Goal: Task Accomplishment & Management: Use online tool/utility

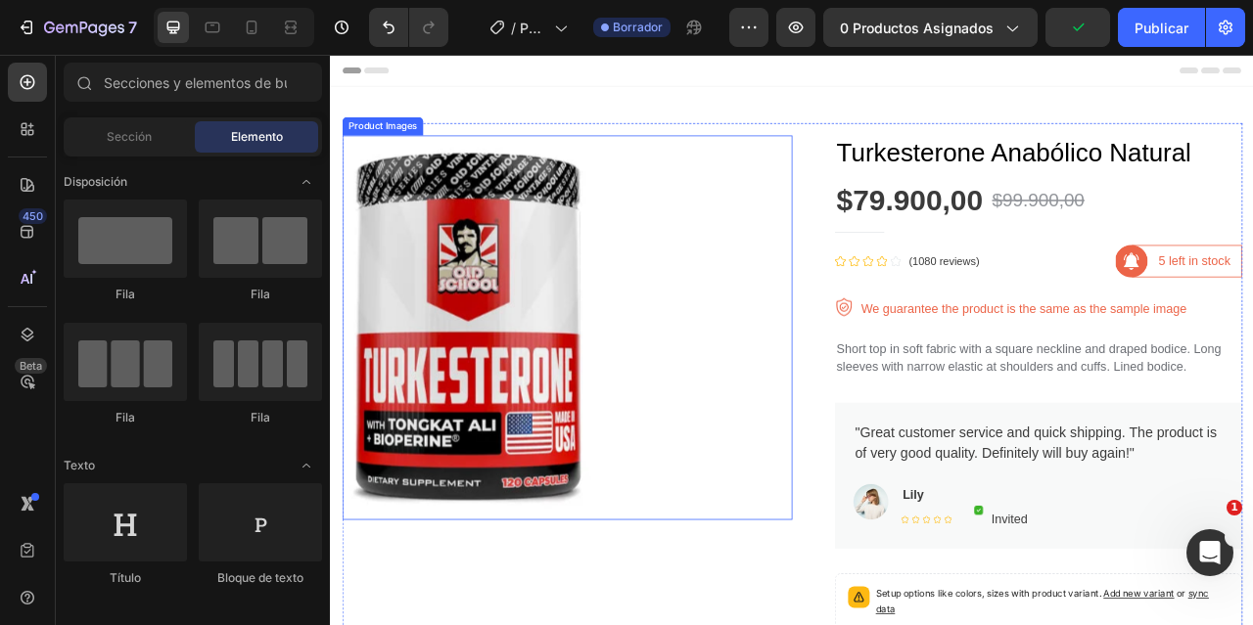
click at [541, 367] on img at bounding box center [503, 402] width 317 height 489
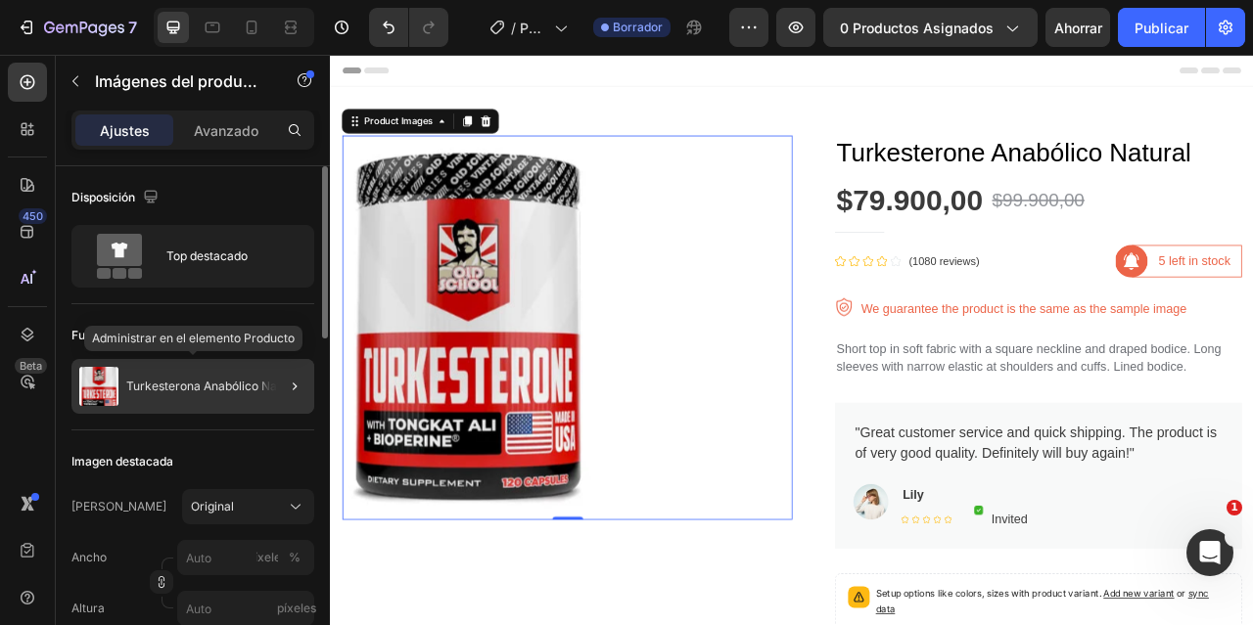
click at [211, 372] on div "Turkesterona Anabólico Natural" at bounding box center [192, 386] width 243 height 55
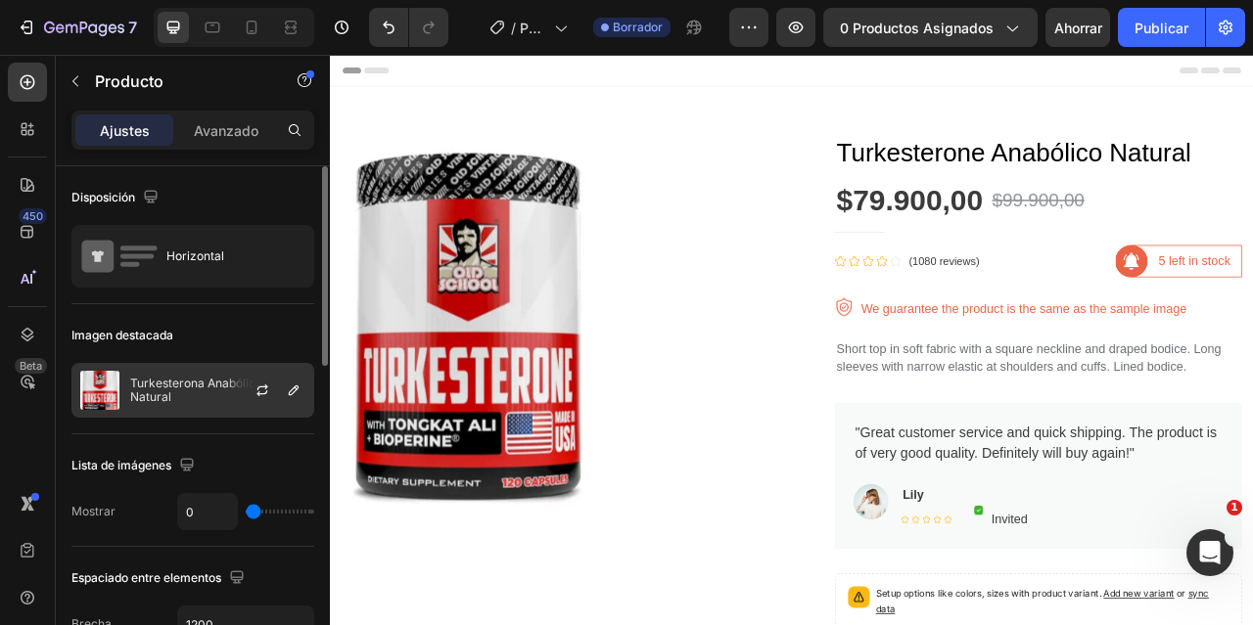
click at [251, 376] on div at bounding box center [270, 390] width 86 height 53
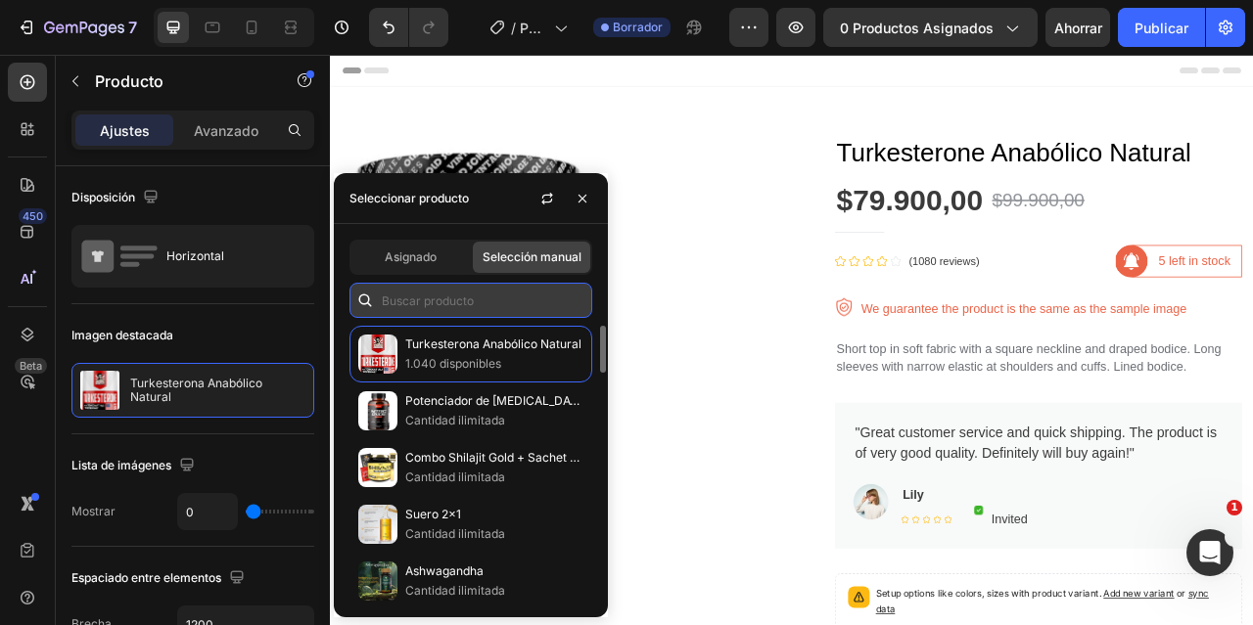
click at [499, 309] on input "text" at bounding box center [470, 300] width 243 height 35
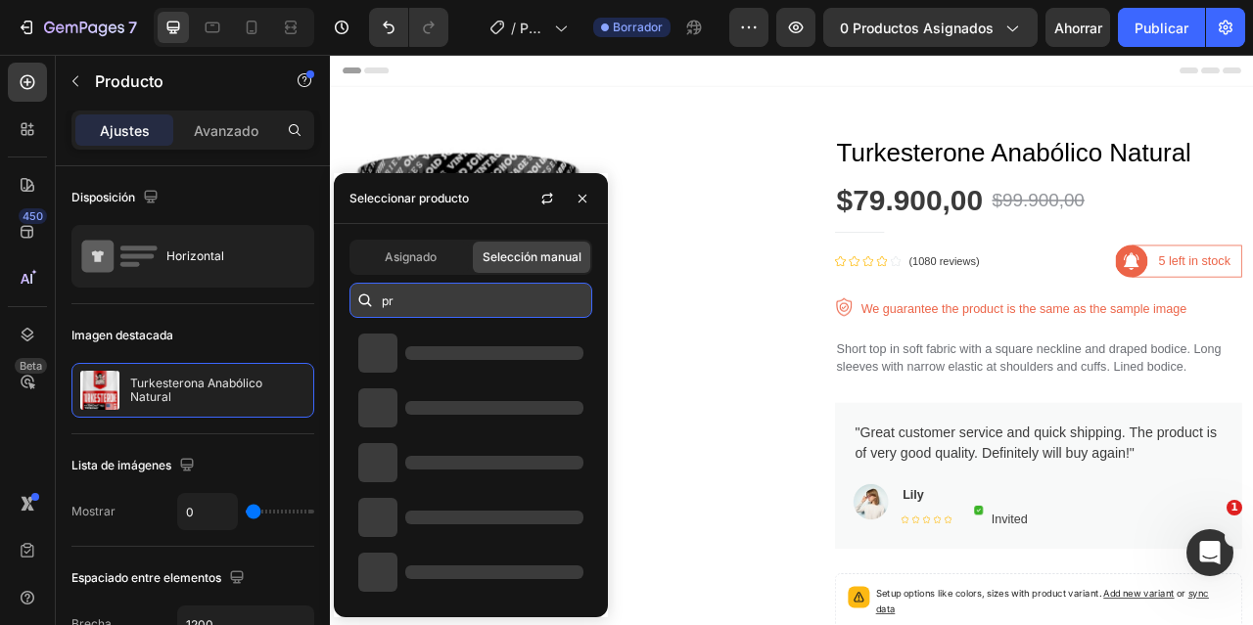
type input "p"
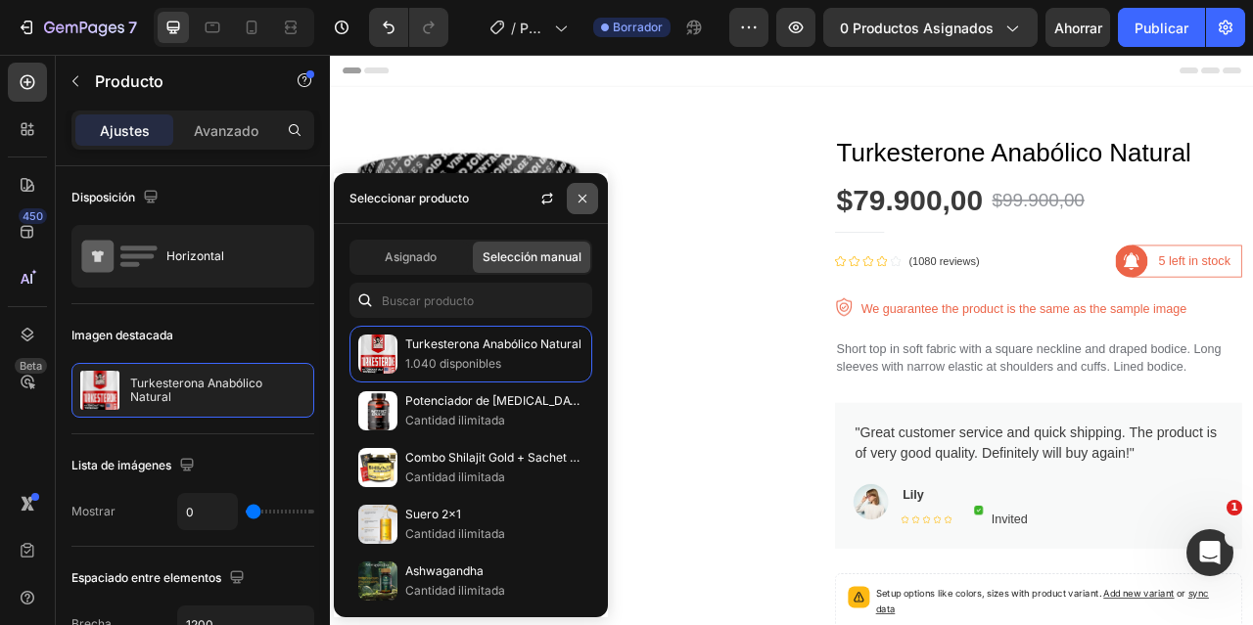
click at [579, 201] on icon "button" at bounding box center [582, 198] width 8 height 8
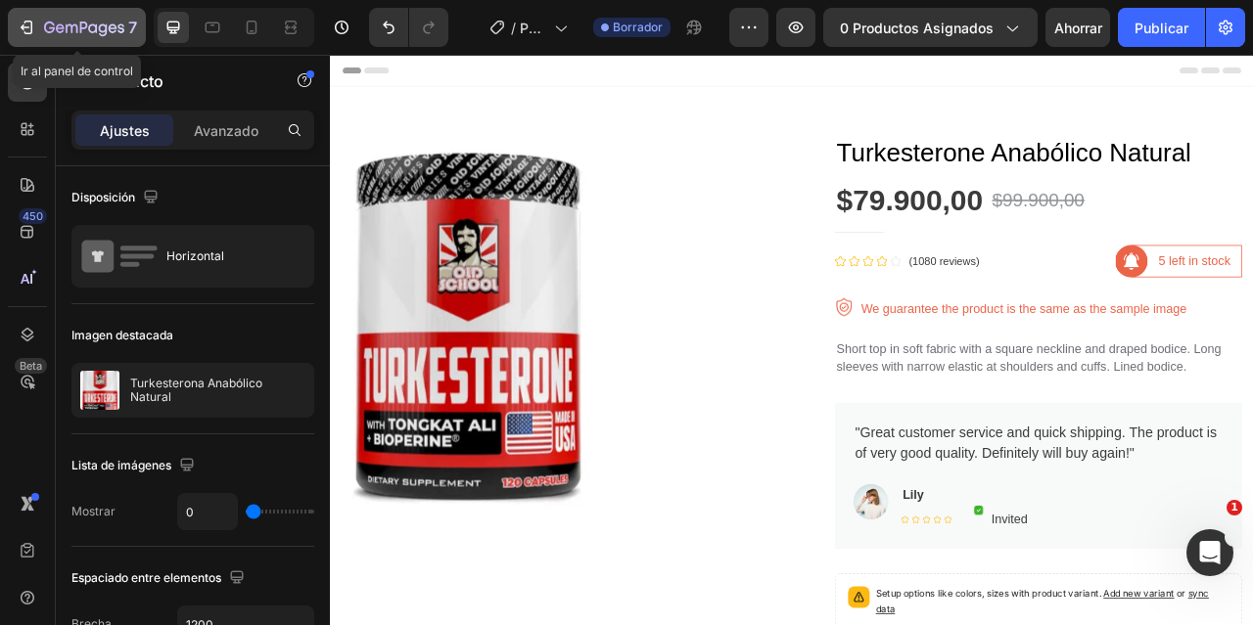
click at [61, 32] on icon "button" at bounding box center [60, 27] width 9 height 9
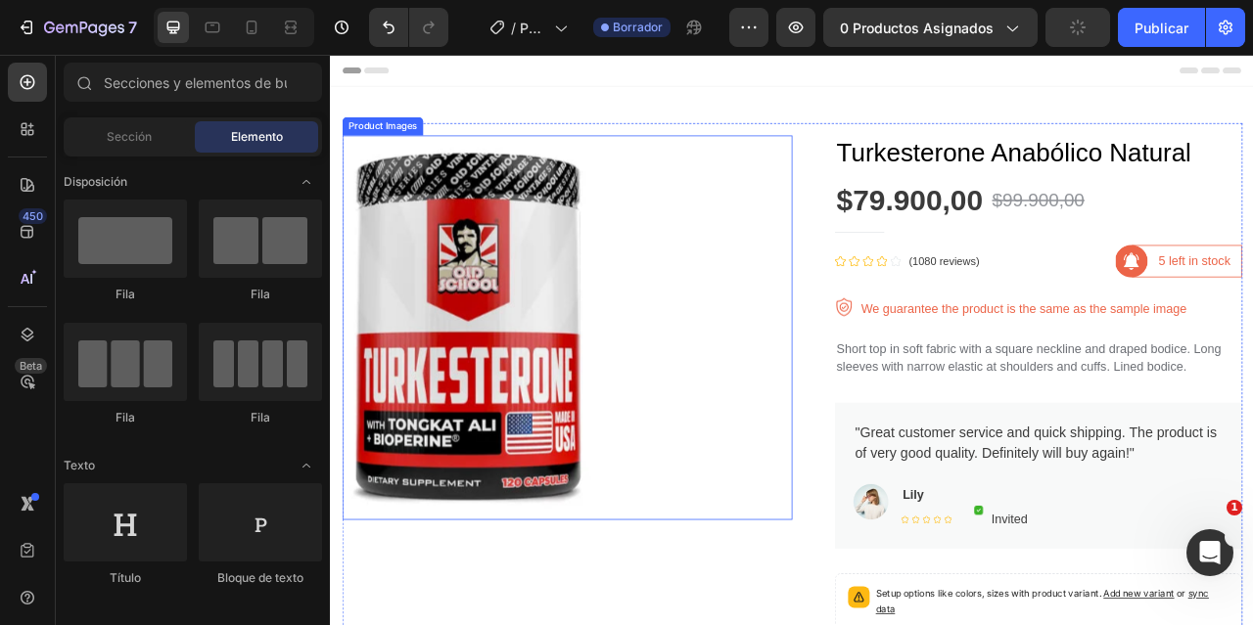
click at [486, 353] on img at bounding box center [503, 402] width 317 height 489
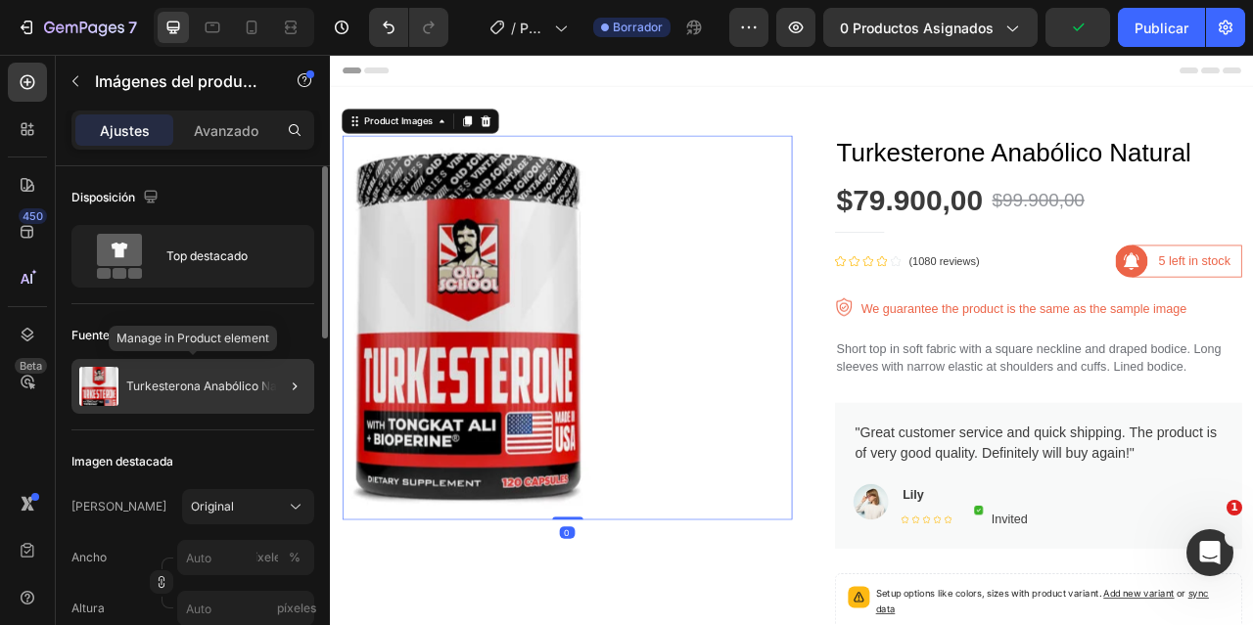
click at [196, 370] on div "Turkesterona Anabólico Natural" at bounding box center [192, 386] width 243 height 55
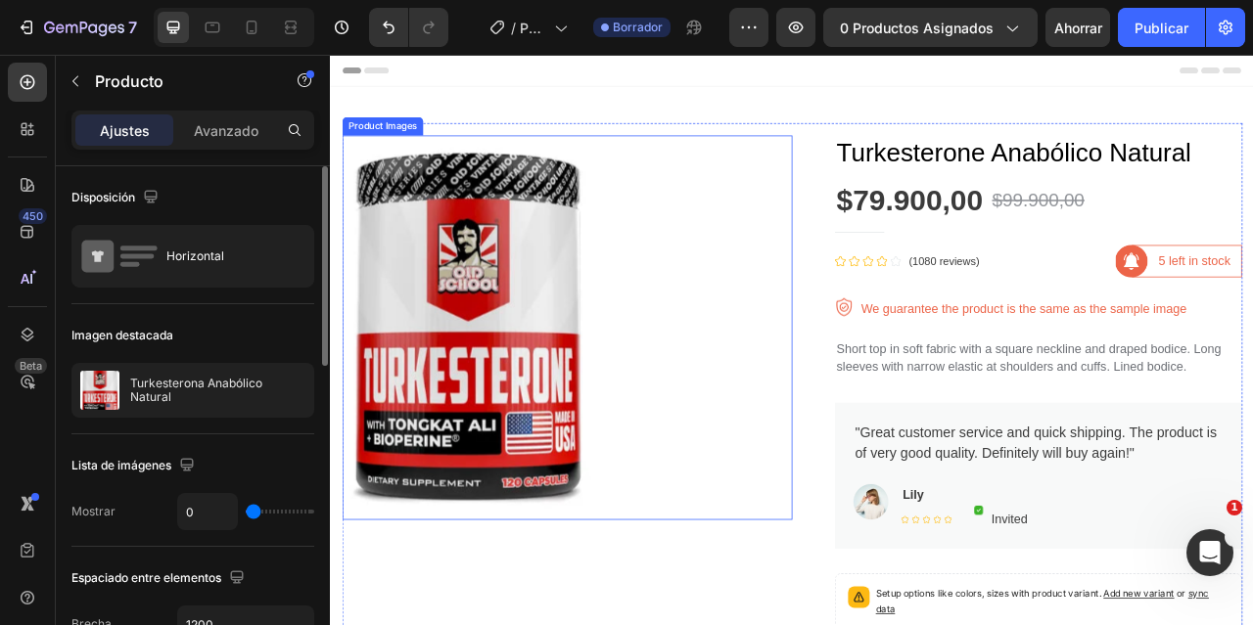
click at [627, 347] on img at bounding box center [503, 402] width 317 height 489
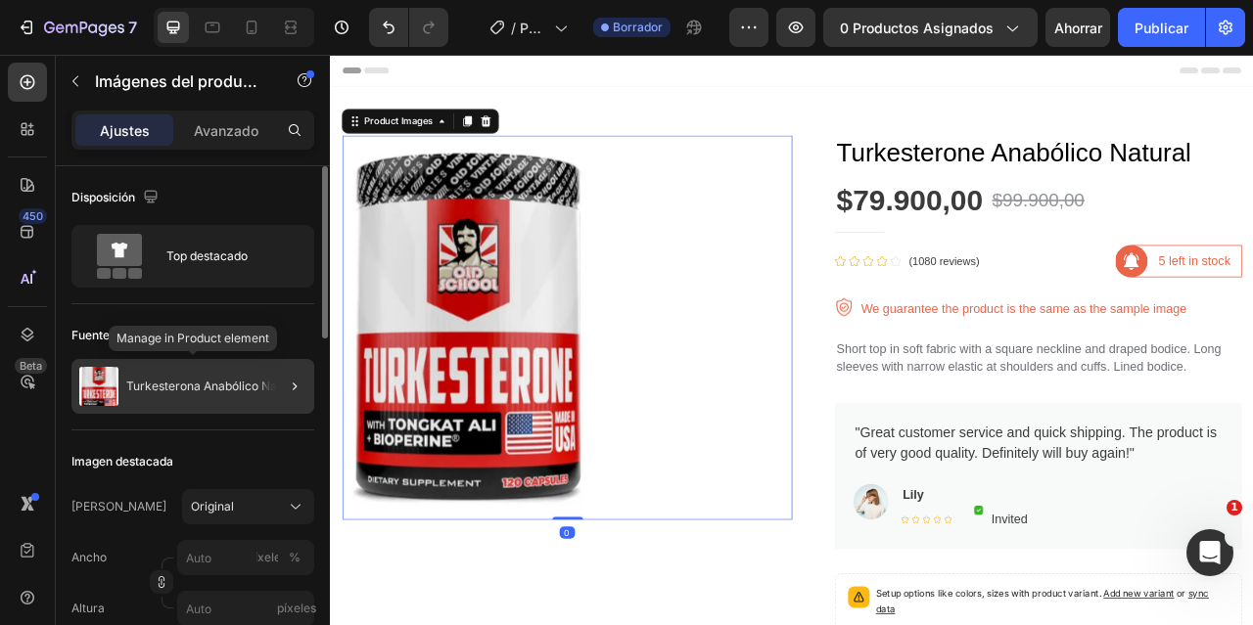
click at [139, 401] on div "Turkesterona Anabólico Natural" at bounding box center [192, 386] width 243 height 55
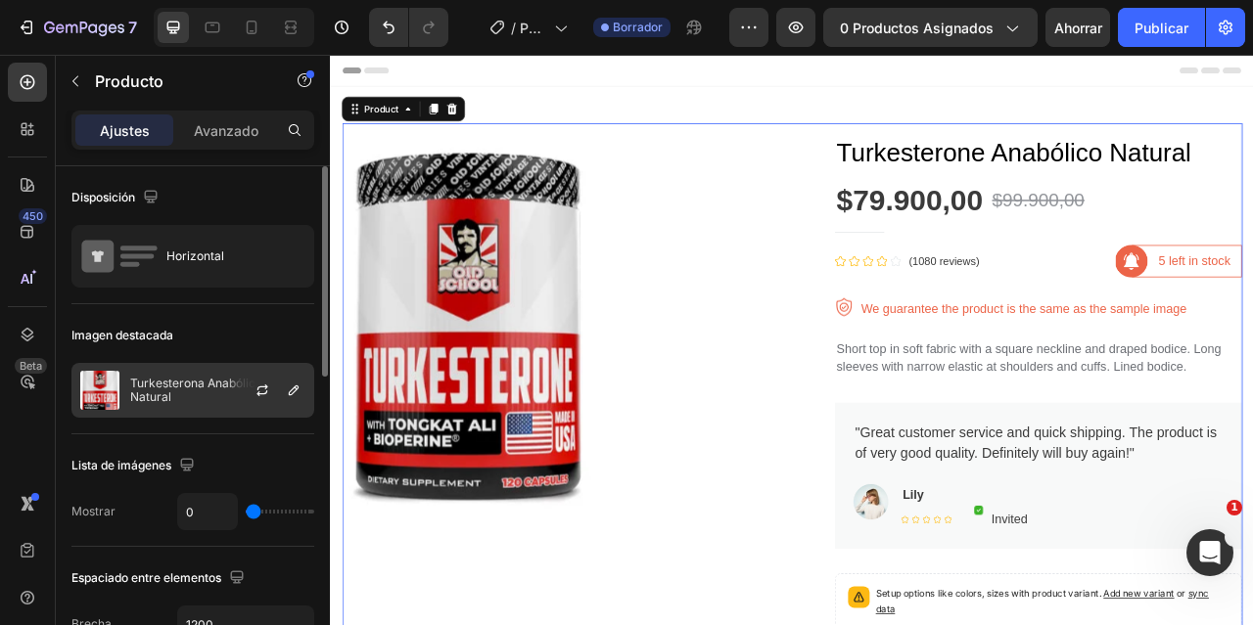
click at [187, 384] on font "Turkesterona Anabólico Natural" at bounding box center [197, 390] width 135 height 28
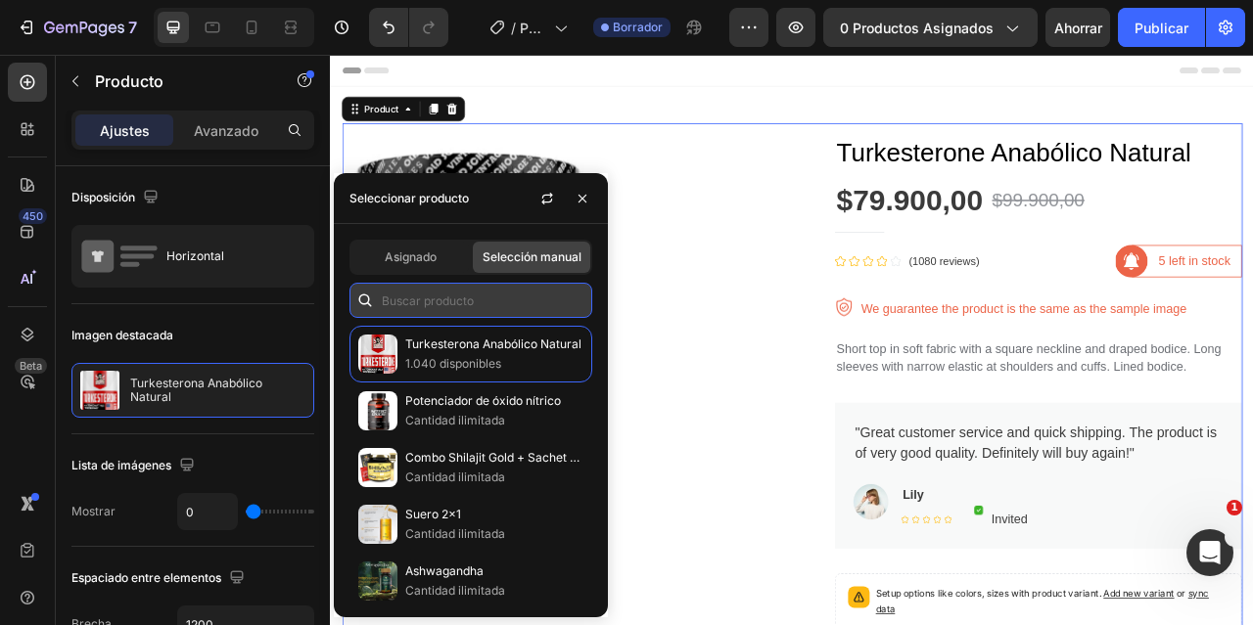
click at [476, 304] on input "text" at bounding box center [470, 300] width 243 height 35
paste input "Maximizador"
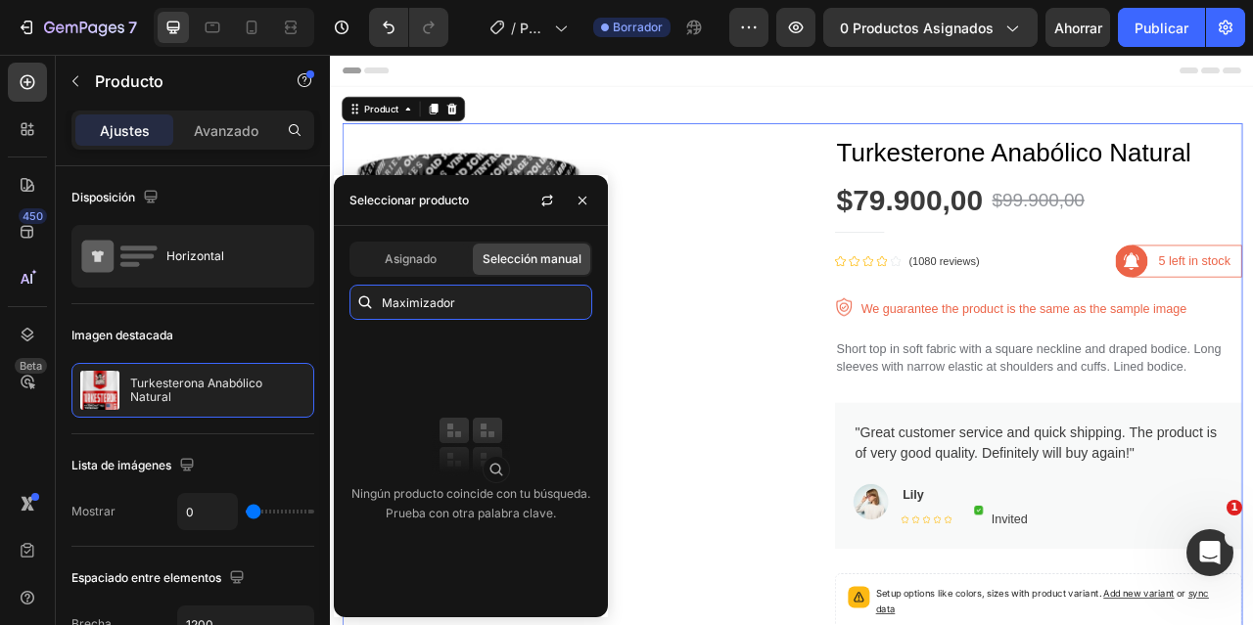
type input "Maximizador"
click at [510, 259] on font "Selección manual" at bounding box center [532, 259] width 99 height 15
click at [445, 255] on div "Asignado" at bounding box center [409, 259] width 117 height 31
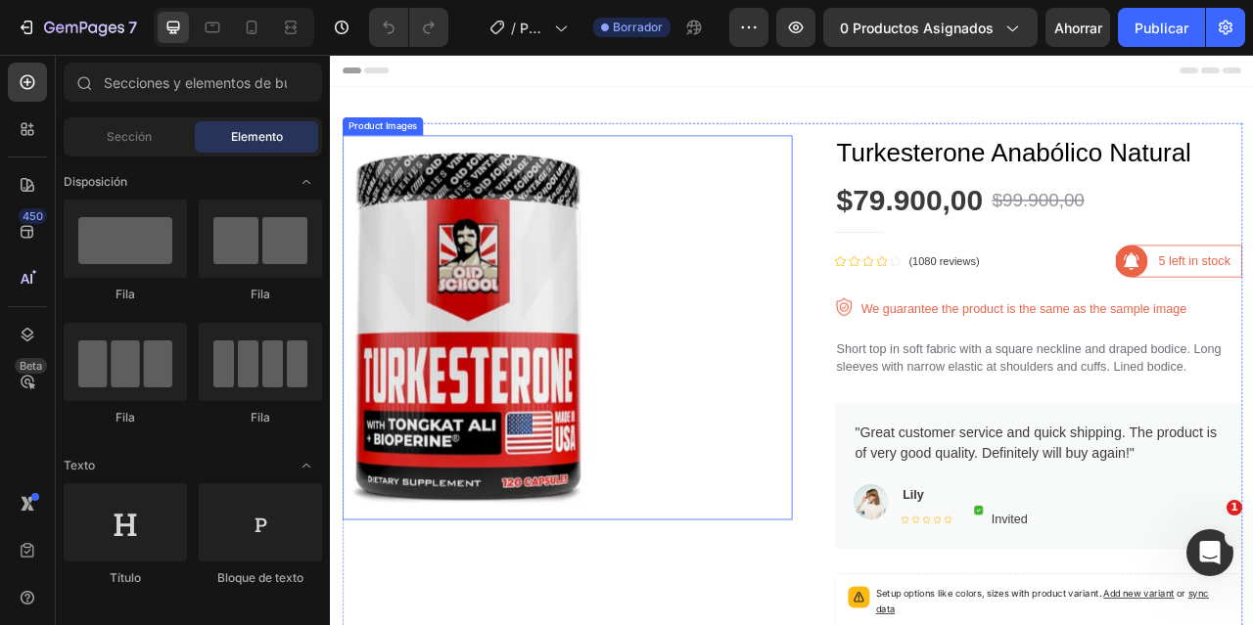
drag, startPoint x: 596, startPoint y: 494, endPoint x: 623, endPoint y: 486, distance: 27.6
click at [596, 494] on img at bounding box center [503, 402] width 317 height 489
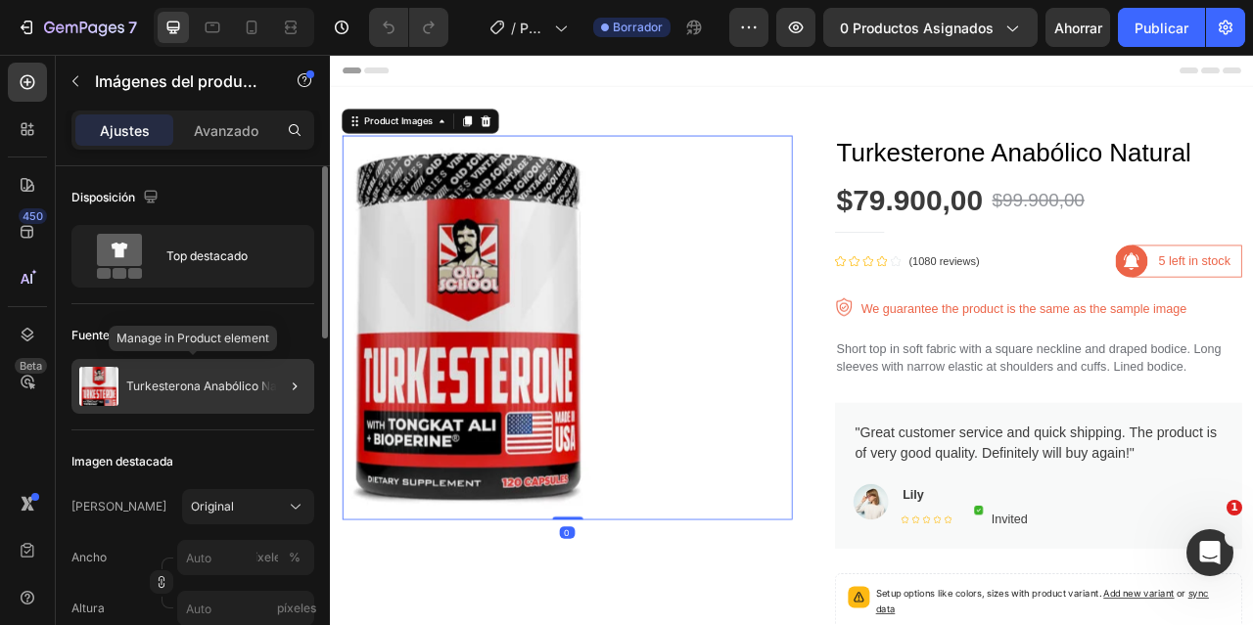
click at [236, 395] on div "Turkesterona Anabólico Natural" at bounding box center [192, 386] width 243 height 55
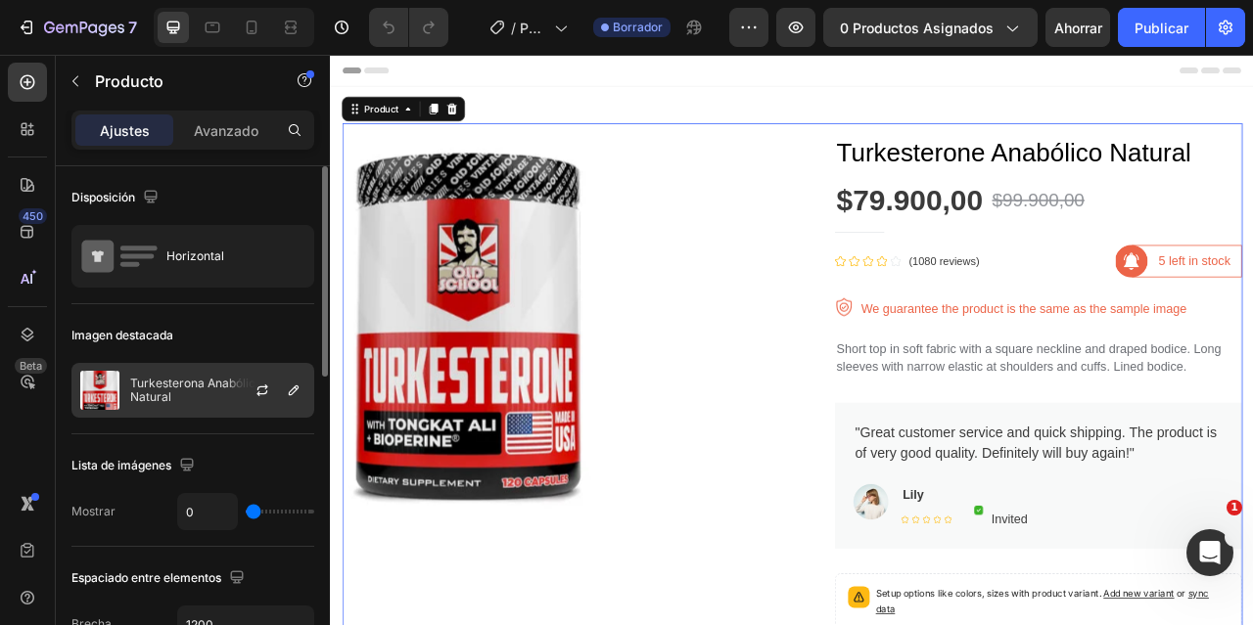
click at [184, 388] on font "Turkesterona Anabólico Natural" at bounding box center [197, 390] width 135 height 28
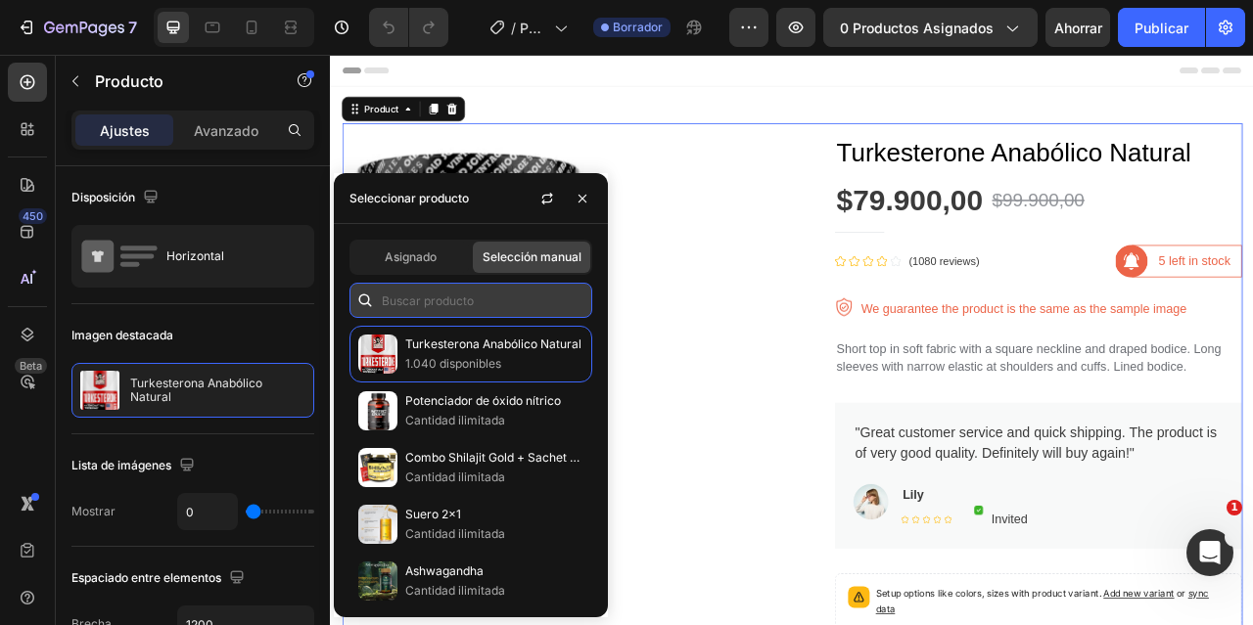
click at [458, 308] on input "text" at bounding box center [470, 300] width 243 height 35
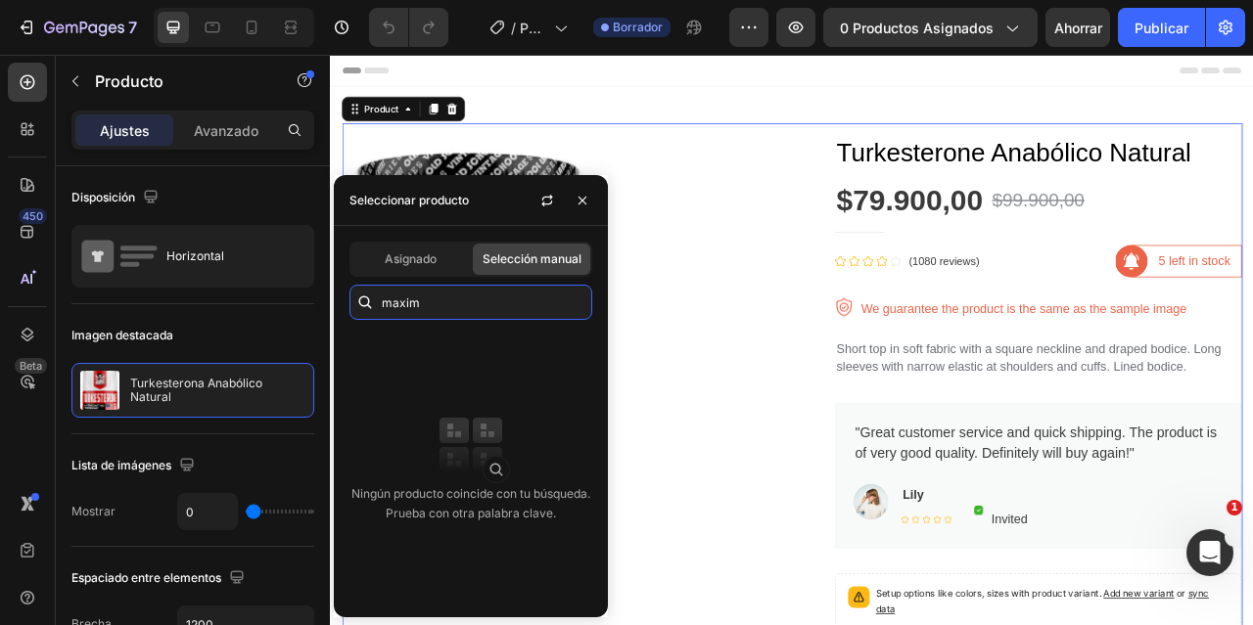
type input "maxim"
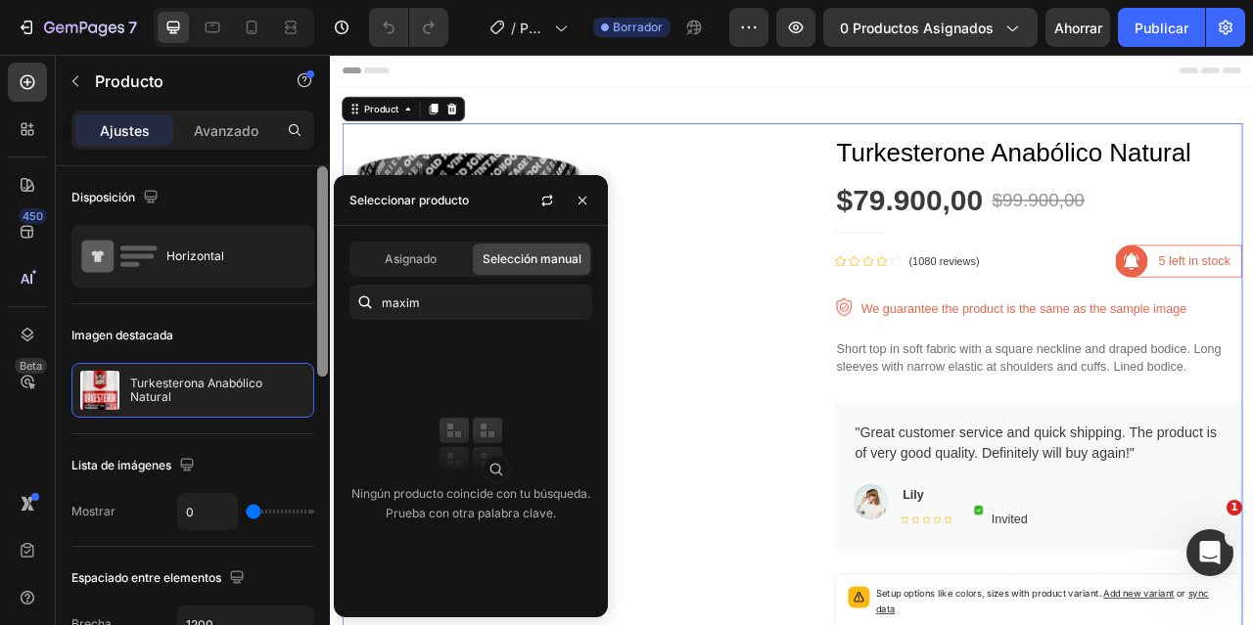
drag, startPoint x: 215, startPoint y: 378, endPoint x: 316, endPoint y: 333, distance: 110.4
click at [216, 378] on div "Turkesterona Anabólico Natural" at bounding box center [192, 390] width 243 height 55
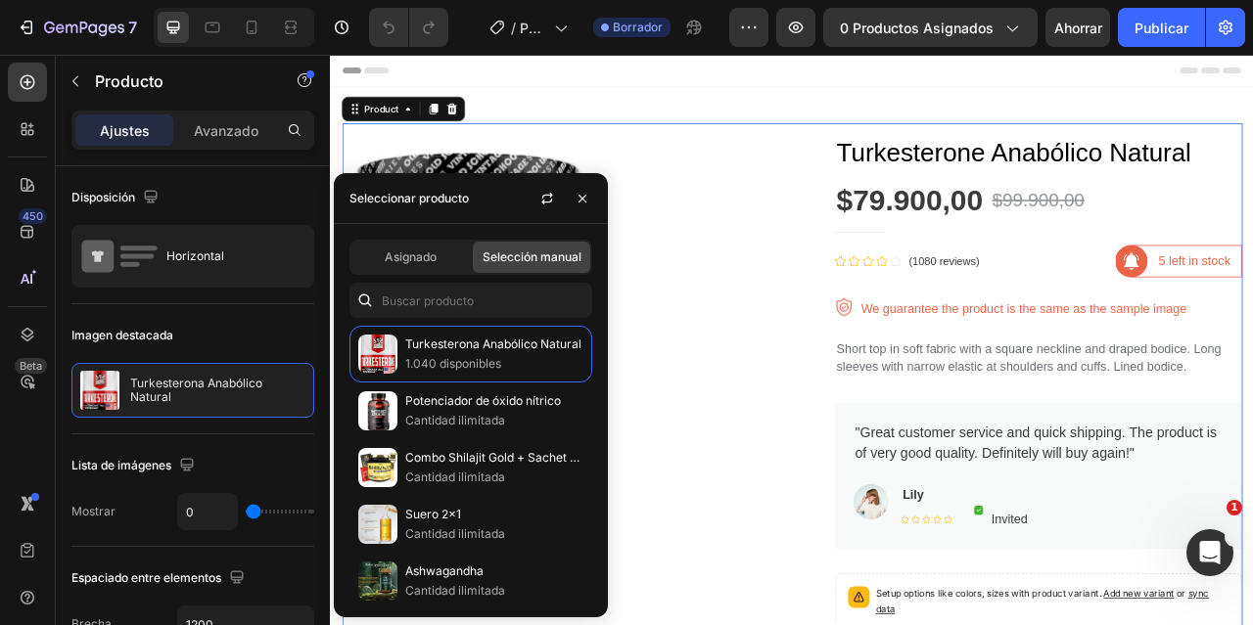
click at [495, 248] on div "Selección manual" at bounding box center [531, 257] width 117 height 31
click at [450, 260] on div "Asignado" at bounding box center [409, 257] width 117 height 31
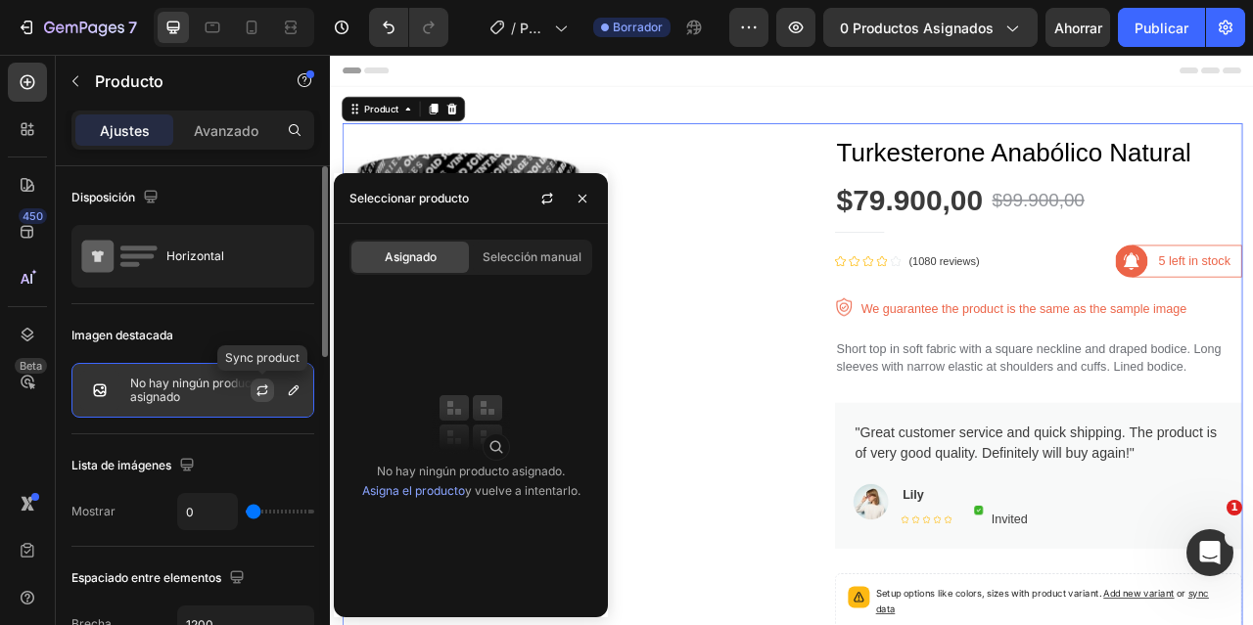
click at [265, 392] on icon "button" at bounding box center [262, 391] width 16 height 16
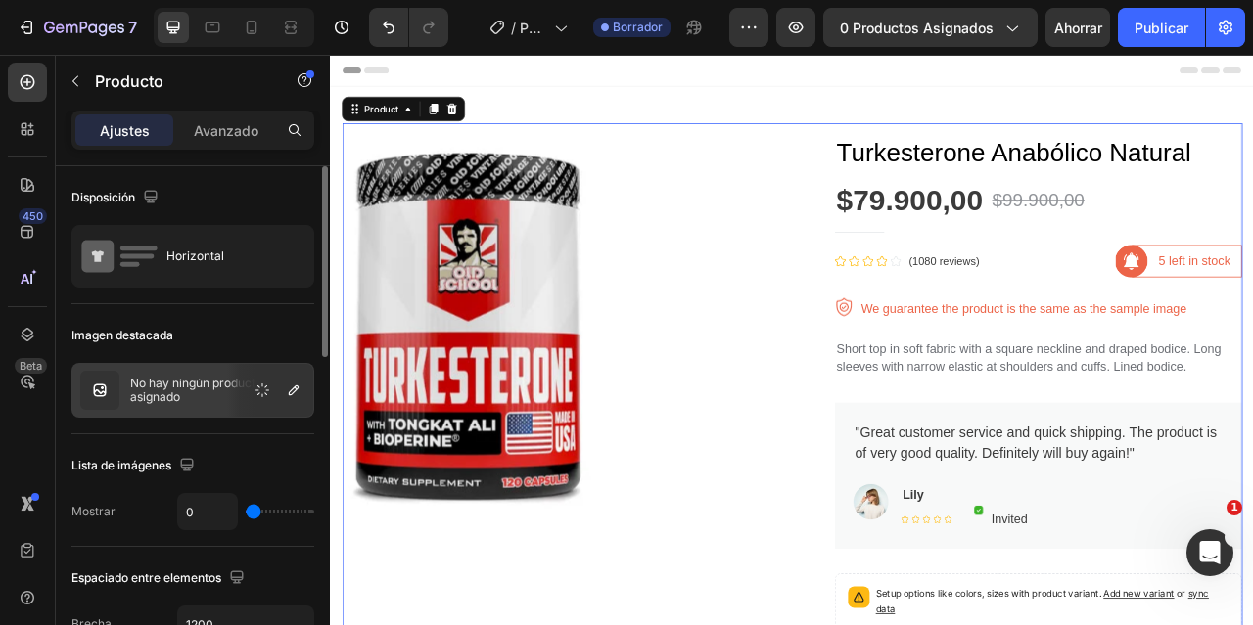
click at [208, 398] on p "No hay ningún producto asignado" at bounding box center [217, 390] width 175 height 27
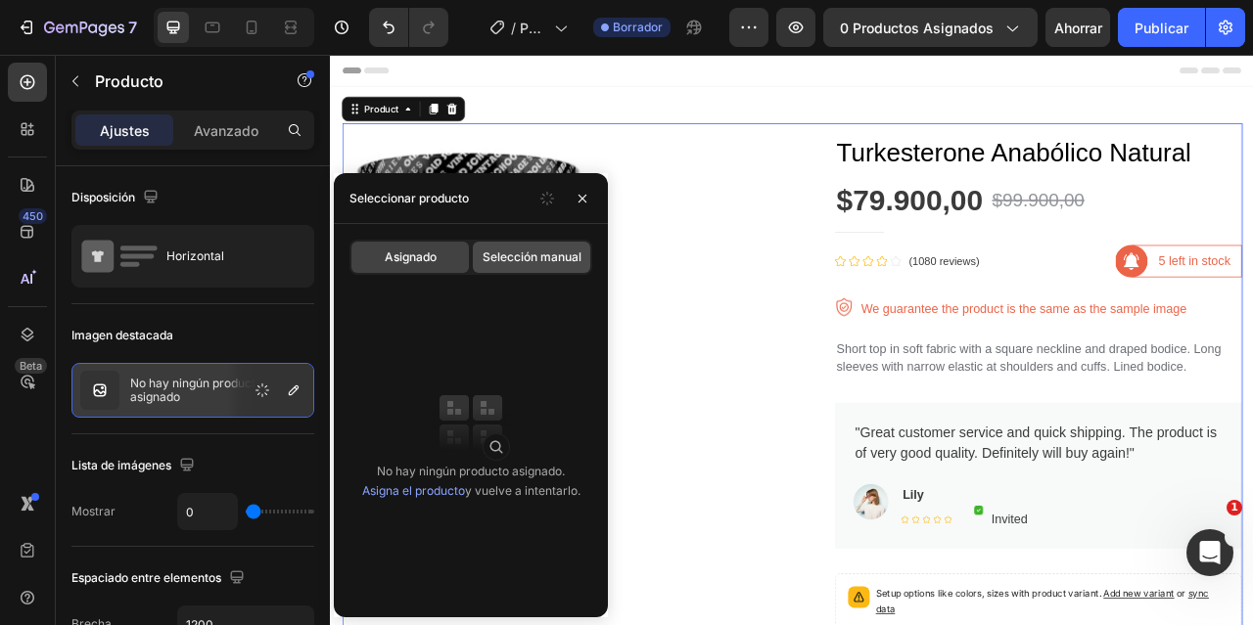
click at [539, 260] on font "Selección manual" at bounding box center [532, 257] width 99 height 15
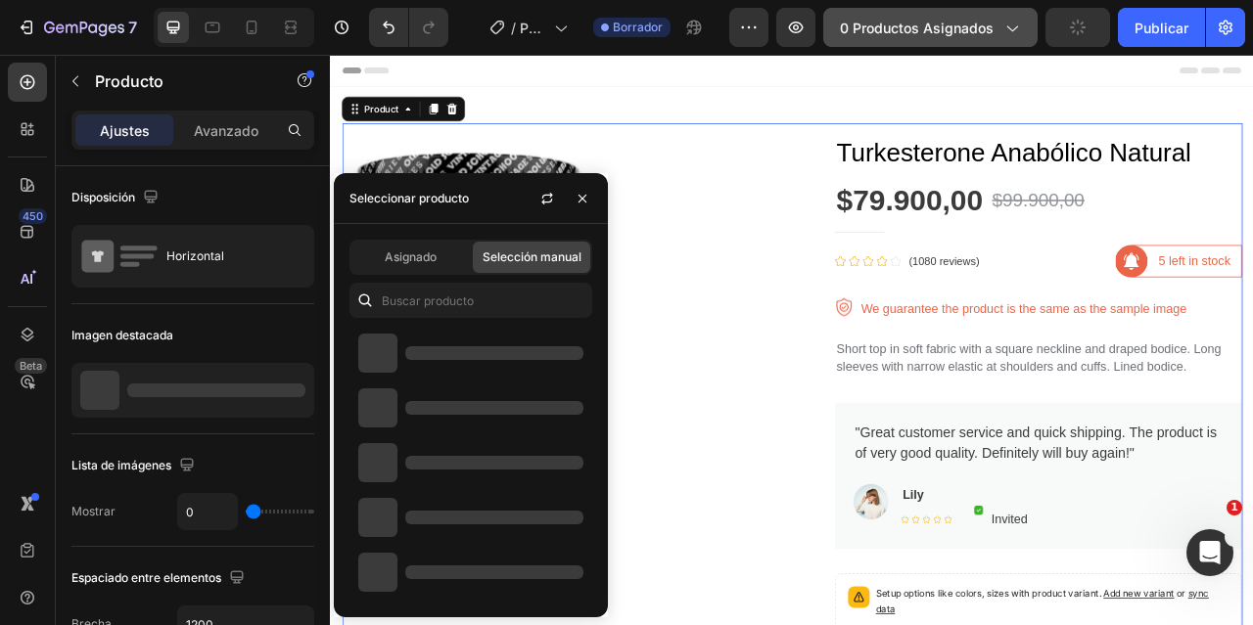
click at [932, 20] on font "0 productos asignados" at bounding box center [917, 28] width 154 height 17
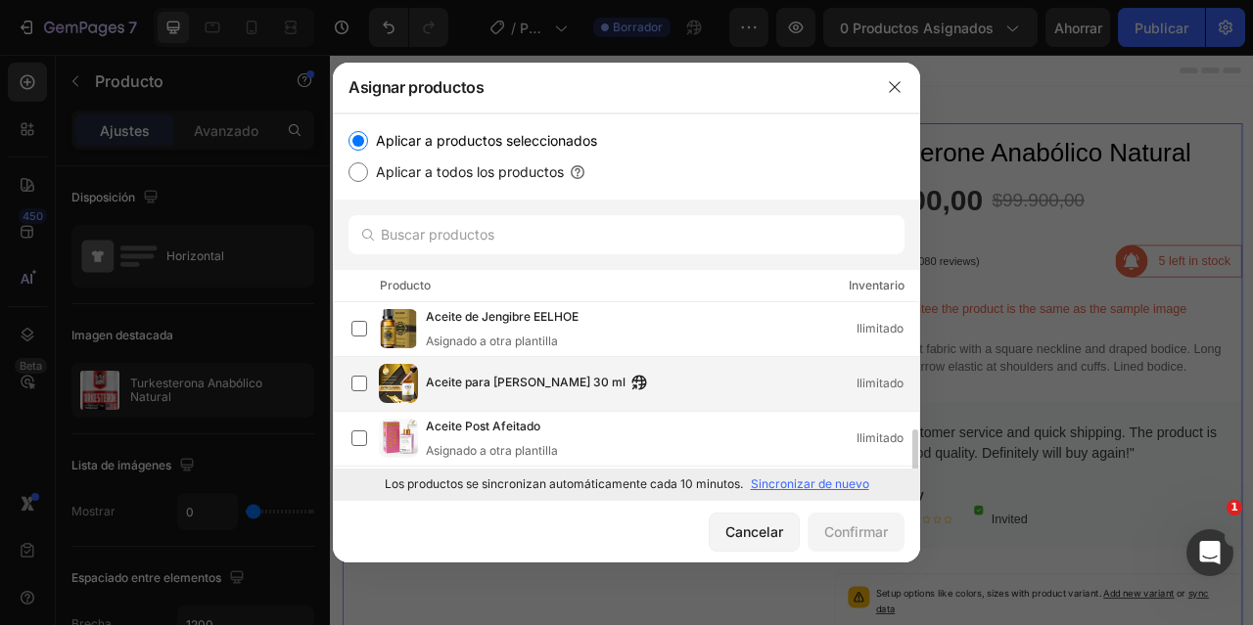
scroll to position [98, 0]
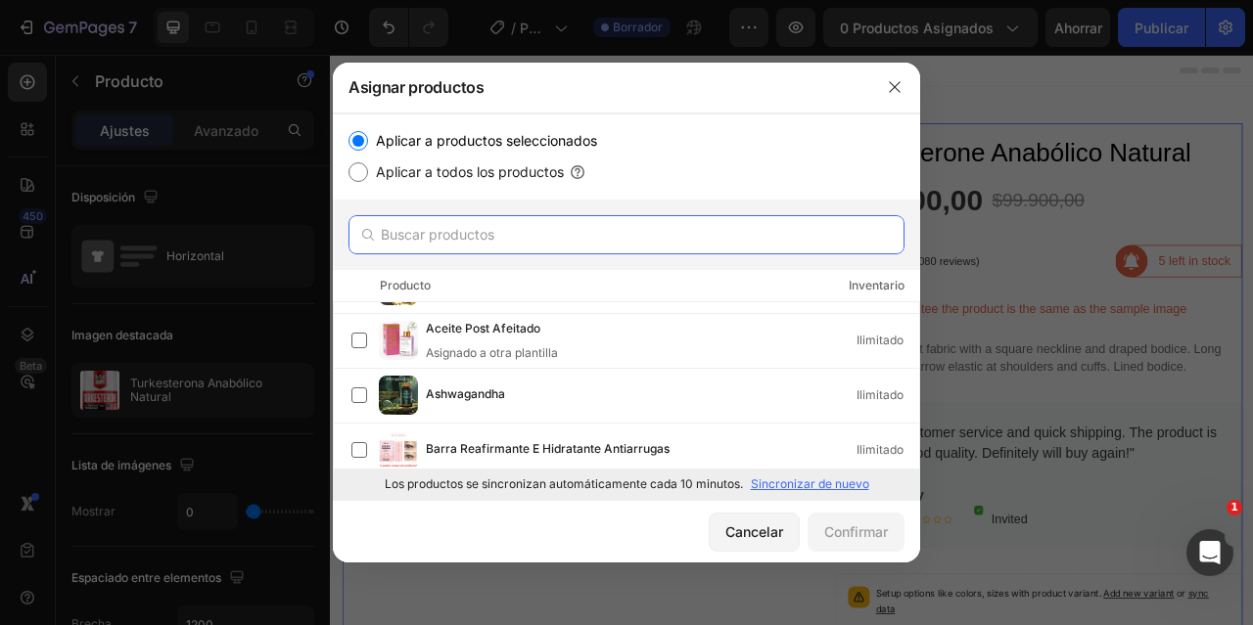
click at [489, 239] on input "text" at bounding box center [626, 234] width 556 height 39
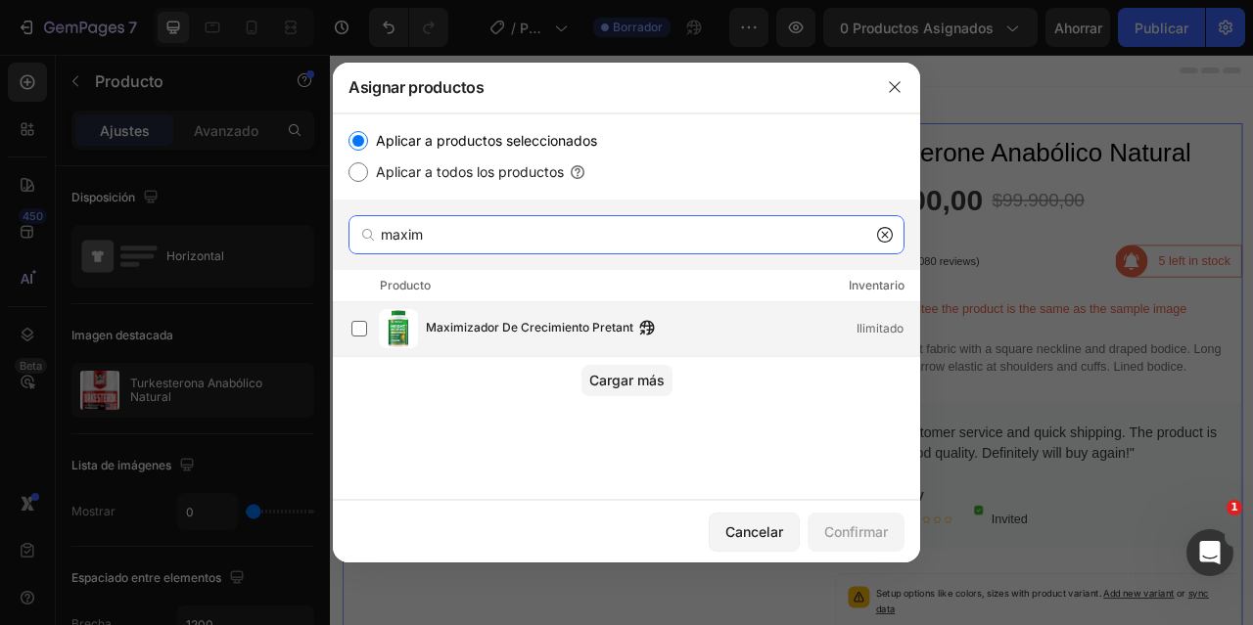
type input "maxim"
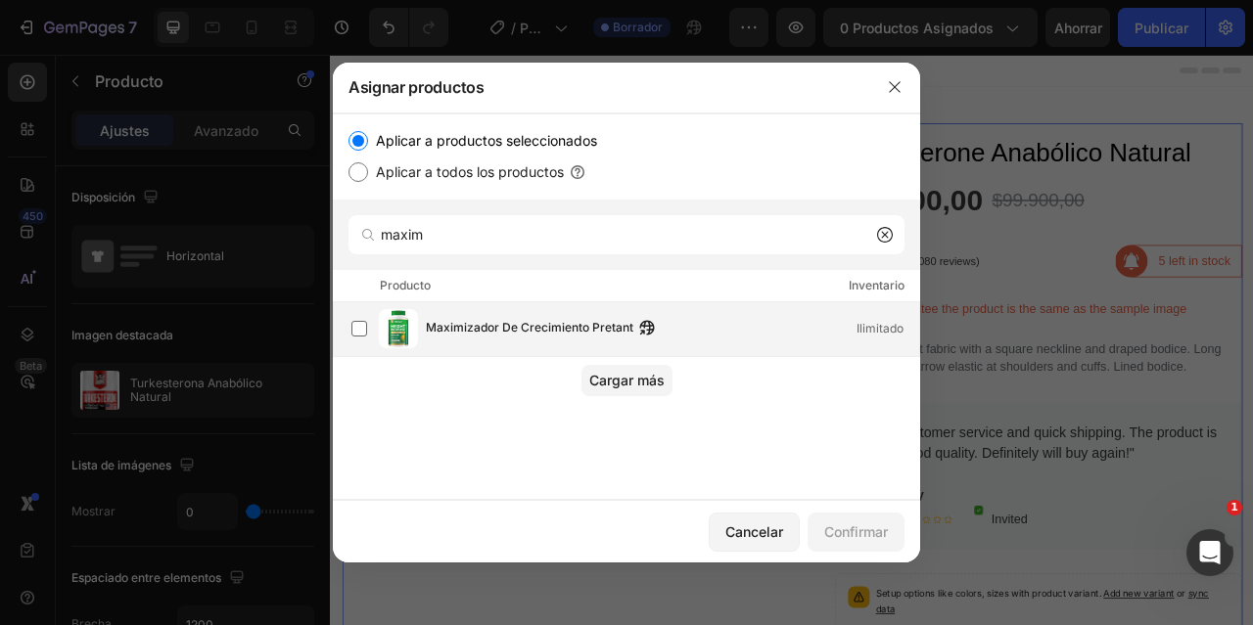
click at [511, 316] on div "Maximizador De Crecimiento Pretant Ilimitado" at bounding box center [635, 328] width 568 height 39
click at [832, 524] on font "Confirmar" at bounding box center [856, 532] width 64 height 17
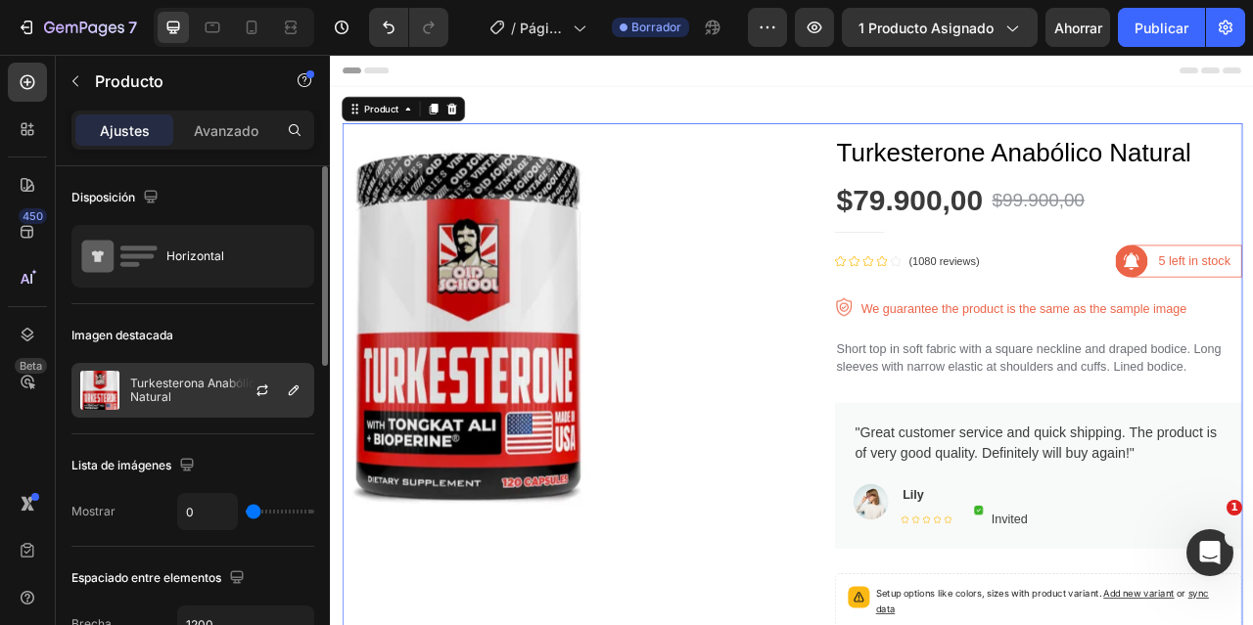
click at [185, 399] on div "Turkesterona Anabólico Natural" at bounding box center [192, 390] width 243 height 55
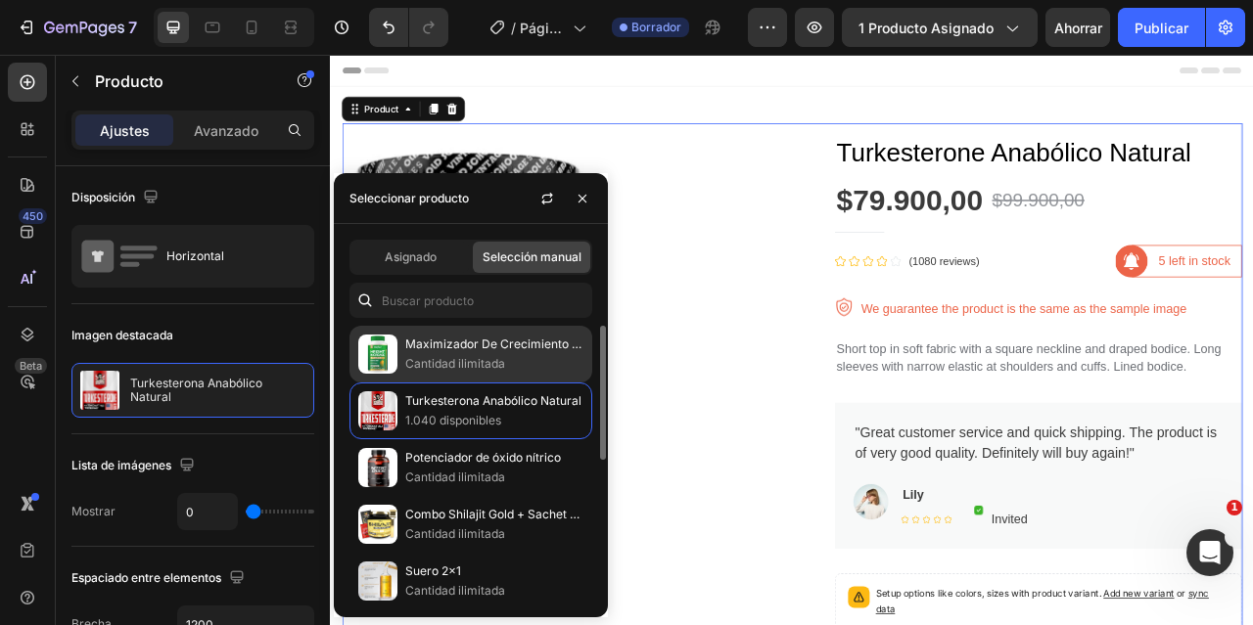
click at [432, 359] on font "Cantidad ilimitada" at bounding box center [455, 363] width 100 height 15
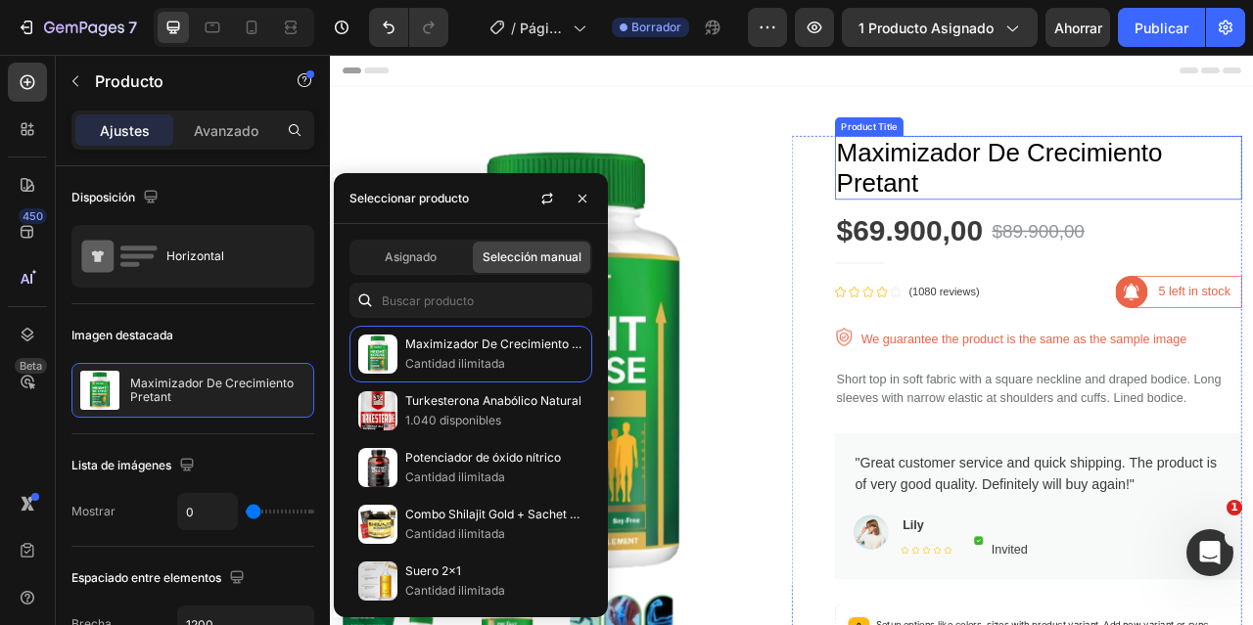
click at [1167, 190] on h1 "Maximizador De Crecimiento Pretant" at bounding box center [1231, 198] width 518 height 81
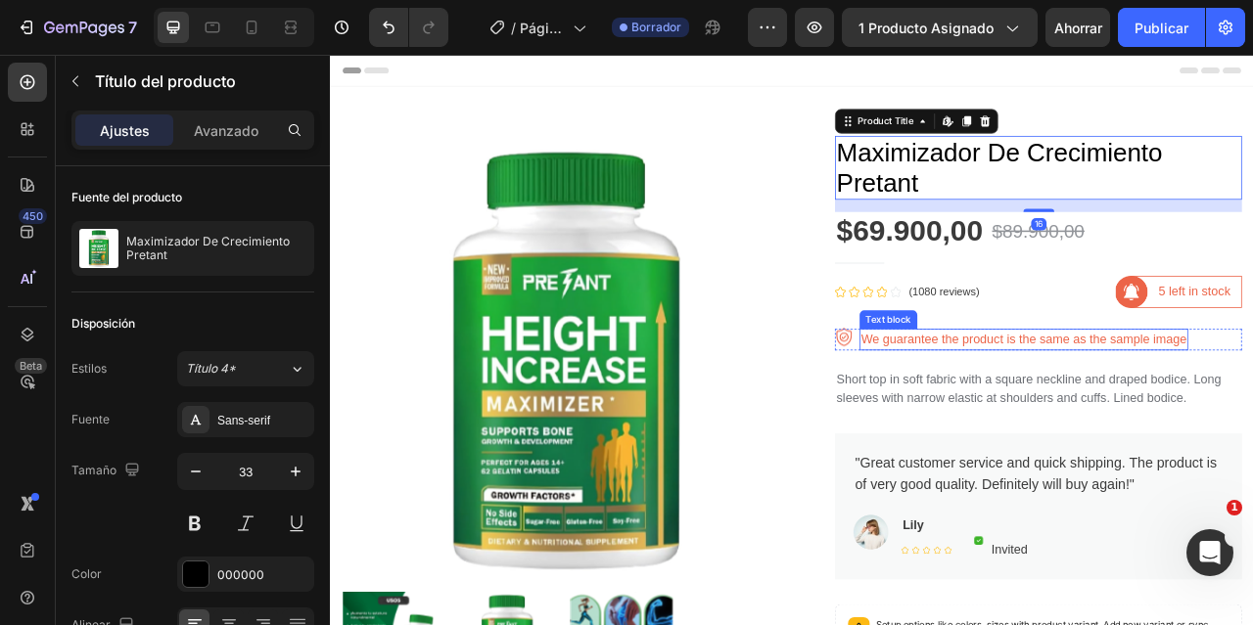
click at [1174, 421] on p "We guarantee the product is the same as the sample image" at bounding box center [1212, 416] width 414 height 23
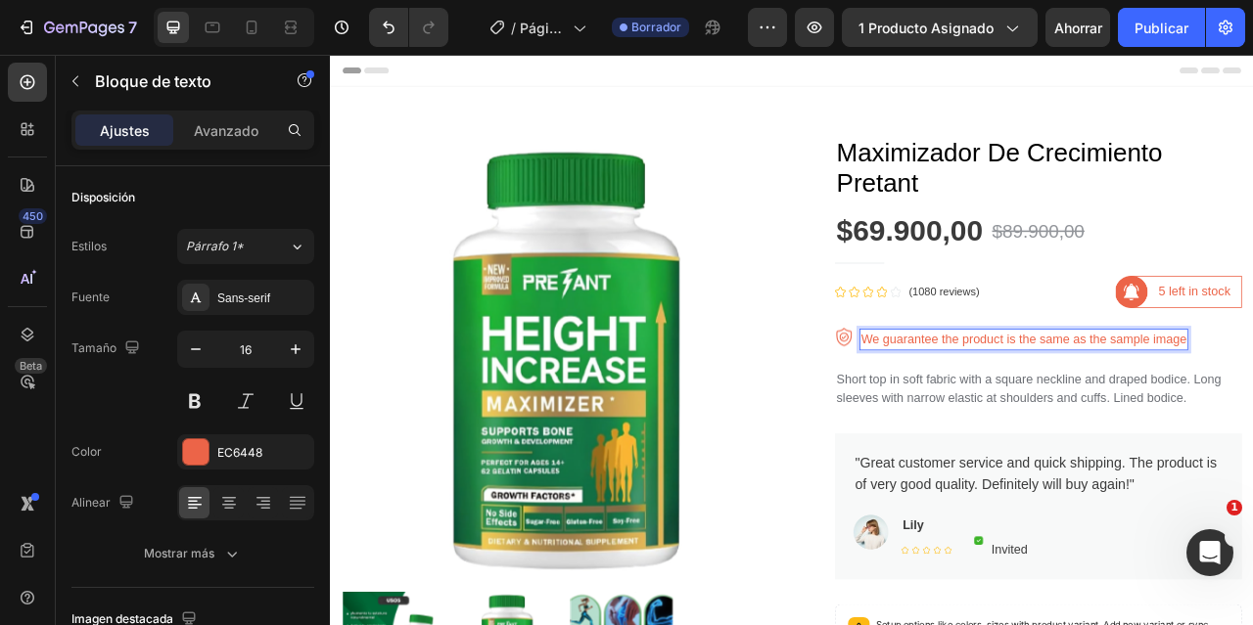
click at [1159, 416] on p "We guarantee the product is the same as the sample image" at bounding box center [1212, 416] width 414 height 23
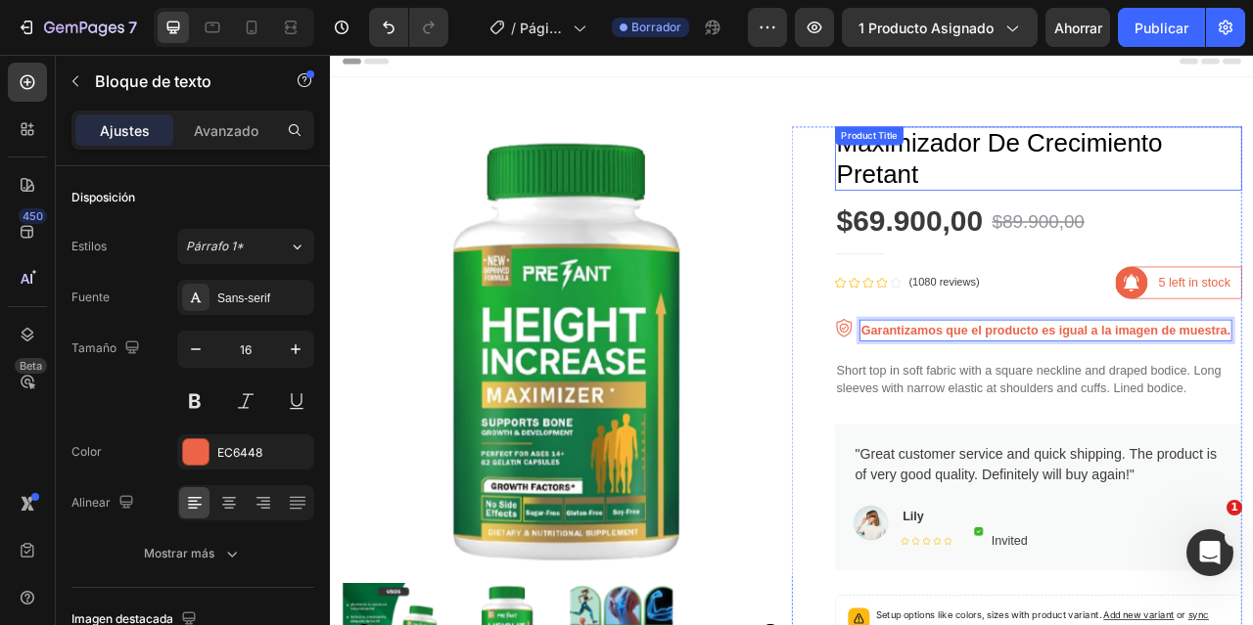
scroll to position [0, 0]
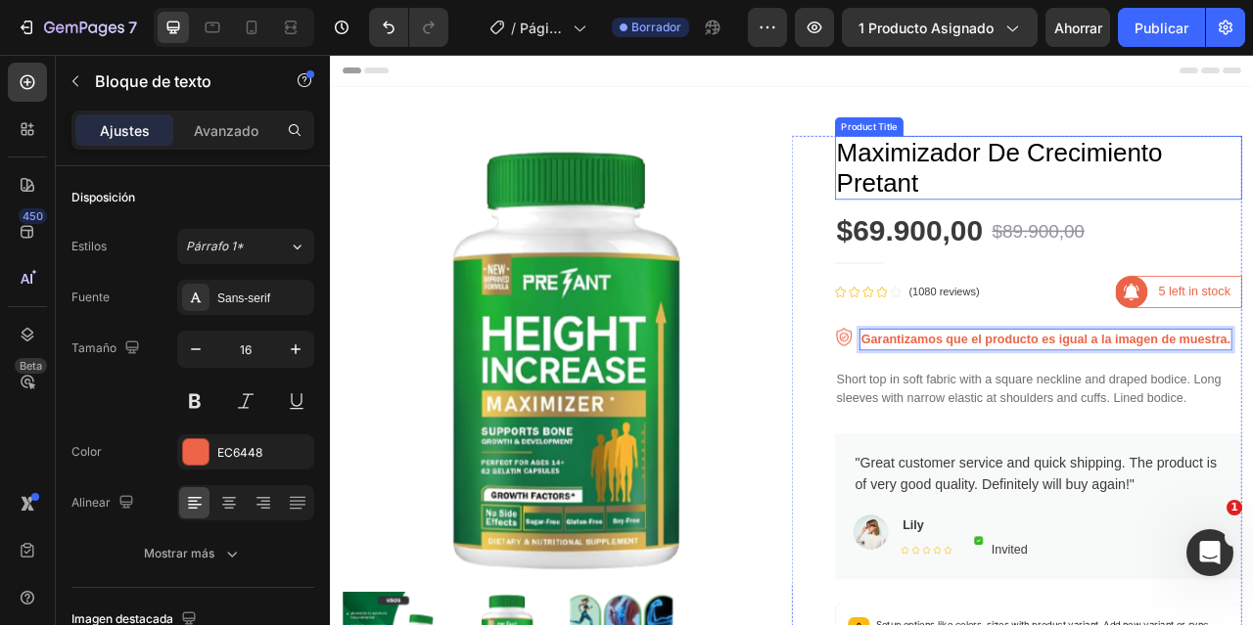
click at [1069, 202] on h1 "Maximizador De Crecimiento Pretant" at bounding box center [1231, 198] width 518 height 81
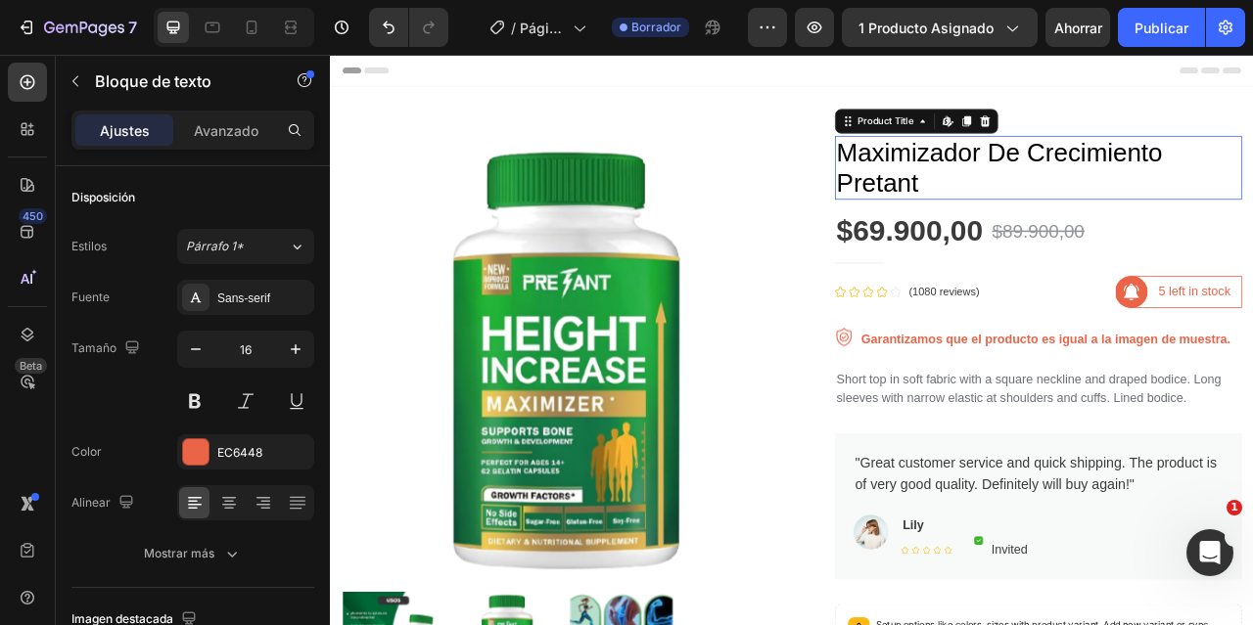
click at [1069, 202] on h1 "Maximizador De Crecimiento Pretant" at bounding box center [1231, 198] width 518 height 81
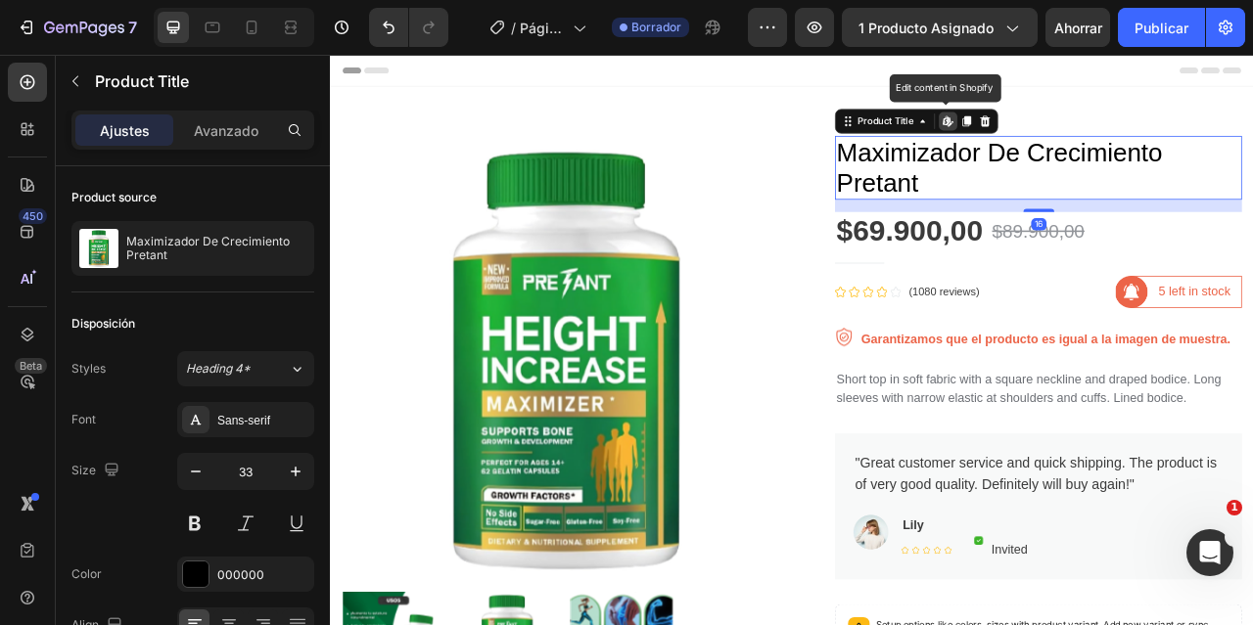
click at [1069, 205] on h1 "Maximizador De Crecimiento Pretant" at bounding box center [1231, 198] width 518 height 81
click at [1078, 207] on h1 "Maximizador De Crecimiento Pretant" at bounding box center [1231, 198] width 518 height 81
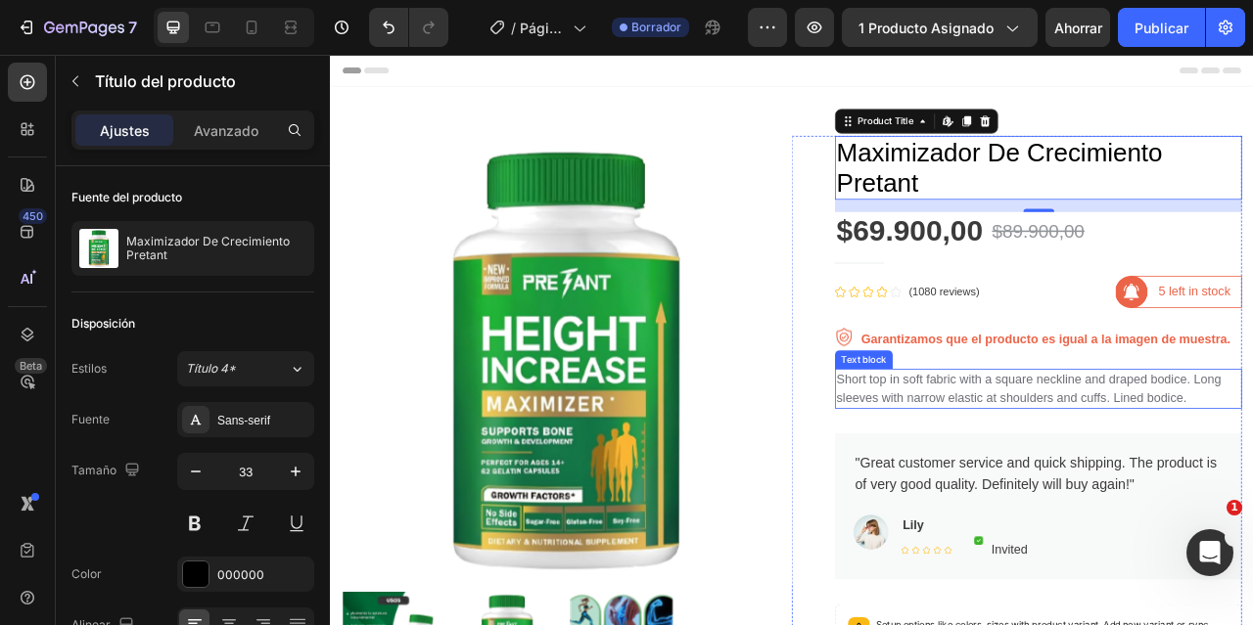
click at [1107, 492] on p "Short top in soft fabric with a square neckline and draped bodice. Long sleeves…" at bounding box center [1231, 479] width 514 height 47
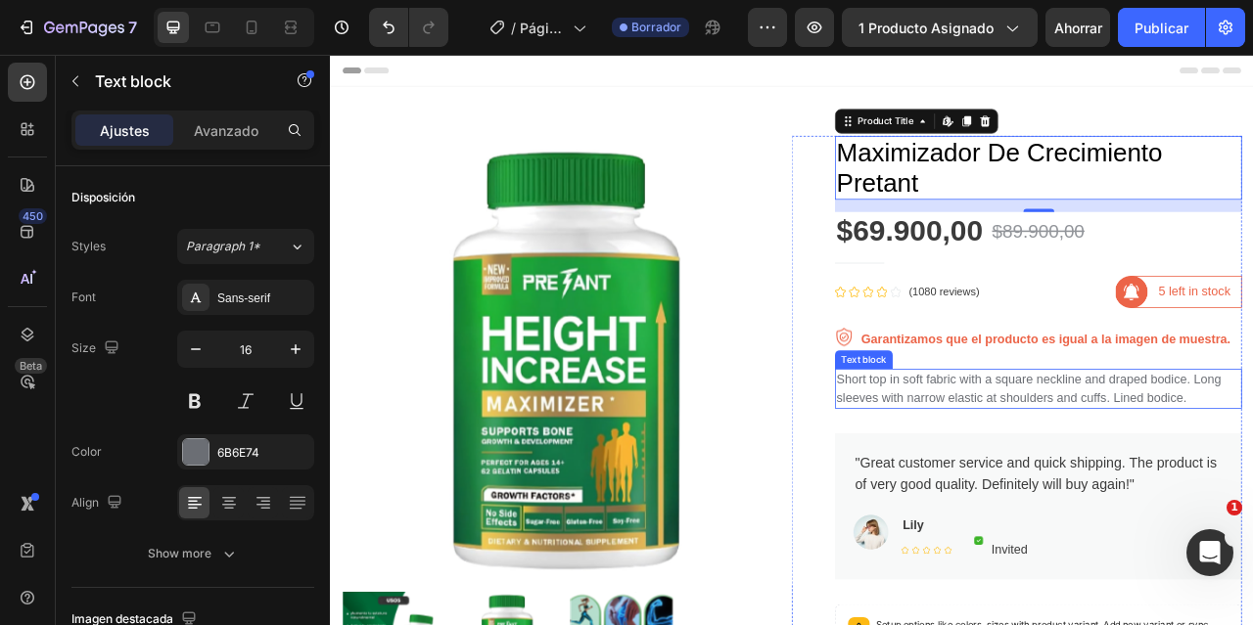
click at [1107, 492] on p "Short top in soft fabric with a square neckline and draped bodice. Long sleeves…" at bounding box center [1231, 479] width 514 height 47
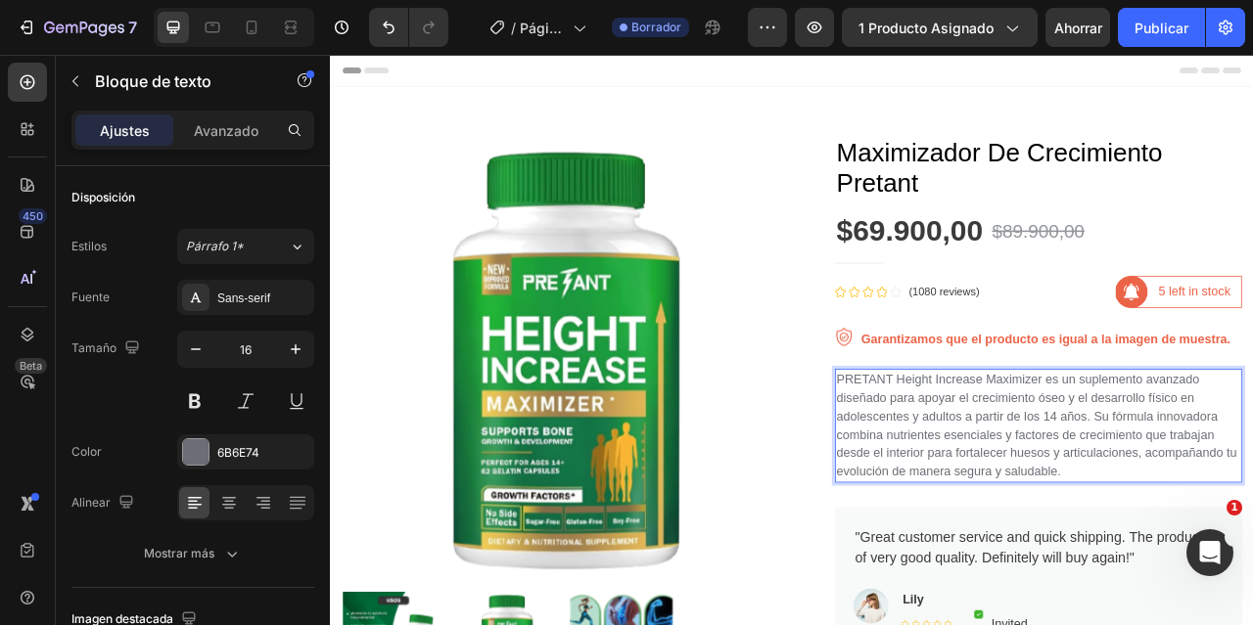
click at [1107, 494] on p "PRETANT Height Increase Maximizer es un suplemento avanzado diseñado para apoya…" at bounding box center [1231, 526] width 514 height 141
click at [1168, 476] on p "PRETANT Height Increase Maximizer es un suplemento avanzado diseñado para apoya…" at bounding box center [1231, 526] width 514 height 141
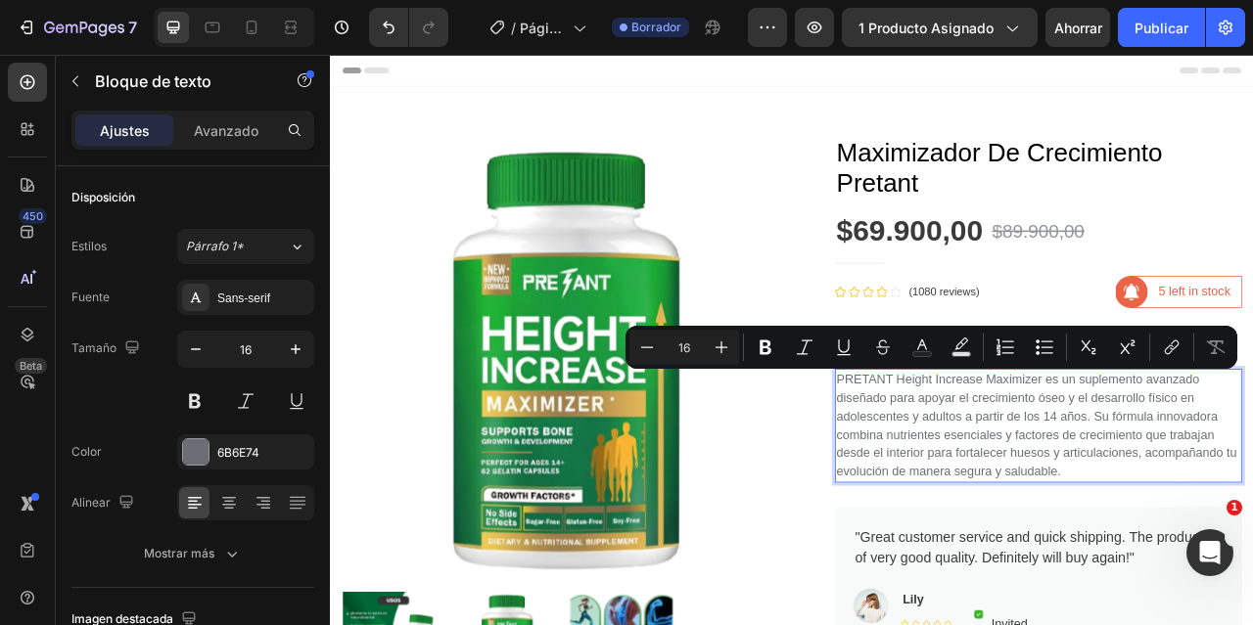
click at [1172, 500] on p "PRETANT Height Increase Maximizer es un suplemento avanzado diseñado para apoya…" at bounding box center [1231, 526] width 514 height 141
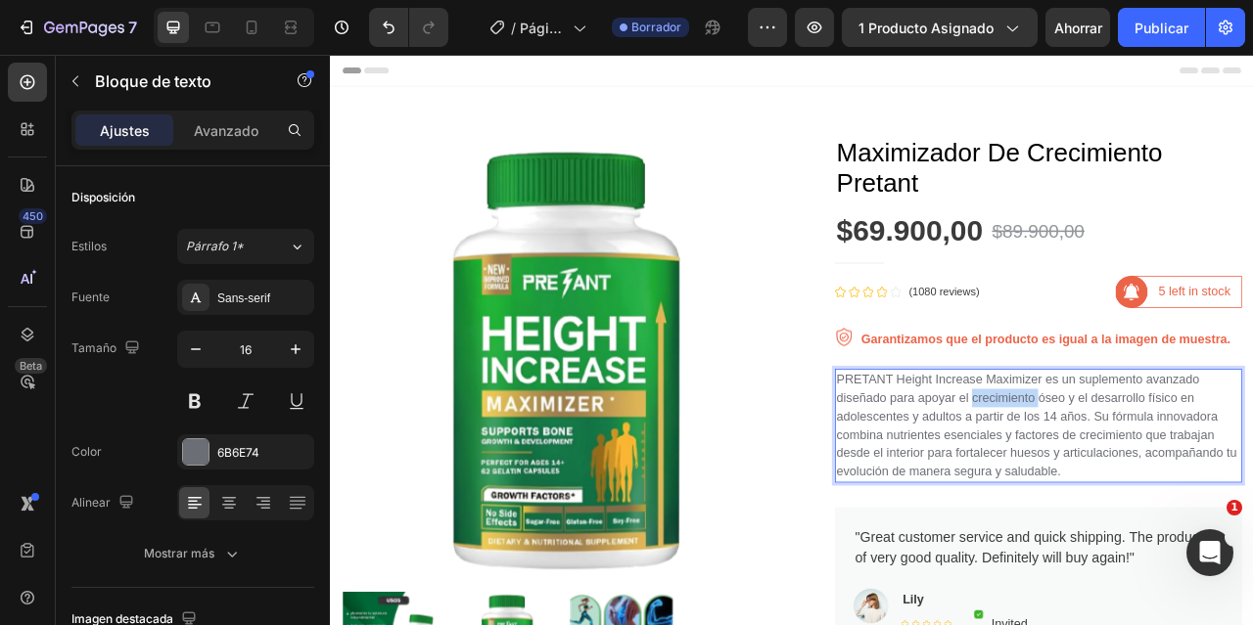
click at [1172, 500] on p "PRETANT Height Increase Maximizer es un suplemento avanzado diseñado para apoya…" at bounding box center [1231, 526] width 514 height 141
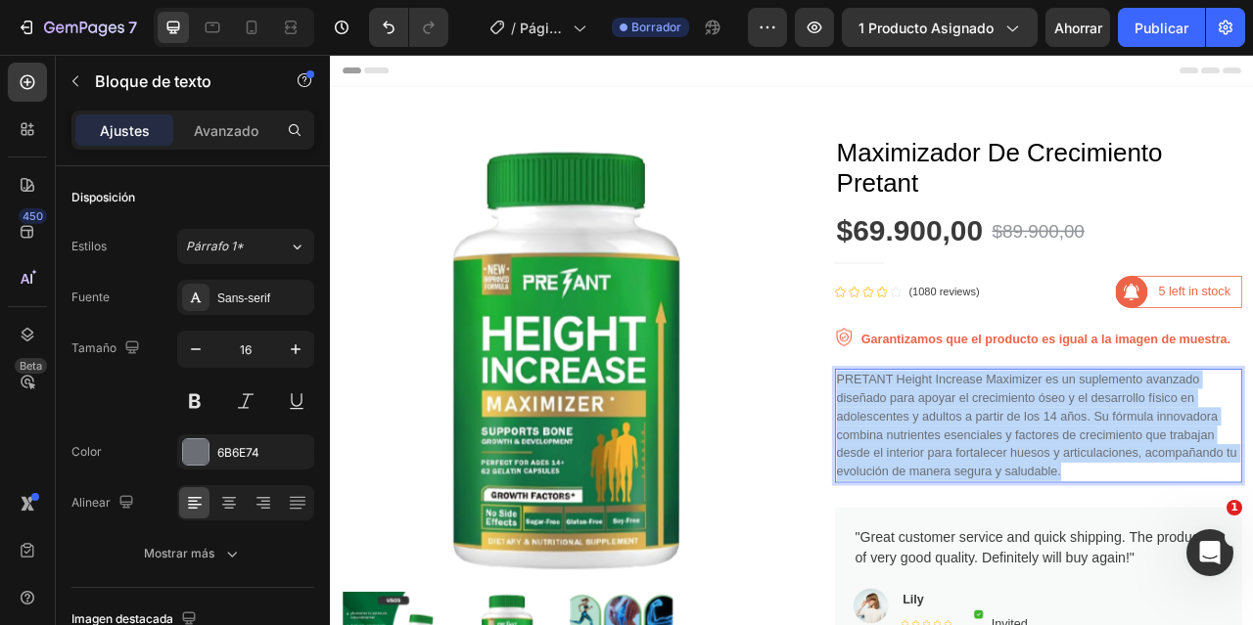
click at [1172, 500] on p "PRETANT Height Increase Maximizer es un suplemento avanzado diseñado para apoya…" at bounding box center [1231, 526] width 514 height 141
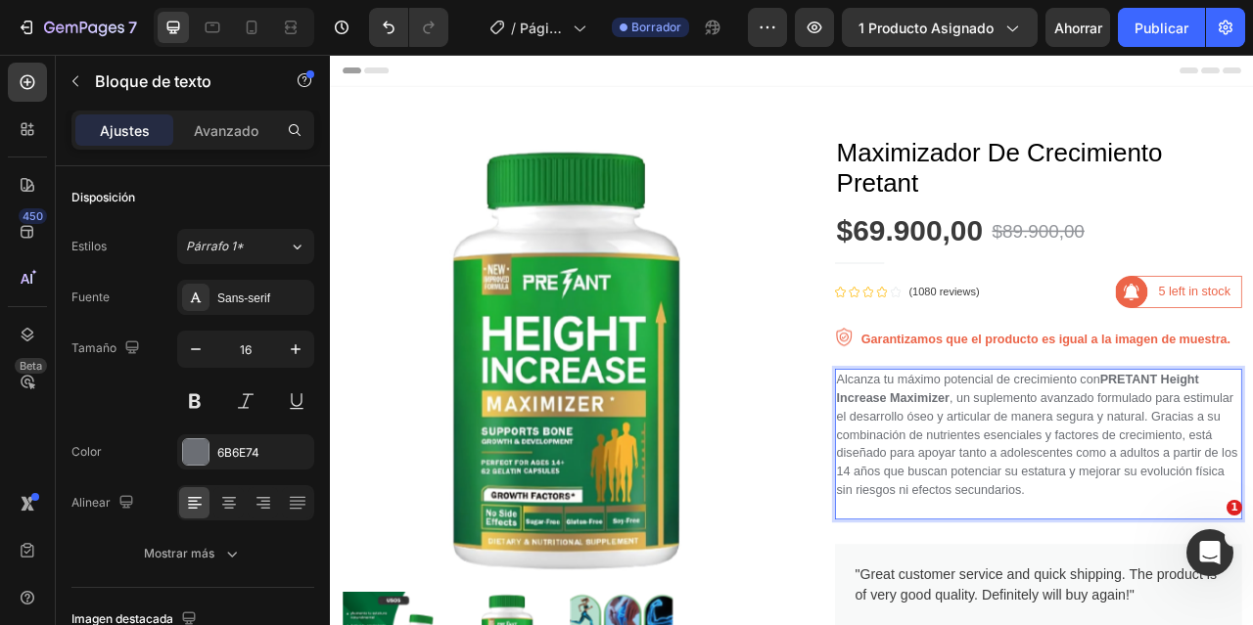
click at [1252, 616] on p "Alcanza tu máximo potencial de crecimiento con PRETANT Height Increase Maximize…" at bounding box center [1231, 538] width 514 height 164
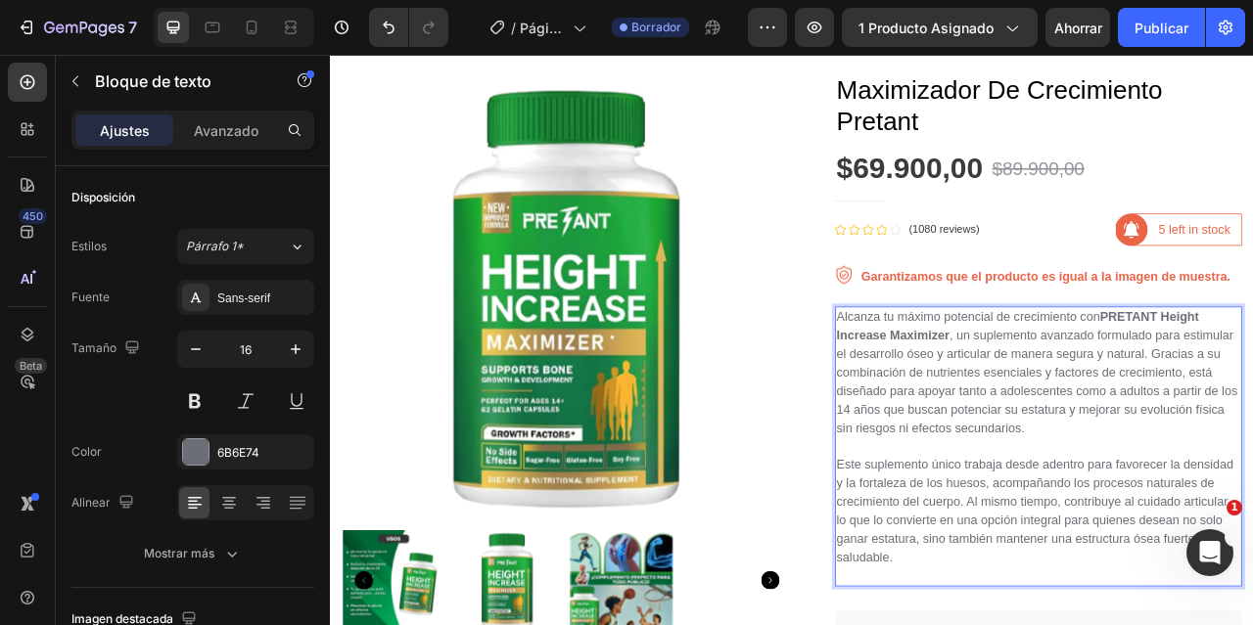
scroll to position [47, 0]
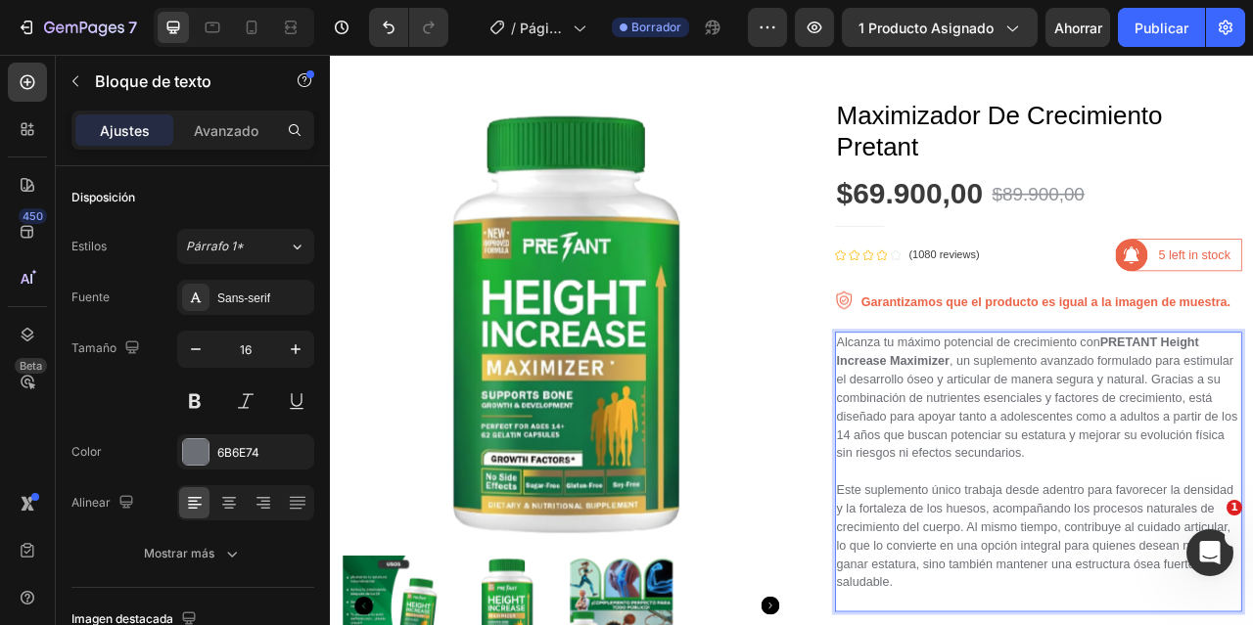
click at [1122, 526] on p "Alcanza tu máximo potencial de crecimiento con PRETANT Height Increase Maximize…" at bounding box center [1231, 573] width 514 height 329
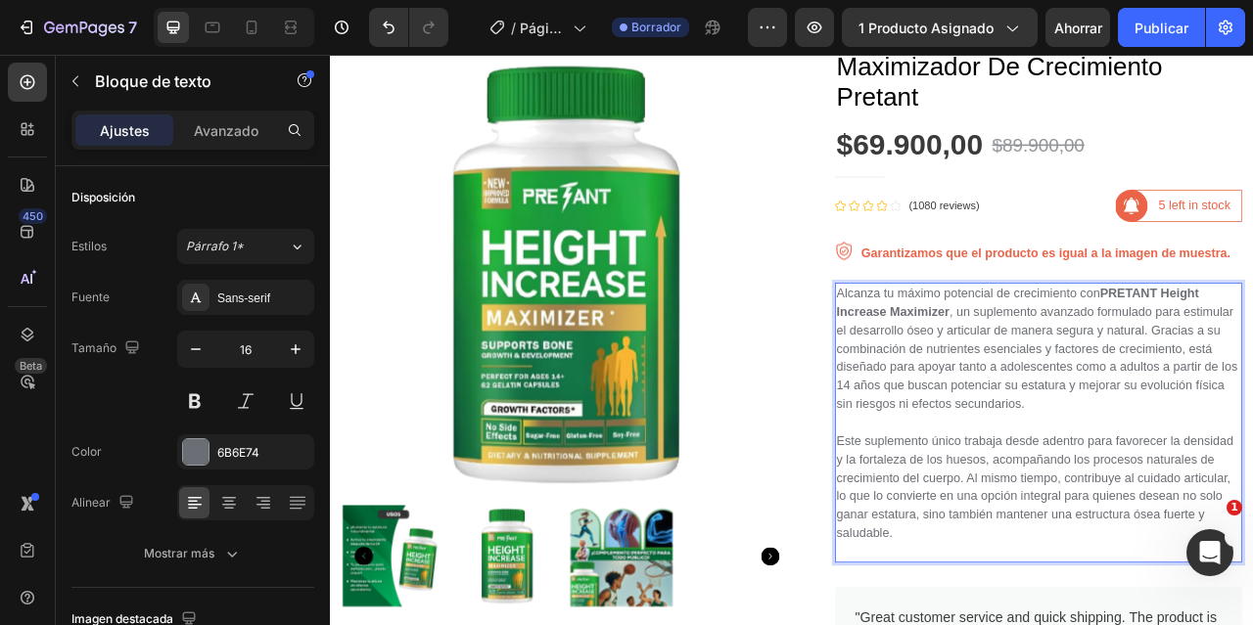
scroll to position [145, 0]
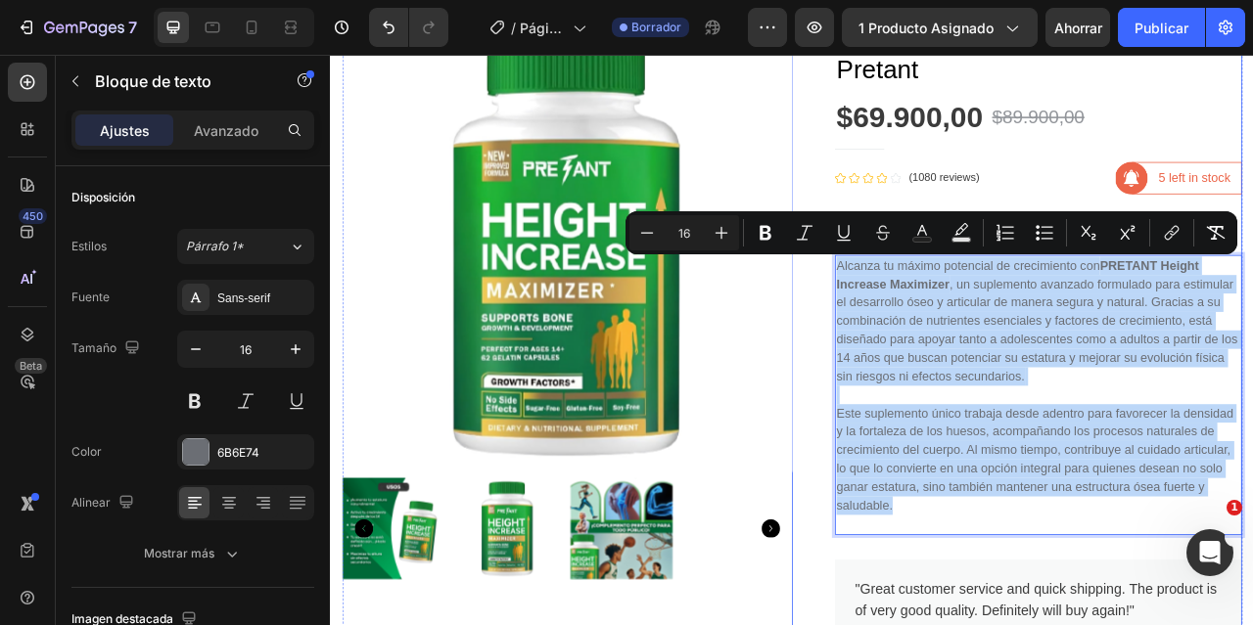
drag, startPoint x: 1049, startPoint y: 626, endPoint x: 949, endPoint y: 325, distance: 317.6
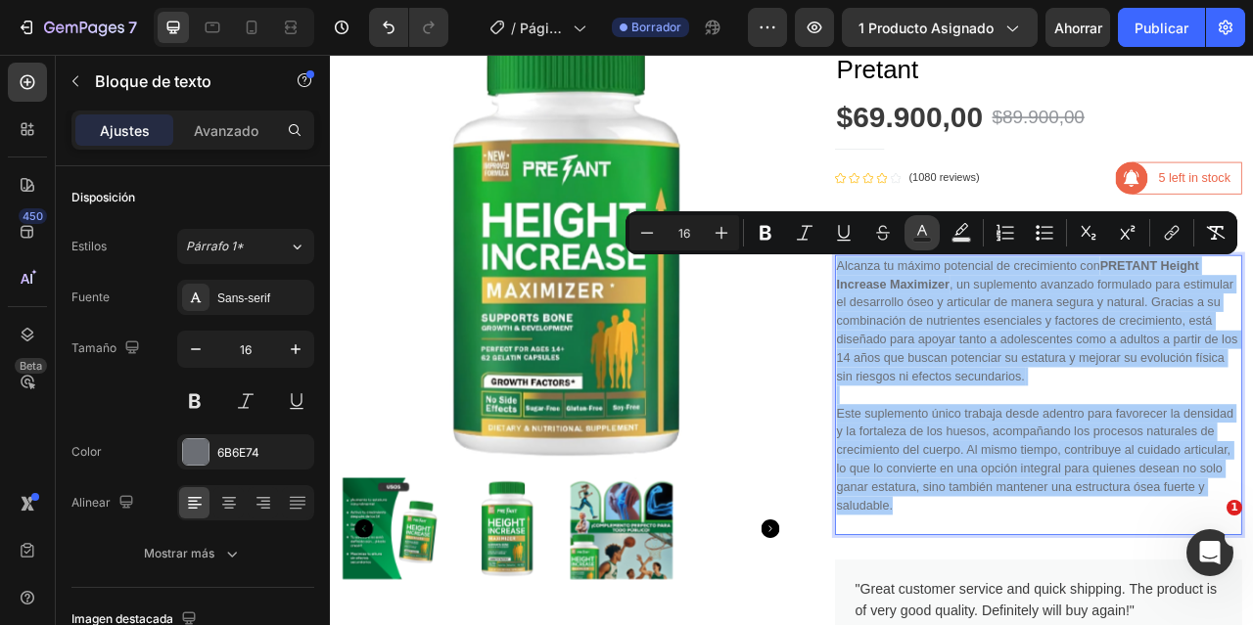
click at [926, 226] on icon "Editor contextual toolbar" at bounding box center [922, 233] width 20 height 20
type input "6B6E74"
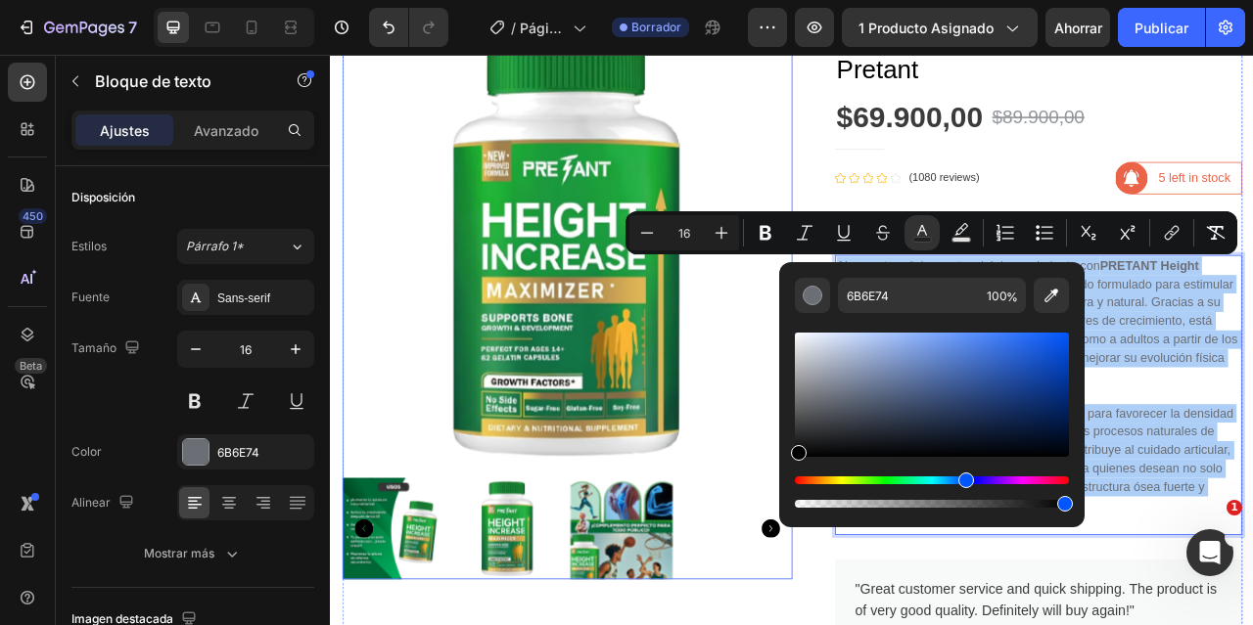
drag, startPoint x: 1148, startPoint y: 460, endPoint x: 891, endPoint y: 581, distance: 284.6
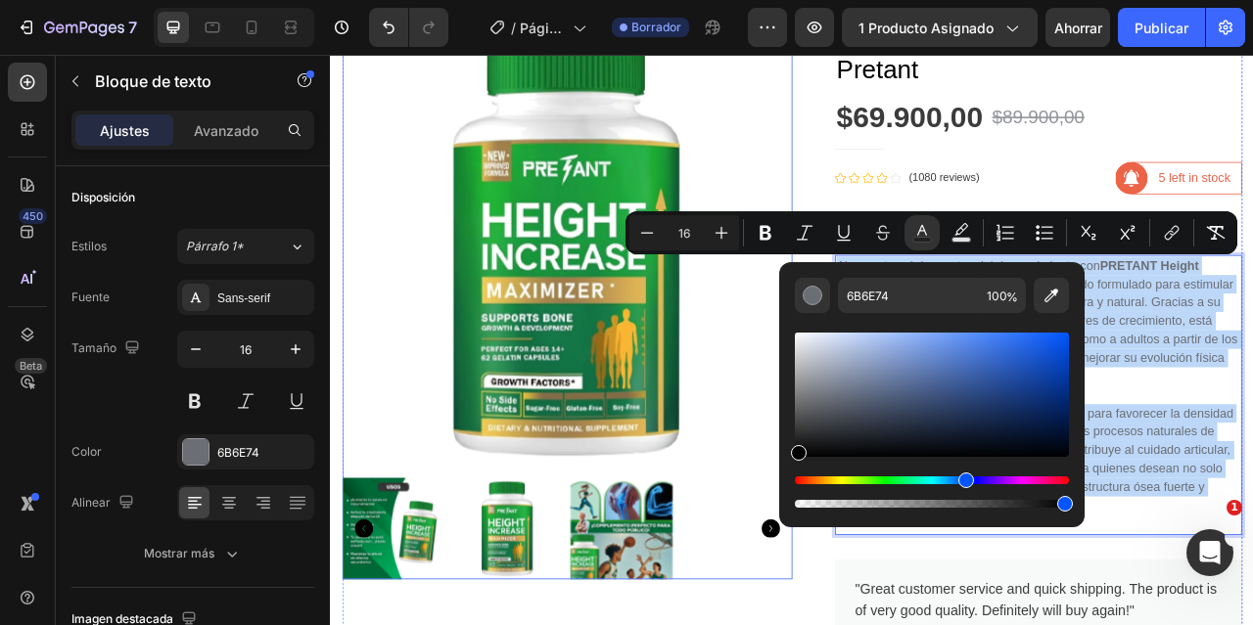
type input "000000"
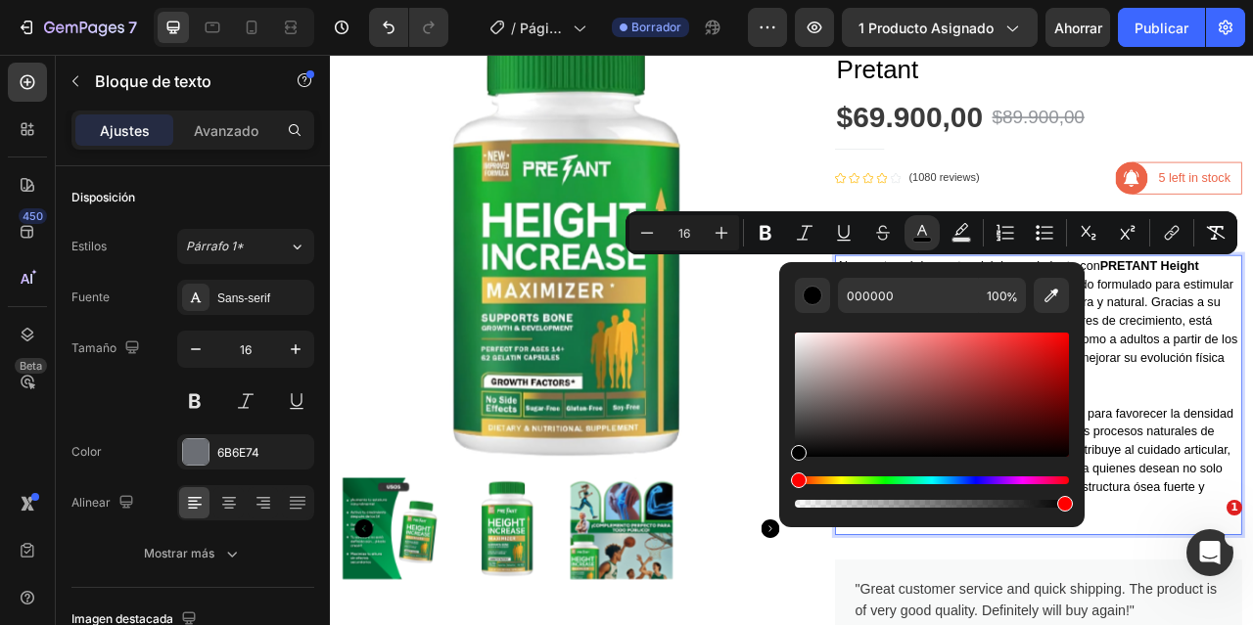
click at [1252, 402] on p "Alcanza tu máximo potencial de crecimiento con PRETANT Height Increase Maximize…" at bounding box center [1231, 475] width 514 height 329
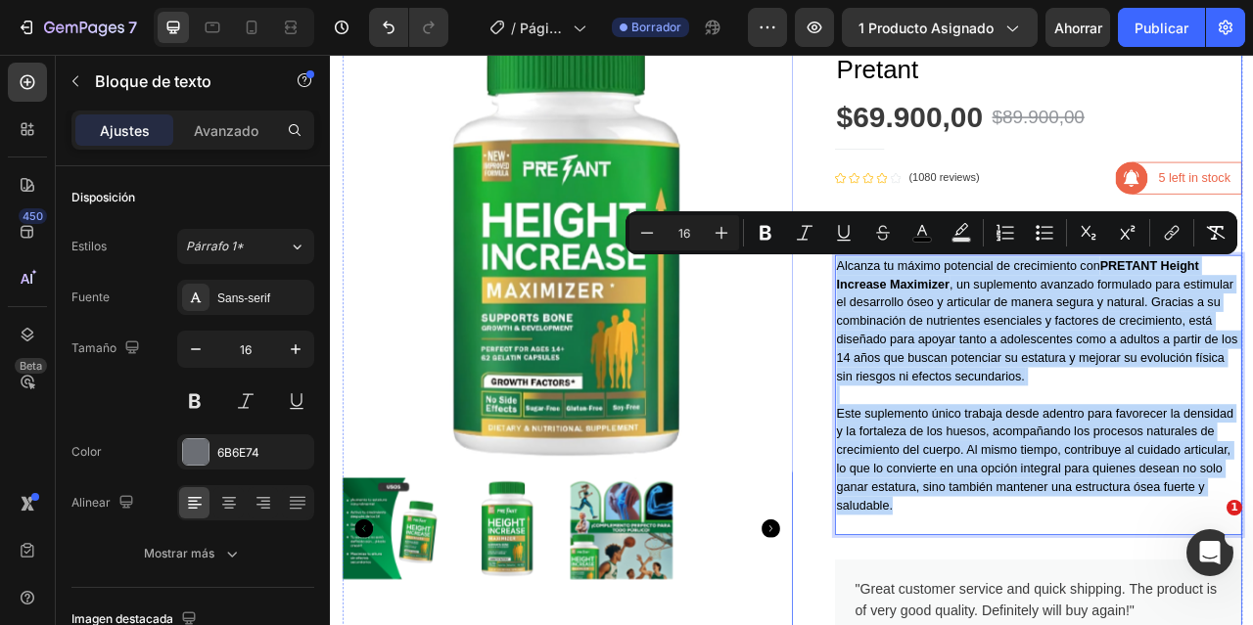
drag, startPoint x: 1039, startPoint y: 628, endPoint x: 935, endPoint y: 316, distance: 329.3
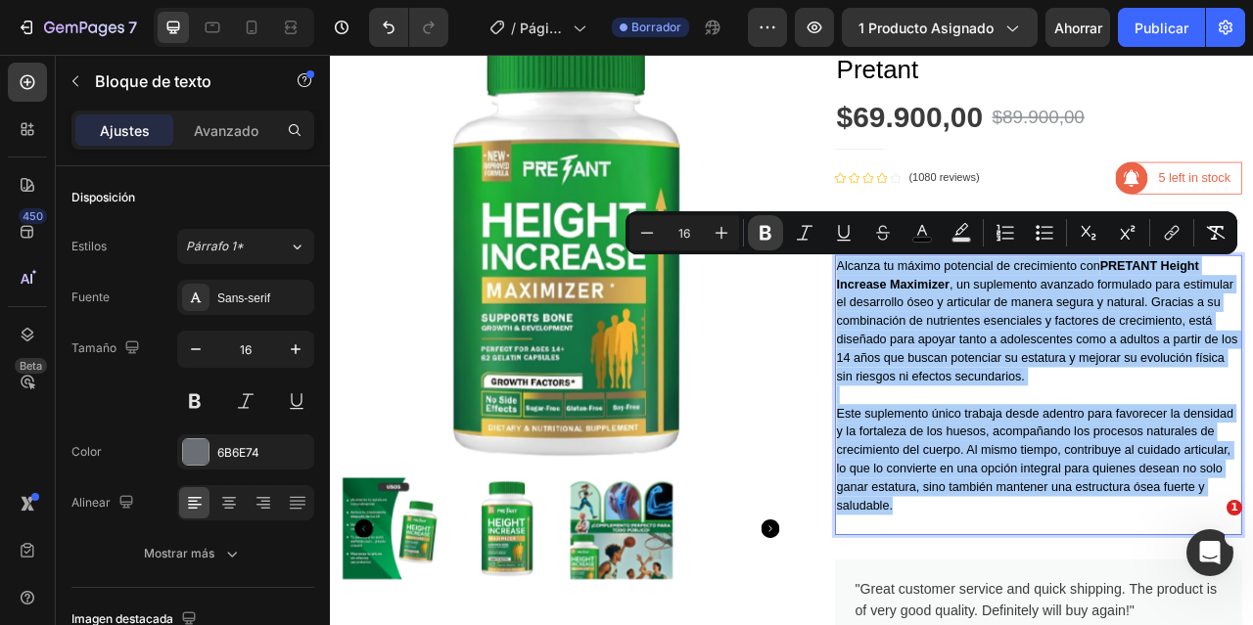
click at [776, 222] on button "Bold" at bounding box center [765, 232] width 35 height 35
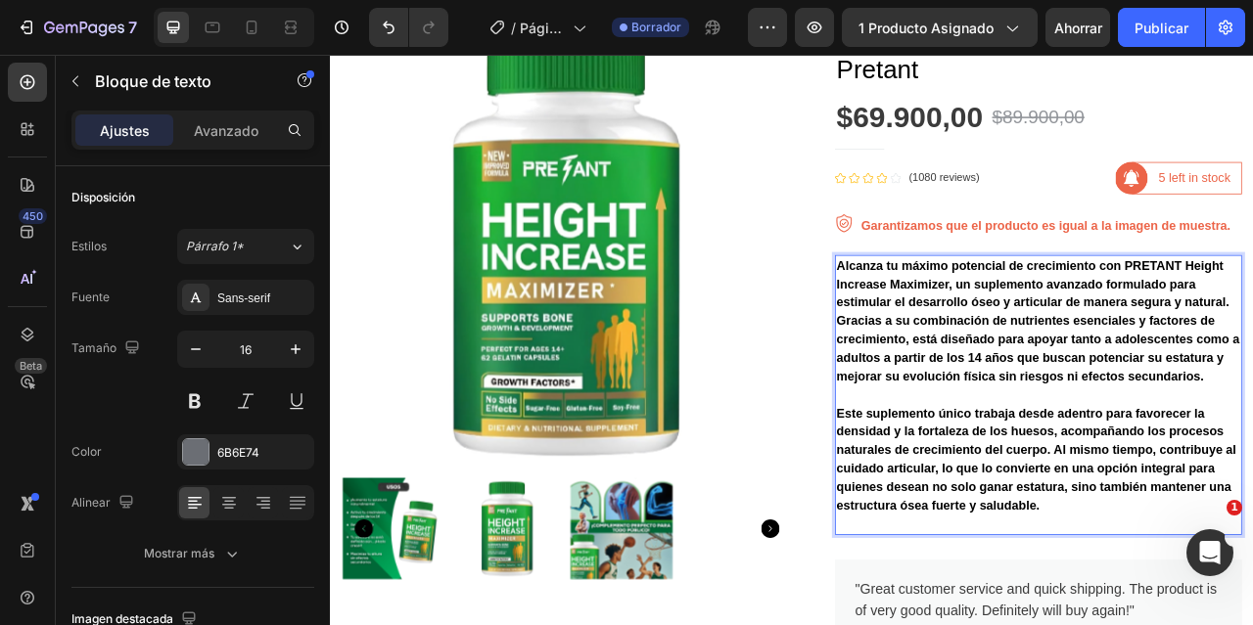
click at [898, 267] on img at bounding box center [631, 299] width 573 height 573
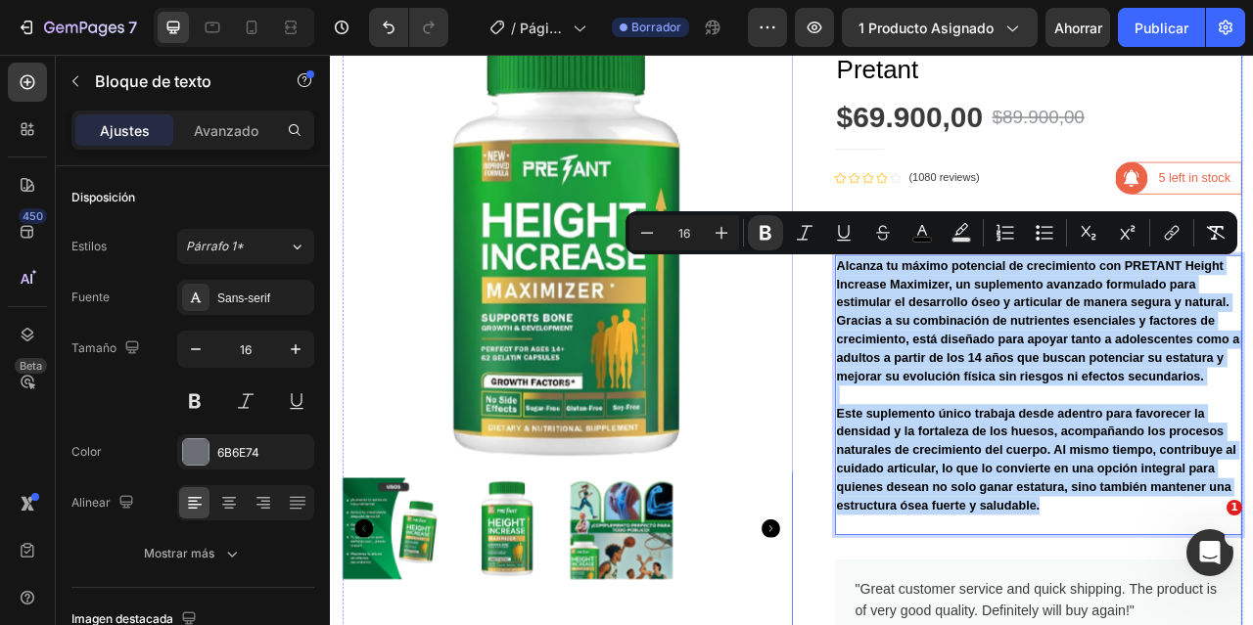
drag, startPoint x: 1231, startPoint y: 624, endPoint x: 934, endPoint y: 306, distance: 435.6
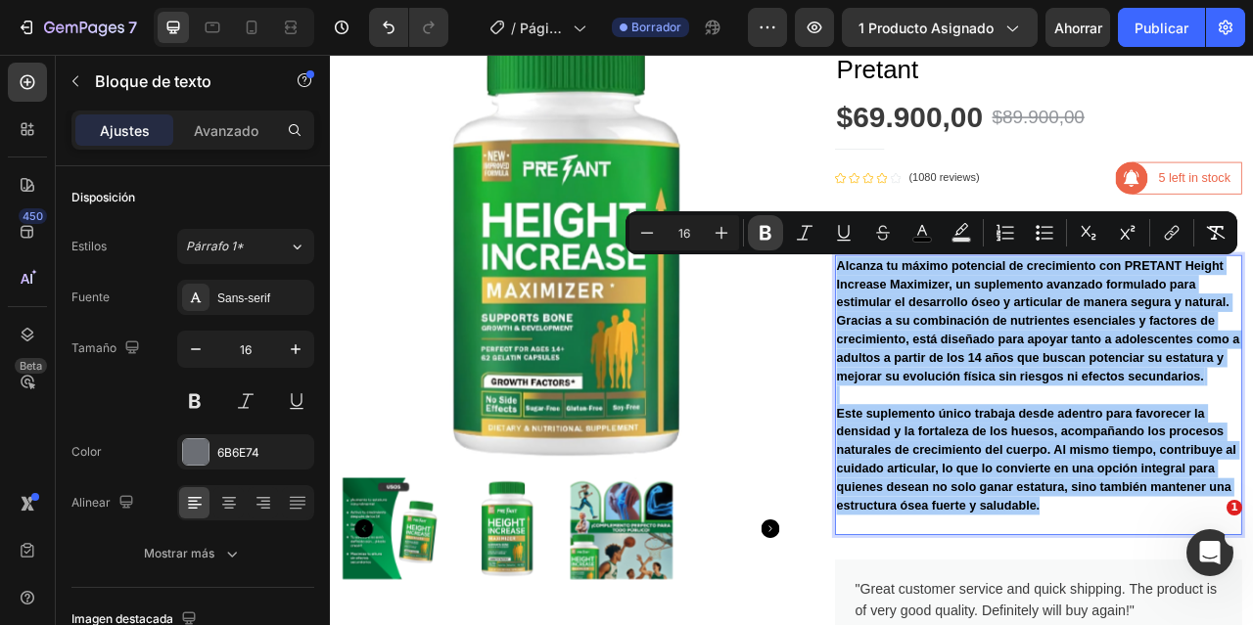
click at [774, 230] on button "Bold" at bounding box center [765, 232] width 35 height 35
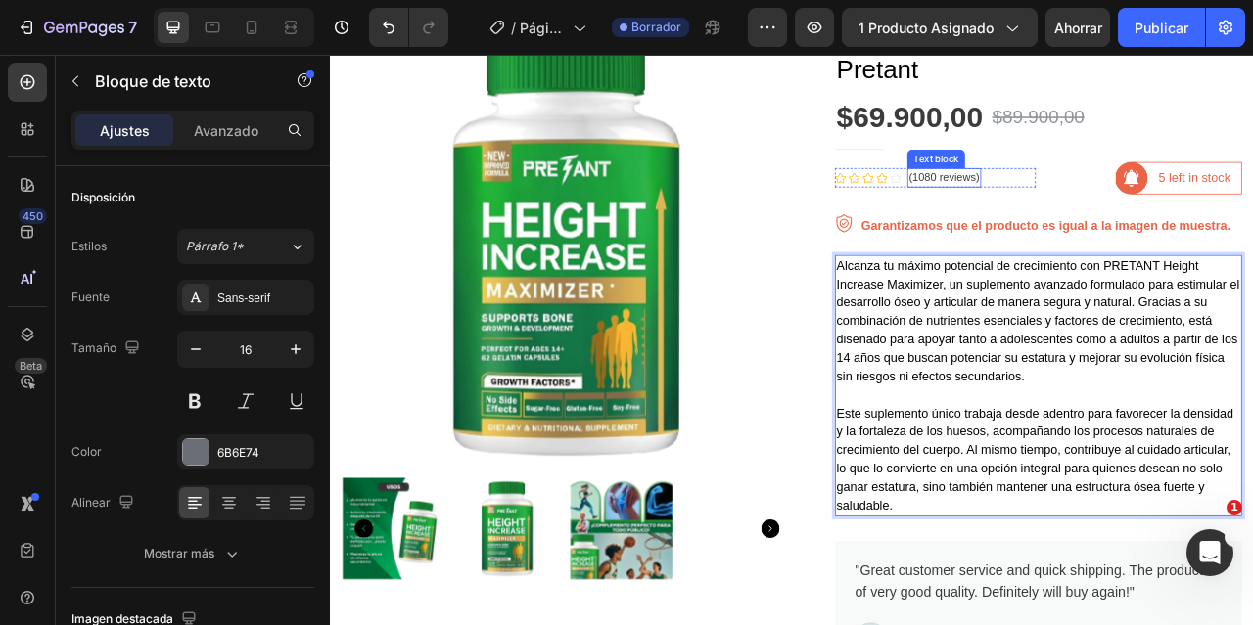
click at [1124, 213] on p "(1080 reviews)" at bounding box center [1111, 211] width 90 height 21
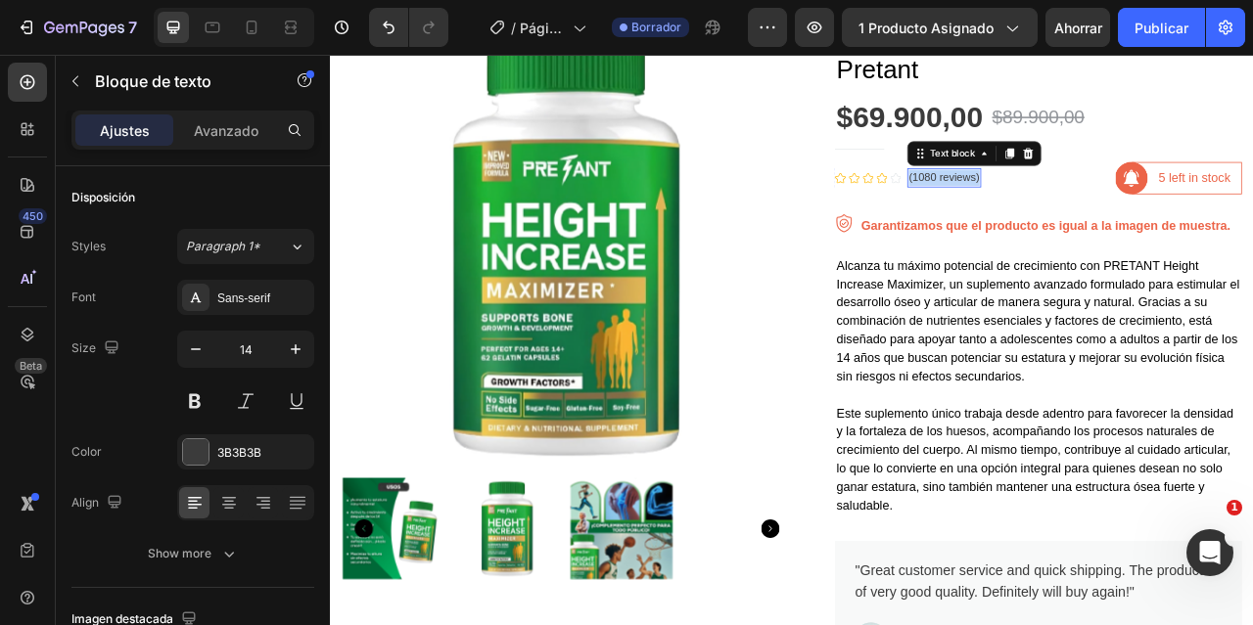
click at [1124, 213] on p "(1080 reviews)" at bounding box center [1111, 211] width 90 height 21
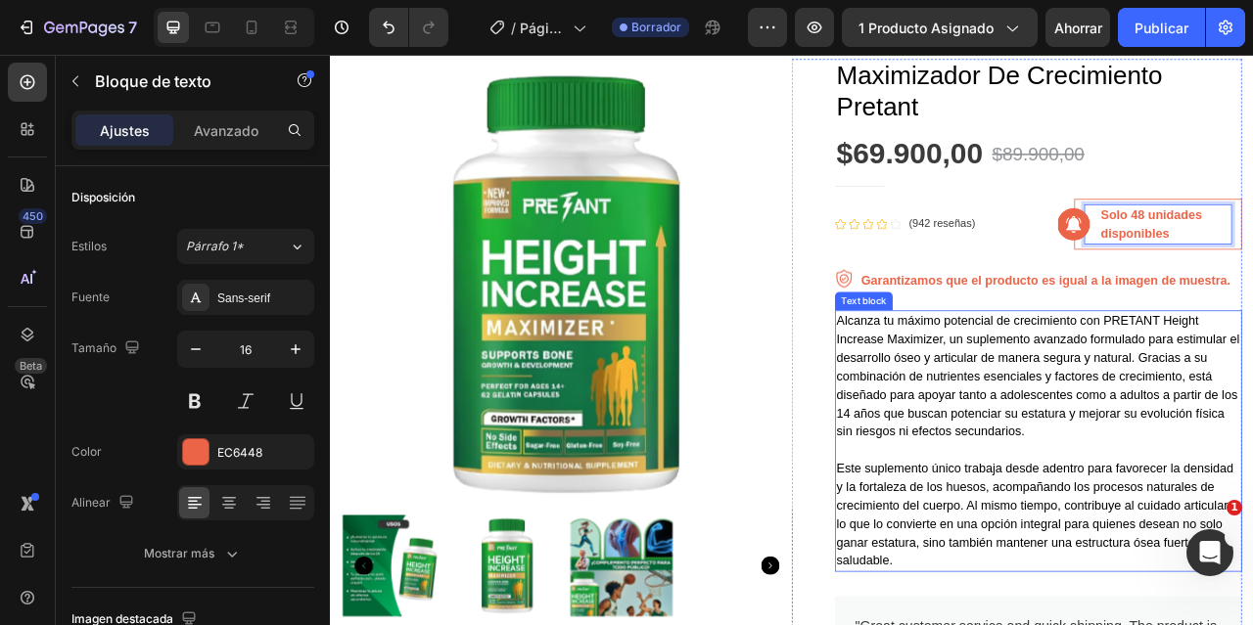
scroll to position [489, 0]
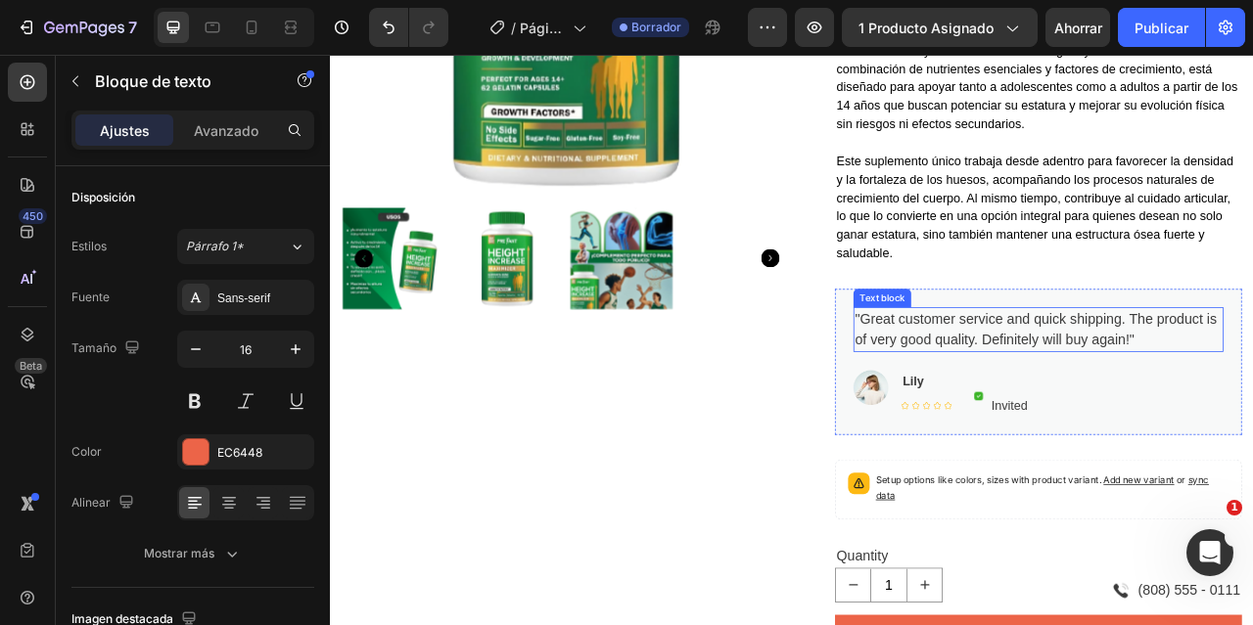
click at [1094, 422] on p ""Great customer service and quick shipping. The product is of very good quality…" at bounding box center [1230, 404] width 467 height 53
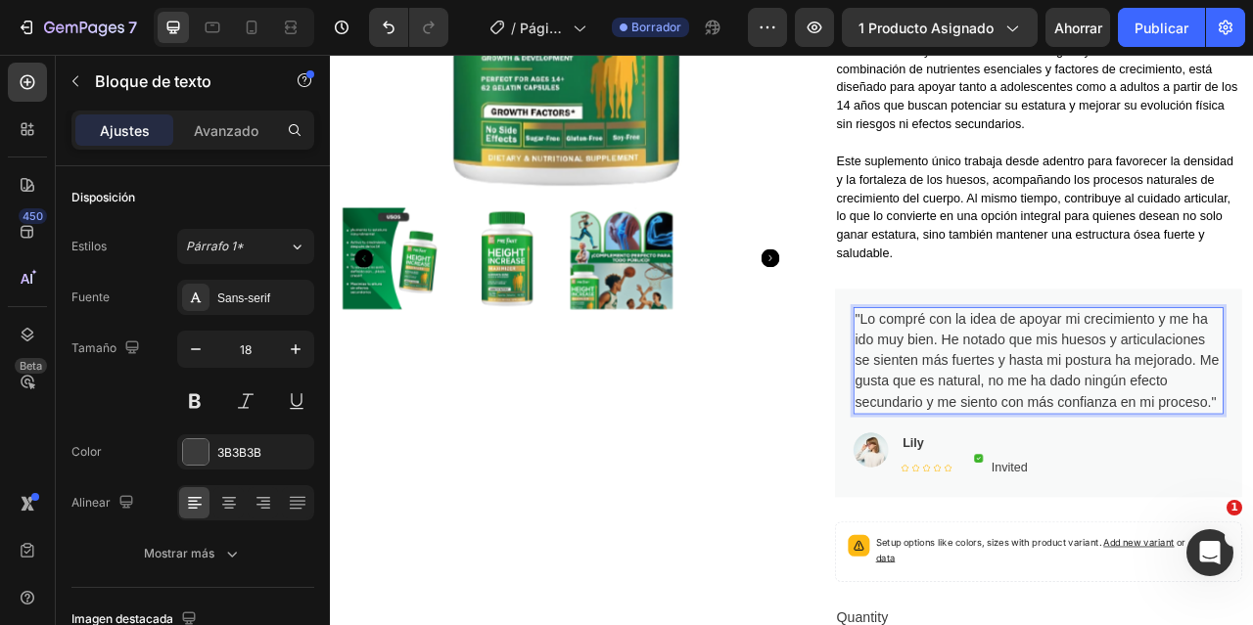
click at [1052, 392] on p ""Lo compré con la idea de apoyar mi crecimiento y me ha ido muy bien. He notado…" at bounding box center [1230, 444] width 467 height 132
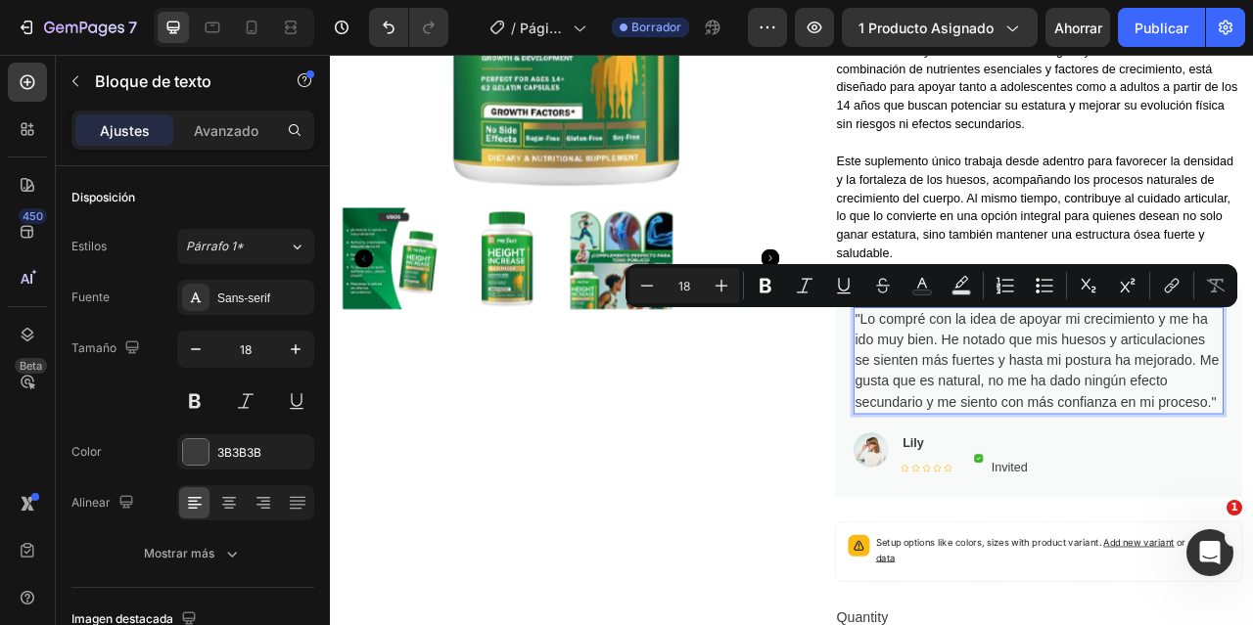
click at [1169, 395] on p ""Lo compré con la idea de apoyar mi crecimiento y me ha ido muy bien. He notado…" at bounding box center [1230, 444] width 467 height 132
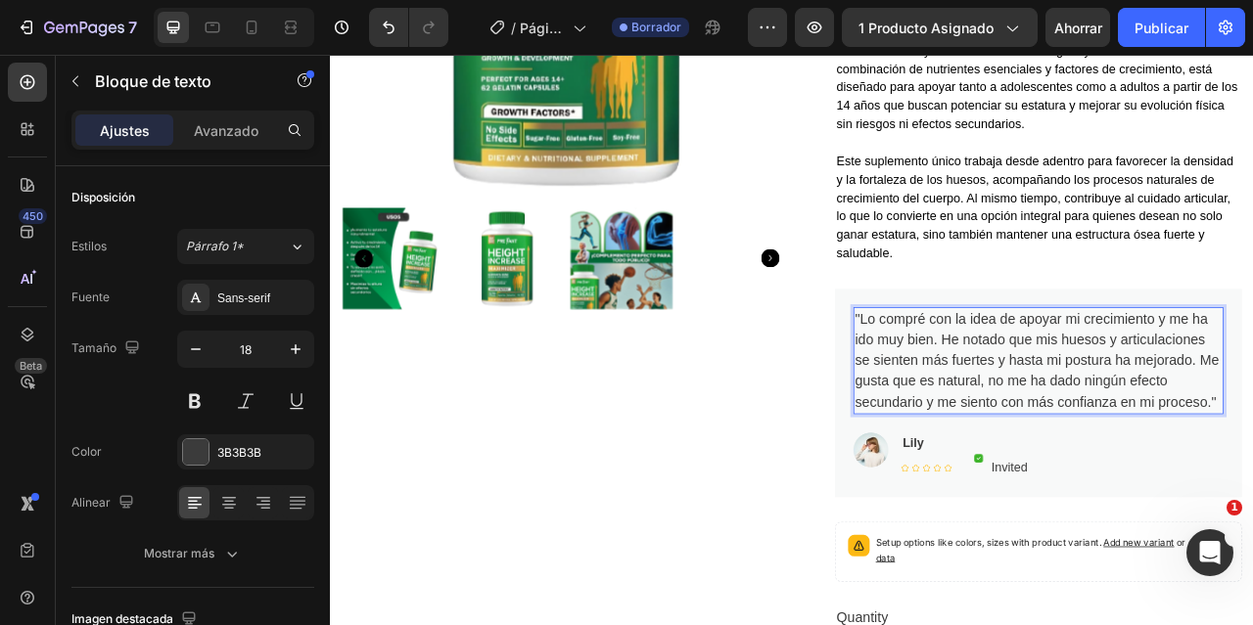
click at [1131, 424] on p ""Lo compré con la idea de apoyar mi crecimiento y me ha ido muy bien. He notado…" at bounding box center [1230, 444] width 467 height 132
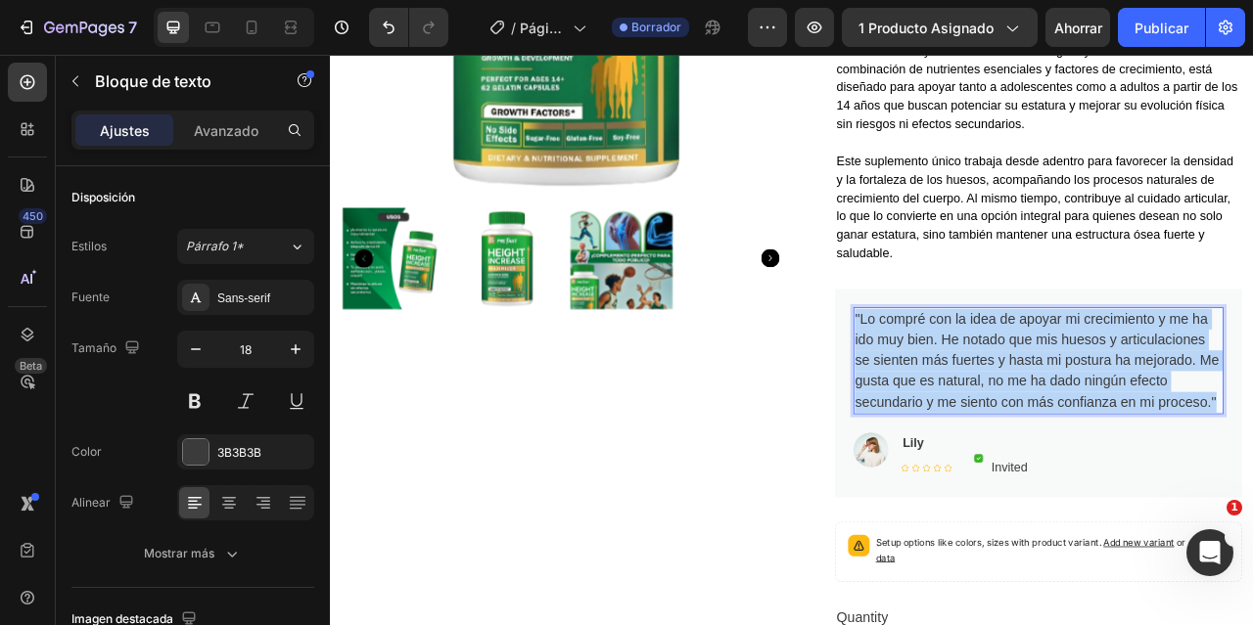
click at [1131, 424] on p ""Lo compré con la idea de apoyar mi crecimiento y me ha ido muy bien. He notado…" at bounding box center [1230, 444] width 467 height 132
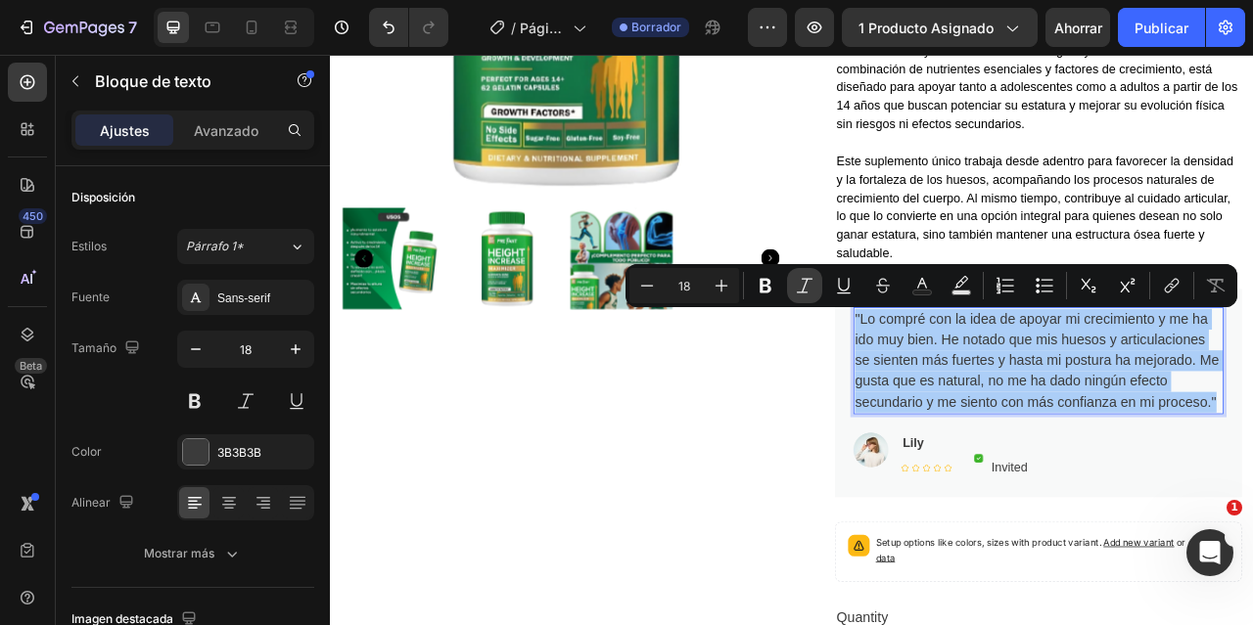
click at [801, 287] on icon "Editor contextual toolbar" at bounding box center [805, 286] width 20 height 20
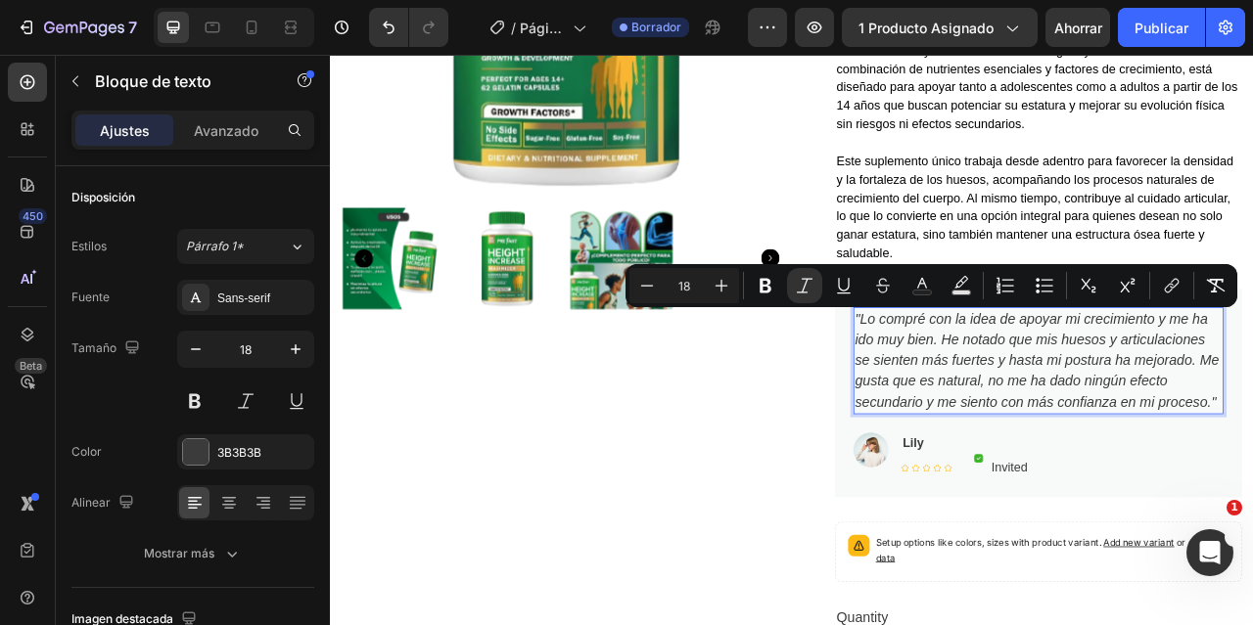
click at [1203, 405] on icon ""Lo compré con la idea de apoyar mi crecimiento y me ha ido muy bien. He notado…" at bounding box center [1228, 443] width 463 height 125
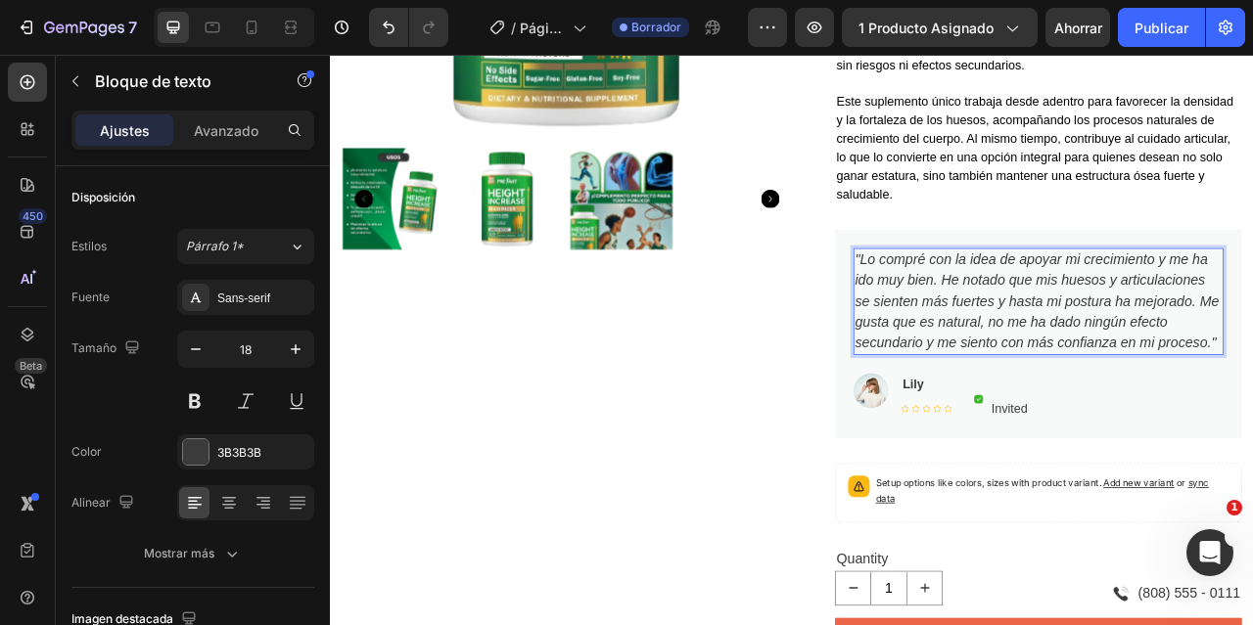
scroll to position [587, 0]
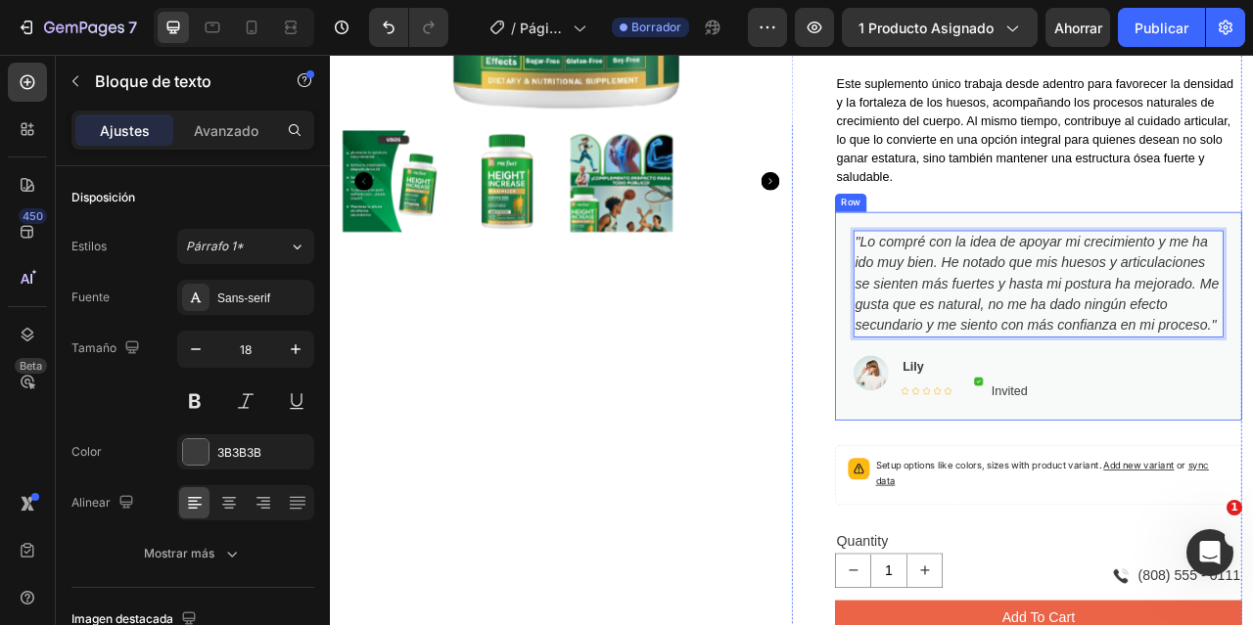
click at [1185, 494] on p "Invited" at bounding box center [1194, 482] width 46 height 23
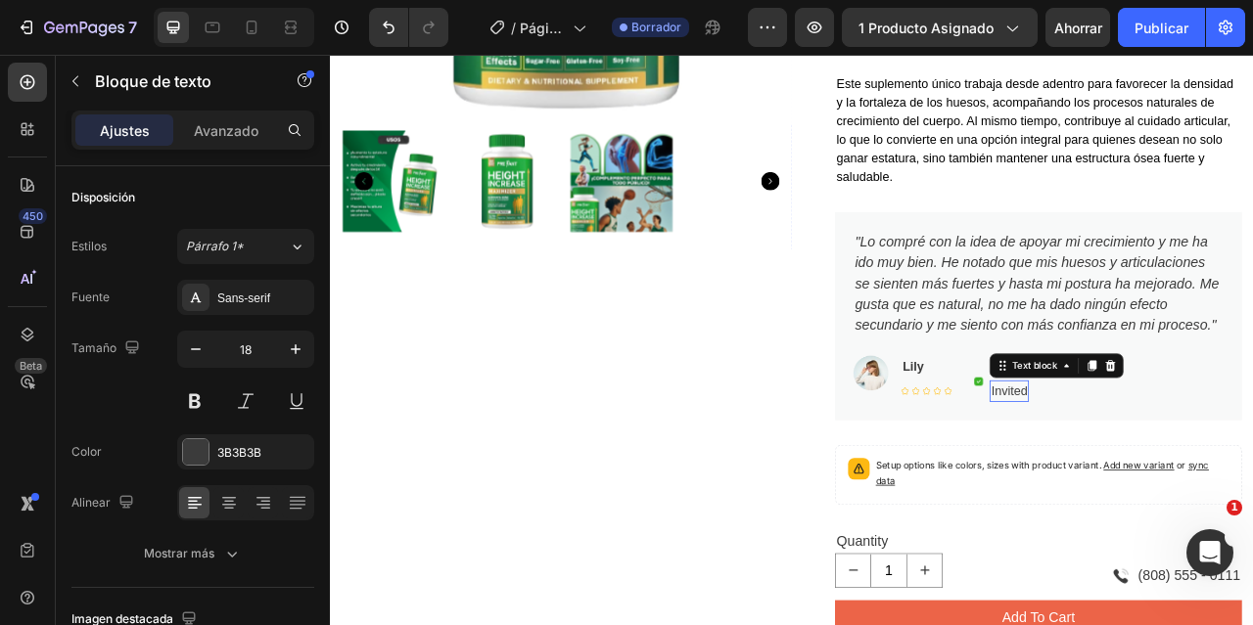
click at [1185, 494] on p "Invited" at bounding box center [1194, 482] width 46 height 23
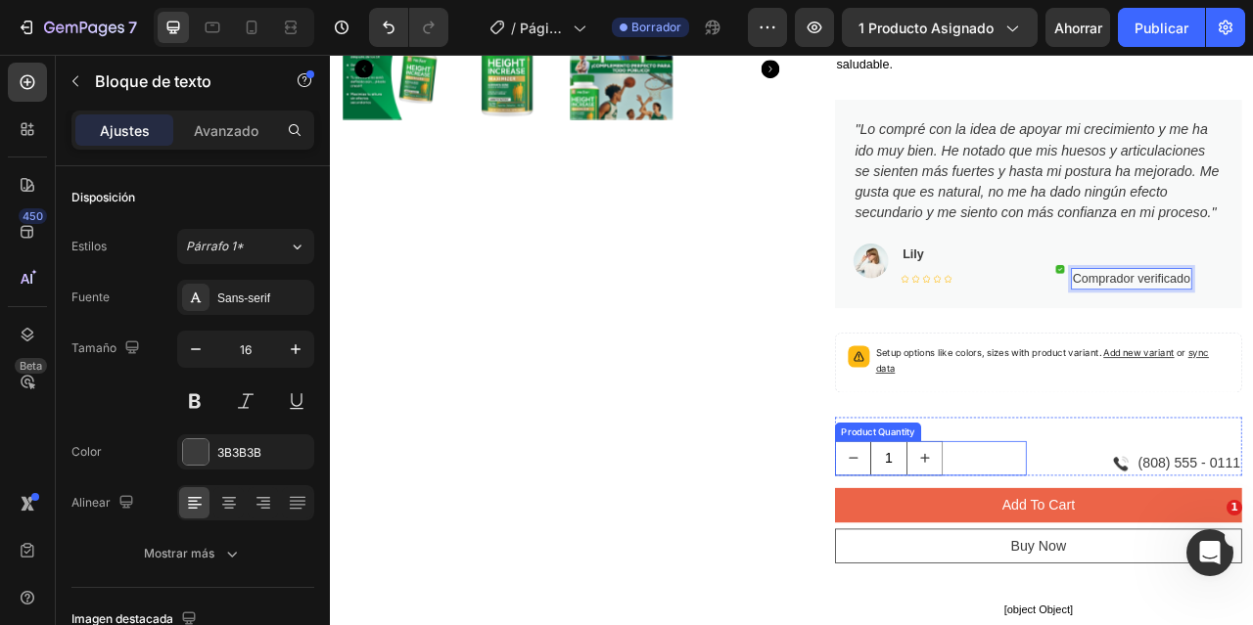
scroll to position [783, 0]
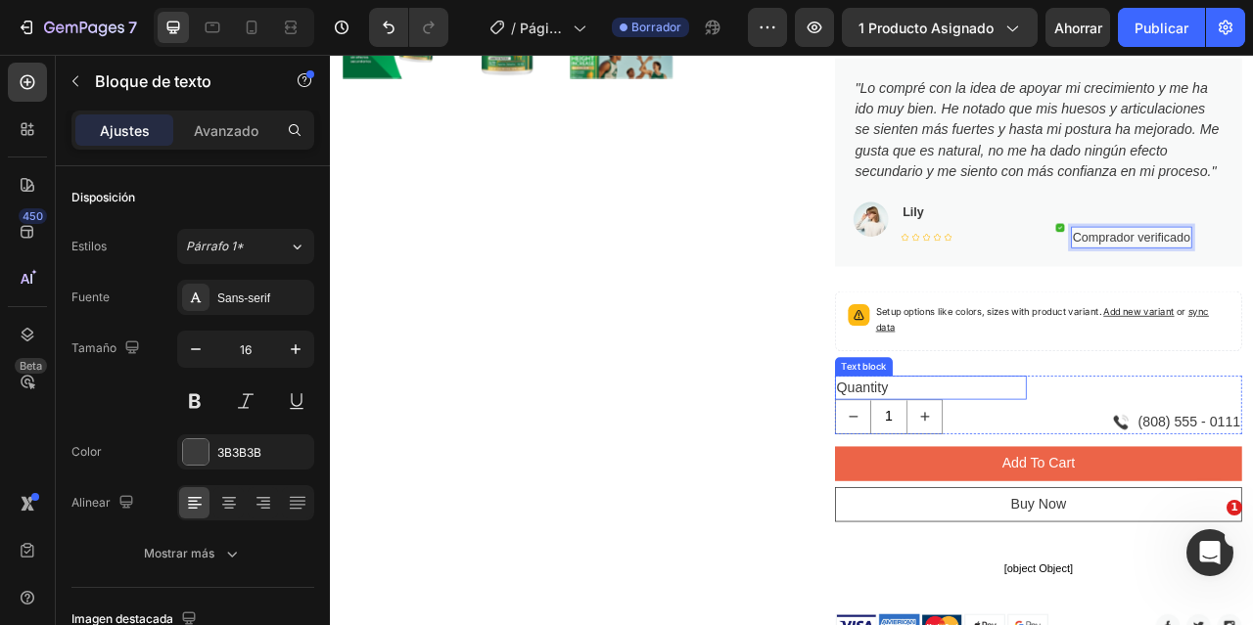
click at [1004, 493] on div "Quantity" at bounding box center [1094, 478] width 244 height 30
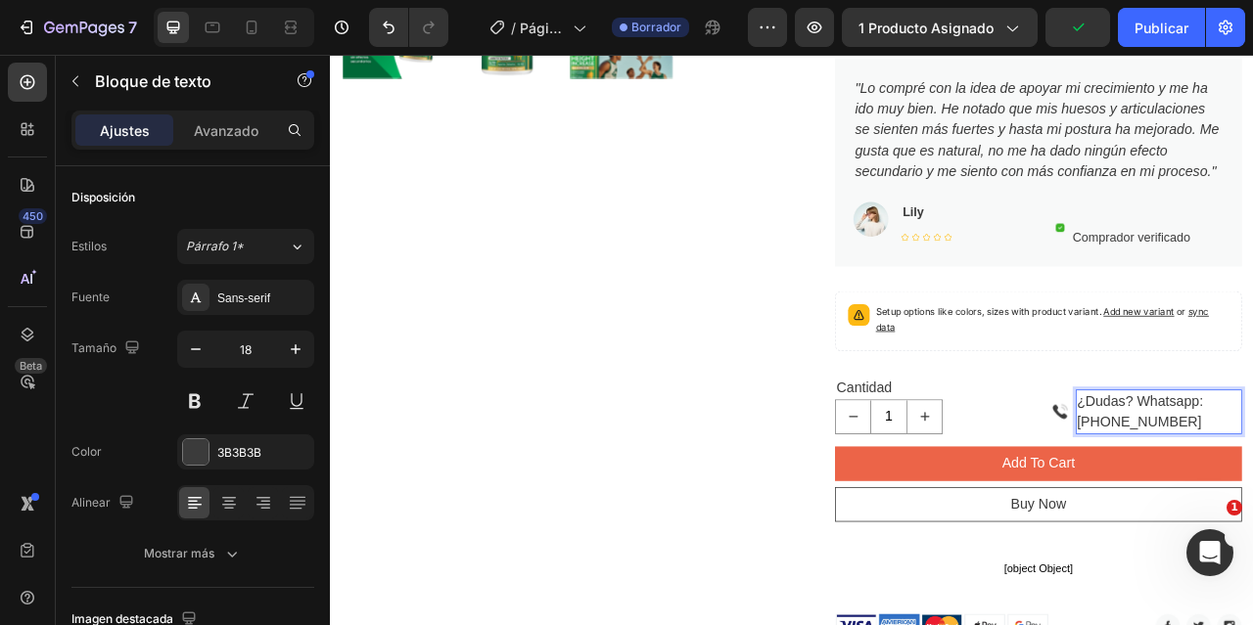
scroll to position [757, 0]
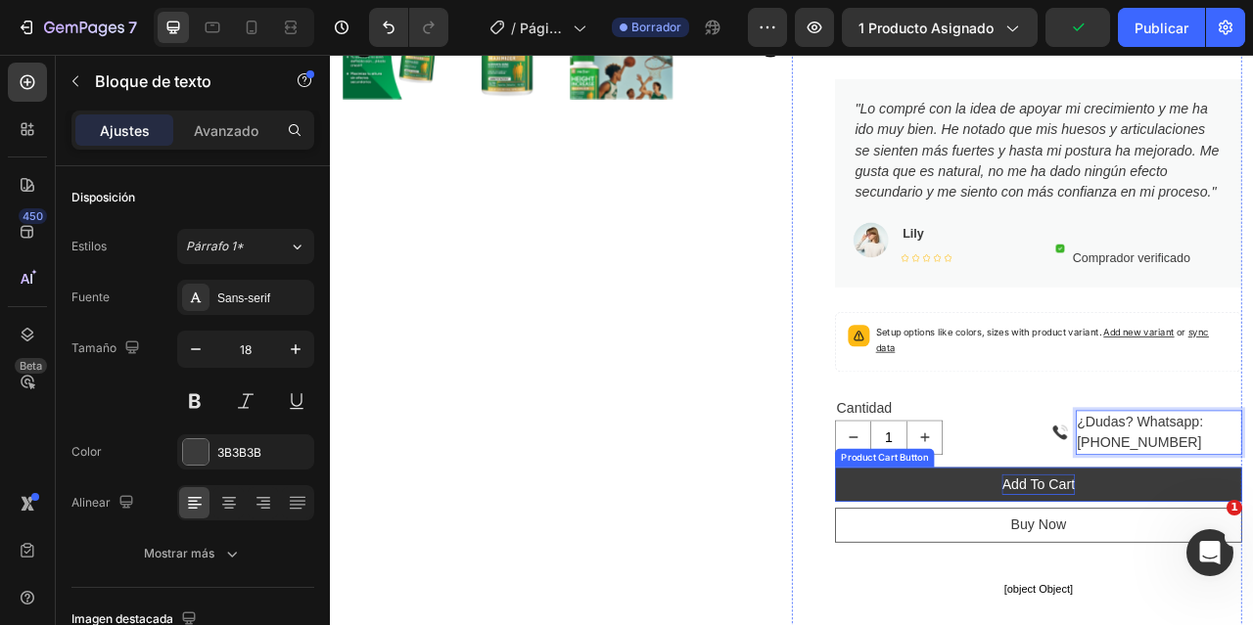
click at [1227, 615] on div "Add To Cart" at bounding box center [1230, 601] width 93 height 26
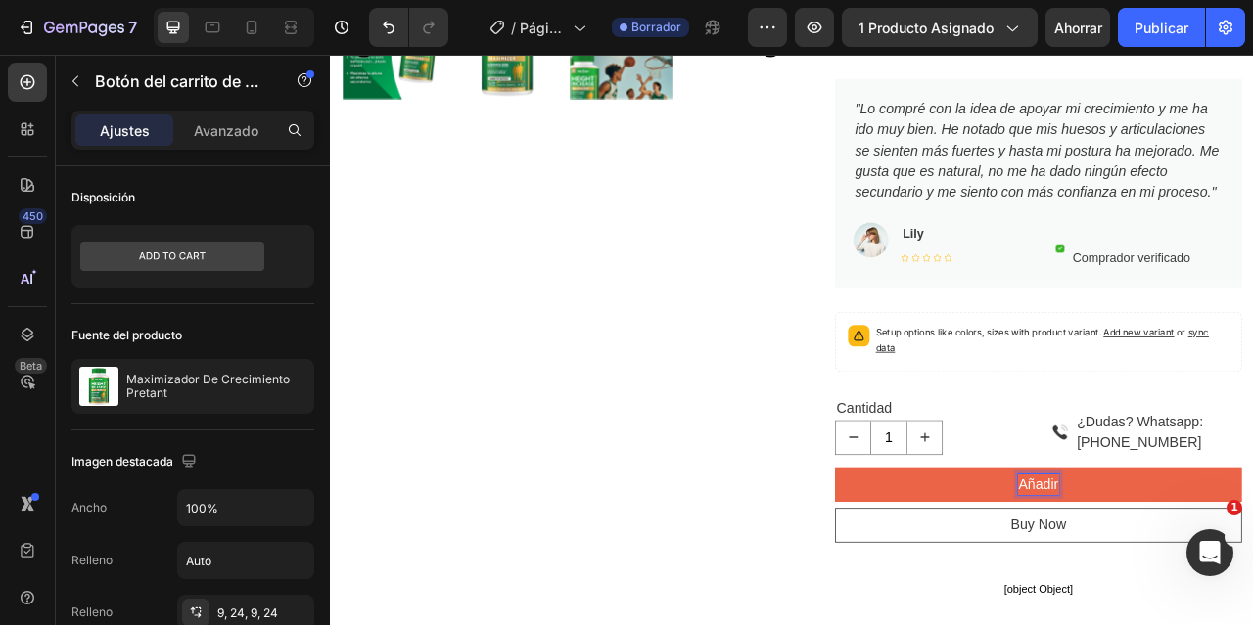
click at [972, 579] on button "Añadir" at bounding box center [1231, 601] width 518 height 44
click at [972, 579] on button "Añadir al" at bounding box center [1231, 601] width 518 height 44
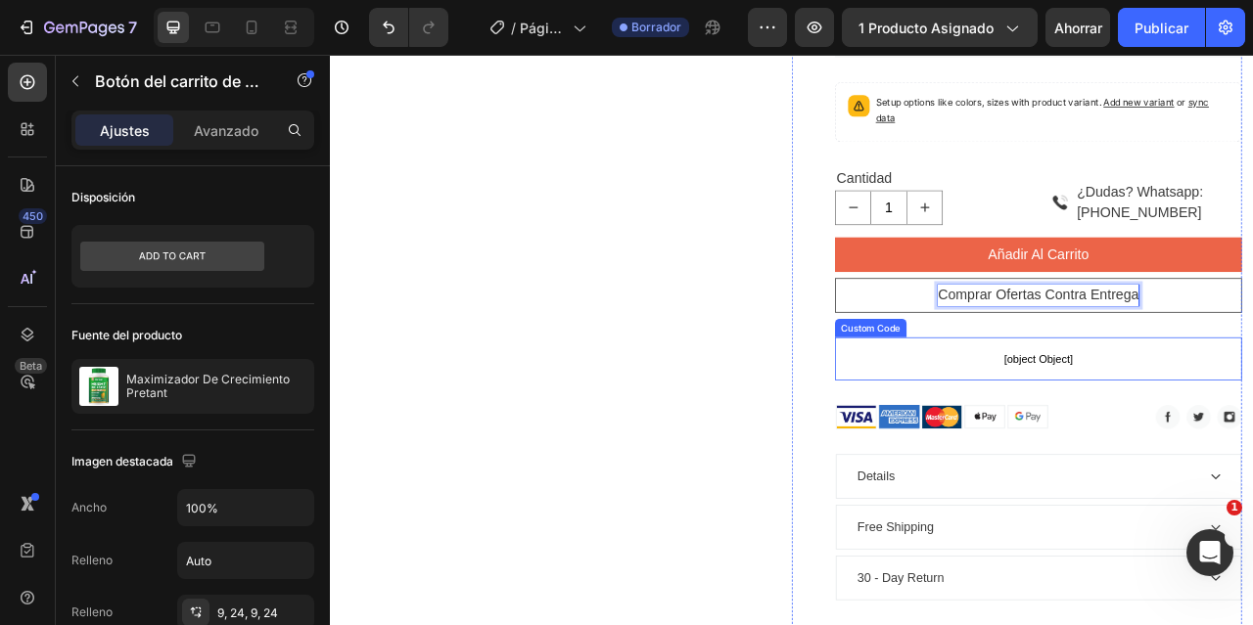
scroll to position [1050, 0]
click at [1252, 452] on span "[object Object]" at bounding box center [1231, 440] width 518 height 23
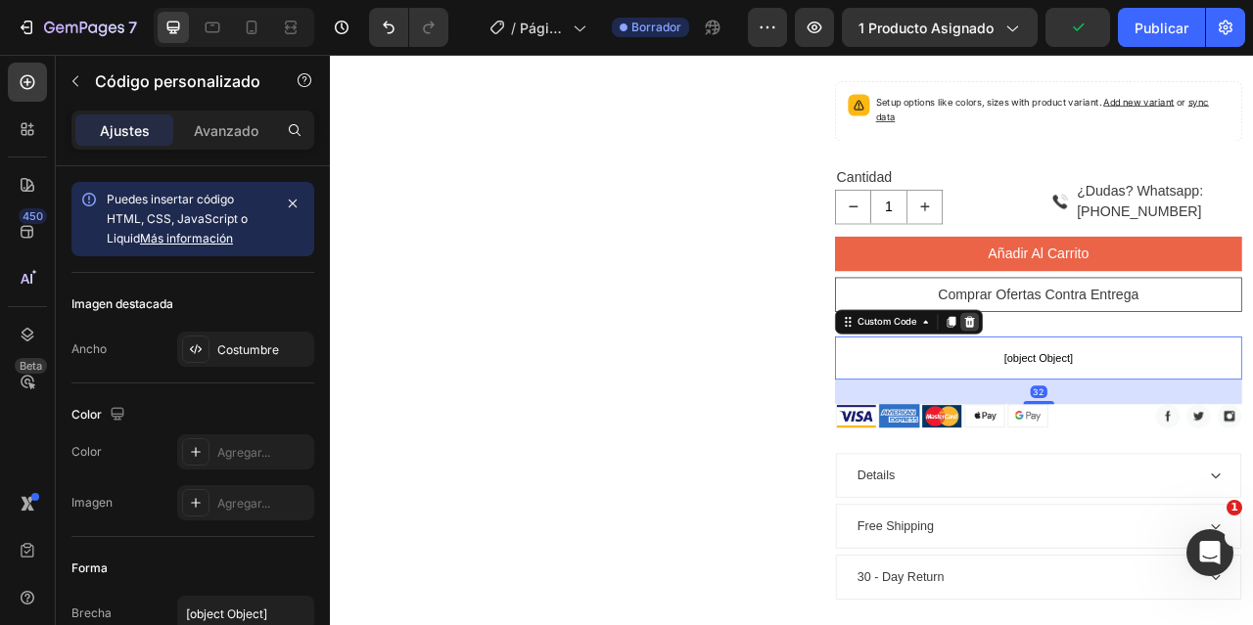
click at [1141, 401] on icon at bounding box center [1143, 395] width 13 height 14
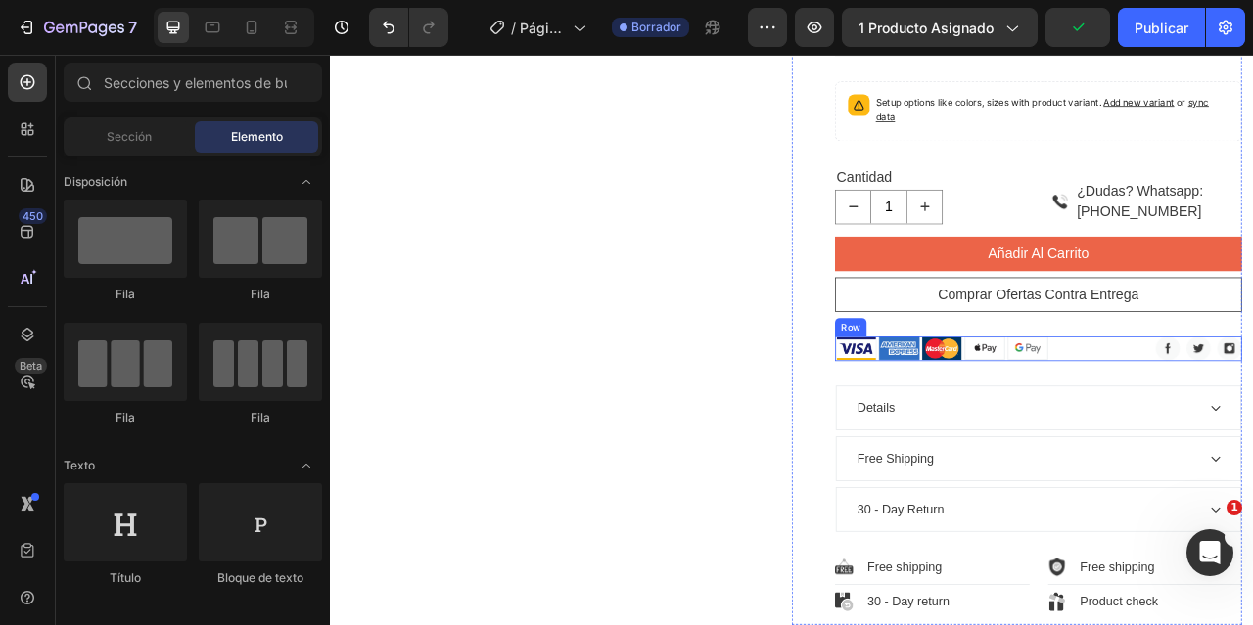
click at [1252, 444] on div "Image Image Image Image Image Icon List Hoz Image Image Image Icon List Hoz Row" at bounding box center [1231, 428] width 518 height 31
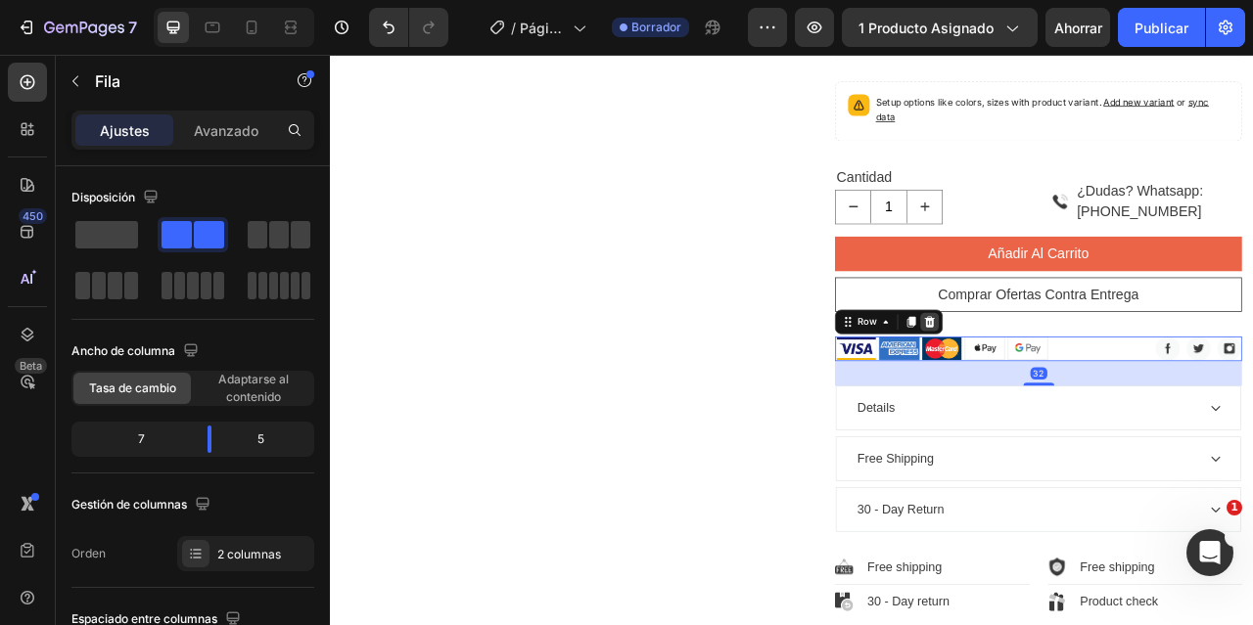
click at [1085, 402] on icon at bounding box center [1093, 395] width 16 height 16
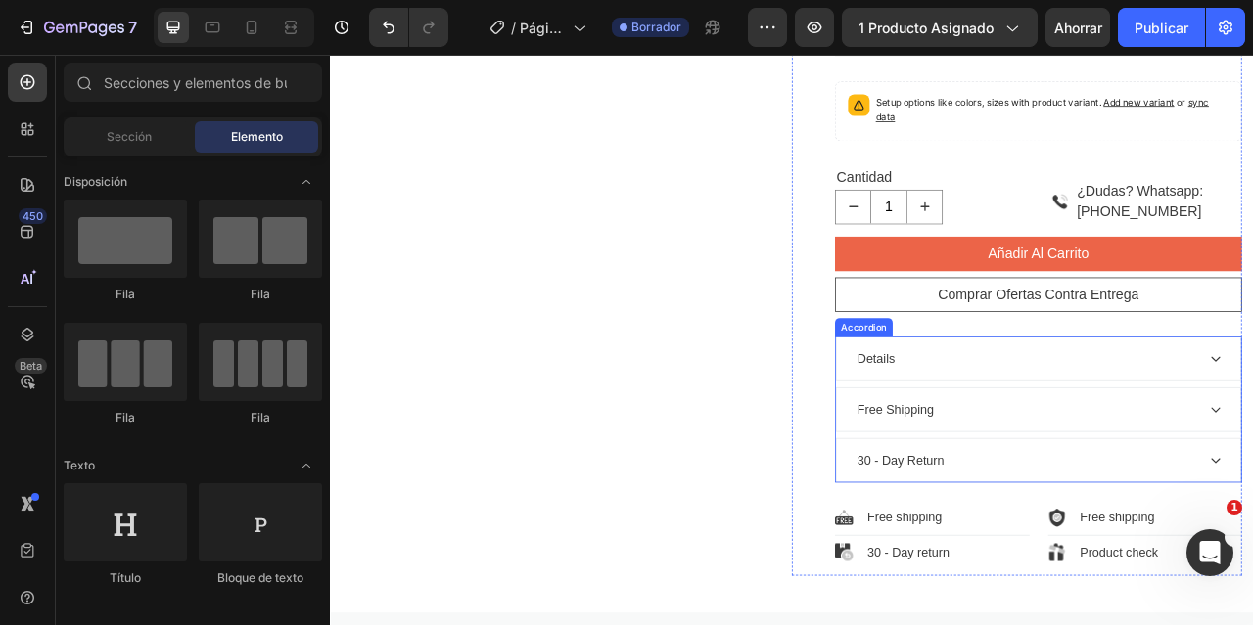
click at [1018, 456] on div "Details" at bounding box center [1024, 441] width 54 height 29
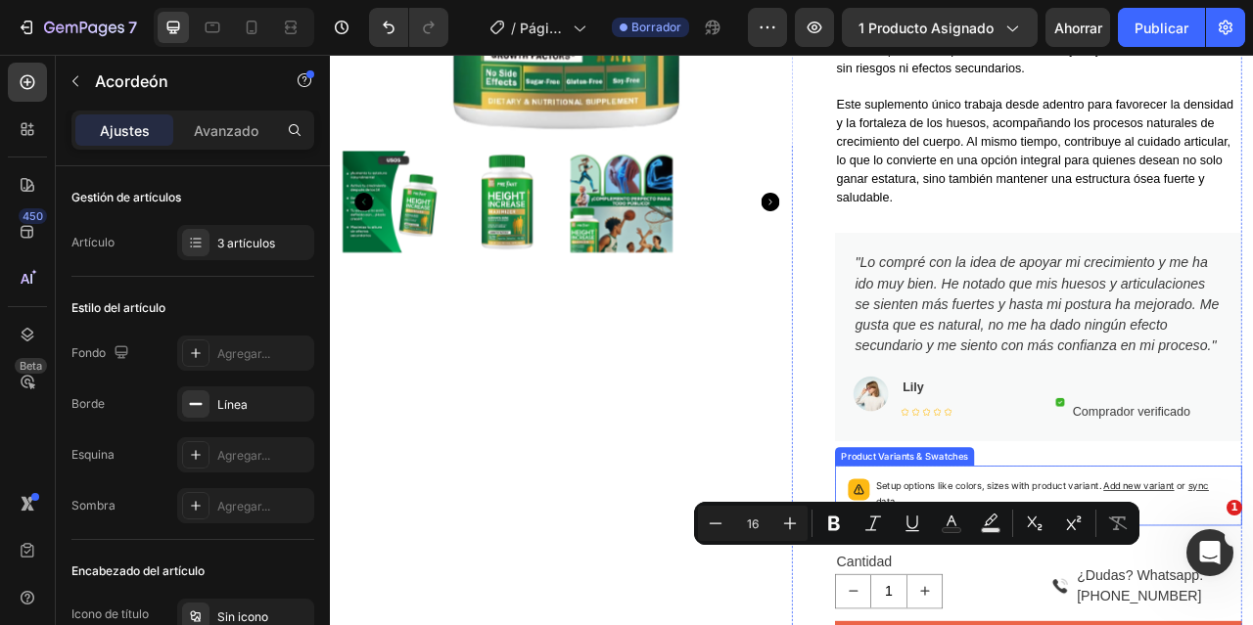
scroll to position [854, 0]
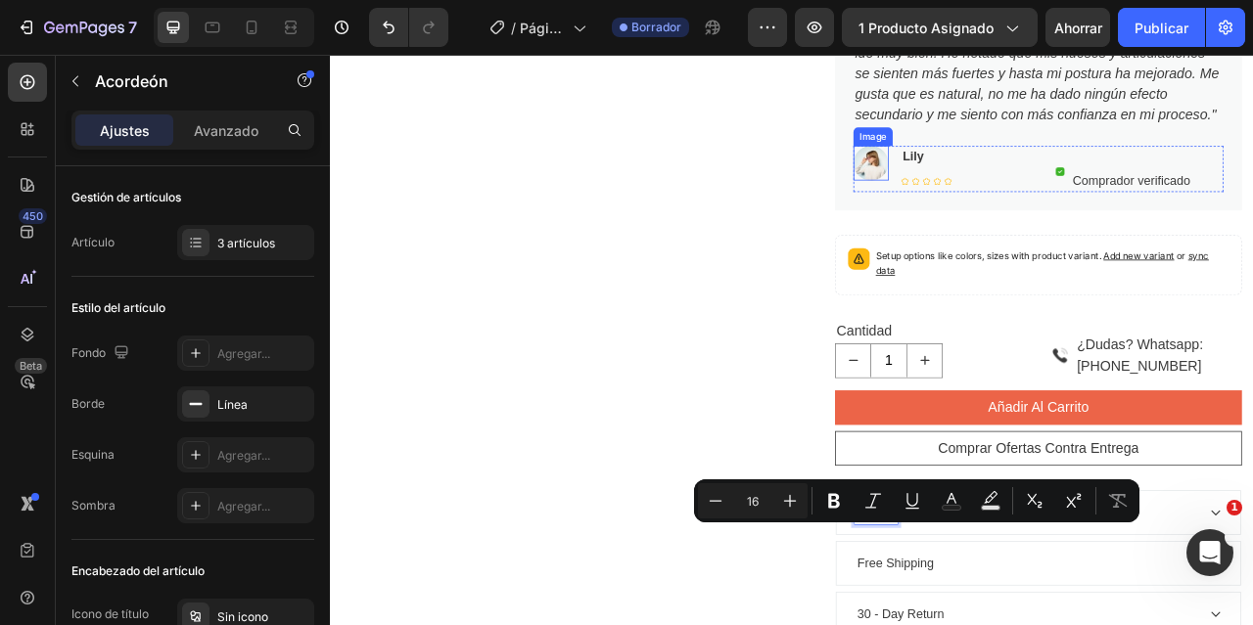
click at [1008, 214] on img at bounding box center [1017, 192] width 45 height 44
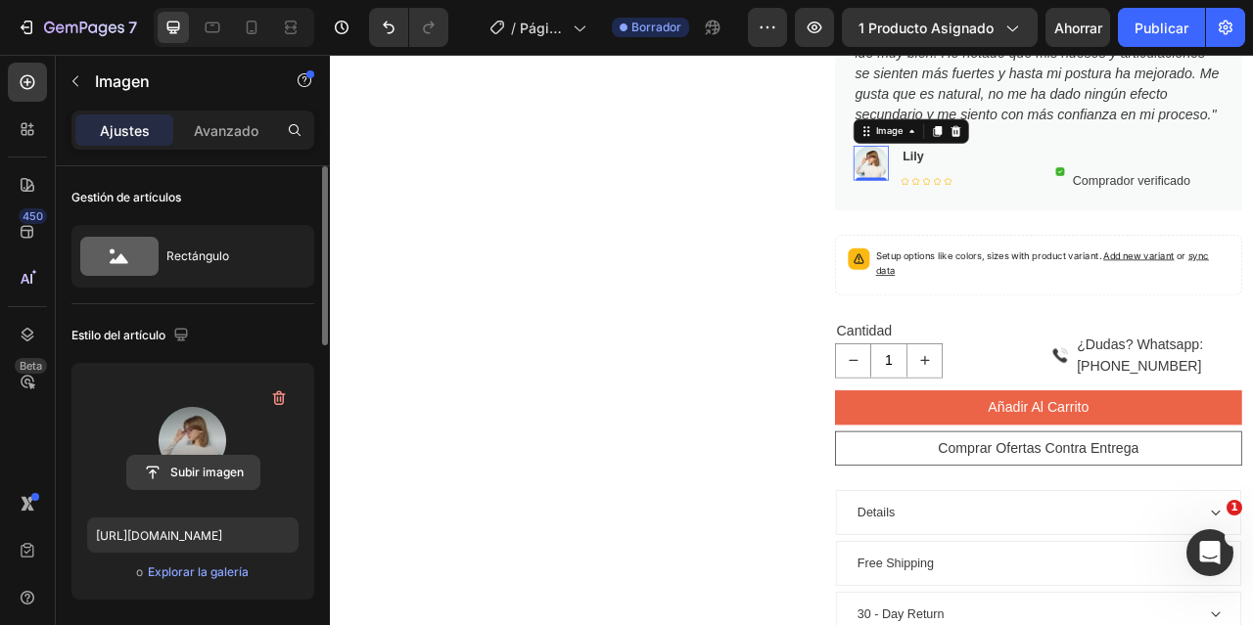
click at [198, 463] on input "file" at bounding box center [193, 472] width 132 height 33
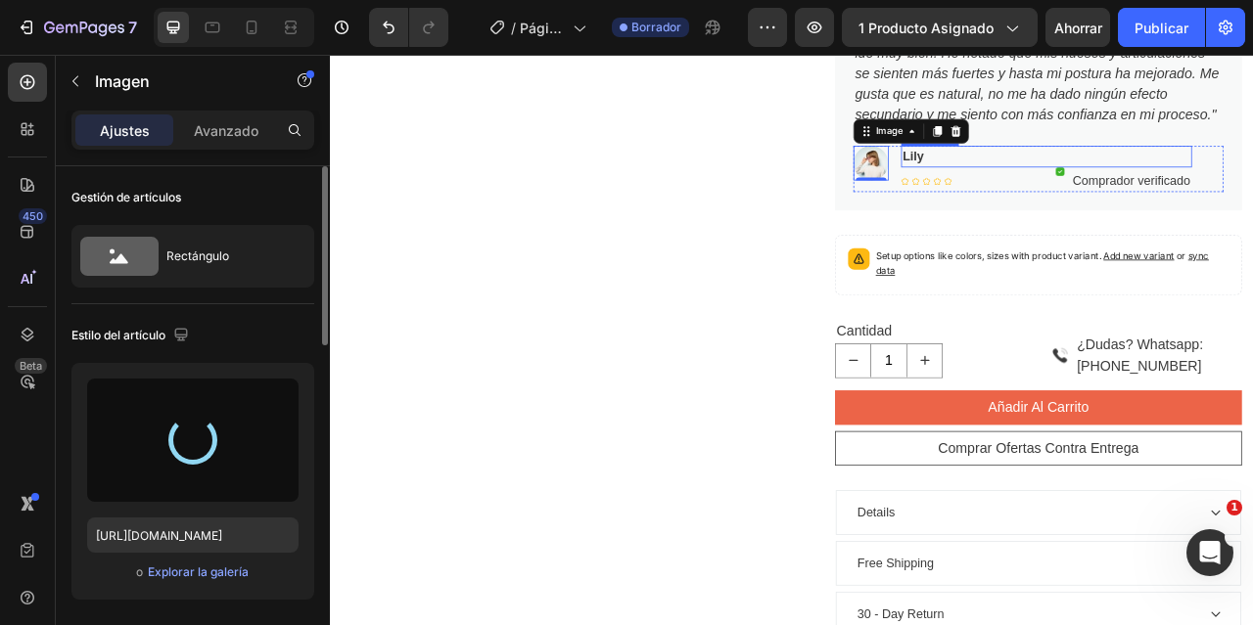
click at [1069, 196] on p "Lily" at bounding box center [1241, 183] width 366 height 23
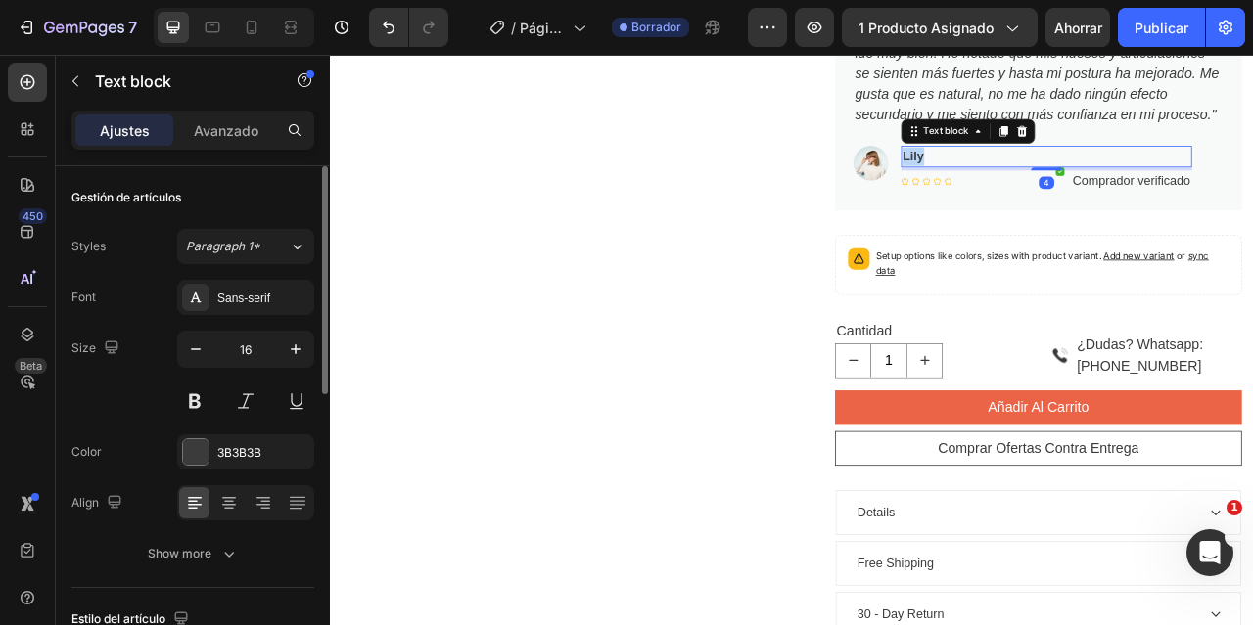
click at [1069, 196] on p "Lily" at bounding box center [1241, 183] width 366 height 23
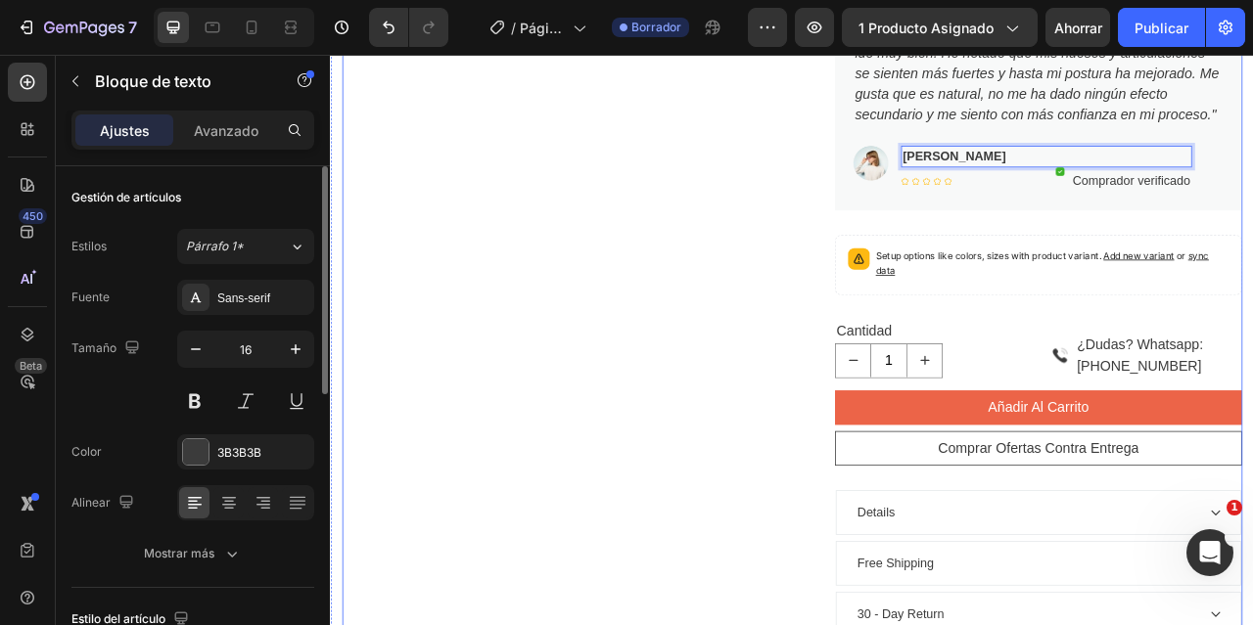
scroll to position [757, 0]
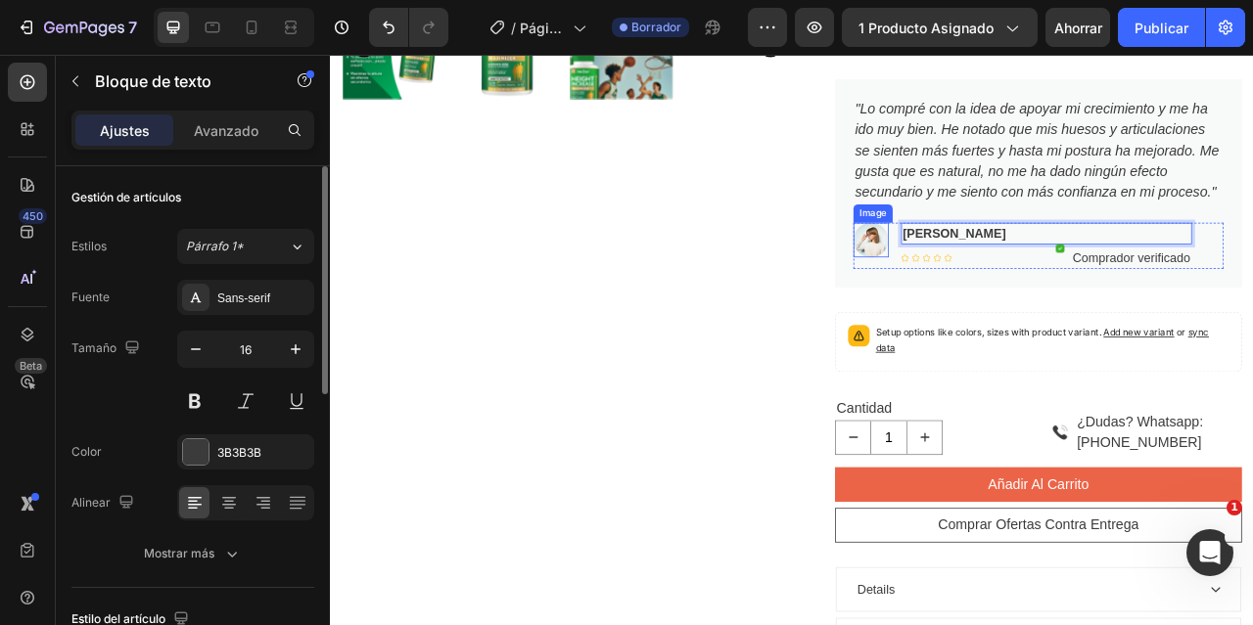
click at [1007, 312] on img at bounding box center [1017, 290] width 45 height 44
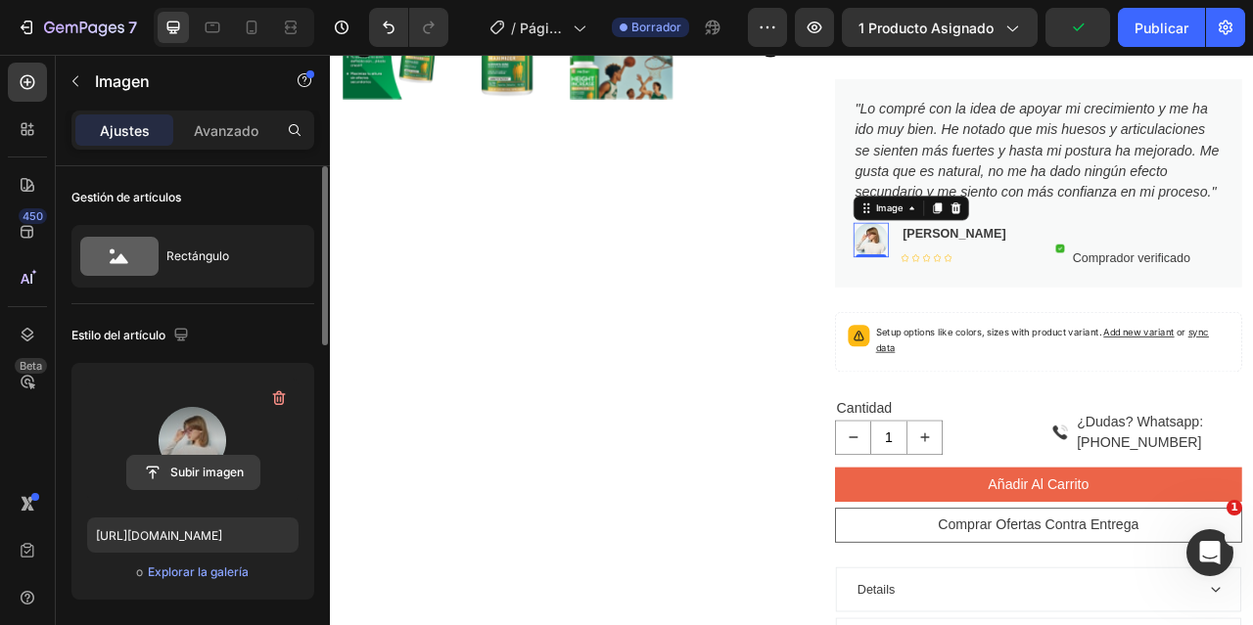
click at [206, 473] on input "file" at bounding box center [193, 472] width 132 height 33
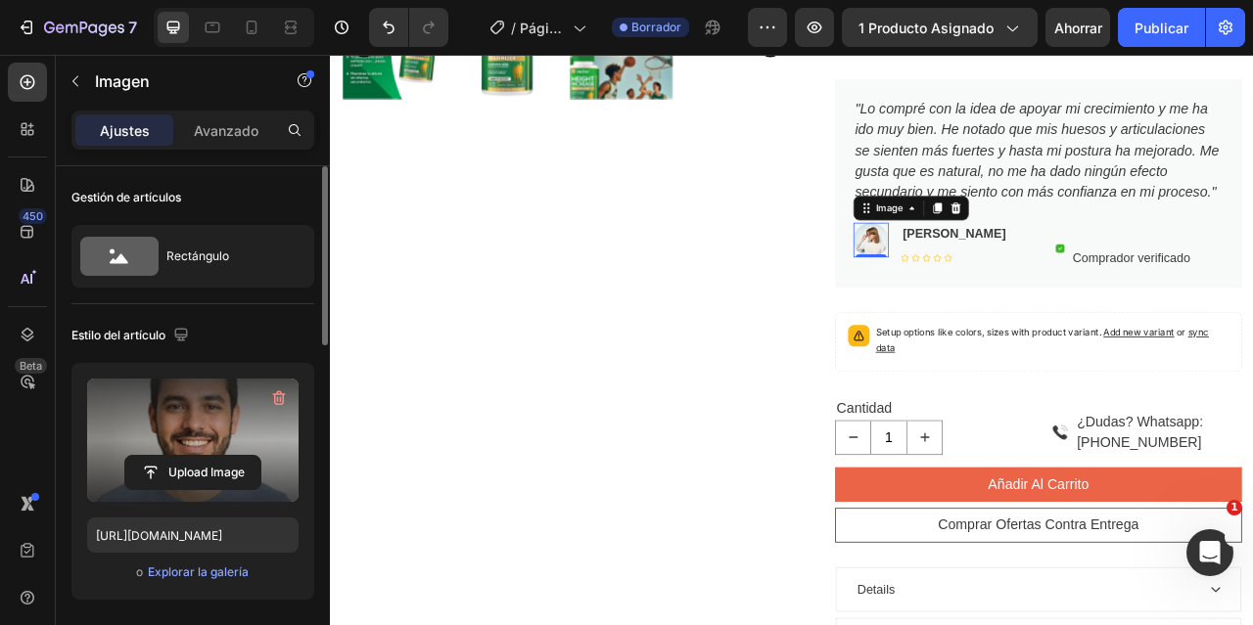
type input "https://cdn.shopify.com/s/files/1/0949/6769/3604/files/gempages_571650992743908…"
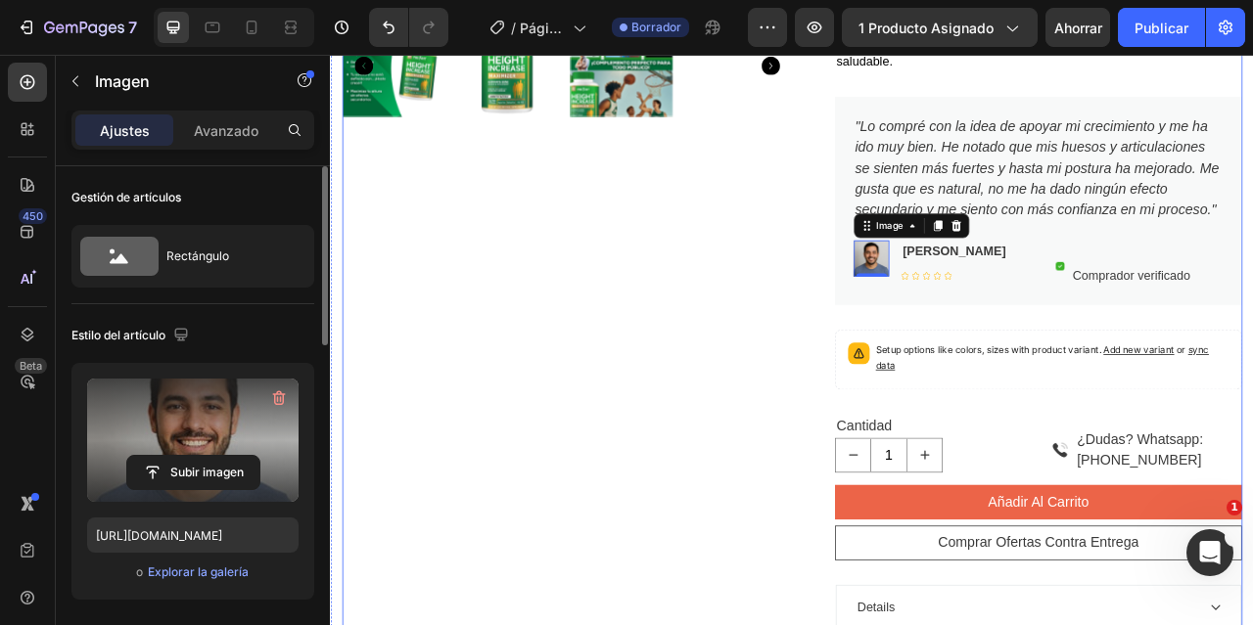
scroll to position [783, 0]
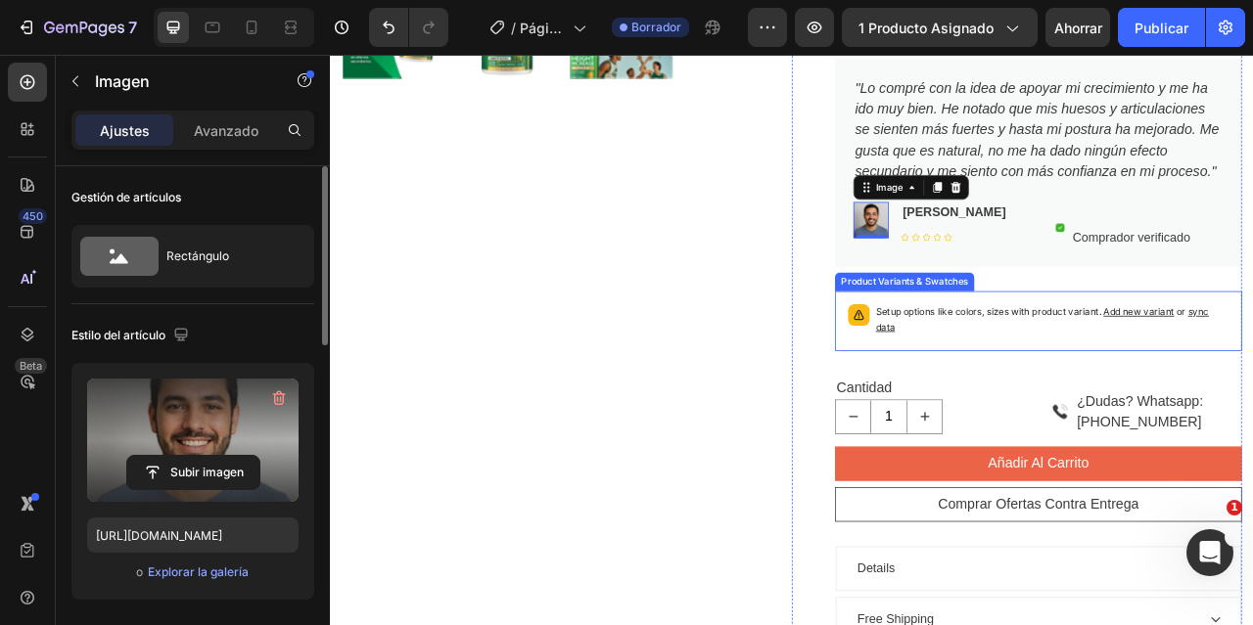
click at [1185, 411] on p "Setup options like colors, sizes with product variant. Add new variant or sync …" at bounding box center [1248, 391] width 449 height 39
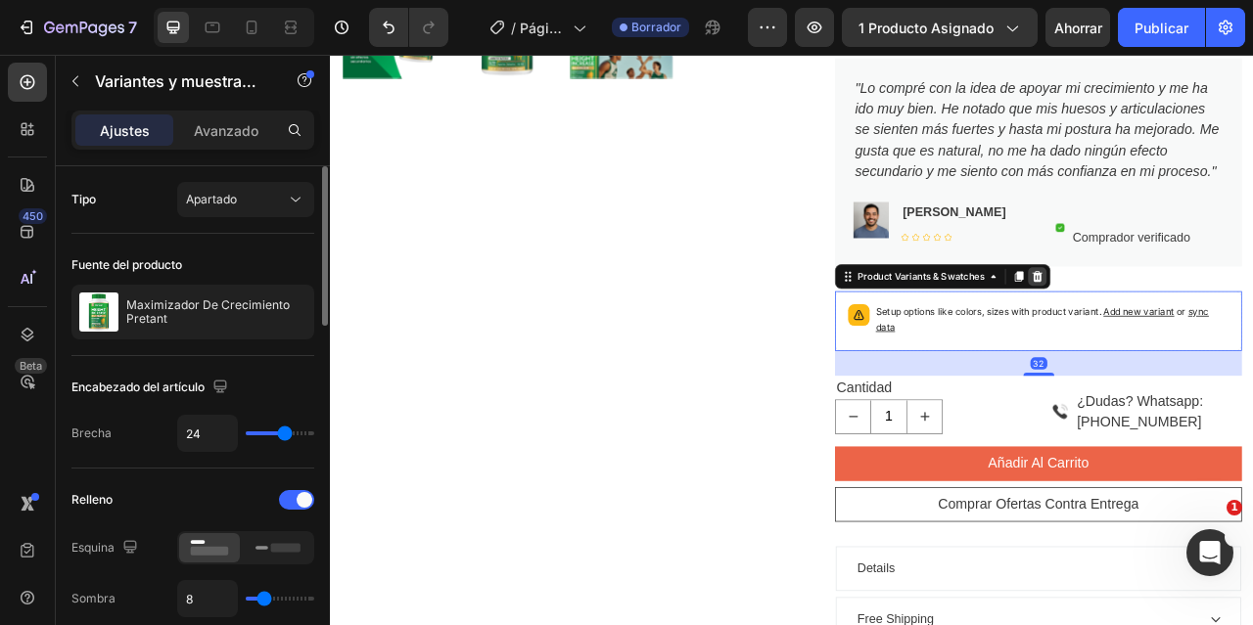
click at [1224, 344] on icon at bounding box center [1230, 337] width 13 height 14
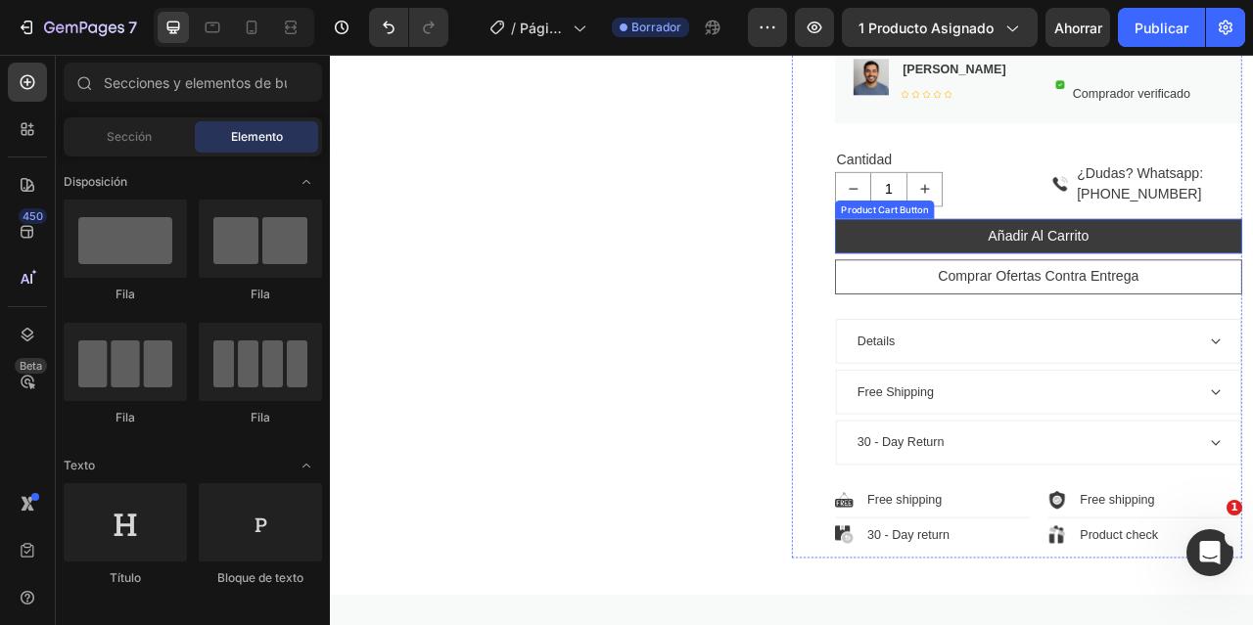
scroll to position [979, 0]
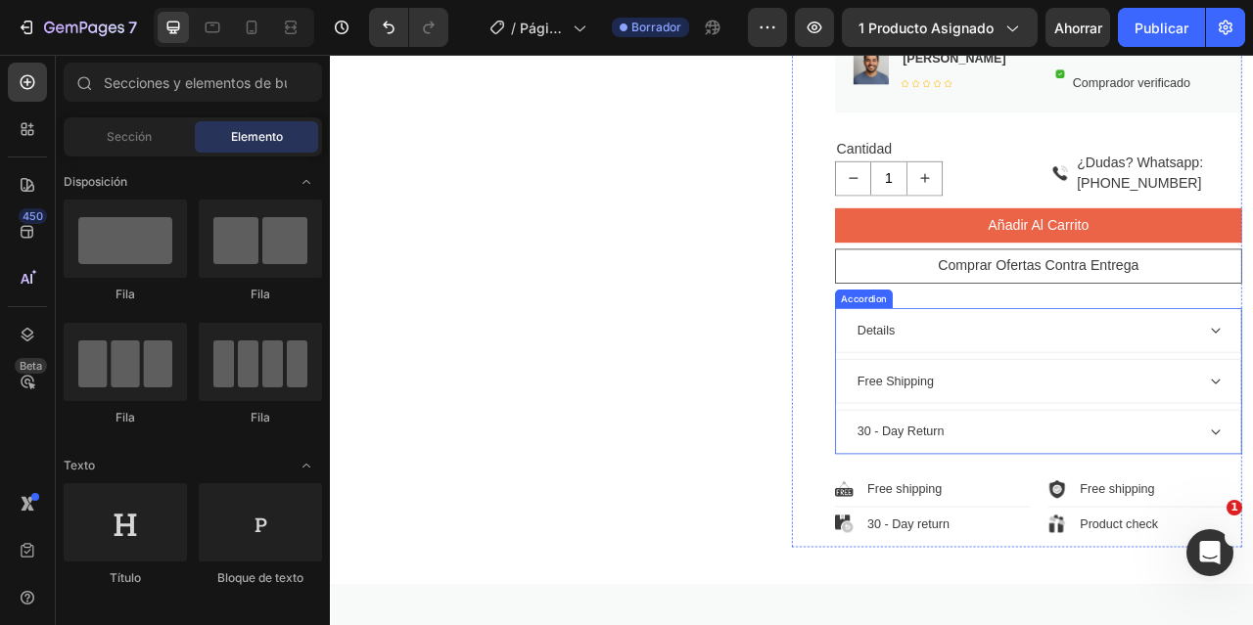
click at [1023, 417] on p "Details" at bounding box center [1024, 404] width 48 height 23
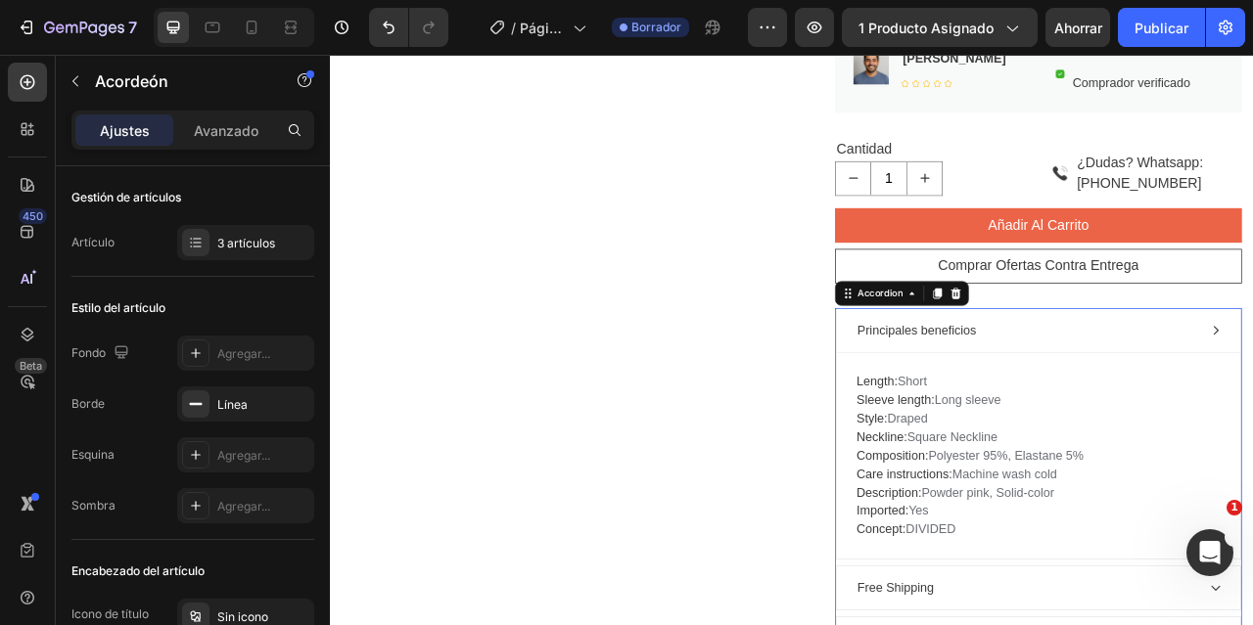
click at [1112, 417] on p "Principales beneficios" at bounding box center [1076, 404] width 152 height 23
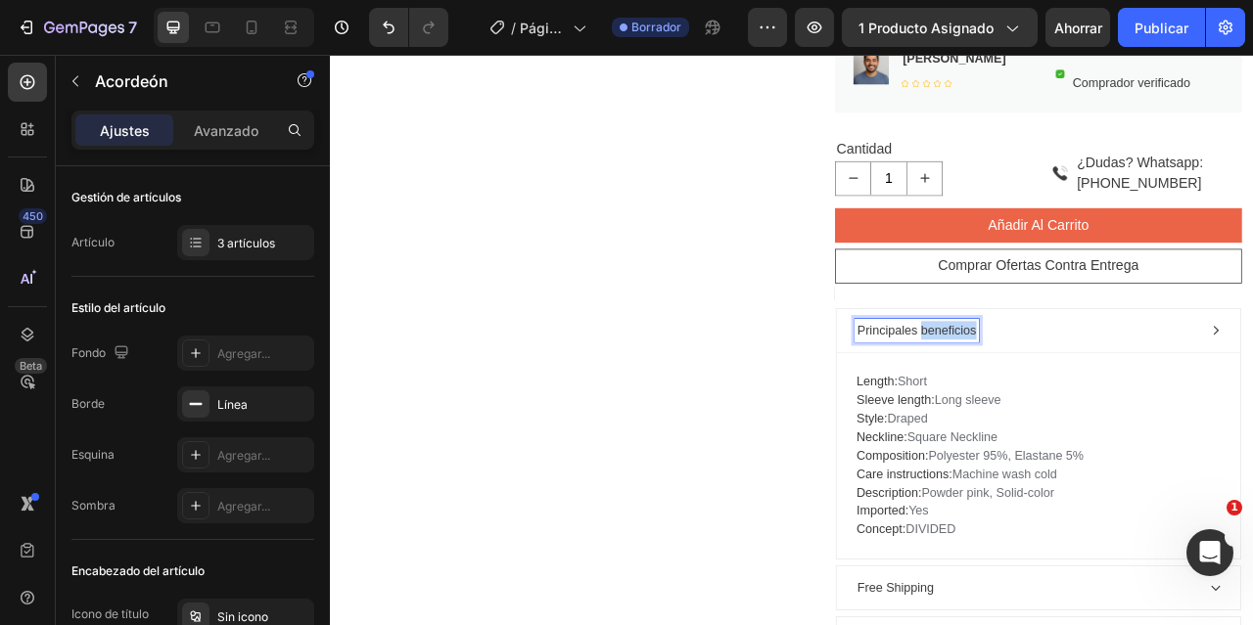
click at [1112, 417] on p "Principales beneficios" at bounding box center [1076, 404] width 152 height 23
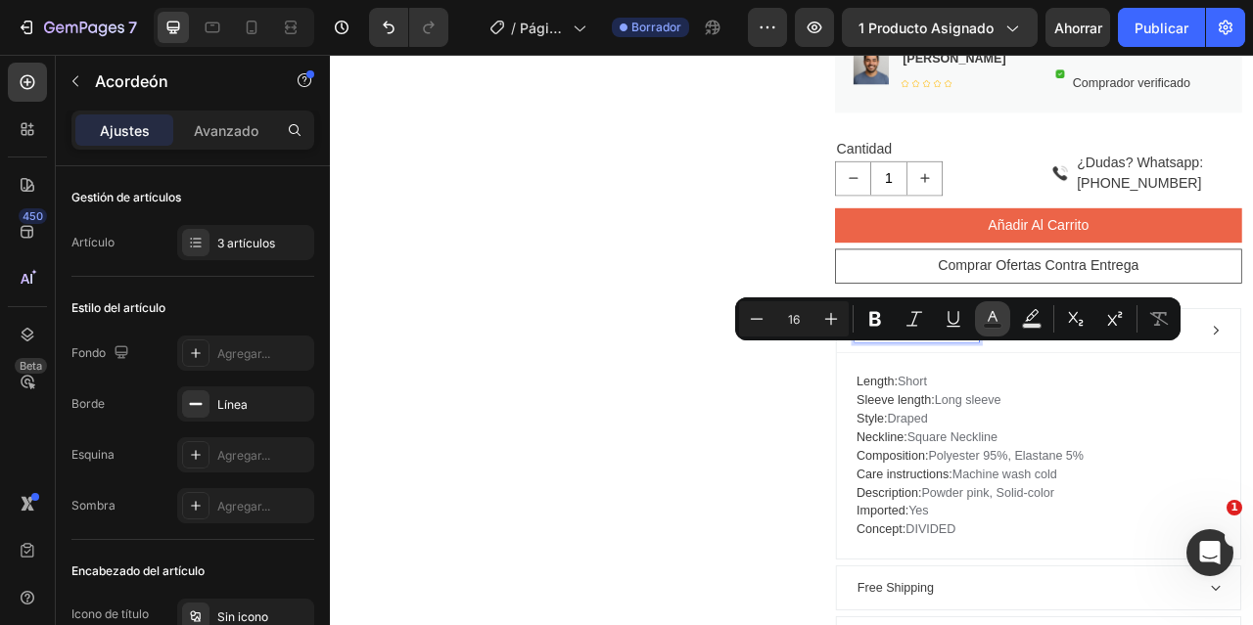
click at [996, 319] on icon "Editor contextual toolbar" at bounding box center [993, 316] width 10 height 11
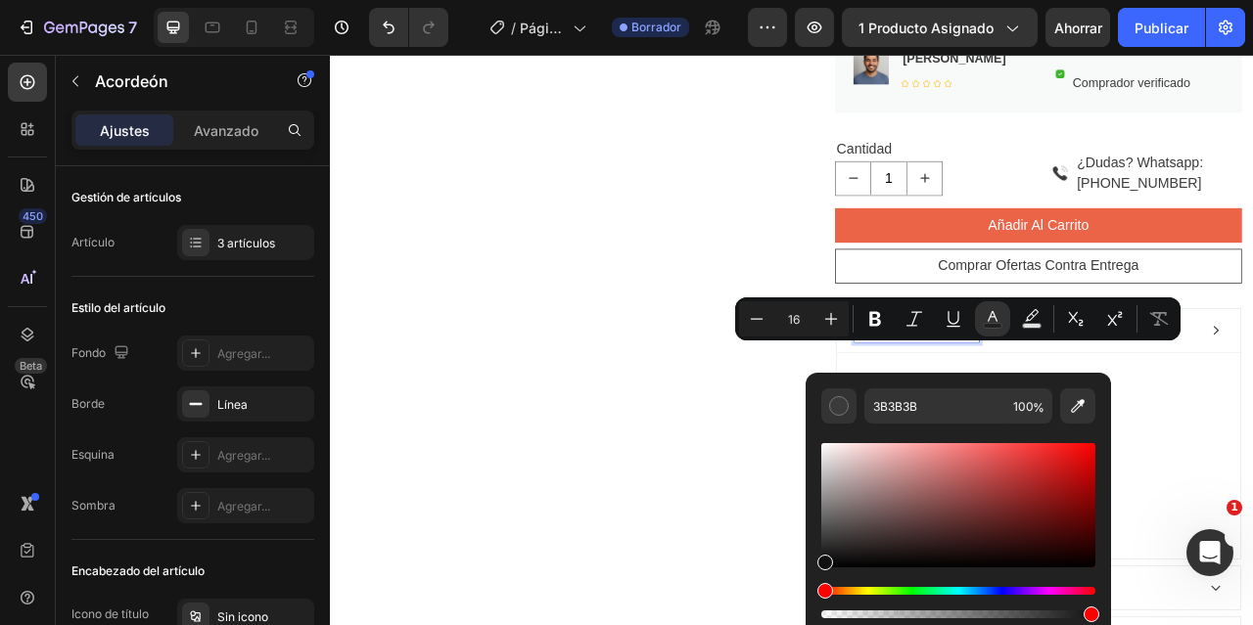
drag, startPoint x: 827, startPoint y: 539, endPoint x: 814, endPoint y: 575, distance: 37.5
click at [814, 575] on div "3B3B3B 100 %" at bounding box center [958, 498] width 305 height 250
type input "000000"
click at [853, 583] on div "Product Images" at bounding box center [631, 62] width 573 height 1766
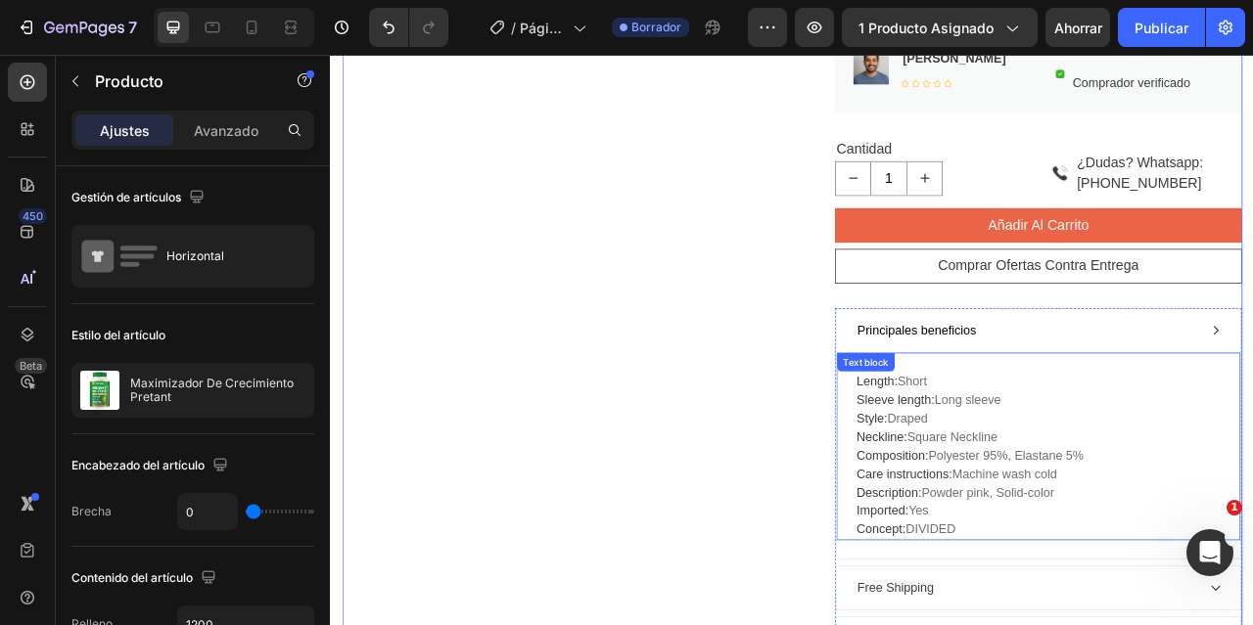
click at [1136, 624] on p "Length: Short Sleeve length: Long sleeve Style: Draped Neckline: Square Necklin…" at bounding box center [1230, 564] width 463 height 211
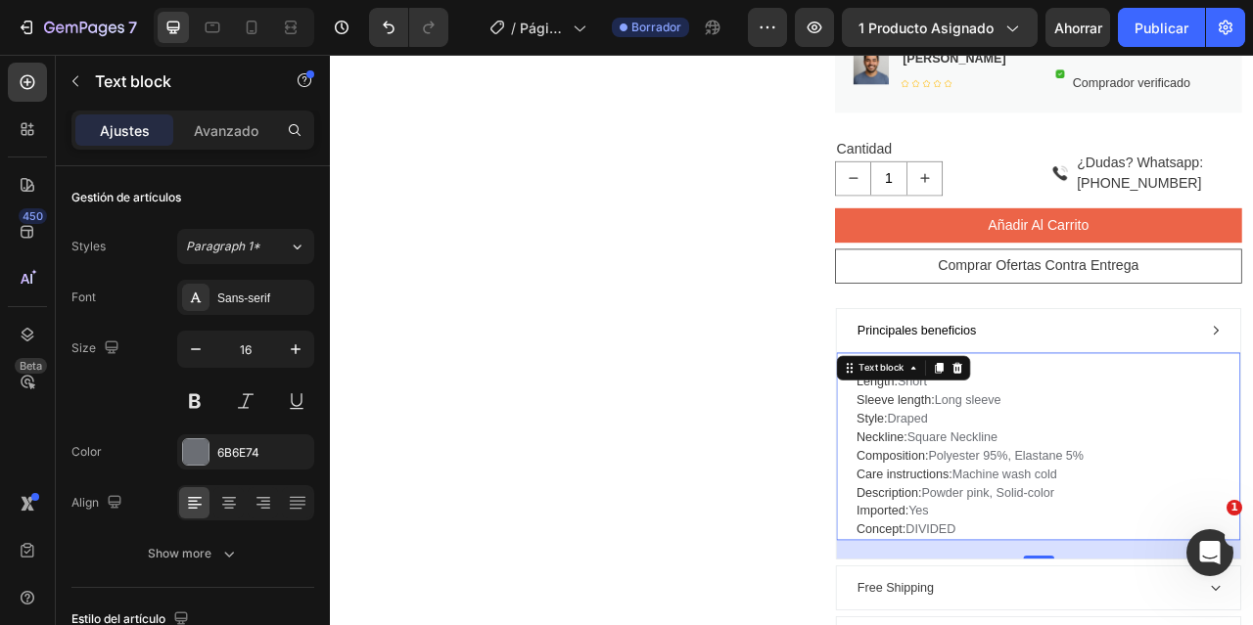
click at [1136, 624] on p "Length: Short Sleeve length: Long sleeve Style: Draped Neckline: Square Necklin…" at bounding box center [1230, 564] width 463 height 211
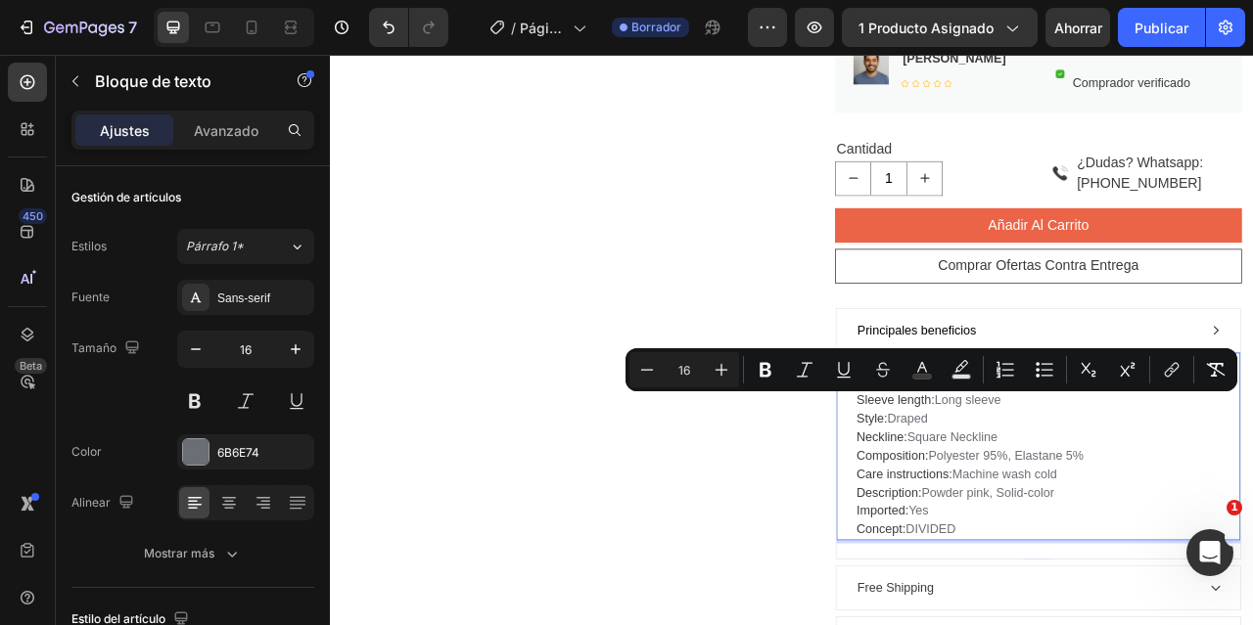
drag, startPoint x: 1136, startPoint y: 683, endPoint x: 975, endPoint y: 491, distance: 250.8
click at [975, 491] on div "Length: Short Sleeve length: Long sleeve Style: Draped Neckline: Square Necklin…" at bounding box center [1231, 553] width 514 height 240
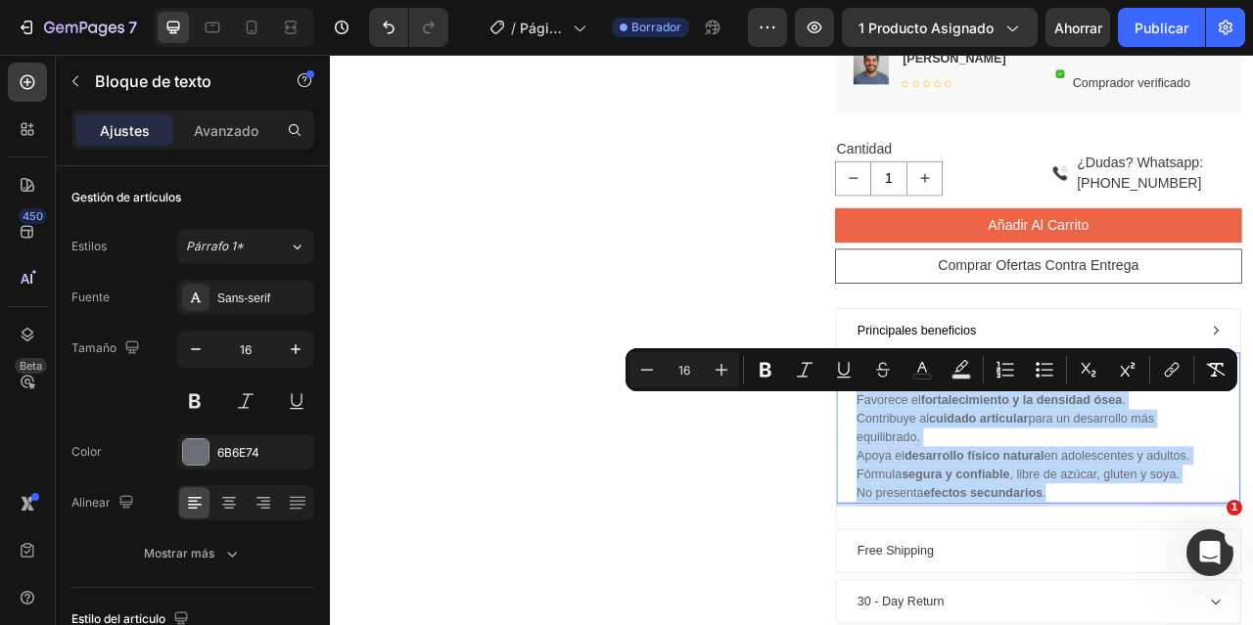
drag, startPoint x: 1247, startPoint y: 638, endPoint x: 967, endPoint y: 489, distance: 317.0
click at [974, 489] on div "Estimula los factores de crecimiento natural en el organismo. Favorece el forta…" at bounding box center [1231, 529] width 514 height 193
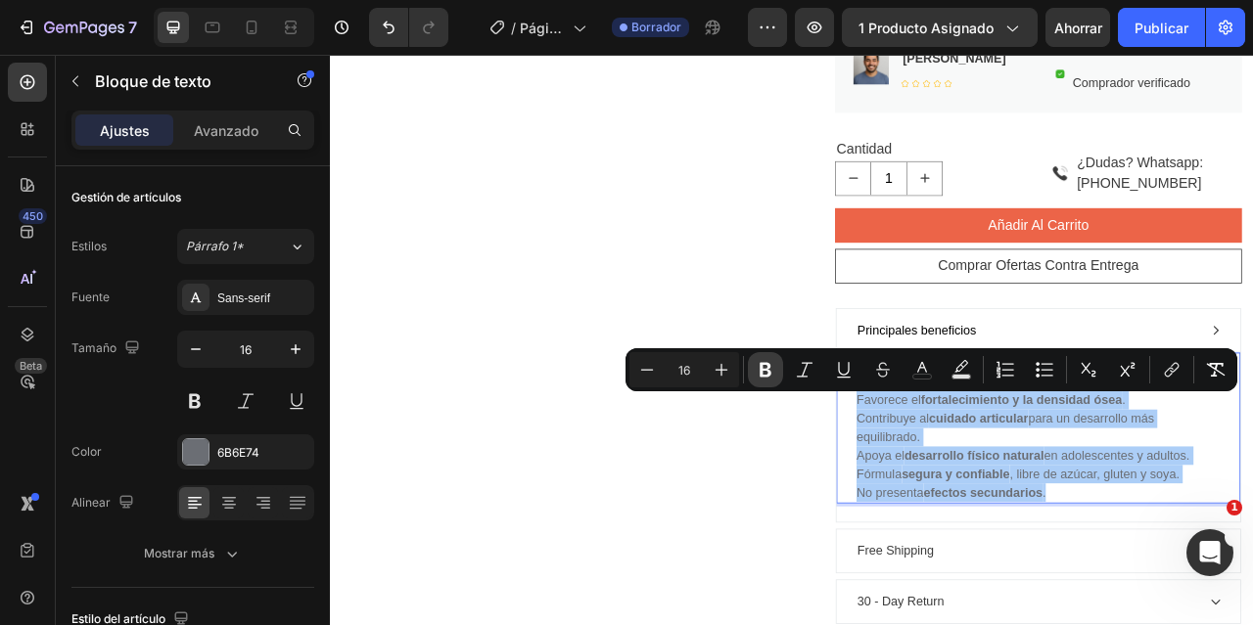
click at [766, 373] on icon "Editor contextual toolbar" at bounding box center [766, 370] width 20 height 20
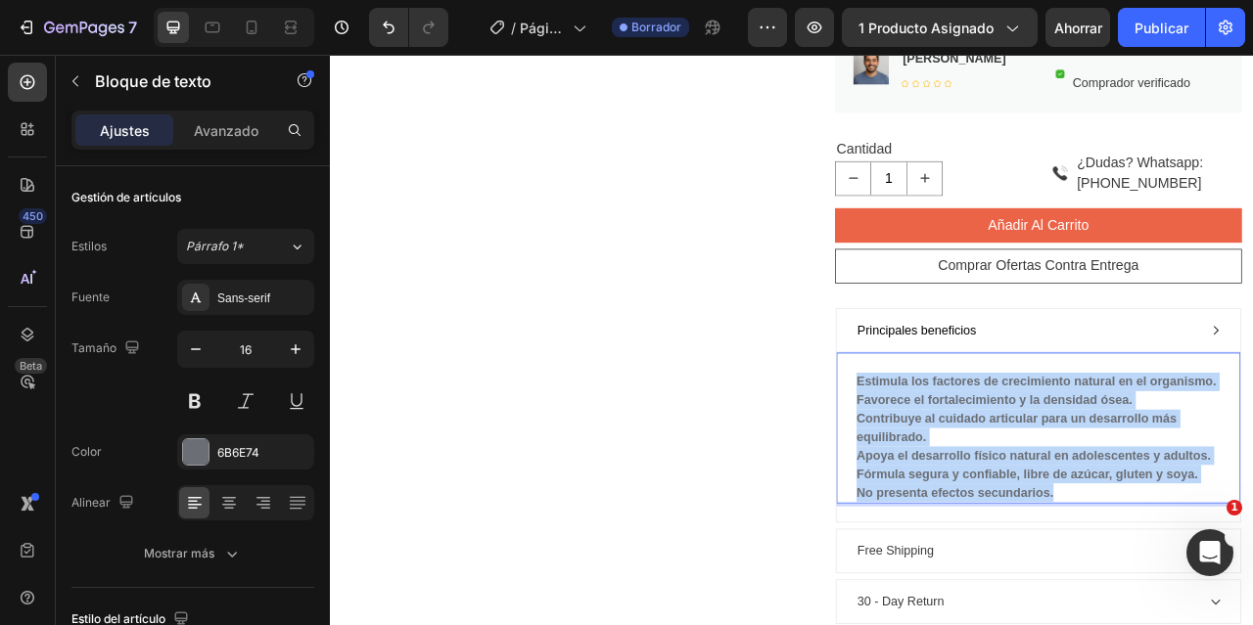
drag, startPoint x: 1264, startPoint y: 665, endPoint x: 995, endPoint y: 490, distance: 319.8
click at [997, 490] on div "Estimula los factores de crecimiento natural en el organismo. Favorece el forta…" at bounding box center [1230, 541] width 467 height 168
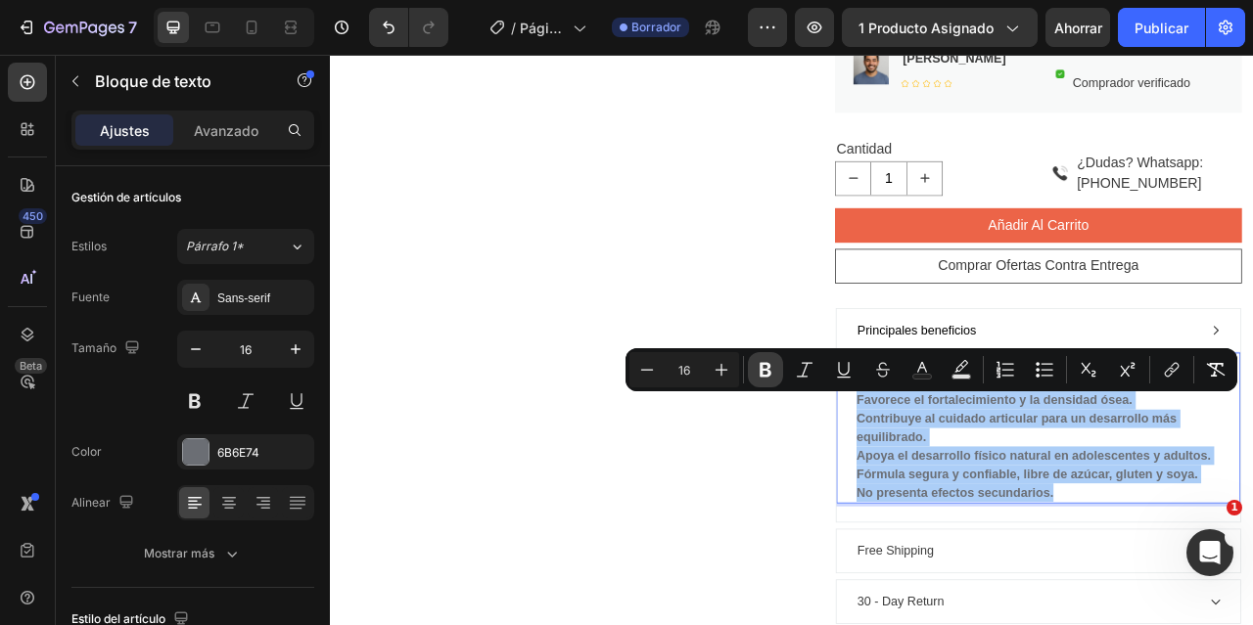
click at [770, 371] on icon "Editor contextual toolbar" at bounding box center [766, 370] width 12 height 15
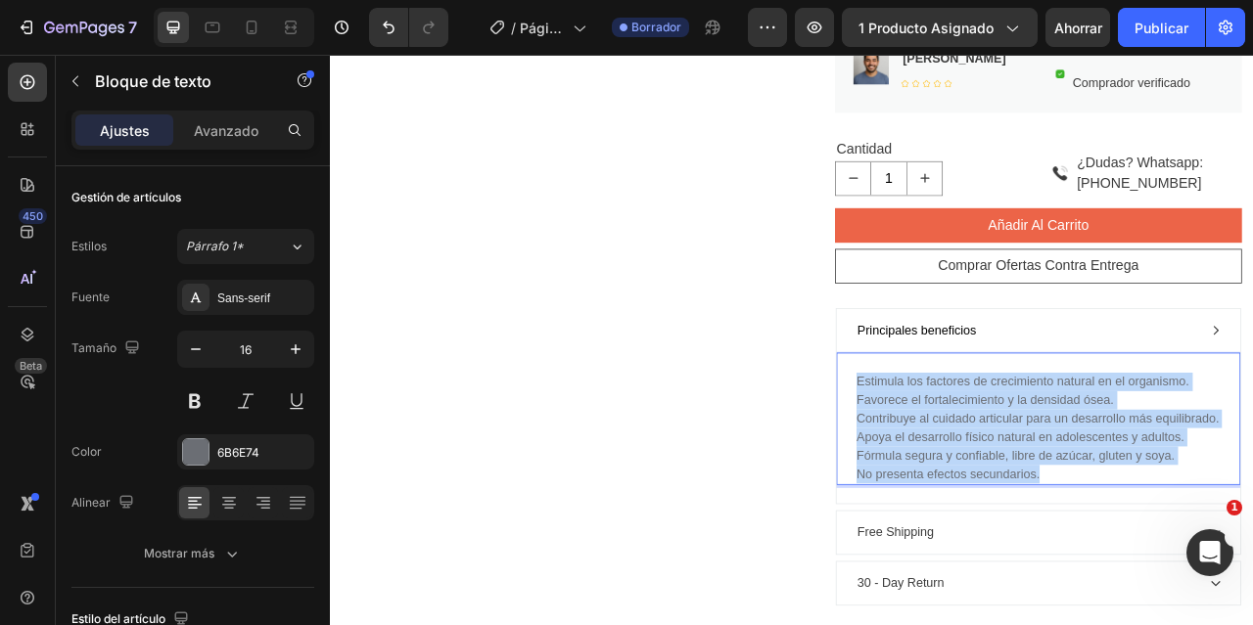
drag, startPoint x: 1240, startPoint y: 642, endPoint x: 977, endPoint y: 486, distance: 305.9
click at [977, 486] on div "Estimula los factores de crecimiento natural en el organismo. Favorece el forta…" at bounding box center [1231, 517] width 514 height 169
click at [1135, 506] on p "Favorece el fortalecimiento y la densidad ósea." at bounding box center [1230, 494] width 463 height 23
drag, startPoint x: 1249, startPoint y: 631, endPoint x: 986, endPoint y: 490, distance: 298.6
click at [986, 490] on div "Estimula los factores de crecimiento natural en el organismo. Favorece el forta…" at bounding box center [1231, 517] width 514 height 169
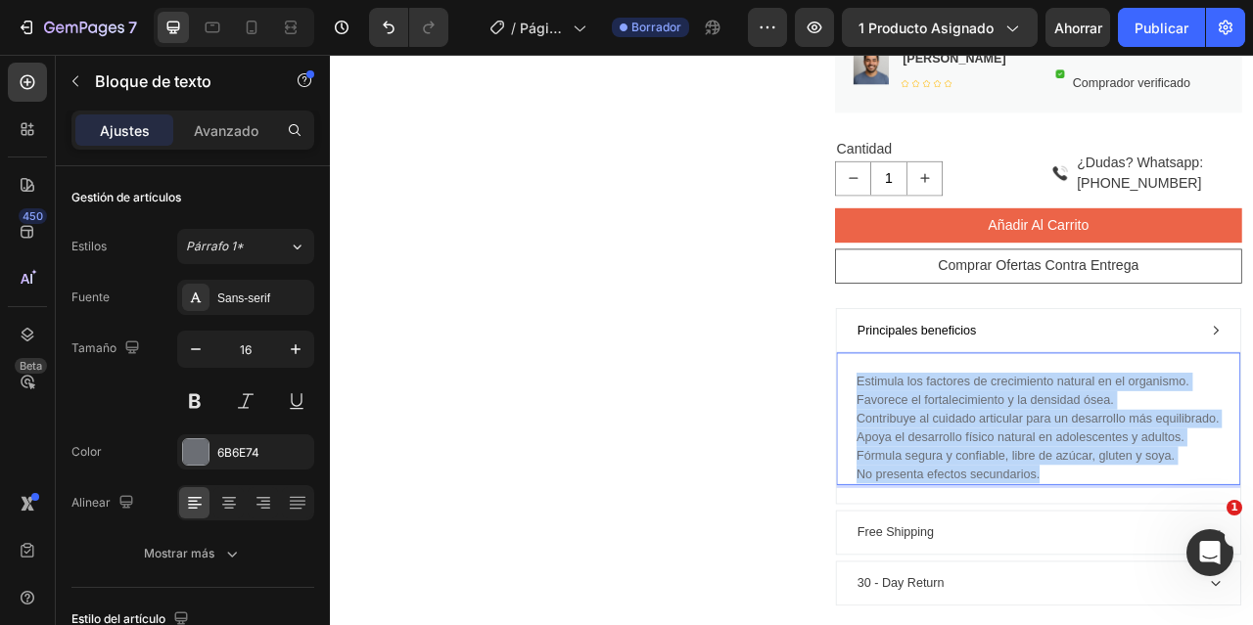
click at [1085, 530] on p "Contribuye al cuidado articular para un desarrollo más equilibrado." at bounding box center [1230, 517] width 463 height 23
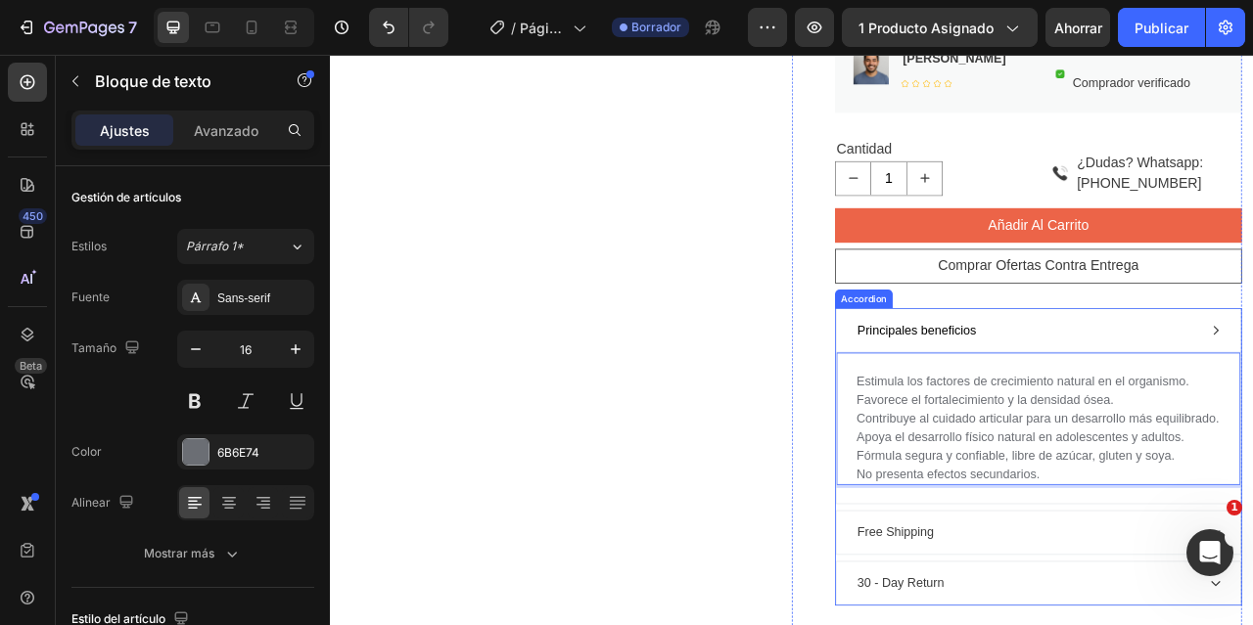
click at [1095, 413] on span "Principales beneficios" at bounding box center [1076, 404] width 152 height 17
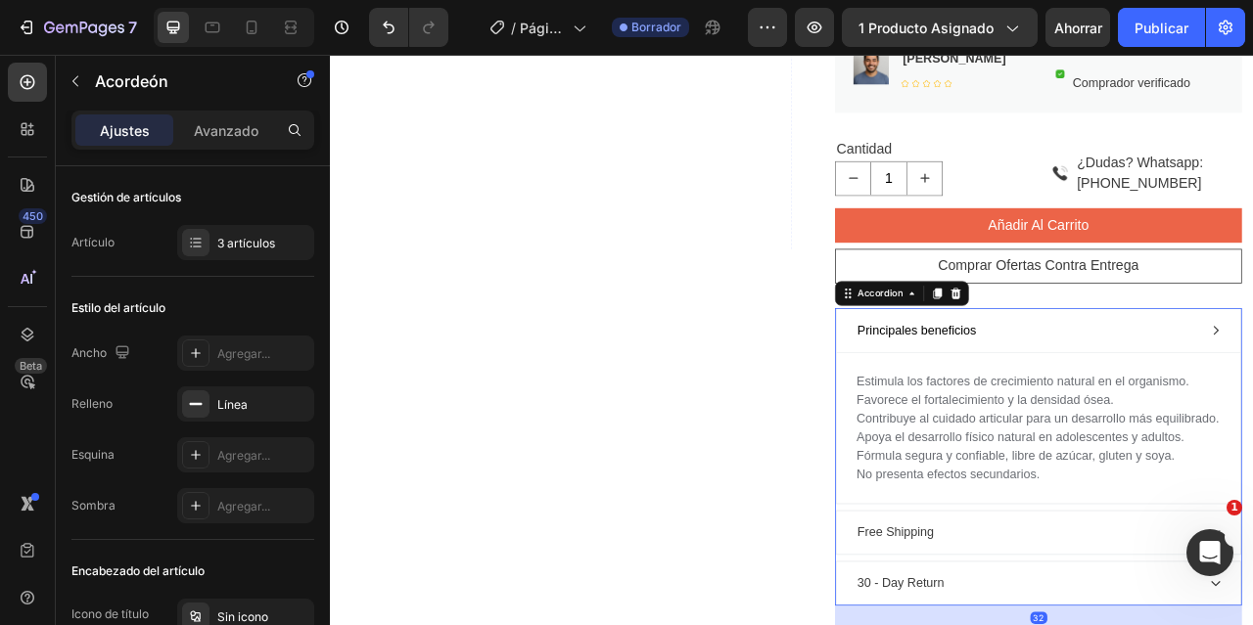
click at [1203, 420] on div "Principales beneficios" at bounding box center [1215, 405] width 436 height 29
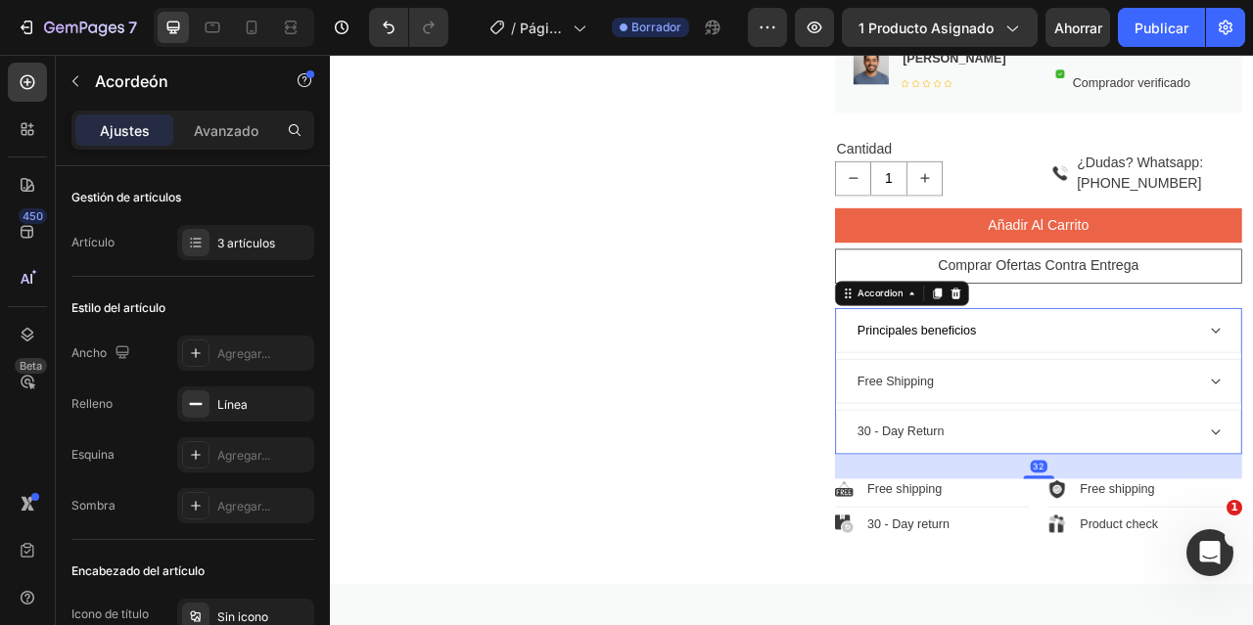
click at [1203, 420] on div "Principales beneficios" at bounding box center [1215, 405] width 436 height 29
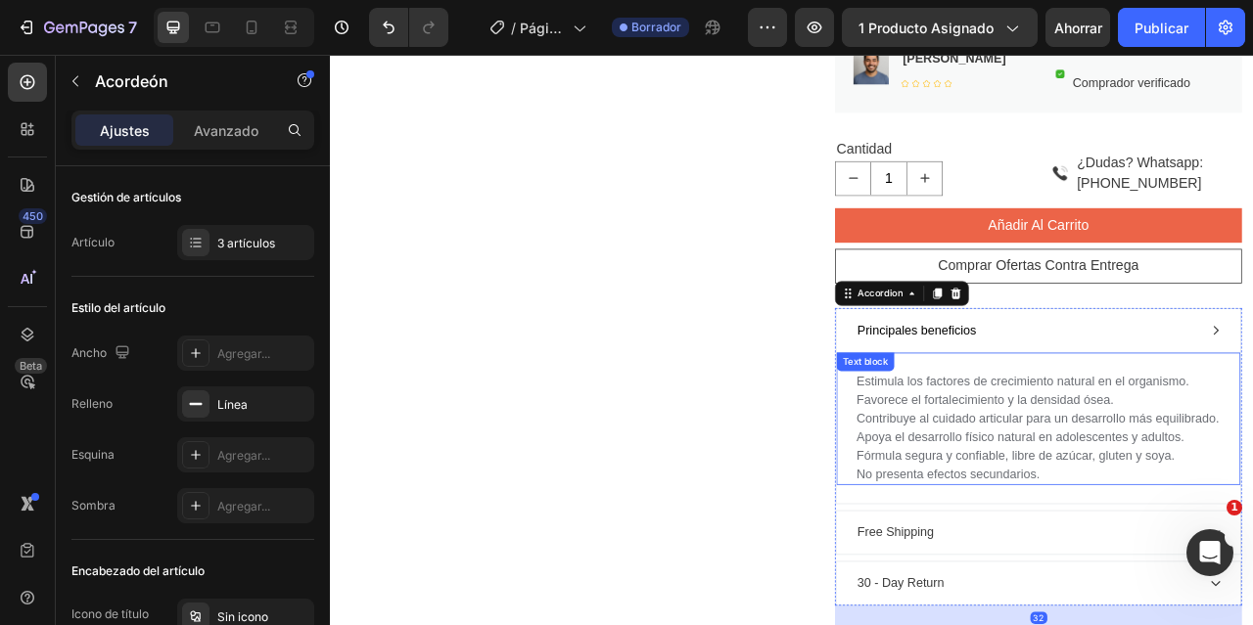
click at [1134, 506] on p "Favorece el fortalecimiento y la densidad ósea." at bounding box center [1230, 494] width 463 height 23
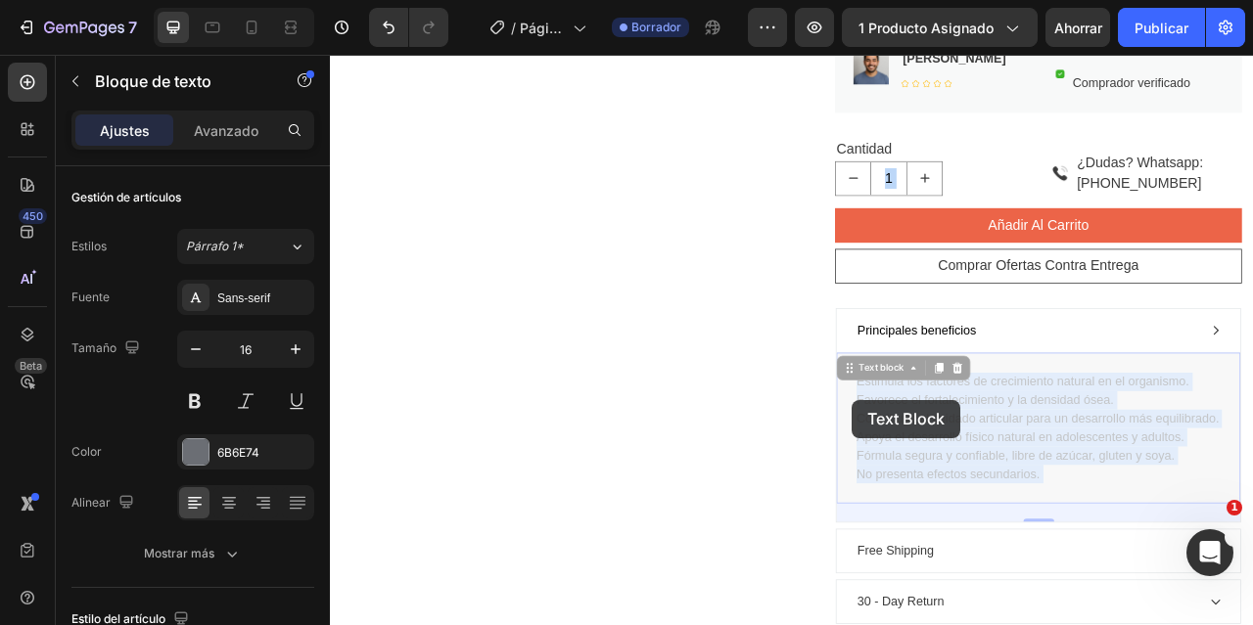
drag, startPoint x: 1231, startPoint y: 636, endPoint x: 992, endPoint y: 492, distance: 279.7
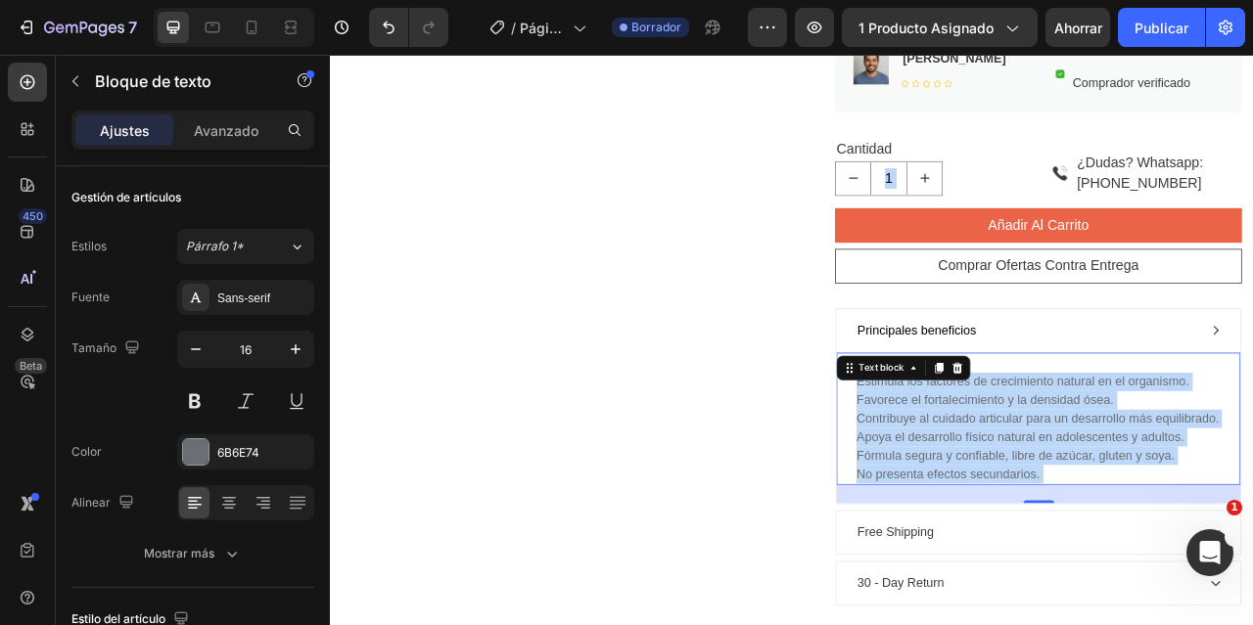
scroll to position [1073, 0]
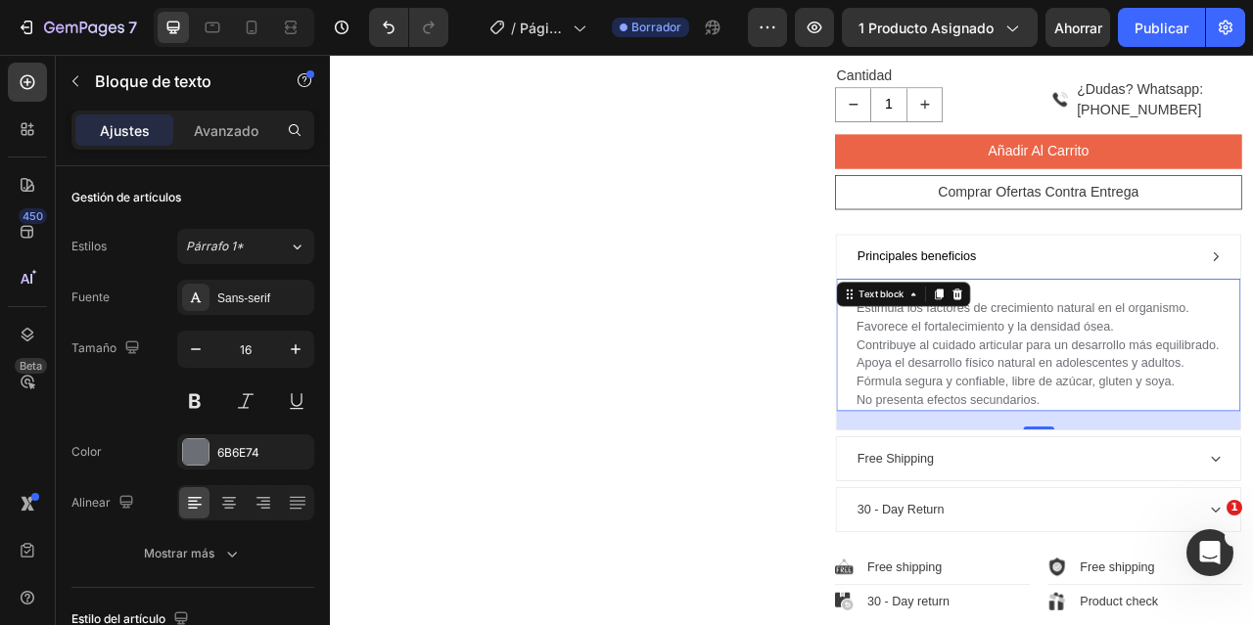
click at [1160, 436] on p "Contribuye al cuidado articular para un desarrollo más equilibrado." at bounding box center [1230, 423] width 463 height 23
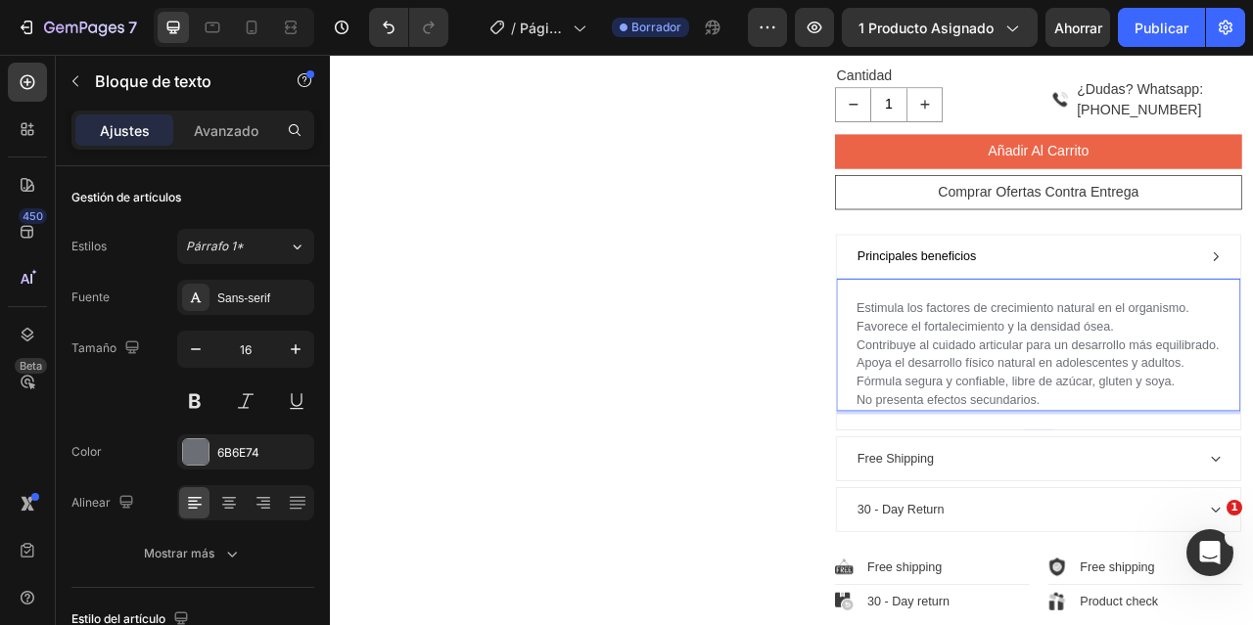
click at [1240, 483] on p "Fórmula segura y confiable, libre de azúcar, gluten y soya." at bounding box center [1230, 470] width 463 height 23
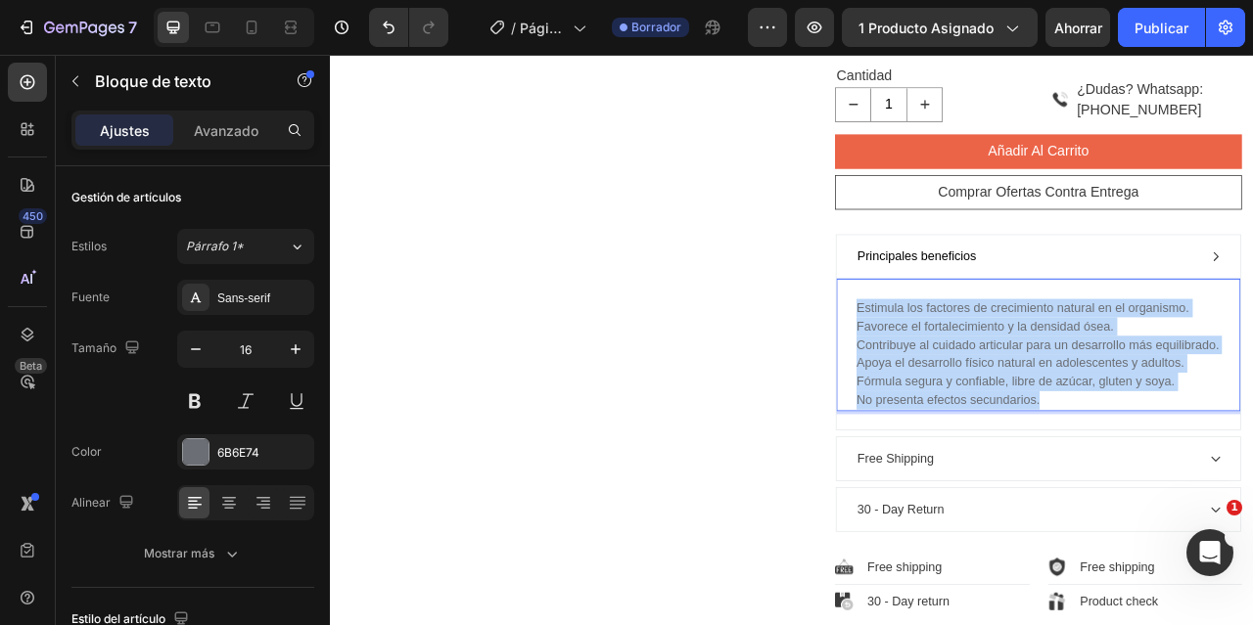
drag, startPoint x: 1240, startPoint y: 540, endPoint x: 981, endPoint y: 394, distance: 297.6
click at [981, 394] on div "Estimula los factores de crecimiento natural en el organismo. Favorece el forta…" at bounding box center [1231, 423] width 514 height 169
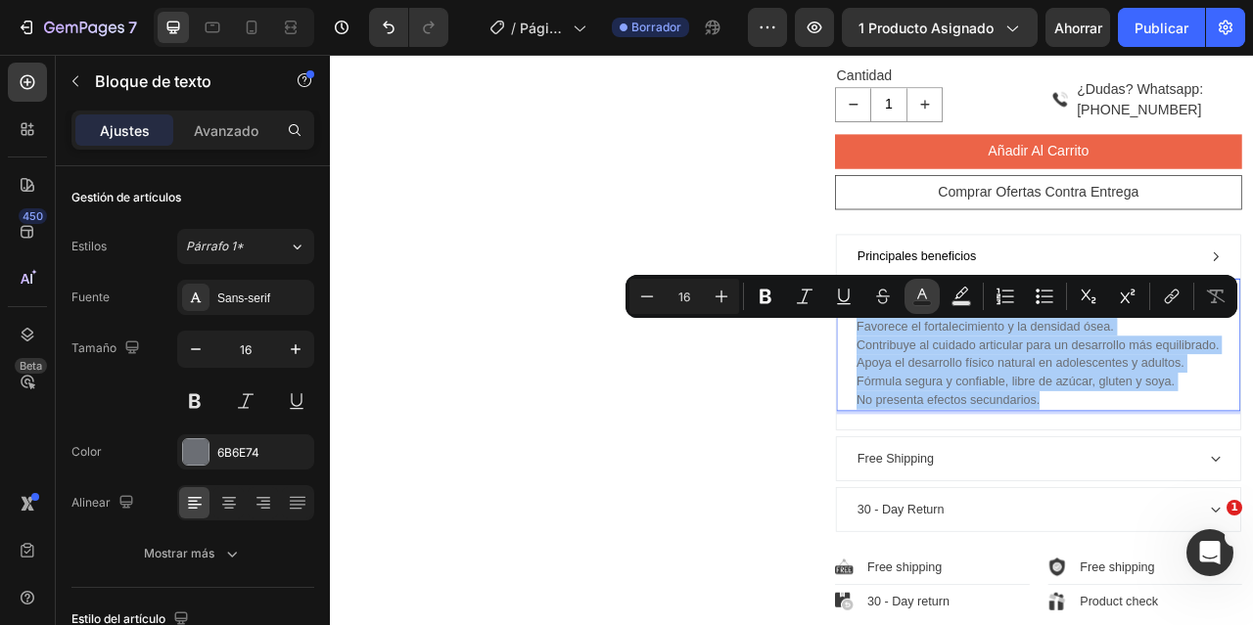
click at [923, 296] on icon "Editor contextual toolbar" at bounding box center [922, 297] width 20 height 20
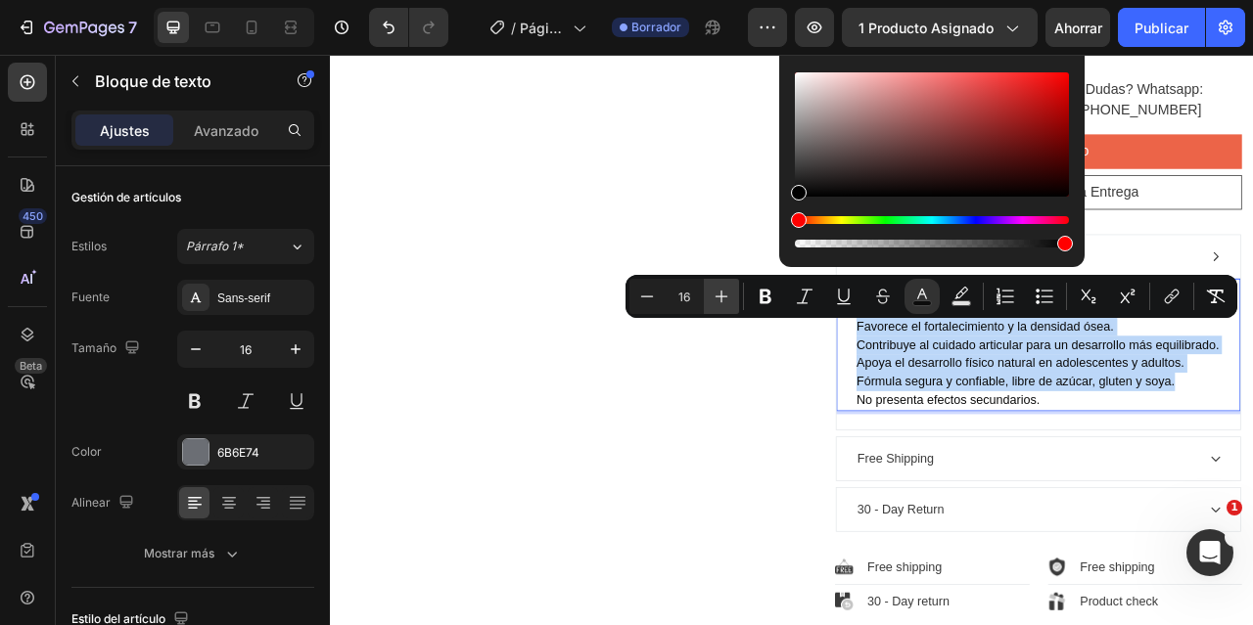
drag, startPoint x: 819, startPoint y: 135, endPoint x: 727, endPoint y: 285, distance: 175.8
click at [727, 285] on div "Minus 16 Plus Bold Italic Underline Strikethrough color Text Background Color N…" at bounding box center [931, 296] width 612 height 43
type input "000000"
click at [1228, 479] on span "Fórmula segura y confiable, libre de azúcar, gluten y soya." at bounding box center [1201, 470] width 405 height 17
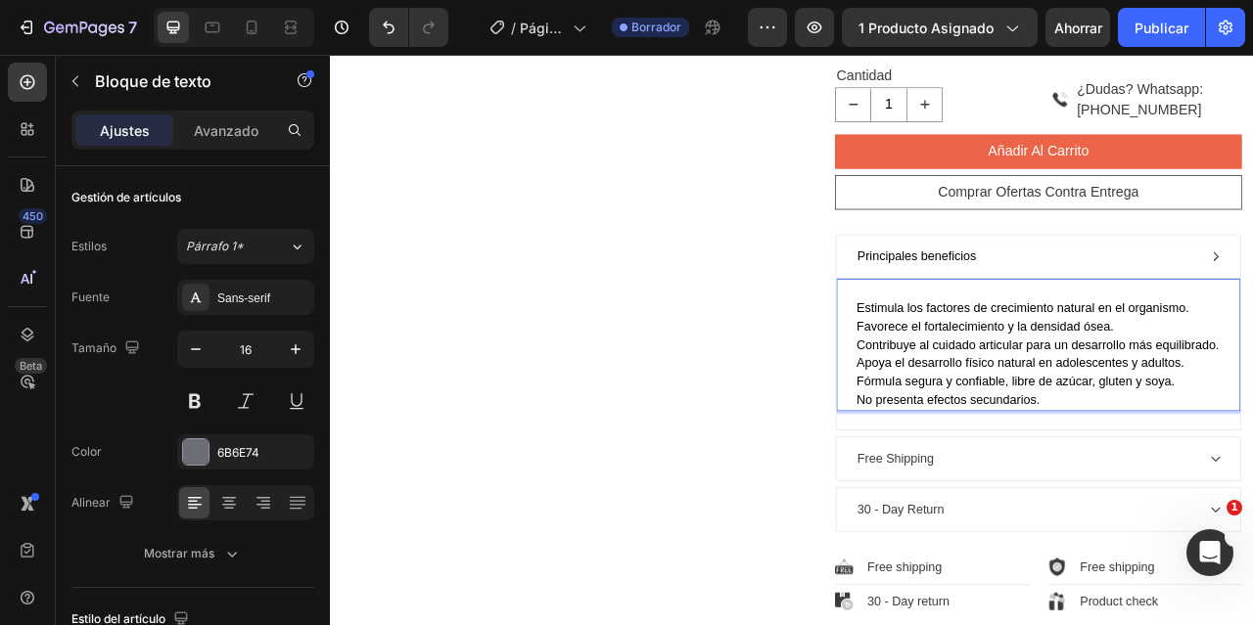
click at [999, 385] on span "Estimula los factores de crecimiento natural en el organismo." at bounding box center [1210, 376] width 423 height 17
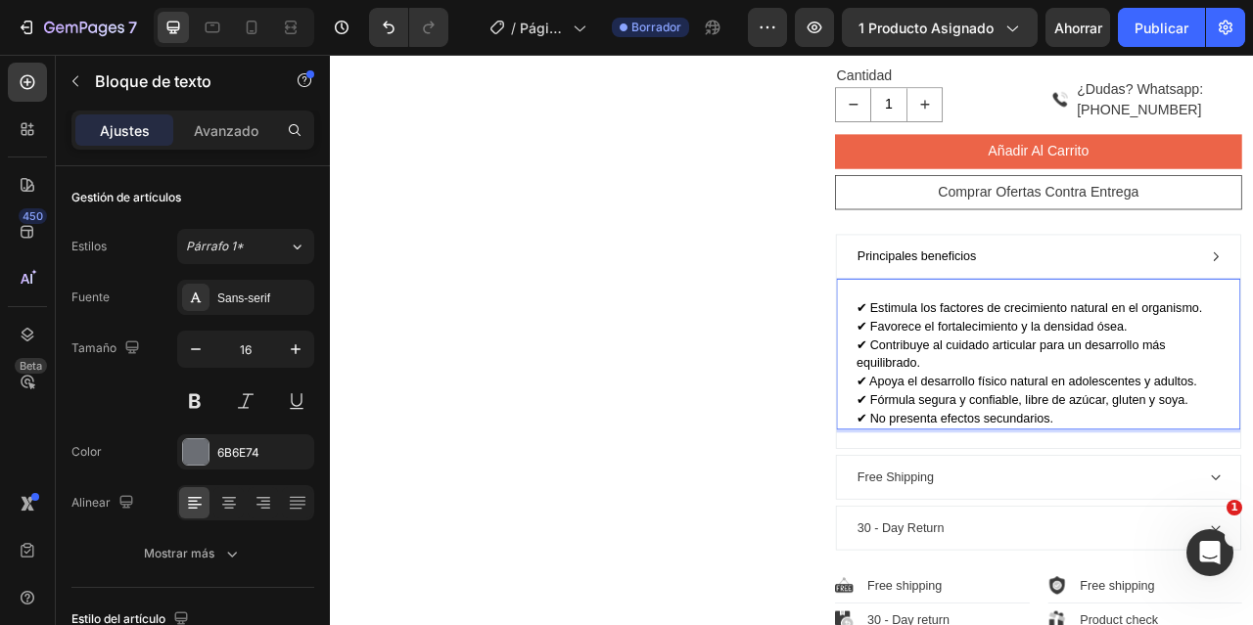
click at [1244, 530] on p "✔ No presenta efectos secundarios." at bounding box center [1230, 517] width 463 height 23
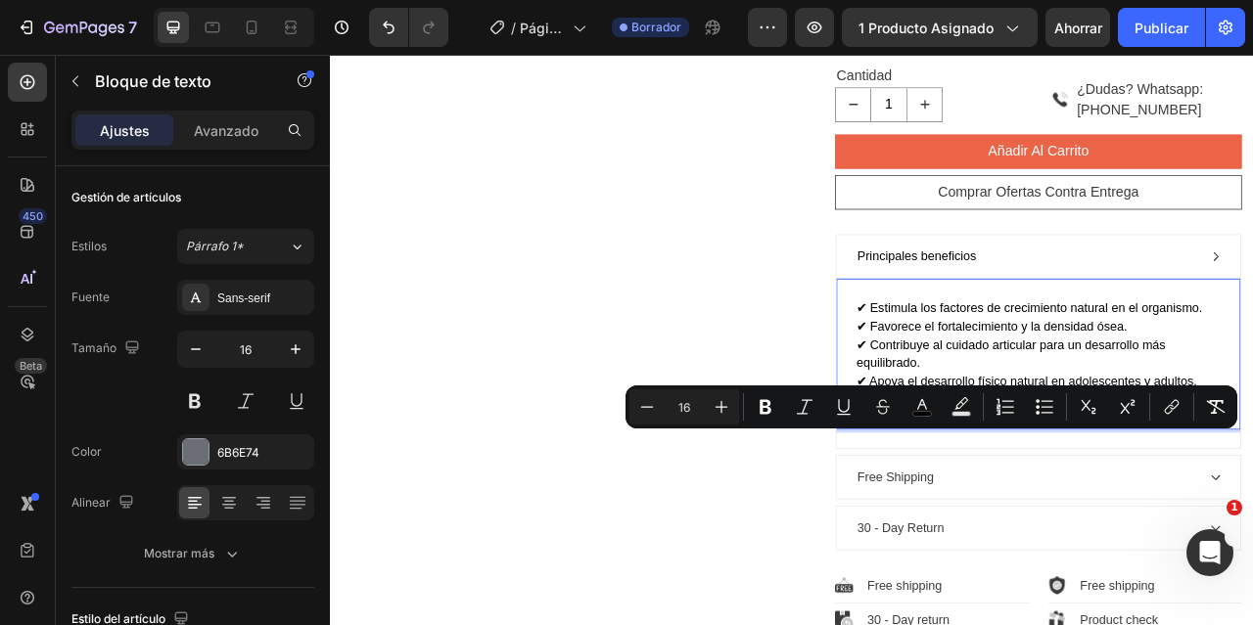
drag, startPoint x: 1247, startPoint y: 540, endPoint x: 1014, endPoint y: 540, distance: 233.0
click at [1014, 530] on p "✔ No presenta efectos secundarios." at bounding box center [1230, 517] width 463 height 23
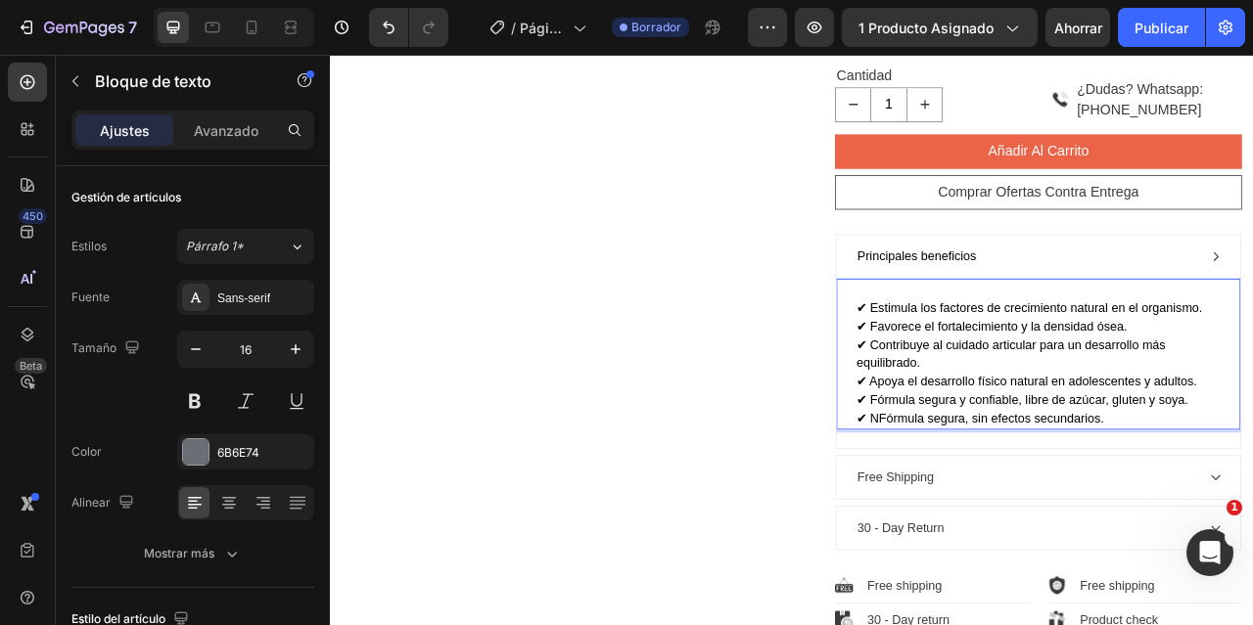
click at [1026, 526] on span "✔ NFórmula segura, sin efectos secundarios." at bounding box center [1156, 517] width 315 height 17
click at [1252, 322] on div "Principales beneficios" at bounding box center [1215, 311] width 436 height 29
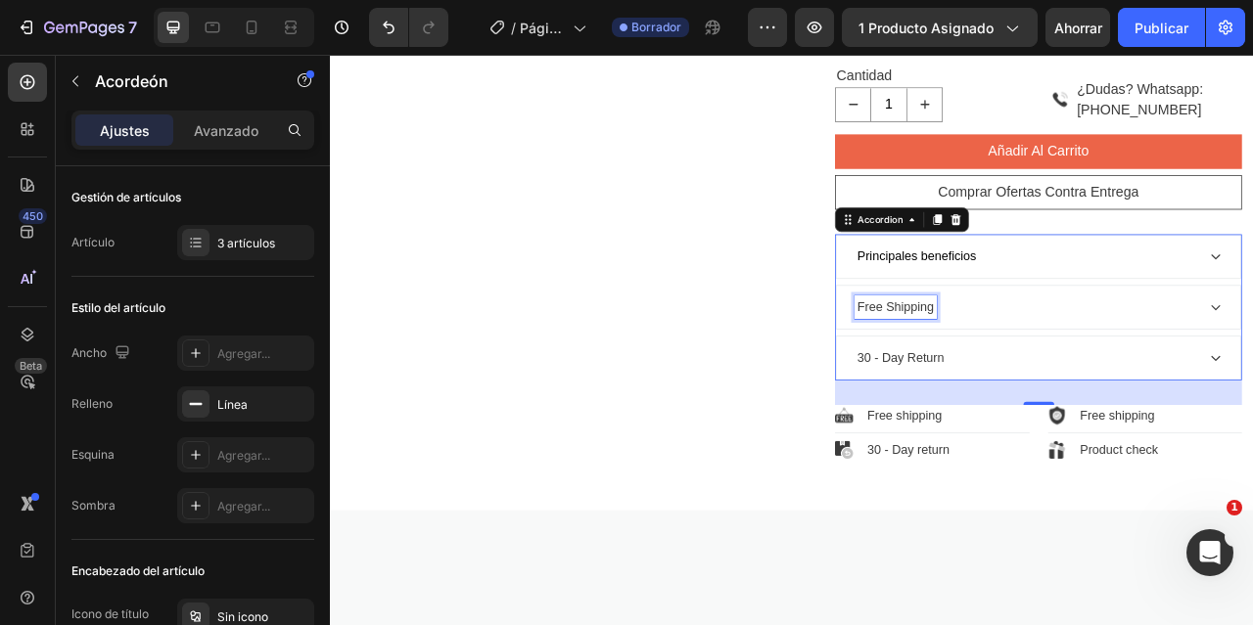
click at [1055, 388] on p "Free Shipping" at bounding box center [1049, 375] width 98 height 23
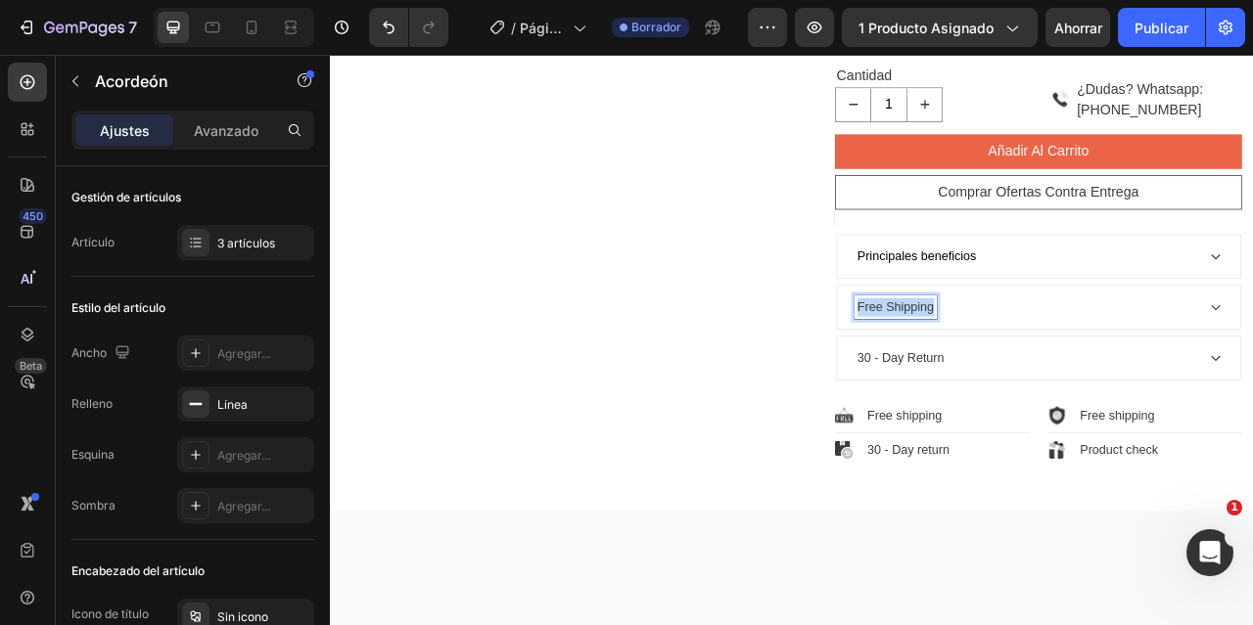
copy p "Free Shipping"
click at [1032, 388] on p "Free Shipping" at bounding box center [1049, 375] width 98 height 23
click at [1252, 391] on div "Descripción técnica" at bounding box center [1215, 375] width 436 height 29
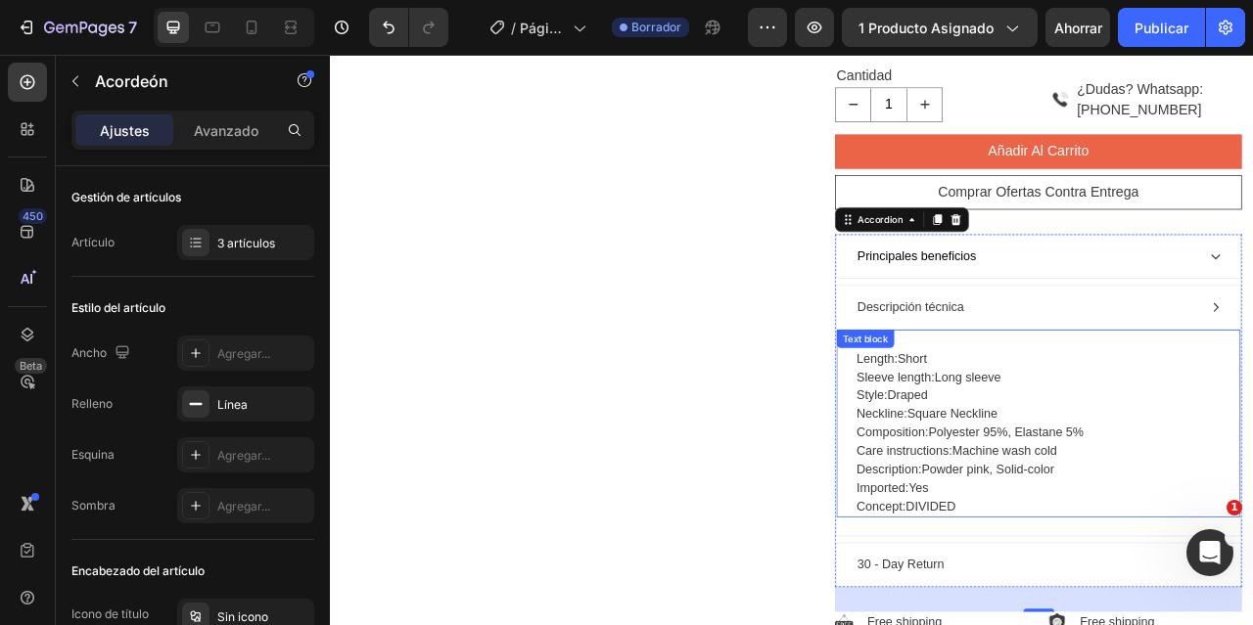
click at [1139, 624] on p "Length: Short Sleeve length: Long sleeve Style: Draped Neckline: Square Necklin…" at bounding box center [1230, 535] width 463 height 211
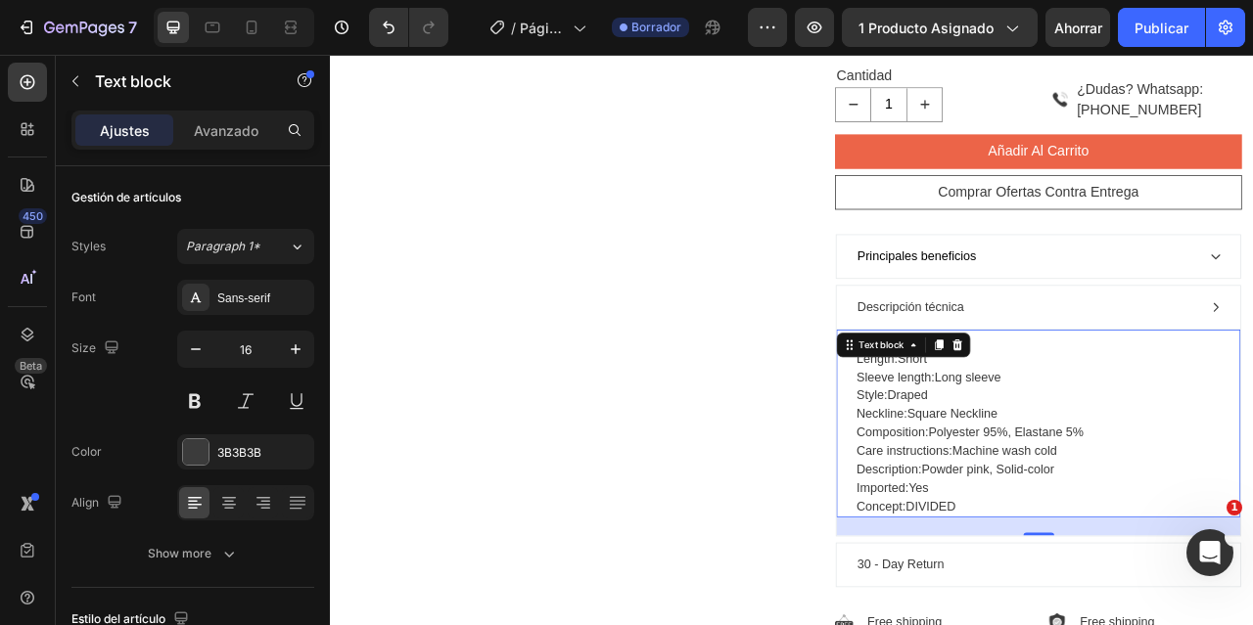
click at [1139, 624] on p "Length: Short Sleeve length: Long sleeve Style: Draped Neckline: Square Necklin…" at bounding box center [1230, 535] width 463 height 211
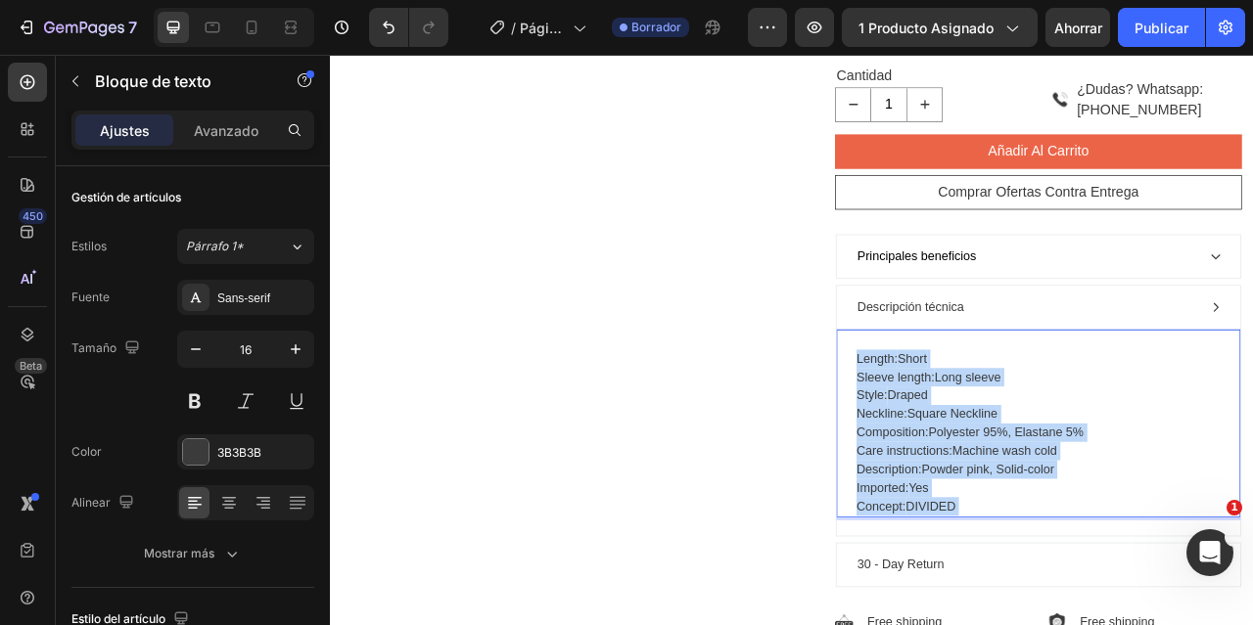
drag, startPoint x: 1135, startPoint y: 656, endPoint x: 991, endPoint y: 460, distance: 243.5
click at [999, 460] on p "Length: Short Sleeve length: Long sleeve Style: Draped Neckline: Square Necklin…" at bounding box center [1230, 535] width 463 height 211
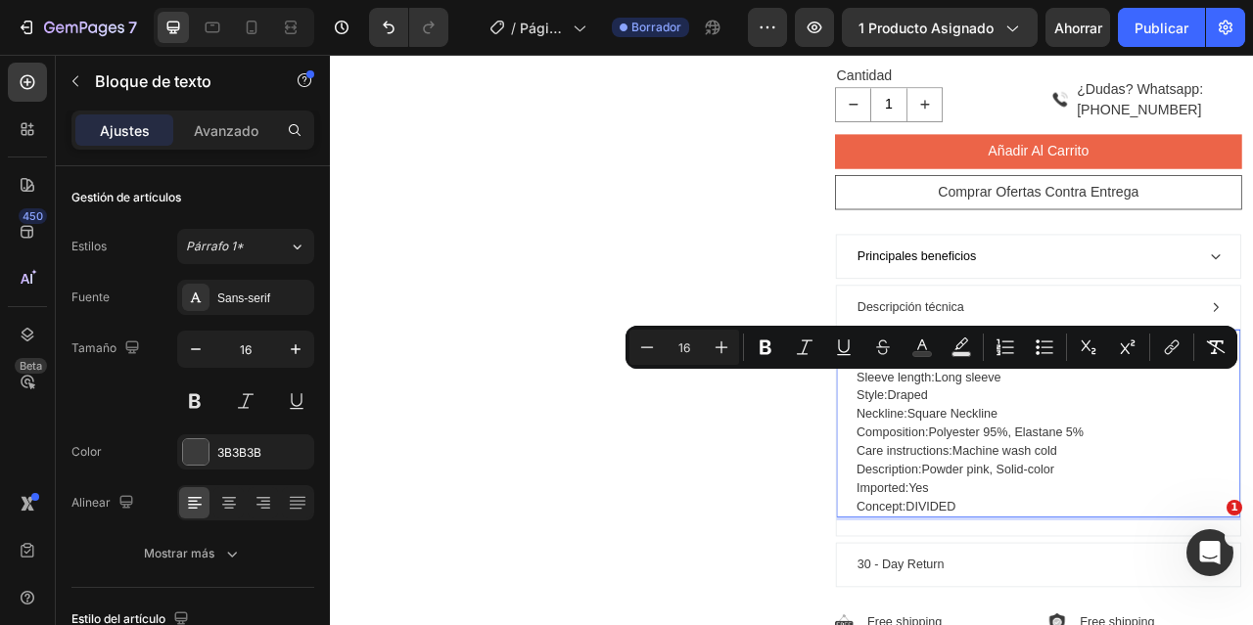
drag, startPoint x: 1136, startPoint y: 650, endPoint x: 989, endPoint y: 469, distance: 233.7
click at [989, 469] on div "Length: Short Sleeve length: Long sleeve Style: Draped Neckline: Square Necklin…" at bounding box center [1231, 523] width 514 height 240
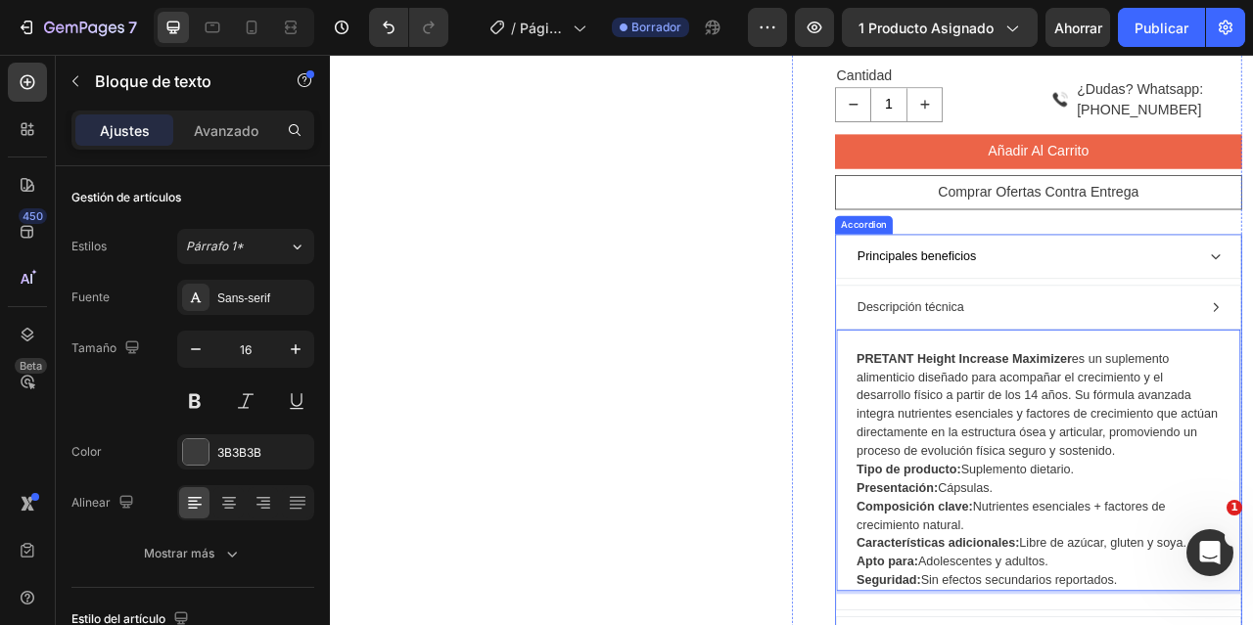
click at [1078, 388] on p "Descripción técnica" at bounding box center [1068, 375] width 136 height 23
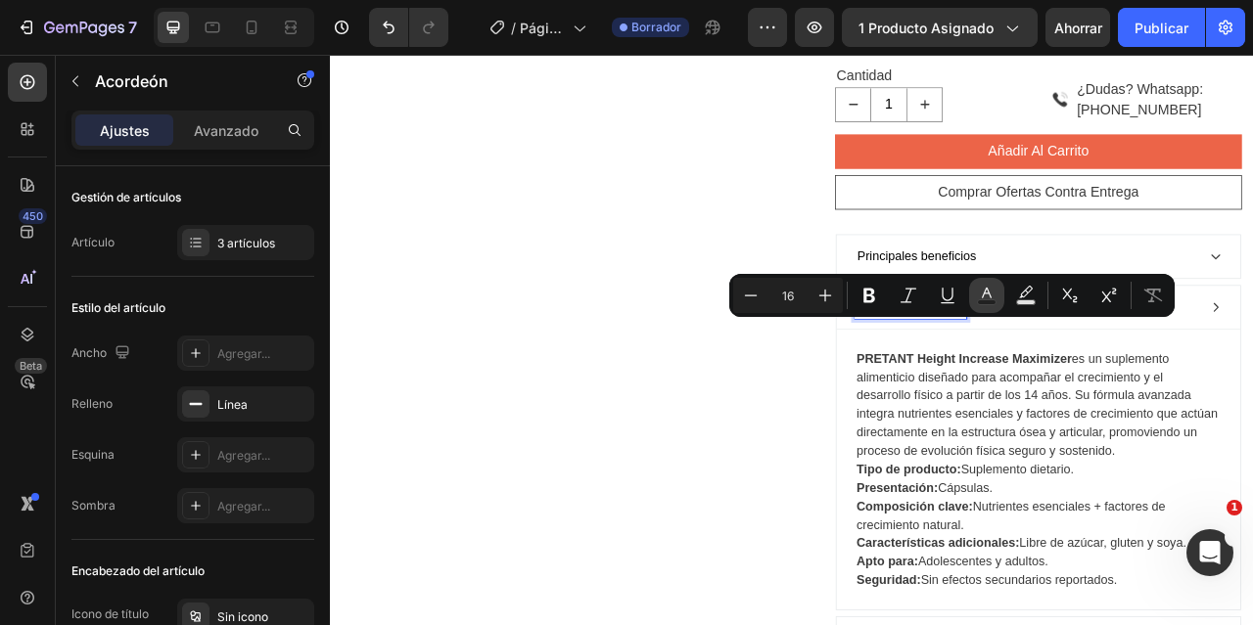
click at [980, 298] on icon "Editor contextual toolbar" at bounding box center [987, 296] width 20 height 20
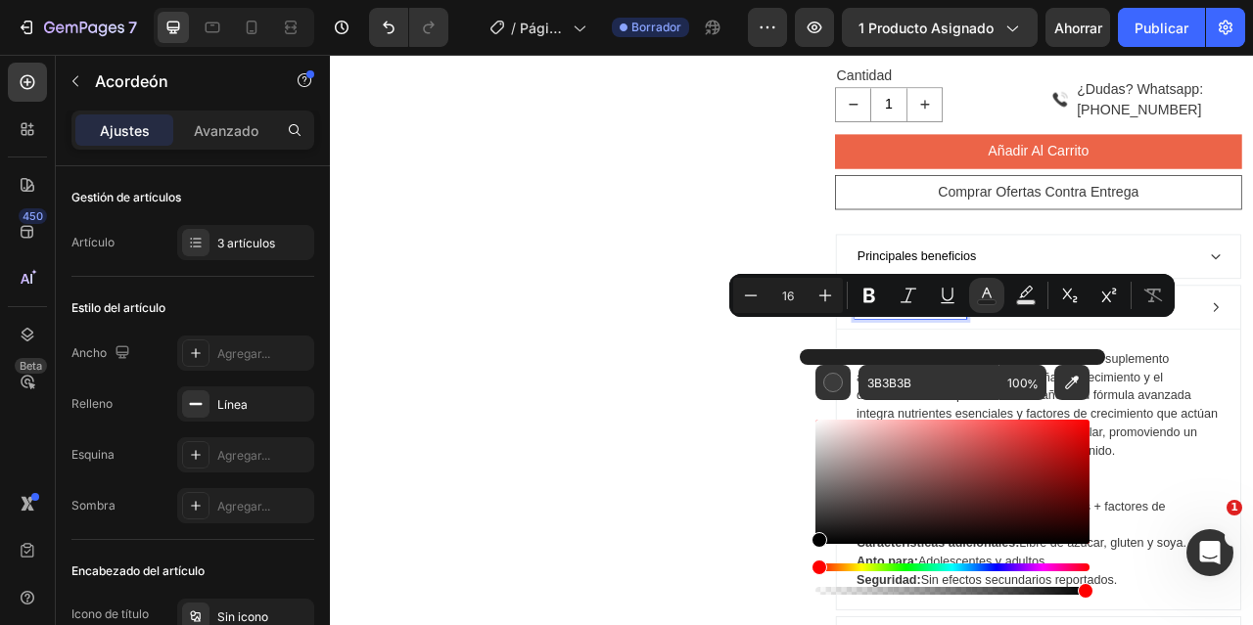
drag, startPoint x: 817, startPoint y: 519, endPoint x: 810, endPoint y: 562, distance: 43.6
click at [810, 562] on div "3B3B3B 100 %" at bounding box center [952, 474] width 305 height 250
type input "000000"
click at [1252, 535] on p "PRETANT Height Increase Maximizer es un suplemento alimenticio diseñado para ac…" at bounding box center [1230, 500] width 463 height 141
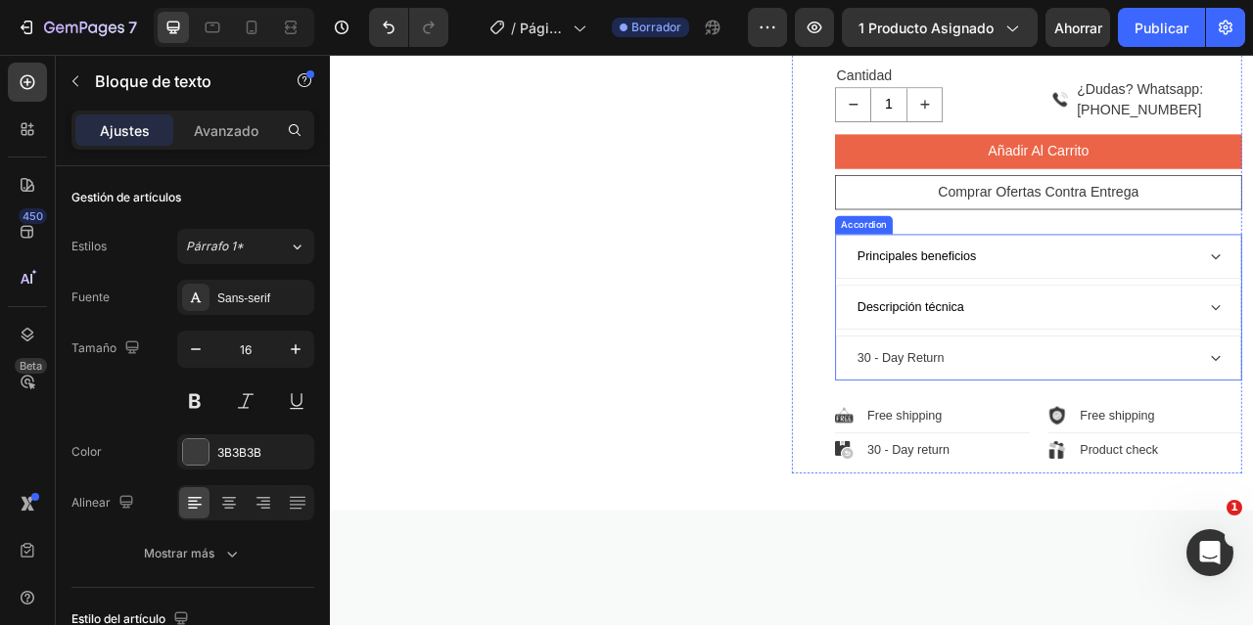
click at [1252, 391] on div "Descripción técnica" at bounding box center [1215, 375] width 436 height 29
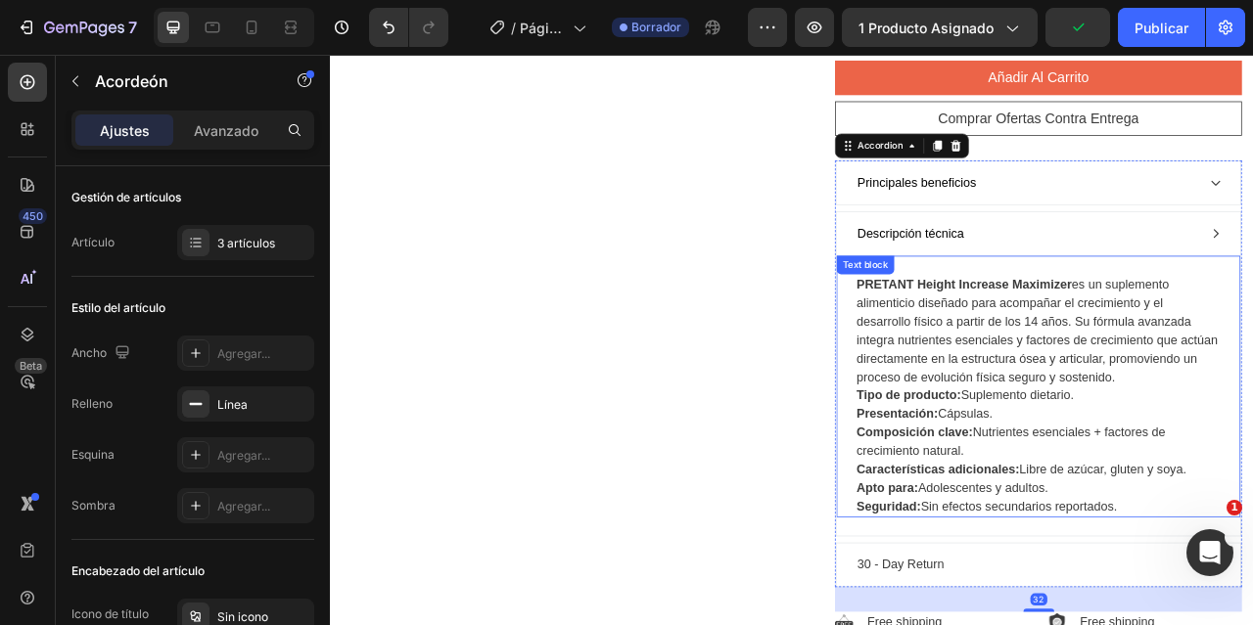
scroll to position [1171, 0]
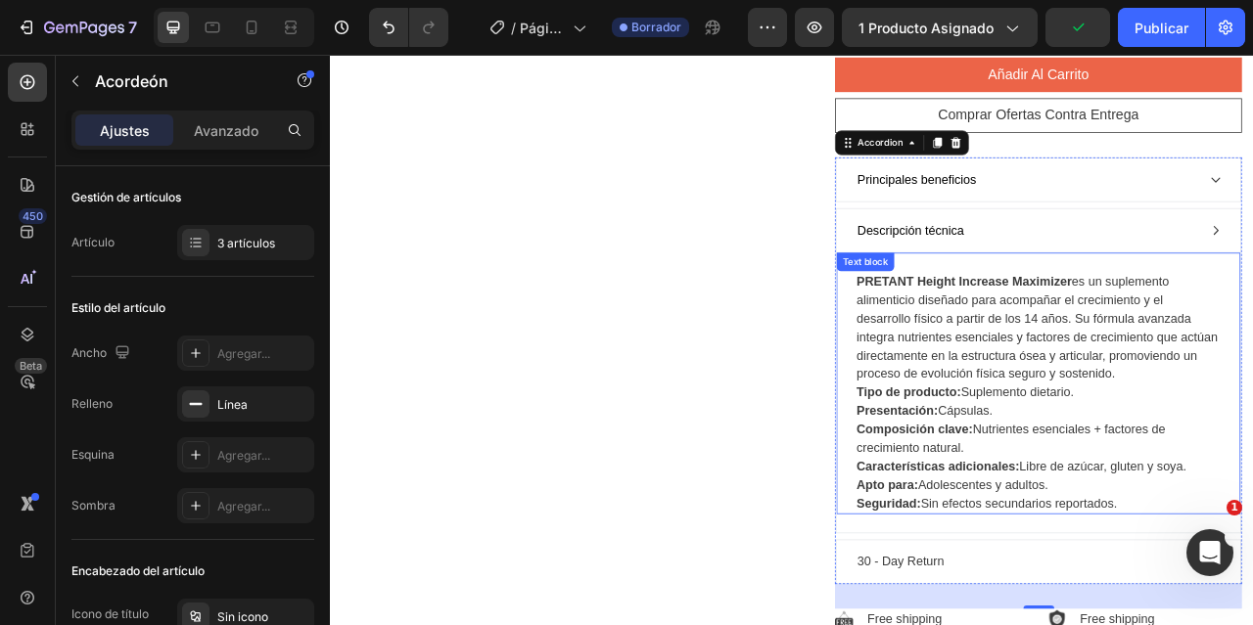
click at [1252, 473] on p "PRETANT Height Increase Maximizer es un suplemento alimenticio diseñado para ac…" at bounding box center [1230, 402] width 463 height 141
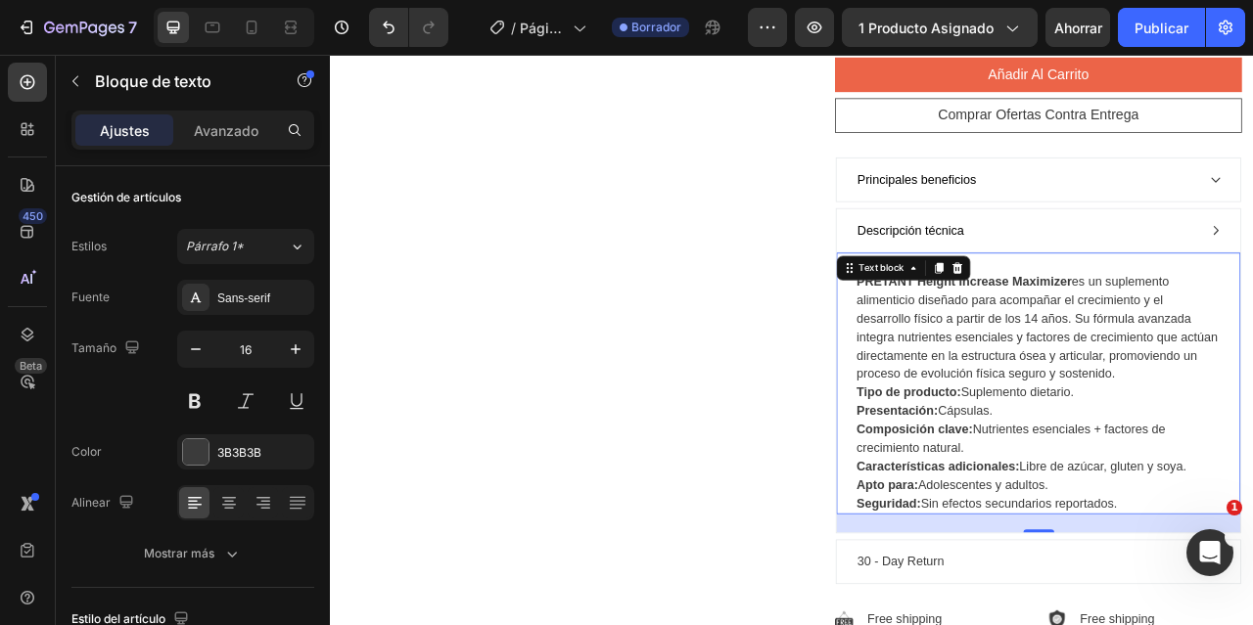
click at [1252, 473] on p "PRETANT Height Increase Maximizer es un suplemento alimenticio diseñado para ac…" at bounding box center [1230, 402] width 463 height 141
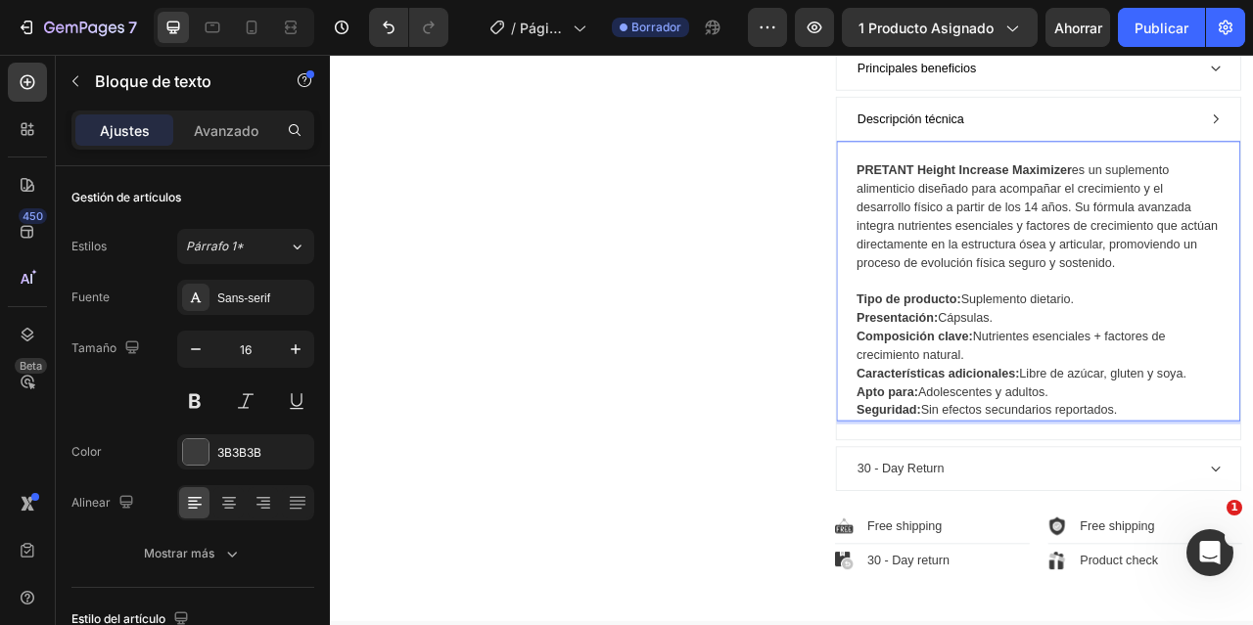
scroll to position [1366, 0]
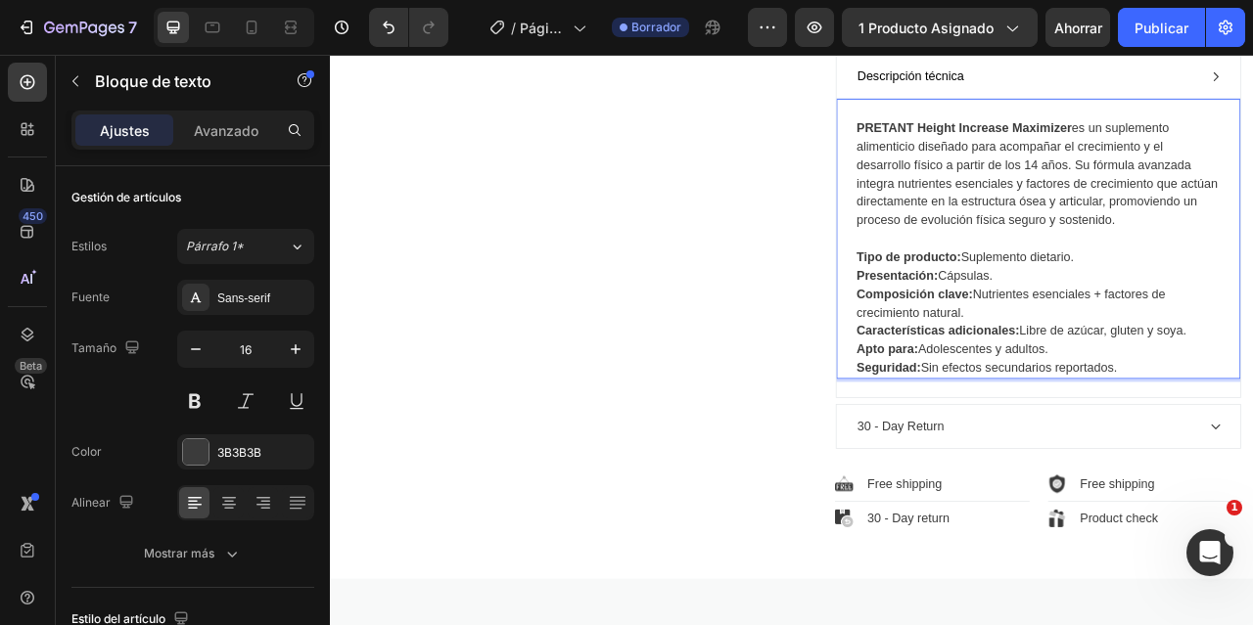
click at [1252, 465] on p "Seguridad: Sin efectos secundarios reportados." at bounding box center [1230, 452] width 463 height 23
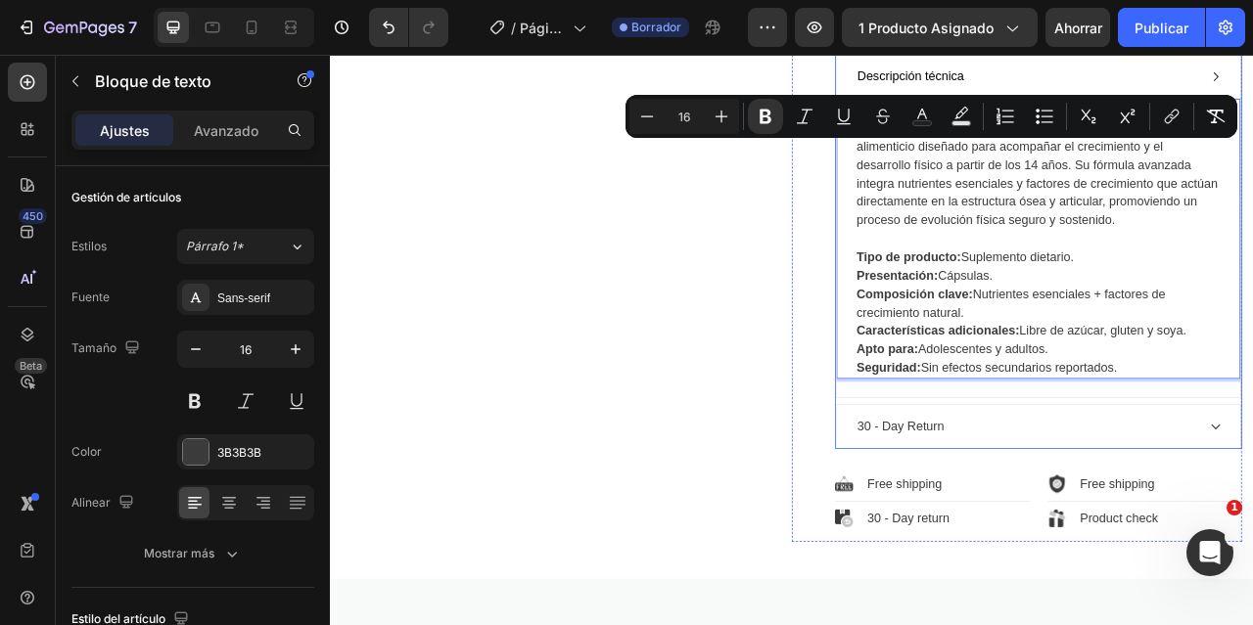
drag, startPoint x: 1345, startPoint y: 477, endPoint x: 963, endPoint y: 166, distance: 491.9
click at [972, 166] on div "Principales beneficios Descripción técnica PRETANT Height Increase Maximizer es…" at bounding box center [1231, 272] width 518 height 567
click at [773, 110] on icon "Editor contextual toolbar" at bounding box center [766, 117] width 20 height 20
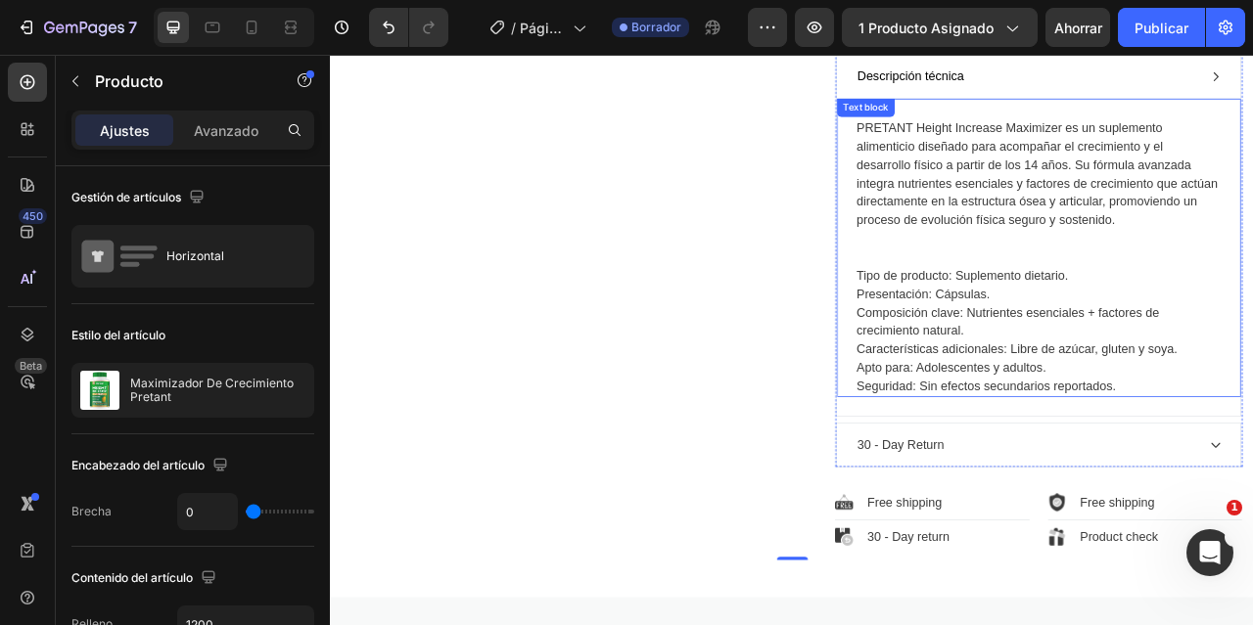
click at [1252, 465] on p "Apto para: Adolescentes y adultos." at bounding box center [1230, 452] width 463 height 23
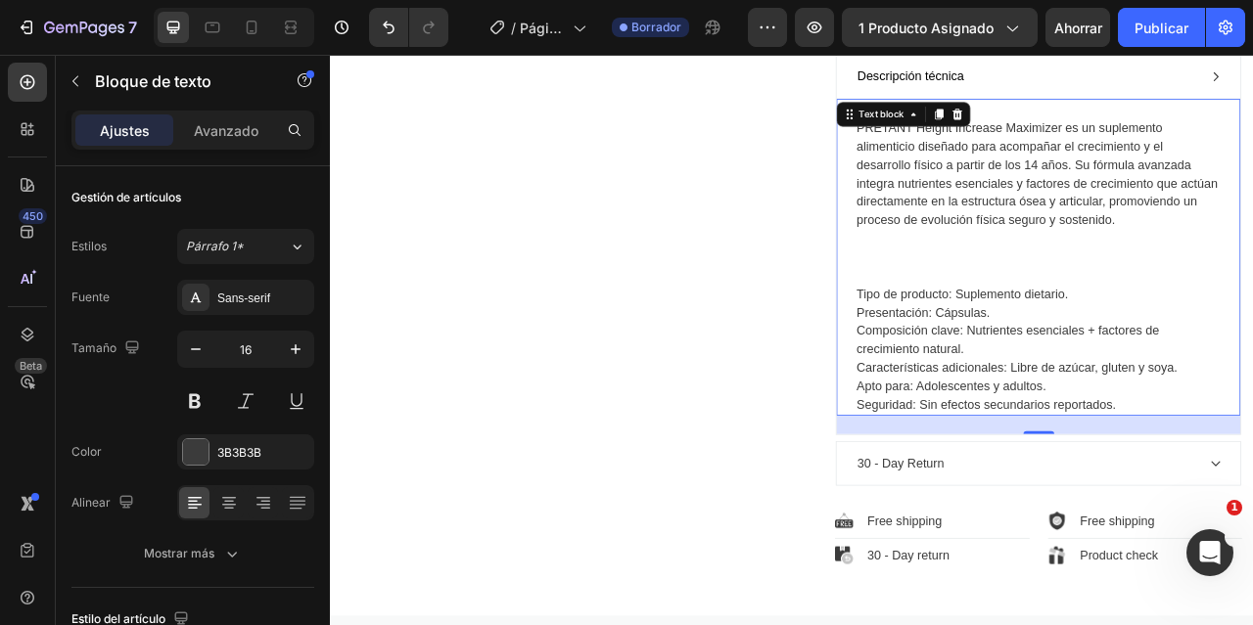
click at [1252, 512] on p "Seguridad: Sin efectos secundarios reportados." at bounding box center [1230, 499] width 463 height 23
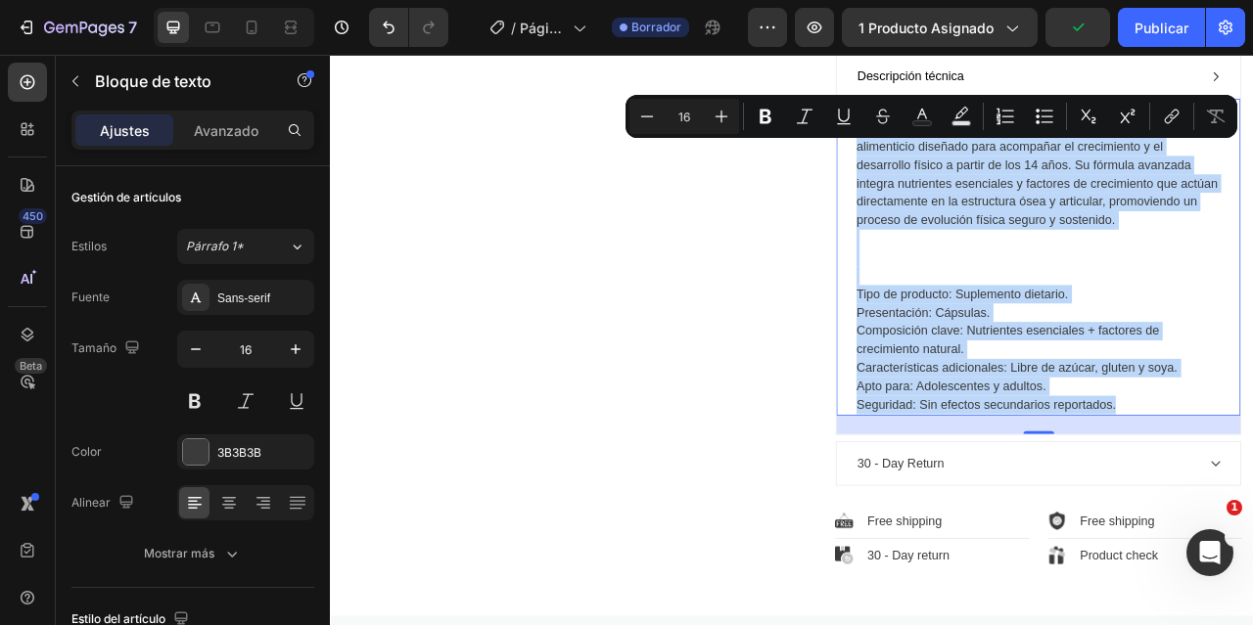
drag, startPoint x: 1337, startPoint y: 524, endPoint x: 987, endPoint y: 175, distance: 494.2
click at [987, 175] on div "PRETANT Height Increase Maximizer es un suplemento alimenticio diseñado para ac…" at bounding box center [1231, 312] width 514 height 404
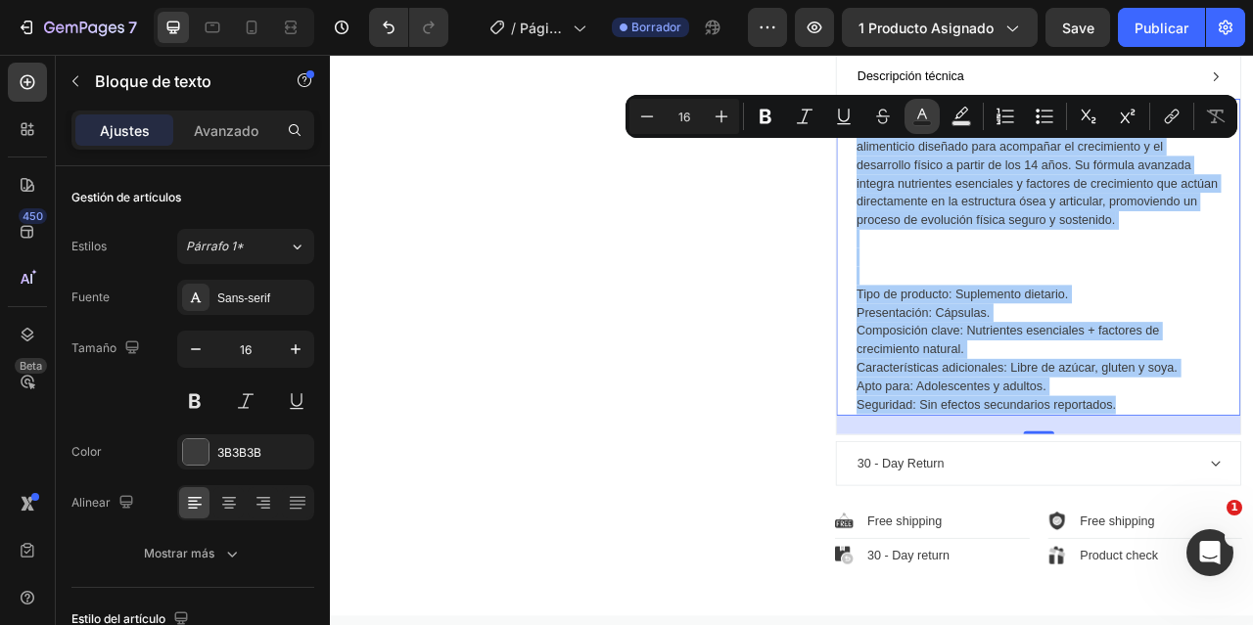
click at [915, 115] on icon "Editor contextual toolbar" at bounding box center [922, 117] width 20 height 20
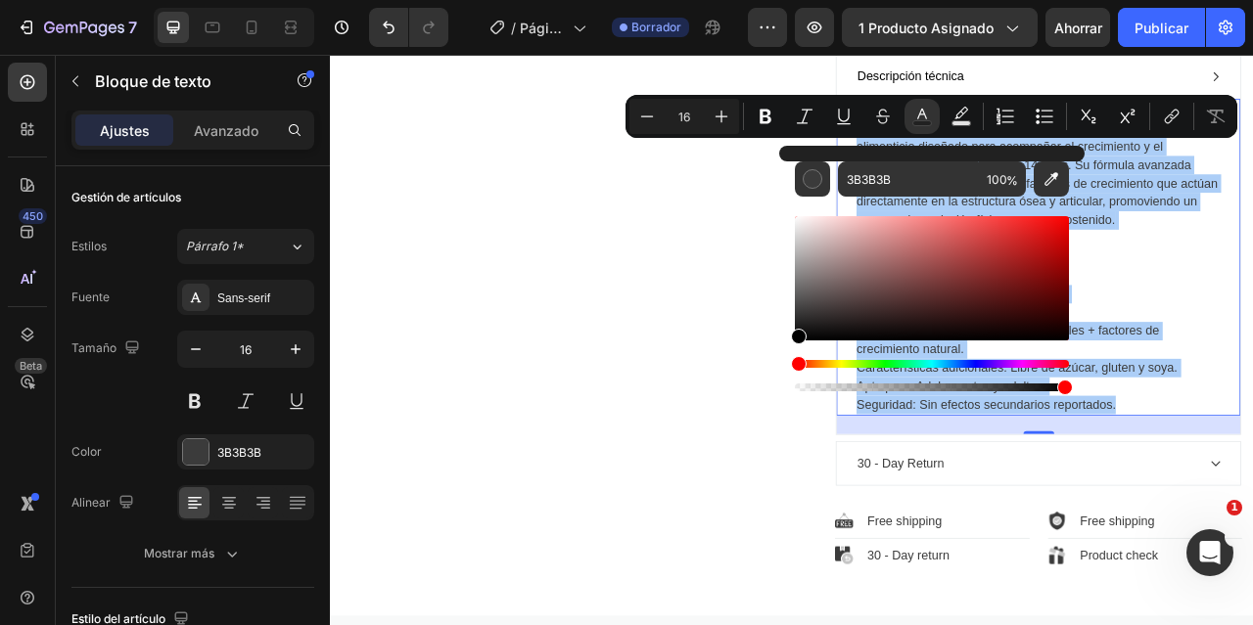
drag, startPoint x: 797, startPoint y: 313, endPoint x: 788, endPoint y: 342, distance: 29.7
click at [788, 342] on div "3B3B3B 100 %" at bounding box center [931, 271] width 305 height 250
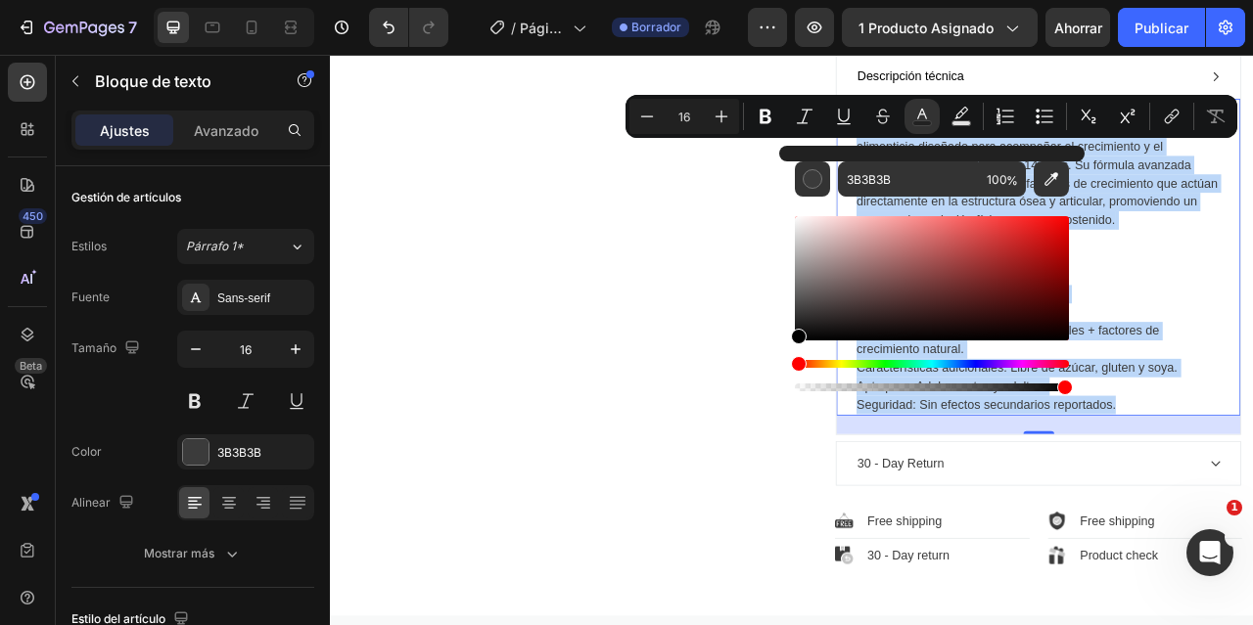
type input "000000"
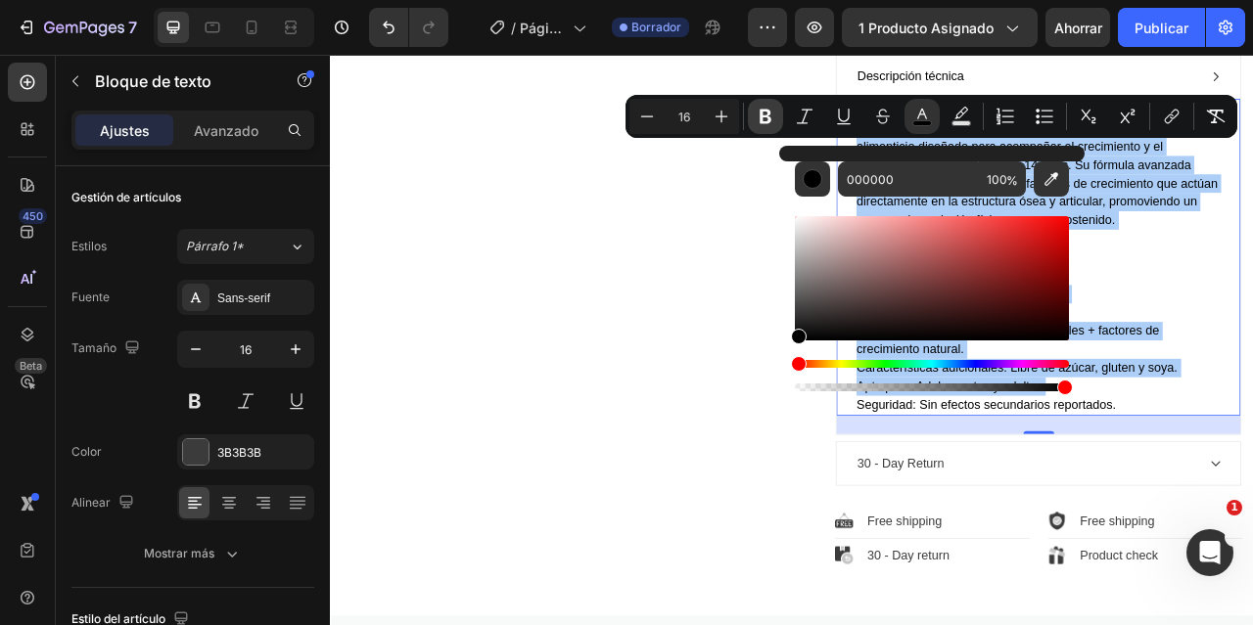
click at [765, 108] on icon "Barra de herramientas contextual del editor" at bounding box center [766, 117] width 20 height 20
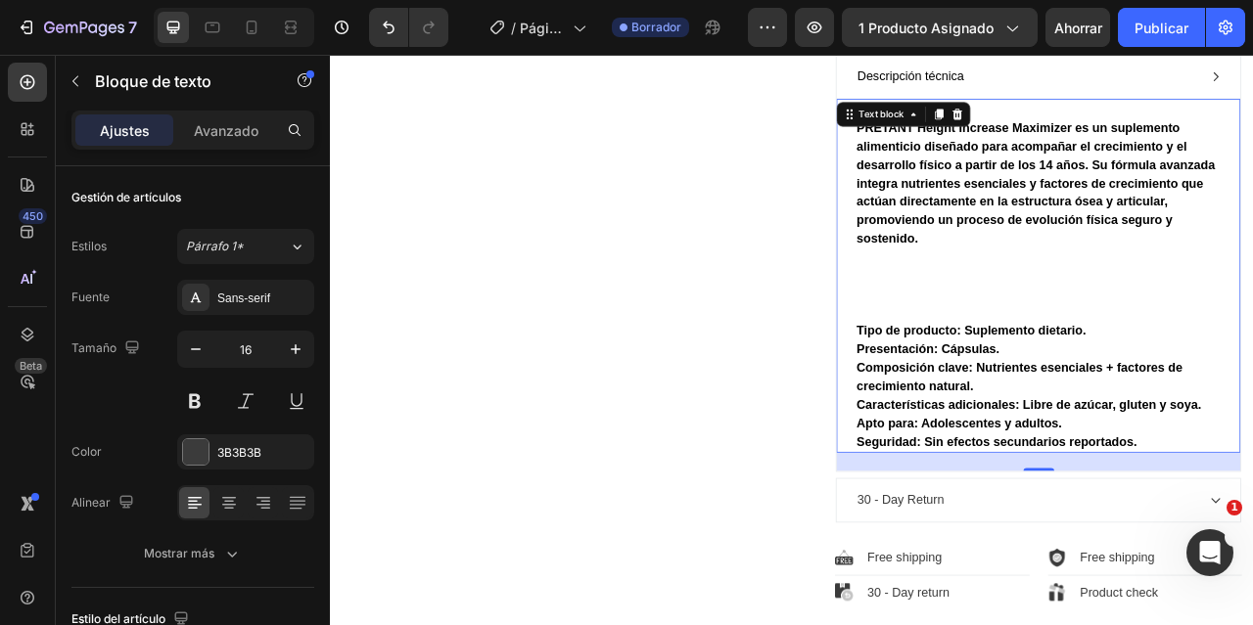
click at [1252, 488] on p "Composición clave: Nutrientes esenciales + factores de crecimiento natural." at bounding box center [1230, 464] width 463 height 47
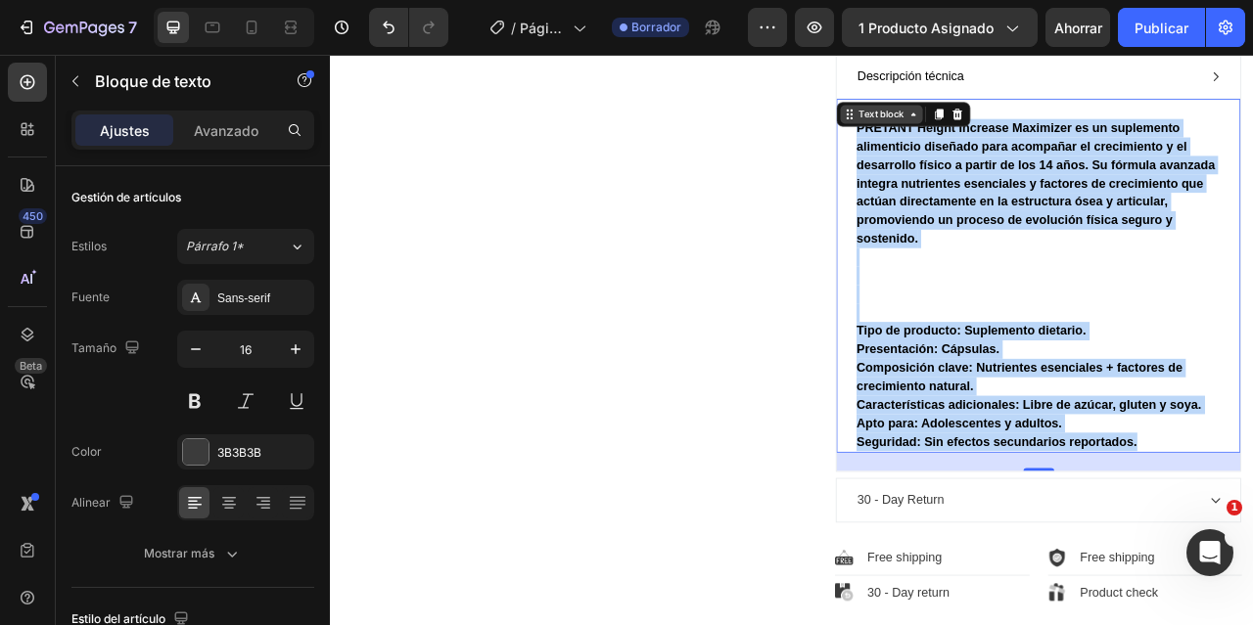
drag, startPoint x: 1372, startPoint y: 572, endPoint x: 984, endPoint y: 161, distance: 565.7
click at [984, 161] on div "PRETANT Height Increase Maximizer es un suplemento alimenticio diseñado para ac…" at bounding box center [1231, 335] width 514 height 451
click at [1118, 414] on strong "Tipo de producto: Suplemento dietario." at bounding box center [1145, 405] width 292 height 17
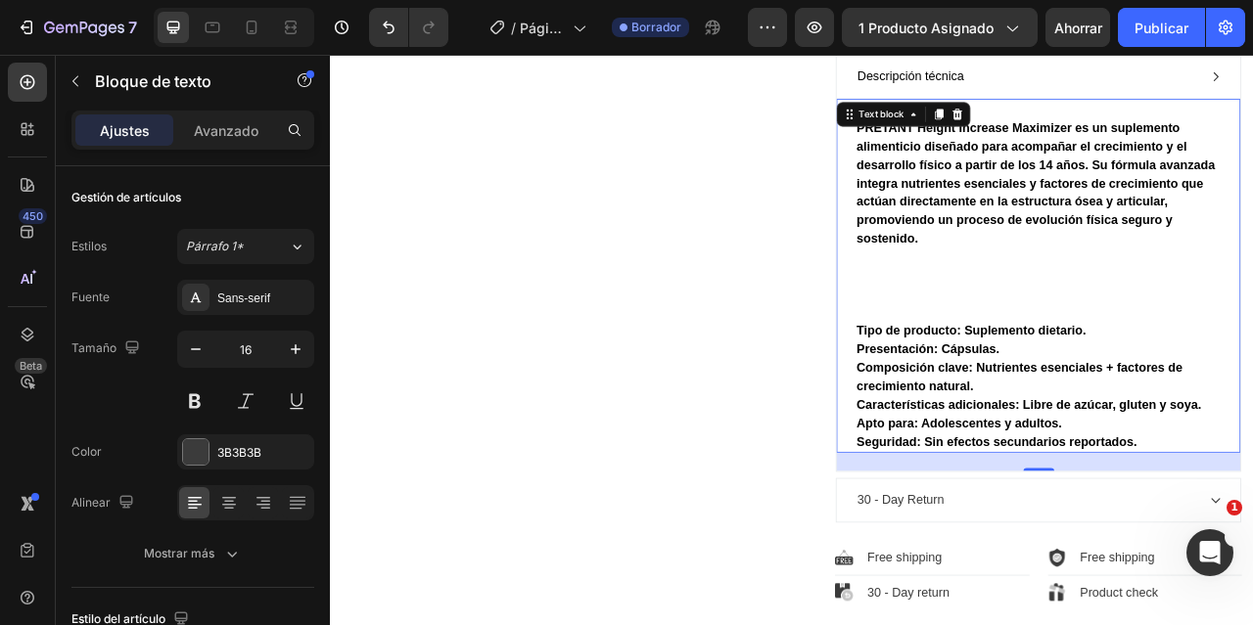
click at [1087, 394] on p "PRETANT Height Increase Maximizer es un suplemento alimenticio diseñado para ac…" at bounding box center [1230, 265] width 463 height 258
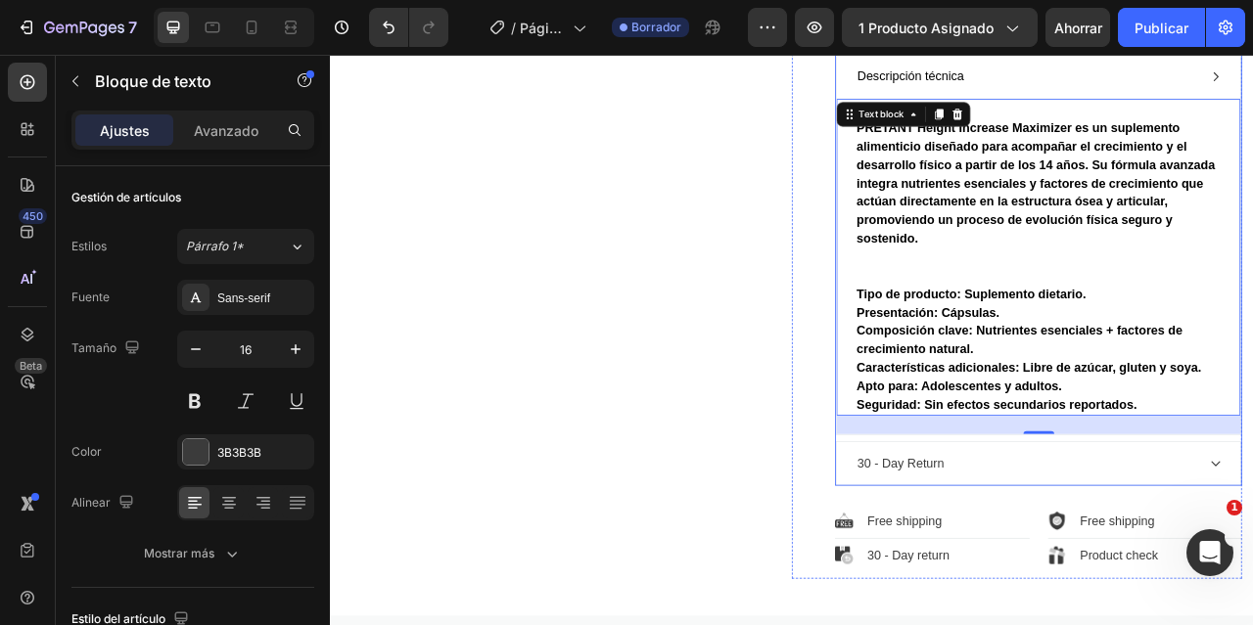
click at [1250, 97] on div "Descripción técnica" at bounding box center [1215, 82] width 436 height 29
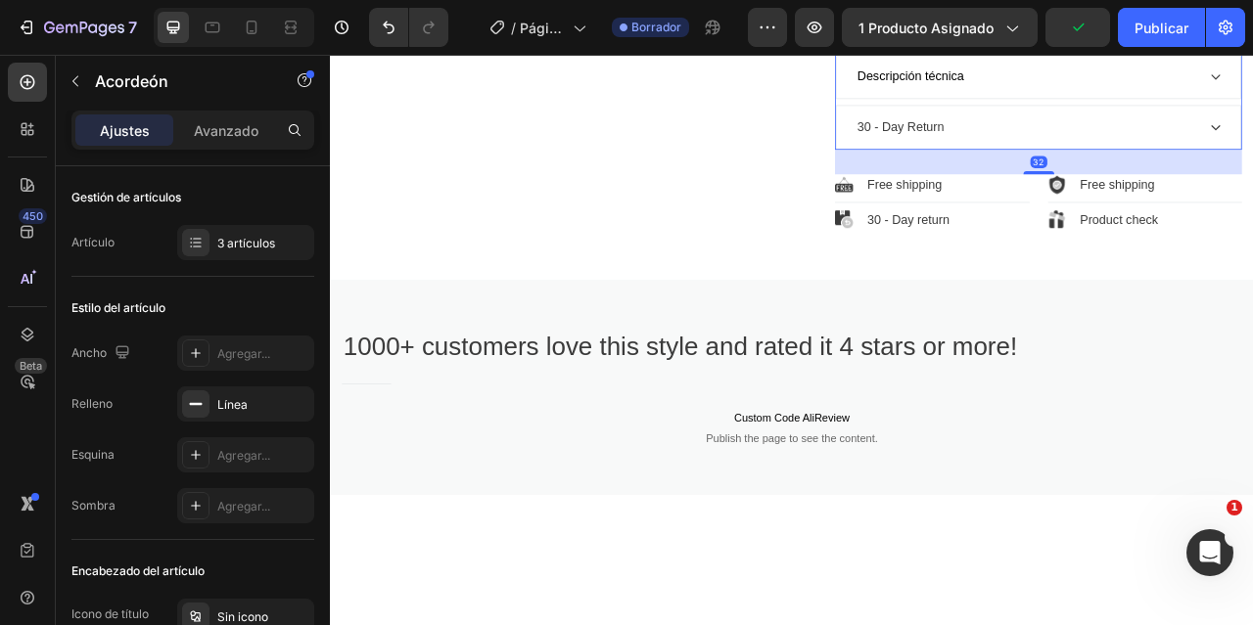
click at [1226, 97] on div "Descripción técnica" at bounding box center [1215, 82] width 436 height 29
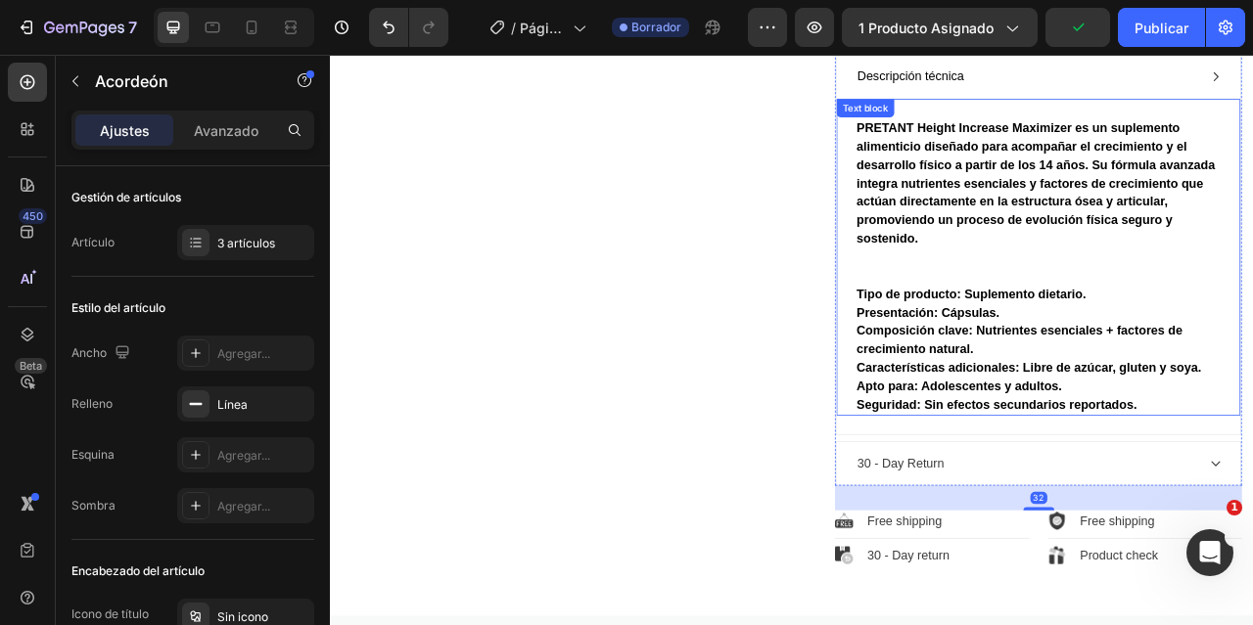
click at [1252, 488] on p "Apto para: Adolescentes y adultos." at bounding box center [1230, 476] width 463 height 23
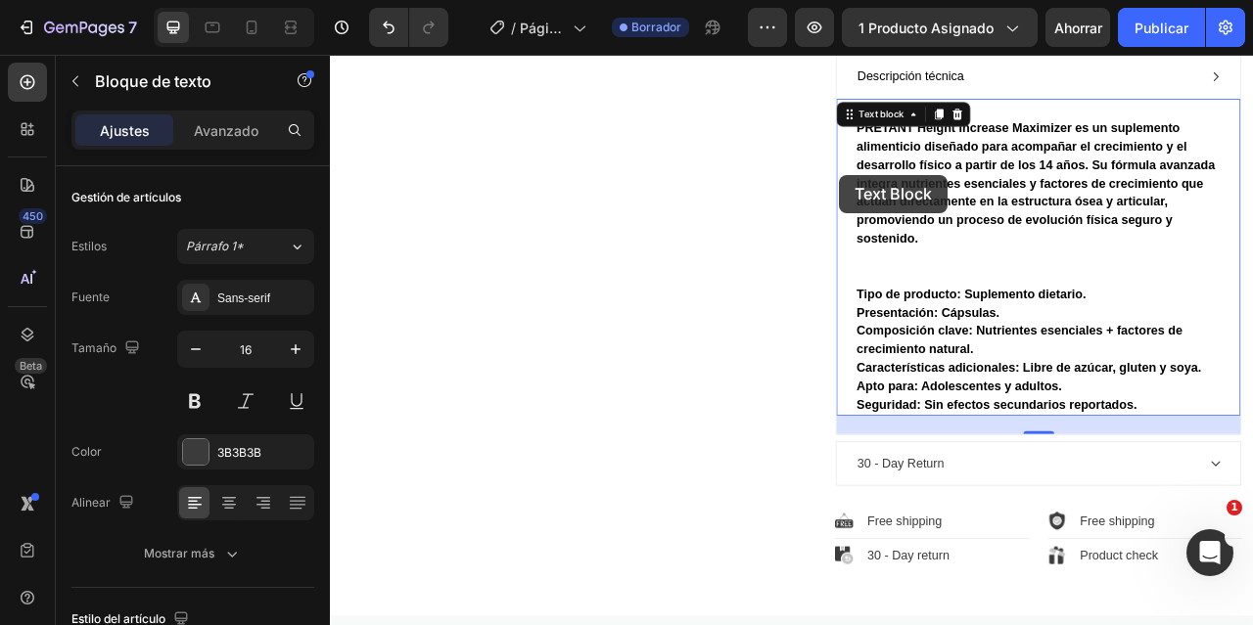
click at [1252, 441] on p "Composición clave: Nutrientes esenciales + factores de crecimiento natural." at bounding box center [1230, 417] width 463 height 47
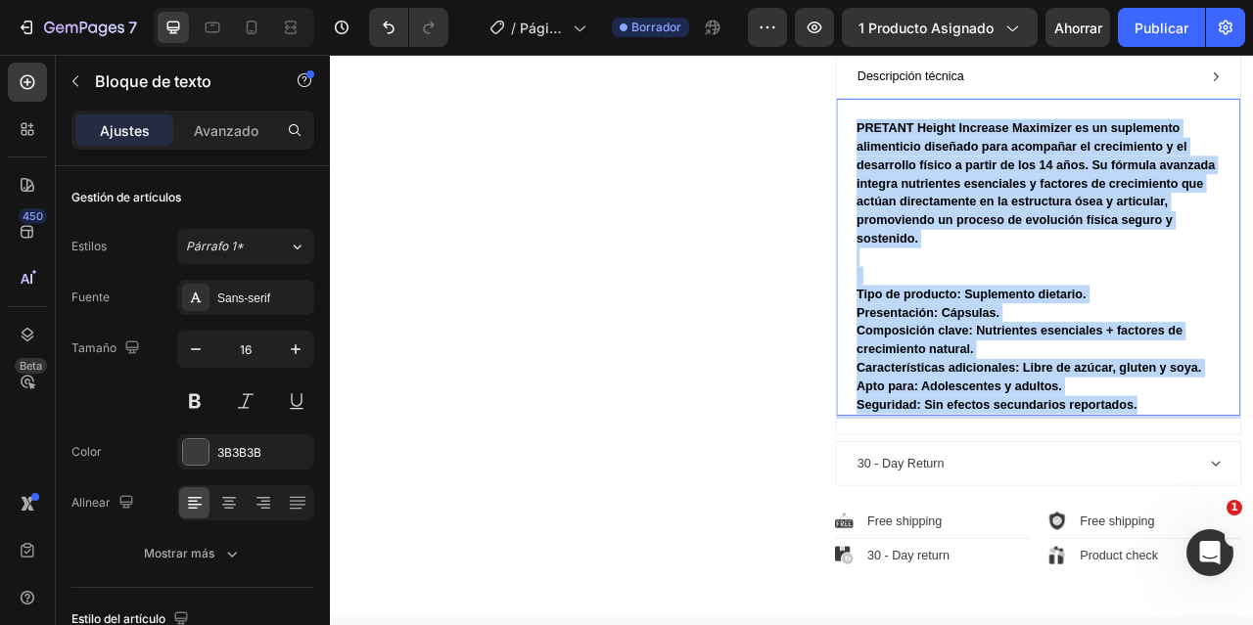
drag, startPoint x: 1356, startPoint y: 523, endPoint x: 985, endPoint y: 162, distance: 517.7
click at [997, 175] on div "PRETANT Height Increase Maximizer es un suplemento alimenticio diseñado para ac…" at bounding box center [1230, 324] width 467 height 380
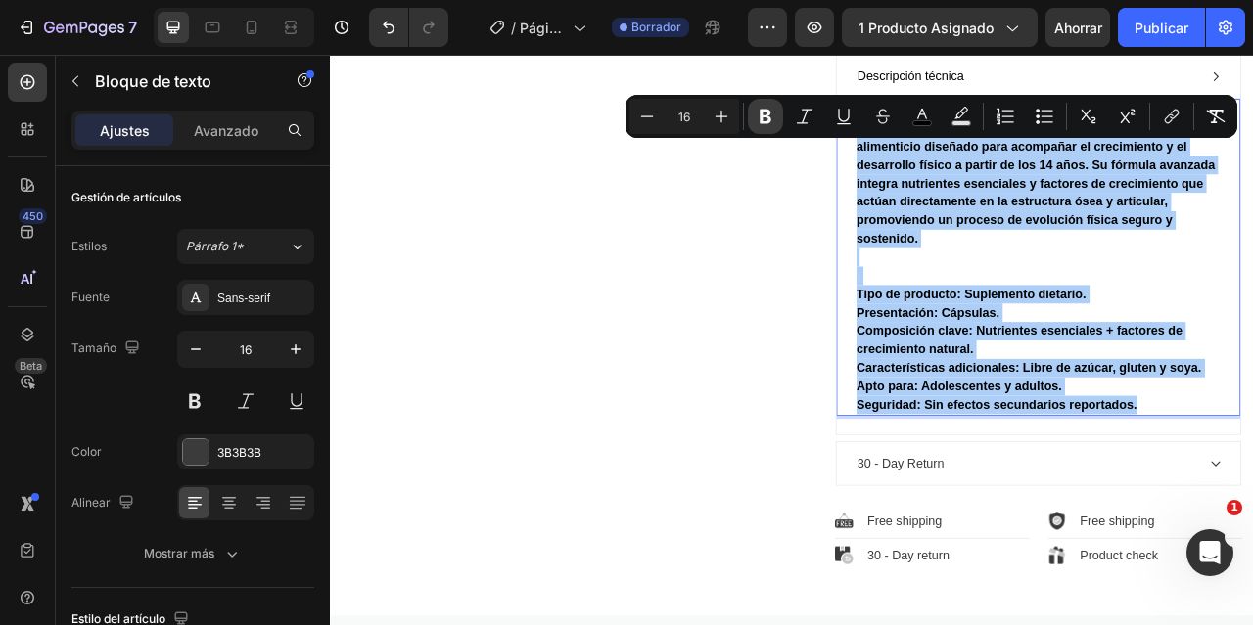
click at [761, 118] on icon "Editor contextual toolbar" at bounding box center [766, 117] width 12 height 15
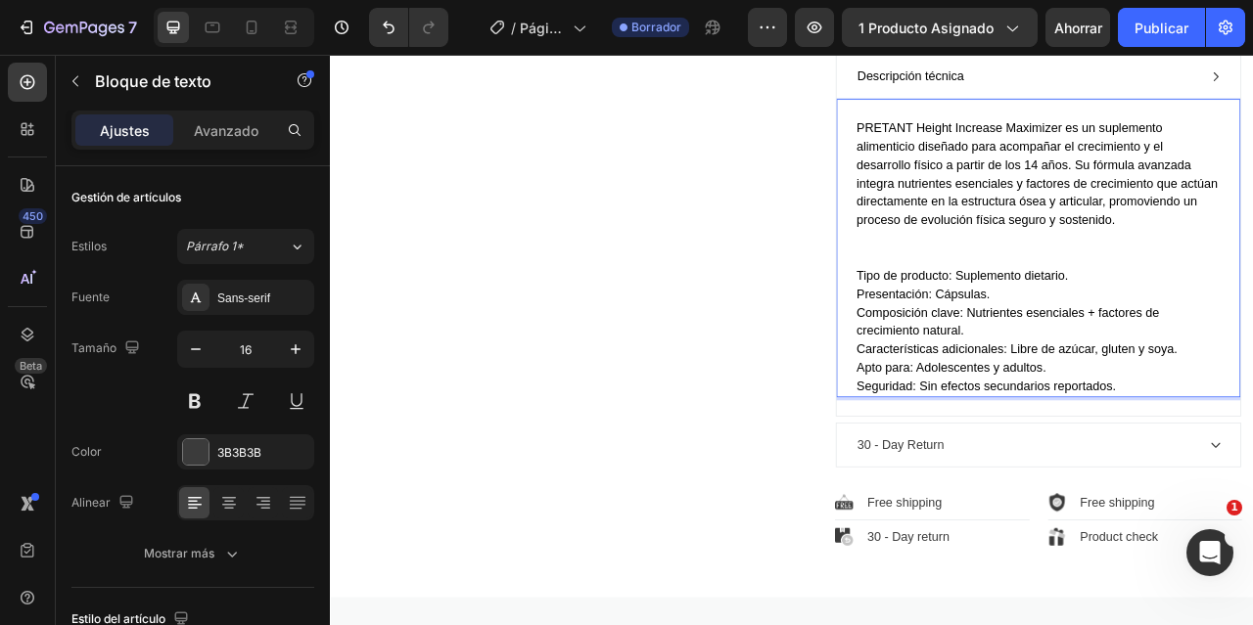
click at [1086, 273] on span "PRETANT Height Increase Maximizer es un suplemento alimenticio diseñado para ac…" at bounding box center [1229, 206] width 460 height 134
click at [1055, 324] on p "PRETANT Height Increase Maximizer es un suplemento alimenticio diseñado para ac…" at bounding box center [1230, 230] width 463 height 188
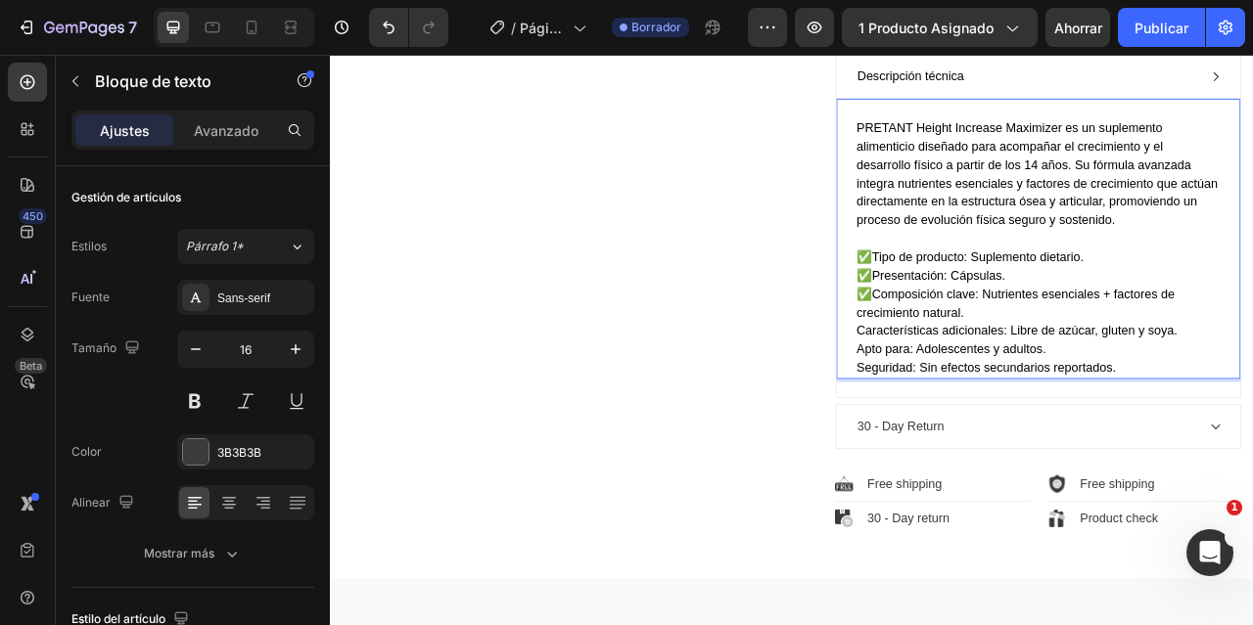
click at [999, 391] on span "Composición clave: Nutrientes esenciales + factores de crecimiento natural." at bounding box center [1201, 370] width 405 height 40
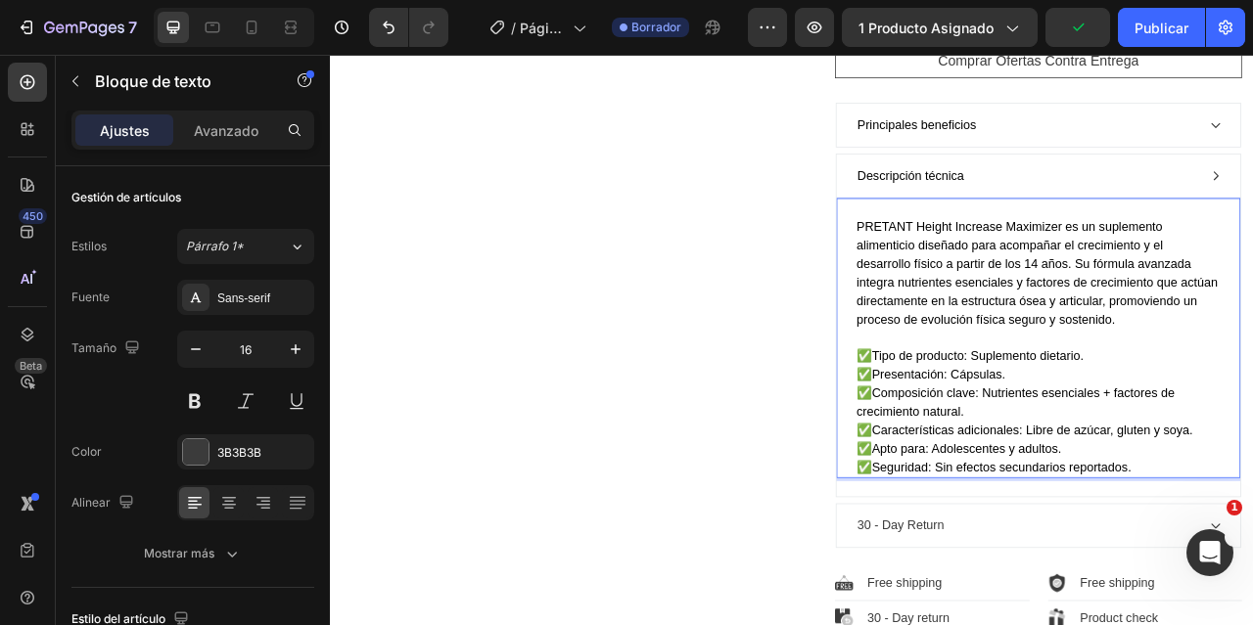
scroll to position [1171, 0]
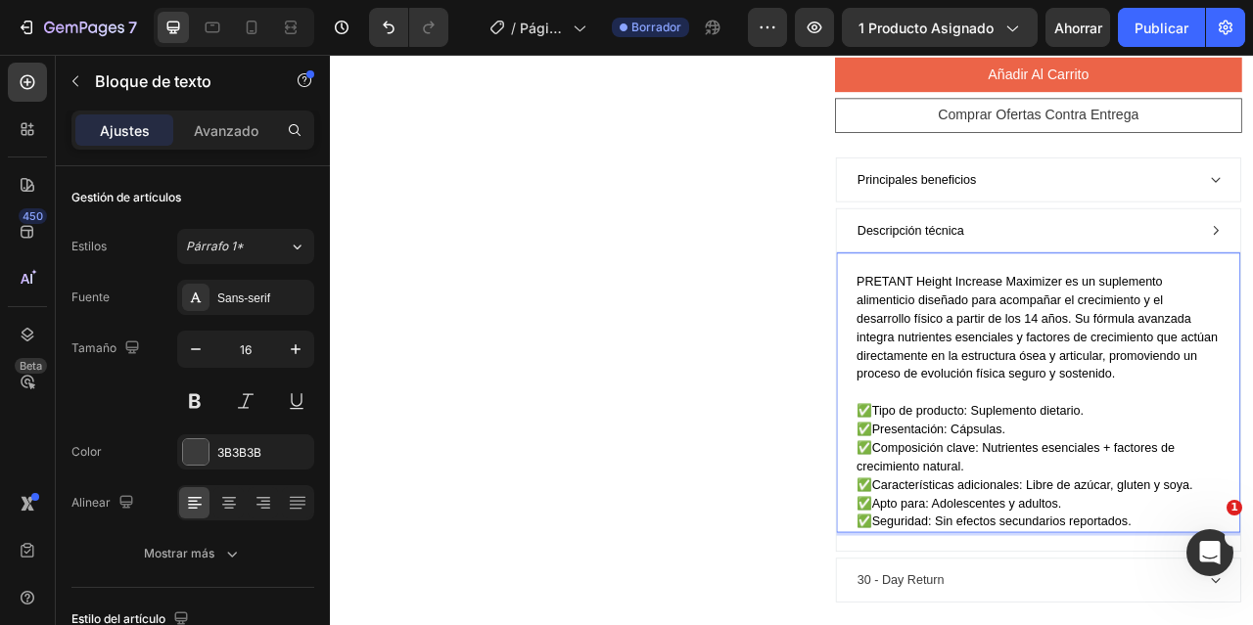
click at [1208, 293] on div "Descripción técnica" at bounding box center [1215, 277] width 436 height 29
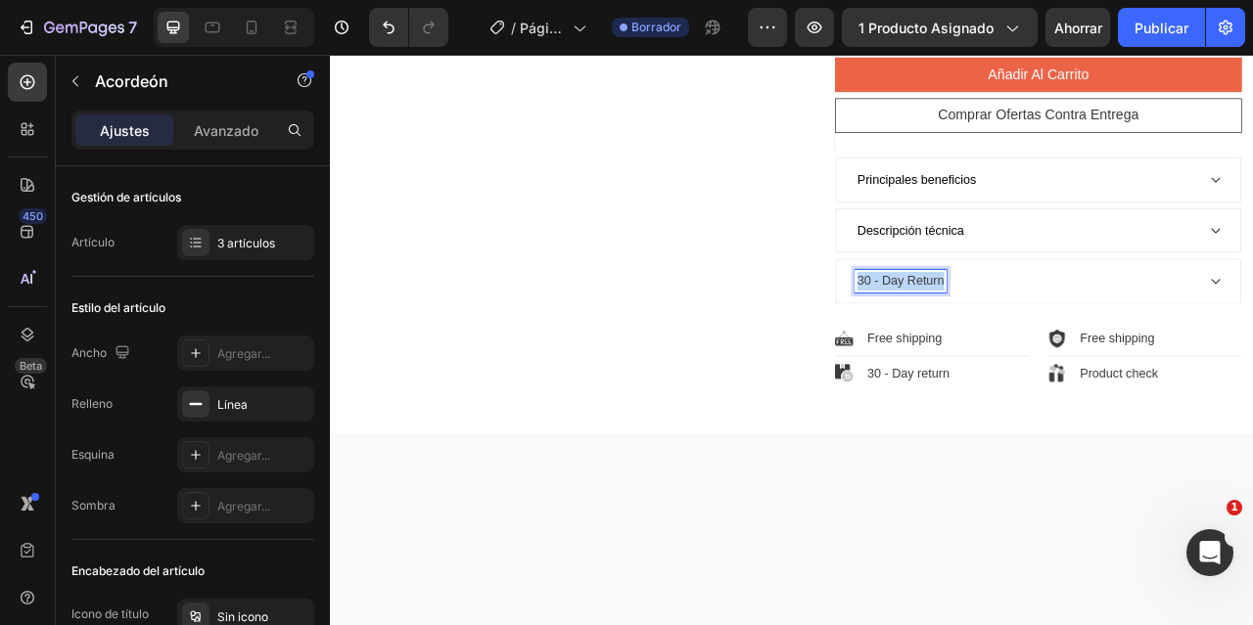
click at [1053, 354] on p "30 - Day Return" at bounding box center [1055, 342] width 111 height 23
click at [1046, 354] on p "Modo de uso" at bounding box center [1045, 342] width 91 height 23
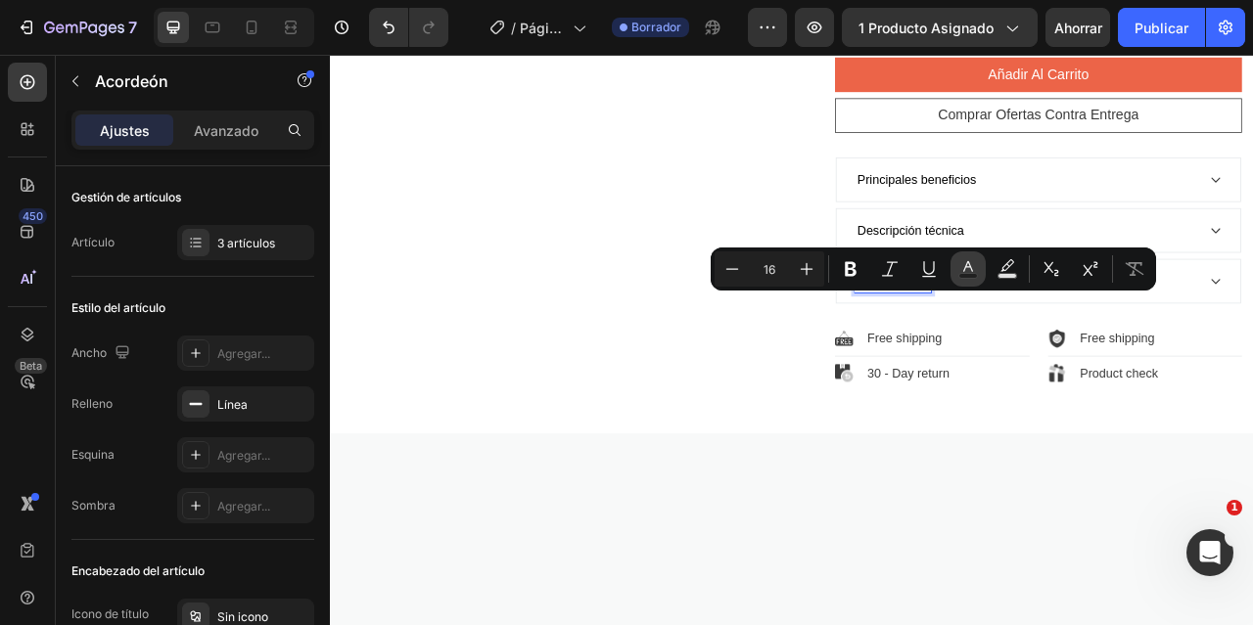
click at [968, 274] on rect "Editor contextual toolbar" at bounding box center [968, 276] width 19 height 5
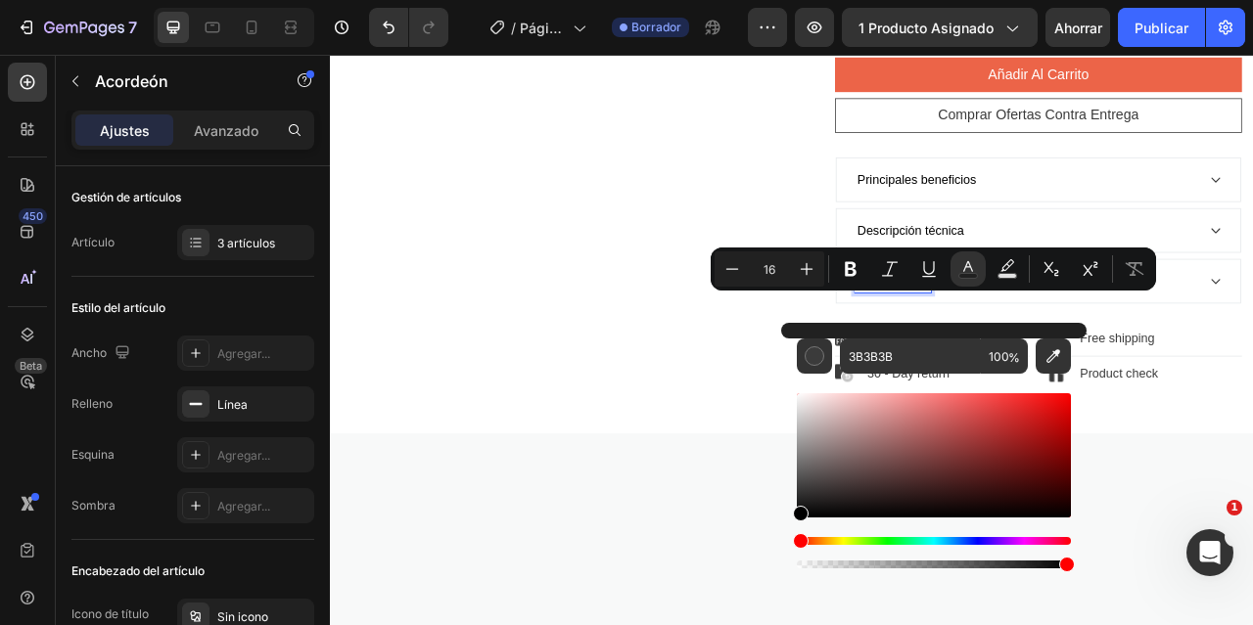
drag, startPoint x: 801, startPoint y: 491, endPoint x: 792, endPoint y: 523, distance: 32.5
click at [792, 523] on div "3B3B3B 100 %" at bounding box center [933, 448] width 305 height 250
type input "000000"
click at [1252, 357] on div "Modo de uso" at bounding box center [1215, 342] width 436 height 29
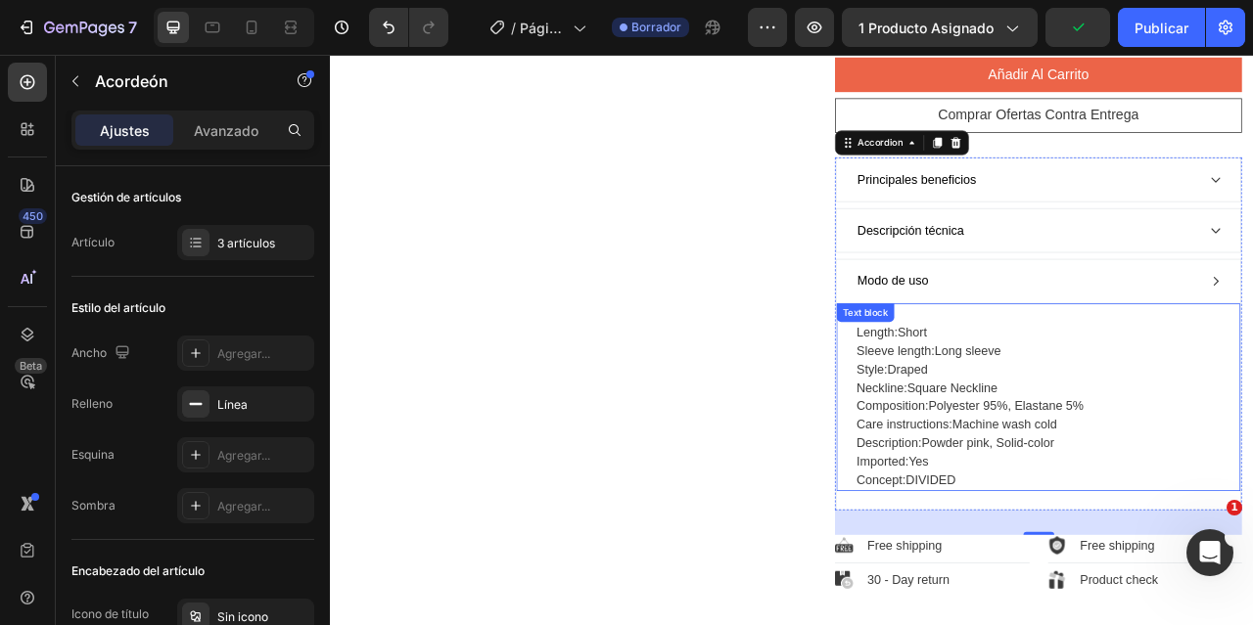
click at [1146, 604] on p "Length: Short Sleeve length: Long sleeve Style: Draped Neckline: Square Necklin…" at bounding box center [1230, 501] width 463 height 211
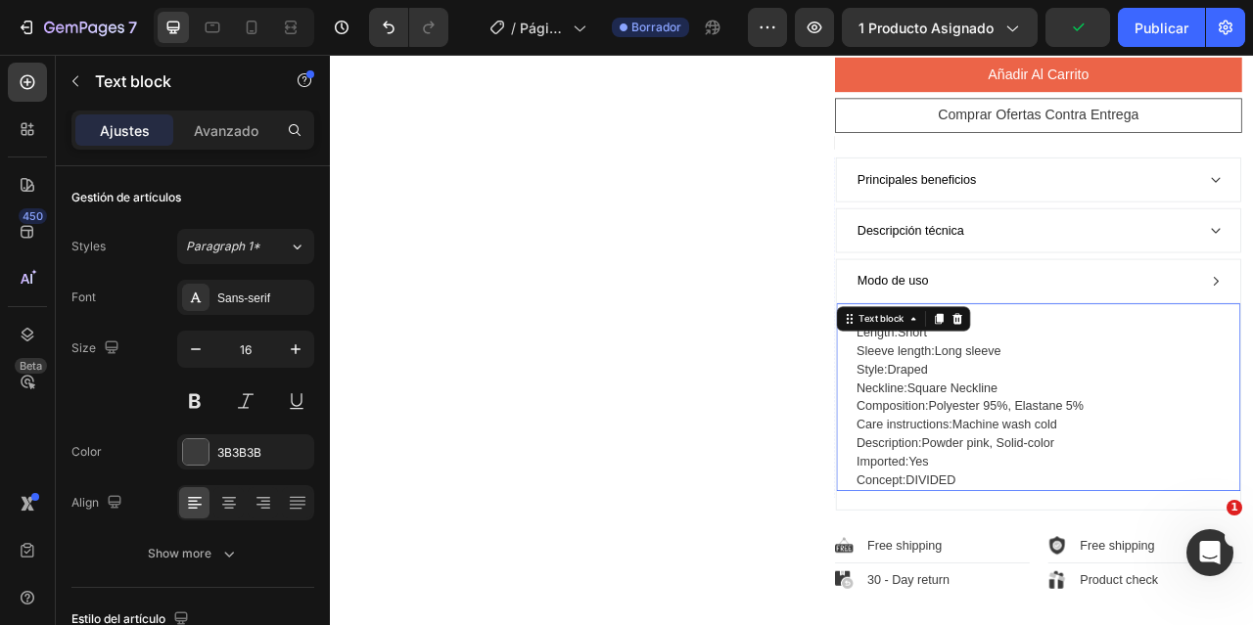
click at [1135, 608] on p "Length: Short Sleeve length: Long sleeve Style: Draped Neckline: Square Necklin…" at bounding box center [1230, 501] width 463 height 211
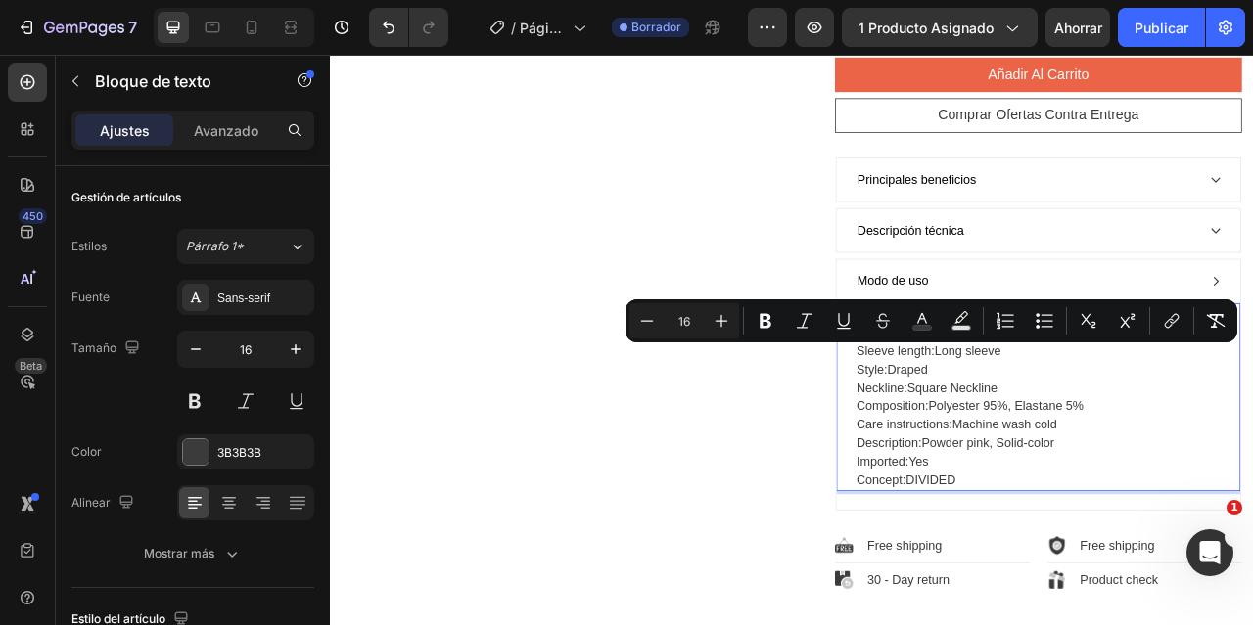
drag, startPoint x: 1127, startPoint y: 623, endPoint x: 978, endPoint y: 437, distance: 238.9
click at [978, 437] on div "Length: Short Sleeve length: Long sleeve Style: Draped Neckline: Square Necklin…" at bounding box center [1231, 490] width 514 height 240
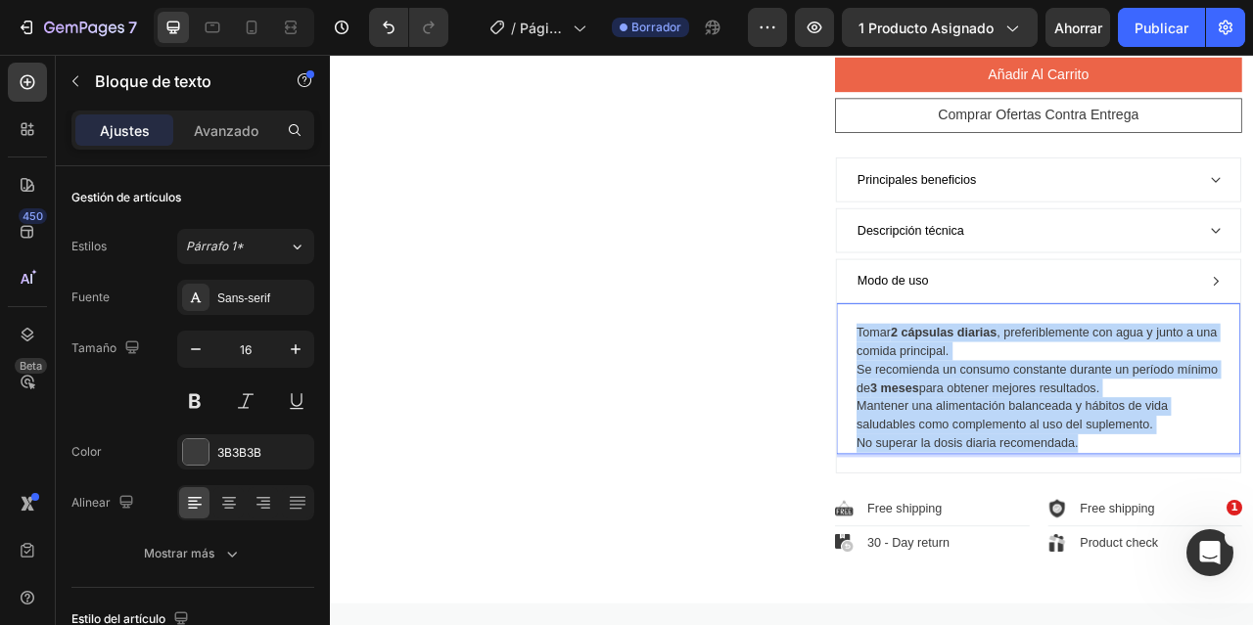
drag, startPoint x: 1293, startPoint y: 573, endPoint x: 993, endPoint y: 432, distance: 331.0
click at [997, 432] on div "Tomar 2 cápsulas diarias , preferiblemente con agua y junto a una comida princi…" at bounding box center [1230, 478] width 467 height 168
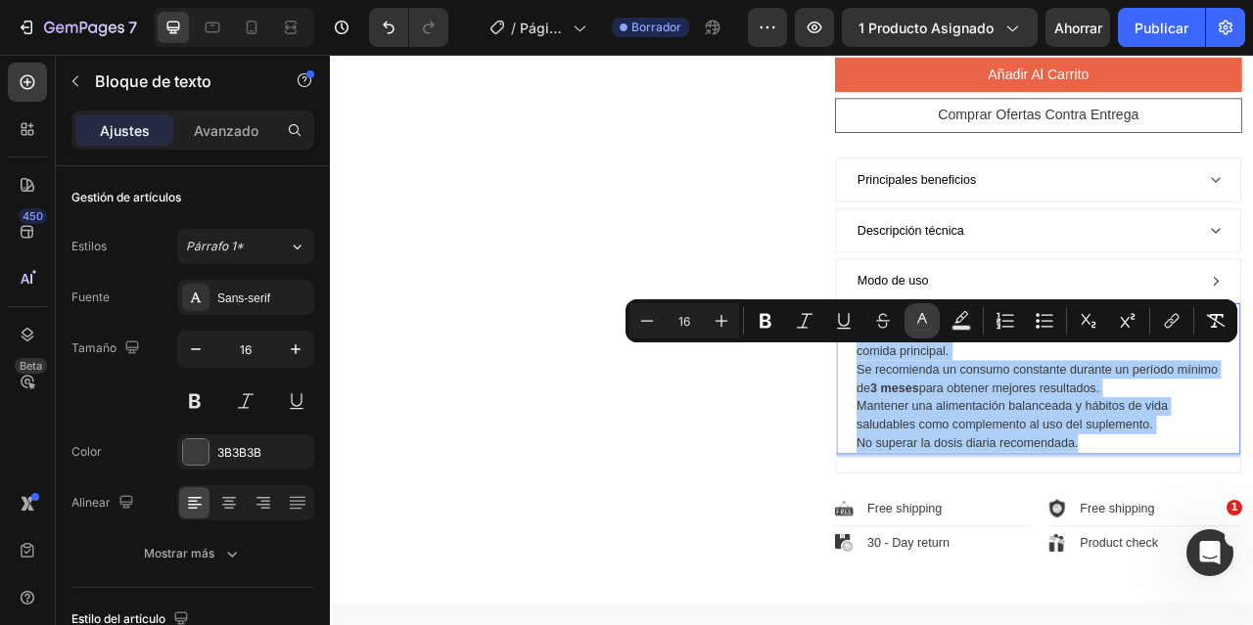
click at [929, 326] on rect "Editor contextual toolbar" at bounding box center [922, 328] width 19 height 5
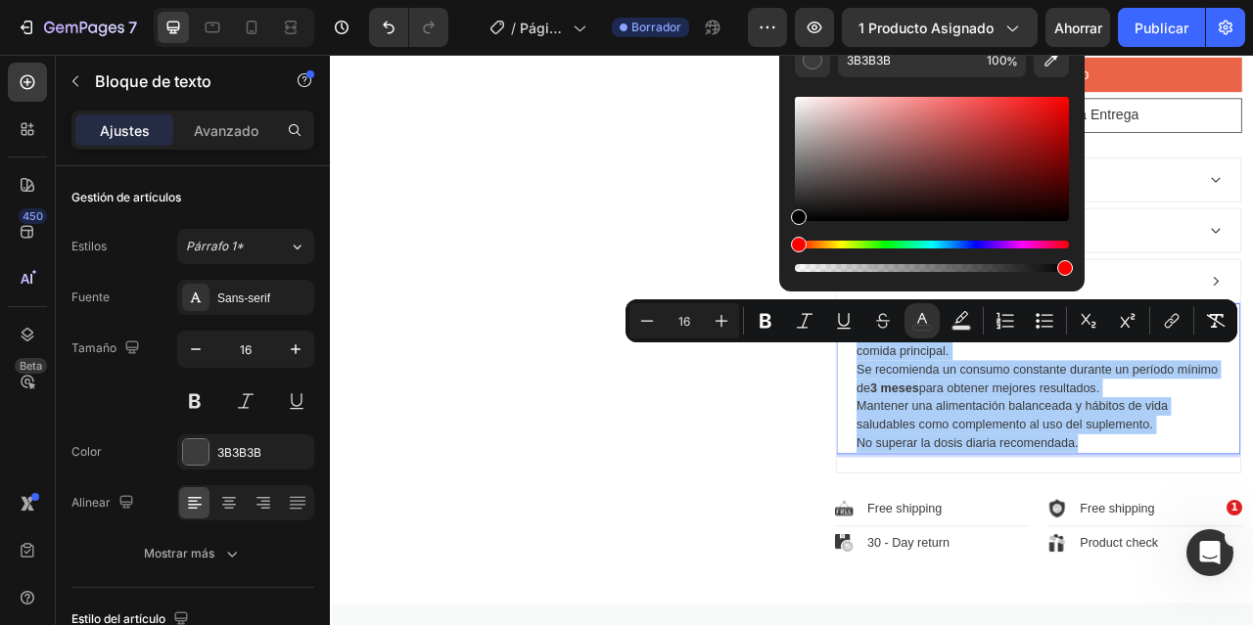
drag, startPoint x: 799, startPoint y: 196, endPoint x: 784, endPoint y: 263, distance: 69.1
click at [784, 263] on div "3B3B3B 100 %" at bounding box center [931, 151] width 305 height 250
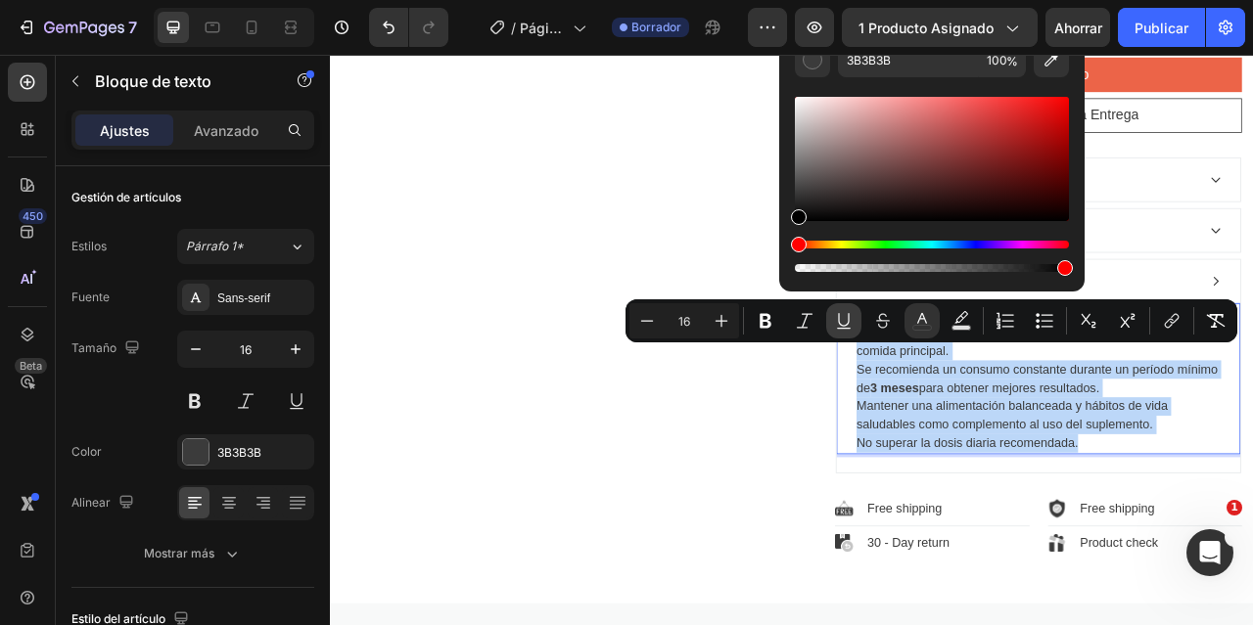
type input "000000"
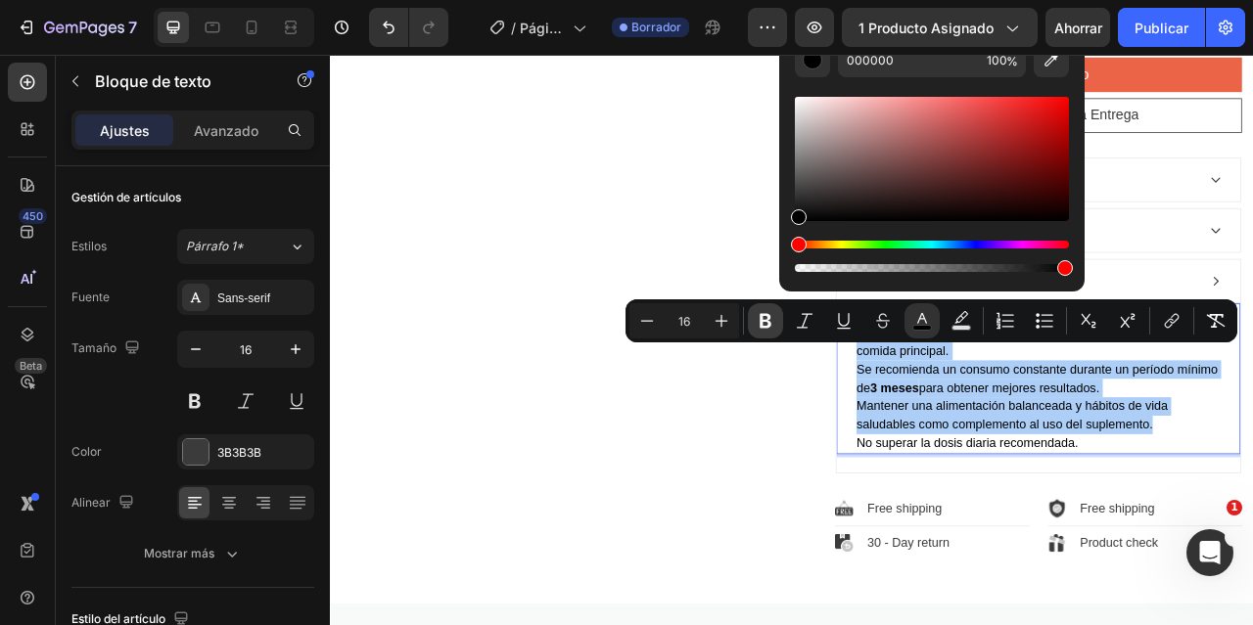
click at [769, 322] on icon "Editor contextual toolbar" at bounding box center [766, 321] width 12 height 15
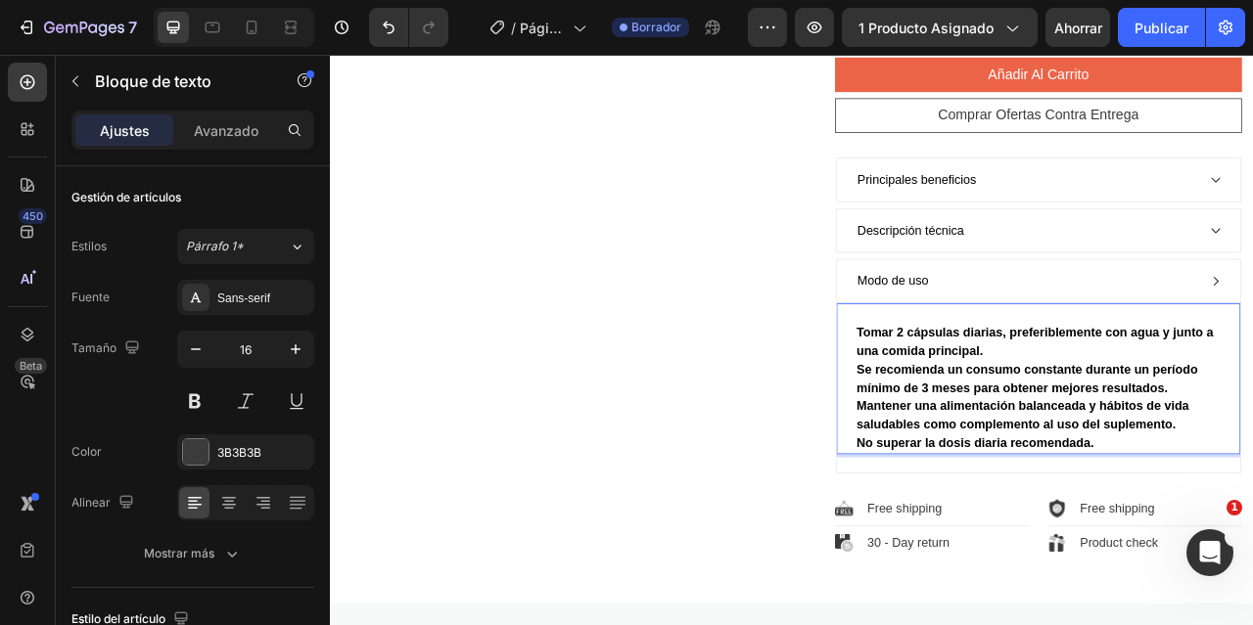
click at [1252, 557] on strong "No superar la dosis diaria recomendada." at bounding box center [1150, 548] width 302 height 17
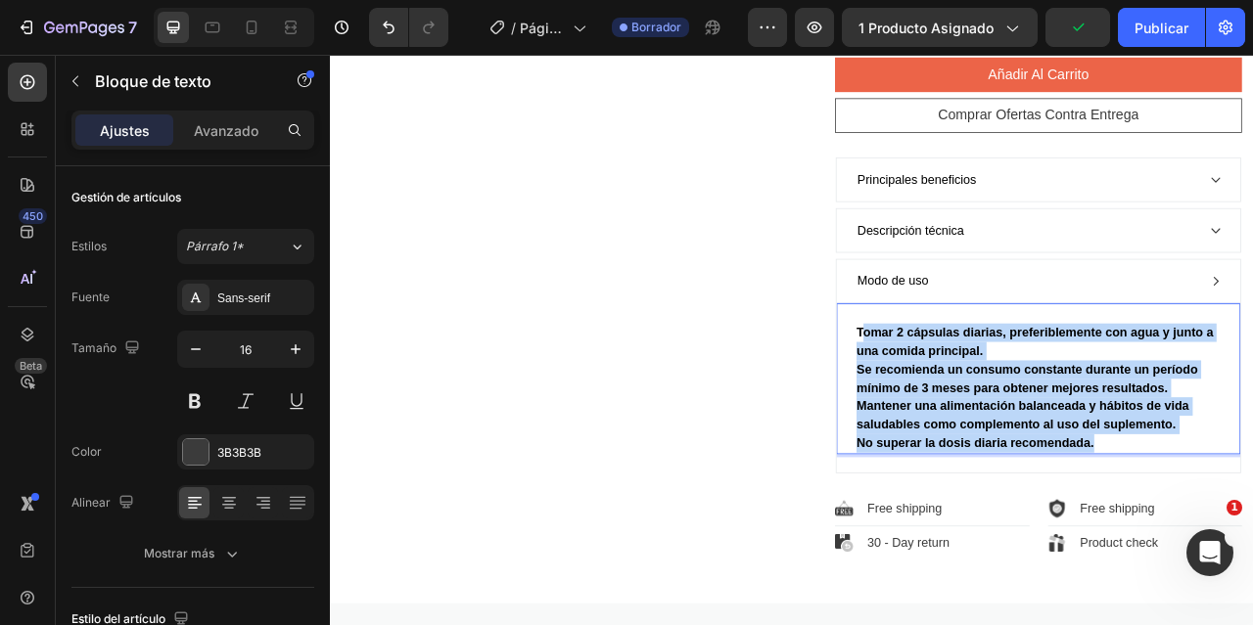
drag, startPoint x: 1304, startPoint y: 577, endPoint x: 995, endPoint y: 433, distance: 340.2
click at [997, 433] on div "Tomar 2 cápsulas diarias, preferiblemente con agua y junto a una comida princip…" at bounding box center [1230, 478] width 467 height 168
click at [1067, 439] on strong "Tomar 2 cápsulas diarias, preferiblemente con agua y junto a una comida princip…" at bounding box center [1226, 419] width 454 height 40
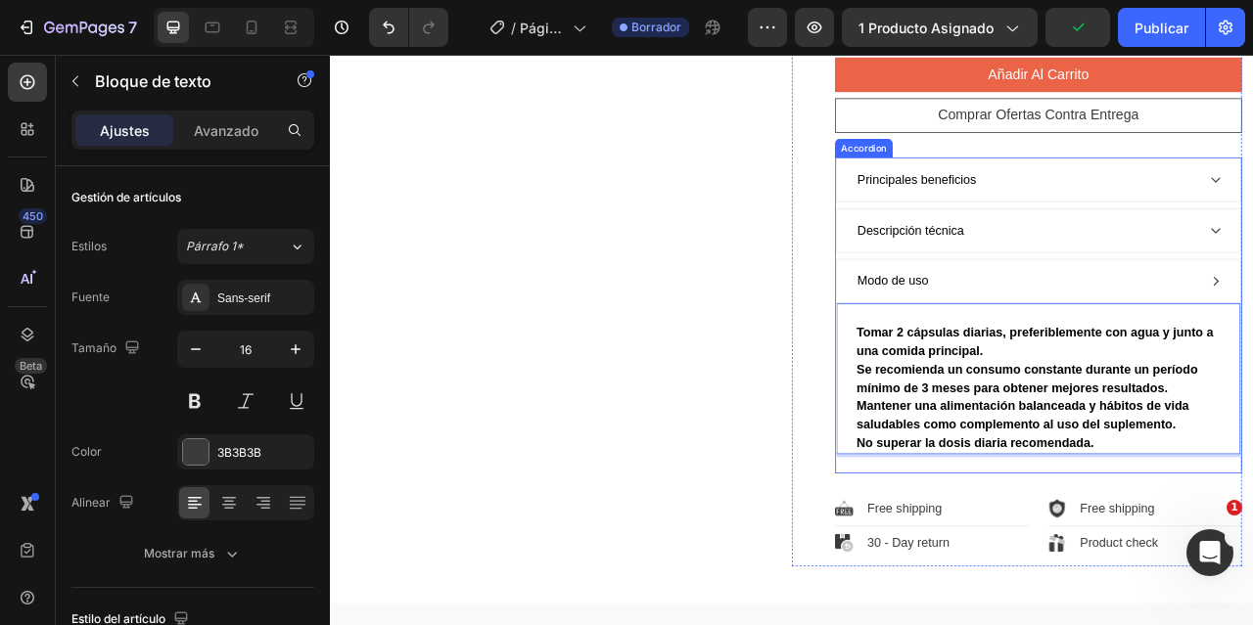
click at [1112, 357] on div "Modo de uso" at bounding box center [1215, 342] width 436 height 29
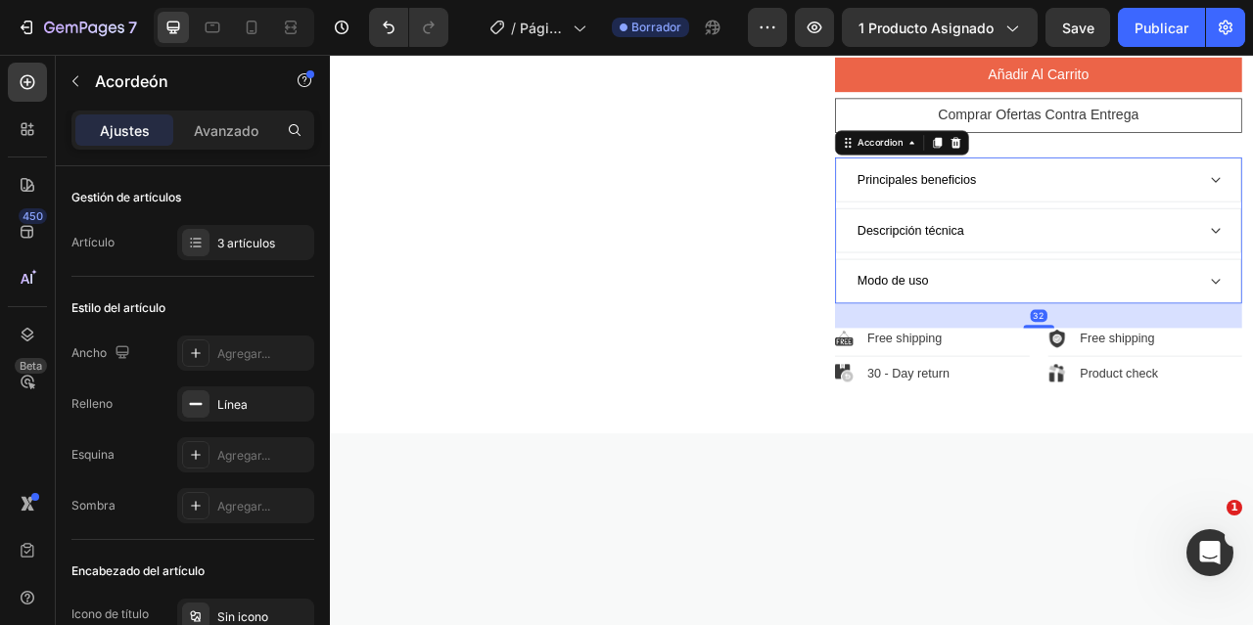
click at [1122, 293] on div "Descripción técnica" at bounding box center [1068, 277] width 142 height 29
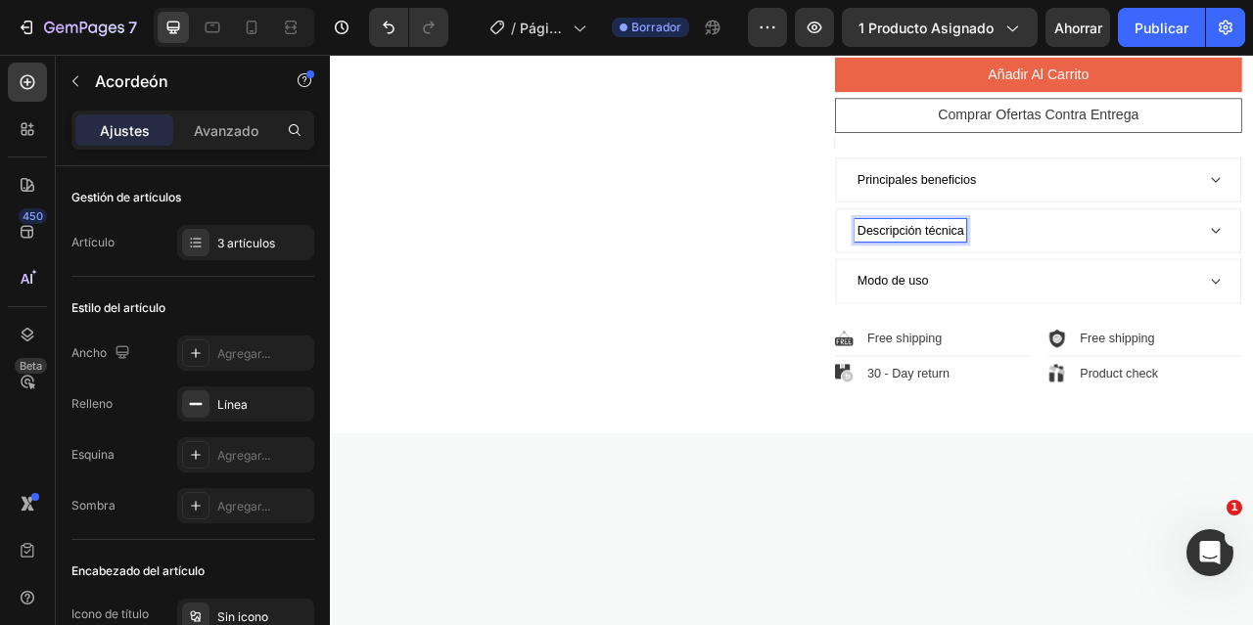
click at [1170, 293] on div "Descripción técnica" at bounding box center [1215, 277] width 436 height 29
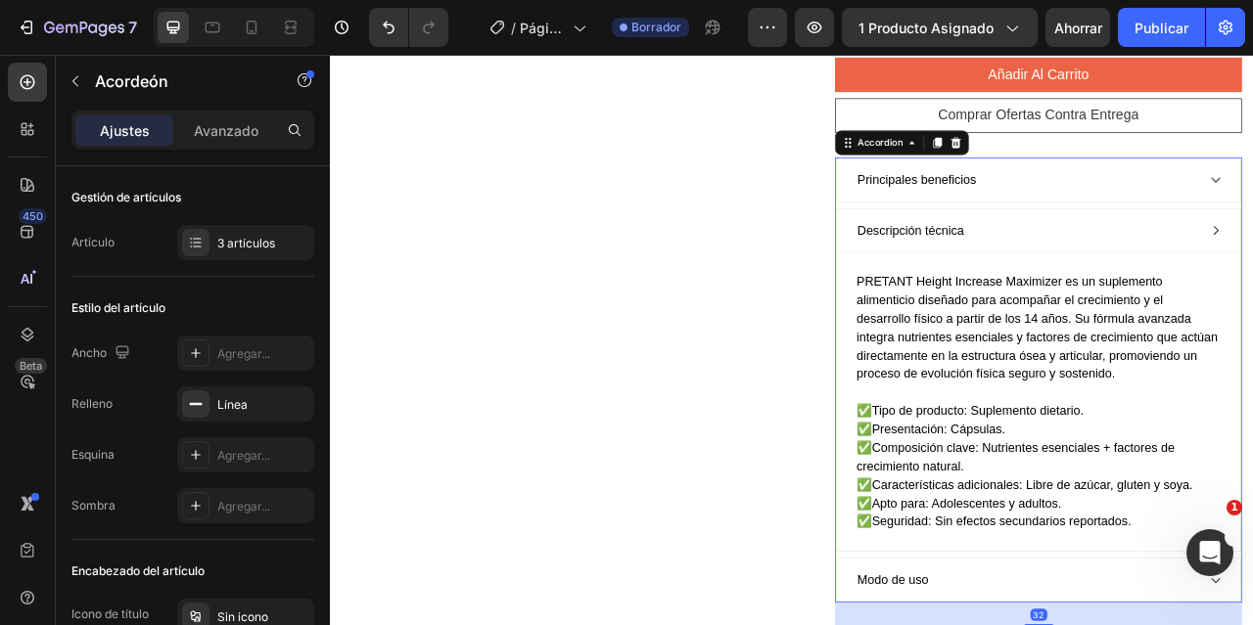
click at [1174, 293] on div "Descripción técnica" at bounding box center [1215, 277] width 436 height 29
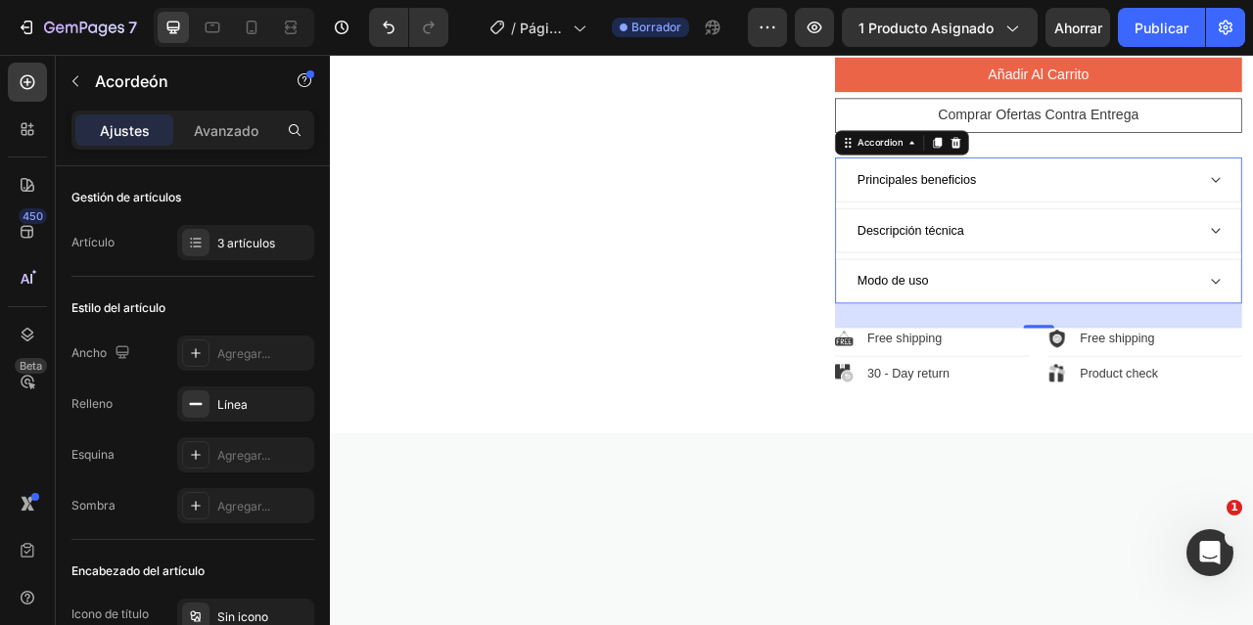
click at [1174, 293] on div "Descripción técnica" at bounding box center [1215, 277] width 436 height 29
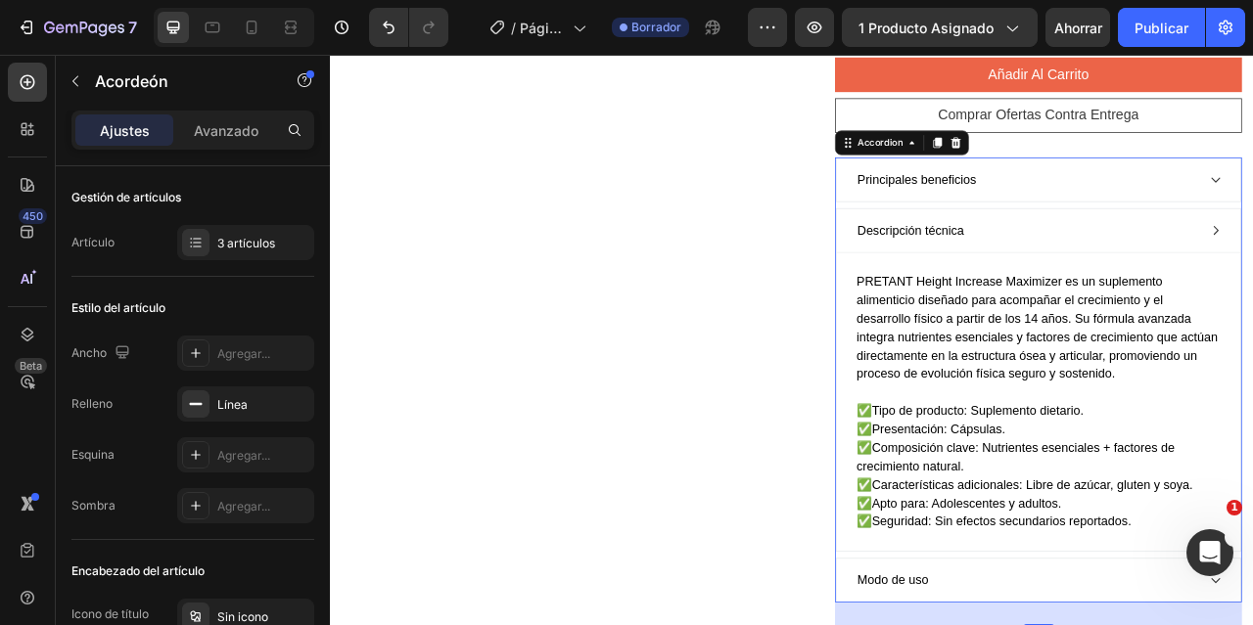
click at [1174, 293] on div "Descripción técnica" at bounding box center [1215, 277] width 436 height 29
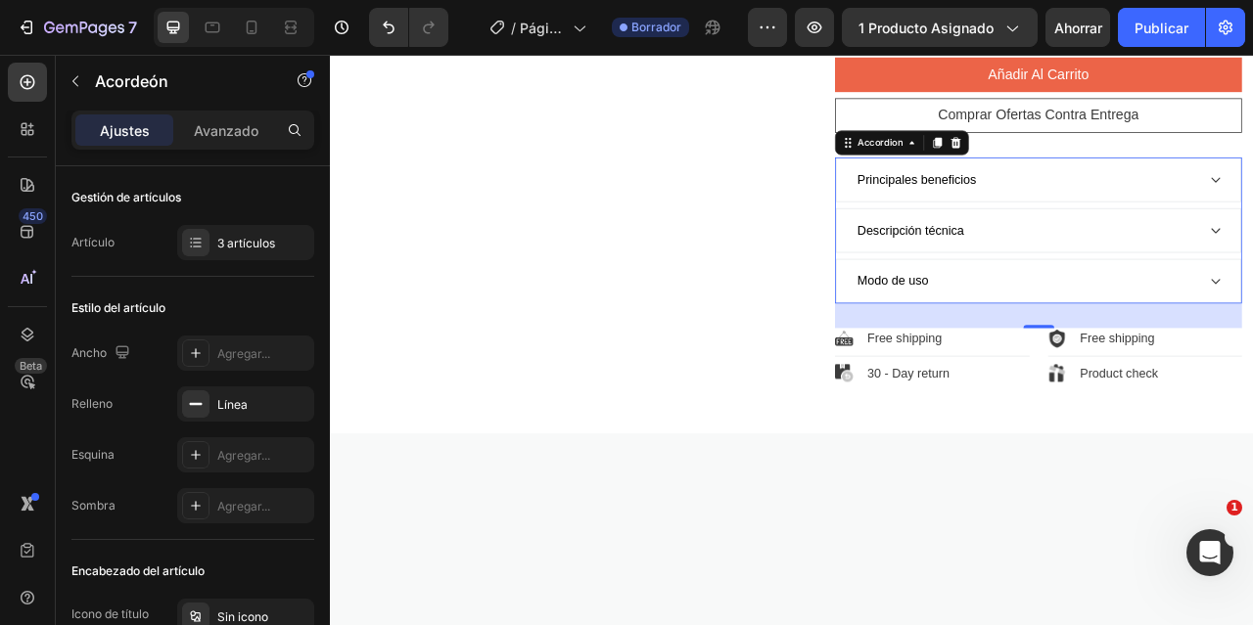
click at [1142, 357] on div "Modo de uso" at bounding box center [1215, 342] width 436 height 29
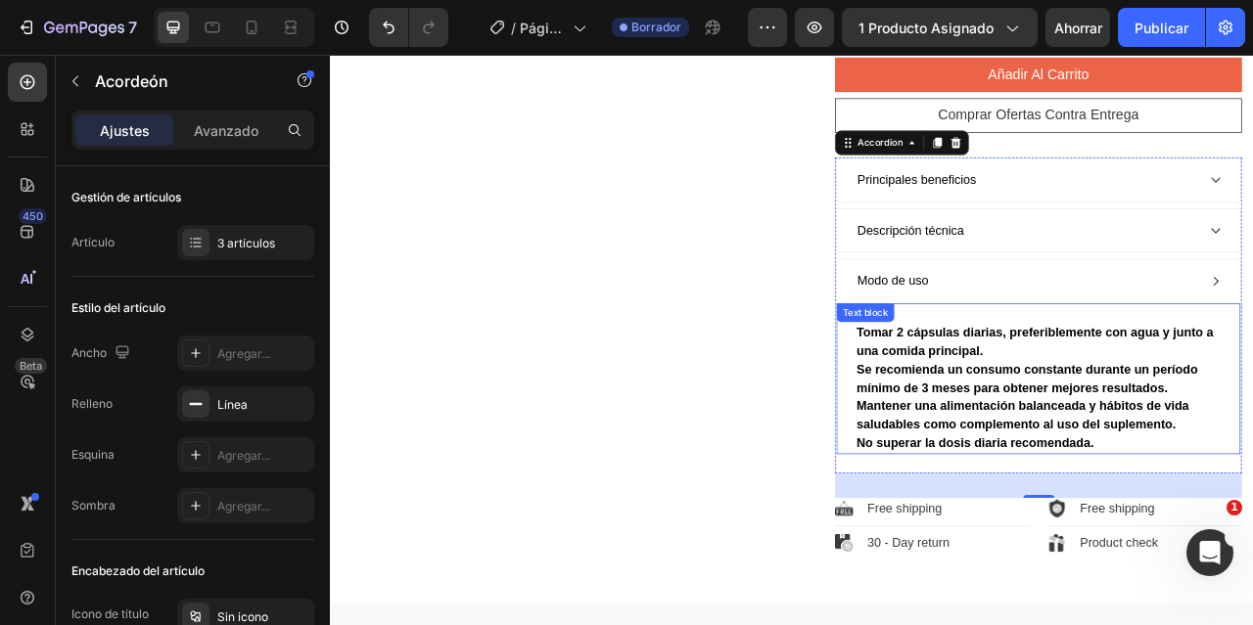
click at [1252, 561] on p "No superar la dosis diaria recomendada." at bounding box center [1230, 548] width 463 height 23
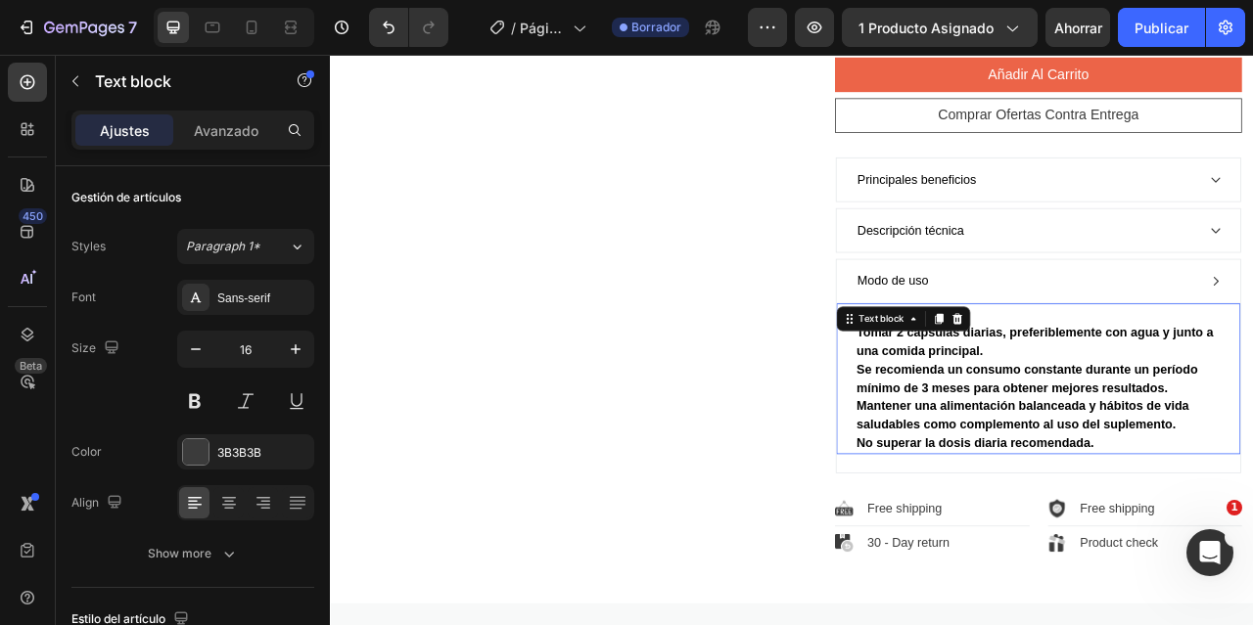
click at [1252, 561] on p "No superar la dosis diaria recomendada." at bounding box center [1230, 548] width 463 height 23
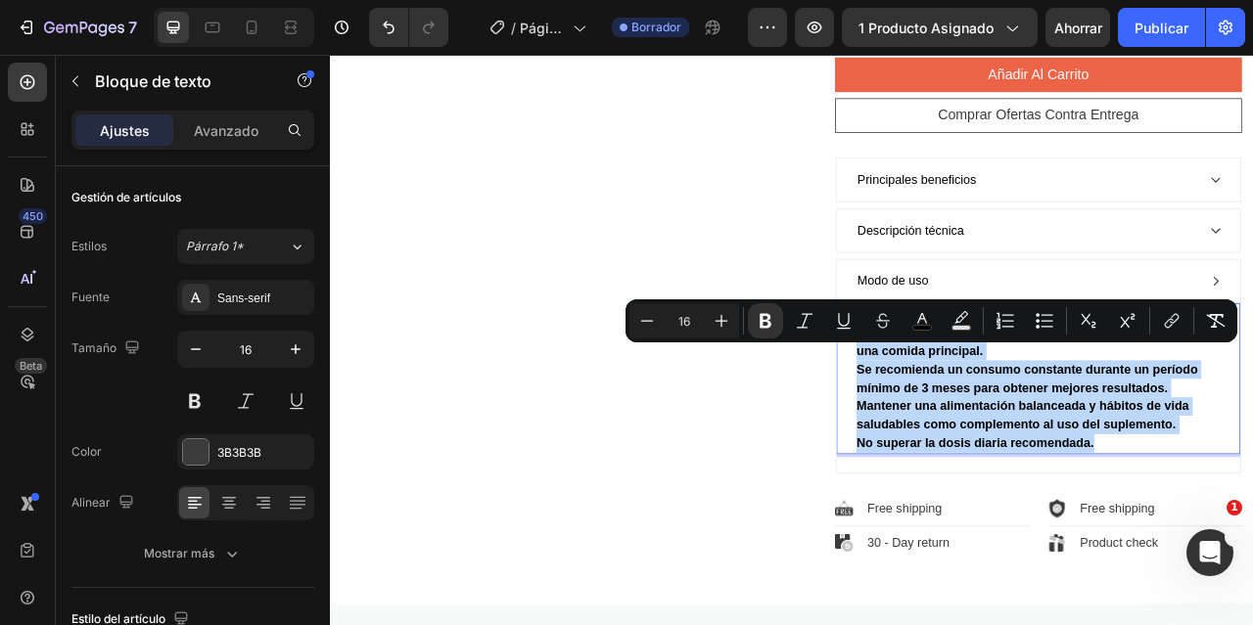
drag, startPoint x: 1309, startPoint y: 574, endPoint x: 992, endPoint y: 433, distance: 347.0
click at [997, 433] on div "Tomar 2 cápsulas diarias, preferiblemente con agua y junto a una comida princip…" at bounding box center [1230, 478] width 467 height 168
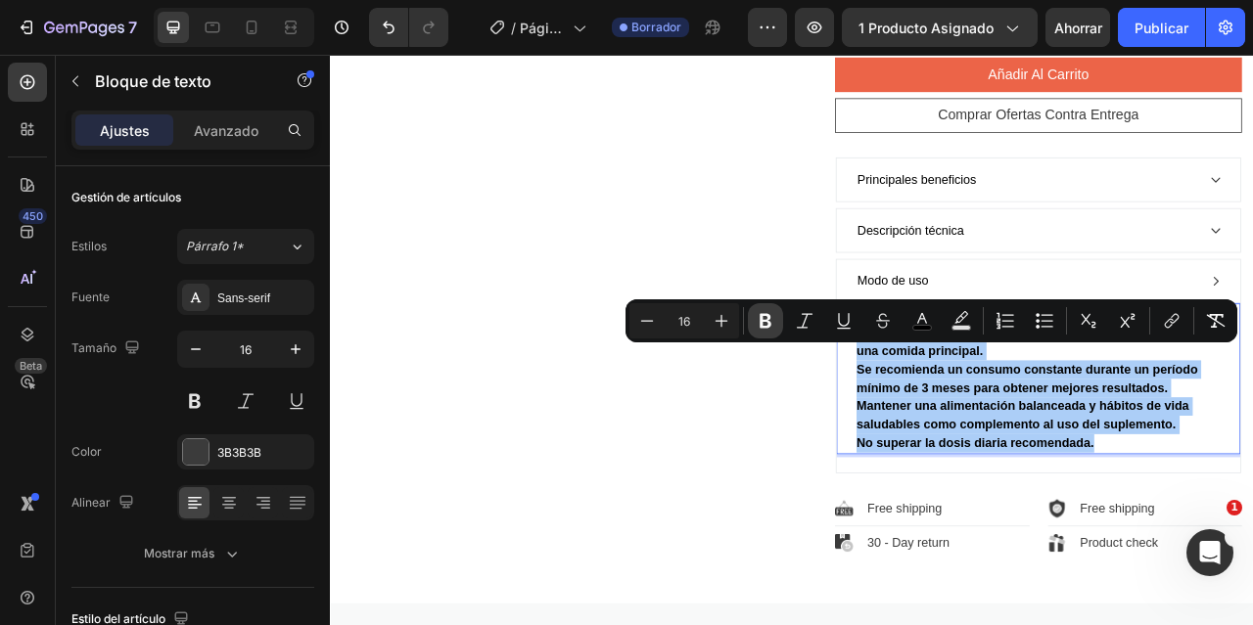
click at [768, 314] on icon "Editor contextual toolbar" at bounding box center [766, 321] width 12 height 15
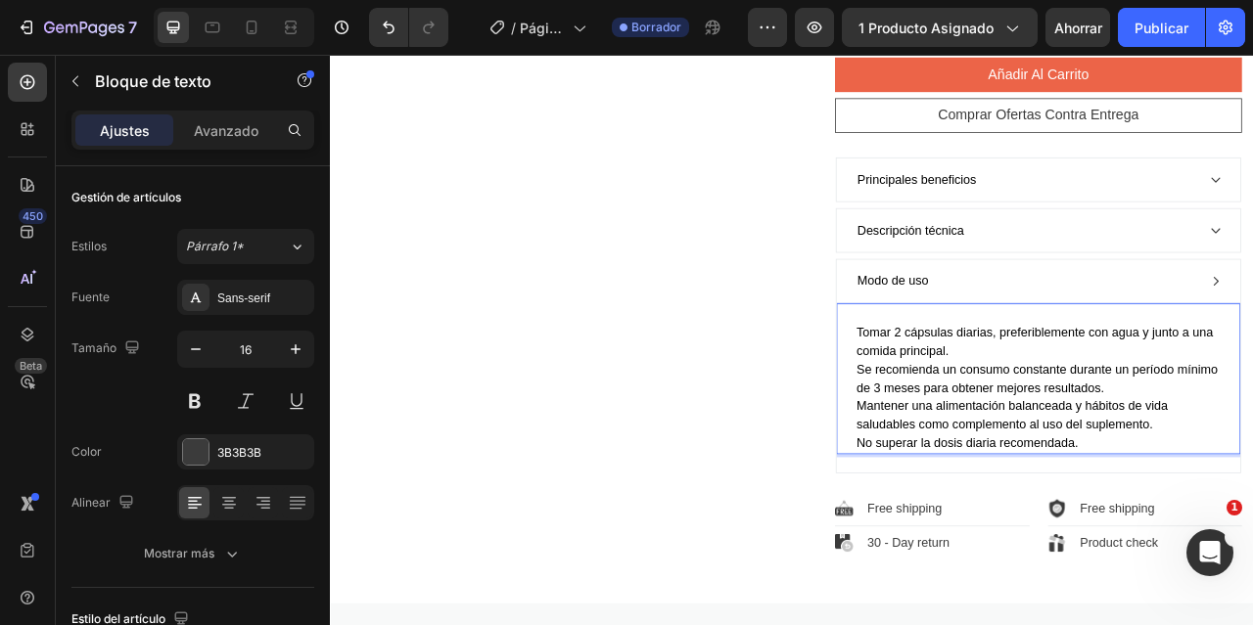
click at [1129, 477] on span "Se recomienda un consumo constante durante un período mínimo de 3 meses para ob…" at bounding box center [1229, 466] width 460 height 40
click at [999, 430] on span "Tomar 2 cápsulas diarias, preferiblemente con agua y junto a una comida princip…" at bounding box center [1225, 419] width 453 height 40
click at [1087, 357] on div "Modo de uso" at bounding box center [1215, 342] width 436 height 29
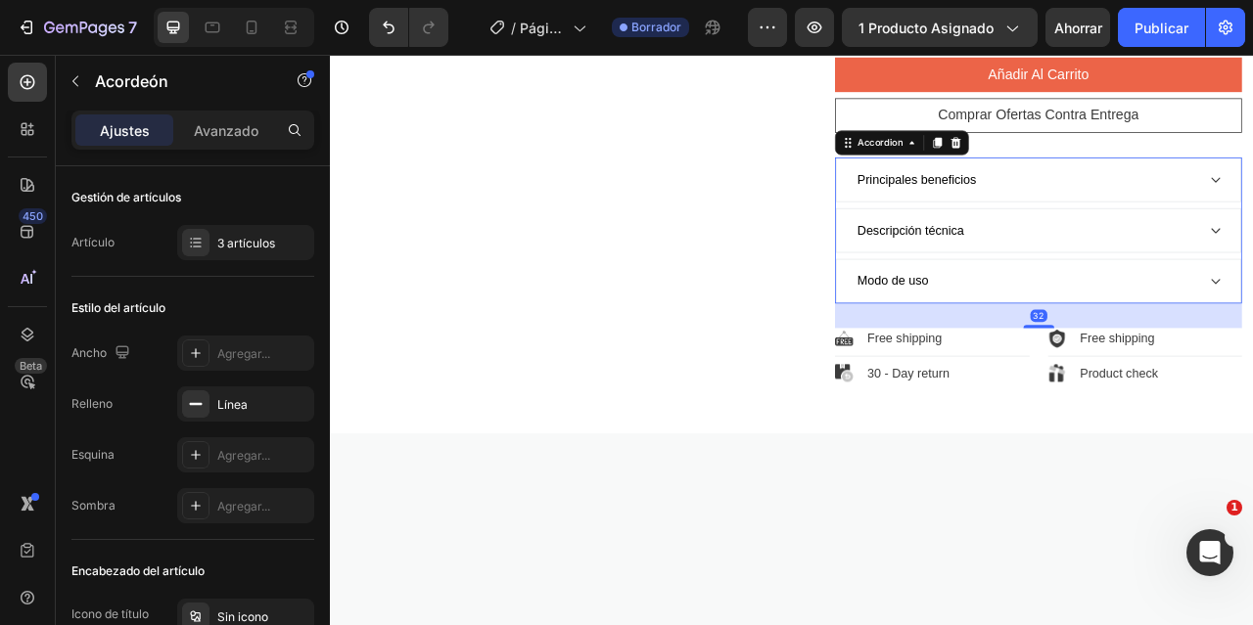
click at [1252, 293] on div "Descripción técnica" at bounding box center [1215, 277] width 436 height 29
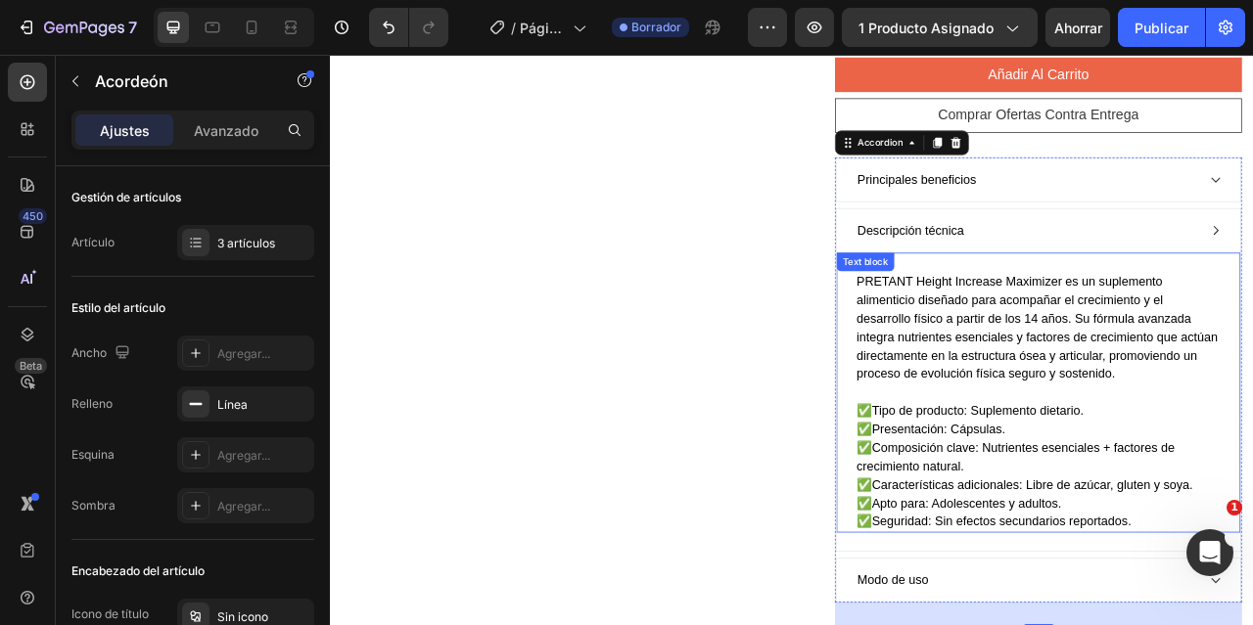
click at [1068, 586] on span "Composición clave: Nutrientes esenciales + factores de crecimiento natural." at bounding box center [1201, 566] width 405 height 40
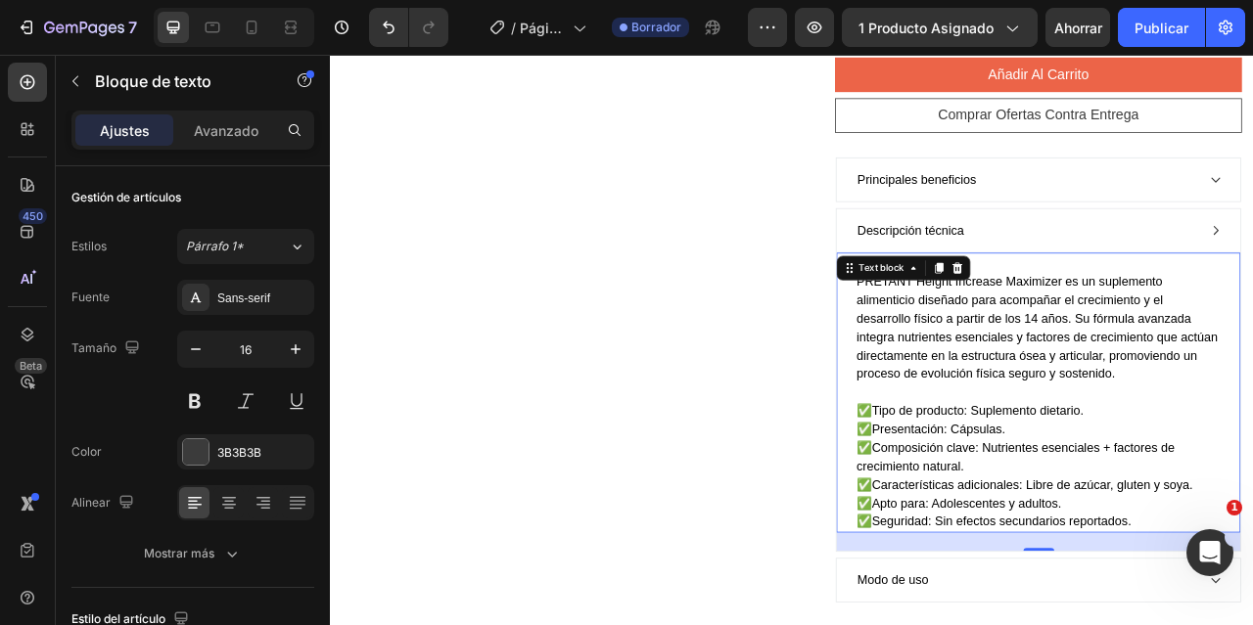
click at [1013, 563] on span "✅" at bounding box center [1009, 554] width 20 height 17
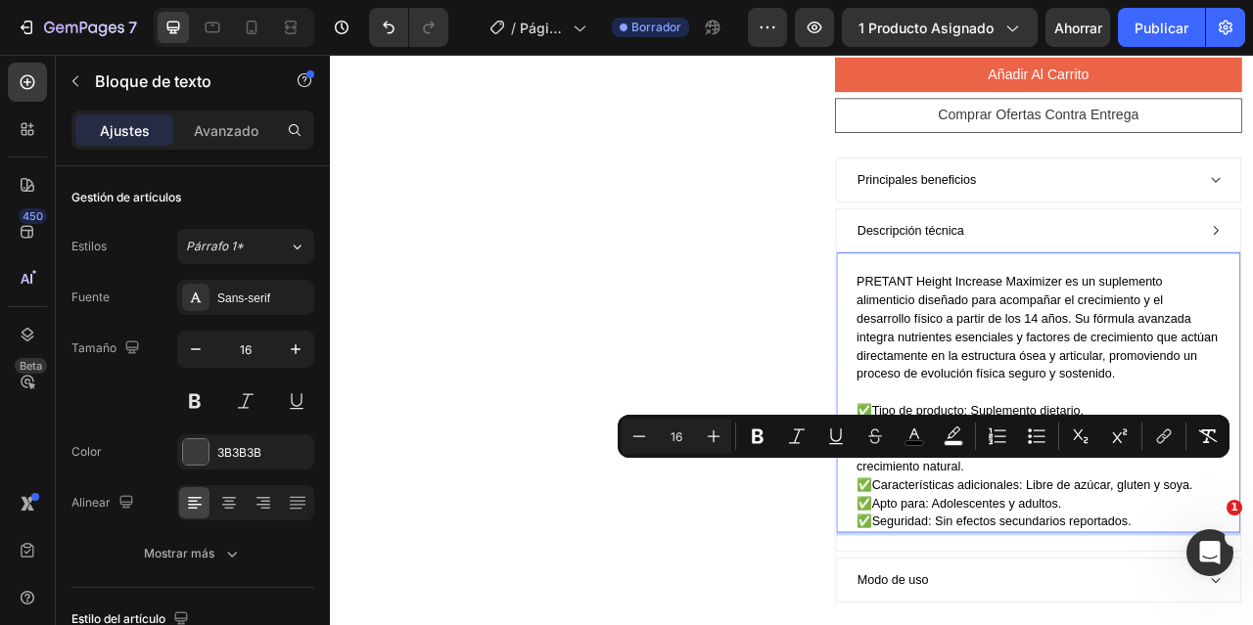
drag, startPoint x: 1014, startPoint y: 580, endPoint x: 998, endPoint y: 578, distance: 15.8
click at [999, 563] on span "✅" at bounding box center [1009, 554] width 20 height 17
copy span "✅"
click at [1144, 590] on p "✅ Composición clave: Nutrientes esenciales + factores de crecimiento natural." at bounding box center [1230, 566] width 463 height 47
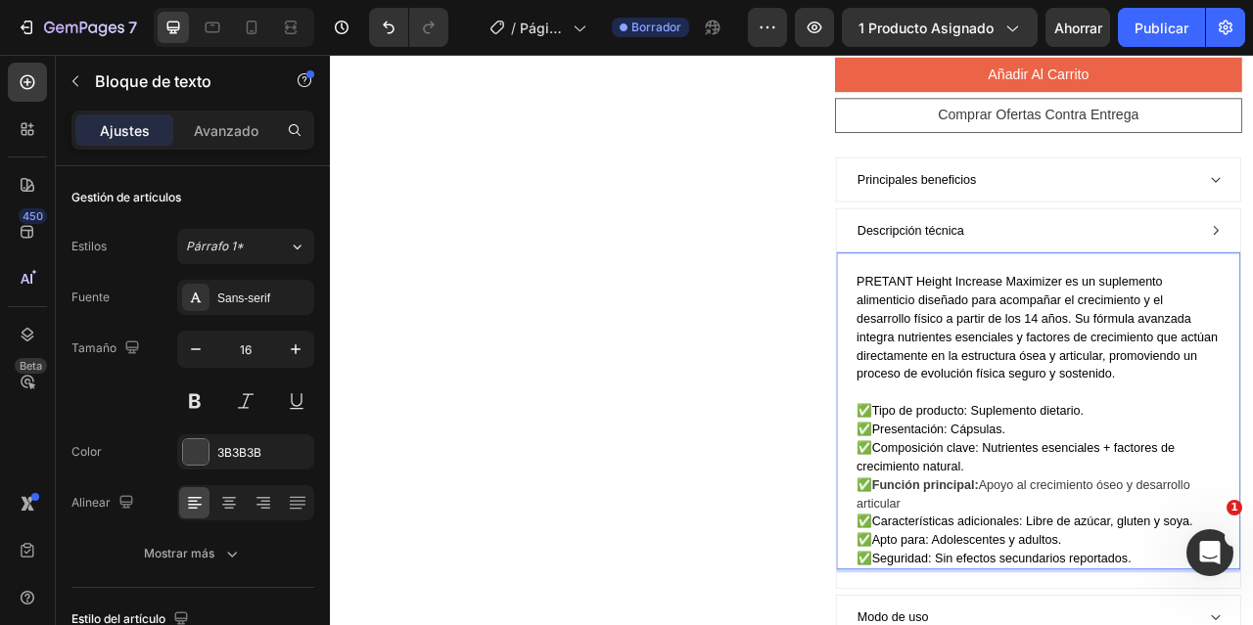
click at [1019, 610] on strong "Función principal:" at bounding box center [1087, 601] width 136 height 17
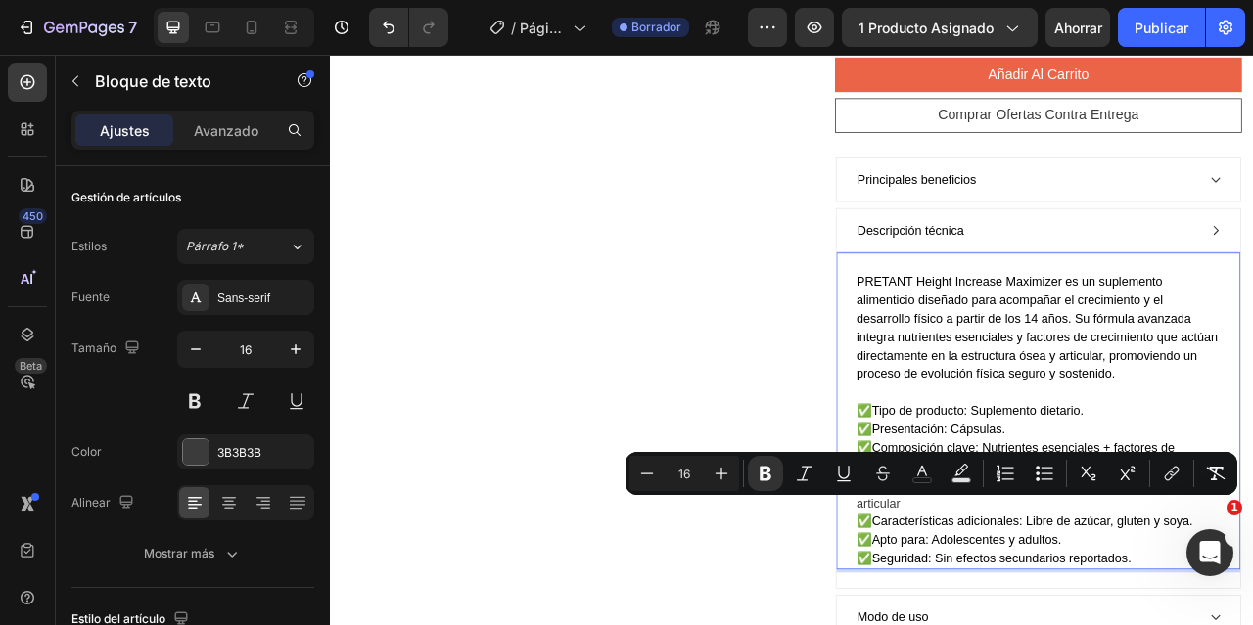
drag, startPoint x: 1055, startPoint y: 647, endPoint x: 1018, endPoint y: 627, distance: 42.0
click at [1018, 624] on p "✅ Composición clave: Nutrientes esenciales + factores de crecimiento natural. ✅…" at bounding box center [1230, 590] width 463 height 94
click at [926, 469] on icon "Editor contextual toolbar" at bounding box center [922, 474] width 20 height 20
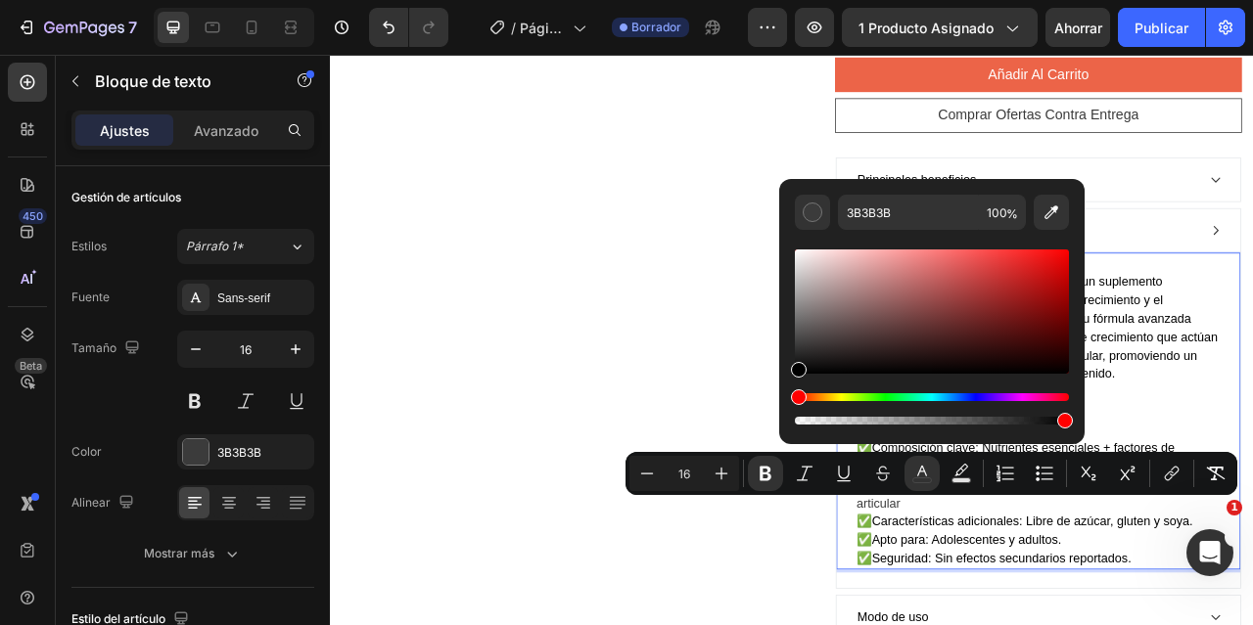
drag, startPoint x: 800, startPoint y: 347, endPoint x: 795, endPoint y: 394, distance: 47.2
click at [795, 394] on div "Editor contextual toolbar" at bounding box center [932, 337] width 274 height 183
type input "000000"
click at [775, 478] on button "Bold" at bounding box center [765, 473] width 35 height 35
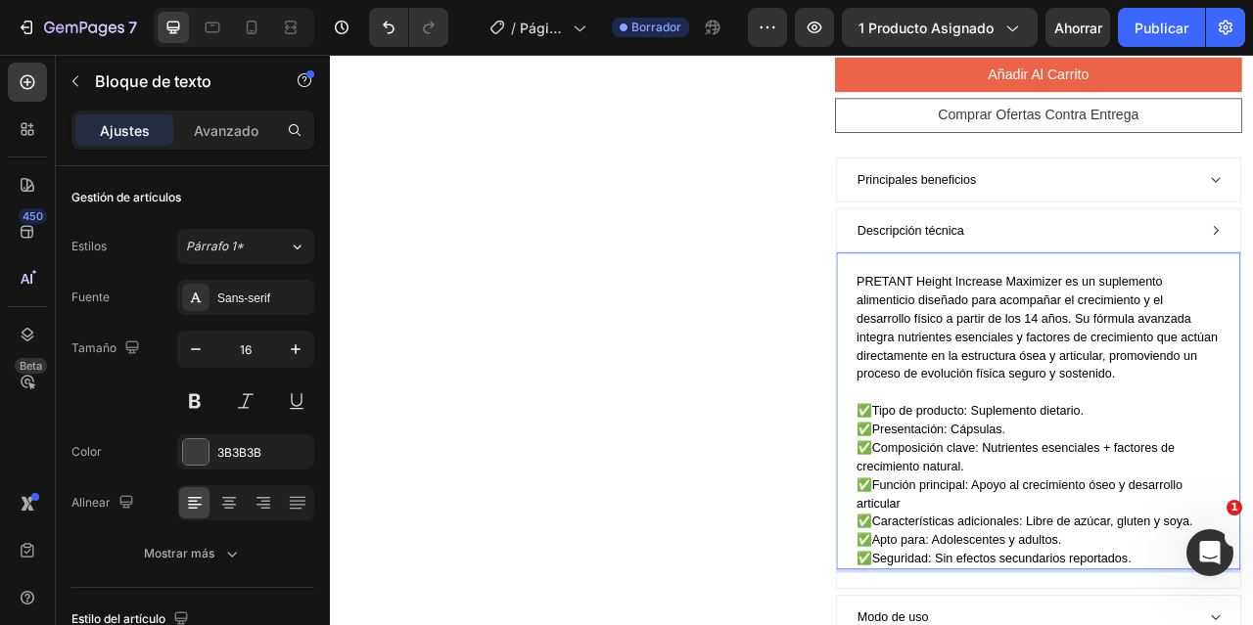
click at [1062, 624] on p "✅ Composición clave: Nutrientes esenciales + factores de crecimiento natural. ✅…" at bounding box center [1230, 590] width 463 height 94
click at [1064, 624] on p "✅ Composición clave: Nutrientes esenciales + factores de crecimiento natural. ✅…" at bounding box center [1230, 590] width 463 height 94
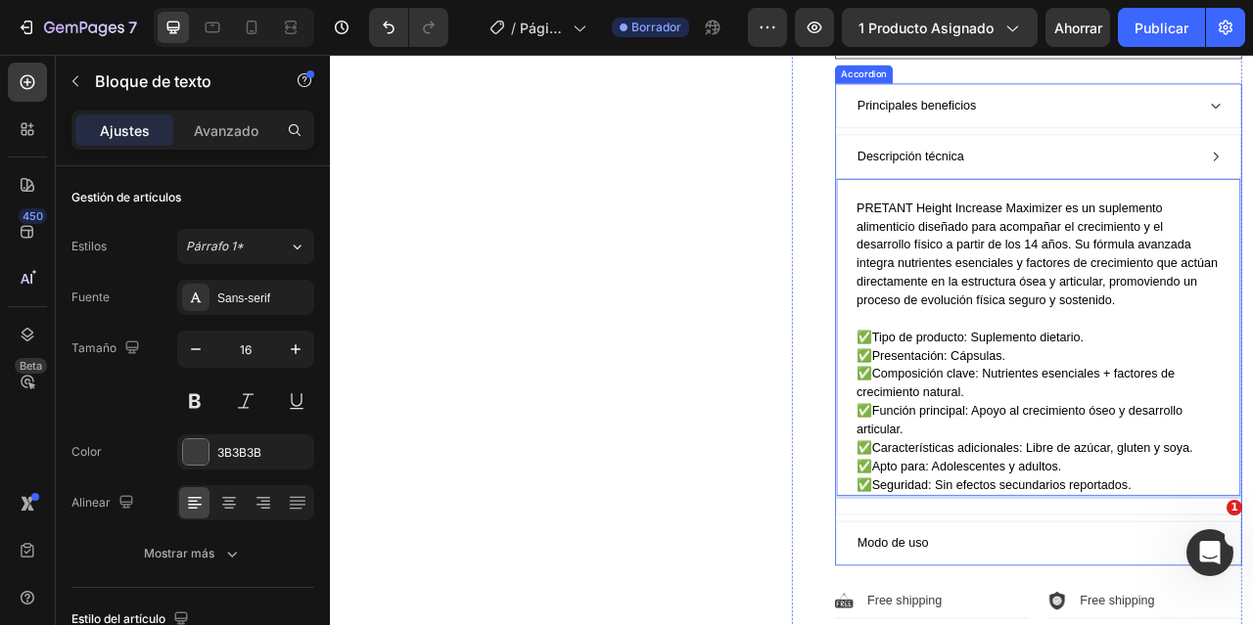
scroll to position [1269, 0]
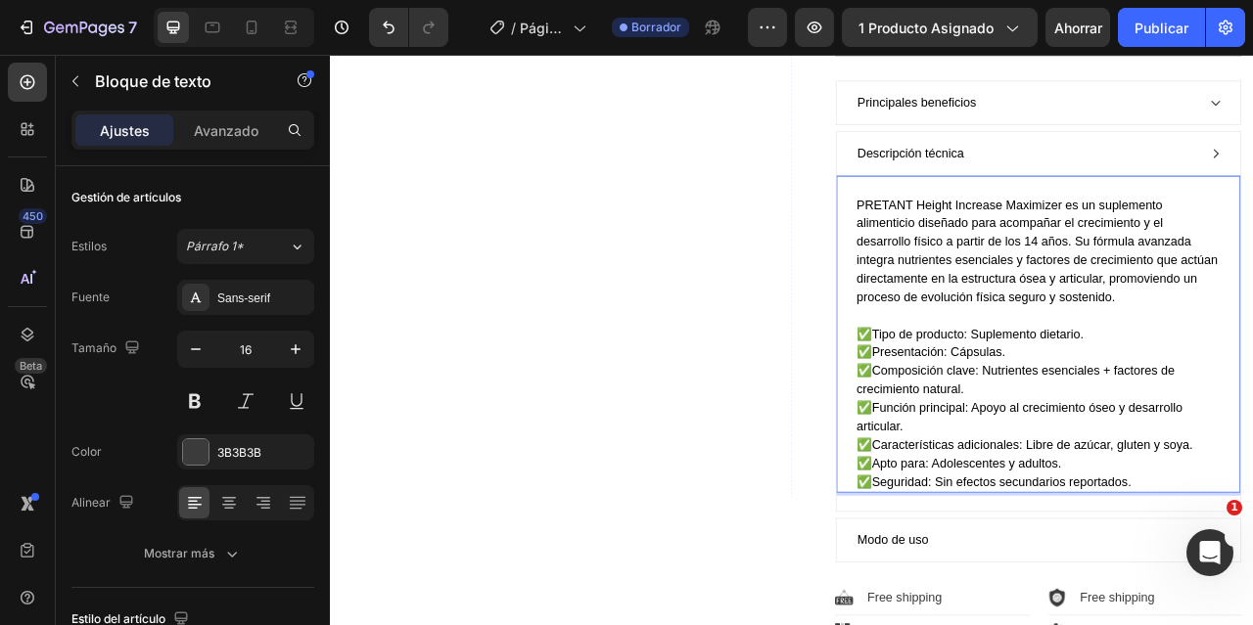
click at [1252, 610] on p "✅ Seguridad: Sin efectos secundarios reportados." at bounding box center [1230, 597] width 463 height 23
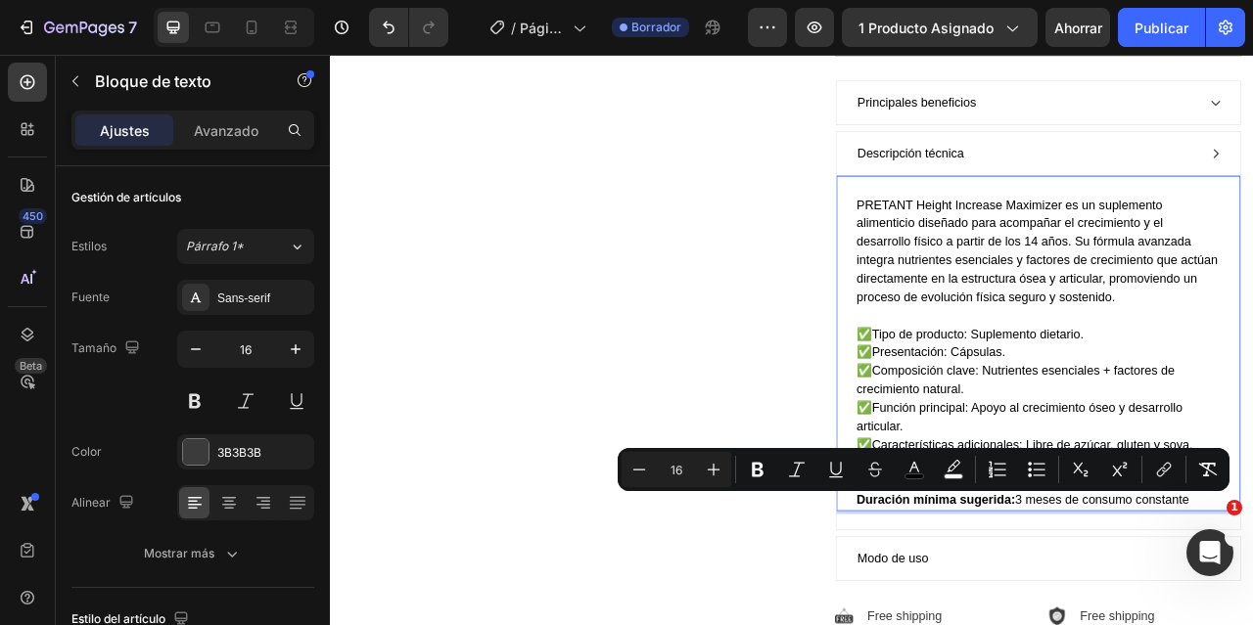
drag, startPoint x: 1014, startPoint y: 621, endPoint x: 998, endPoint y: 621, distance: 15.7
click at [999, 606] on span "✅" at bounding box center [1009, 597] width 20 height 17
copy span "✅"
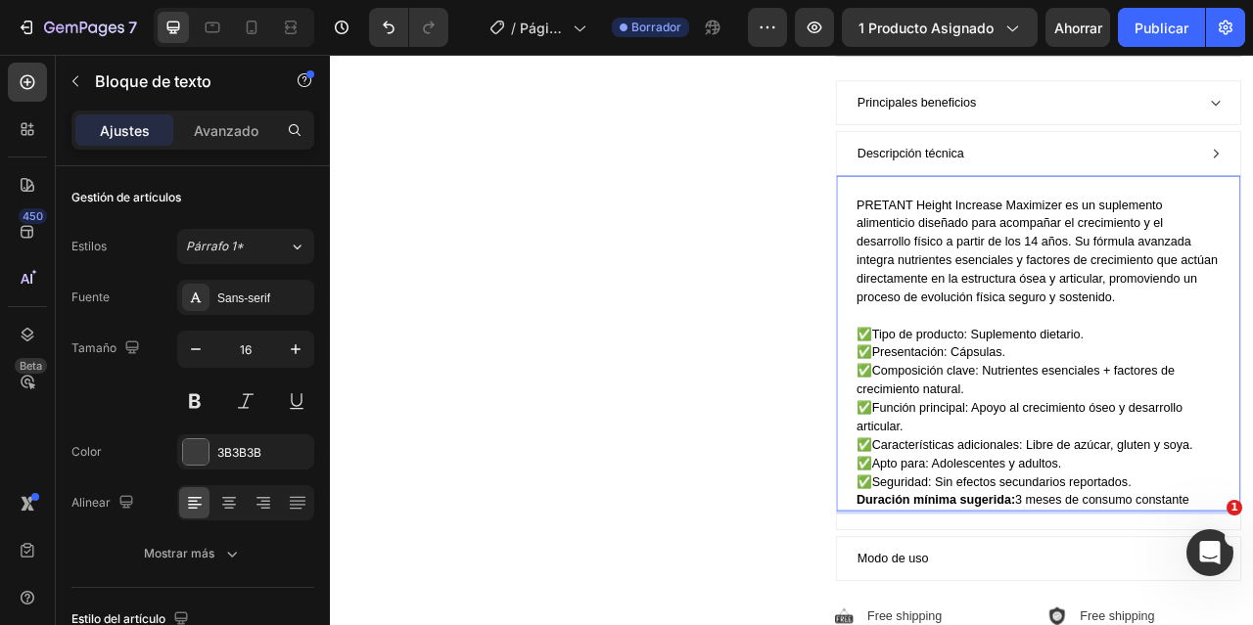
click at [999, 624] on strong "Duración mínima sugerida:" at bounding box center [1100, 621] width 202 height 17
click at [1252, 624] on span "Duración mínima sugerida: 3 meses de consumo constante" at bounding box center [1230, 621] width 423 height 17
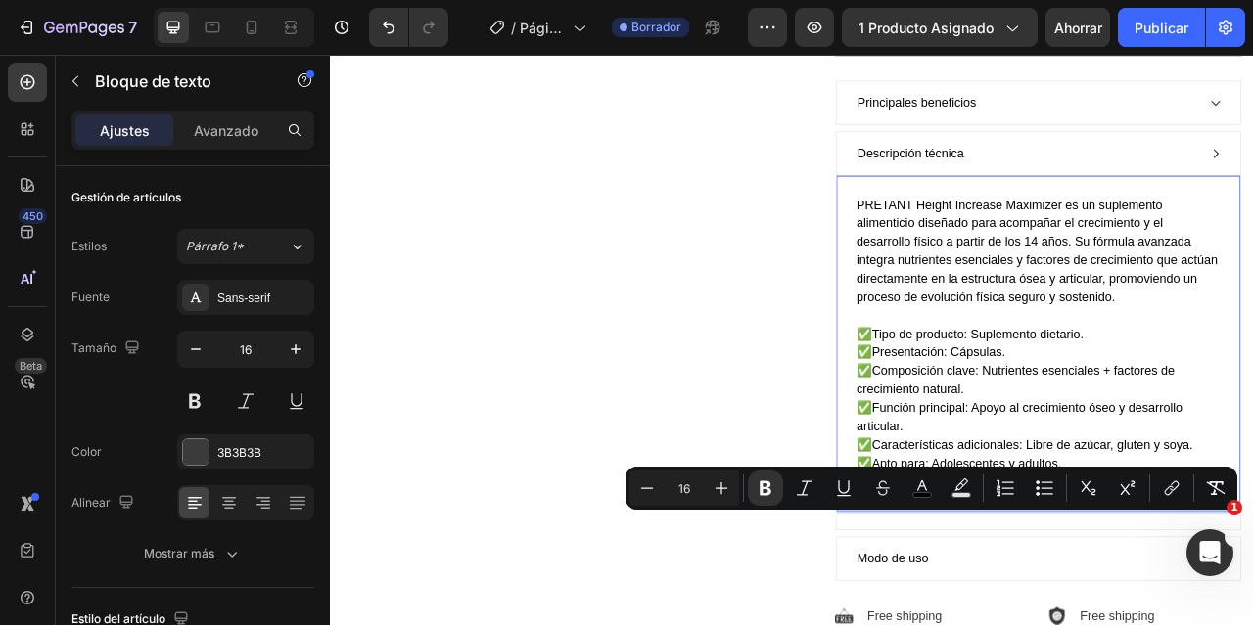
drag, startPoint x: 1074, startPoint y: 669, endPoint x: 1019, endPoint y: 651, distance: 57.6
click at [1019, 624] on p "✅ Seguridad: Sin efectos secundarios reportados. ✅ Duración mínima sugerida: 3 …" at bounding box center [1230, 609] width 463 height 47
click at [768, 482] on icon "Editor contextual toolbar" at bounding box center [766, 489] width 12 height 15
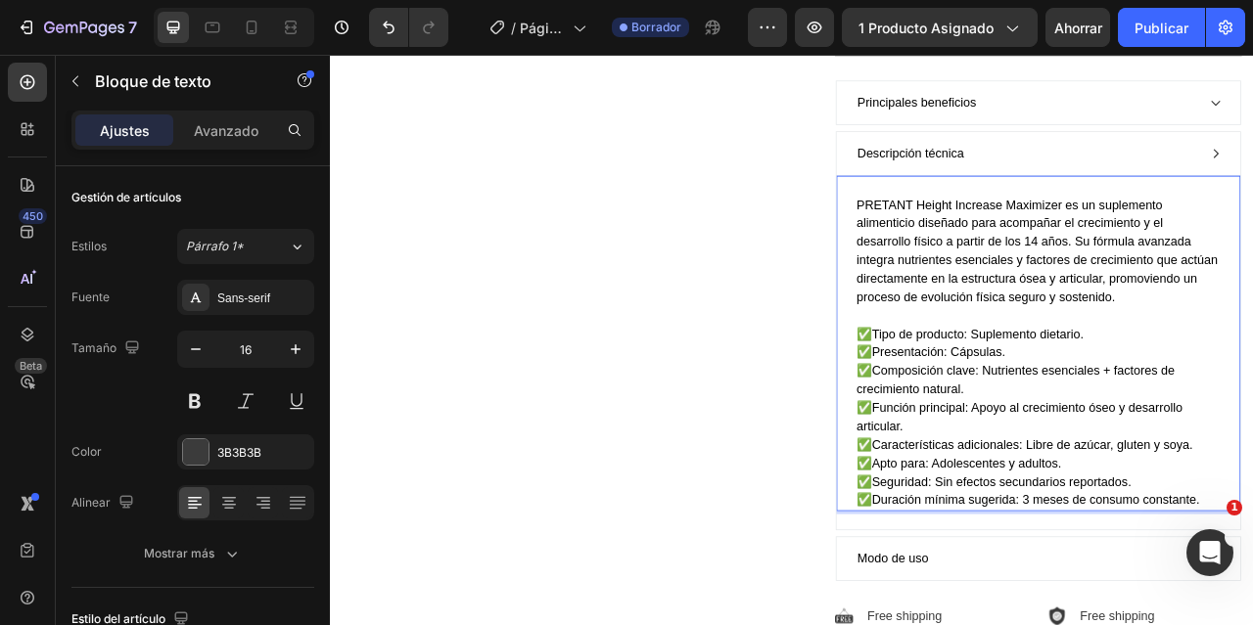
click at [1252, 624] on span "Duración mínima sugerida: 3 meses de consumo constante." at bounding box center [1227, 621] width 417 height 17
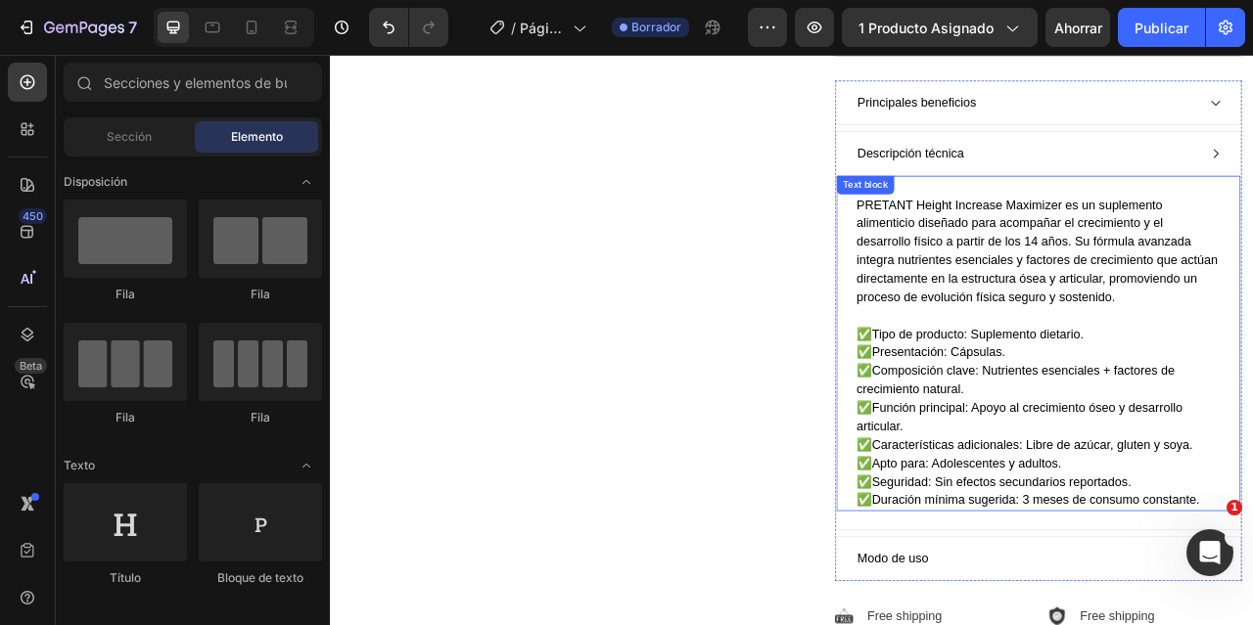
drag, startPoint x: 1436, startPoint y: 641, endPoint x: 1226, endPoint y: 539, distance: 232.9
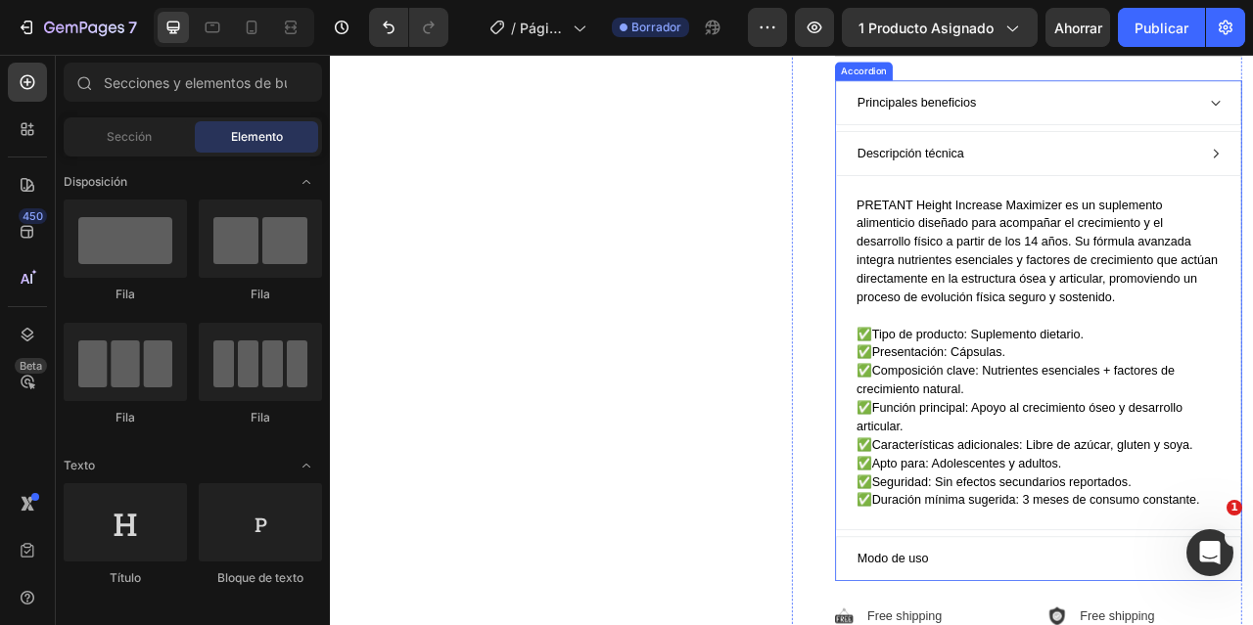
click at [1199, 195] on div "Descripción técnica" at bounding box center [1215, 179] width 436 height 29
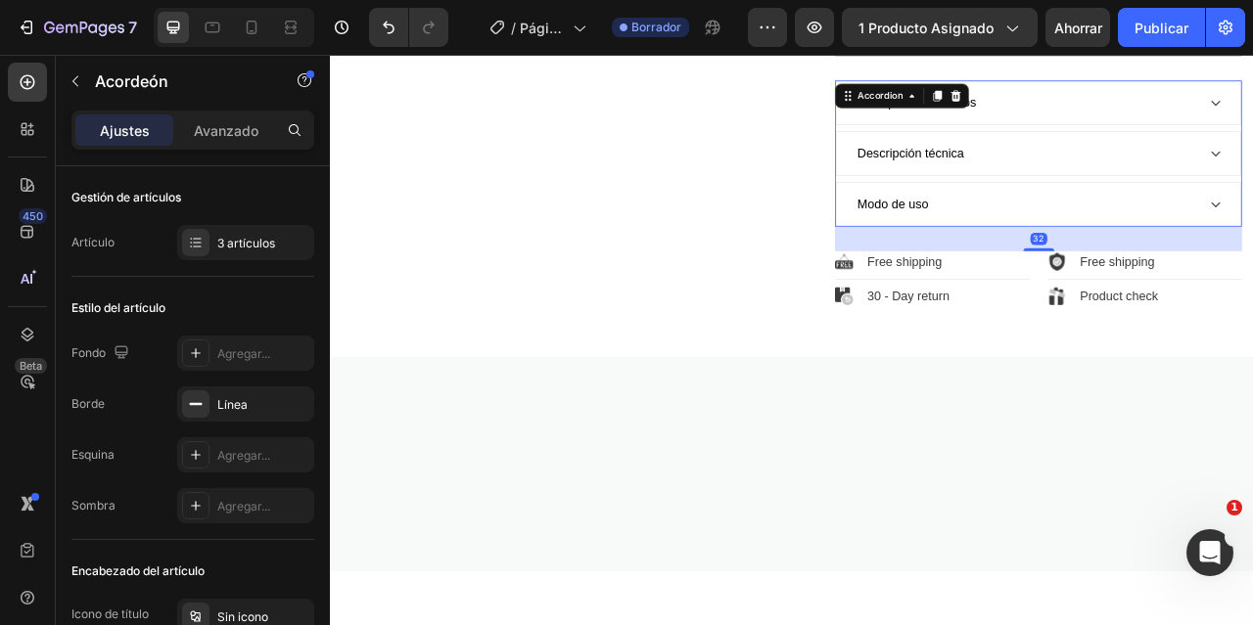
click at [1144, 257] on div "Modo de uso" at bounding box center [1215, 244] width 436 height 29
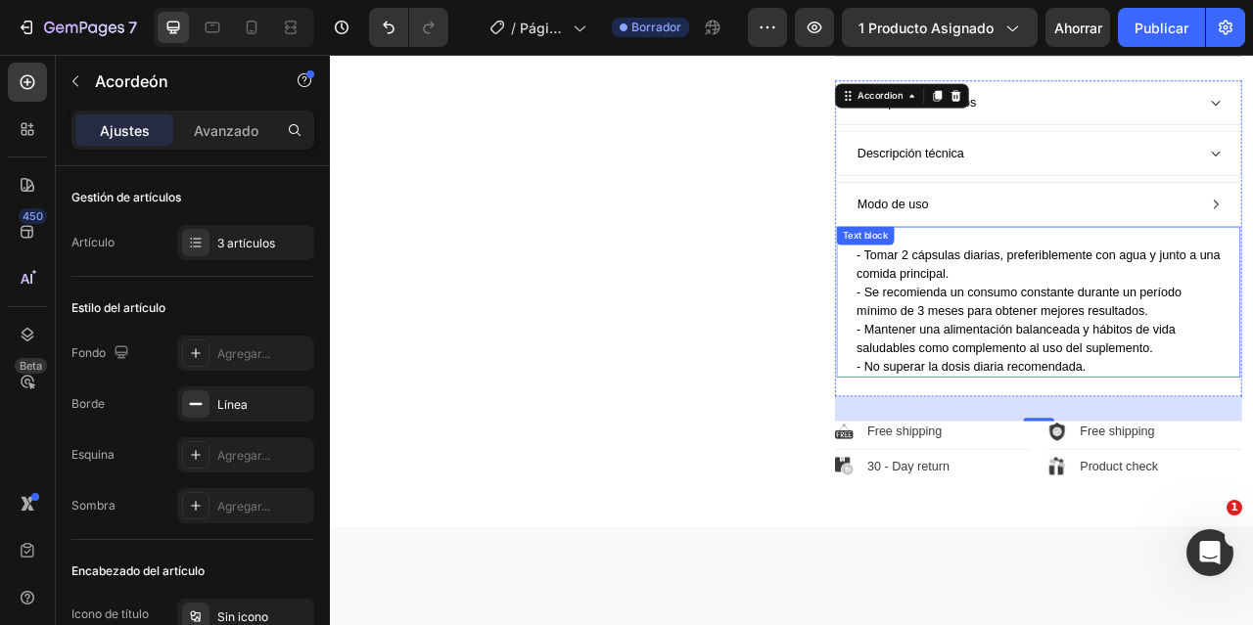
click at [1002, 335] on span "- Tomar 2 cápsulas diarias, preferiblemente con agua y junto a una comida princ…" at bounding box center [1230, 321] width 463 height 40
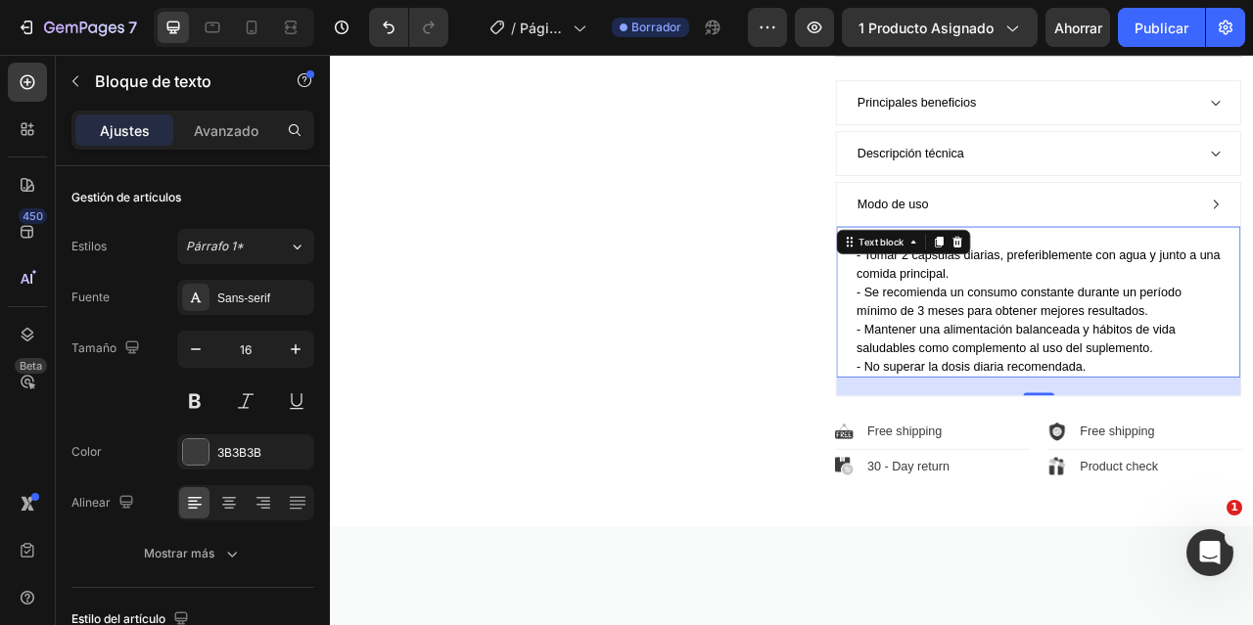
click at [1194, 359] on p "- Tomar 2 cápsulas diarias, preferiblemente con agua y junto a una comida princ…" at bounding box center [1230, 346] width 463 height 94
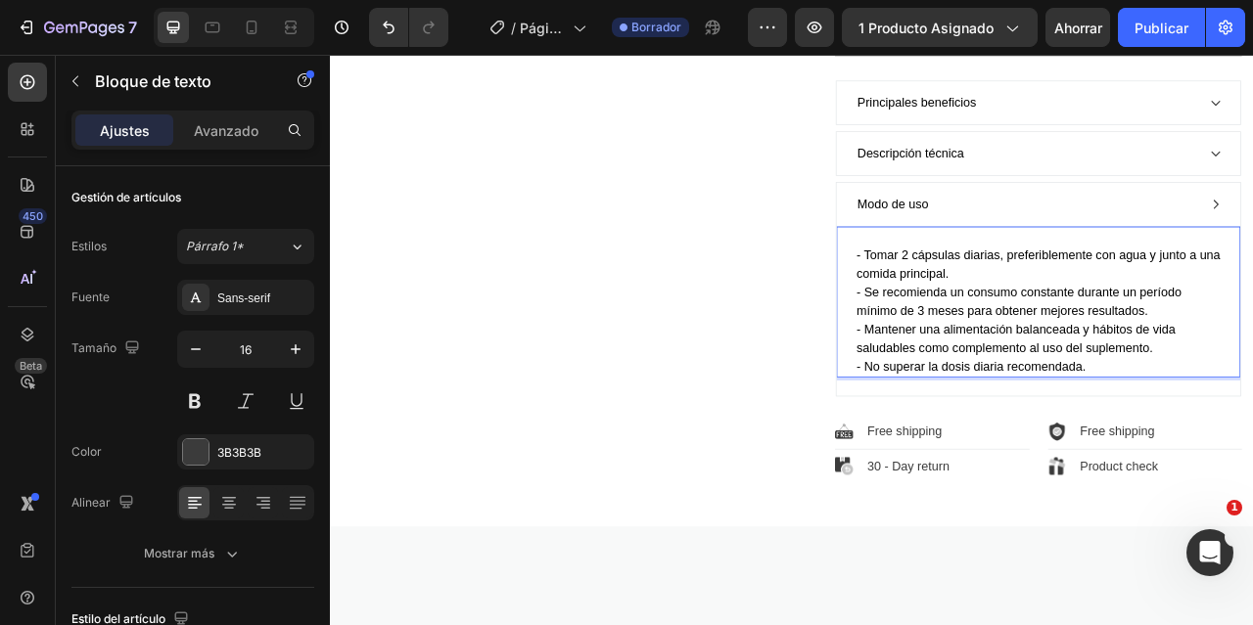
click at [1005, 459] on span "- No superar la dosis diaria recomendada." at bounding box center [1145, 450] width 292 height 17
click at [1159, 259] on div "Modo de uso" at bounding box center [1215, 244] width 436 height 29
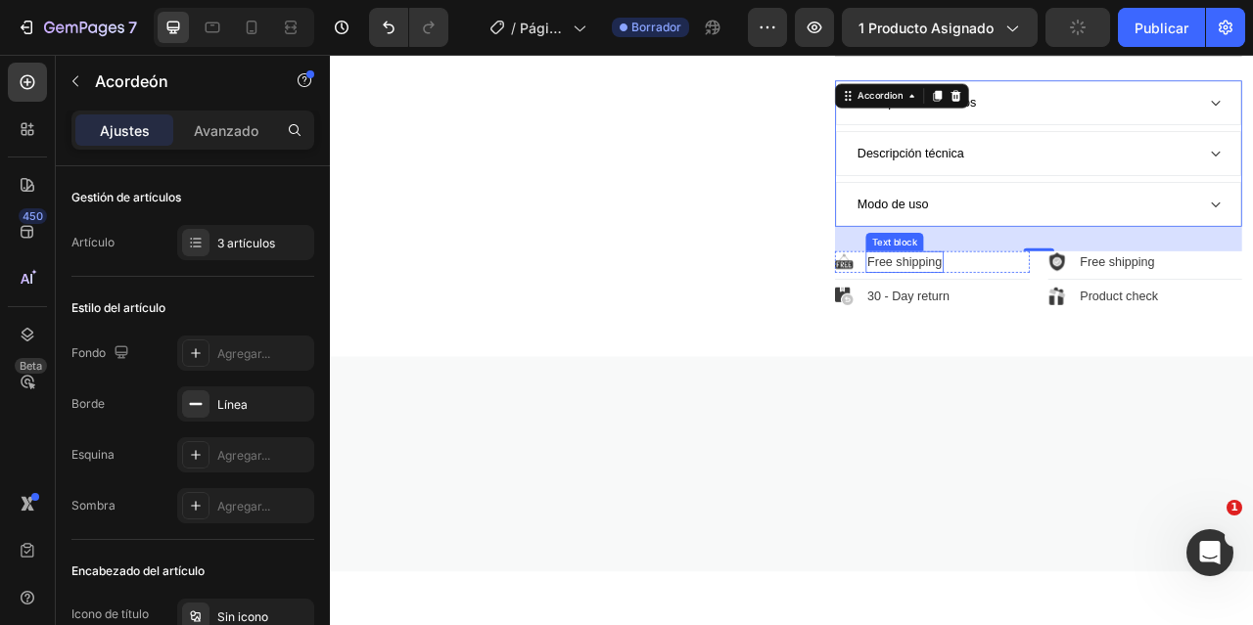
click at [1059, 330] on p "Free shipping" at bounding box center [1060, 317] width 95 height 23
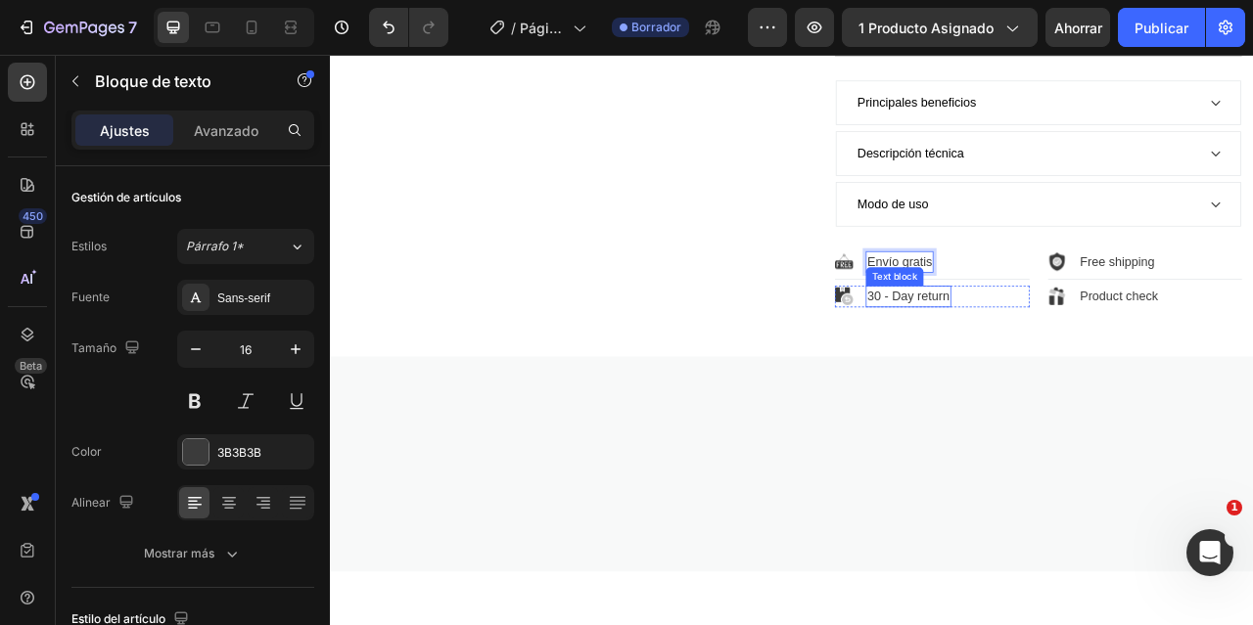
click at [1071, 374] on p "30 - Day return" at bounding box center [1065, 361] width 105 height 23
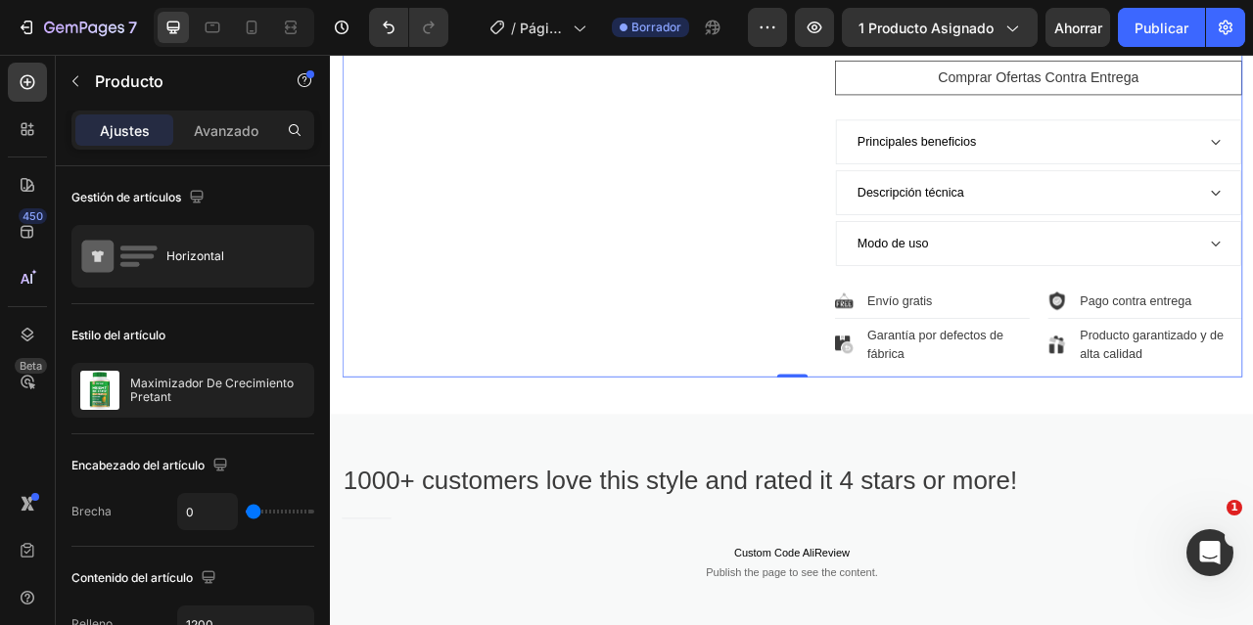
scroll to position [1664, 0]
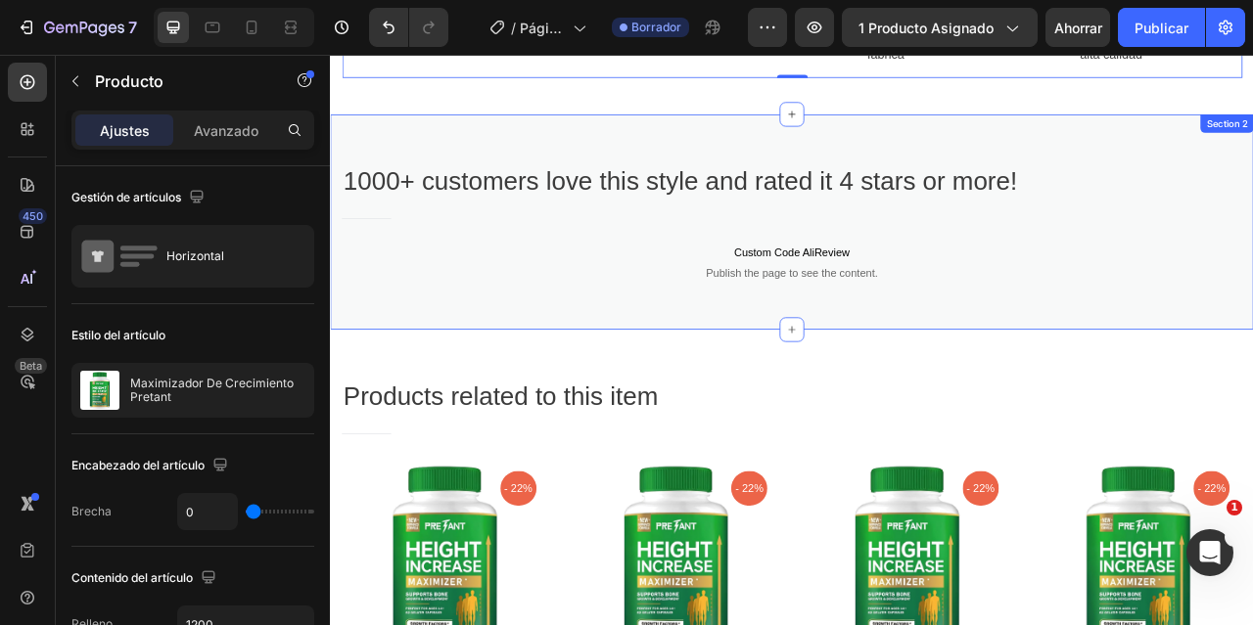
scroll to position [1566, 0]
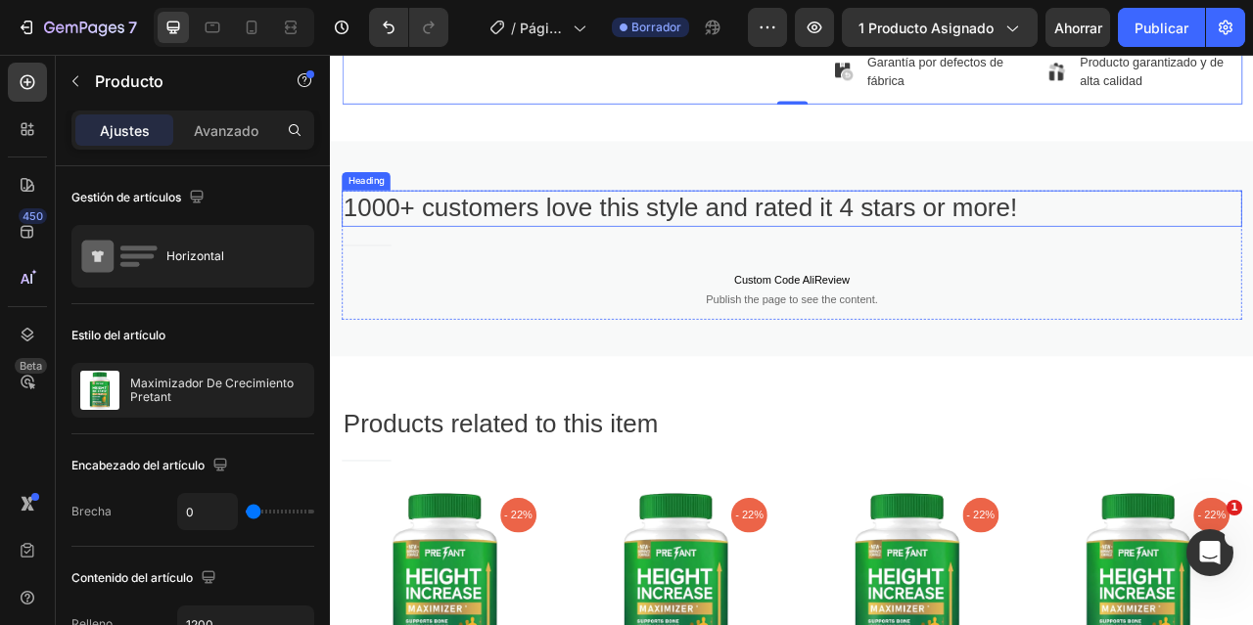
click at [689, 271] on p "1000+ customers love this style and rated it 4 stars or more!" at bounding box center [916, 250] width 1141 height 42
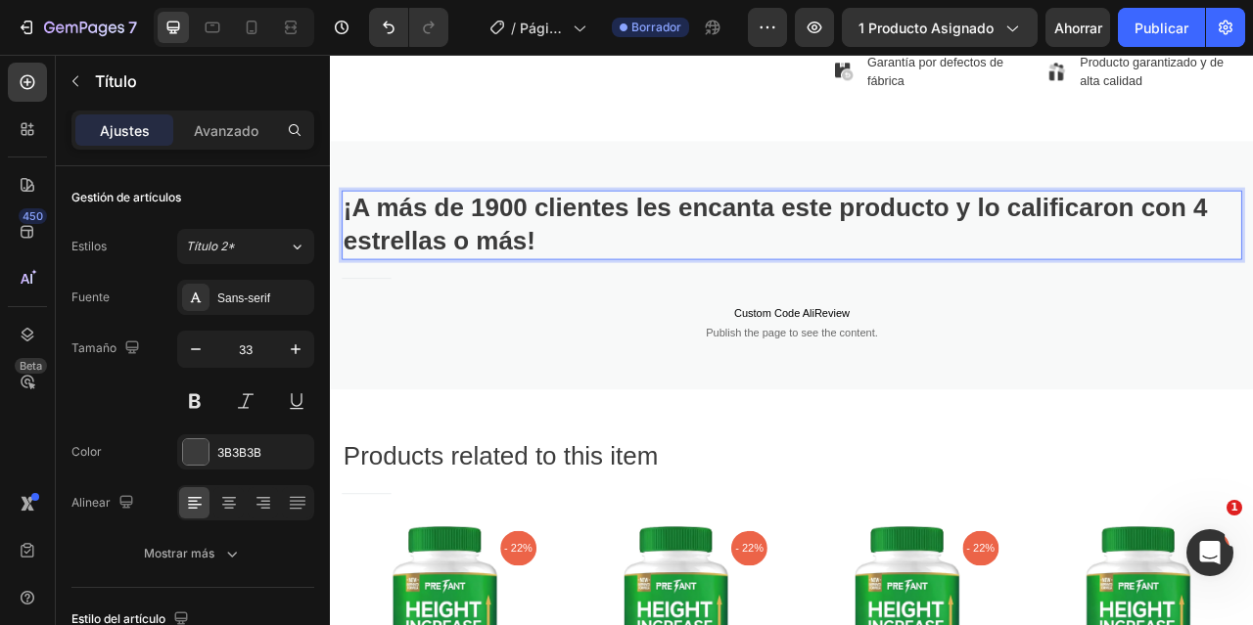
click at [574, 282] on strong "¡A más de 1900 clientes les encanta este producto y lo calificaron con 4 estrel…" at bounding box center [895, 270] width 1099 height 78
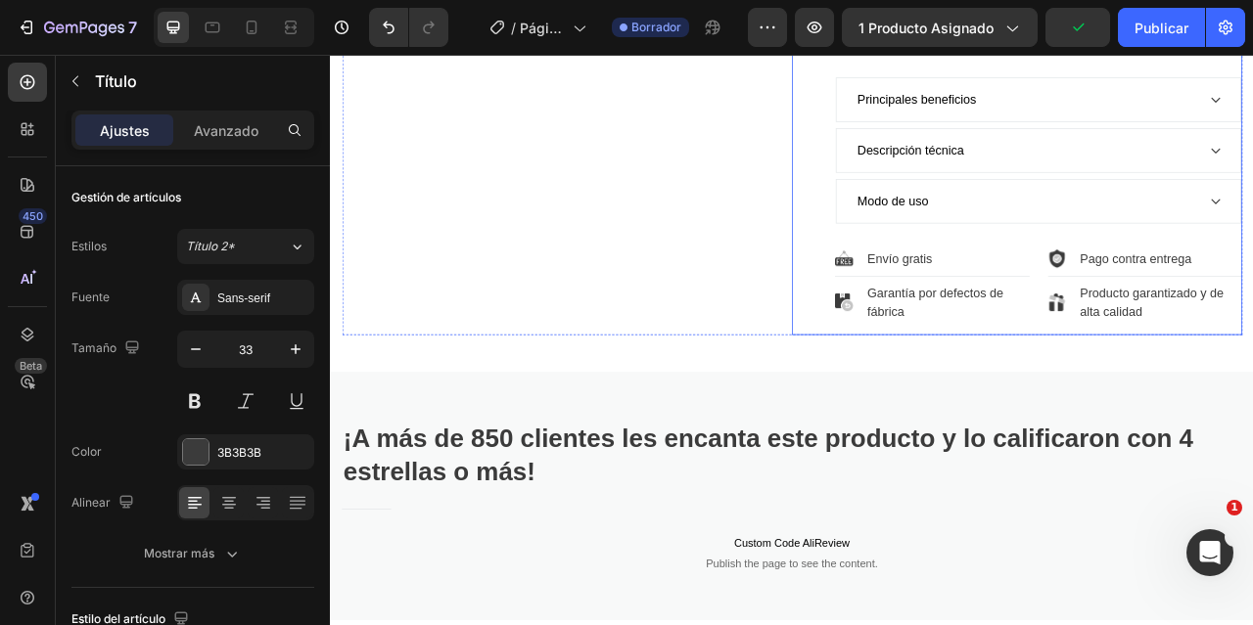
scroll to position [1278, 0]
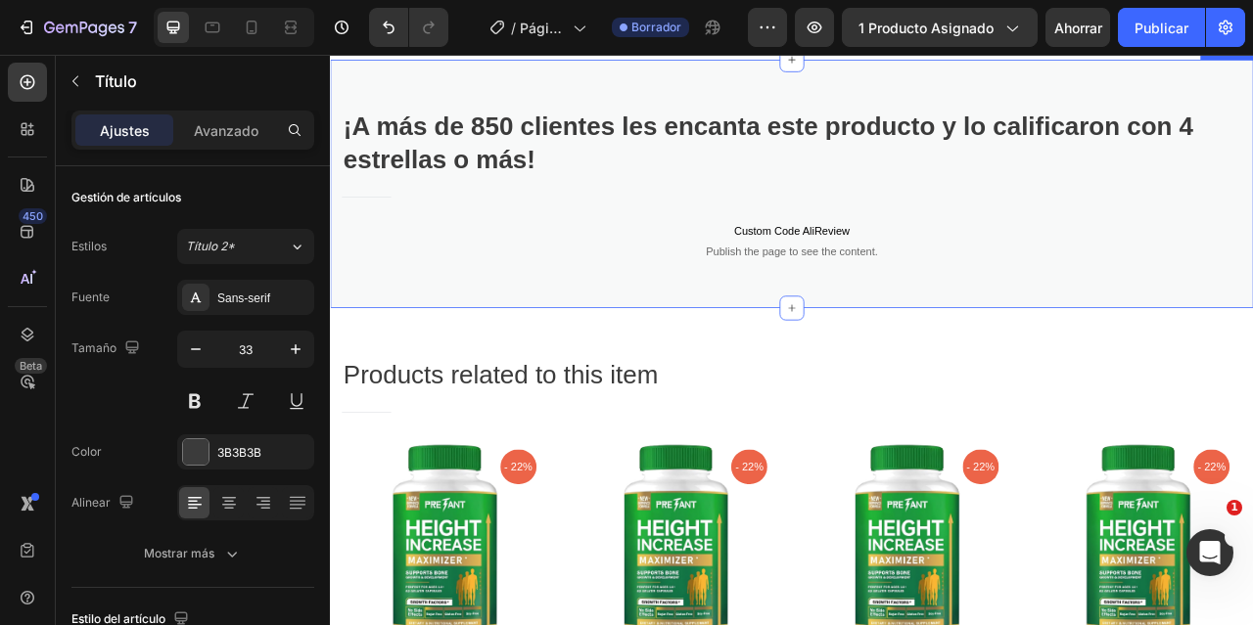
scroll to position [1468, 0]
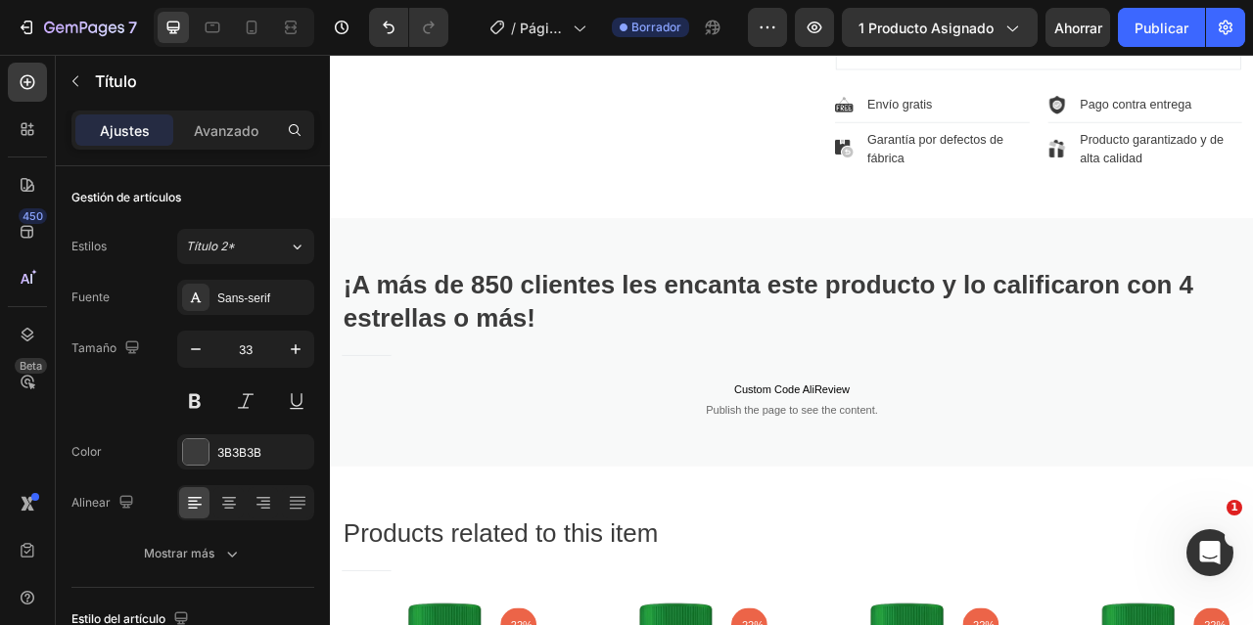
click at [542, 377] on strong "¡A más de 850 clientes les encanta este producto y lo calificaron con 4 estrell…" at bounding box center [887, 368] width 1082 height 78
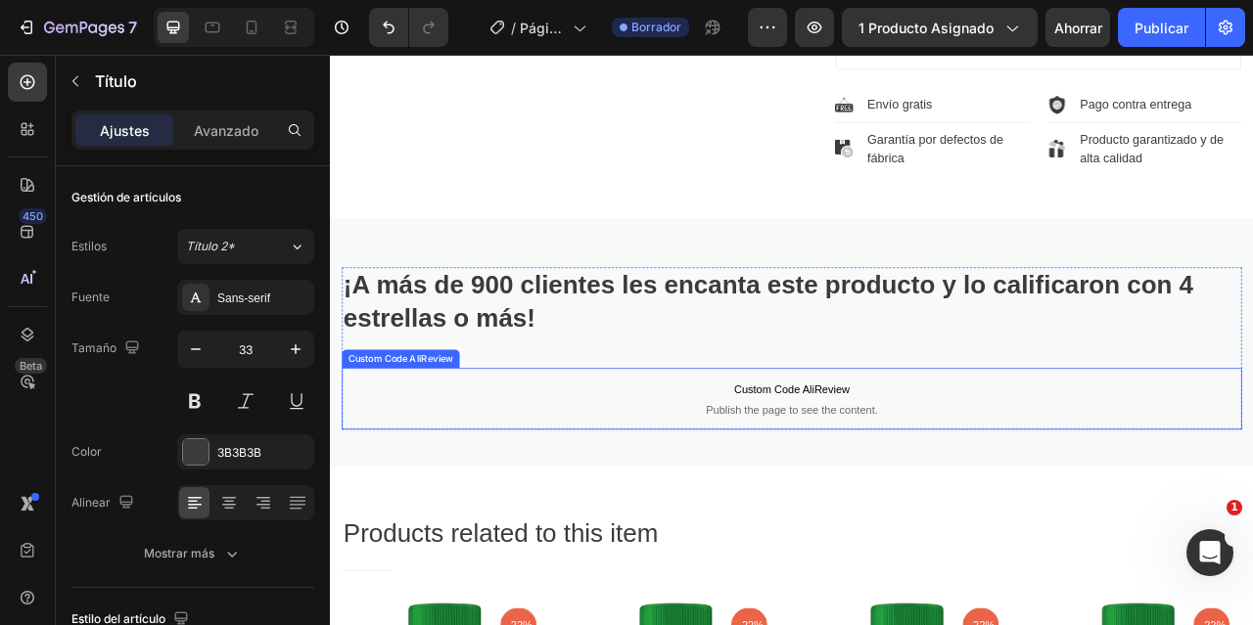
click at [936, 492] on span "Custom Code AliReview" at bounding box center [917, 480] width 1145 height 23
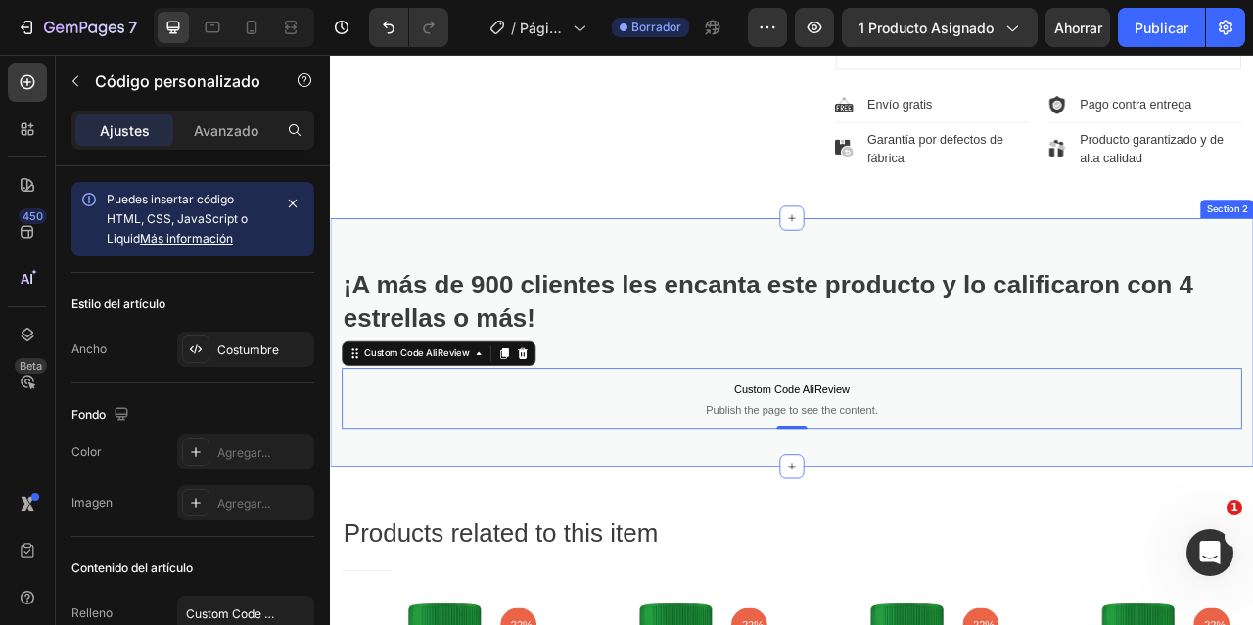
scroll to position [1566, 0]
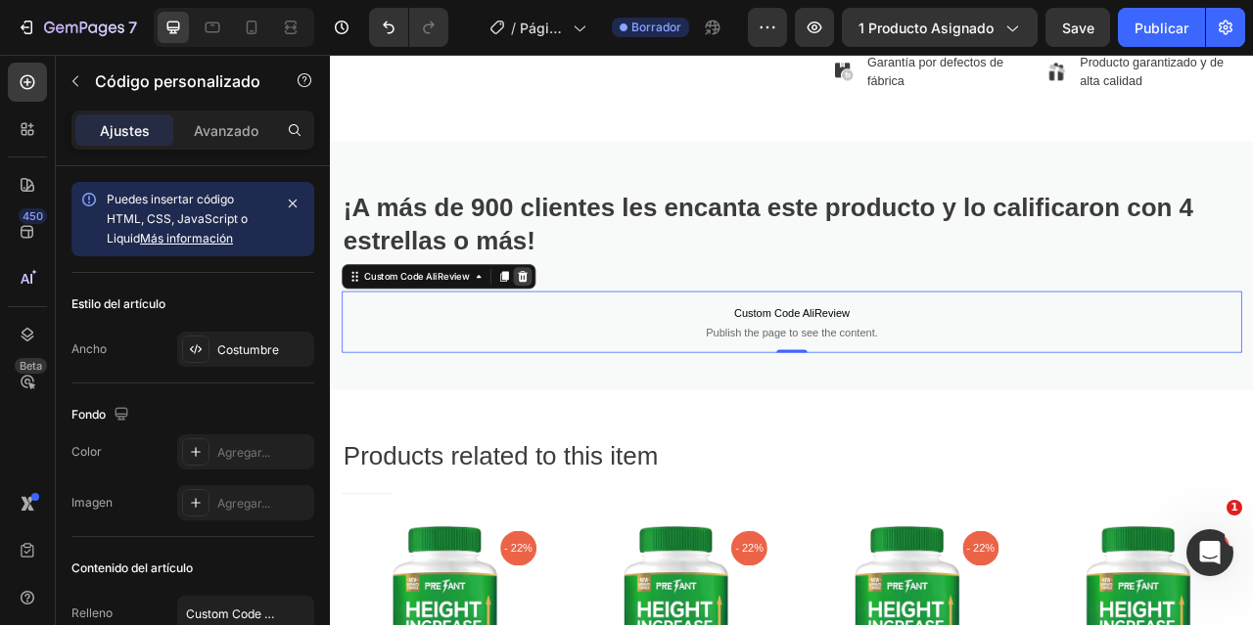
click at [579, 348] on div at bounding box center [574, 336] width 23 height 23
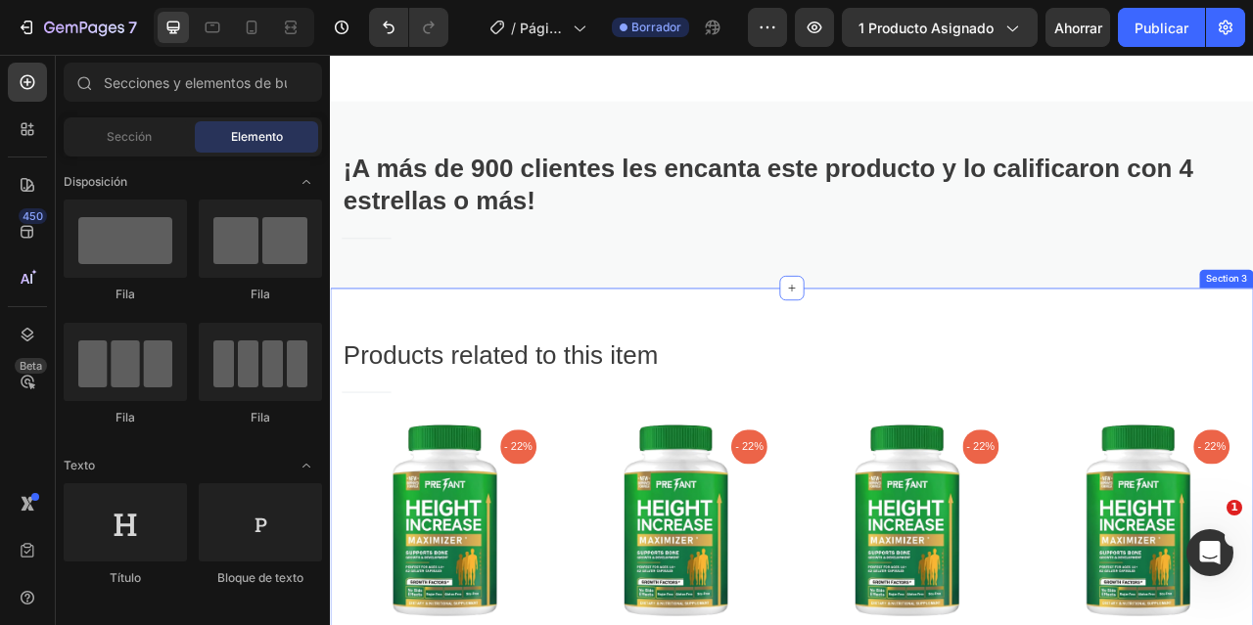
scroll to position [1664, 0]
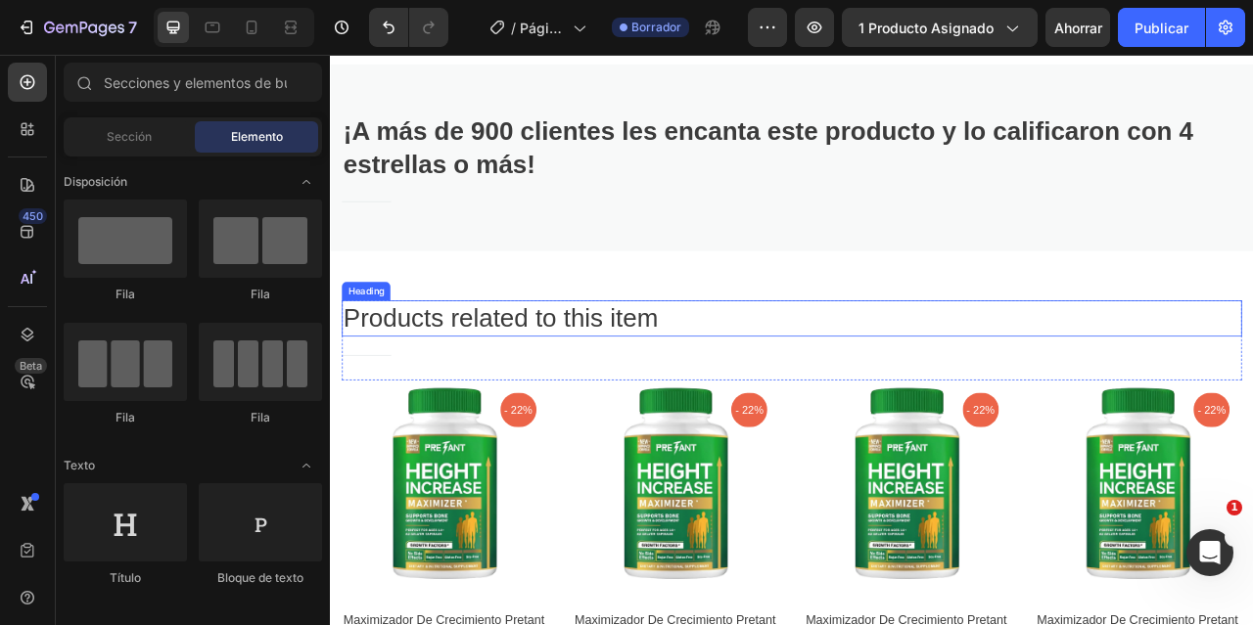
click at [504, 399] on p "Products related to this item" at bounding box center [916, 390] width 1141 height 42
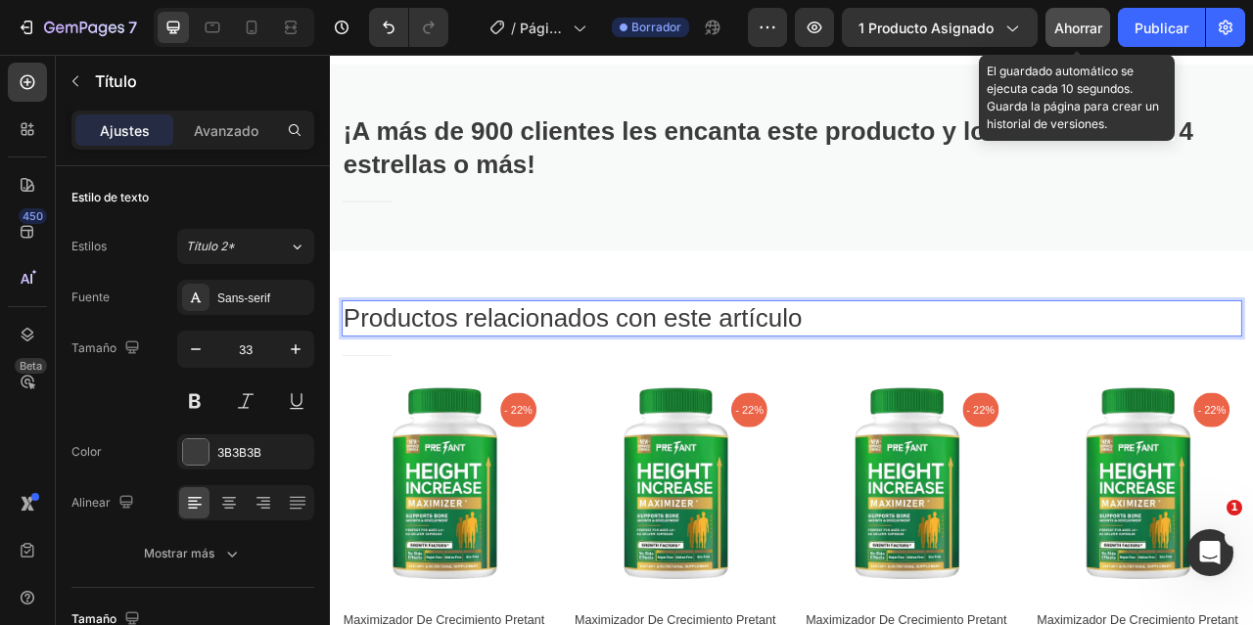
click at [1081, 20] on font "Ahorrar" at bounding box center [1078, 28] width 48 height 17
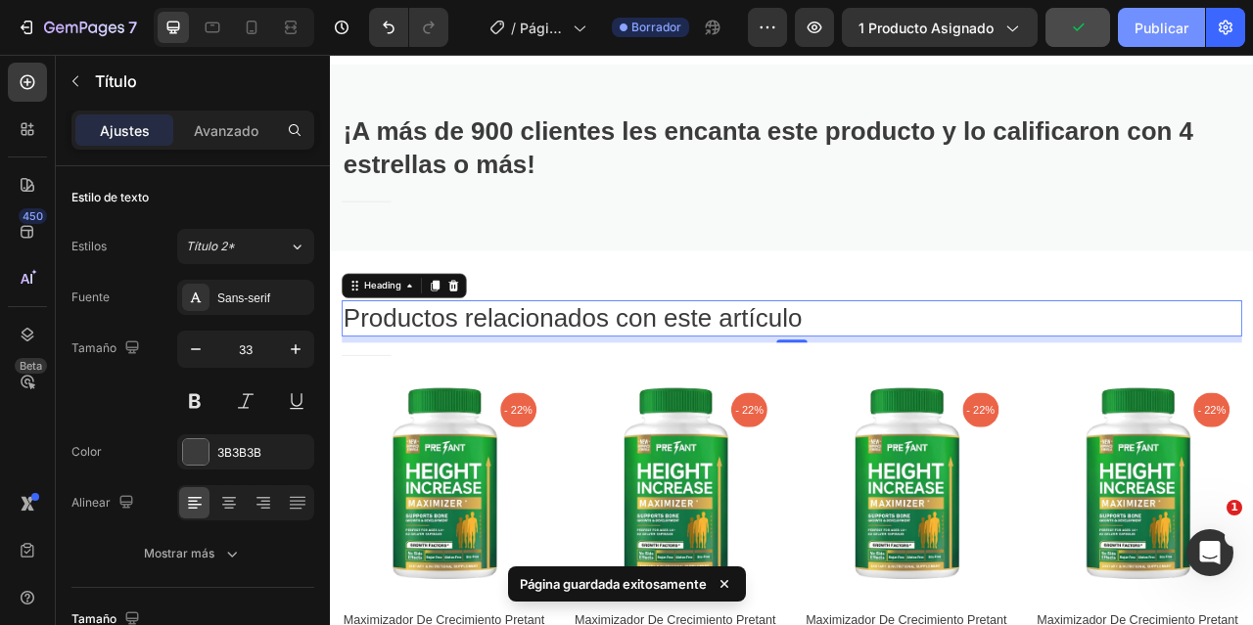
click at [1156, 33] on font "Publicar" at bounding box center [1161, 28] width 54 height 17
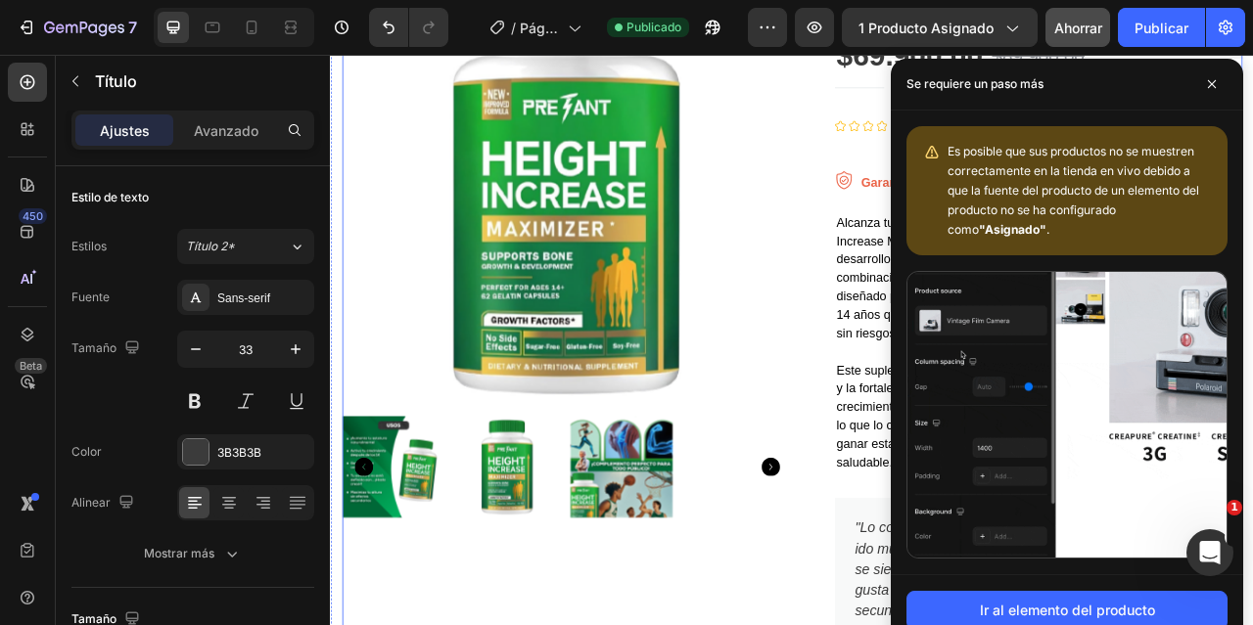
scroll to position [0, 0]
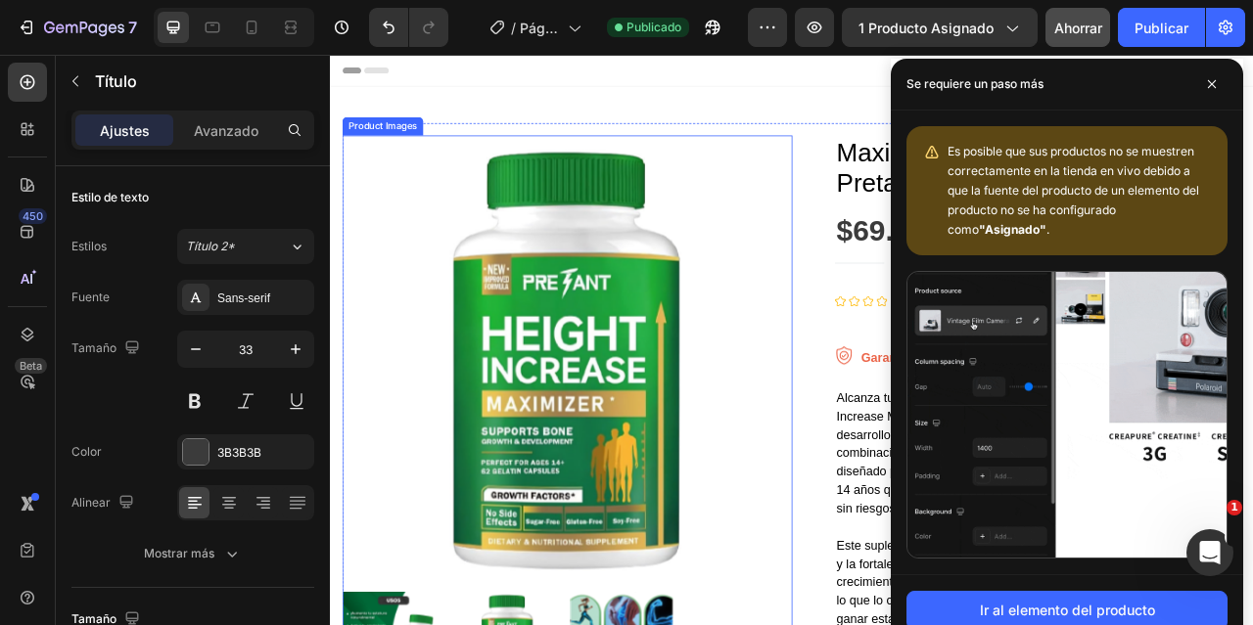
click at [591, 300] on img at bounding box center [631, 444] width 573 height 573
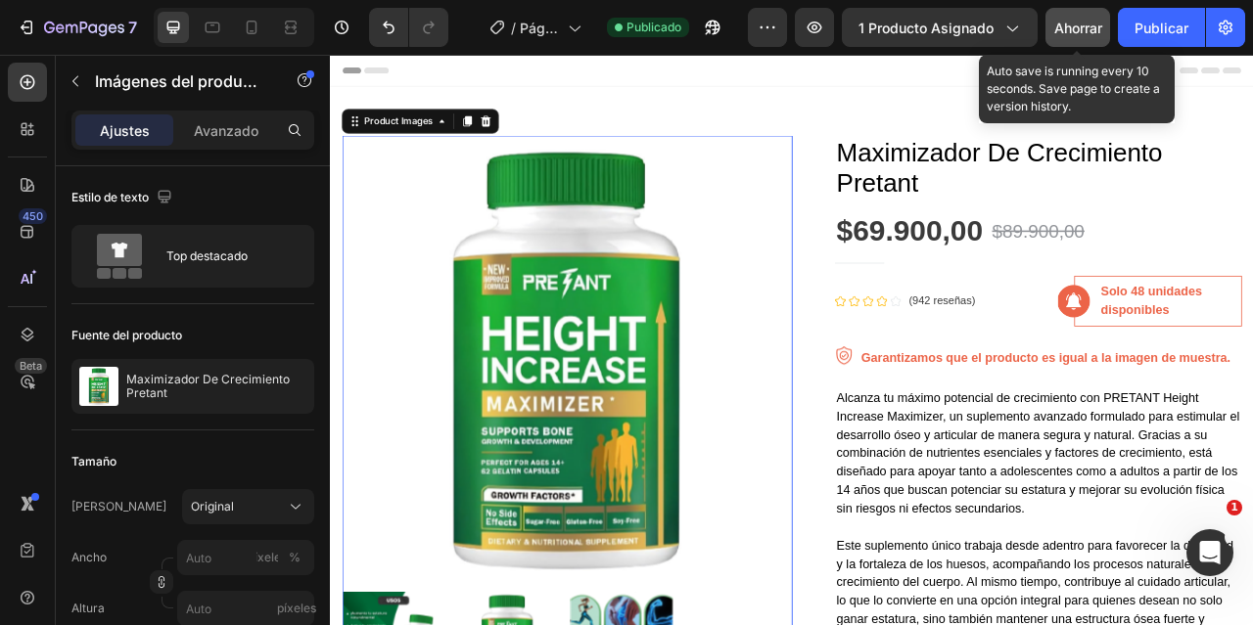
click at [1073, 37] on div "Ahorrar" at bounding box center [1078, 28] width 48 height 21
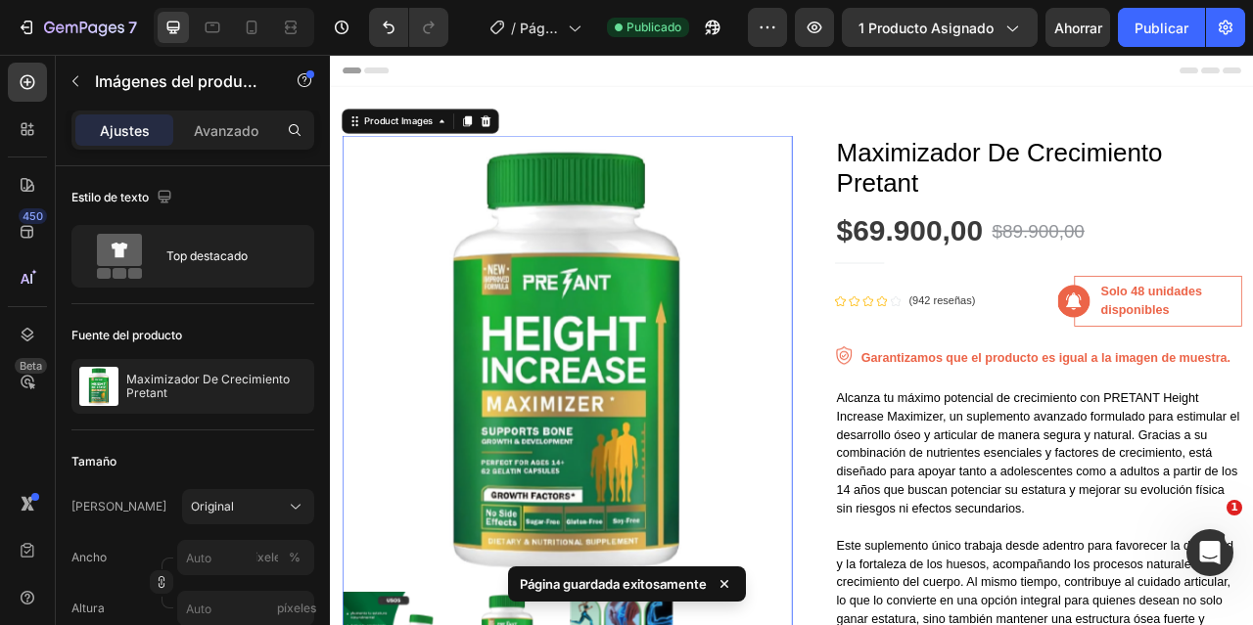
click at [1058, 88] on div "Header" at bounding box center [917, 74] width 1143 height 39
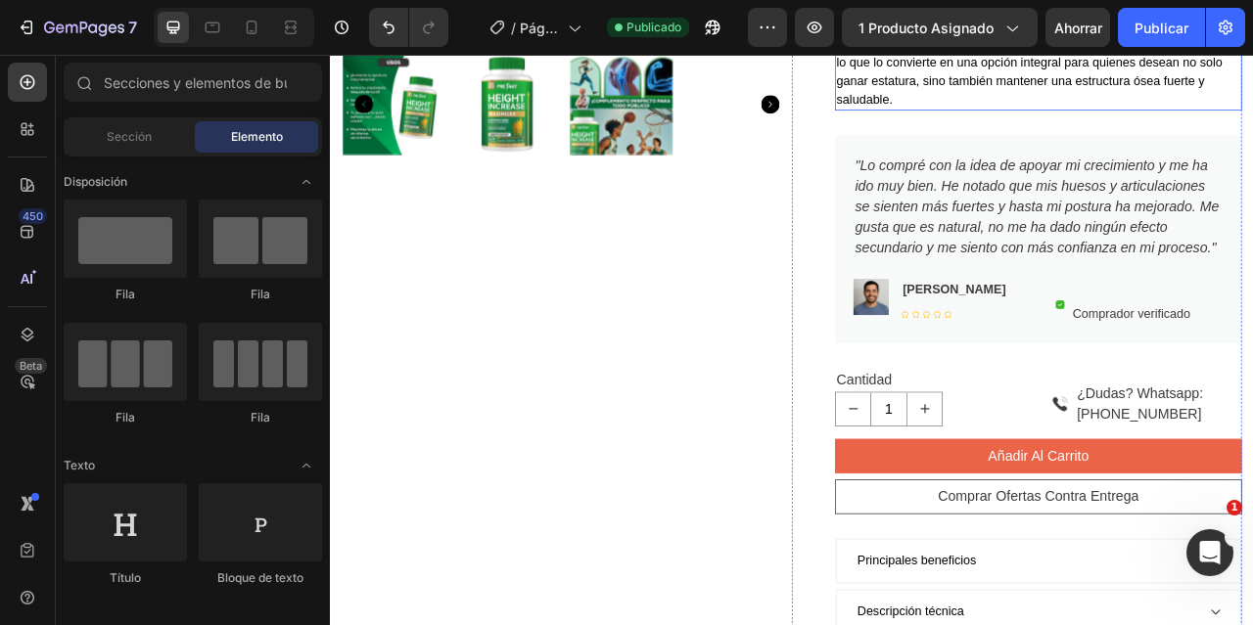
scroll to position [489, 0]
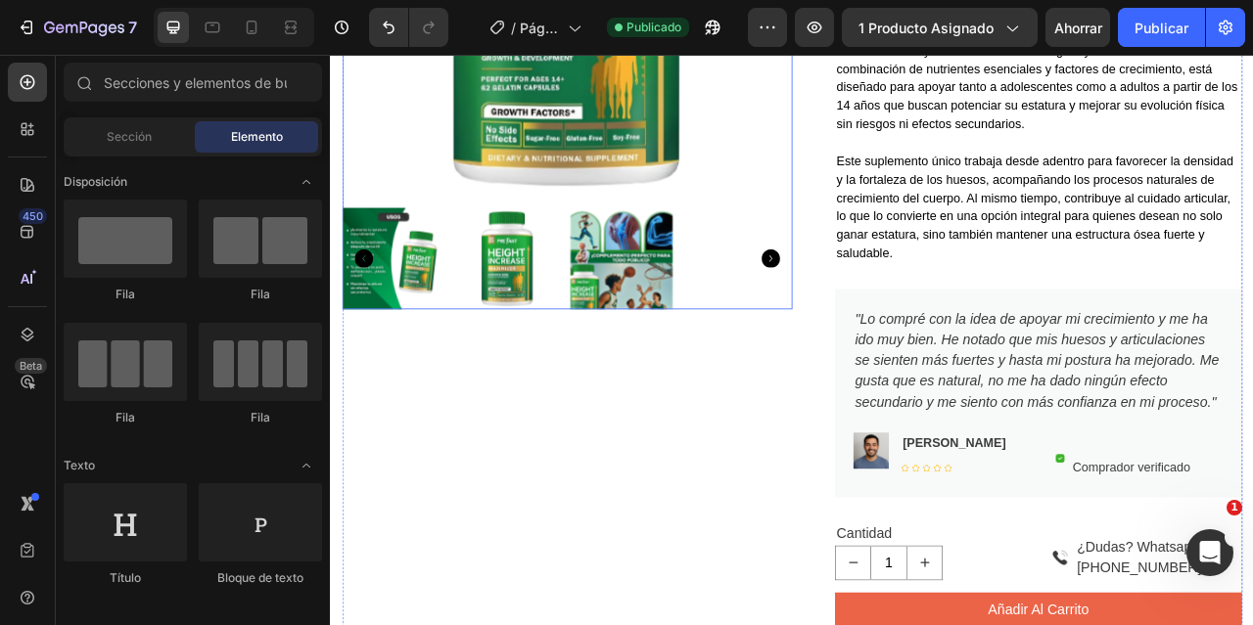
click at [574, 308] on img at bounding box center [553, 313] width 129 height 129
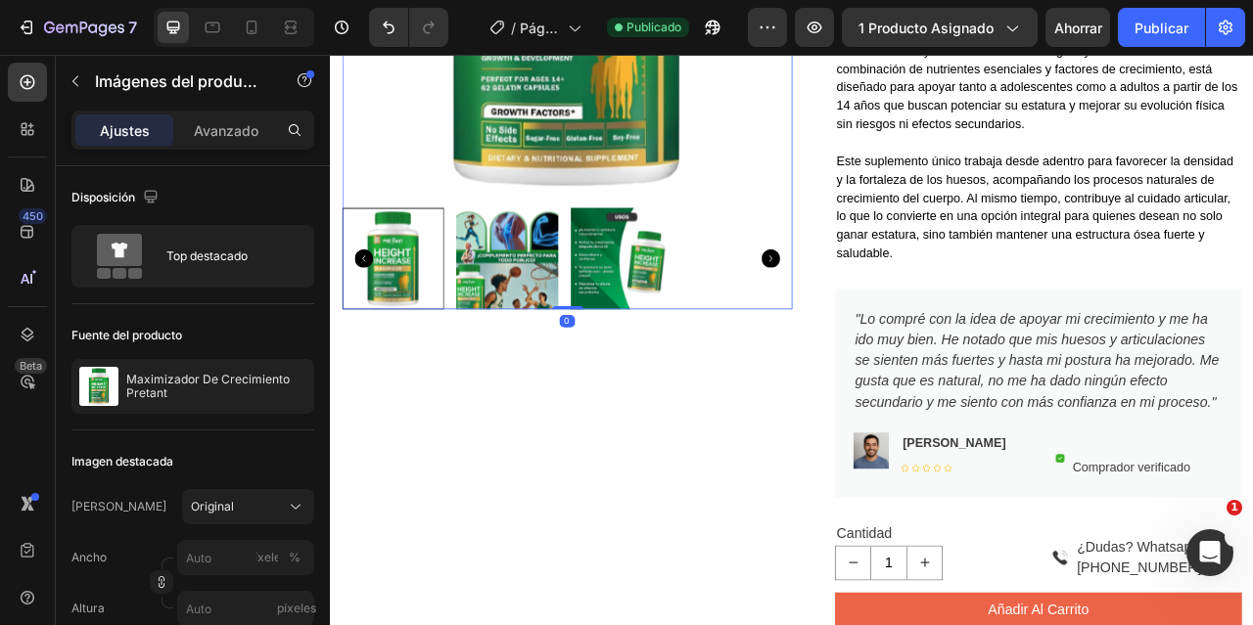
click at [581, 328] on img at bounding box center [553, 313] width 129 height 129
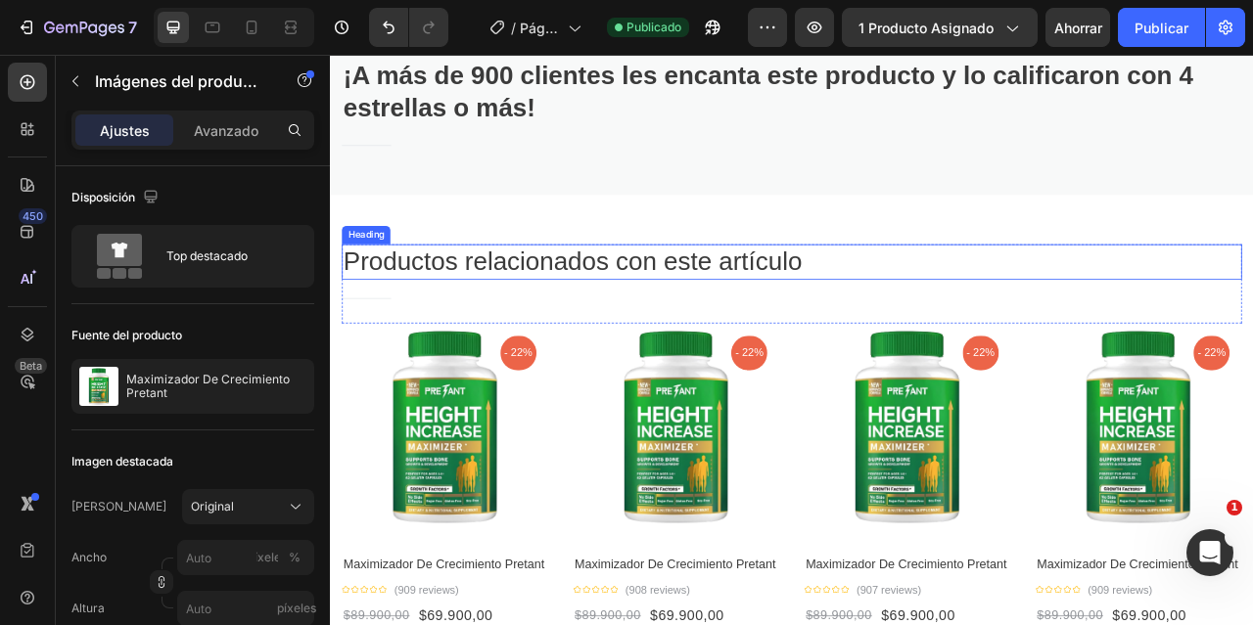
scroll to position [1860, 0]
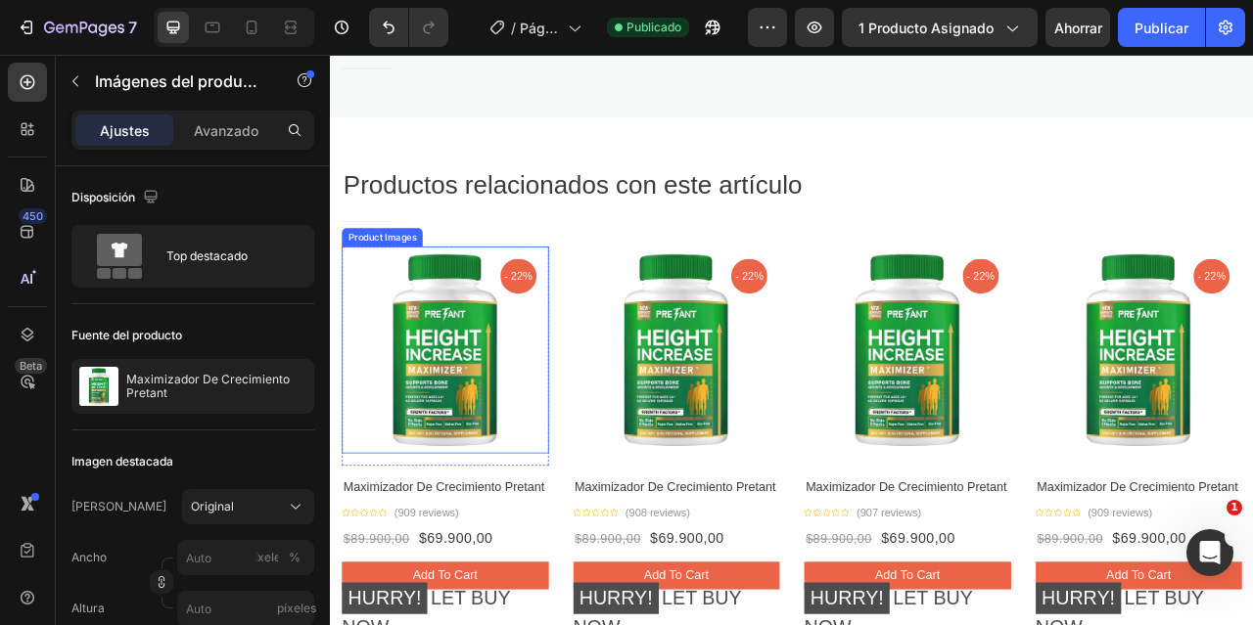
click at [500, 432] on img at bounding box center [476, 430] width 263 height 263
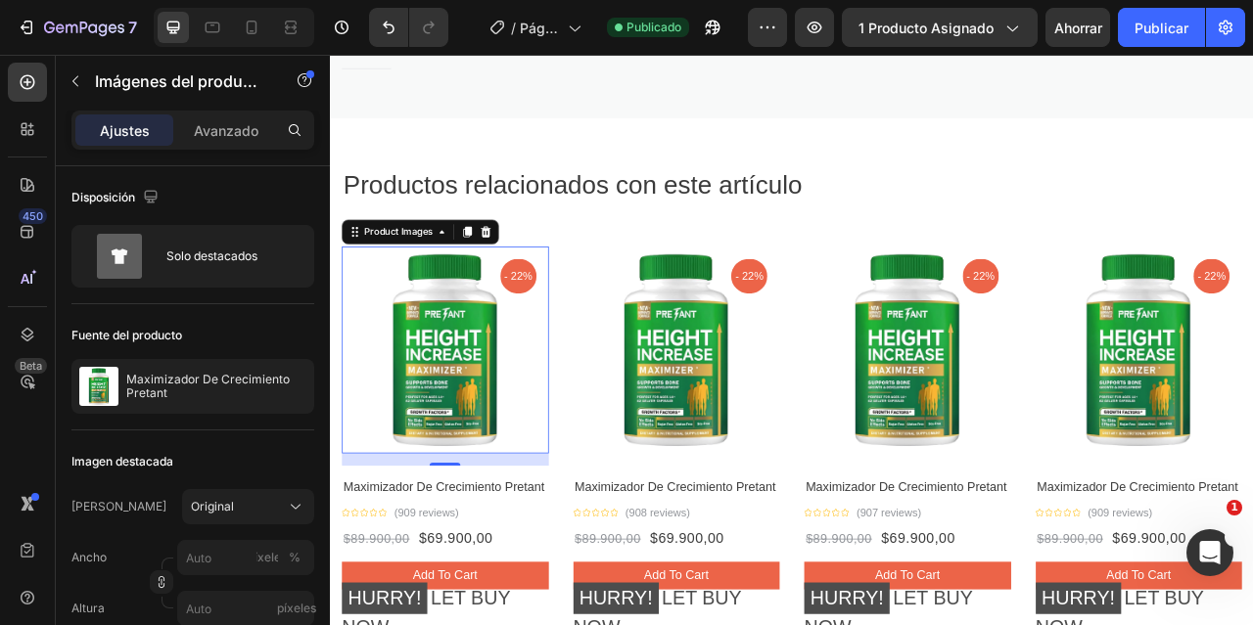
click at [493, 427] on img at bounding box center [476, 430] width 263 height 263
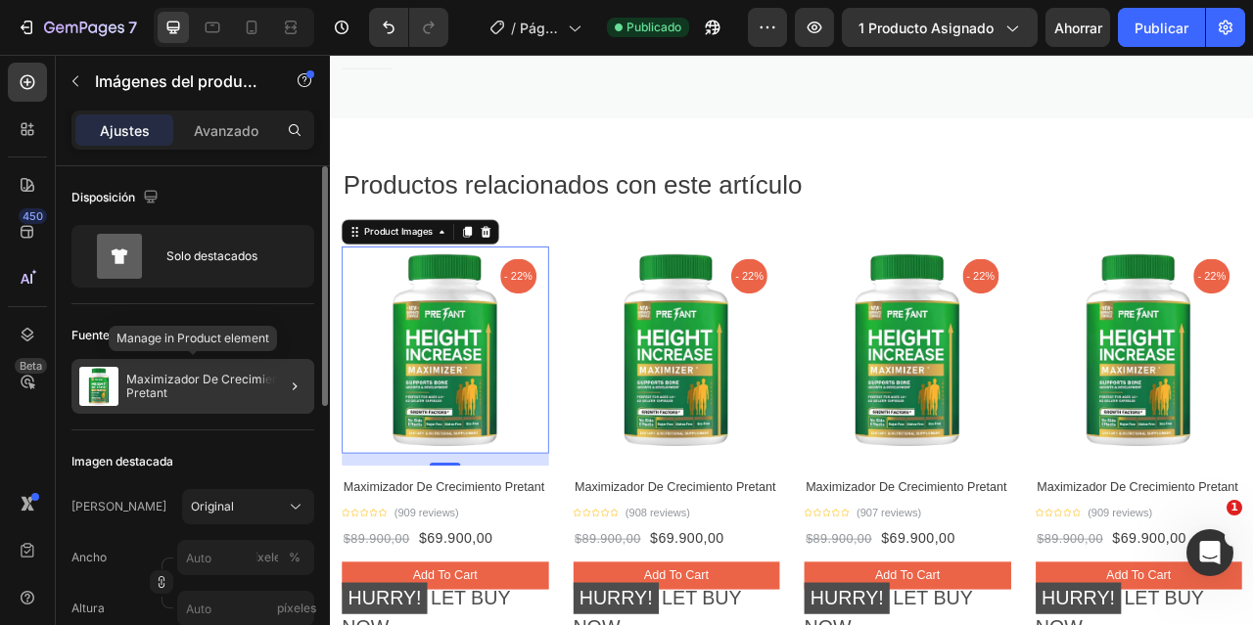
click at [186, 376] on font "Maximizador De Crecimiento Pretant" at bounding box center [209, 386] width 166 height 28
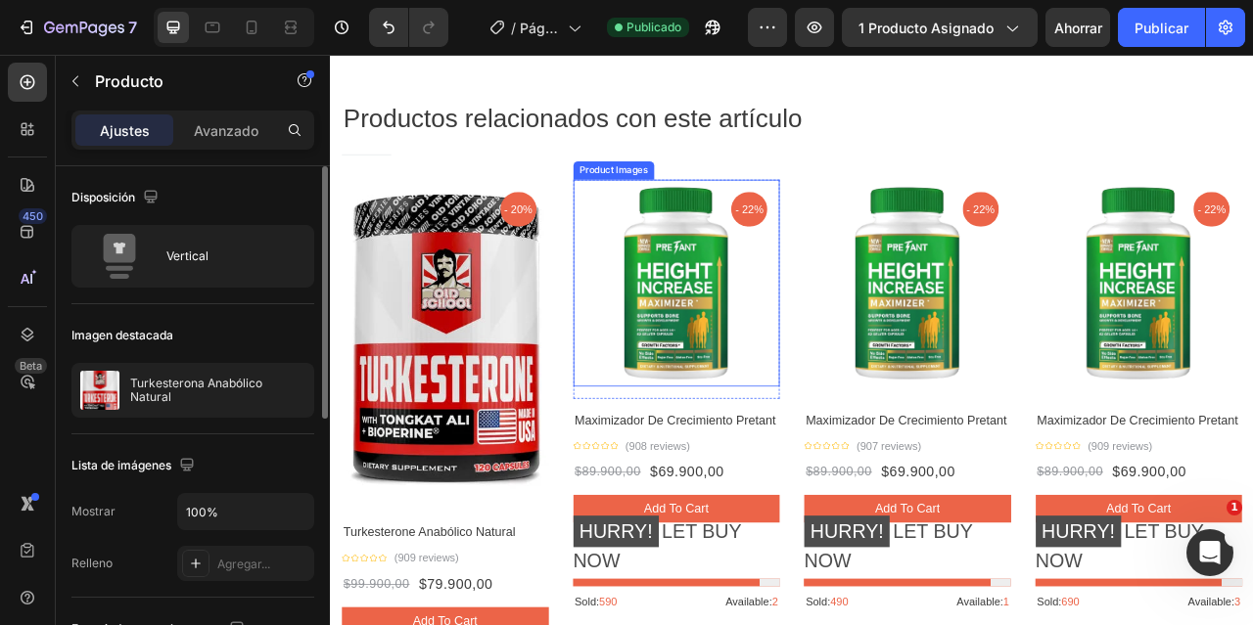
scroll to position [1958, 0]
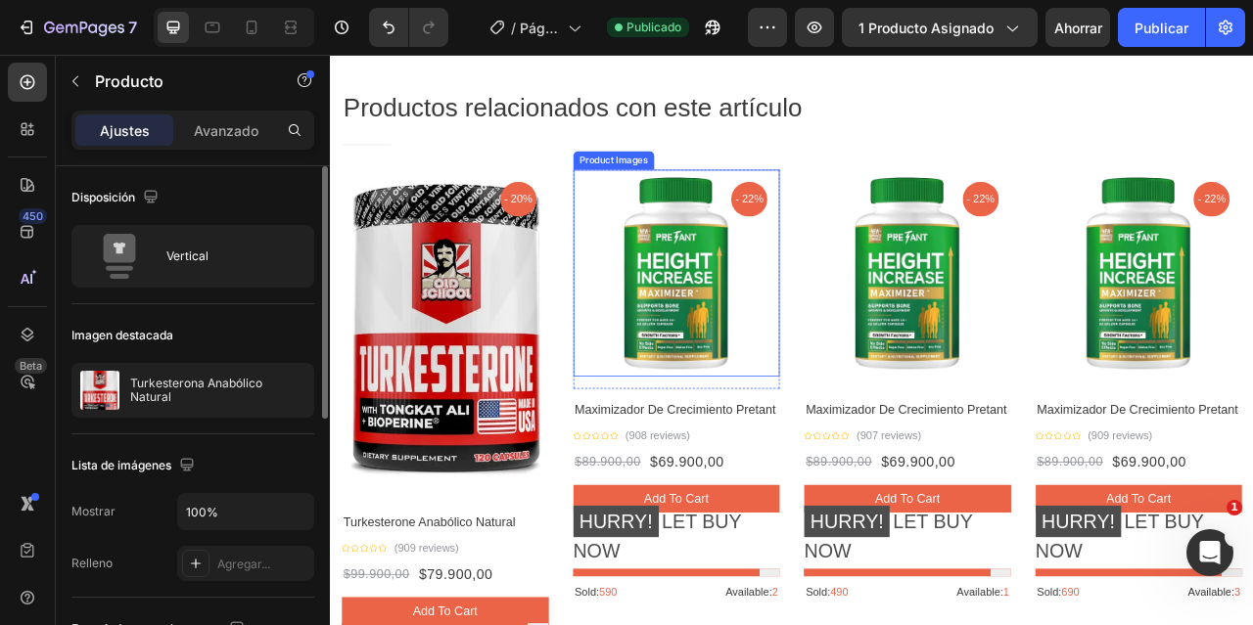
click at [764, 314] on img at bounding box center [770, 332] width 263 height 263
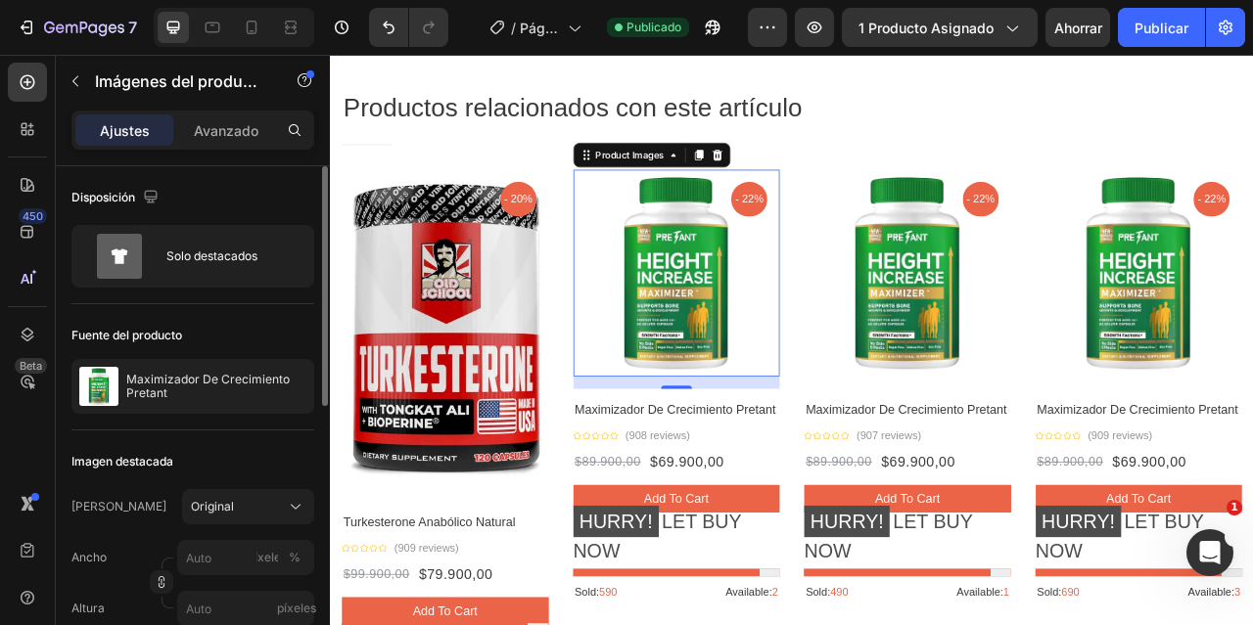
click at [720, 353] on img at bounding box center [770, 332] width 263 height 263
drag, startPoint x: 775, startPoint y: 308, endPoint x: 567, endPoint y: 390, distance: 223.8
click at [775, 308] on img at bounding box center [770, 332] width 263 height 263
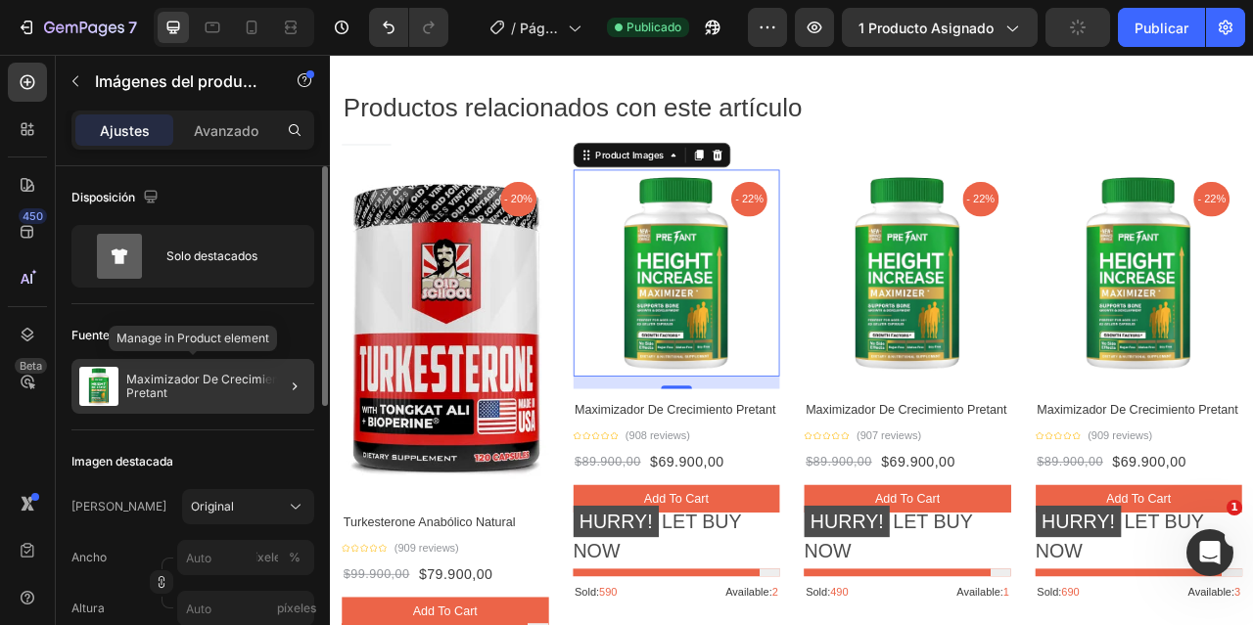
drag, startPoint x: 210, startPoint y: 380, endPoint x: 51, endPoint y: 226, distance: 221.5
click at [210, 380] on font "Maximizador De Crecimiento Pretant" at bounding box center [209, 386] width 166 height 28
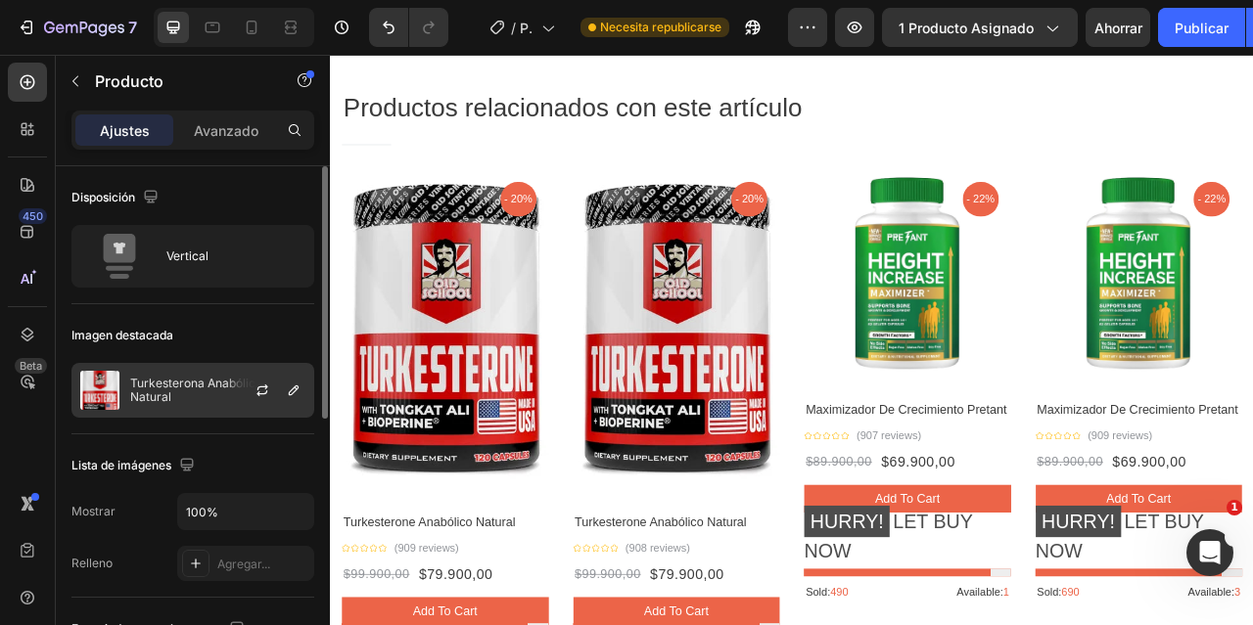
click at [197, 395] on font "Turkesterona Anabólico Natural" at bounding box center [197, 390] width 135 height 28
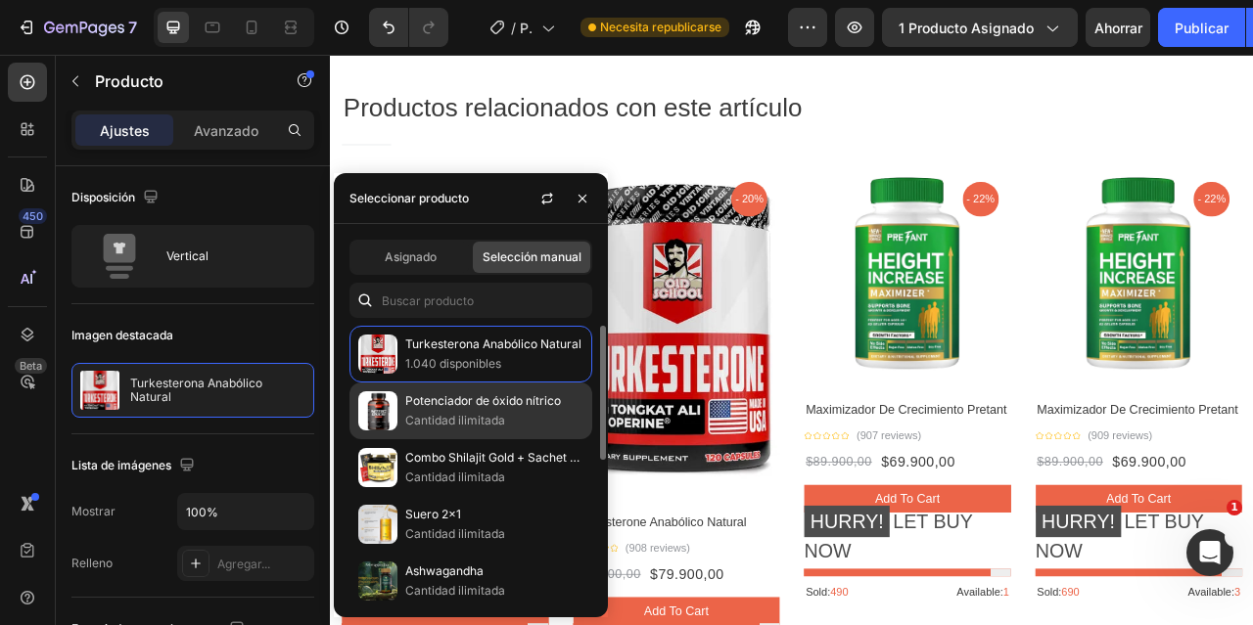
click at [459, 410] on p "Potenciador de óxido nítrico" at bounding box center [494, 402] width 178 height 20
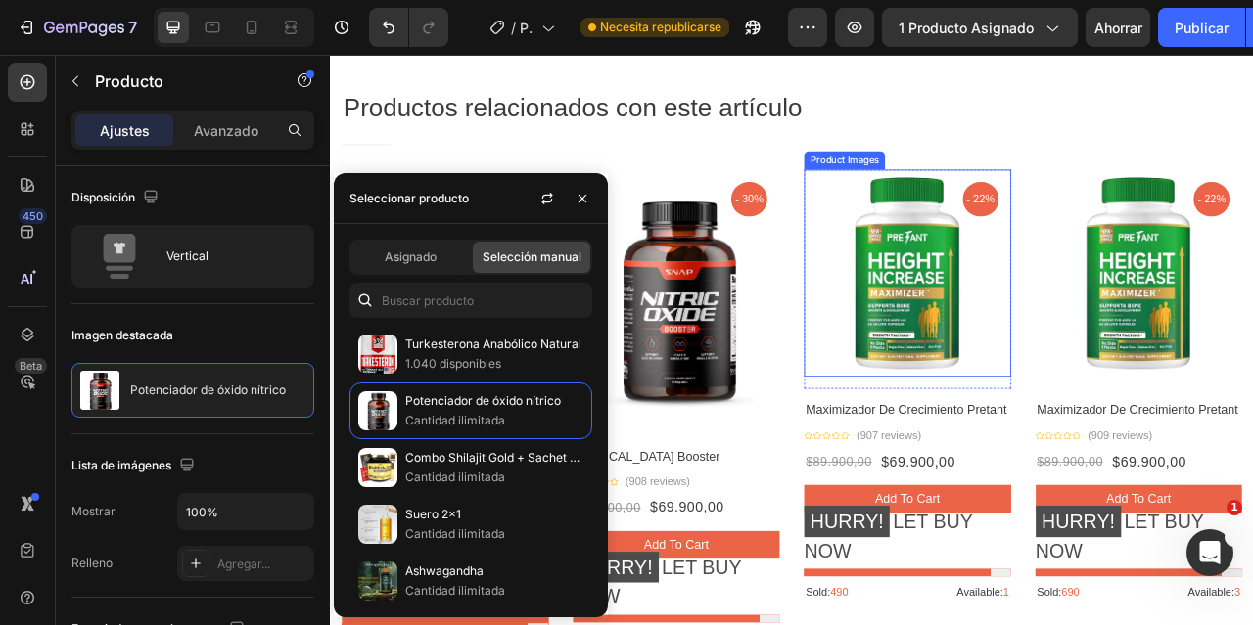
click at [1040, 381] on img at bounding box center [1064, 332] width 263 height 263
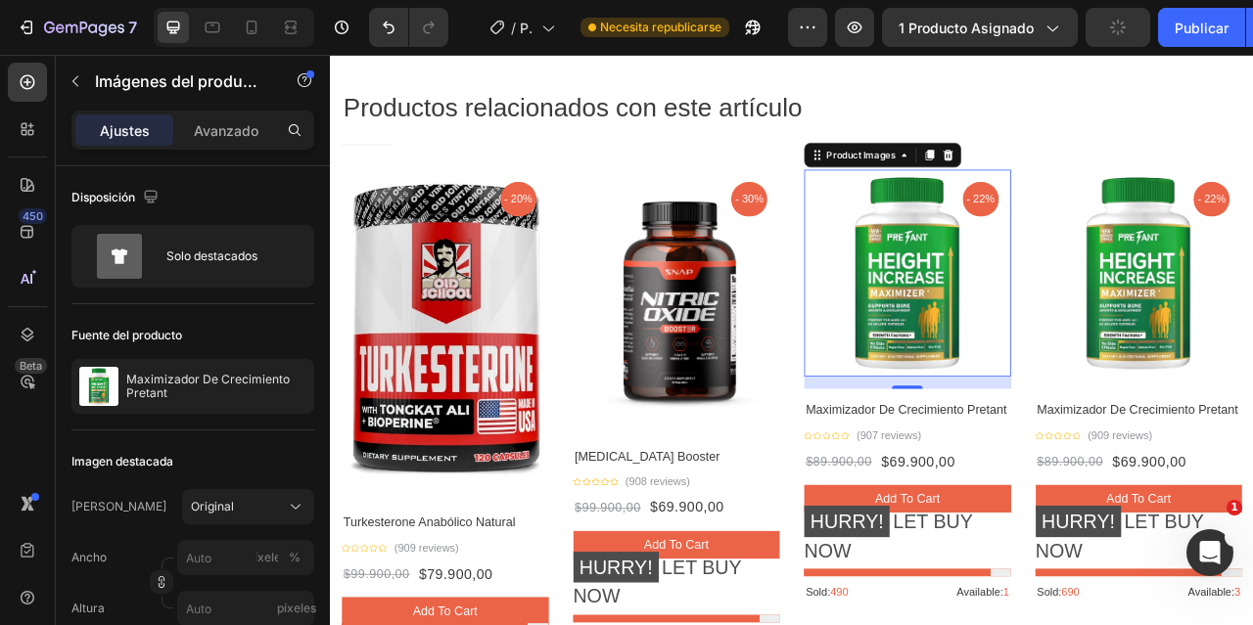
click at [1039, 320] on img at bounding box center [1064, 332] width 263 height 263
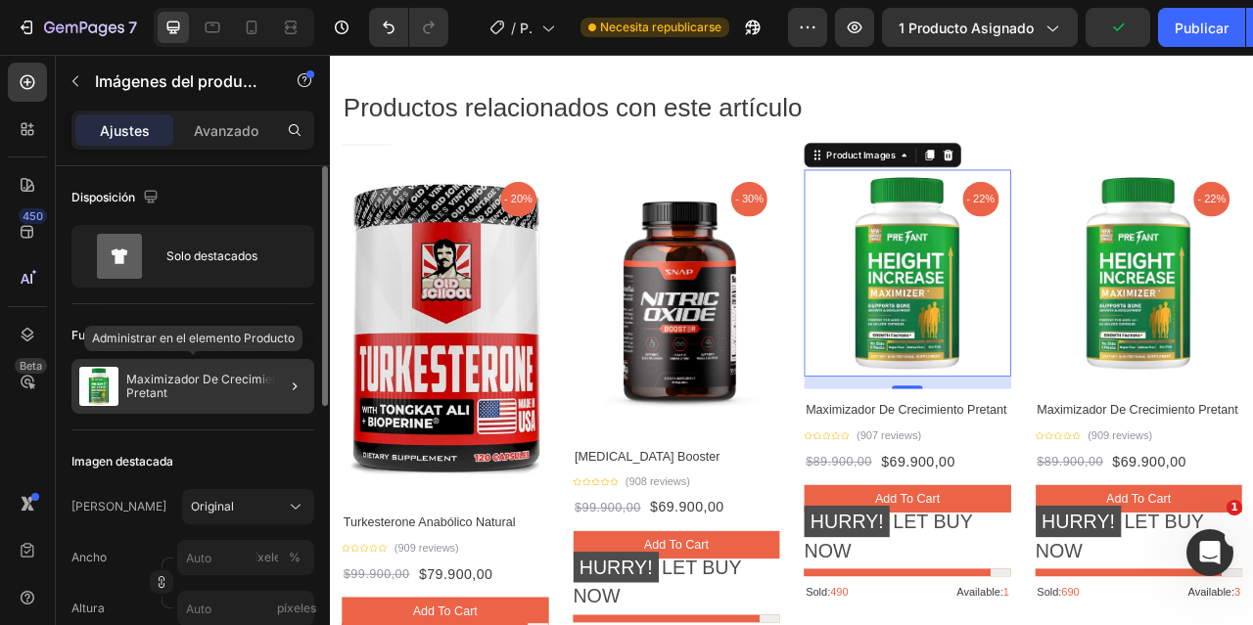
drag, startPoint x: 174, startPoint y: 380, endPoint x: 300, endPoint y: 208, distance: 212.2
click at [174, 380] on font "Maximizador De Crecimiento Pretant" at bounding box center [209, 386] width 166 height 28
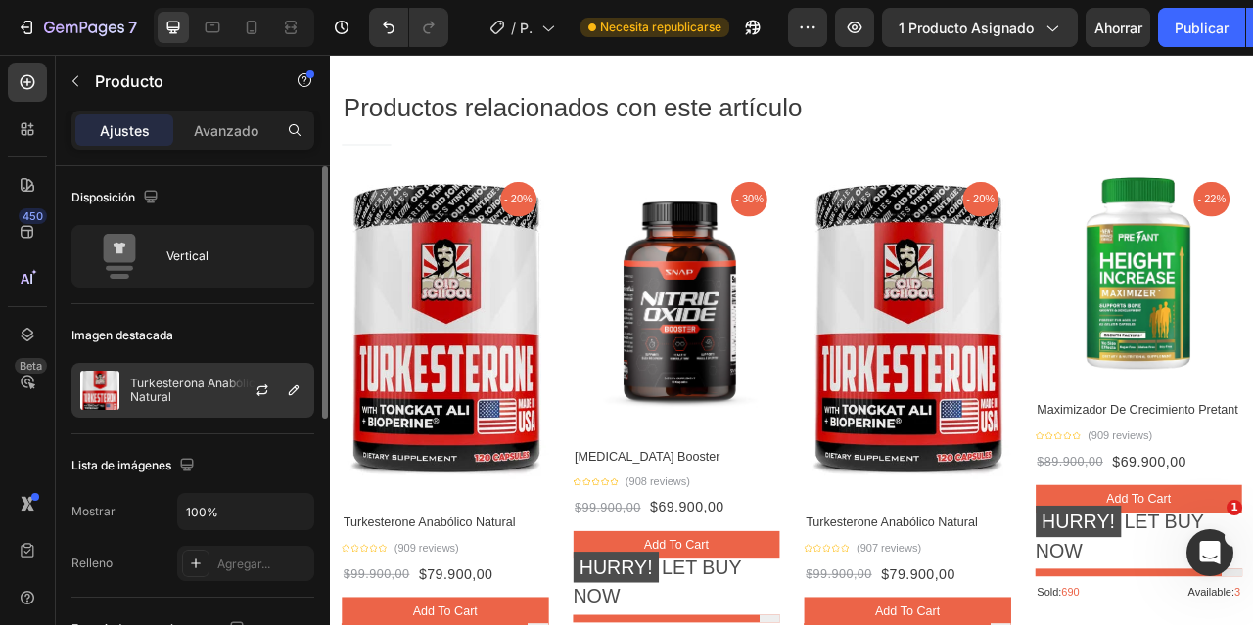
click at [181, 387] on font "Turkesterona Anabólico Natural" at bounding box center [197, 390] width 135 height 28
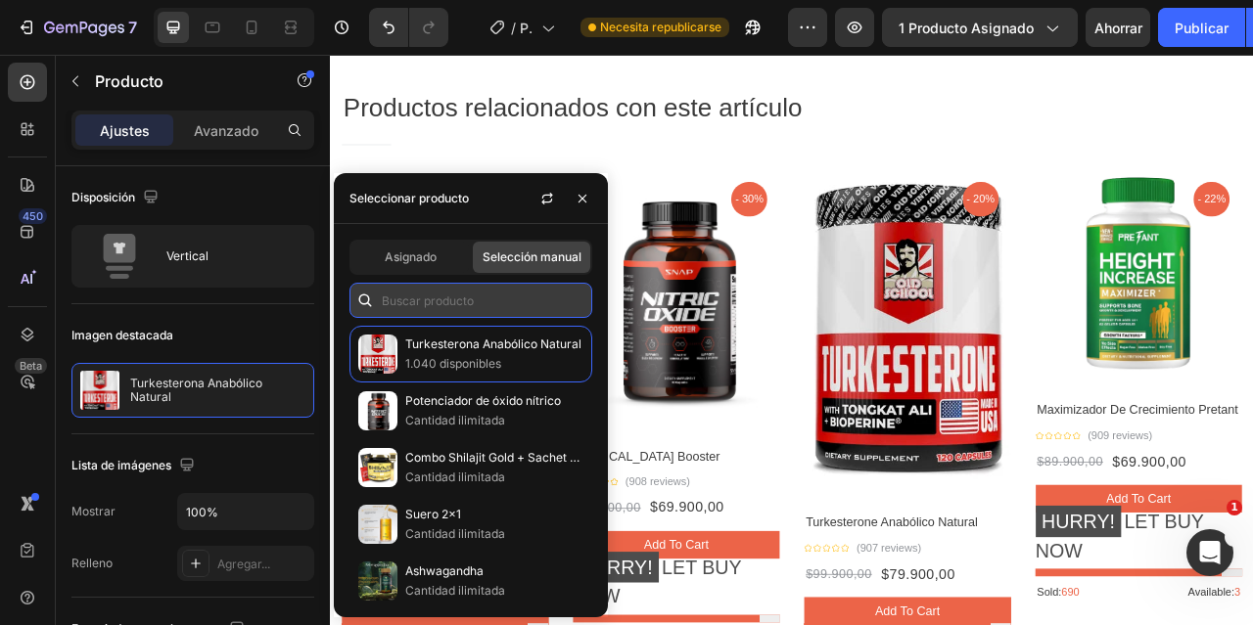
click at [446, 306] on input "text" at bounding box center [470, 300] width 243 height 35
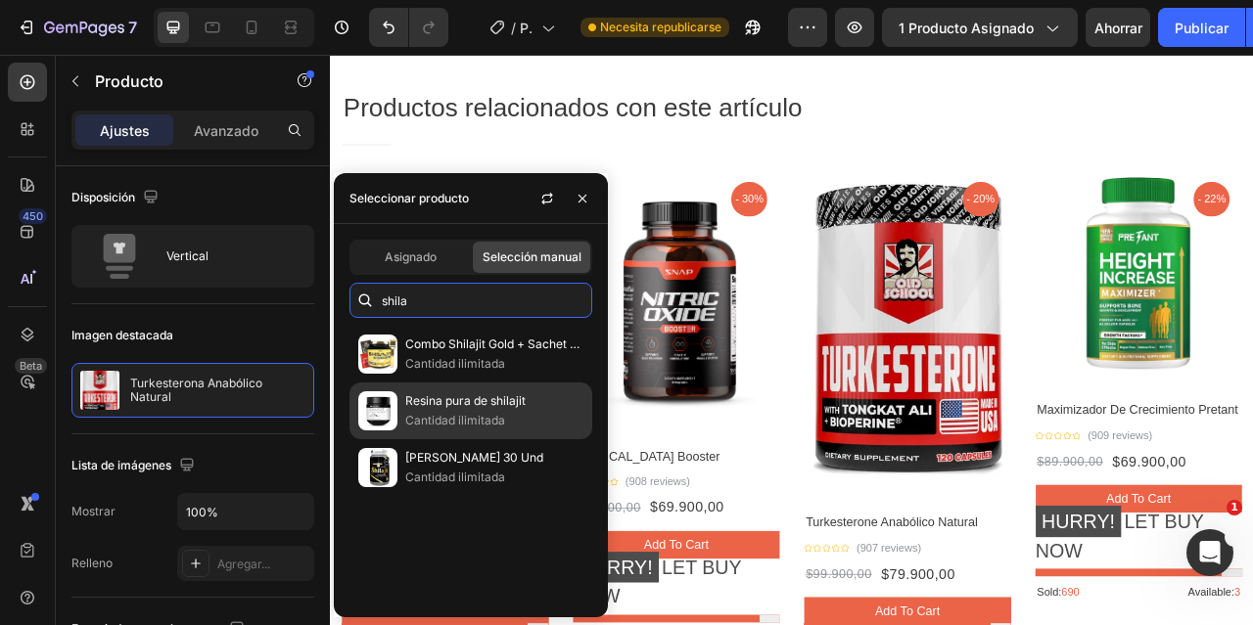
type input "shila"
click at [446, 413] on font "Cantidad ilimitada" at bounding box center [455, 420] width 100 height 15
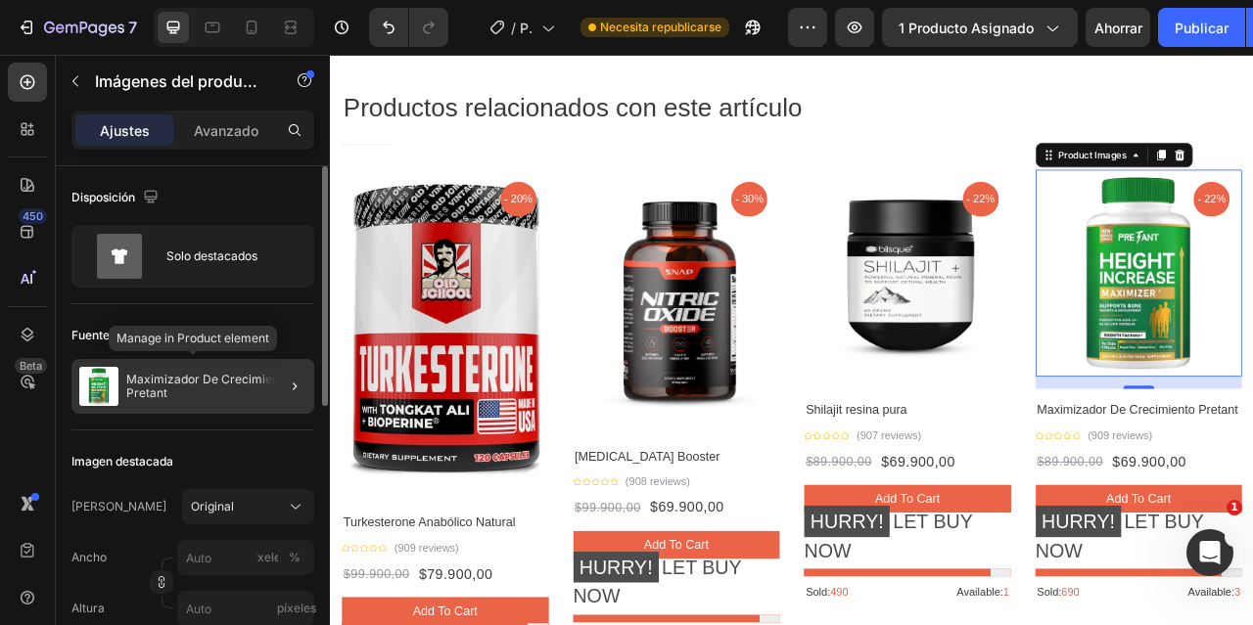
click at [164, 379] on font "Maximizador De Crecimiento Pretant" at bounding box center [209, 386] width 166 height 28
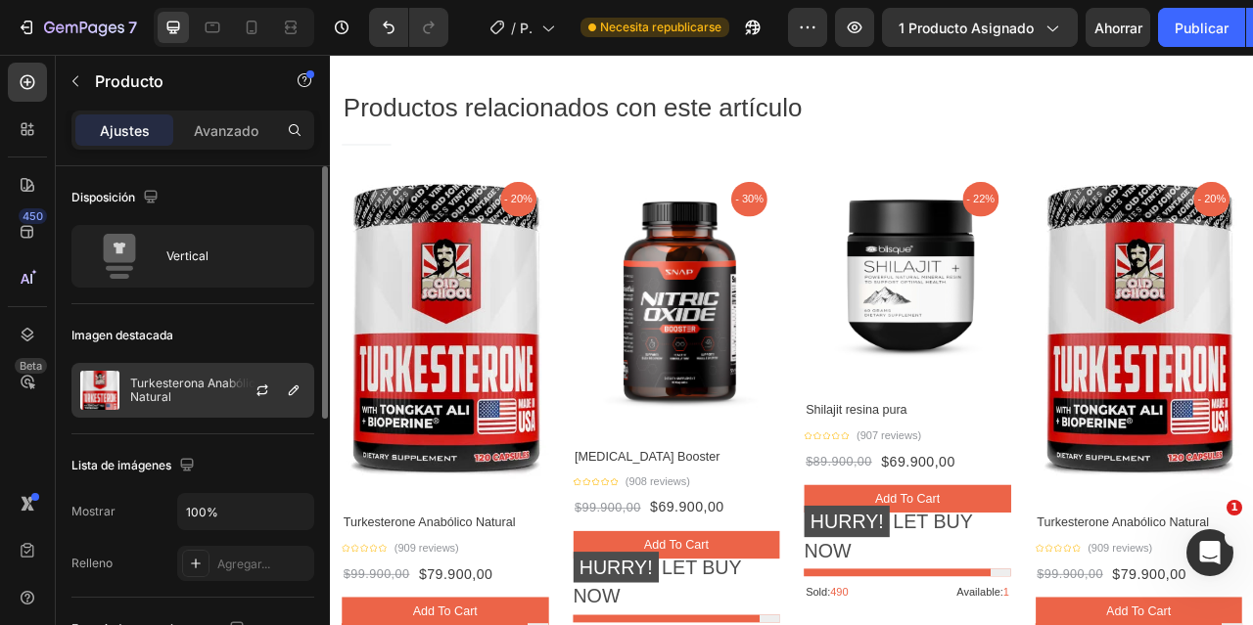
click at [190, 397] on div "Turkesterona Anabólico Natural" at bounding box center [192, 390] width 243 height 55
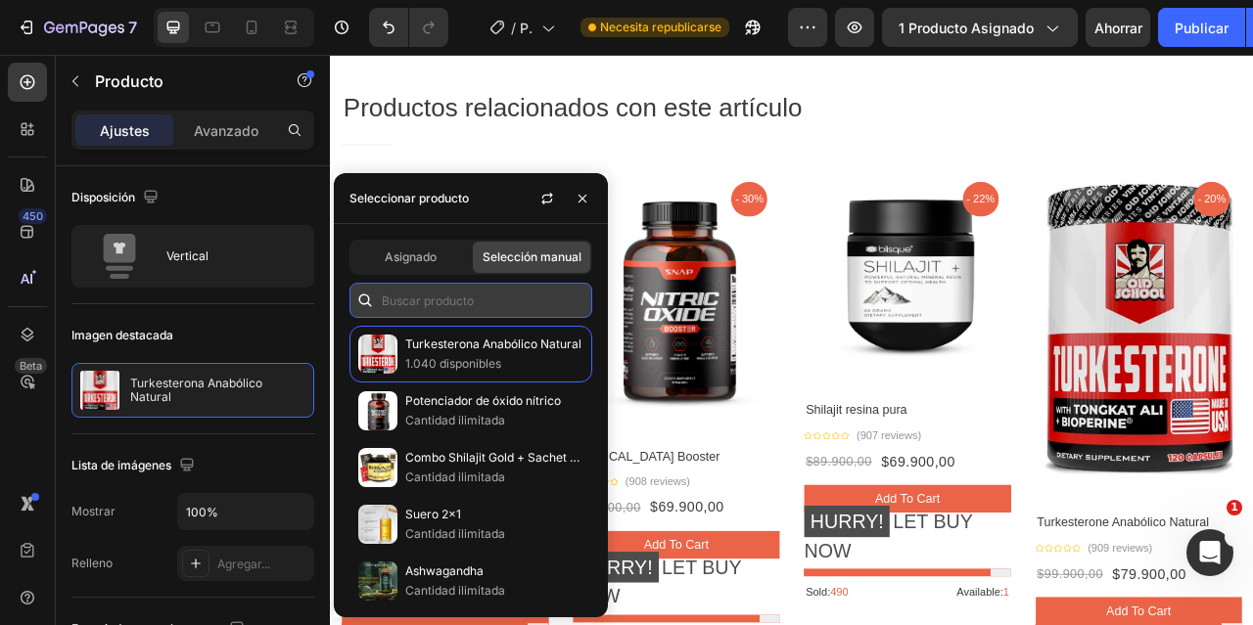
click at [454, 305] on input "text" at bounding box center [470, 300] width 243 height 35
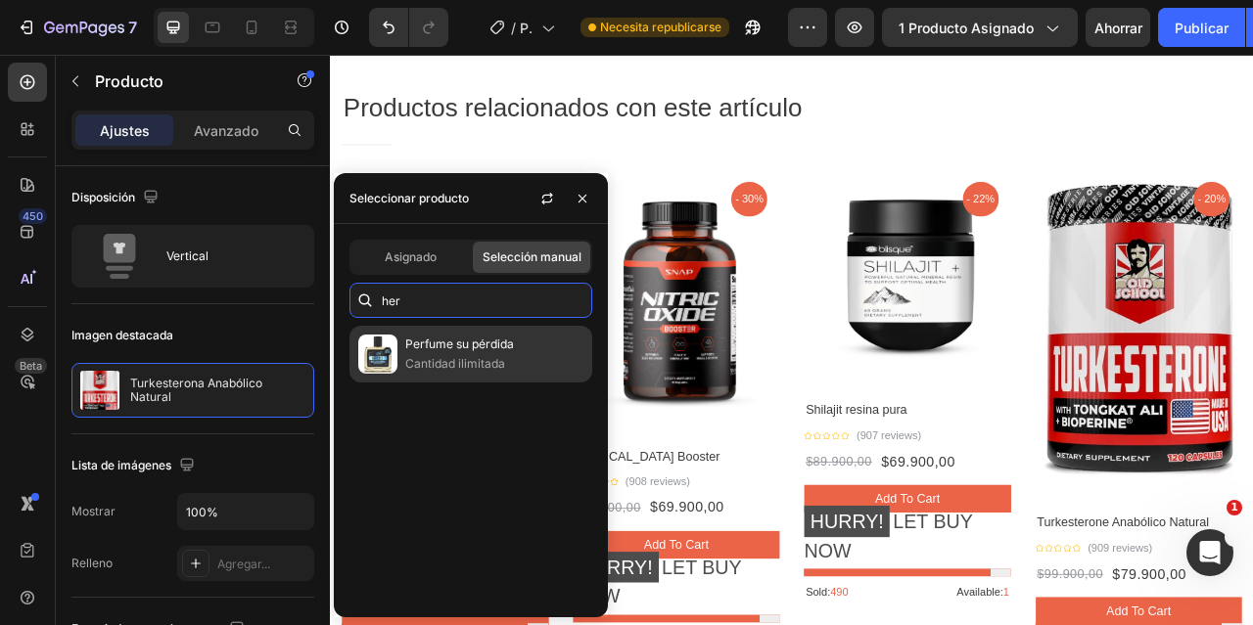
type input "her"
click at [437, 353] on p "Perfume su pérdida" at bounding box center [494, 345] width 178 height 20
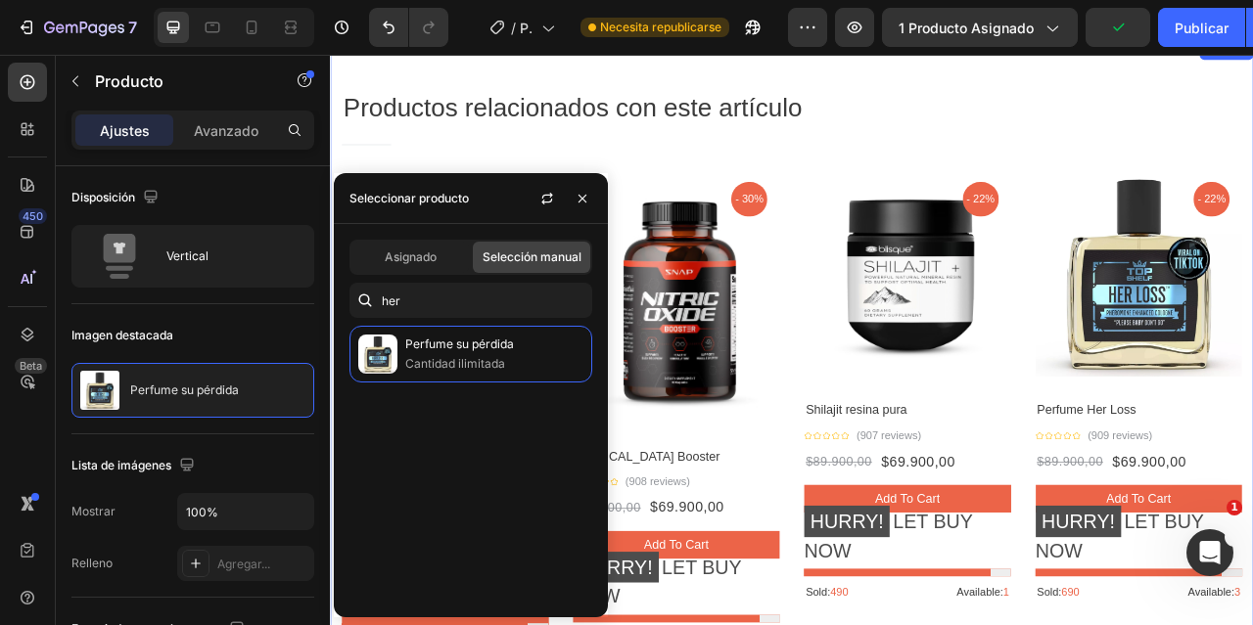
click at [994, 92] on div "Productos relacionados con este artículo Heading Title Line Row Product Images …" at bounding box center [917, 460] width 1175 height 846
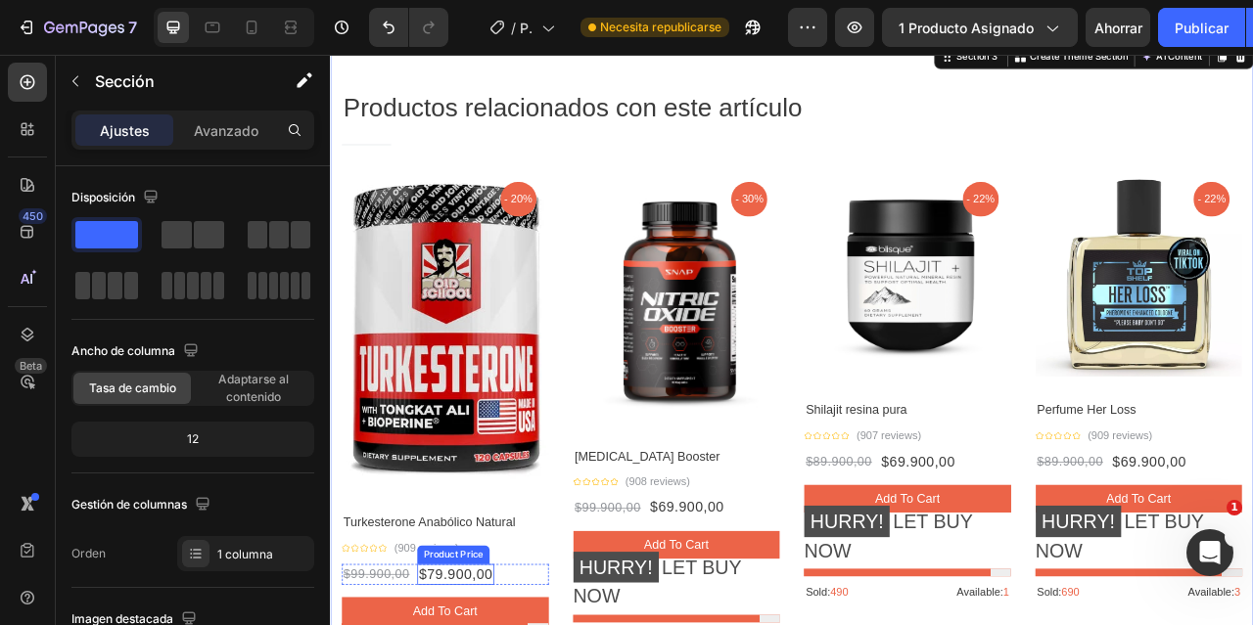
scroll to position [2055, 0]
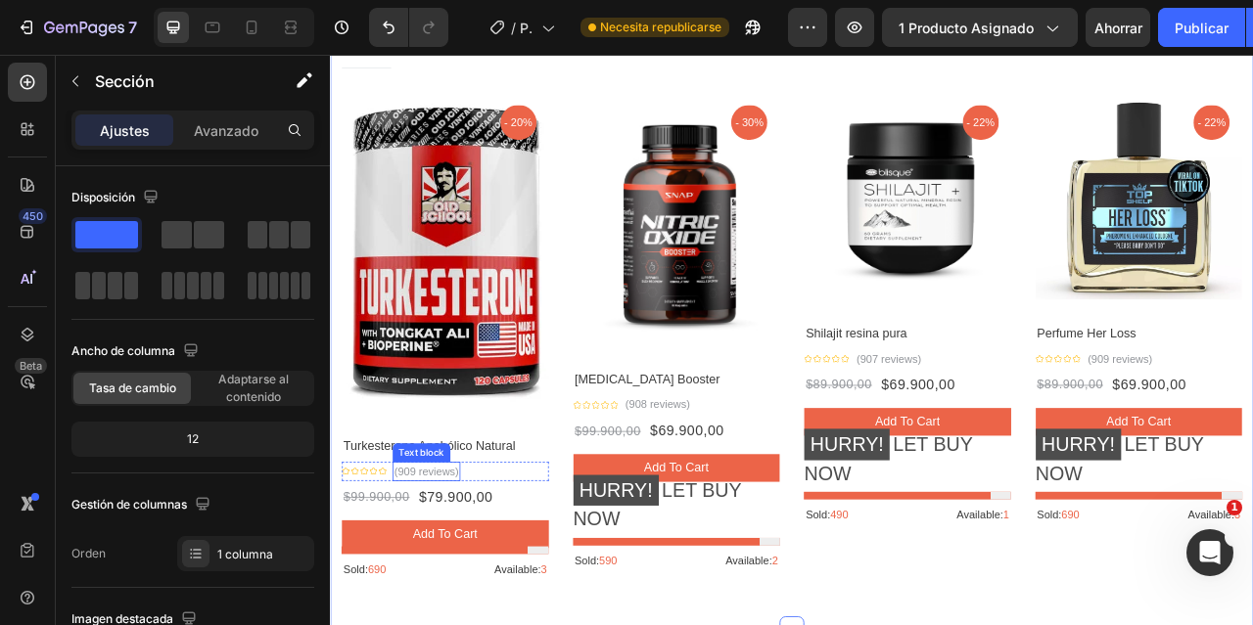
click at [431, 580] on p "(909 reviews)" at bounding box center [452, 585] width 82 height 21
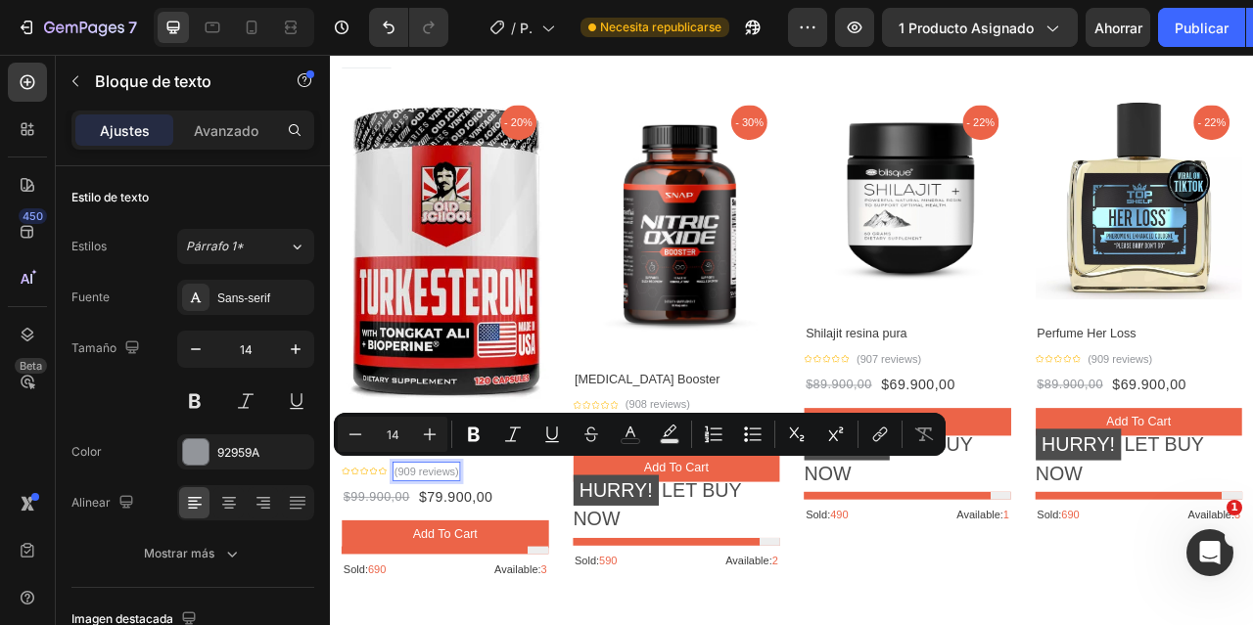
click at [439, 577] on p "(909 reviews)" at bounding box center [452, 585] width 82 height 21
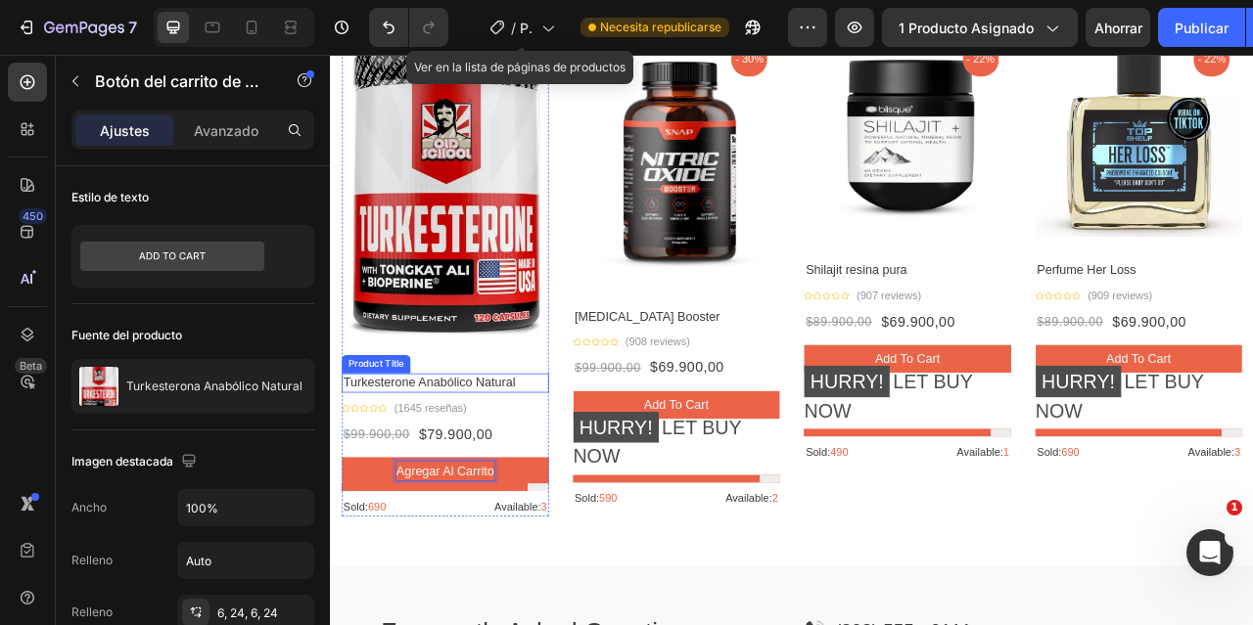
scroll to position [2153, 0]
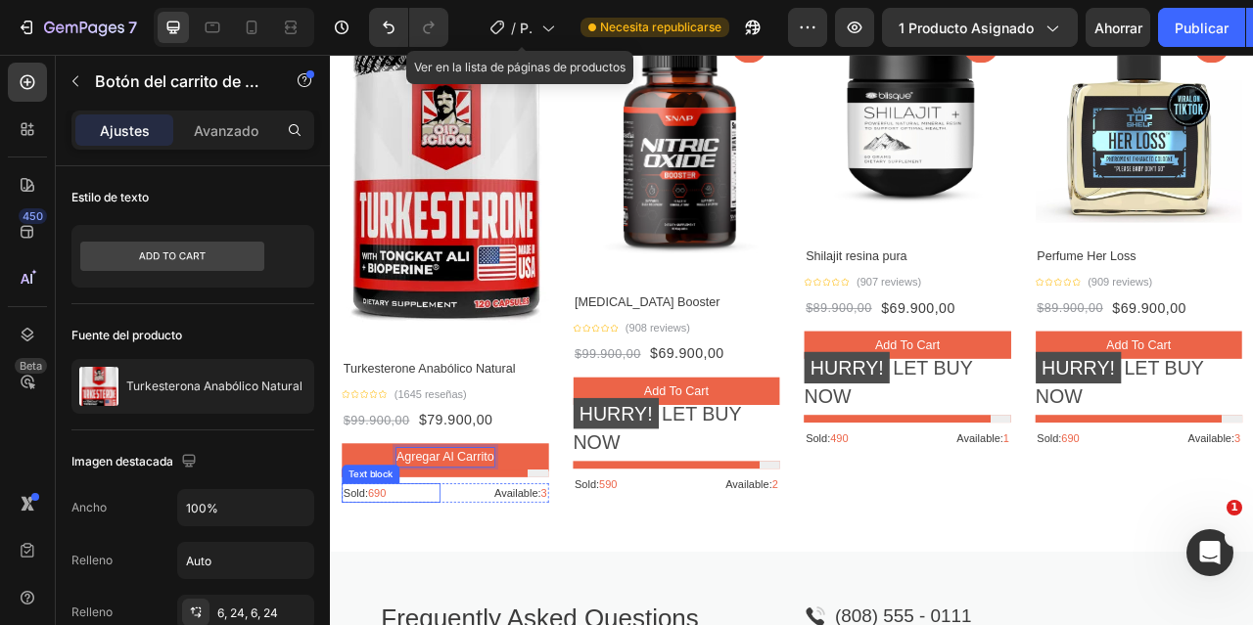
click at [362, 606] on p "Sold: 690" at bounding box center [406, 612] width 121 height 21
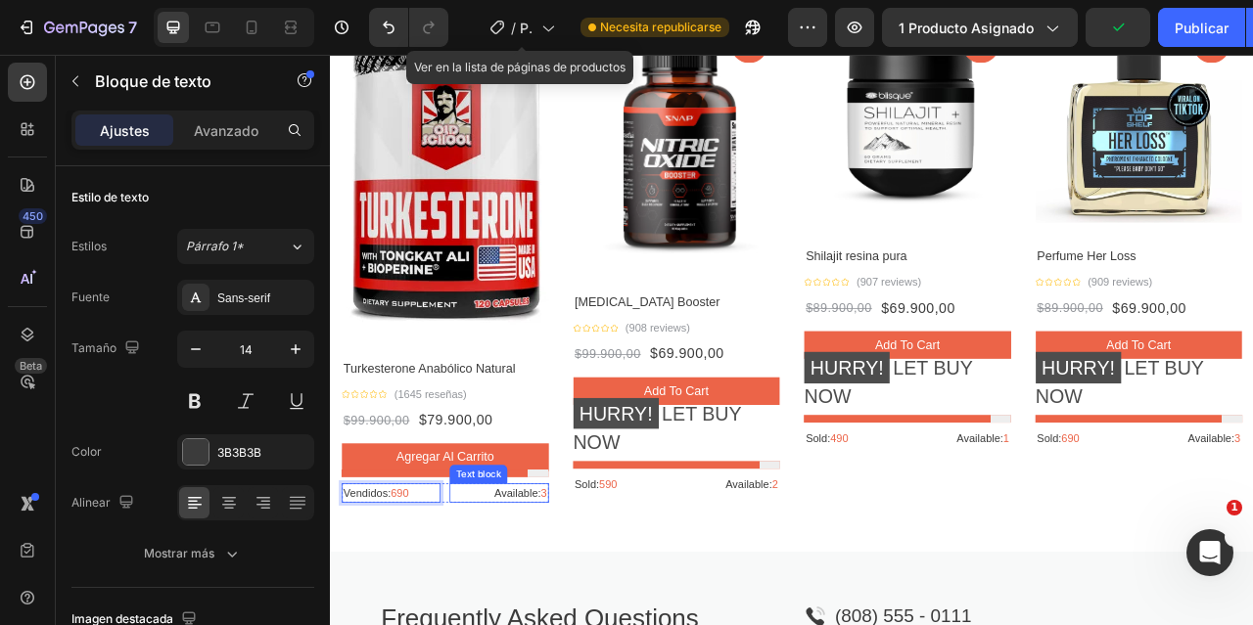
click at [565, 607] on p "Available: 3" at bounding box center [544, 612] width 121 height 21
click at [427, 613] on span "690" at bounding box center [418, 612] width 23 height 16
click at [430, 607] on span "690" at bounding box center [418, 612] width 23 height 16
click at [434, 607] on p "Vendidos: 2032" at bounding box center [406, 612] width 121 height 21
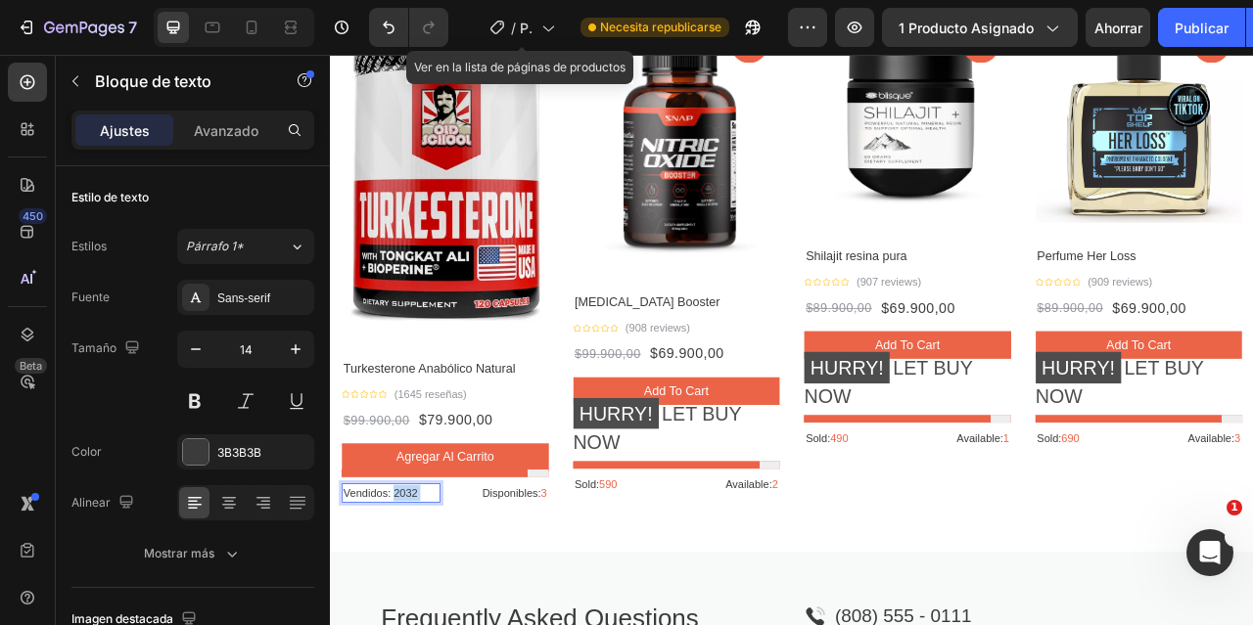
click at [434, 607] on p "Vendidos: 2032" at bounding box center [406, 612] width 121 height 21
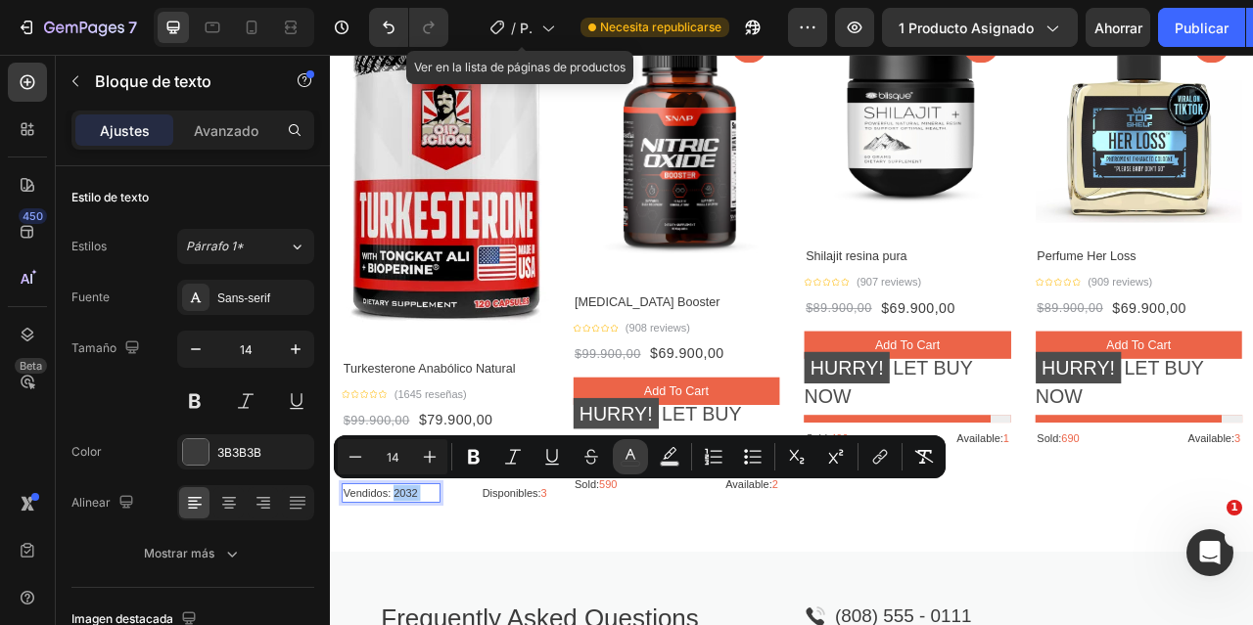
click at [632, 450] on icon "Editor contextual toolbar" at bounding box center [631, 457] width 20 height 20
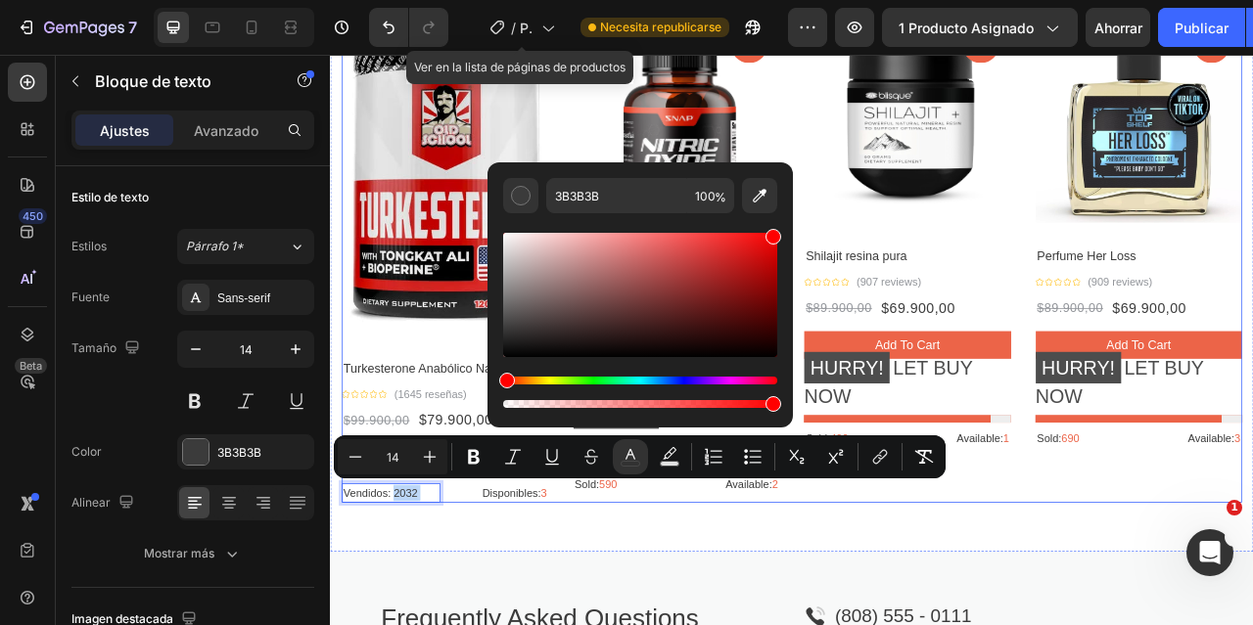
drag, startPoint x: 836, startPoint y: 385, endPoint x: 927, endPoint y: 258, distance: 155.7
type input "FF0000"
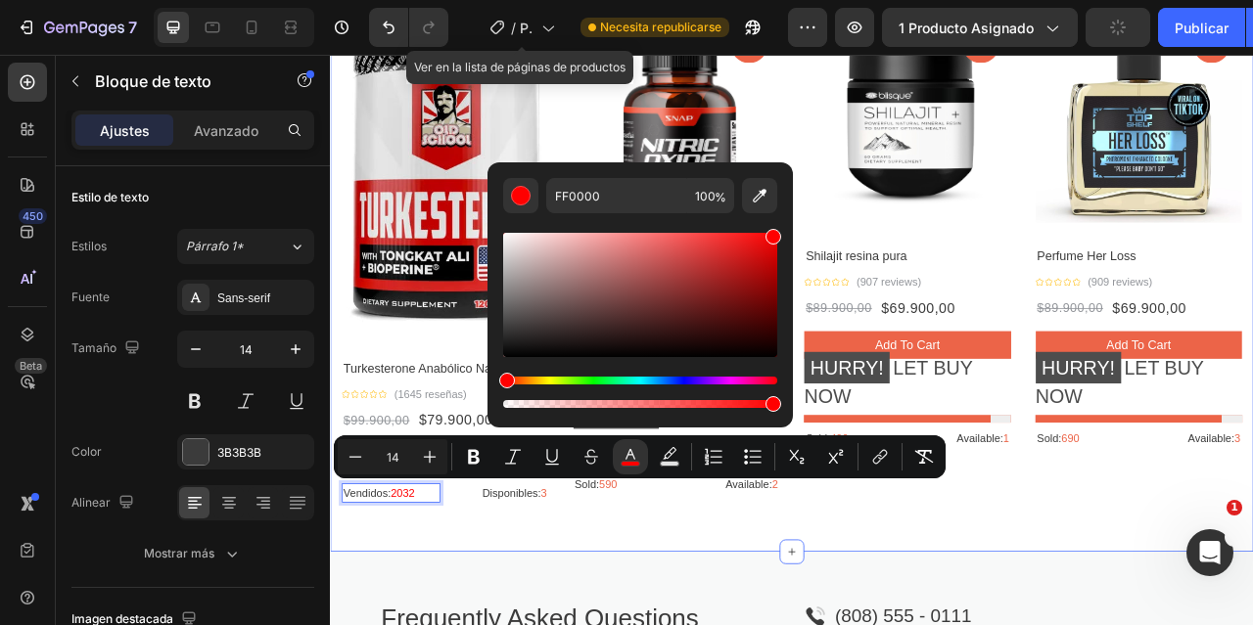
click at [485, 624] on div "Productos relacionados con este artículo Heading Title Line Row Product Images …" at bounding box center [917, 264] width 1175 height 846
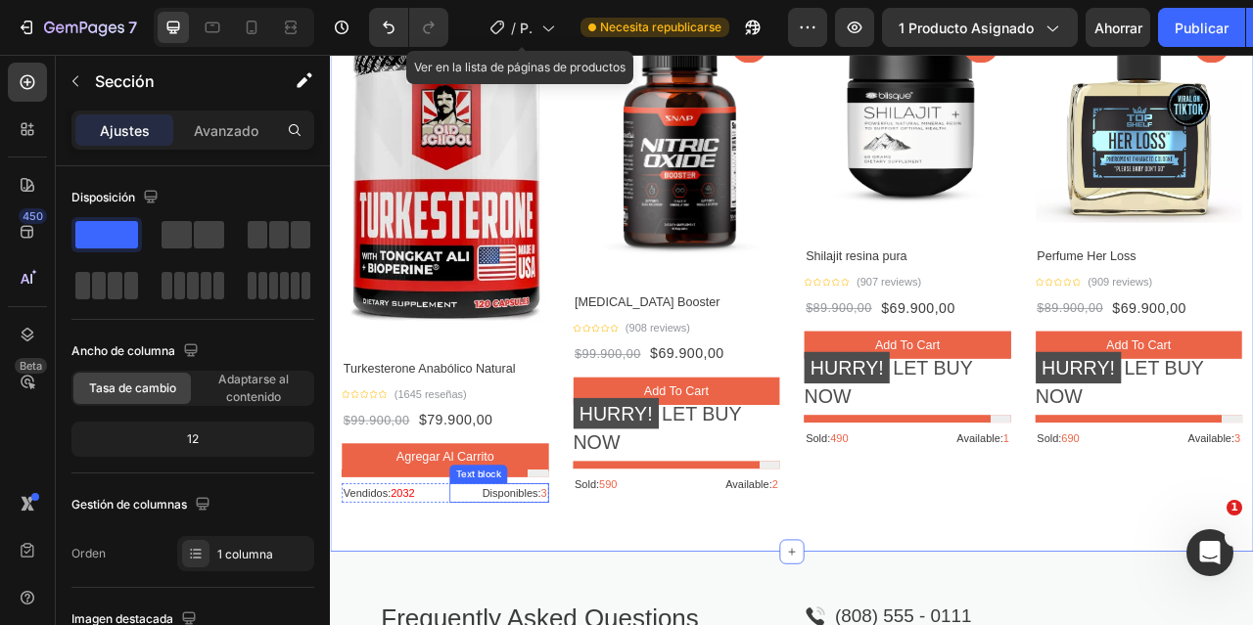
click at [598, 604] on span "3" at bounding box center [602, 612] width 8 height 16
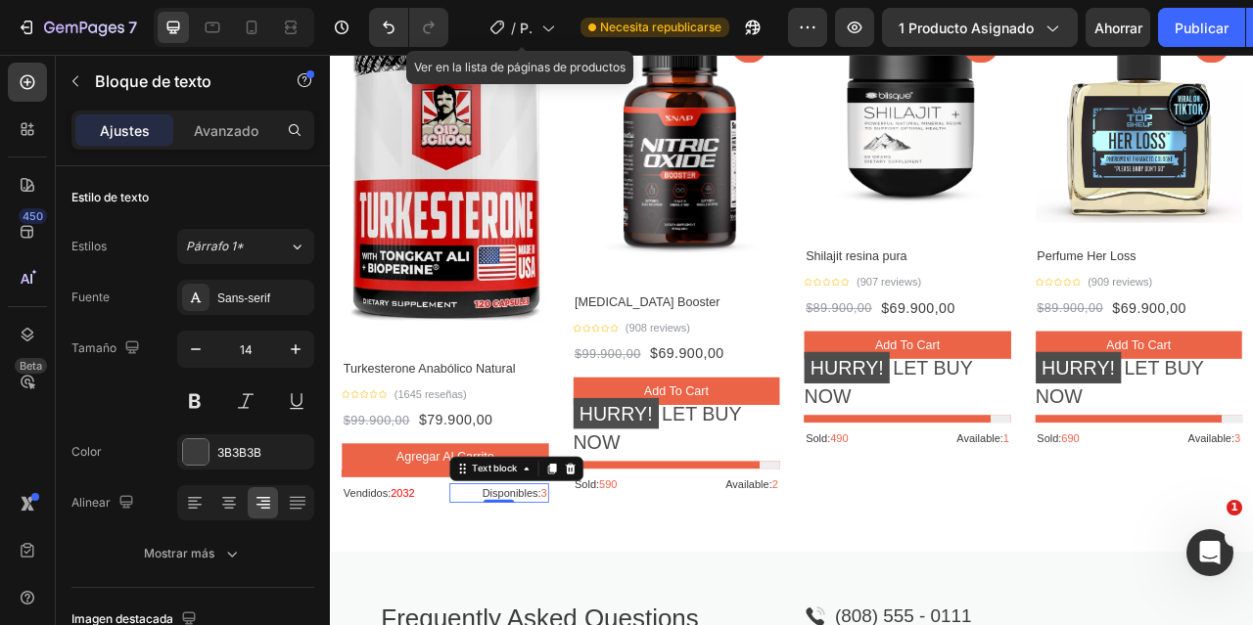
click at [602, 602] on div "Disponibles: 3" at bounding box center [544, 612] width 125 height 24
click at [592, 604] on span "30" at bounding box center [598, 612] width 16 height 16
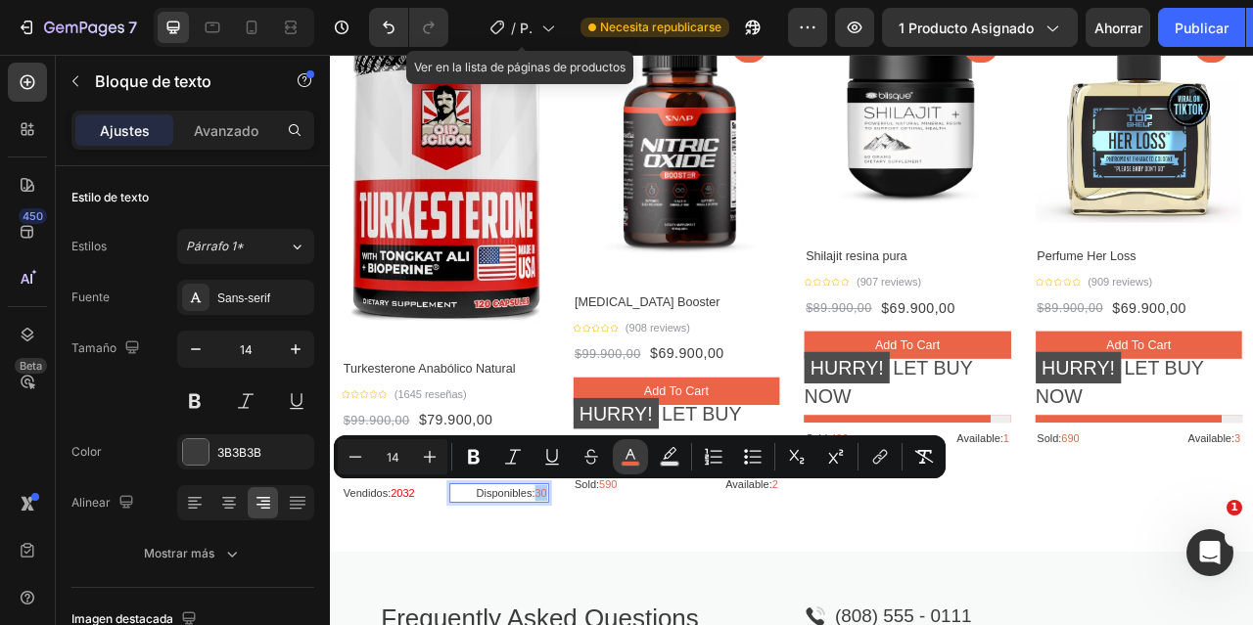
click at [628, 455] on icon "Editor contextual toolbar" at bounding box center [630, 454] width 10 height 11
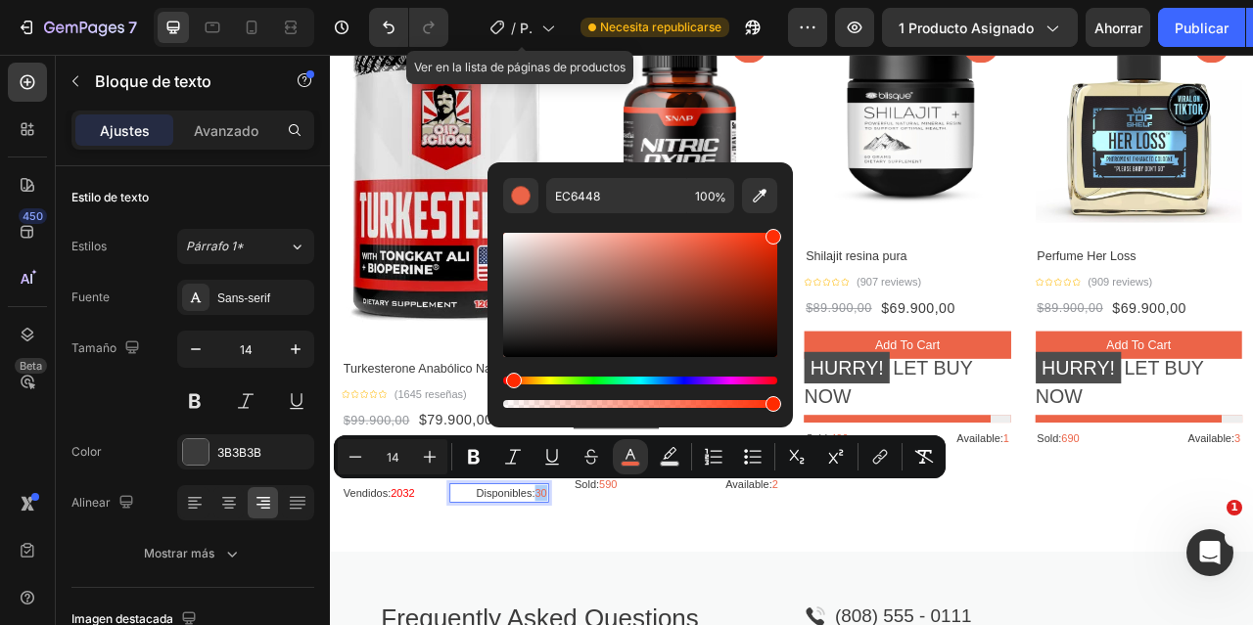
drag, startPoint x: 1026, startPoint y: 298, endPoint x: 929, endPoint y: 256, distance: 105.3
type input "FF2A00"
click at [548, 624] on div "Productos relacionados con este artículo Heading Title Line Row Product Images …" at bounding box center [917, 264] width 1175 height 846
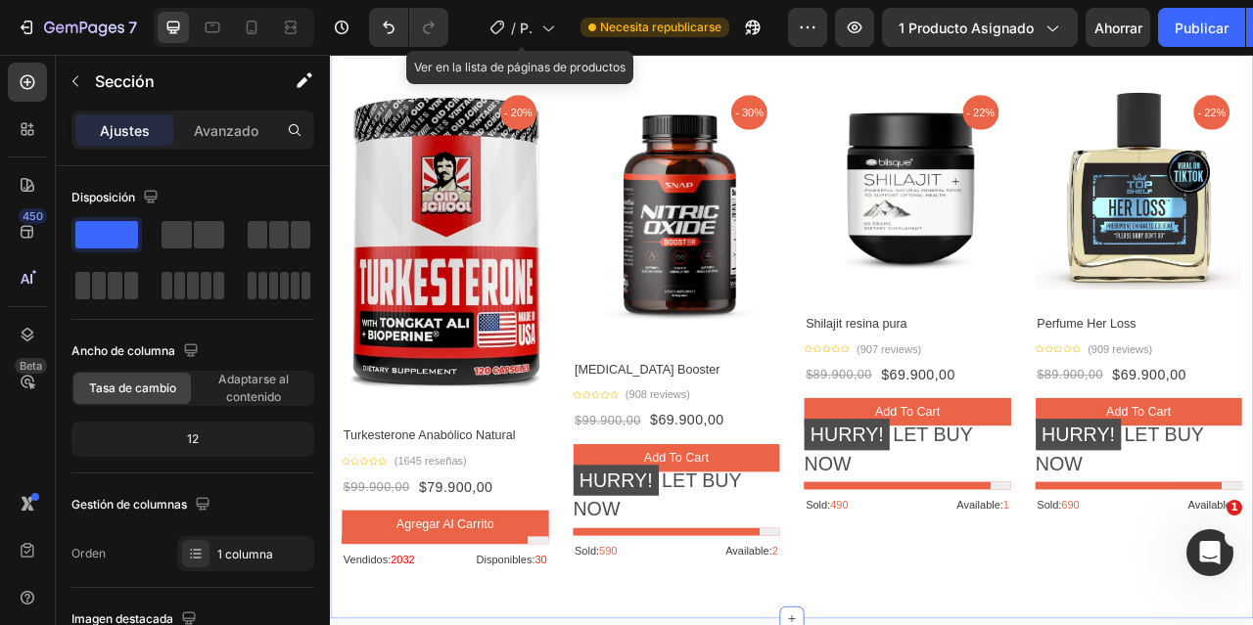
scroll to position [2055, 0]
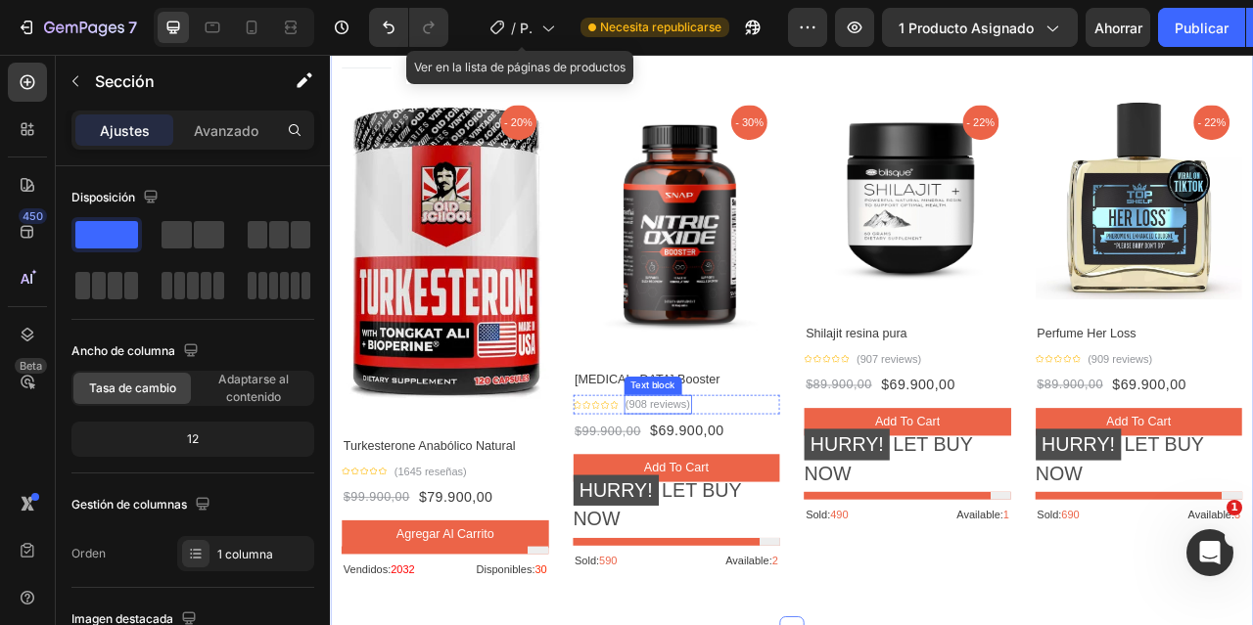
click at [713, 495] on p "(908 reviews)" at bounding box center [747, 499] width 82 height 21
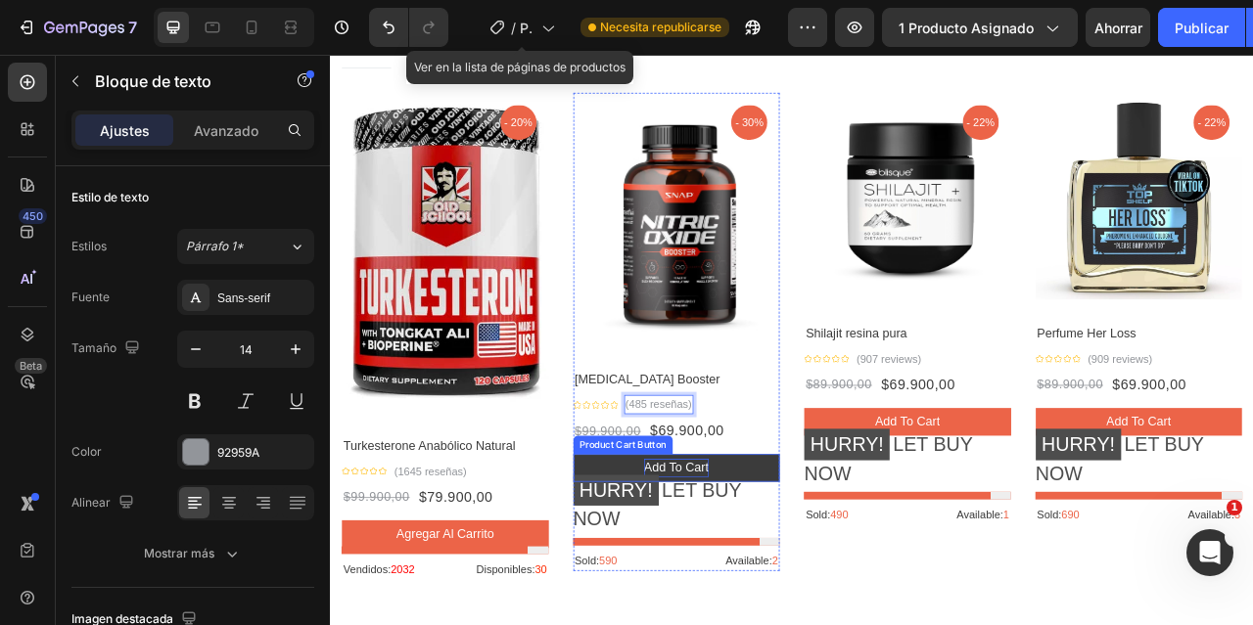
click at [764, 573] on div "Add to cart" at bounding box center [770, 580] width 82 height 23
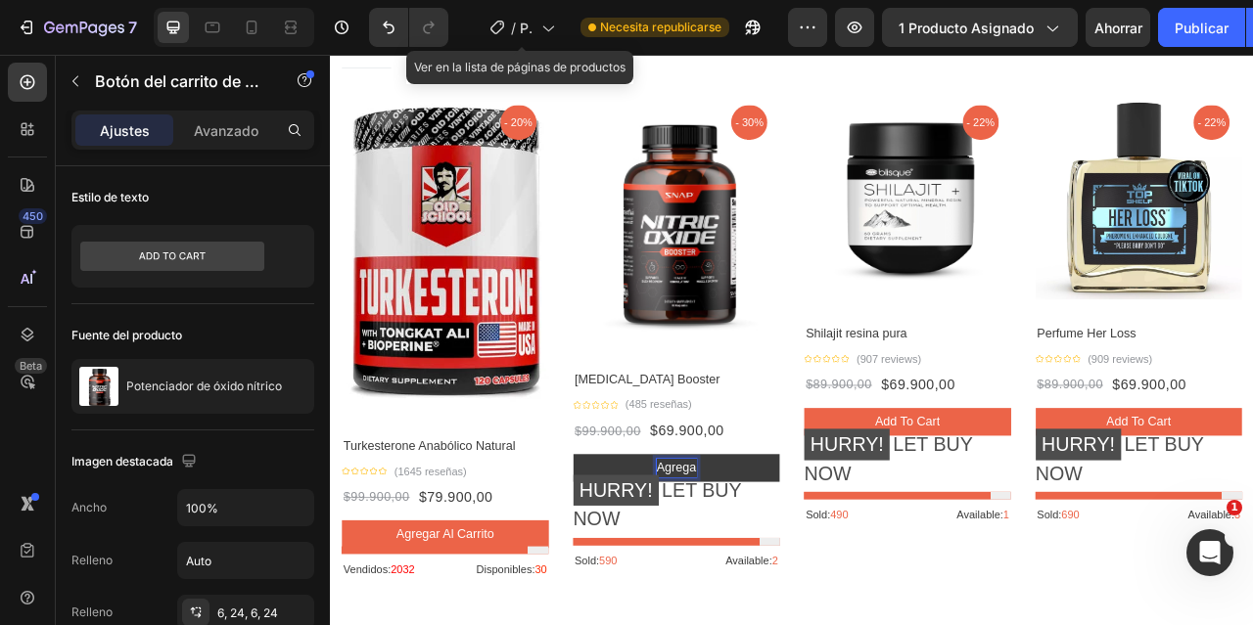
click at [639, 563] on button "agrega" at bounding box center [770, 580] width 263 height 35
click at [639, 563] on button "agregar al" at bounding box center [770, 580] width 263 height 35
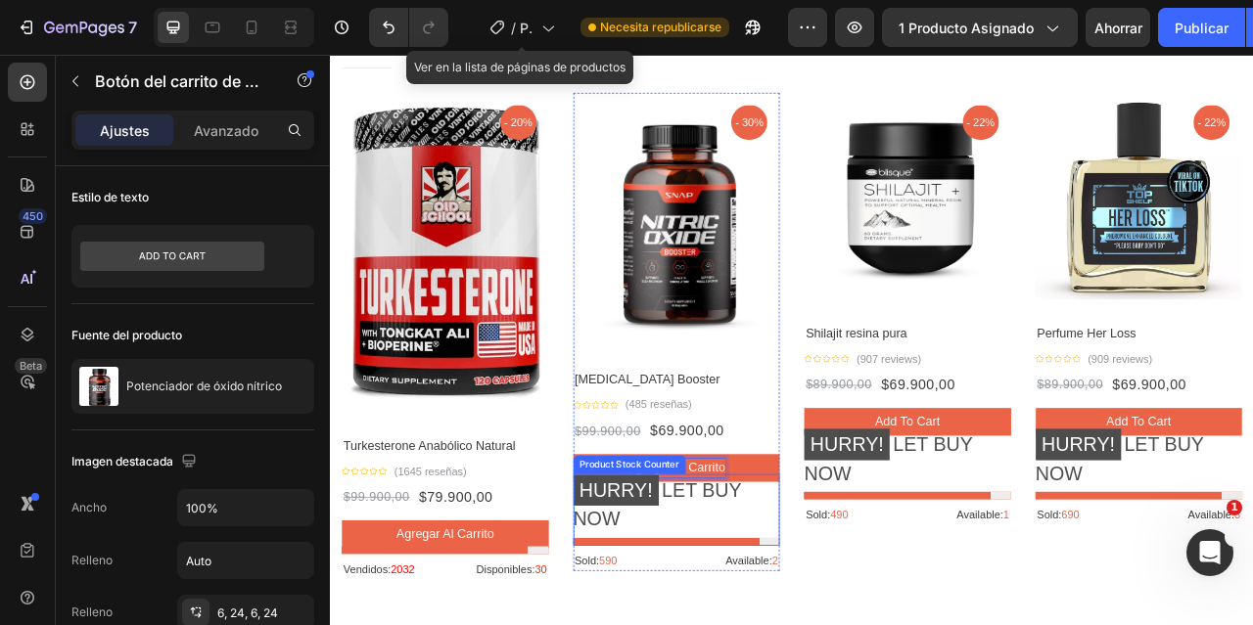
click at [792, 624] on p "HURRY! LET BUY NOW" at bounding box center [770, 624] width 263 height 73
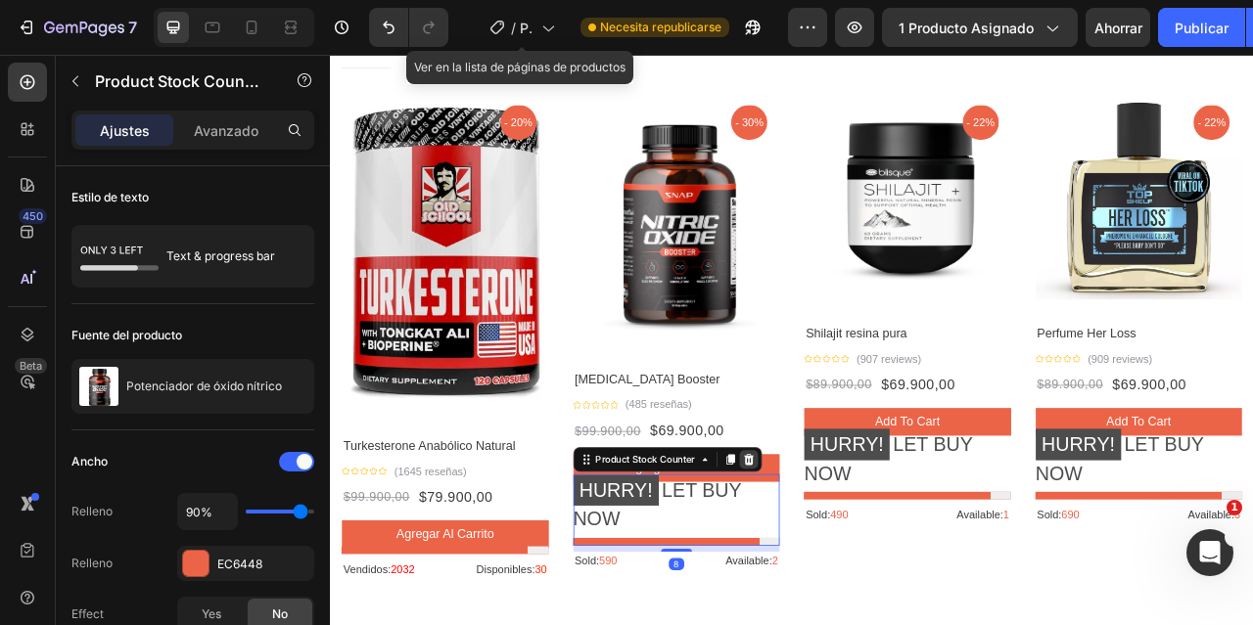
click at [866, 567] on div at bounding box center [862, 569] width 23 height 23
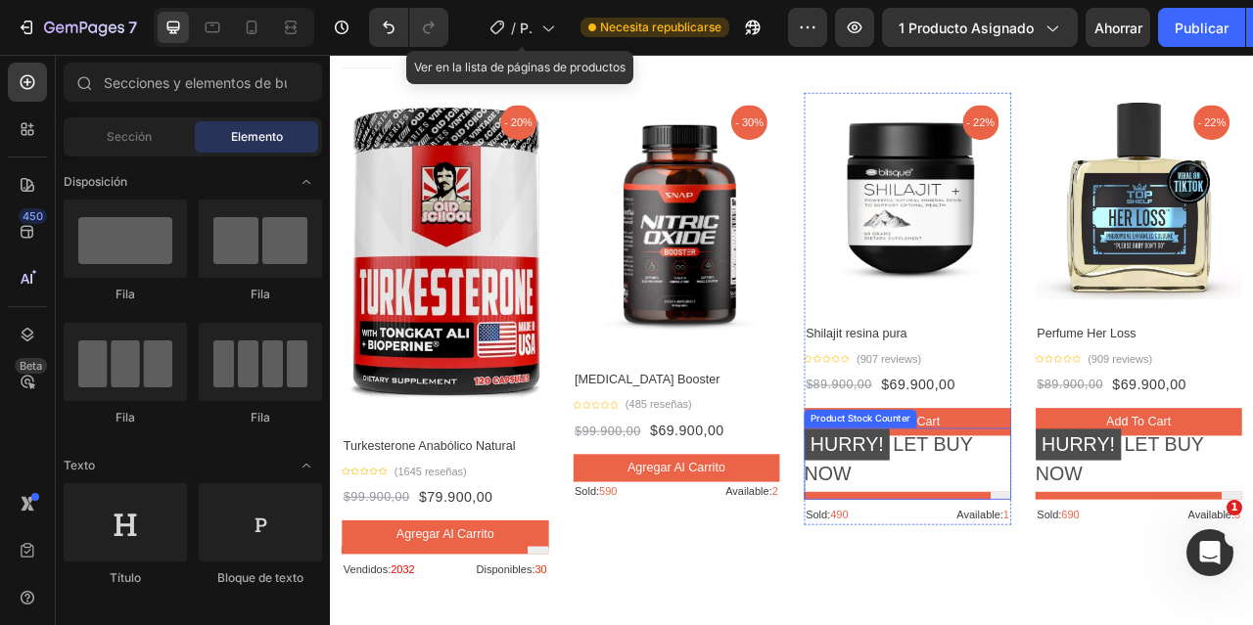
click at [1128, 563] on p "HURRY! LET BUY NOW" at bounding box center [1064, 566] width 263 height 73
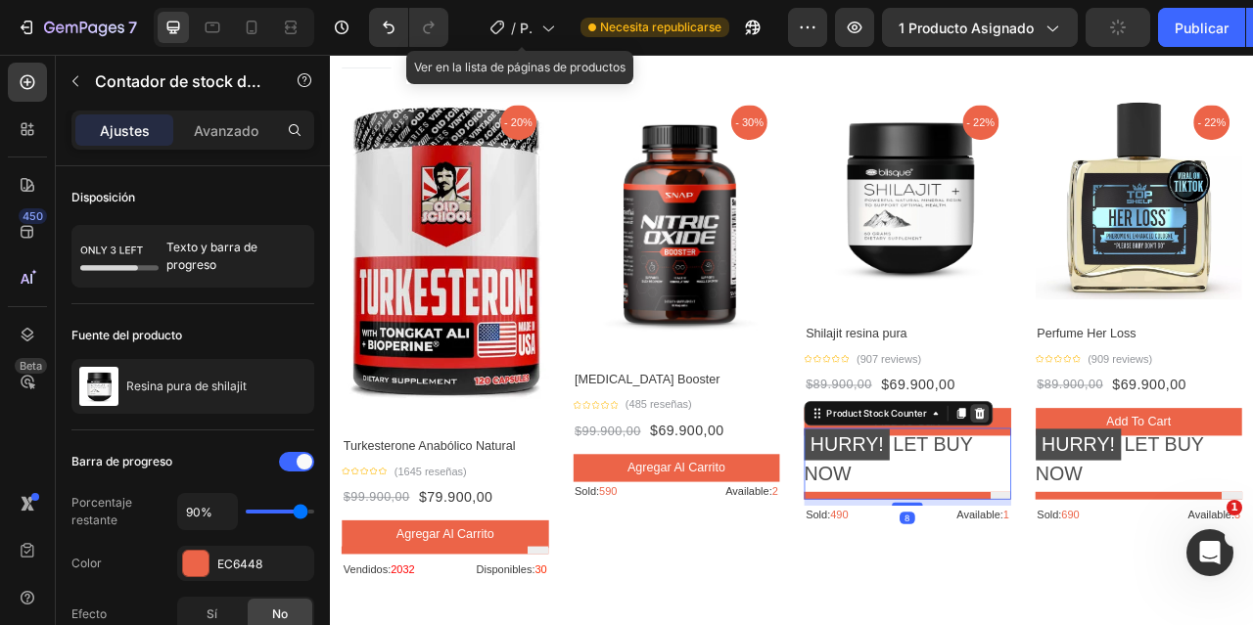
click at [1148, 510] on icon at bounding box center [1156, 511] width 16 height 16
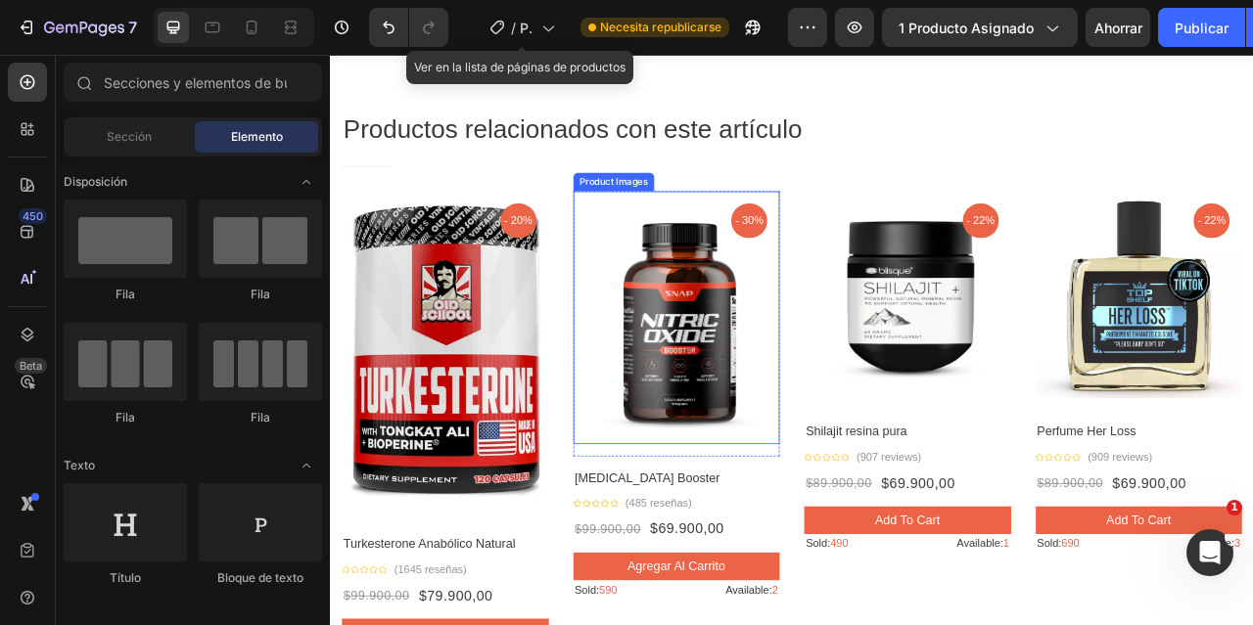
scroll to position [1958, 0]
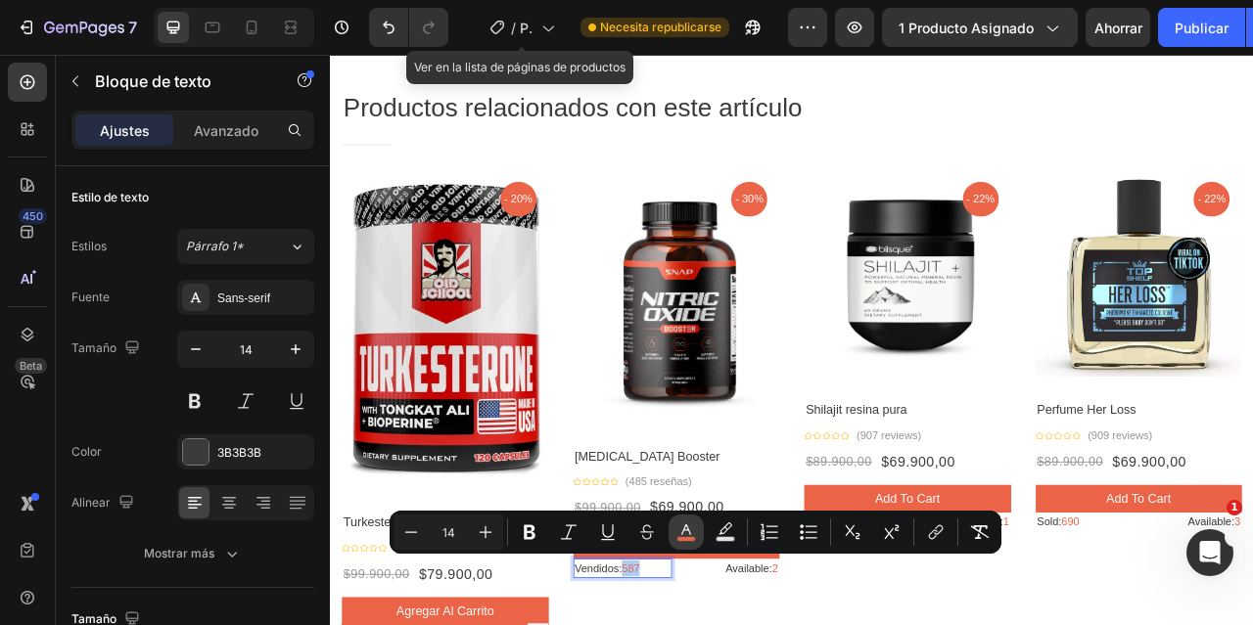
click at [685, 531] on icon "Editor contextual toolbar" at bounding box center [686, 530] width 10 height 11
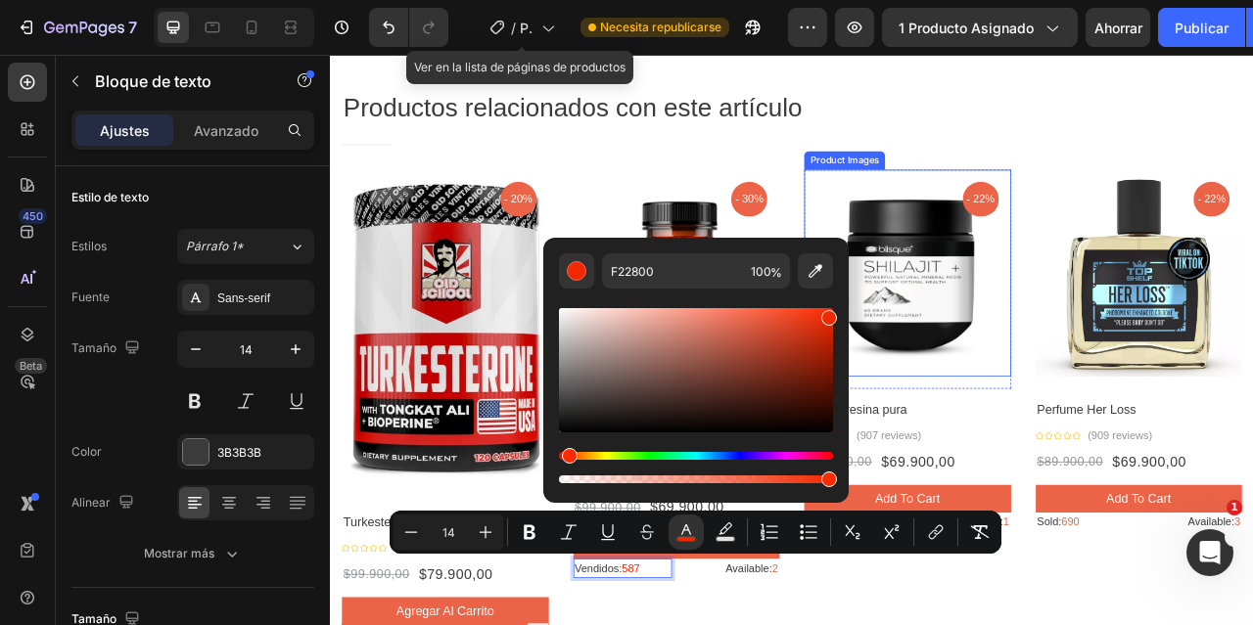
drag, startPoint x: 1084, startPoint y: 373, endPoint x: 998, endPoint y: 327, distance: 96.8
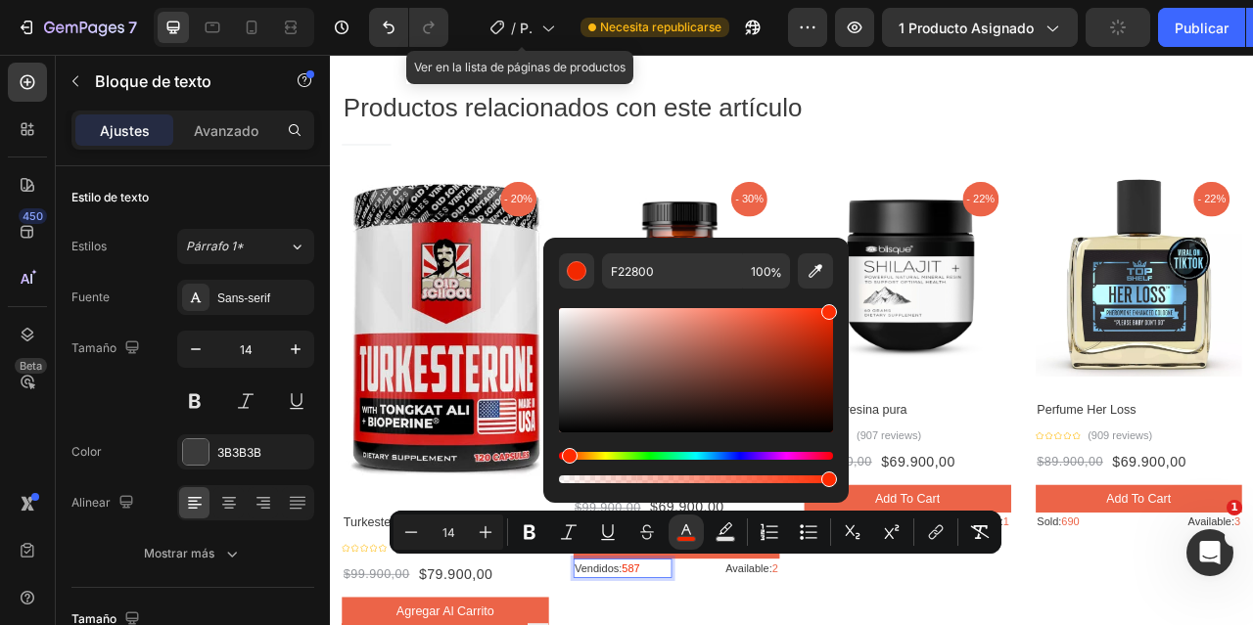
drag, startPoint x: 827, startPoint y: 314, endPoint x: 828, endPoint y: 290, distance: 24.5
click at [828, 290] on div "Editor contextual toolbar" at bounding box center [696, 388] width 274 height 199
type input "FF2E05"
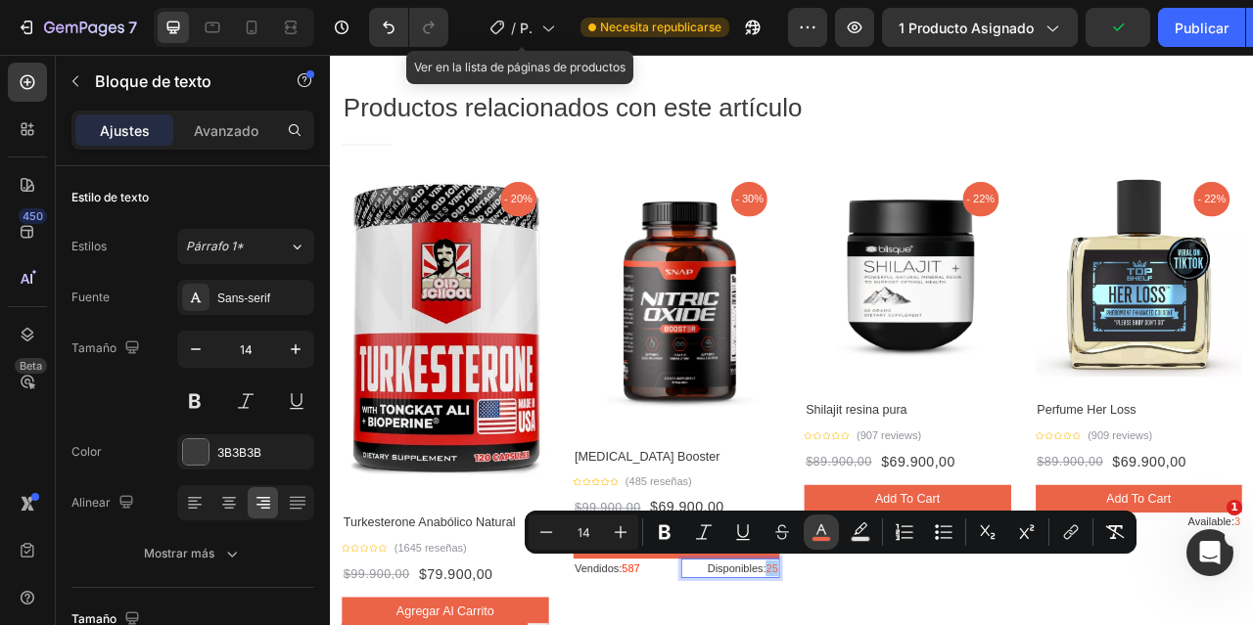
click at [827, 530] on icon "Editor contextual toolbar" at bounding box center [821, 533] width 20 height 20
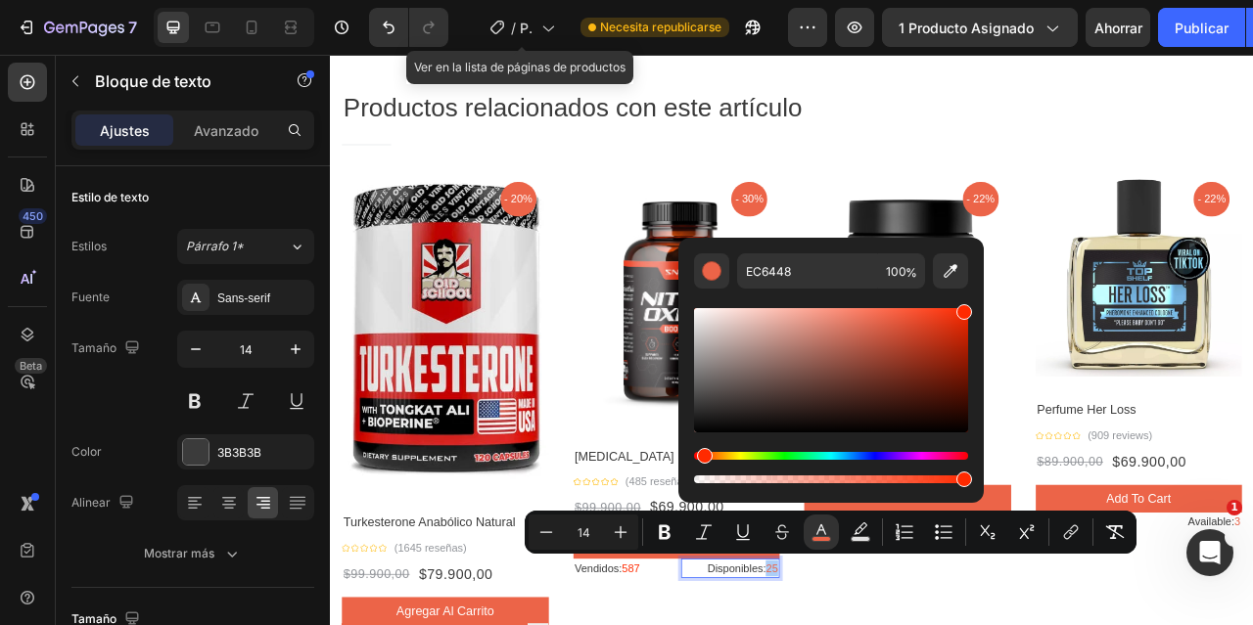
drag, startPoint x: 1219, startPoint y: 375, endPoint x: 1167, endPoint y: 347, distance: 58.7
type input "FF2A00"
click at [789, 80] on div "Productos relacionados con este artículo Heading Title Line Row Product Images …" at bounding box center [917, 460] width 1175 height 846
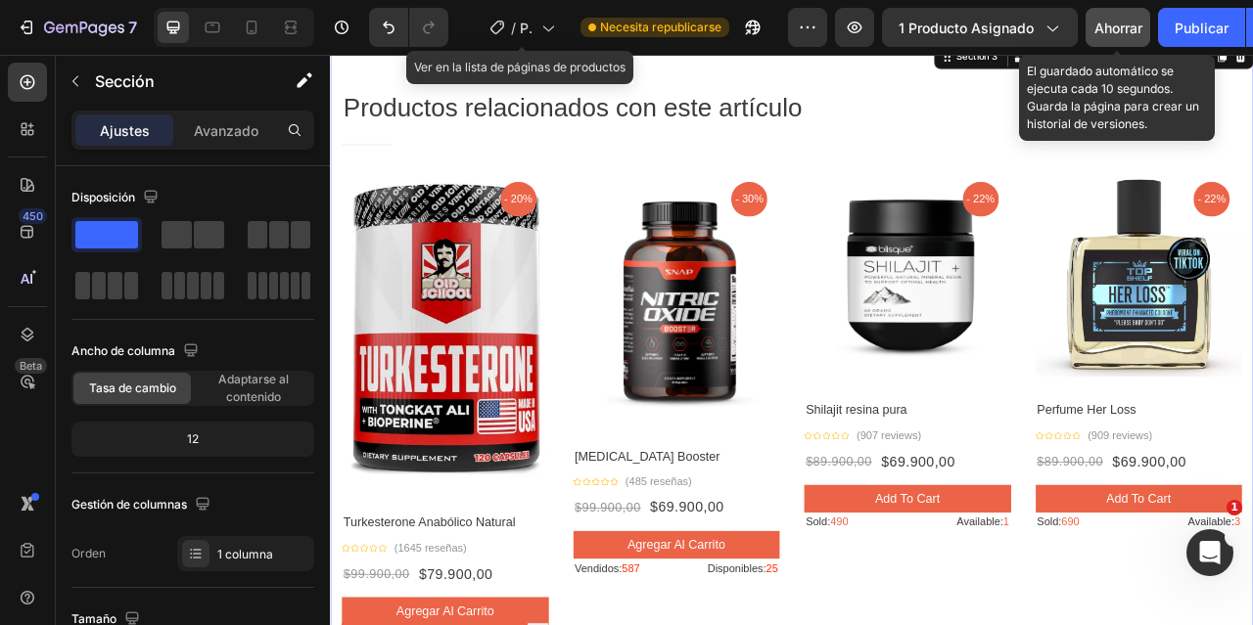
click at [1097, 21] on font "Ahorrar" at bounding box center [1118, 28] width 48 height 17
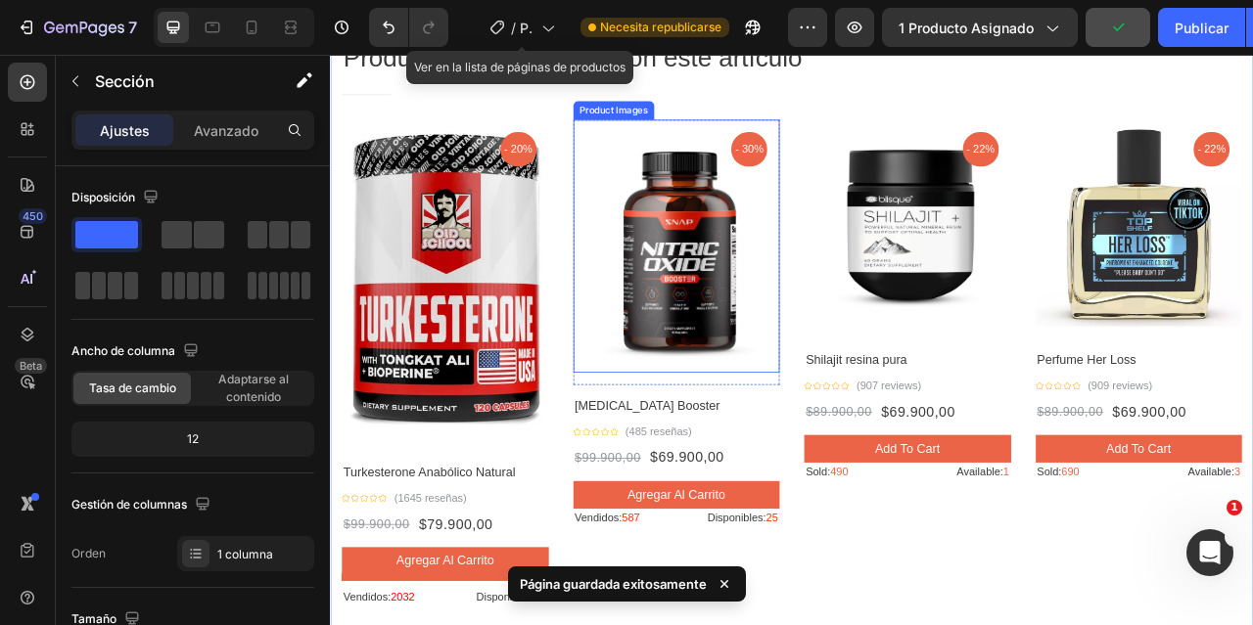
scroll to position [2055, 0]
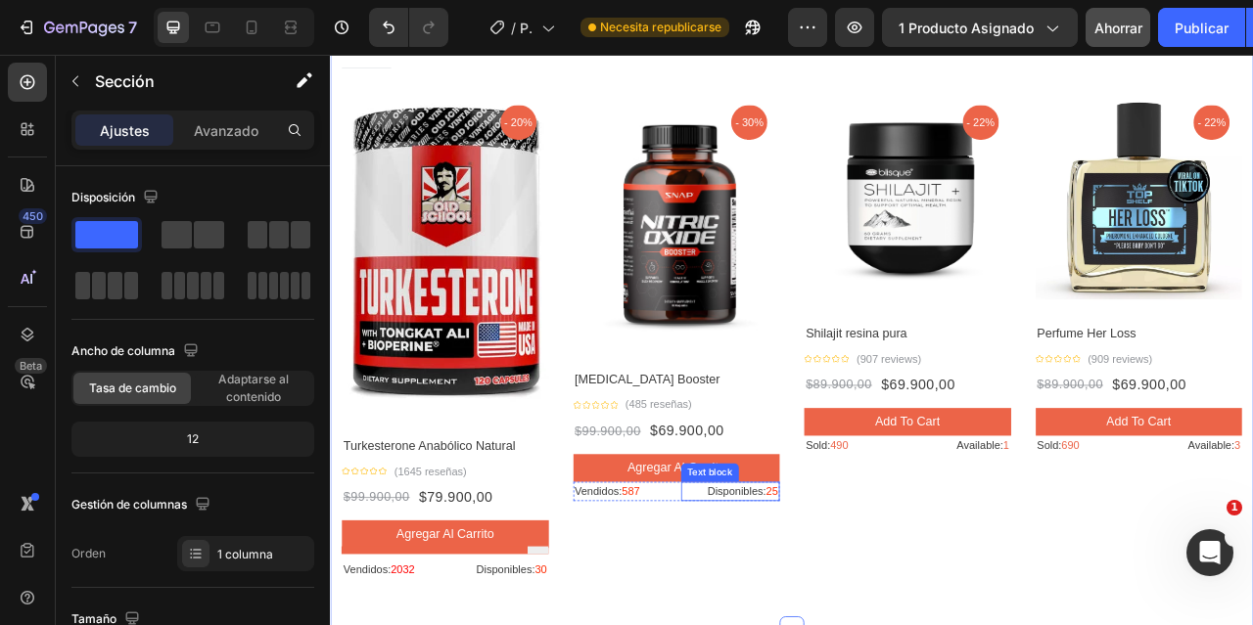
click at [890, 616] on div "Disponibles: 25" at bounding box center [838, 610] width 125 height 24
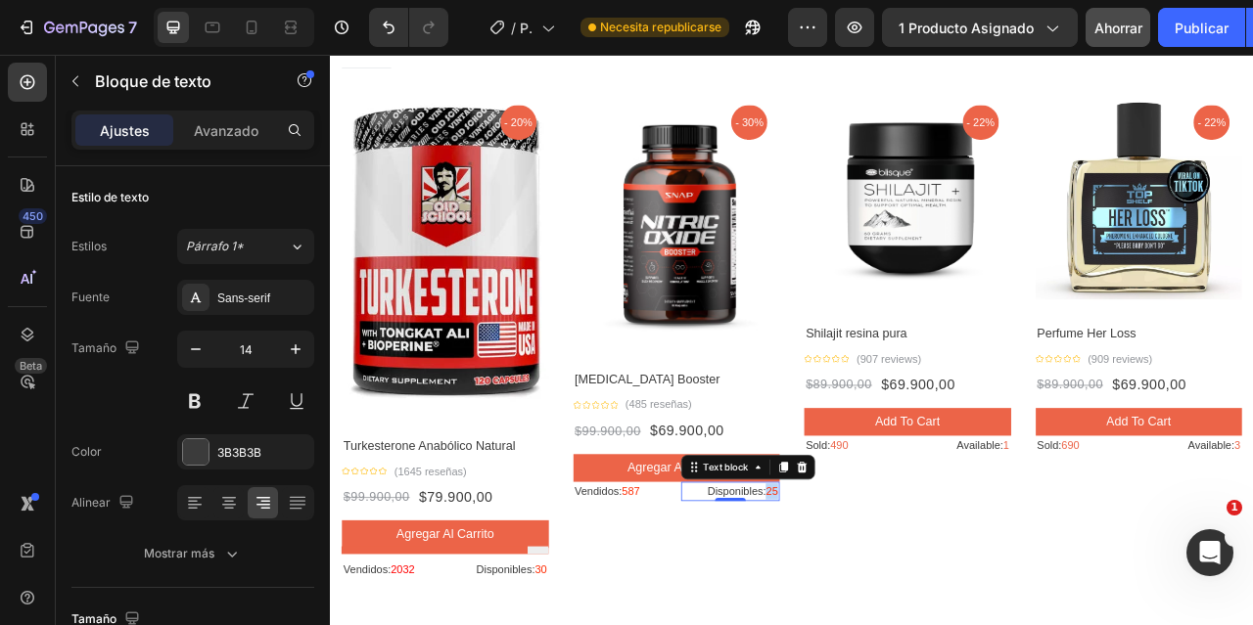
click at [886, 611] on span "25" at bounding box center [892, 610] width 16 height 16
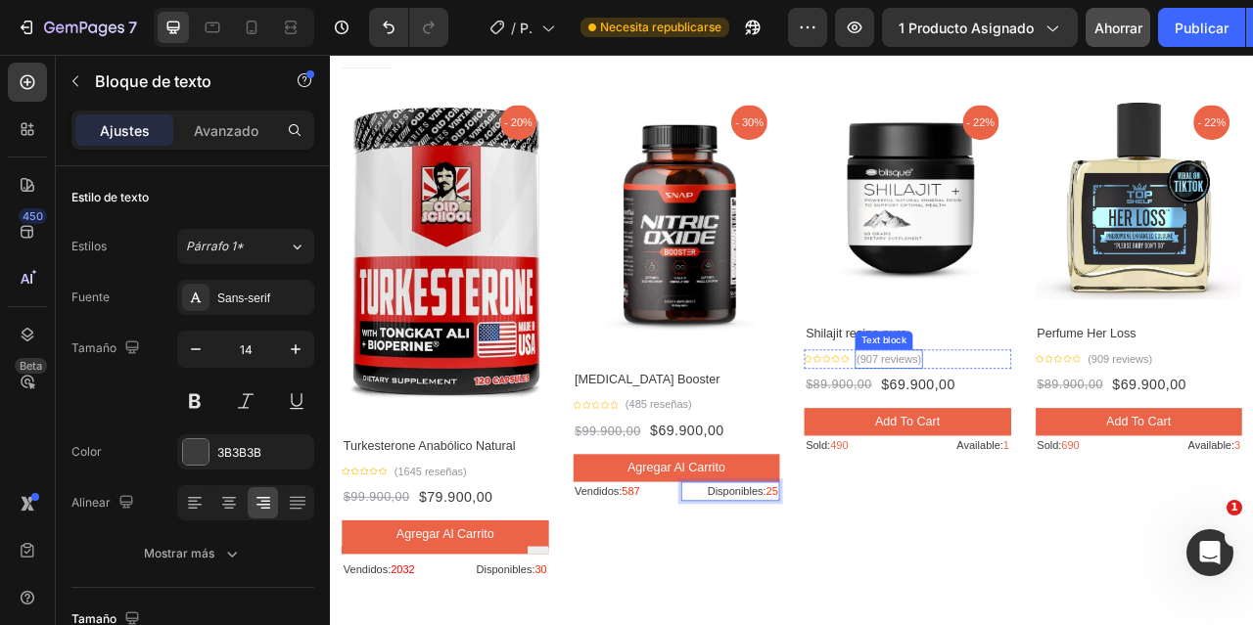
click at [1008, 437] on p "(907 reviews)" at bounding box center [1040, 442] width 82 height 21
click at [1076, 438] on p "(2311 reviews)" at bounding box center [1044, 442] width 90 height 21
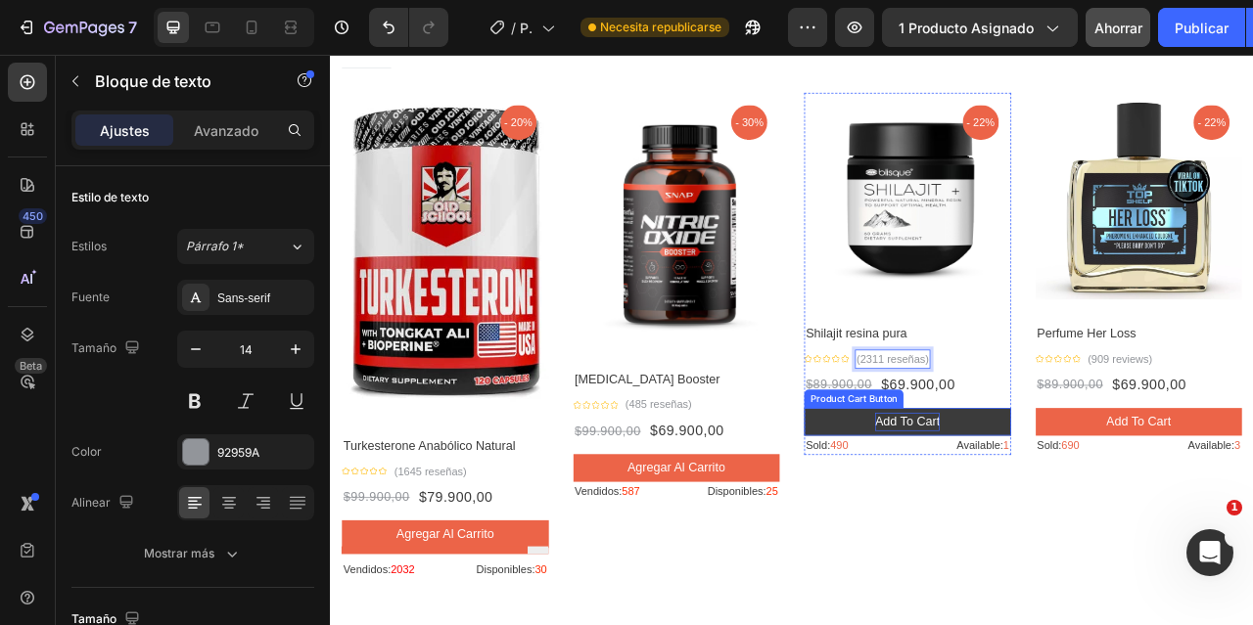
click at [1045, 519] on div "Add to cart" at bounding box center [1064, 521] width 82 height 23
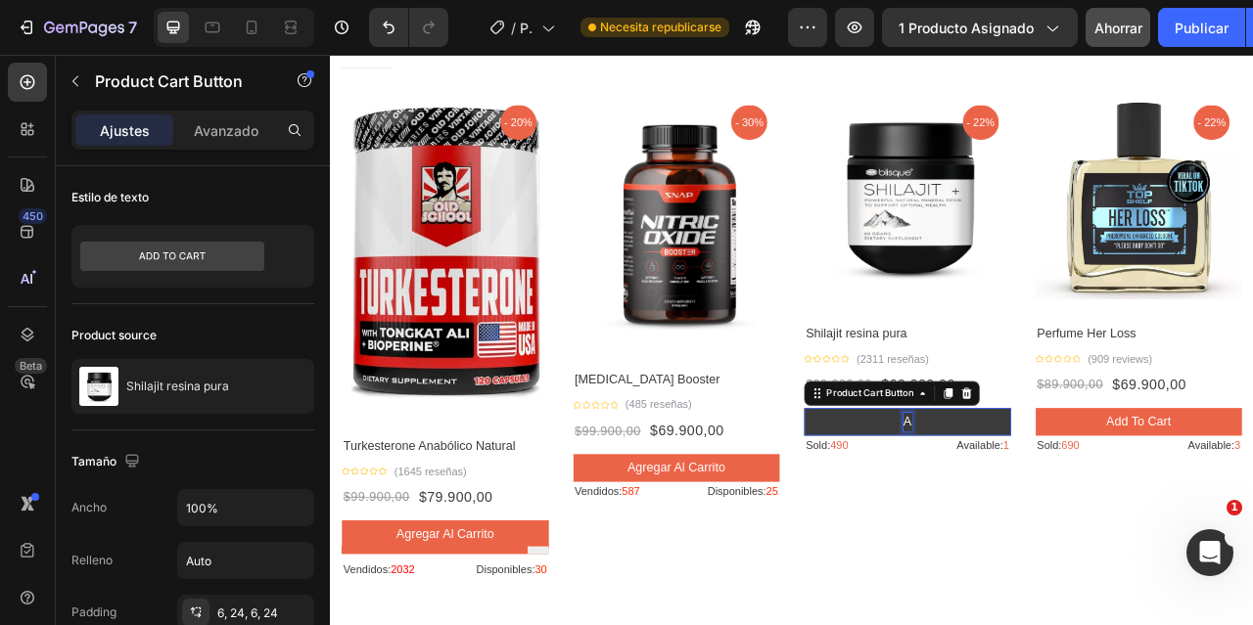
click at [933, 504] on button "a" at bounding box center [1064, 521] width 263 height 35
click at [933, 504] on button "agregar al" at bounding box center [1064, 521] width 263 height 35
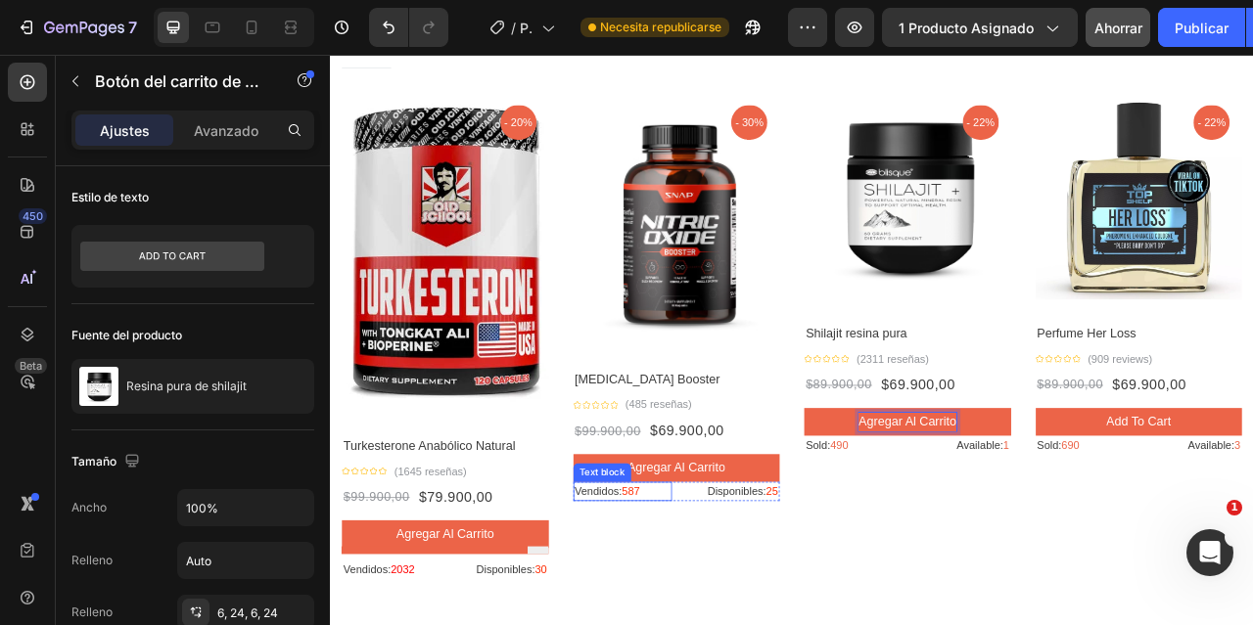
click at [720, 602] on span "587" at bounding box center [712, 610] width 23 height 16
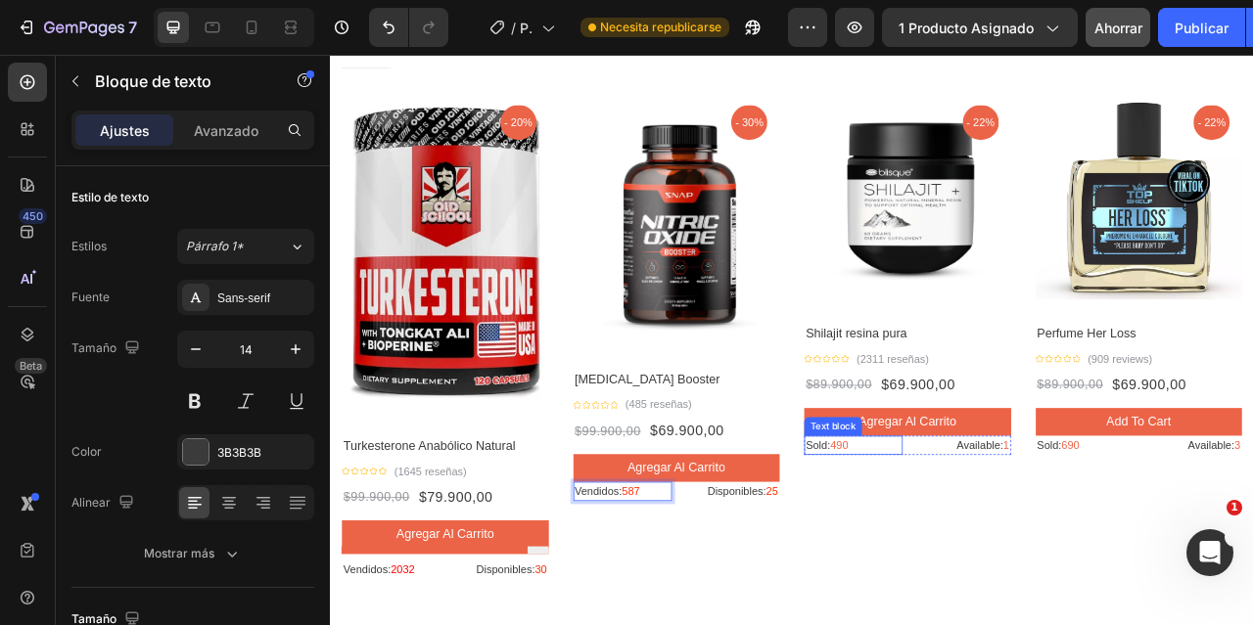
click at [982, 549] on span "490" at bounding box center [977, 551] width 23 height 16
click at [948, 549] on p "Sold: 490" at bounding box center [995, 551] width 121 height 21
click at [1002, 541] on p "Vendidos: 2790" at bounding box center [995, 551] width 121 height 21
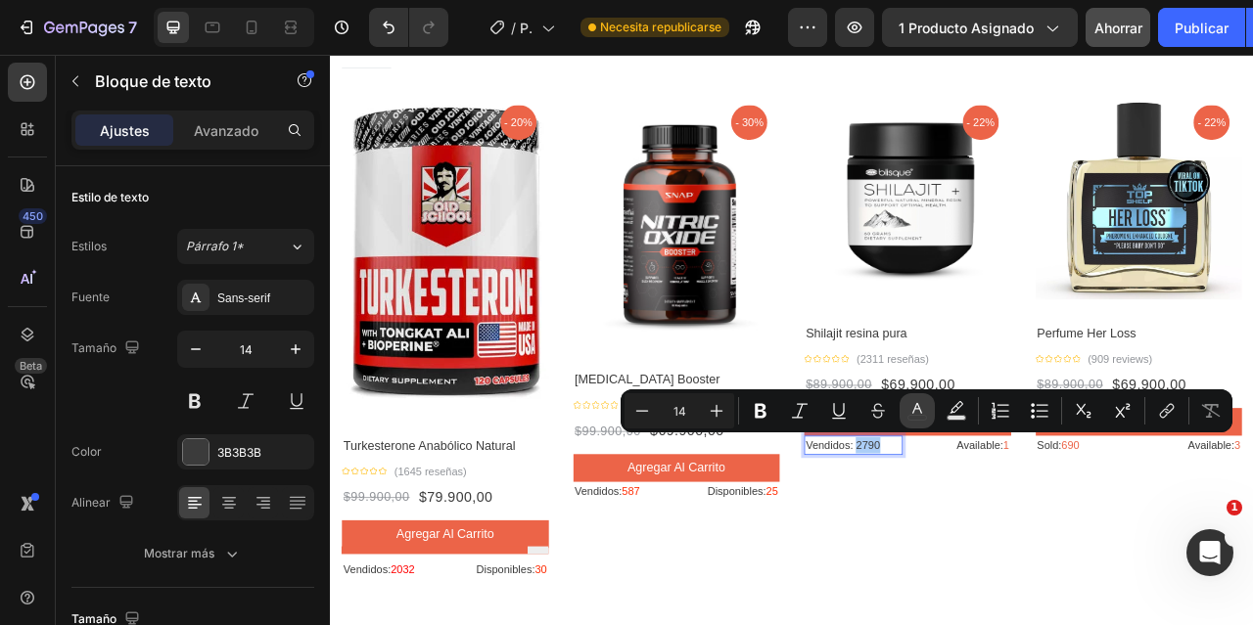
click at [926, 416] on rect "Editor contextual toolbar" at bounding box center [917, 418] width 19 height 5
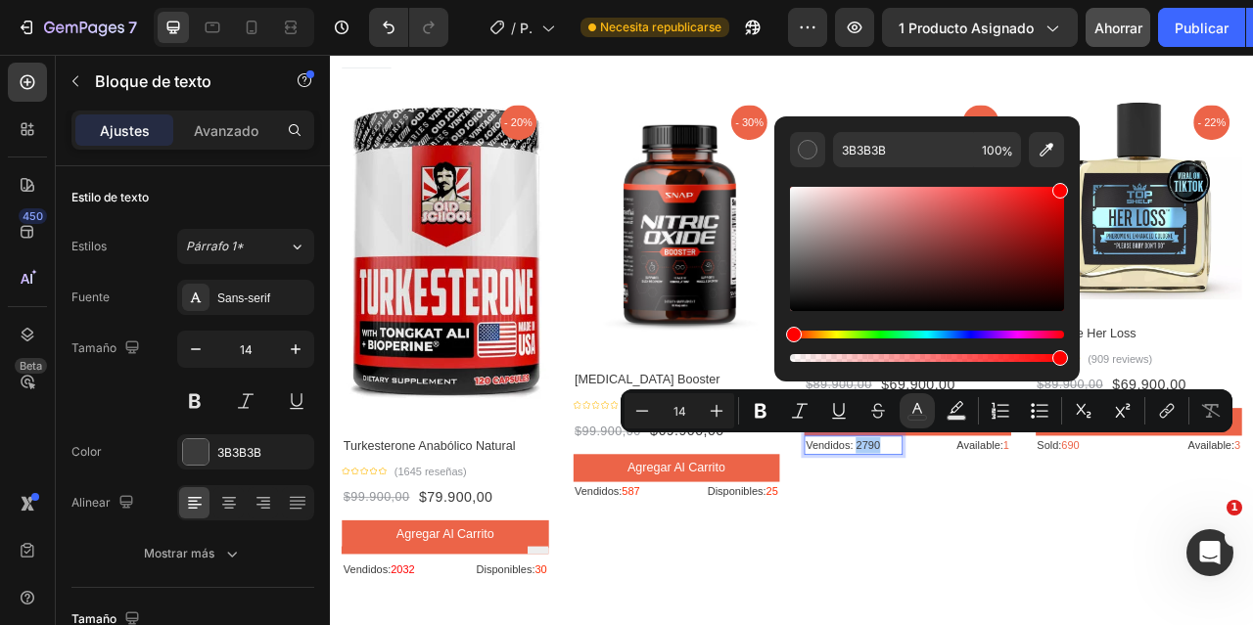
drag, startPoint x: 795, startPoint y: 284, endPoint x: 1075, endPoint y: 168, distance: 302.8
click at [1075, 168] on div "3B3B3B 100 %" at bounding box center [926, 241] width 305 height 250
type input "FF0000"
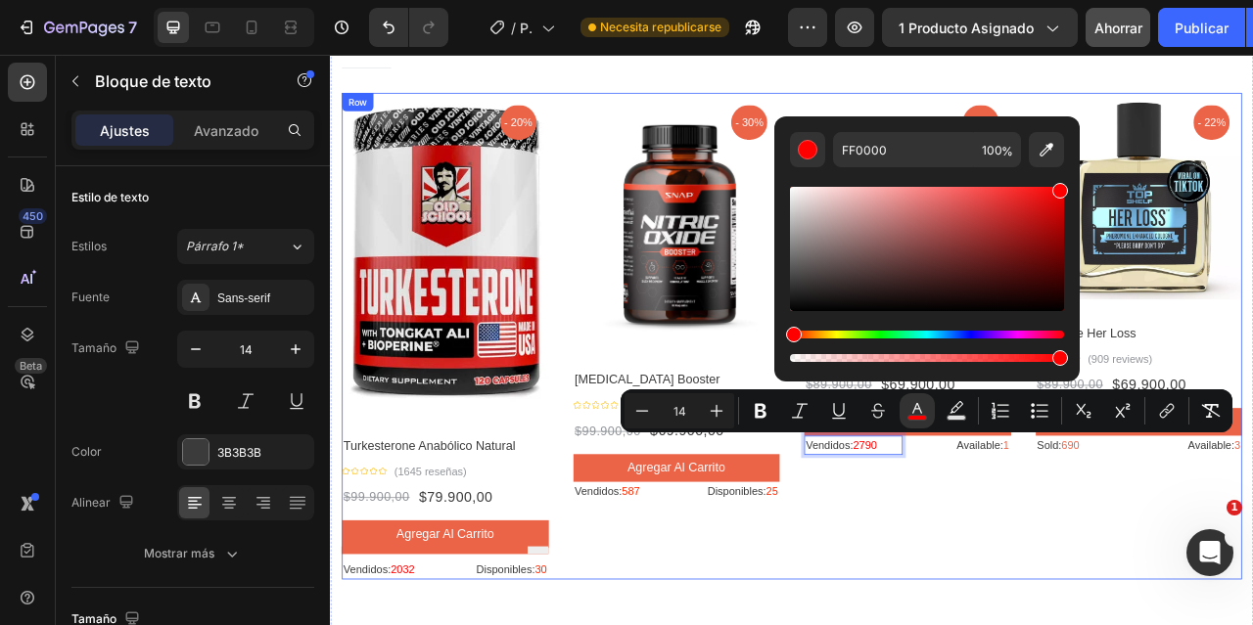
click at [1028, 624] on div "Product Images - 22% Product Badge Row Shilajit resina pura Product Title Icon …" at bounding box center [1211, 413] width 557 height 620
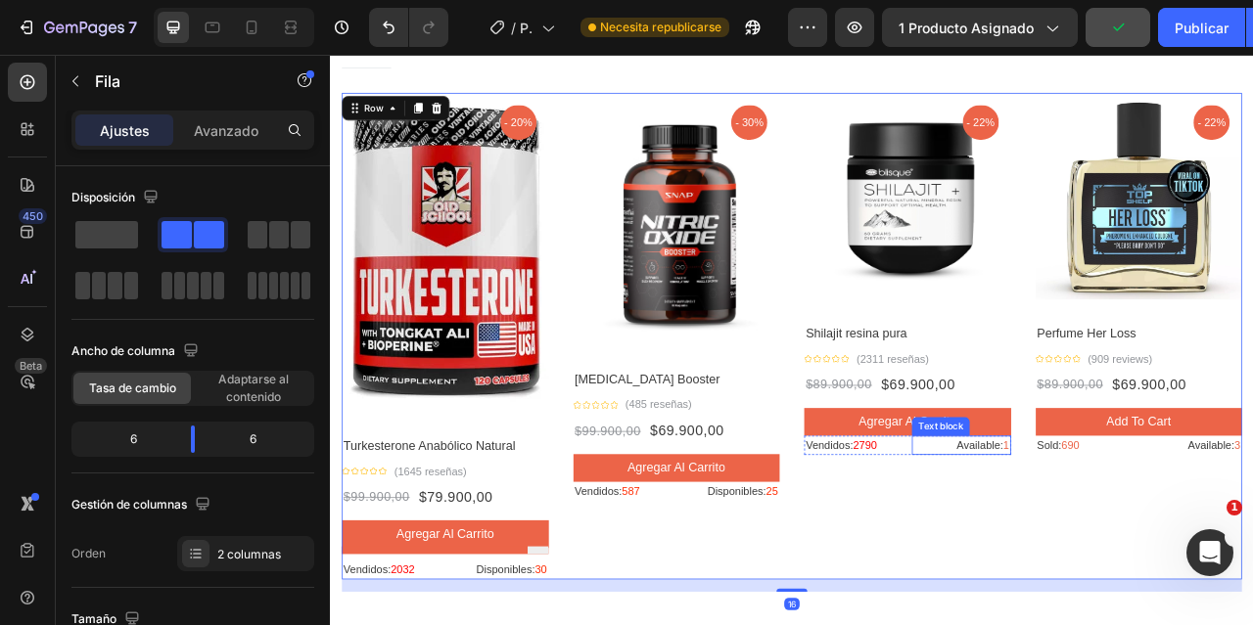
click at [1122, 551] on p "Available: 1" at bounding box center [1132, 551] width 121 height 21
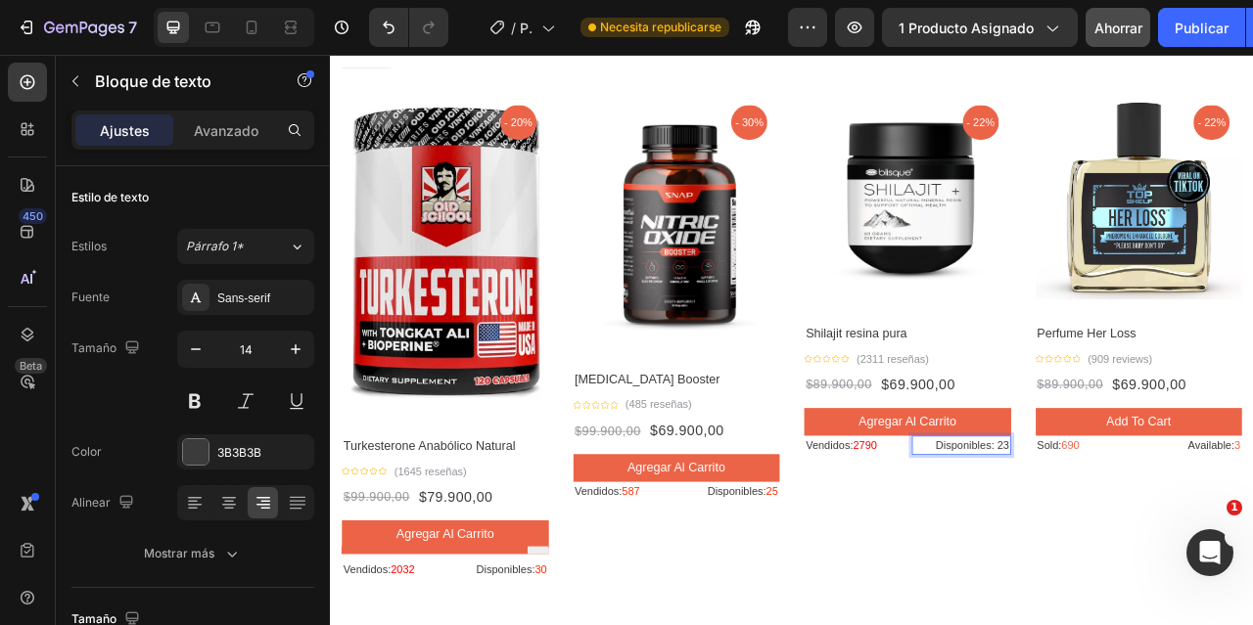
click at [1177, 545] on p "Disponibles: 23" at bounding box center [1132, 551] width 121 height 21
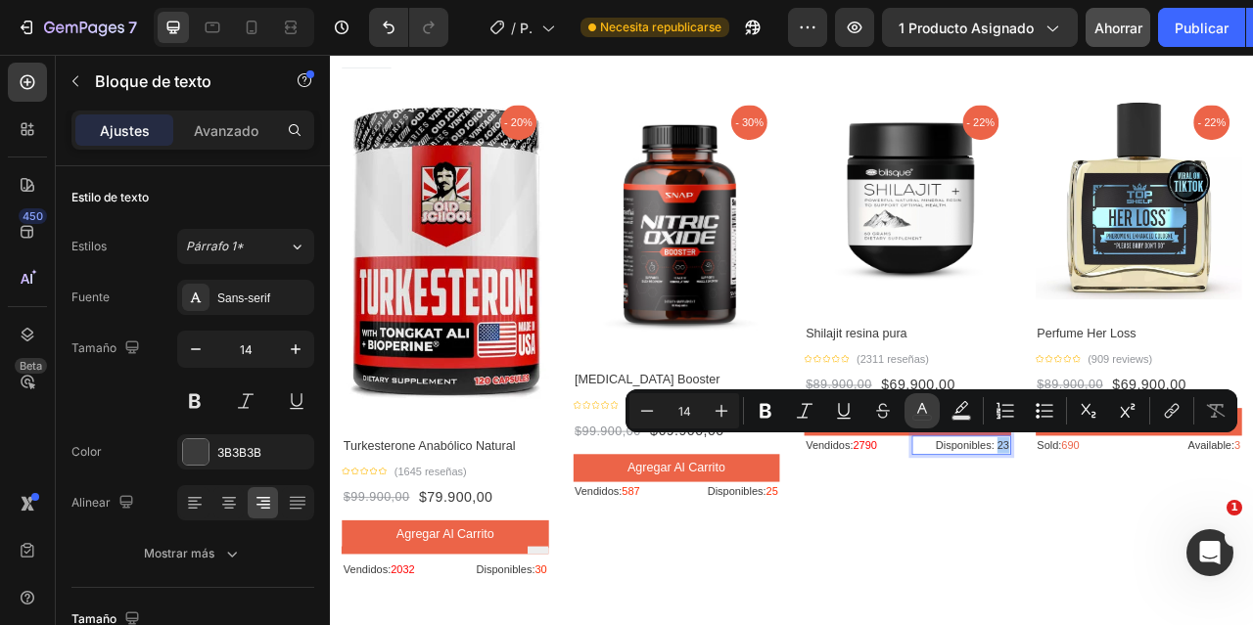
click at [929, 408] on icon "Editor contextual toolbar" at bounding box center [922, 411] width 20 height 20
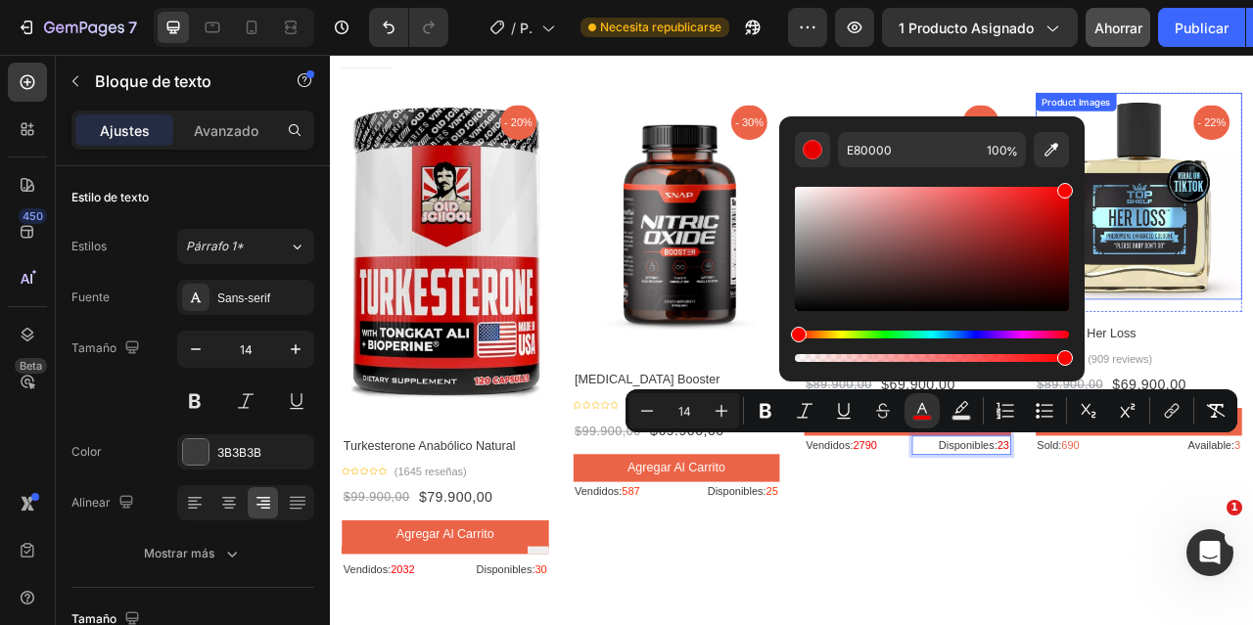
drag, startPoint x: 795, startPoint y: 287, endPoint x: 1072, endPoint y: 186, distance: 294.8
click at [1080, 148] on div "E80000 100 %" at bounding box center [931, 241] width 305 height 250
type input "FF0000"
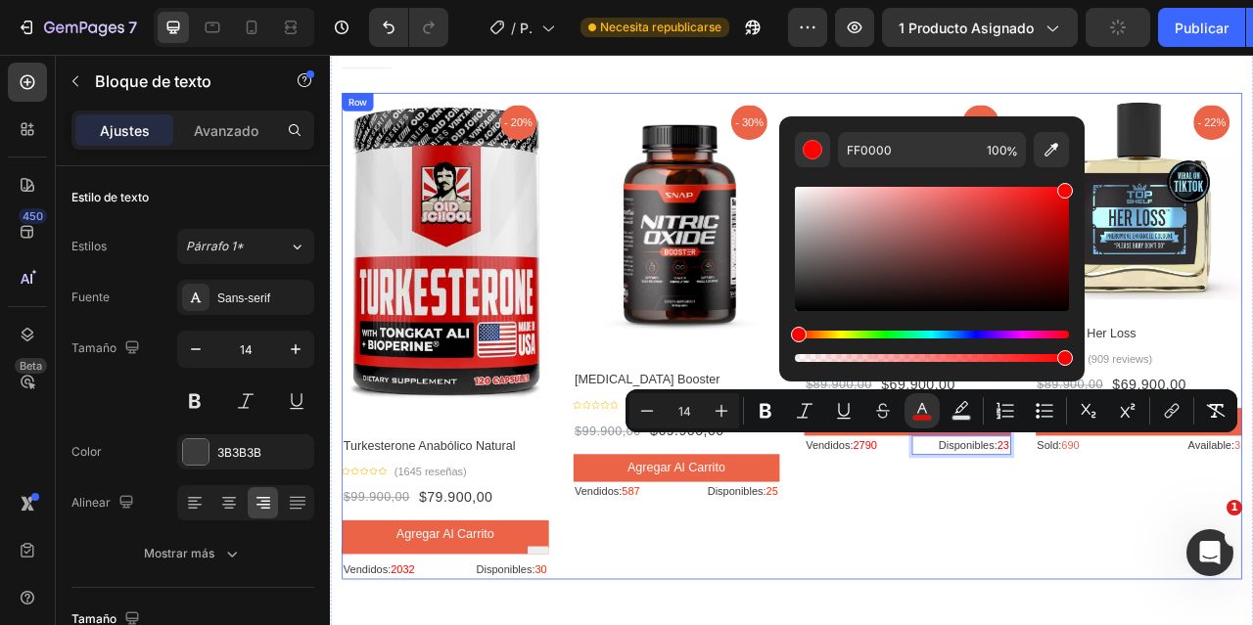
click at [1146, 624] on div "Product Images - 22% Product Badge Row Shilajit resina pura Product Title Icon …" at bounding box center [1211, 413] width 557 height 620
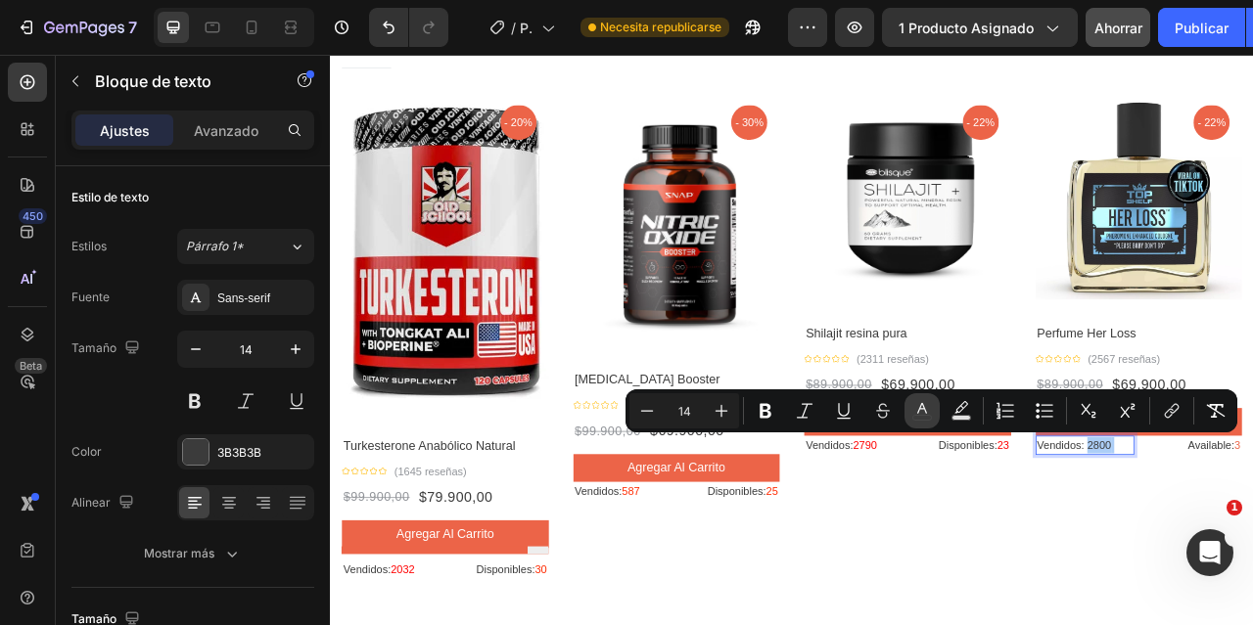
click at [919, 413] on icon "Editor contextual toolbar" at bounding box center [922, 411] width 20 height 20
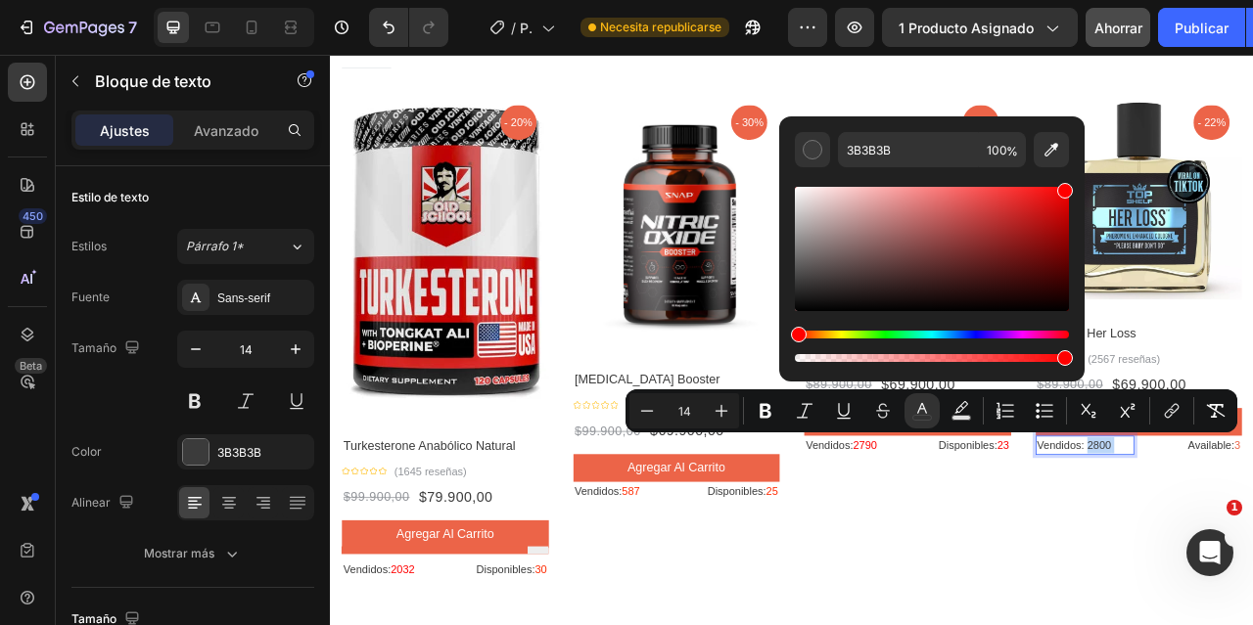
drag, startPoint x: 796, startPoint y: 282, endPoint x: 1069, endPoint y: 170, distance: 295.0
click at [1069, 170] on div "3B3B3B 100 %" at bounding box center [931, 241] width 305 height 250
type input "FF0000"
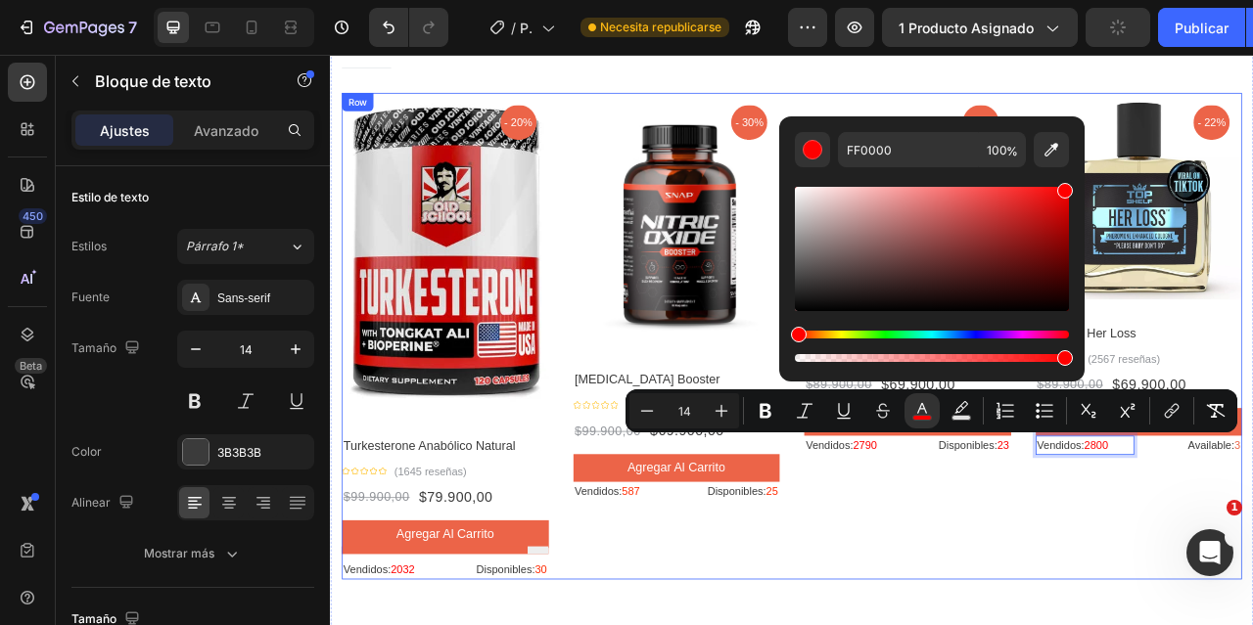
click at [1203, 624] on div "Product Images - 22% Product Badge Row Shilajit resina pura Product Title Icon …" at bounding box center [1211, 413] width 557 height 620
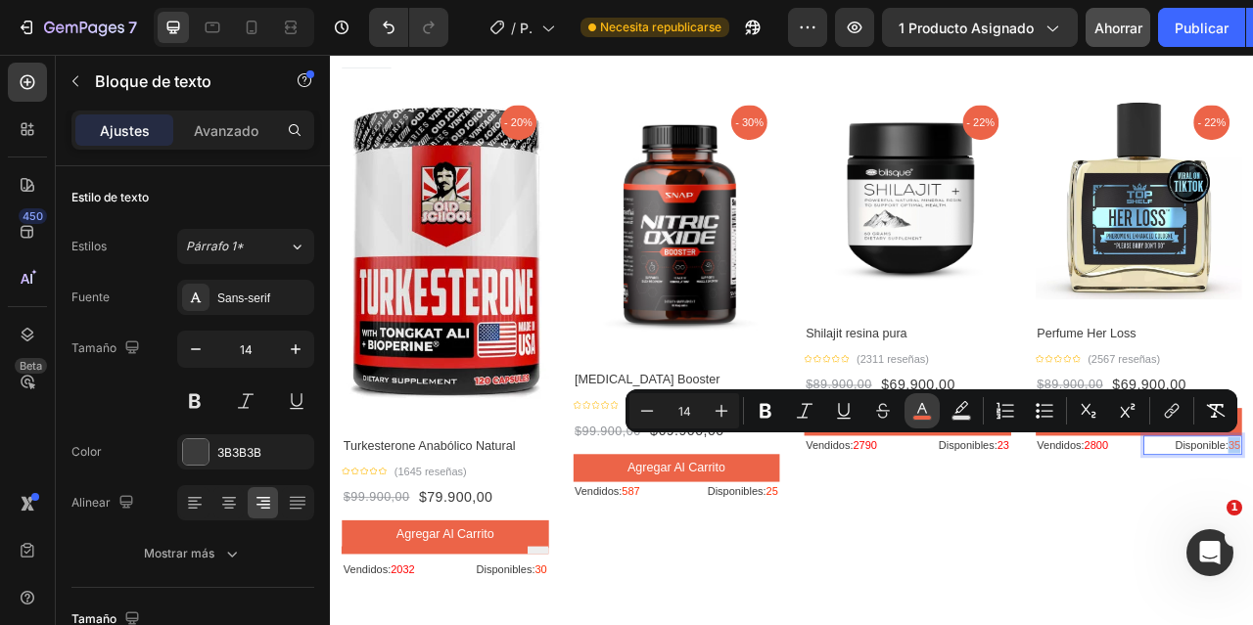
click at [915, 411] on icon "Editor contextual toolbar" at bounding box center [922, 411] width 20 height 20
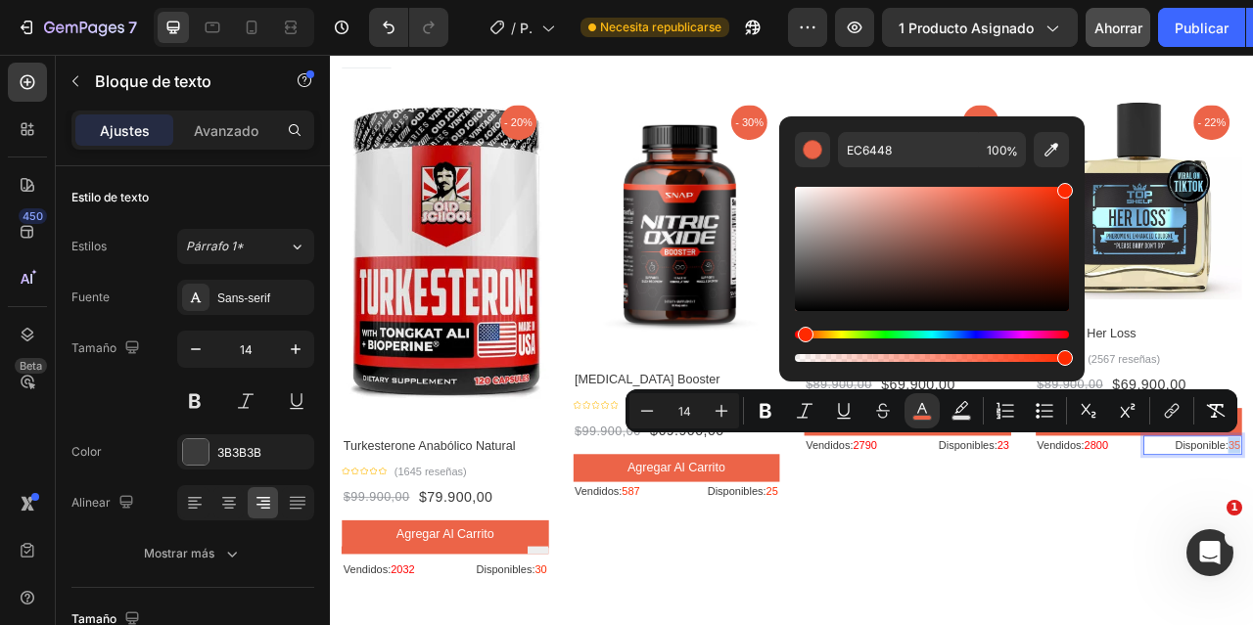
type input "FF2A00"
drag, startPoint x: 990, startPoint y: 200, endPoint x: 1076, endPoint y: 170, distance: 91.0
click at [1076, 170] on div "FF2A00 100 %" at bounding box center [931, 241] width 305 height 250
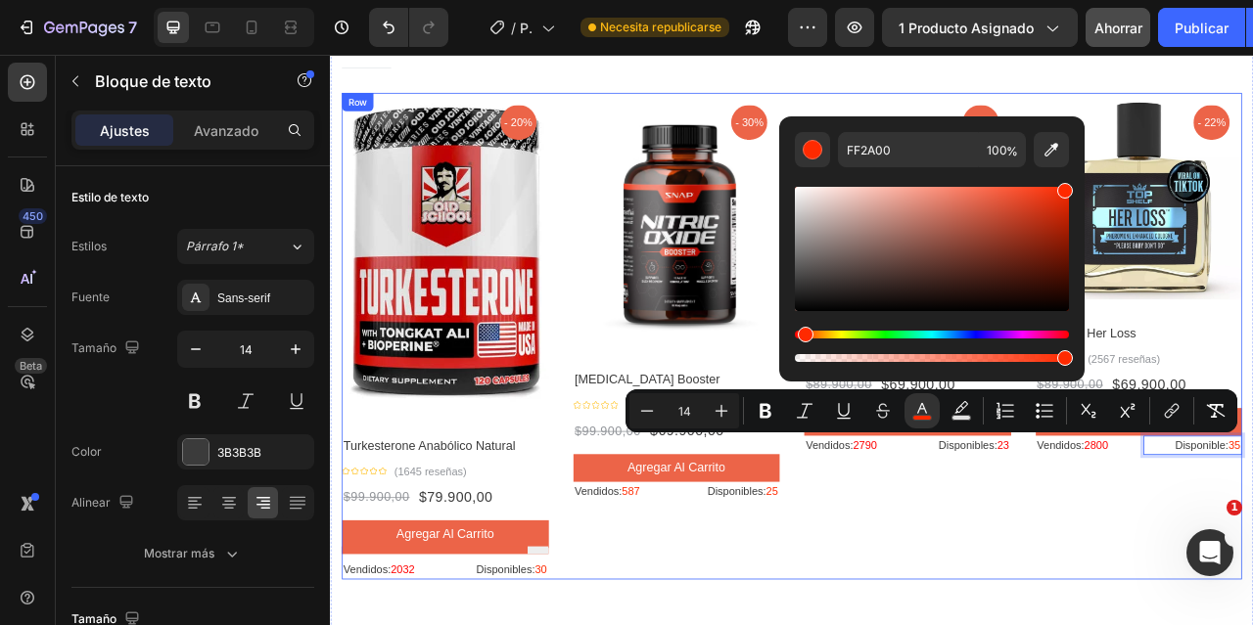
click at [1230, 624] on div "Product Images - 22% Product Badge Row Shilajit resina pura Product Title Icon …" at bounding box center [1211, 413] width 557 height 620
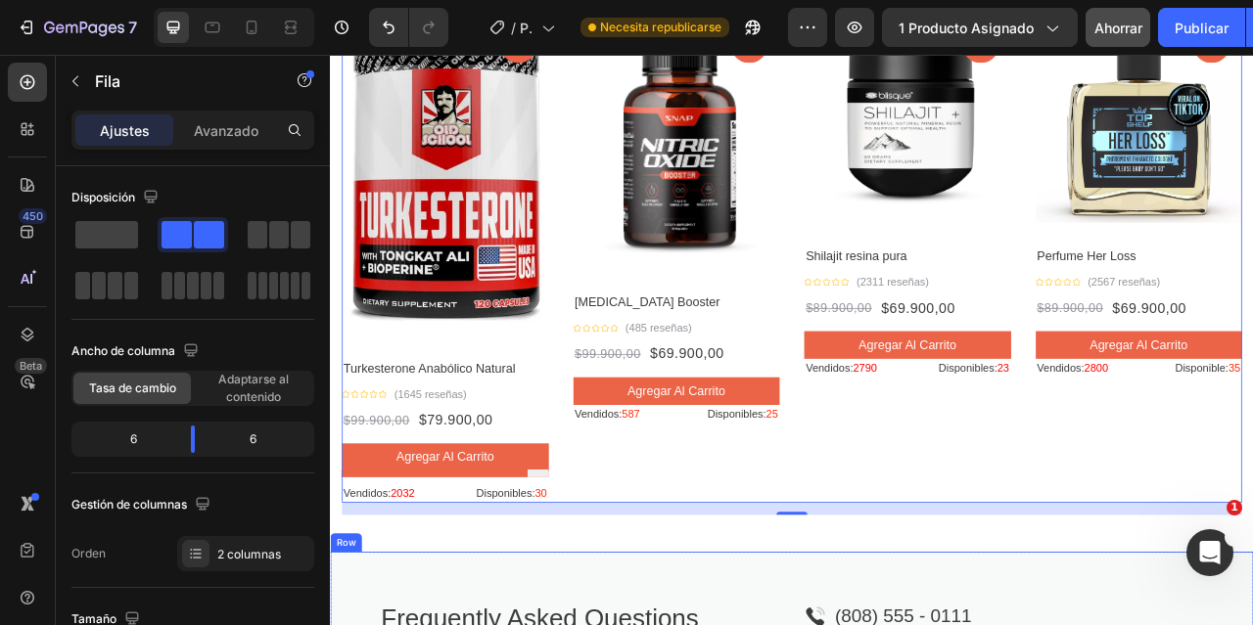
scroll to position [2447, 0]
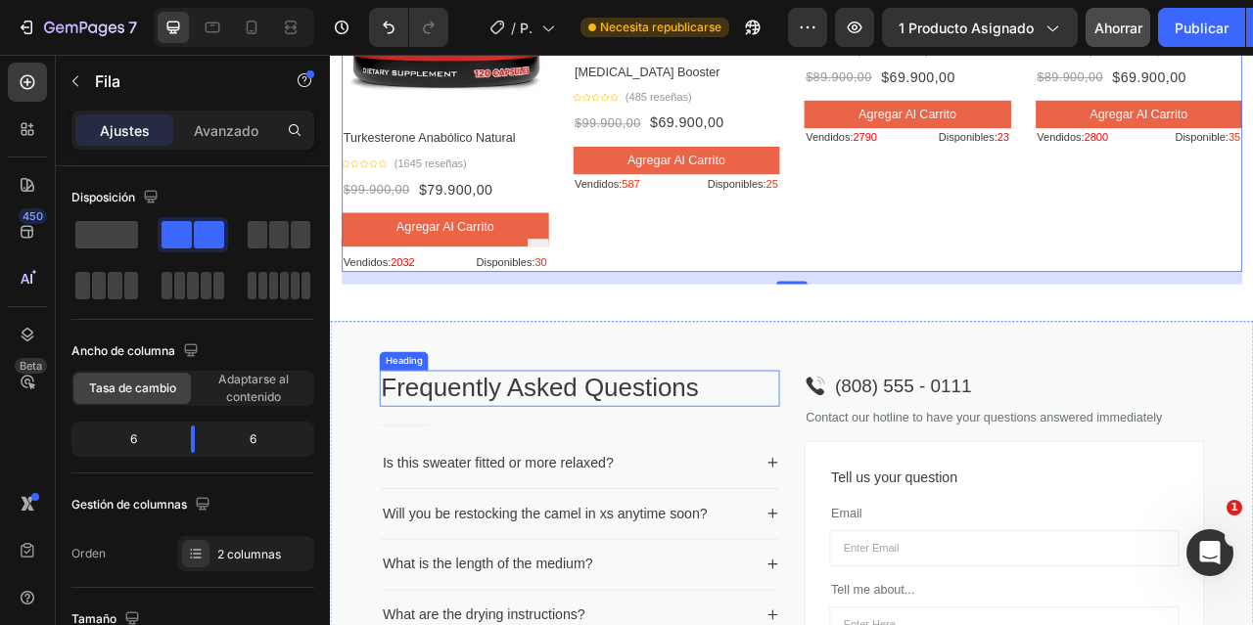
click at [569, 474] on p "Frequently Asked Questions" at bounding box center [646, 479] width 505 height 42
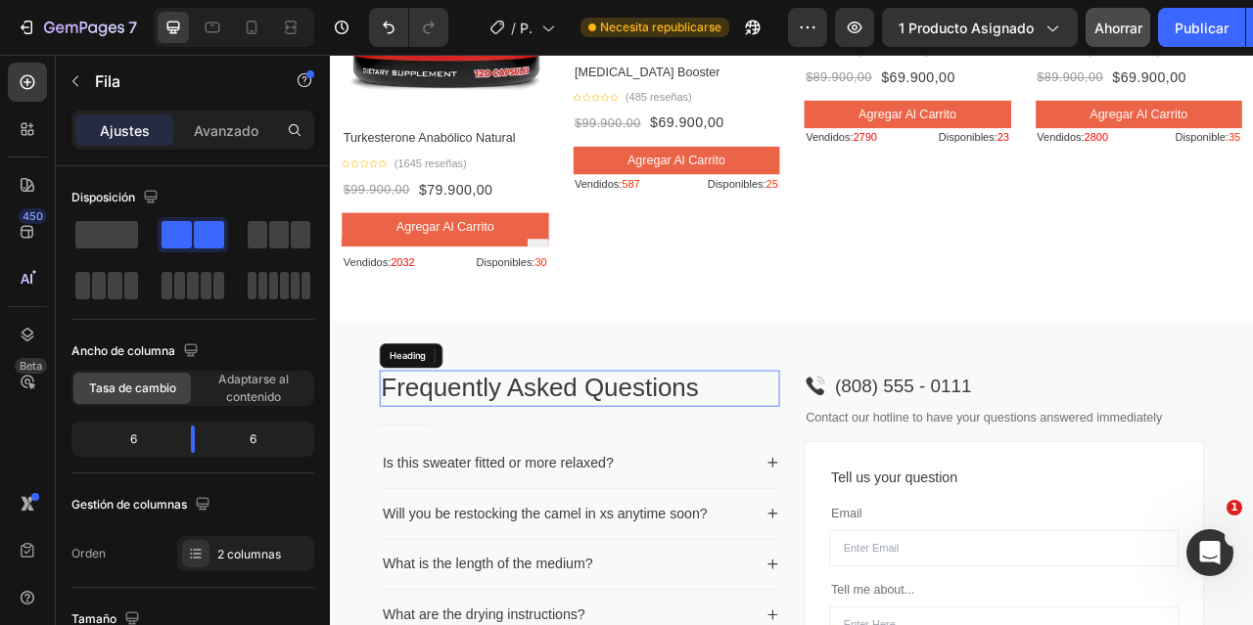
click at [569, 474] on p "Frequently Asked Questions" at bounding box center [646, 479] width 505 height 42
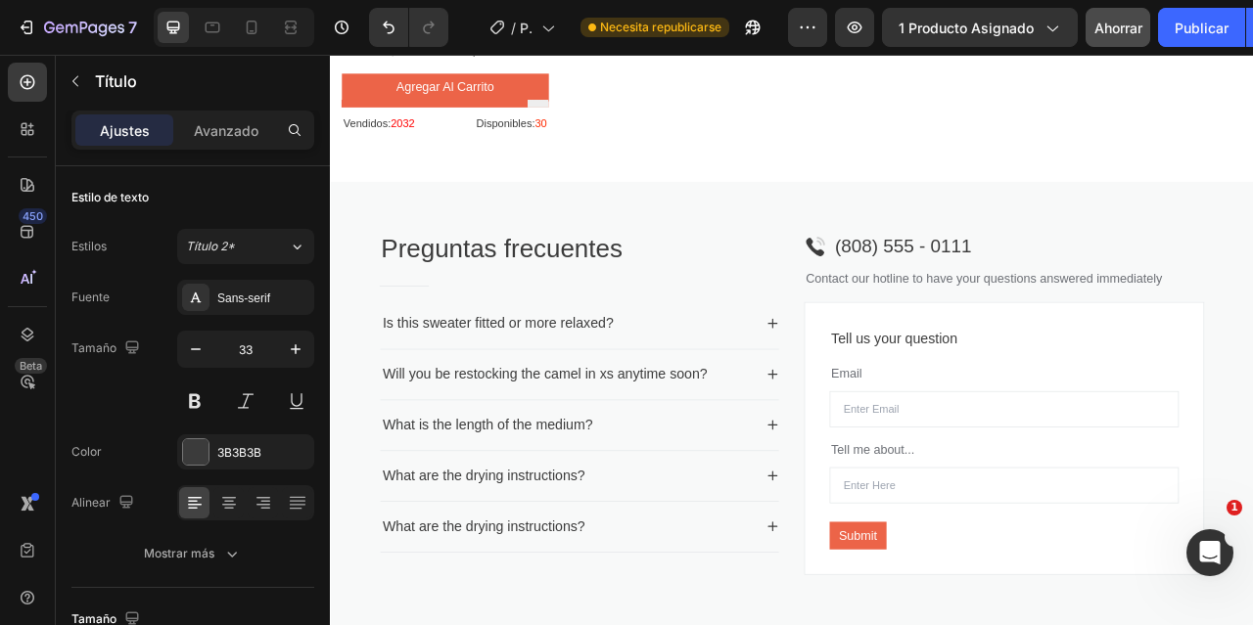
scroll to position [2643, 0]
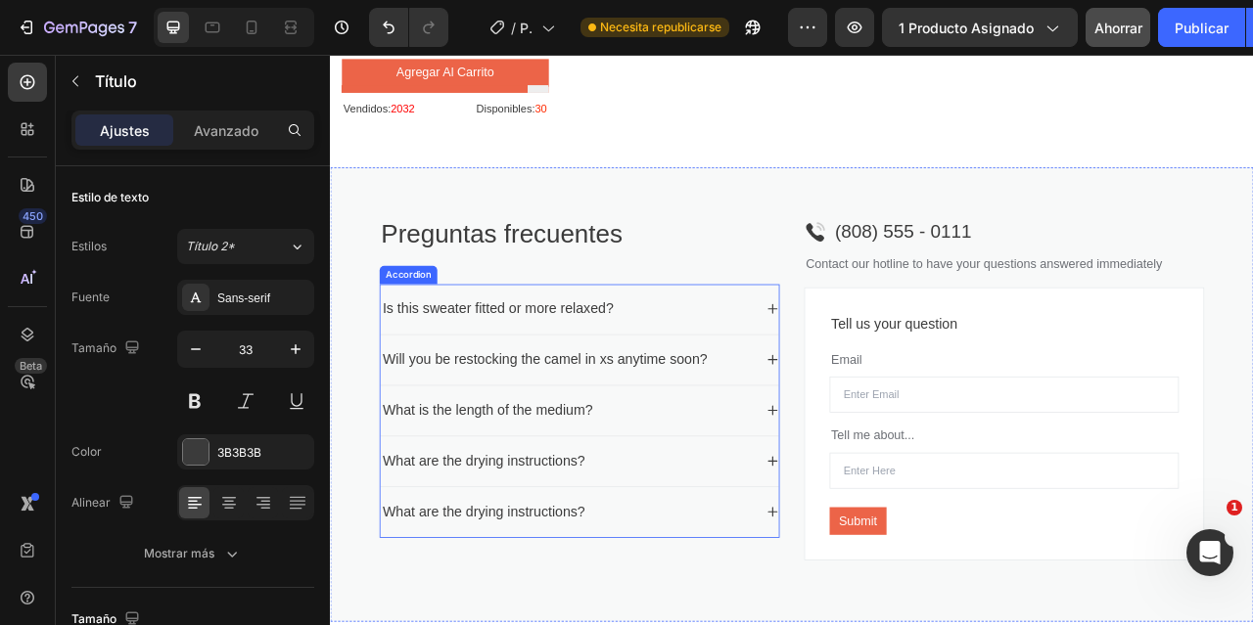
click at [566, 371] on div "Is this sweater fitted or more relaxed?" at bounding box center [543, 378] width 300 height 32
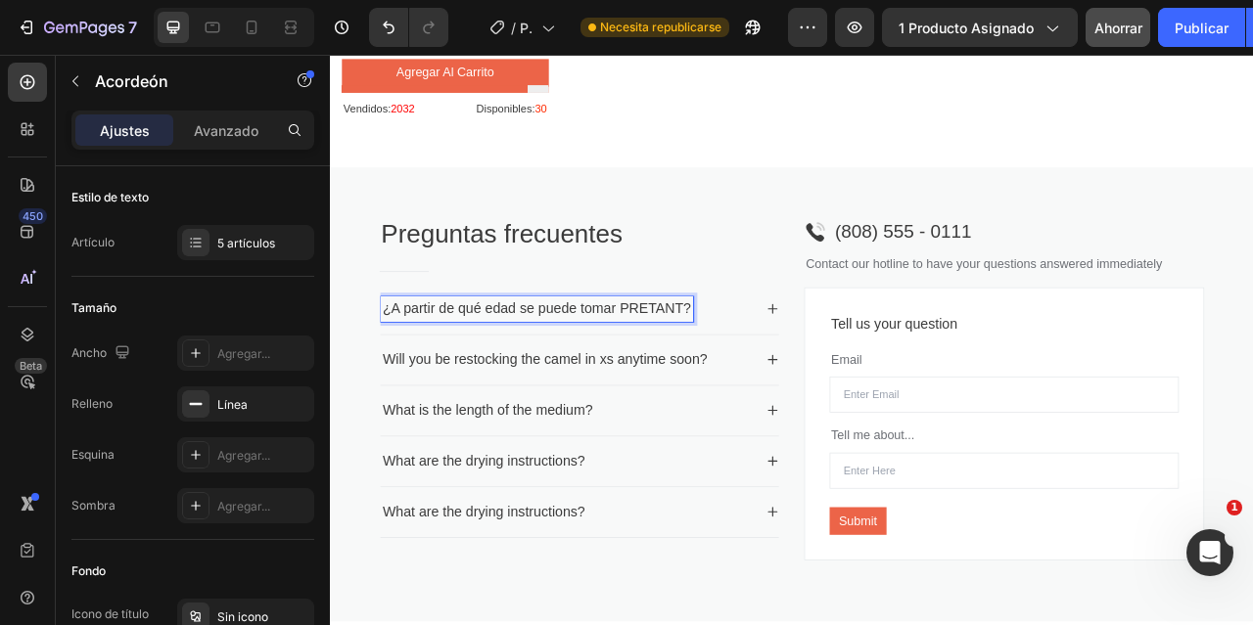
click at [595, 371] on p "¿A partir de qué edad se puede tomar PRETANT?" at bounding box center [592, 378] width 392 height 26
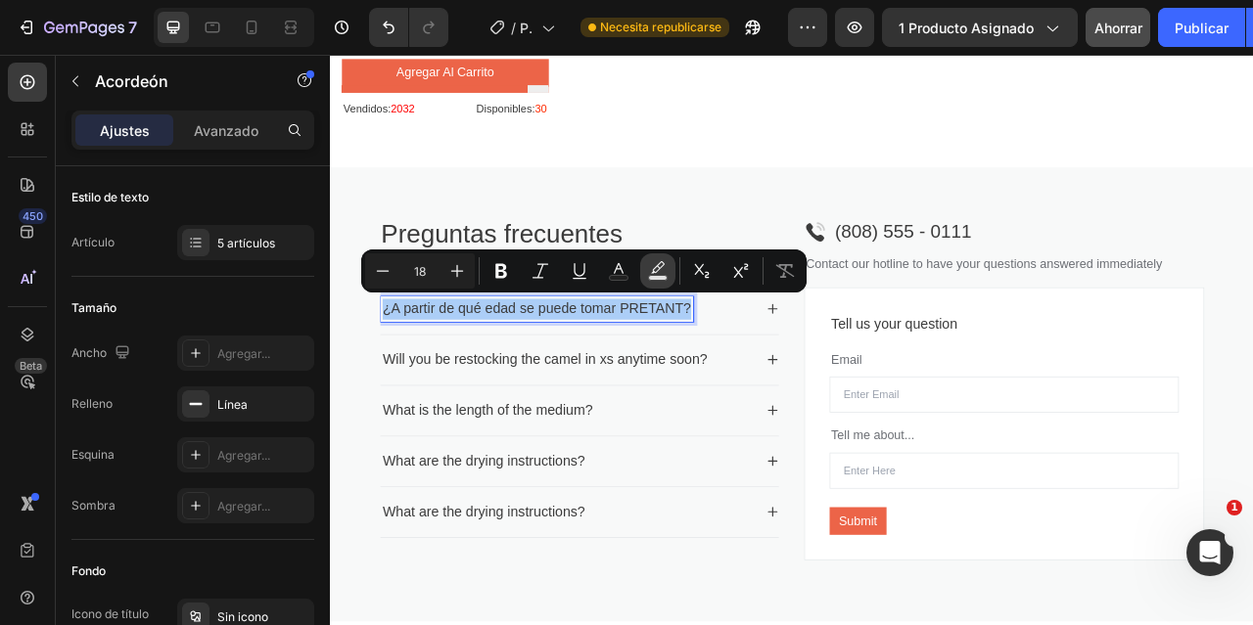
click at [656, 268] on icon "Editor contextual toolbar" at bounding box center [658, 271] width 20 height 20
type input "000000"
type input "77"
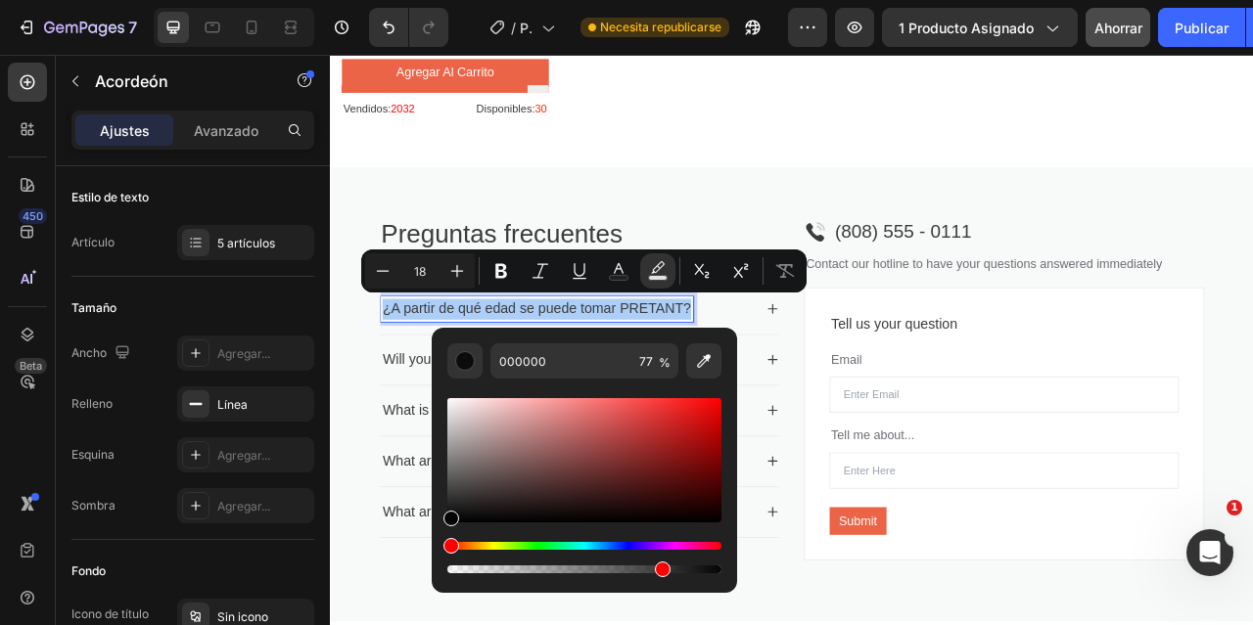
drag, startPoint x: 449, startPoint y: 517, endPoint x: 439, endPoint y: 531, distance: 17.4
click at [439, 531] on div "000000 77 %" at bounding box center [584, 453] width 305 height 250
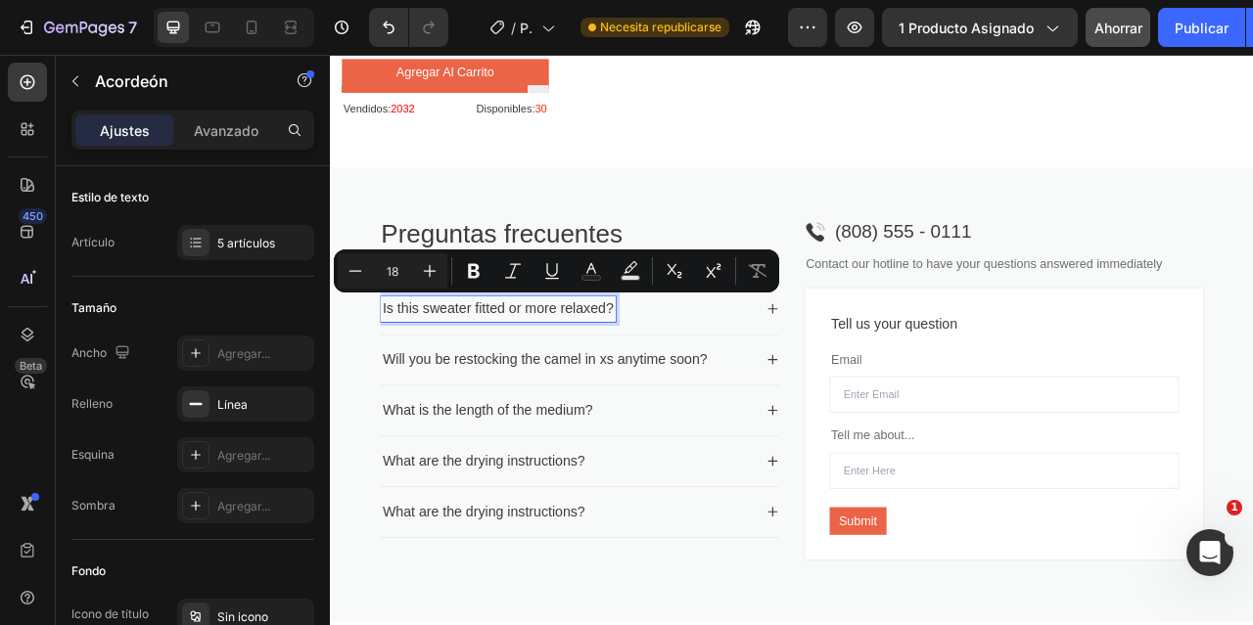
click at [595, 372] on p "Is this sweater fitted or more relaxed?" at bounding box center [543, 378] width 294 height 26
click at [735, 385] on div "Is this sweater fitted or more relaxed?" at bounding box center [631, 378] width 476 height 32
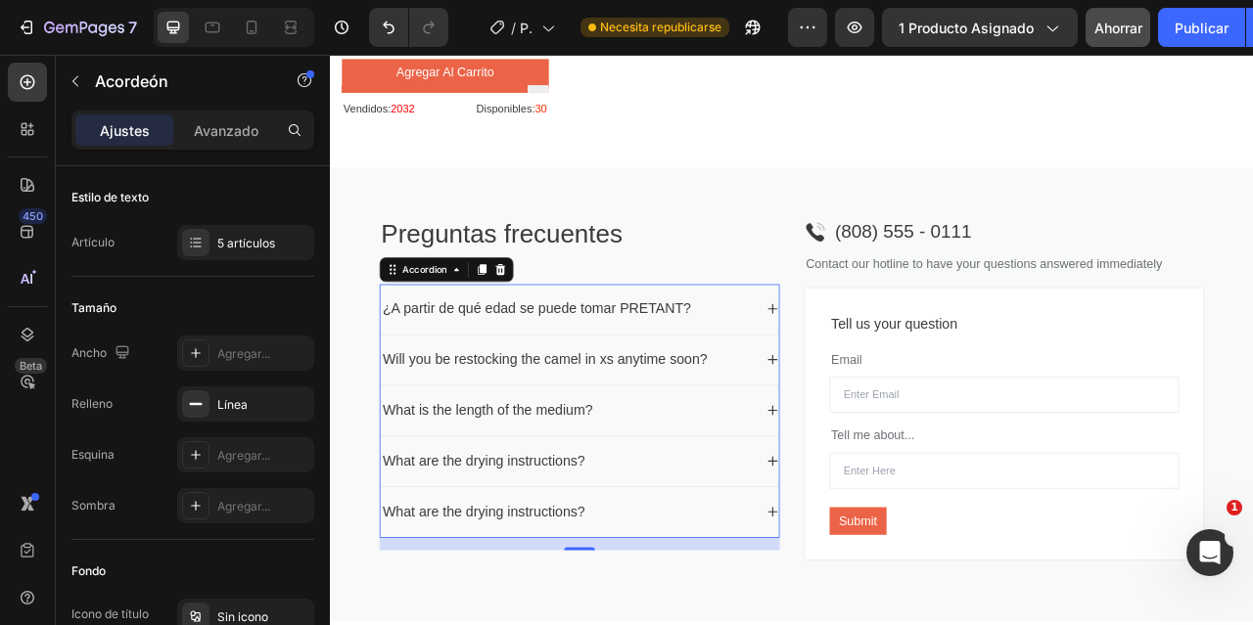
click at [638, 380] on p "¿A partir de qué edad se puede tomar PRETANT?" at bounding box center [592, 378] width 392 height 26
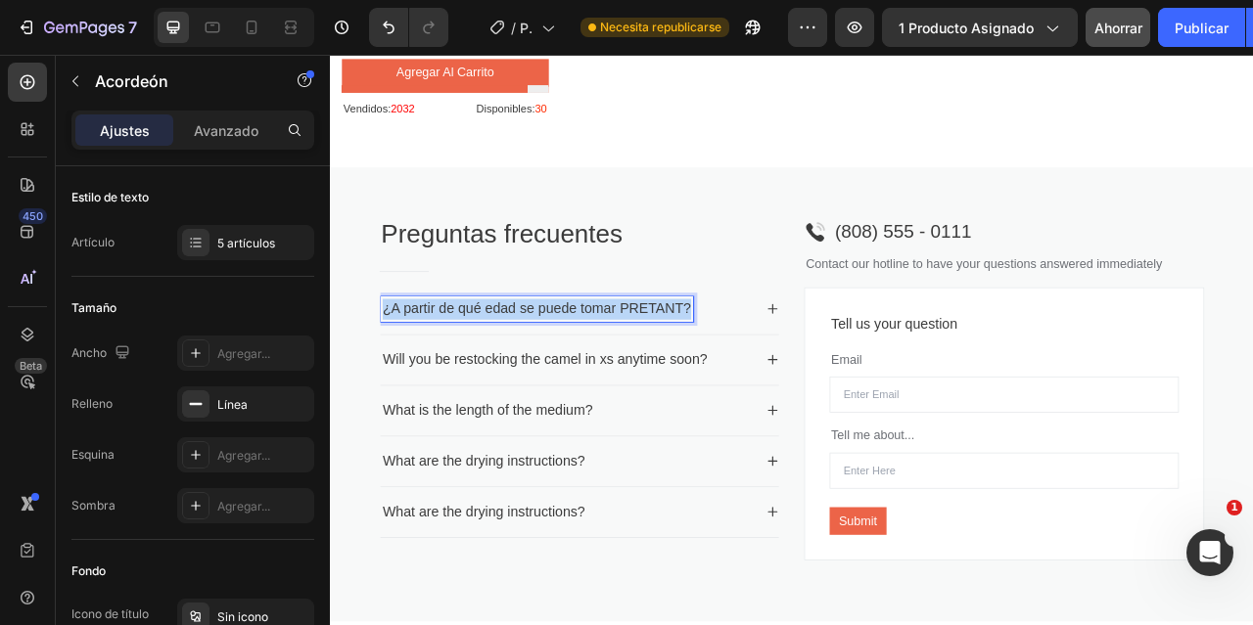
click at [638, 380] on p "¿A partir de qué edad se puede tomar PRETANT?" at bounding box center [592, 378] width 392 height 26
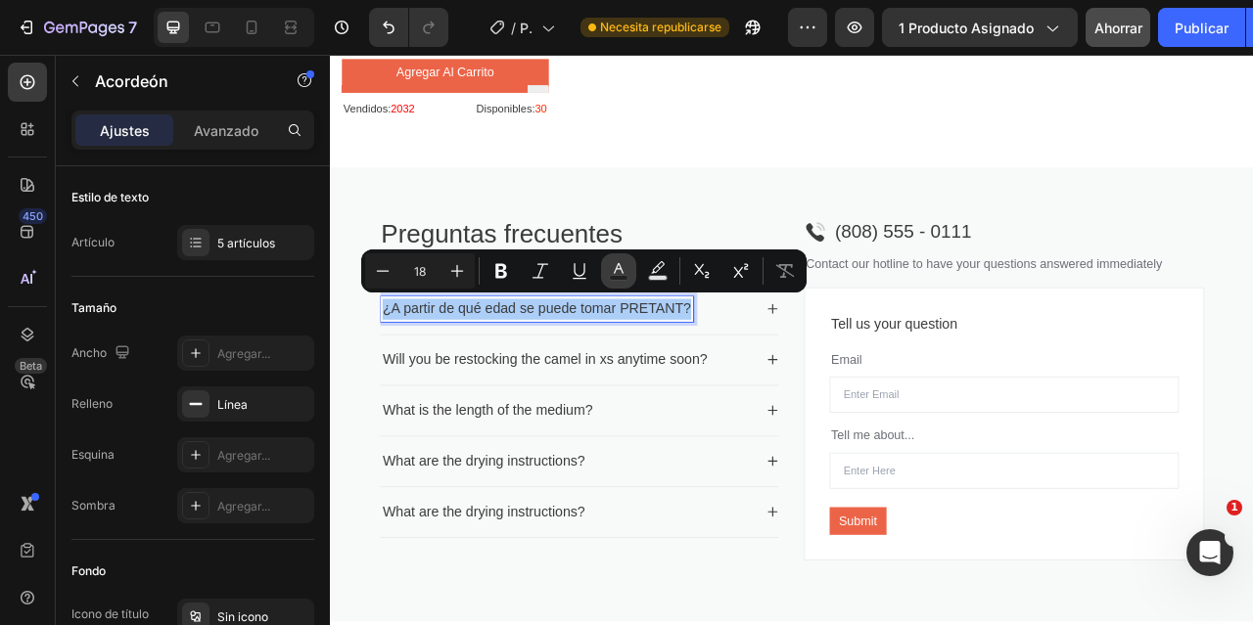
click at [616, 271] on icon "Editor contextual toolbar" at bounding box center [619, 268] width 10 height 11
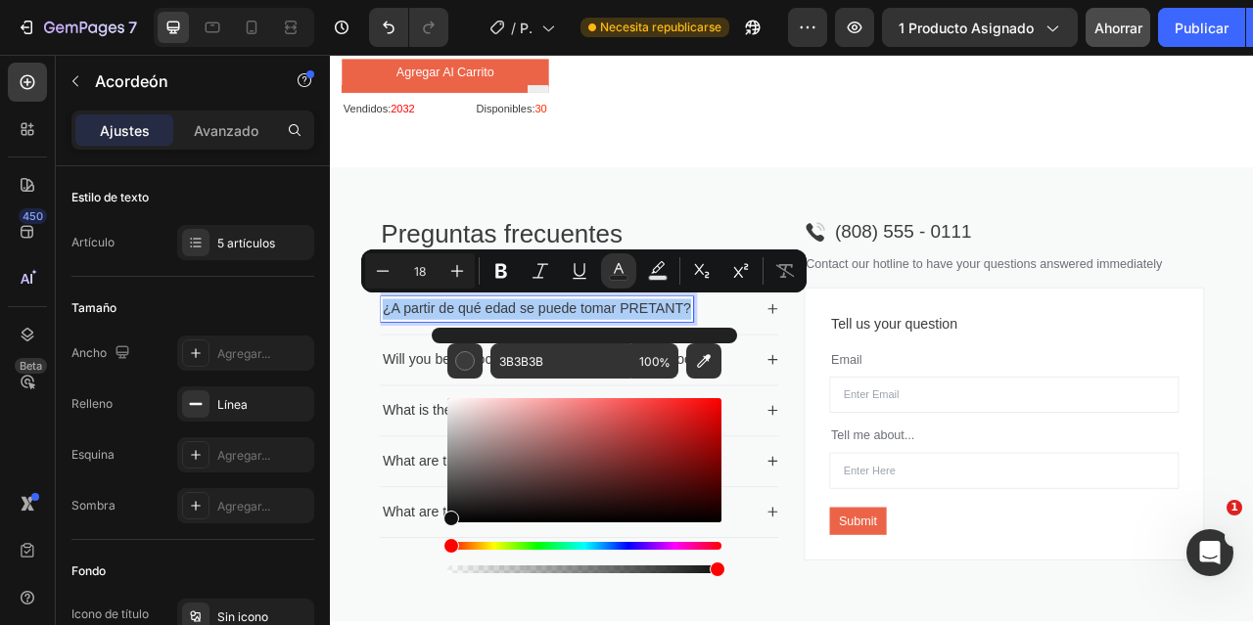
drag, startPoint x: 451, startPoint y: 495, endPoint x: 436, endPoint y: 518, distance: 27.4
click at [436, 518] on div "3B3B3B 100 %" at bounding box center [584, 453] width 305 height 250
type input "070707"
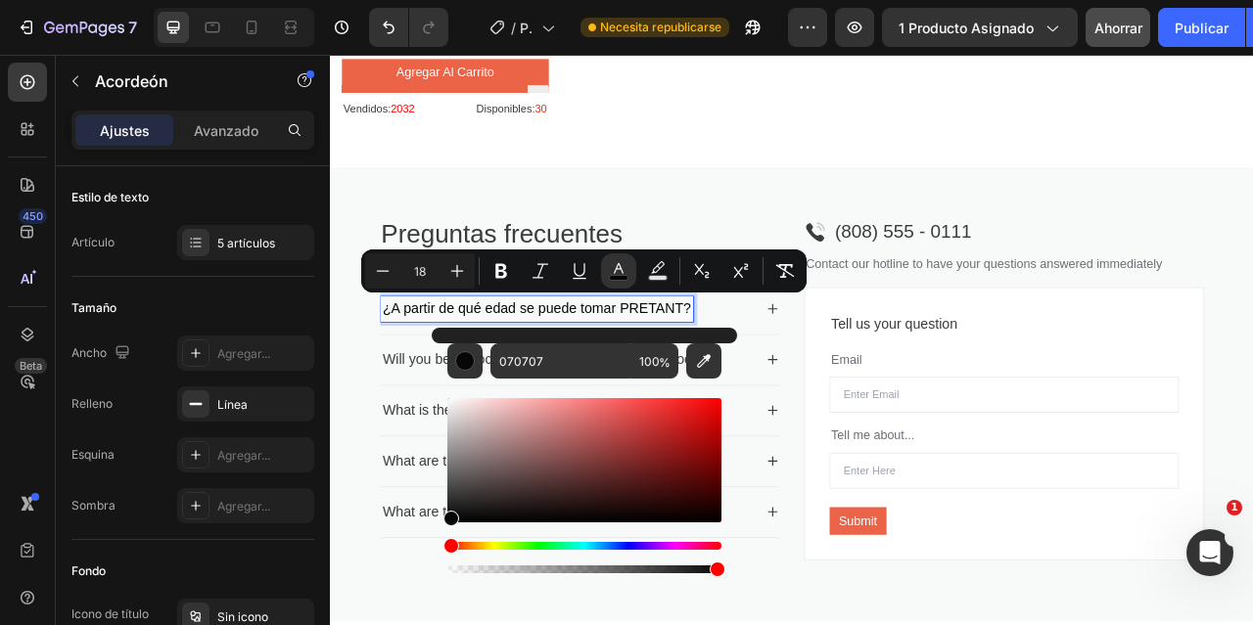
click at [716, 227] on div "Preguntas frecuentes Heading Title Line ¿A partir de qué edad se puede tomar PR…" at bounding box center [917, 487] width 1175 height 578
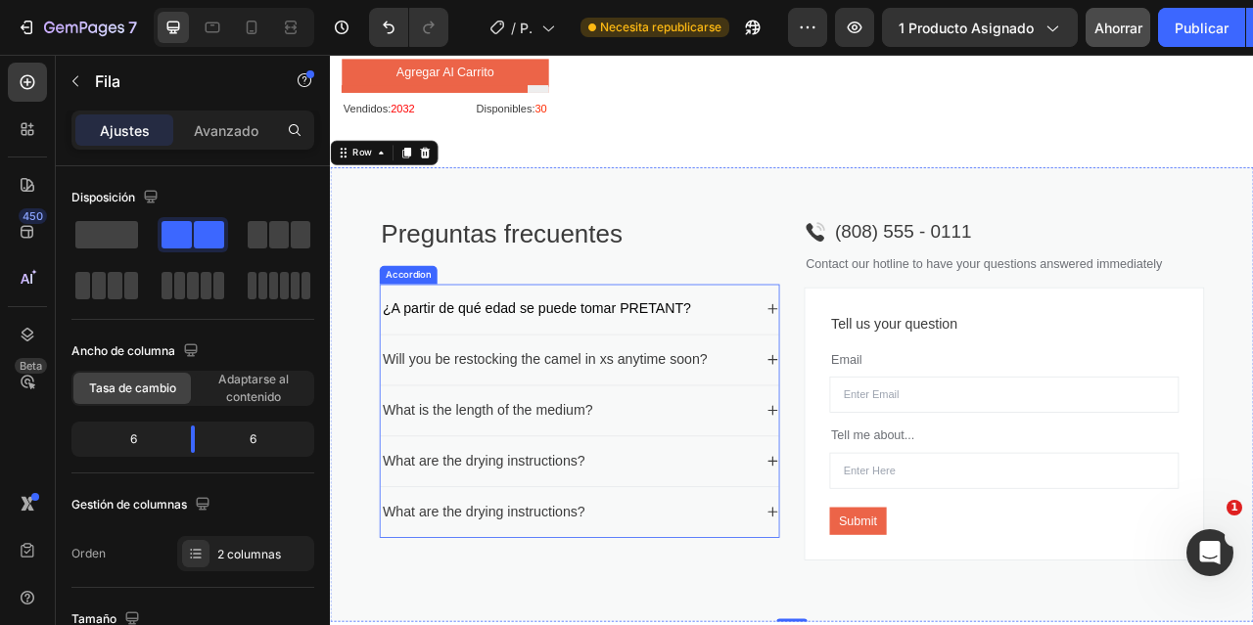
click at [833, 375] on div "¿A partir de qué edad se puede tomar PRETANT?" at bounding box center [631, 378] width 476 height 32
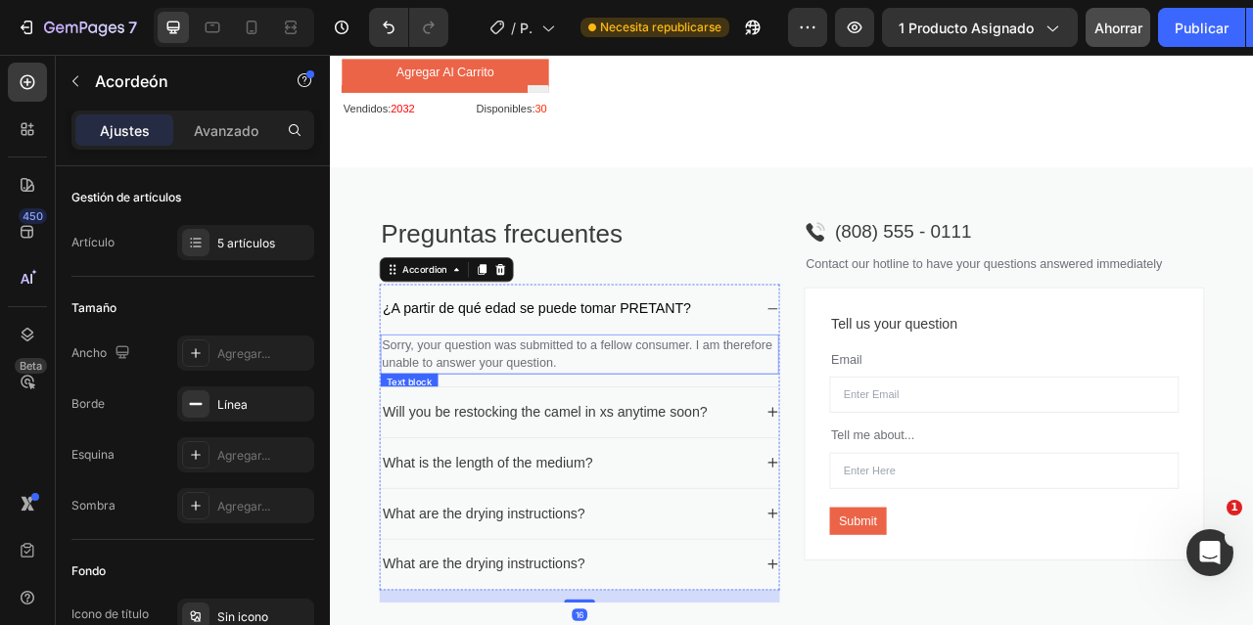
click at [620, 430] on p "Sorry, your question was submitted to a fellow consumer. I am therefore unable …" at bounding box center [646, 435] width 503 height 47
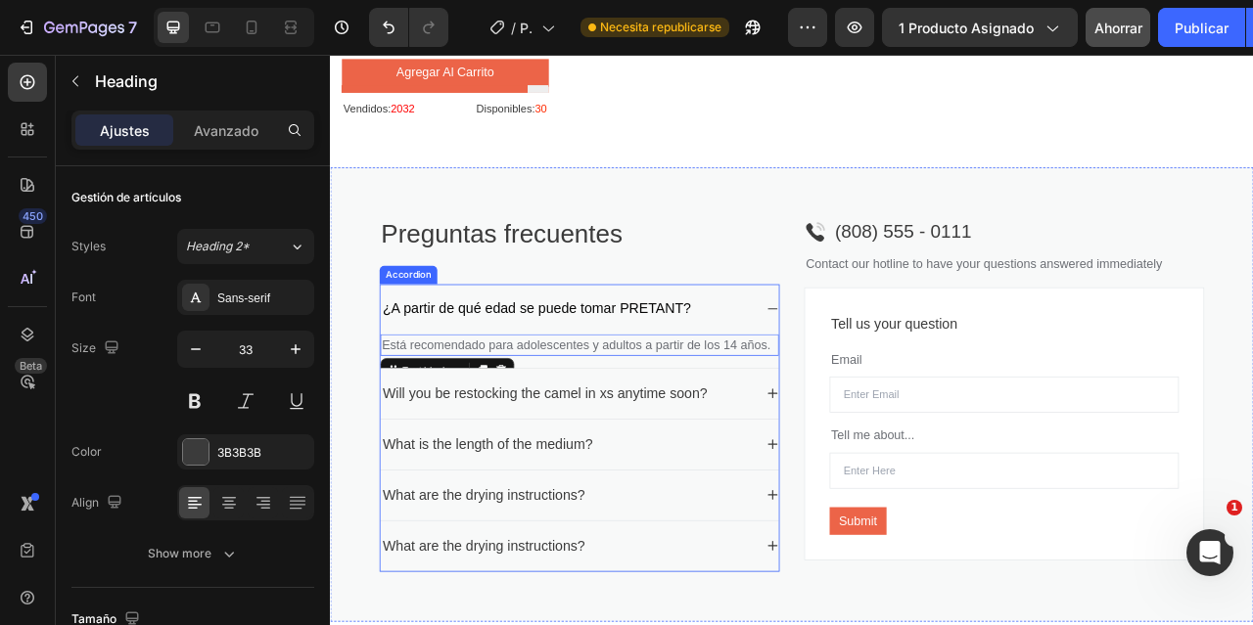
click at [836, 275] on h2 "Preguntas frecuentes" at bounding box center [646, 283] width 509 height 46
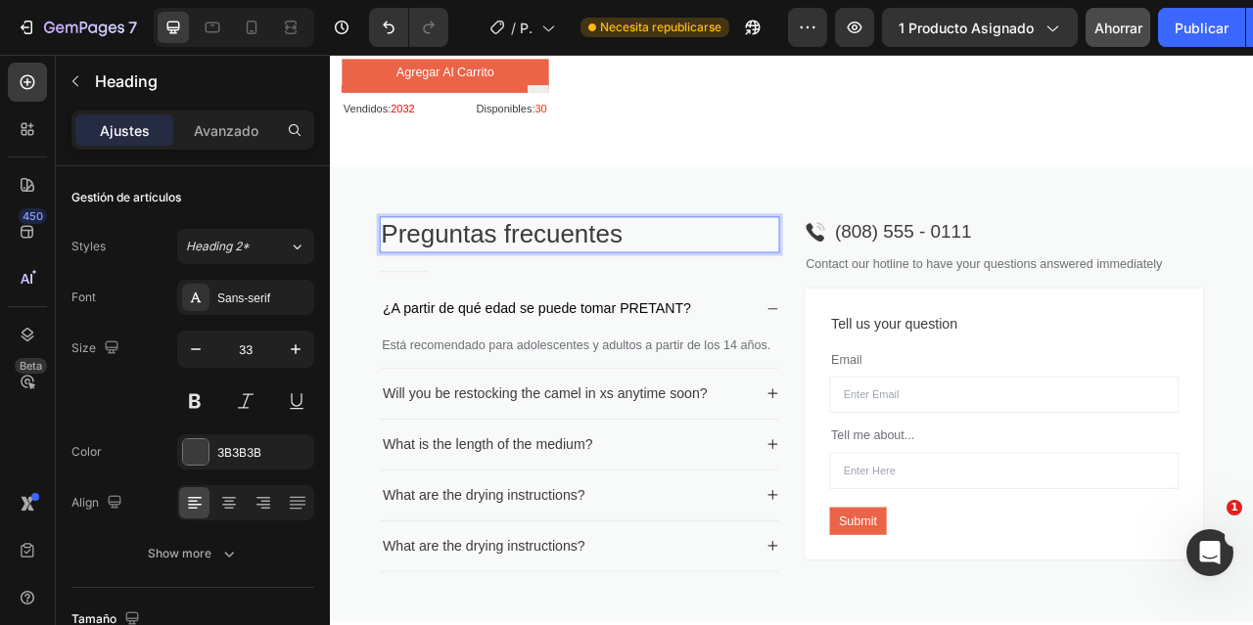
click at [693, 414] on p "Está recomendado para adolescentes y adultos a partir de los 14 años." at bounding box center [646, 423] width 503 height 23
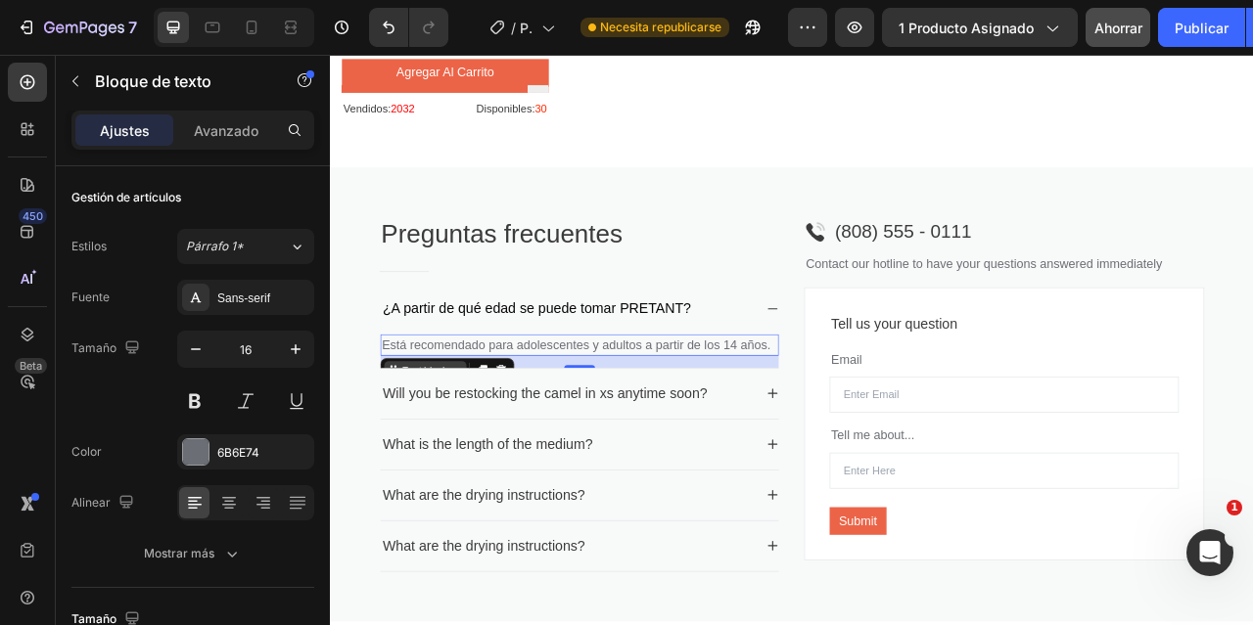
click at [496, 448] on icon at bounding box center [492, 456] width 16 height 16
click at [486, 454] on div "Will you be restocking the camel in xs anytime soon?" at bounding box center [646, 486] width 507 height 64
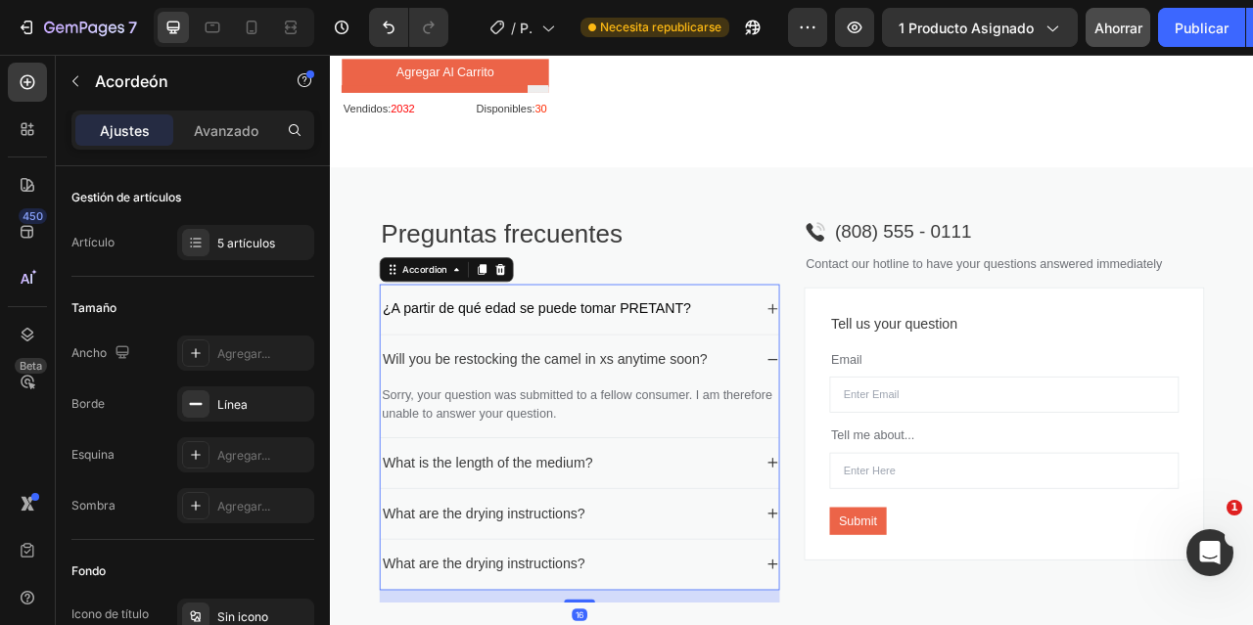
click at [611, 390] on div "¿A partir de qué edad se puede tomar PRETANT?" at bounding box center [646, 378] width 507 height 64
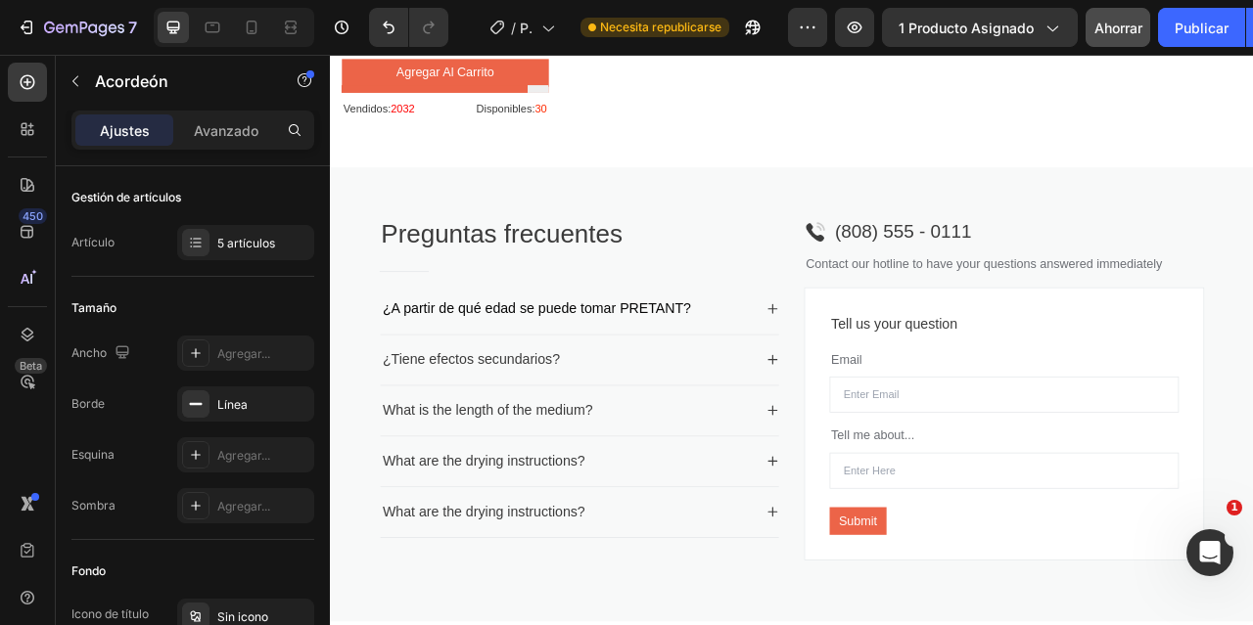
scroll to position [2600, 0]
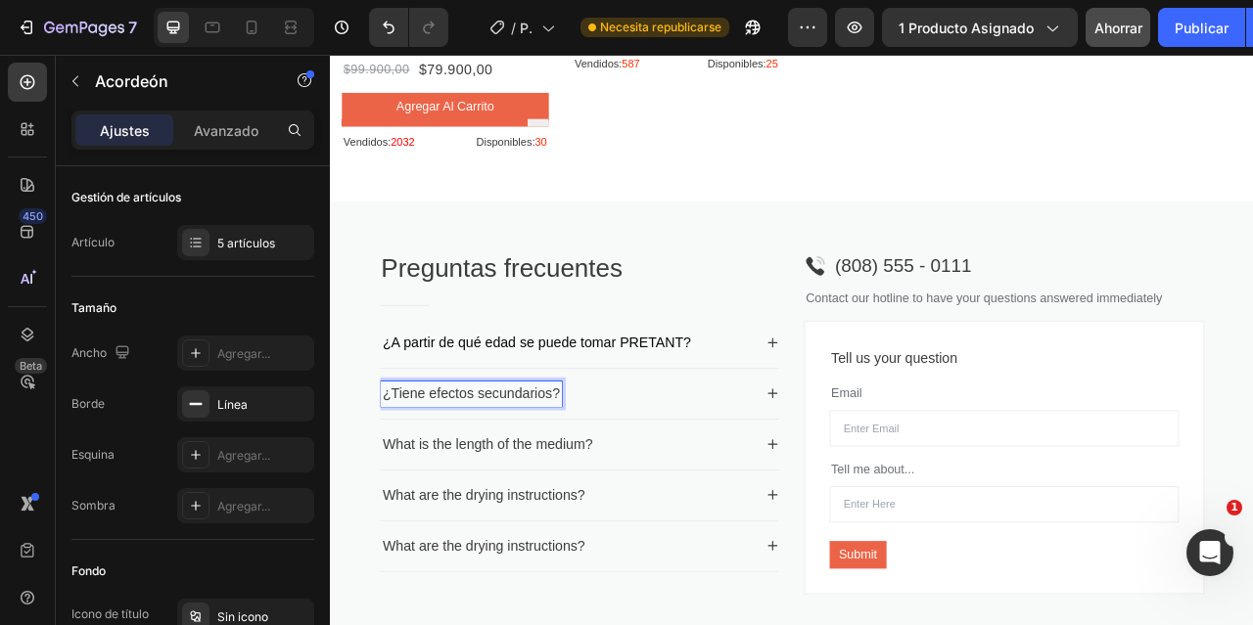
click at [890, 480] on icon at bounding box center [893, 486] width 13 height 13
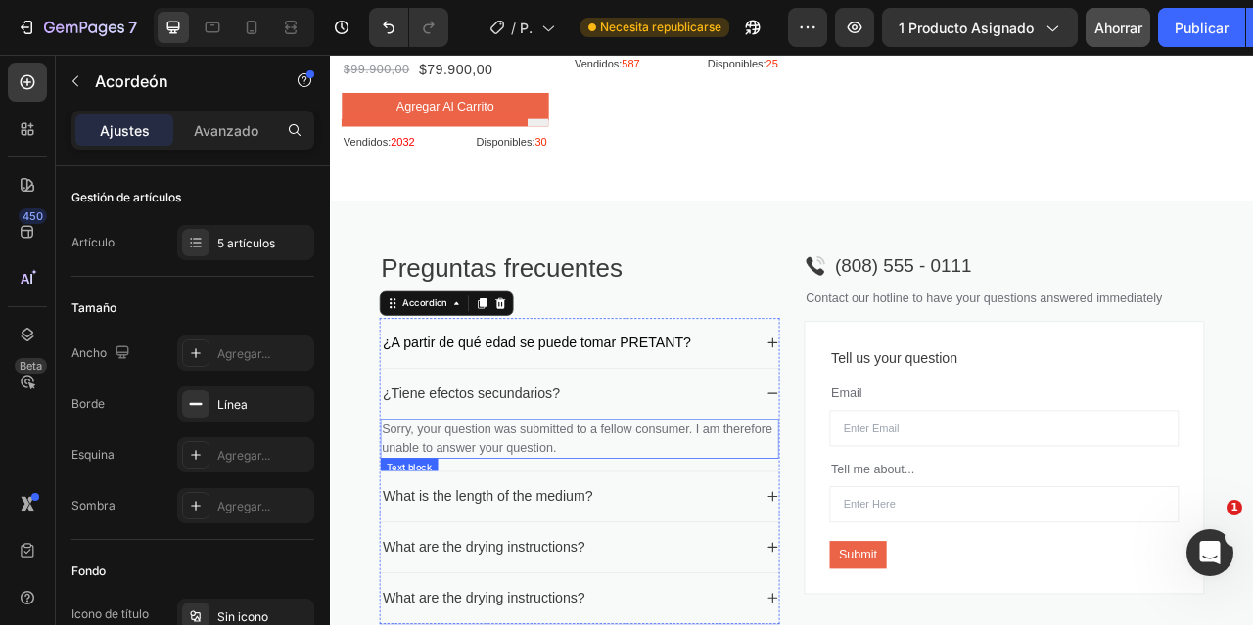
click at [639, 544] on p "Sorry, your question was submitted to a fellow consumer. I am therefore unable …" at bounding box center [646, 543] width 503 height 47
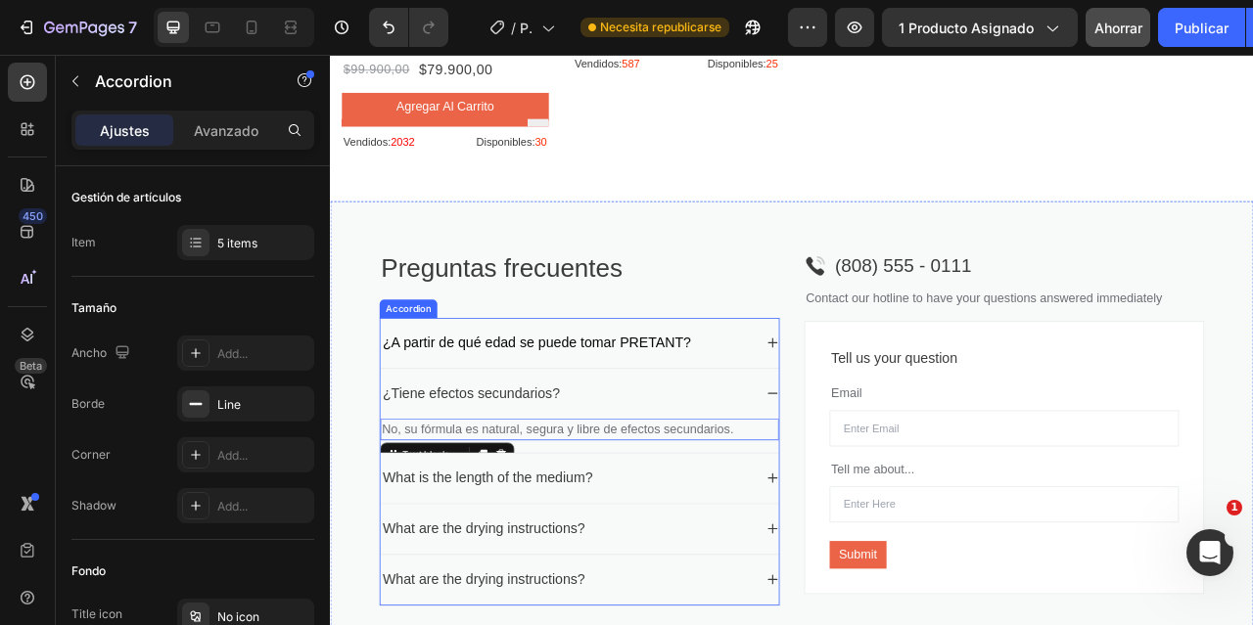
click at [565, 481] on p "¿Tiene efectos secundarios?" at bounding box center [508, 486] width 225 height 26
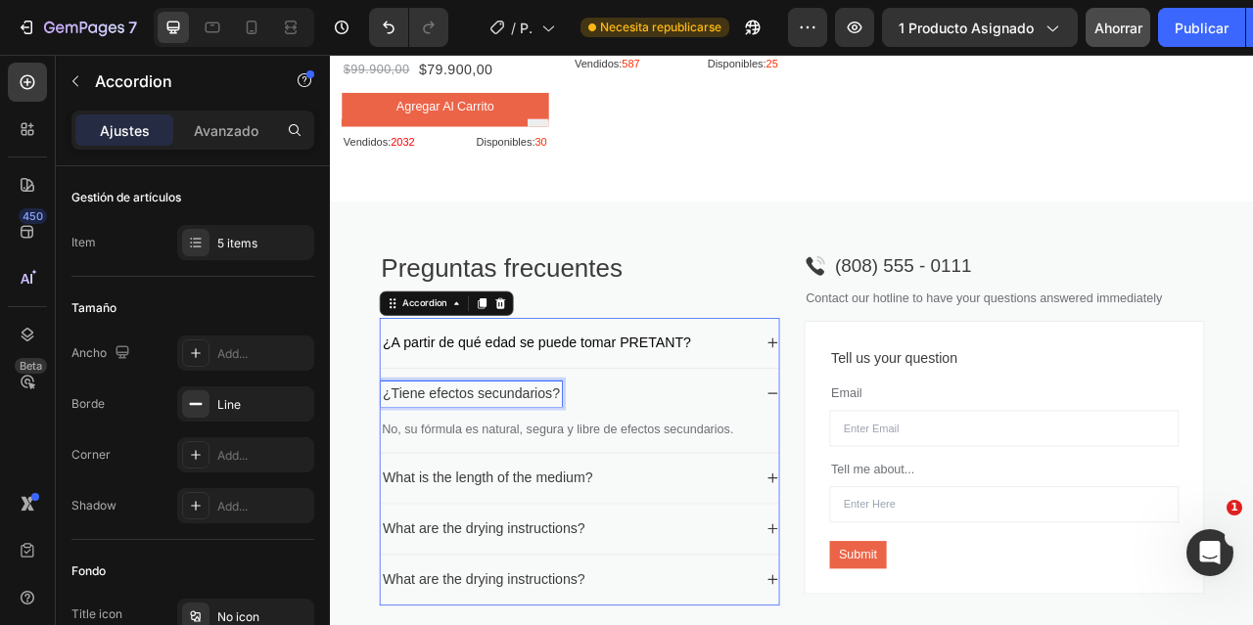
click at [675, 428] on p "¿A partir de qué edad se puede tomar PRETANT?" at bounding box center [592, 421] width 392 height 26
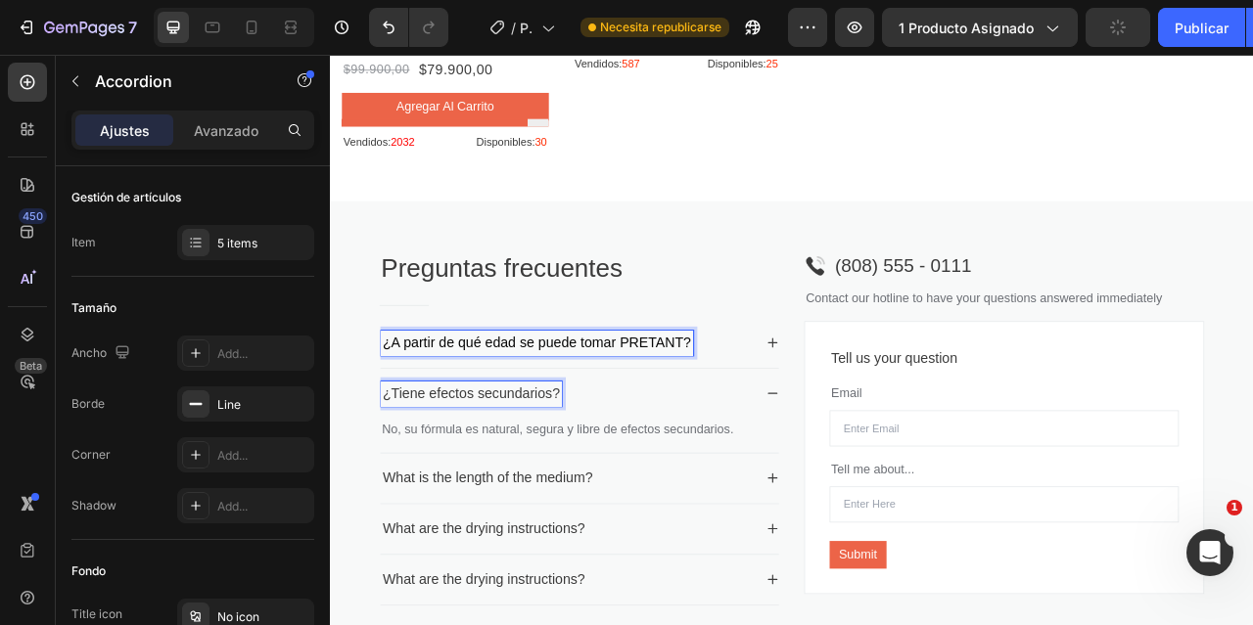
click at [612, 416] on span "¿A partir de qué edad se puede tomar PRETANT?" at bounding box center [592, 421] width 392 height 20
click at [824, 408] on div "¿A partir de qué edad se puede tomar PRETANT?" at bounding box center [631, 421] width 476 height 32
click at [834, 408] on div "¿A partir de qué edad se puede tomar PRETANT?" at bounding box center [631, 421] width 476 height 32
click at [831, 405] on div "¿A partir de qué edad se puede tomar PRETANT?" at bounding box center [631, 421] width 476 height 32
click at [848, 408] on div "¿A partir de qué edad se puede tomar PRETANT?" at bounding box center [631, 421] width 476 height 32
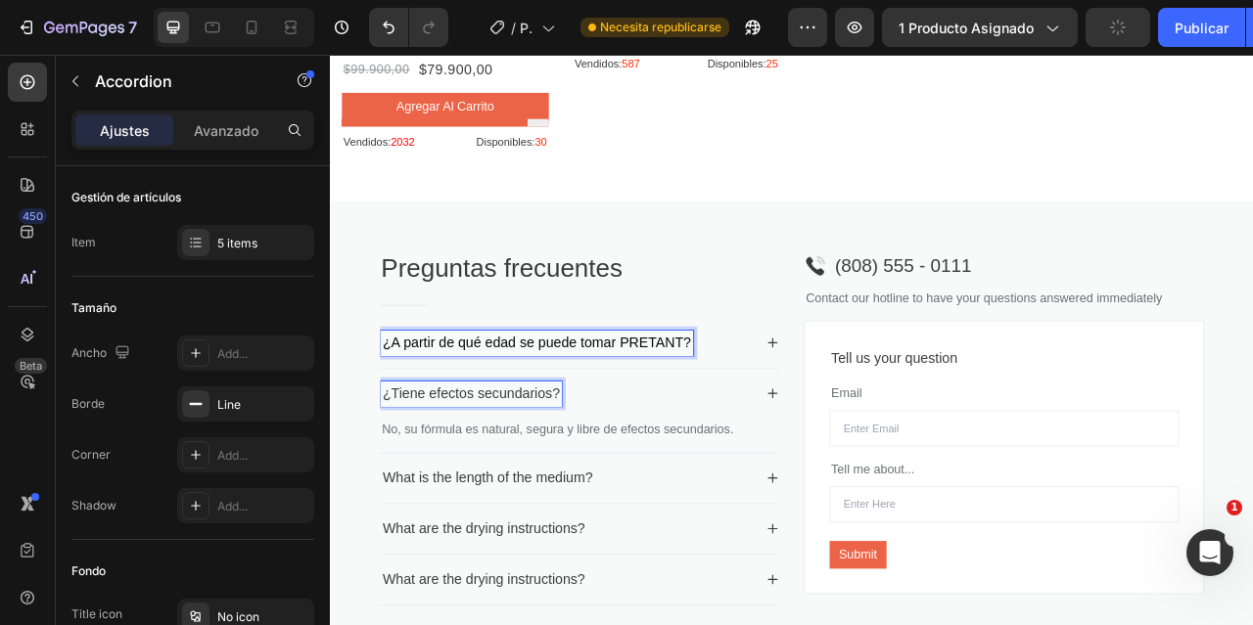
click at [523, 479] on p "¿Tiene efectos secundarios?" at bounding box center [508, 486] width 225 height 26
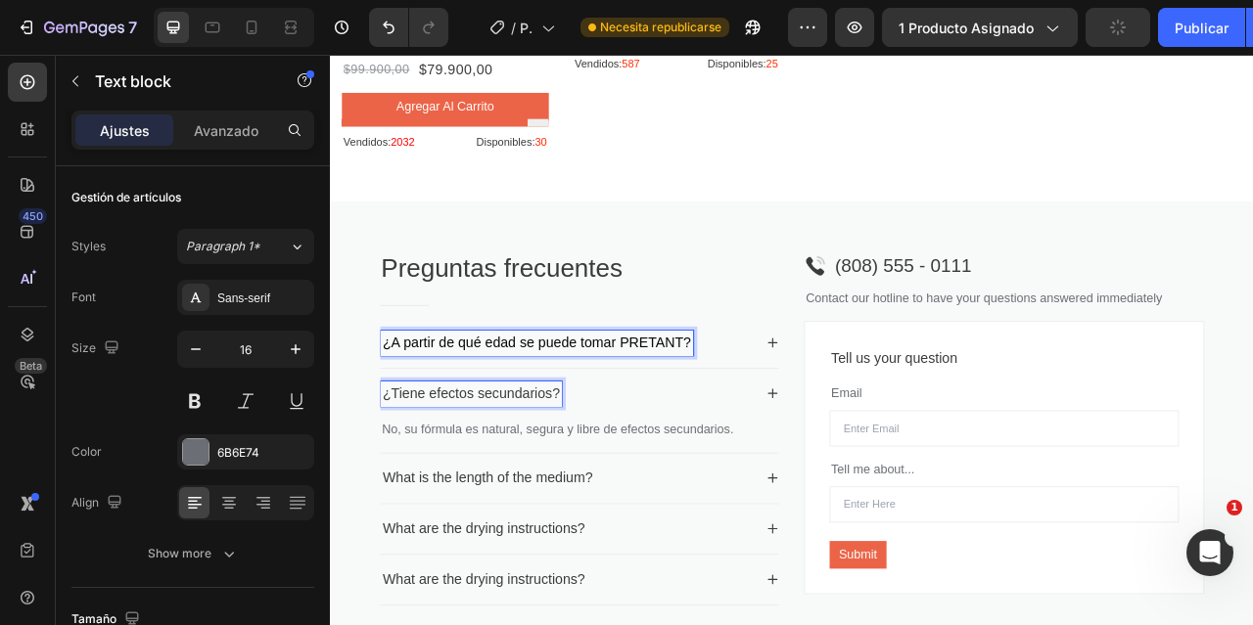
click at [588, 522] on p "No, su fórmula es natural, segura y libre de efectos secundarios." at bounding box center [646, 531] width 503 height 23
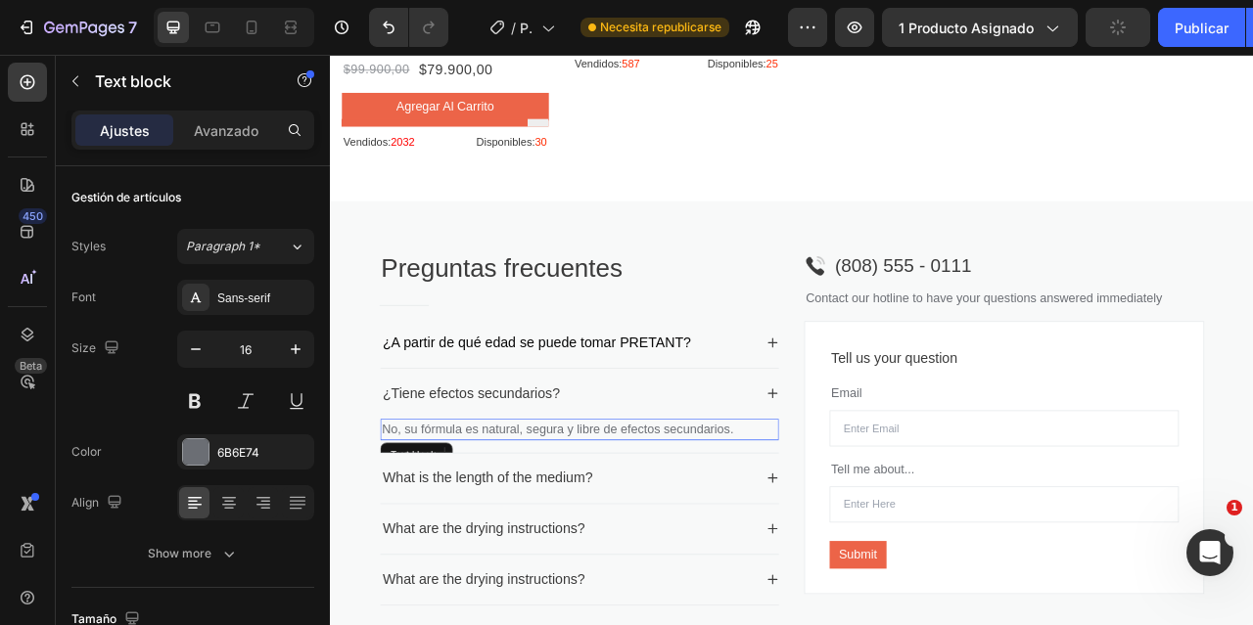
click at [588, 522] on p "No, su fórmula es natural, segura y libre de efectos secundarios." at bounding box center [646, 531] width 503 height 23
click at [538, 587] on p "What is the length of the medium?" at bounding box center [529, 593] width 267 height 26
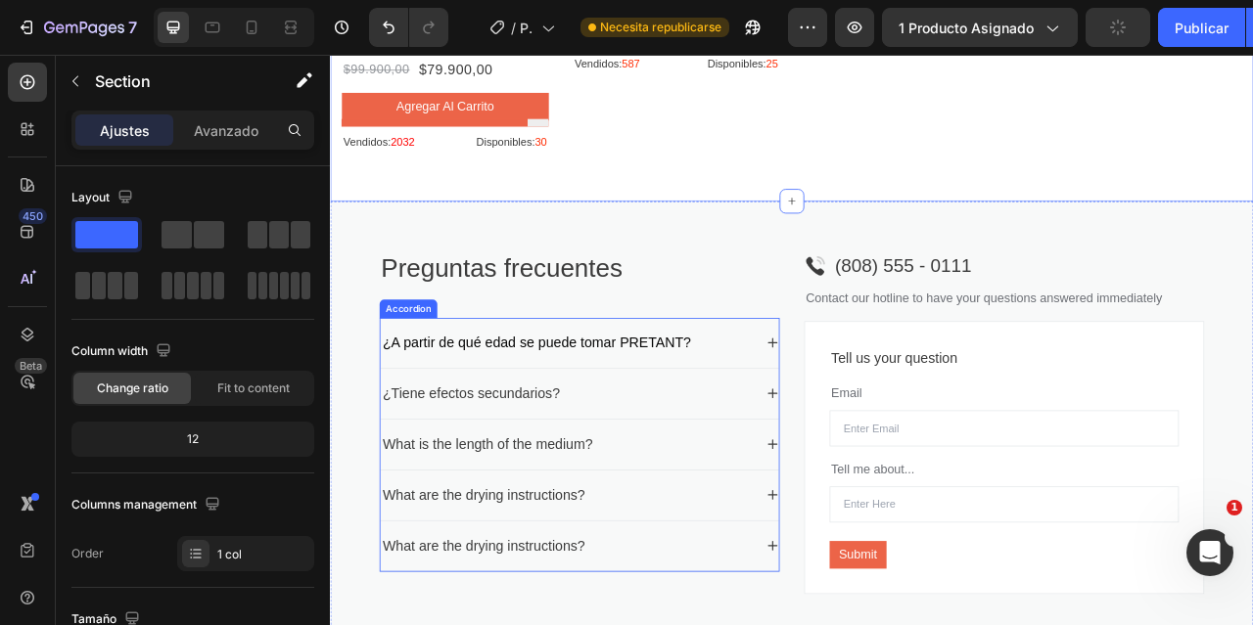
click at [680, 424] on span "¿A partir de qué edad se puede tomar PRETANT?" at bounding box center [592, 421] width 392 height 20
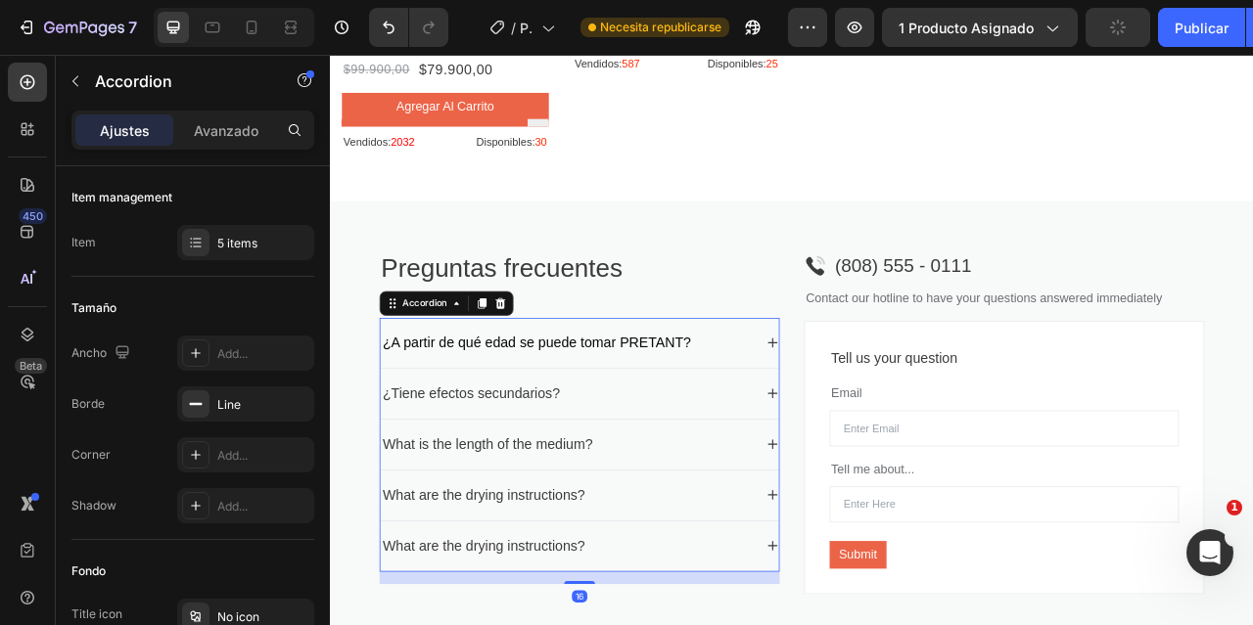
click at [849, 409] on div "¿A partir de qué edad se puede tomar PRETANT?" at bounding box center [631, 421] width 476 height 32
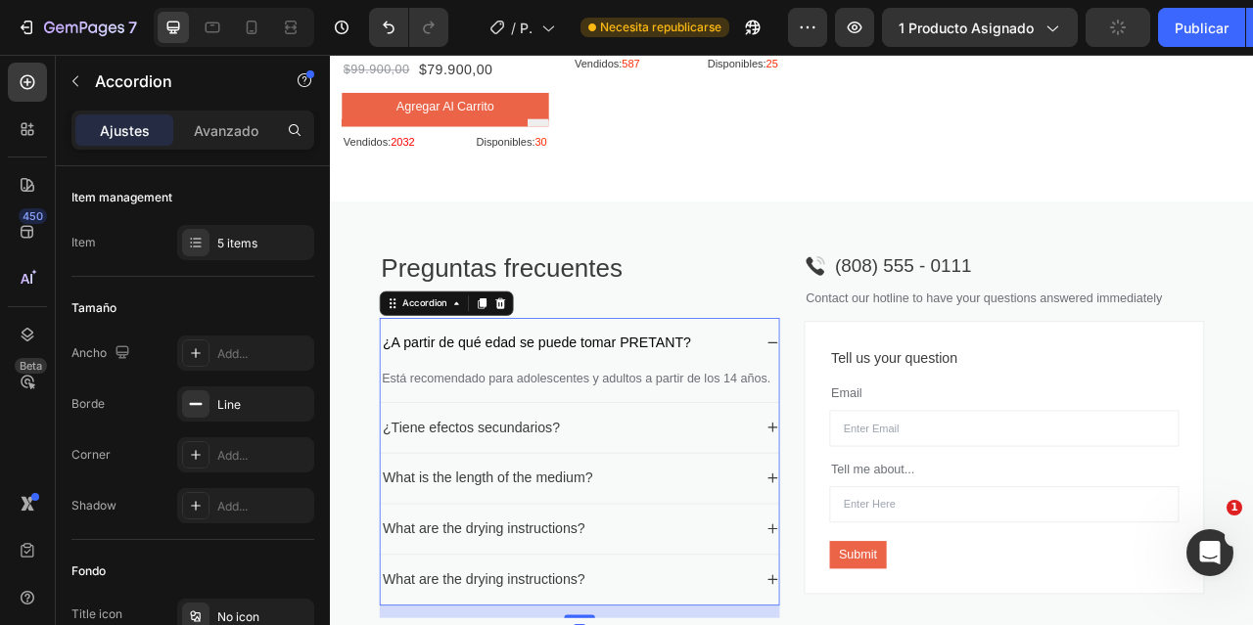
click at [856, 409] on div "¿A partir de qué edad se puede tomar PRETANT?" at bounding box center [631, 421] width 476 height 32
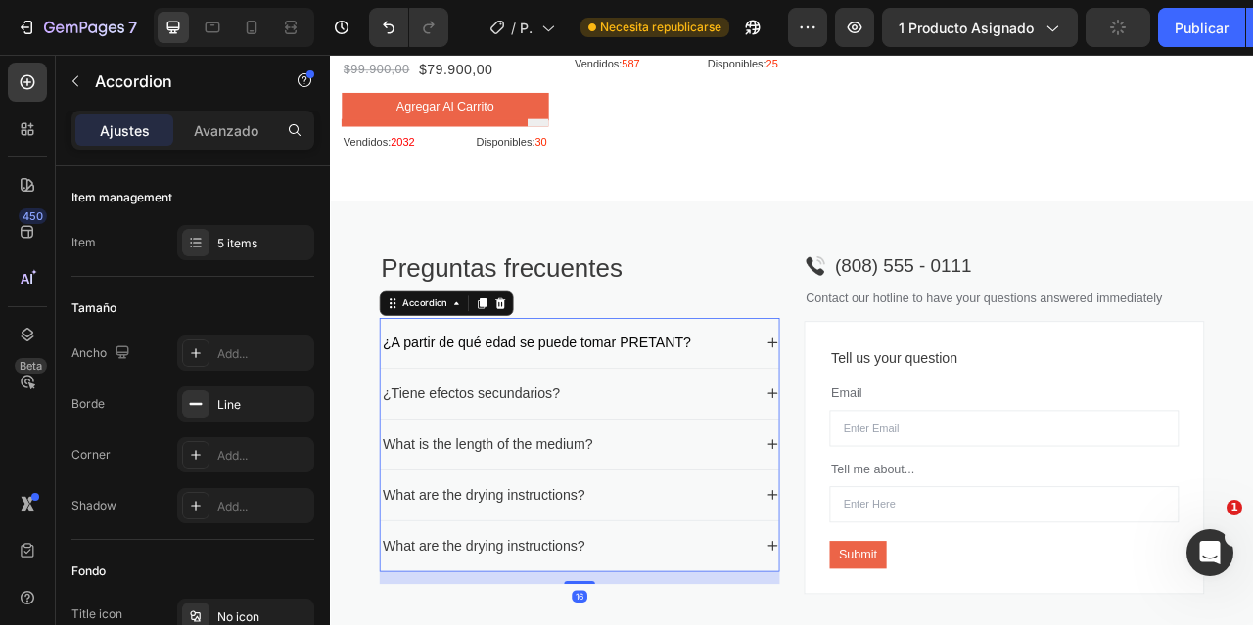
click at [705, 470] on div "¿Tiene efectos secundarios?" at bounding box center [631, 486] width 476 height 32
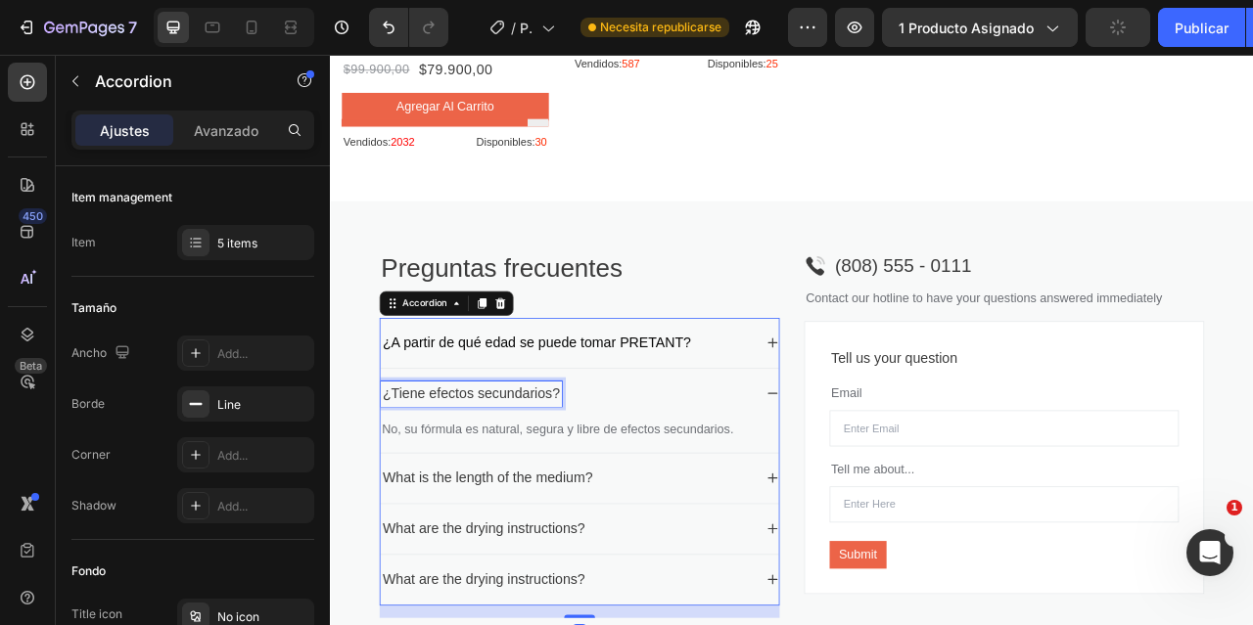
click at [552, 477] on p "¿Tiene efectos secundarios?" at bounding box center [508, 486] width 225 height 26
click at [665, 482] on div "¿Tiene efectos secundarios?" at bounding box center [631, 486] width 476 height 32
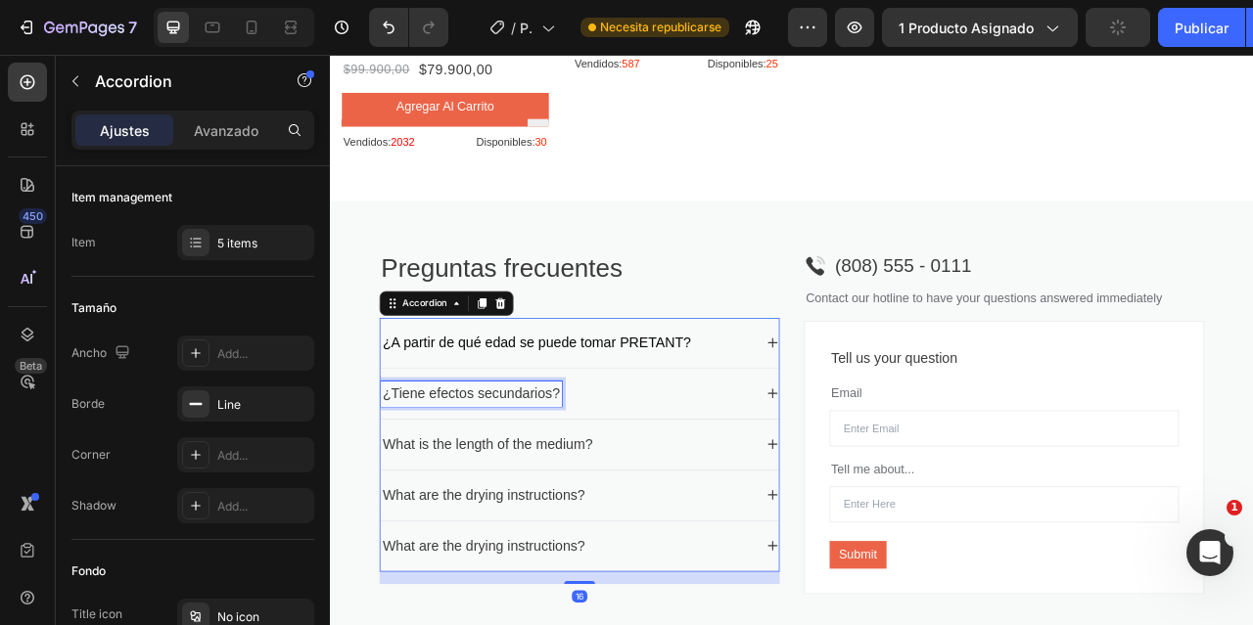
click at [536, 486] on p "¿Tiene efectos secundarios?" at bounding box center [508, 486] width 225 height 26
click at [561, 545] on p "What is the length of the medium?" at bounding box center [529, 550] width 267 height 26
click at [838, 534] on div "¿En cuánto tiempo se ven resultados?" at bounding box center [631, 550] width 476 height 32
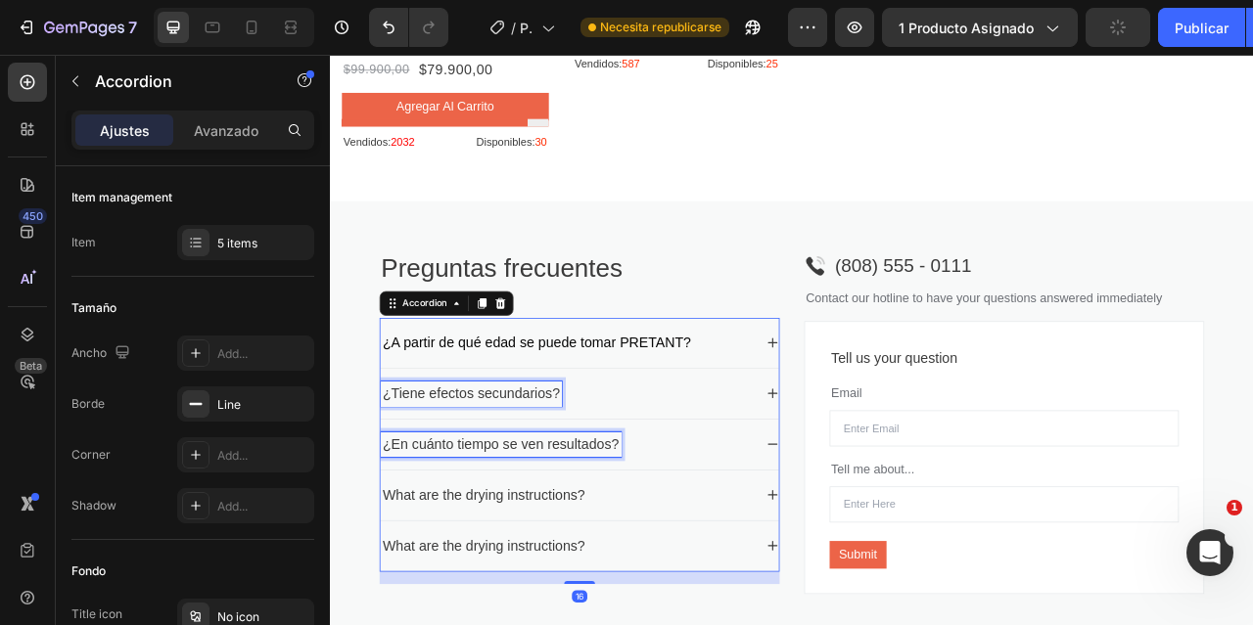
click at [788, 544] on div "¿En cuánto tiempo se ven resultados?" at bounding box center [631, 550] width 476 height 32
click at [890, 542] on icon at bounding box center [893, 550] width 16 height 16
click at [571, 620] on p "What are the drying instructions?" at bounding box center [524, 615] width 257 height 26
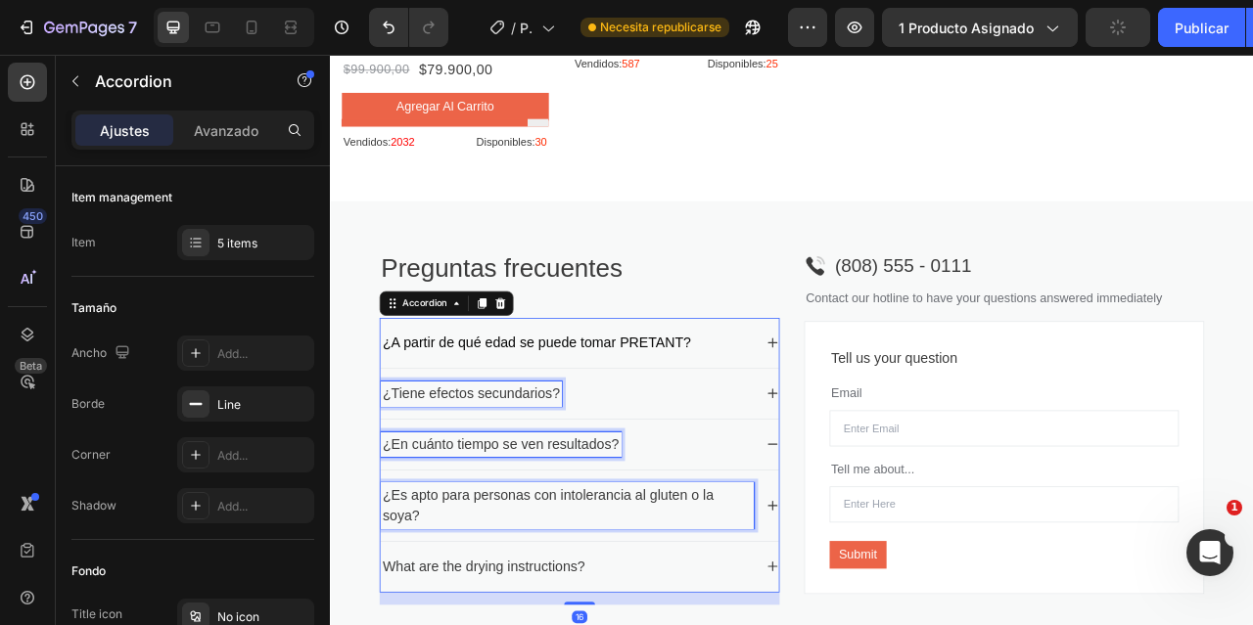
click at [839, 303] on h2 "Preguntas frecuentes" at bounding box center [646, 326] width 509 height 46
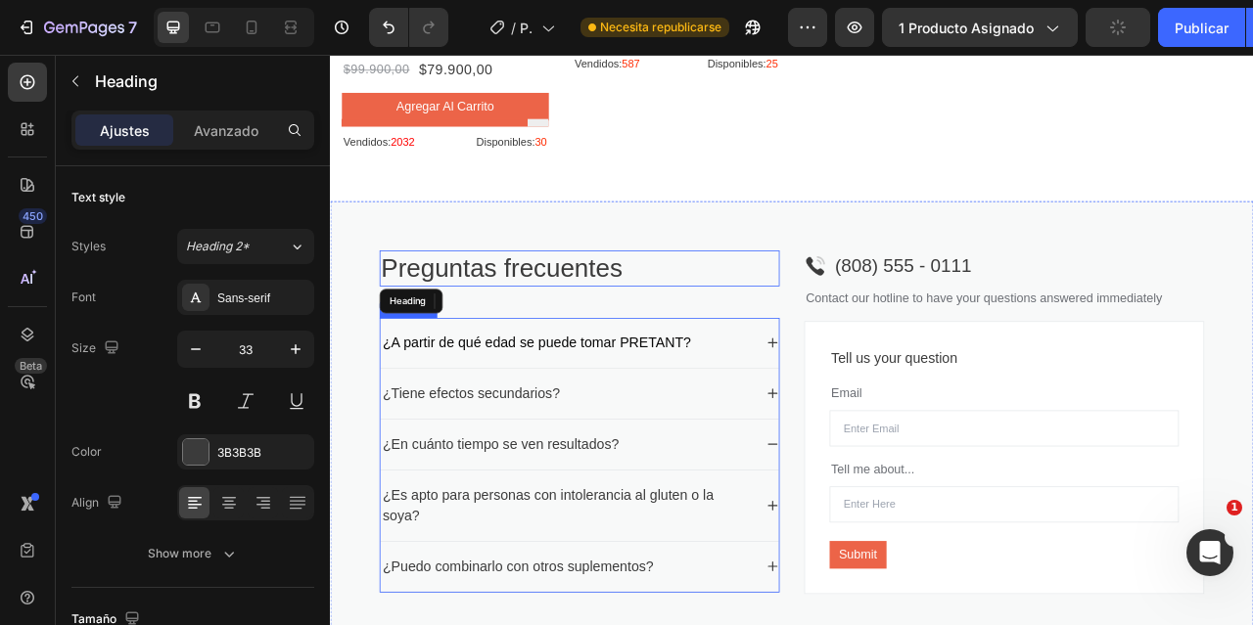
click at [706, 470] on div "¿Tiene efectos secundarios?" at bounding box center [631, 486] width 476 height 32
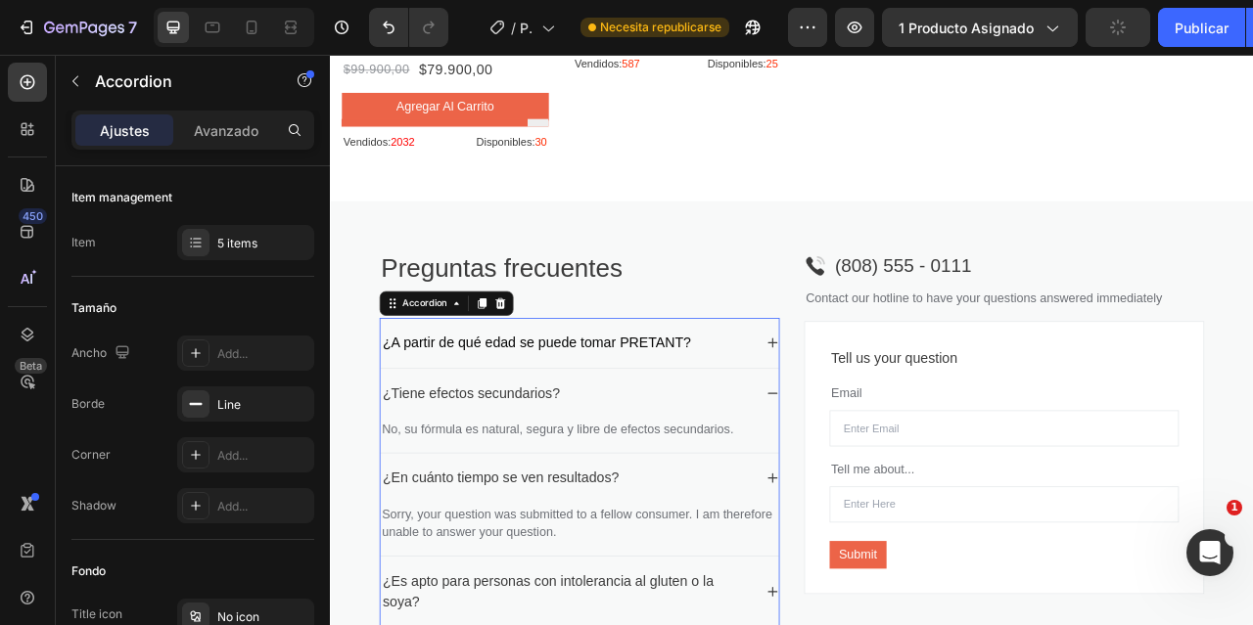
click at [735, 470] on div "¿Tiene efectos secundarios?" at bounding box center [631, 486] width 476 height 32
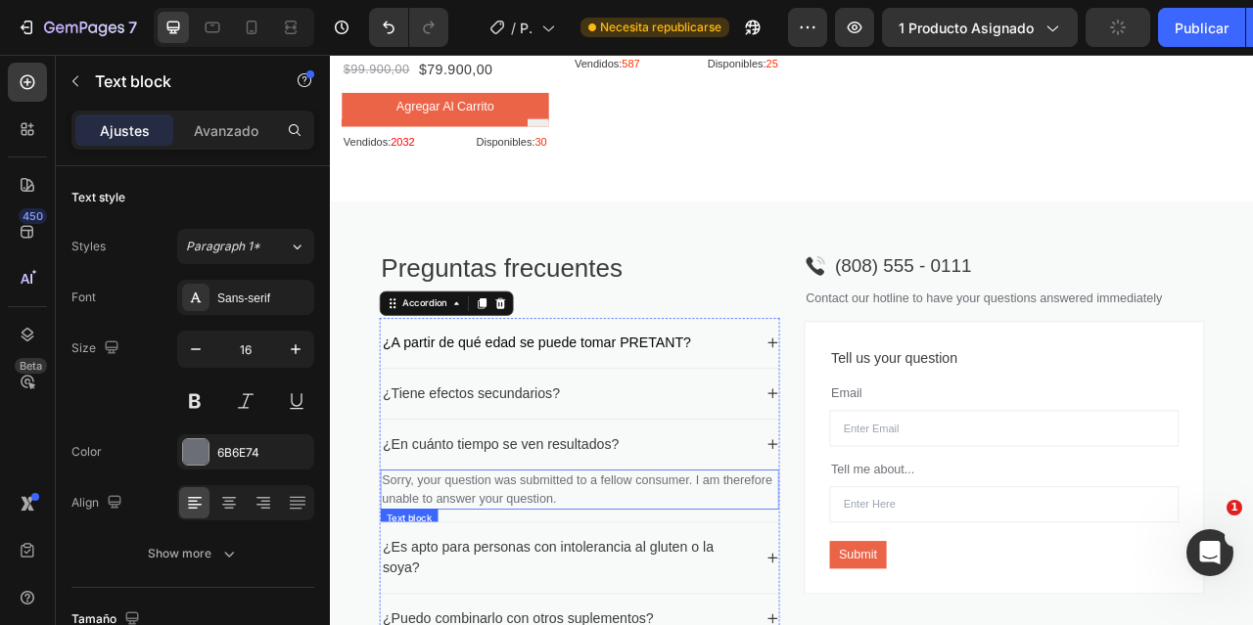
click at [596, 584] on p "Sorry, your question was submitted to a fellow consumer. I am therefore unable …" at bounding box center [646, 607] width 503 height 47
click at [819, 303] on h2 "Preguntas frecuentes" at bounding box center [646, 326] width 509 height 46
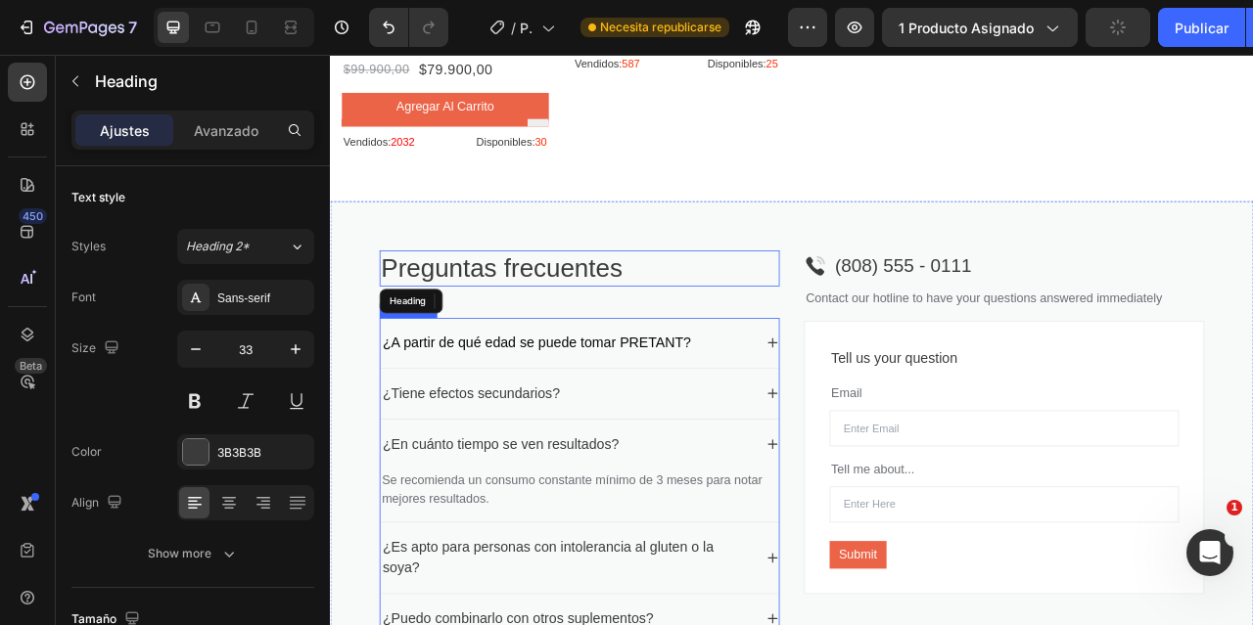
click at [629, 537] on p "¿En cuánto tiempo se ven resultados?" at bounding box center [546, 550] width 300 height 26
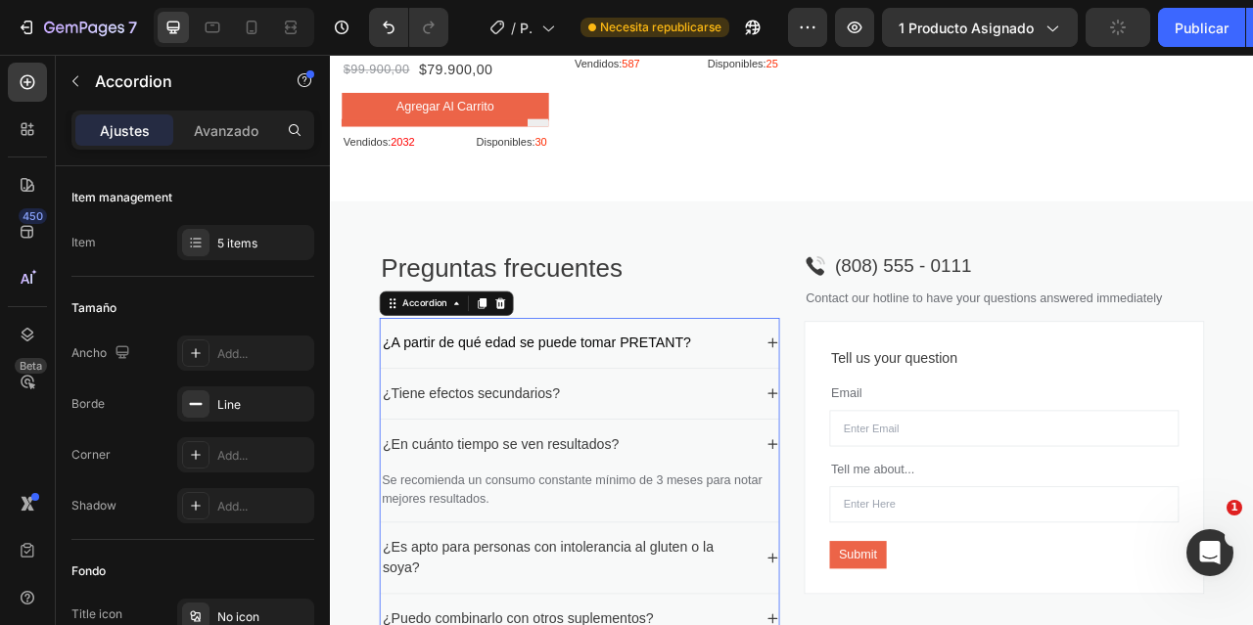
click at [629, 537] on p "¿En cuánto tiempo se ven resultados?" at bounding box center [546, 550] width 300 height 26
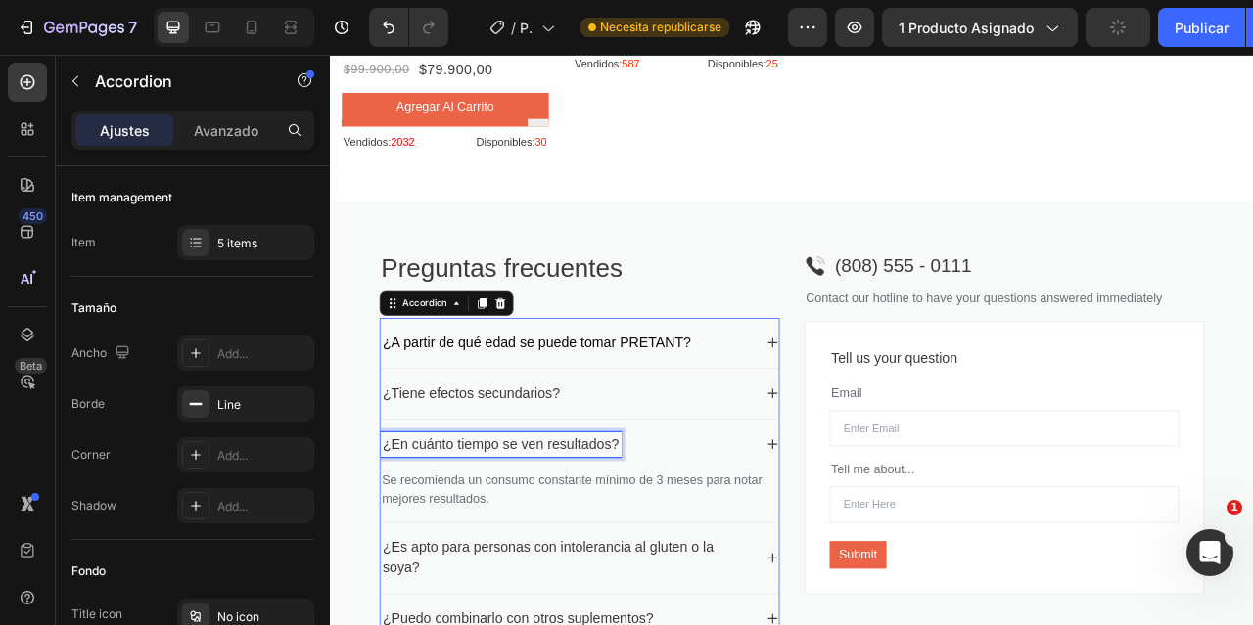
click at [629, 537] on p "¿En cuánto tiempo se ven resultados?" at bounding box center [546, 550] width 300 height 26
click at [758, 303] on h2 "Preguntas frecuentes" at bounding box center [646, 326] width 509 height 46
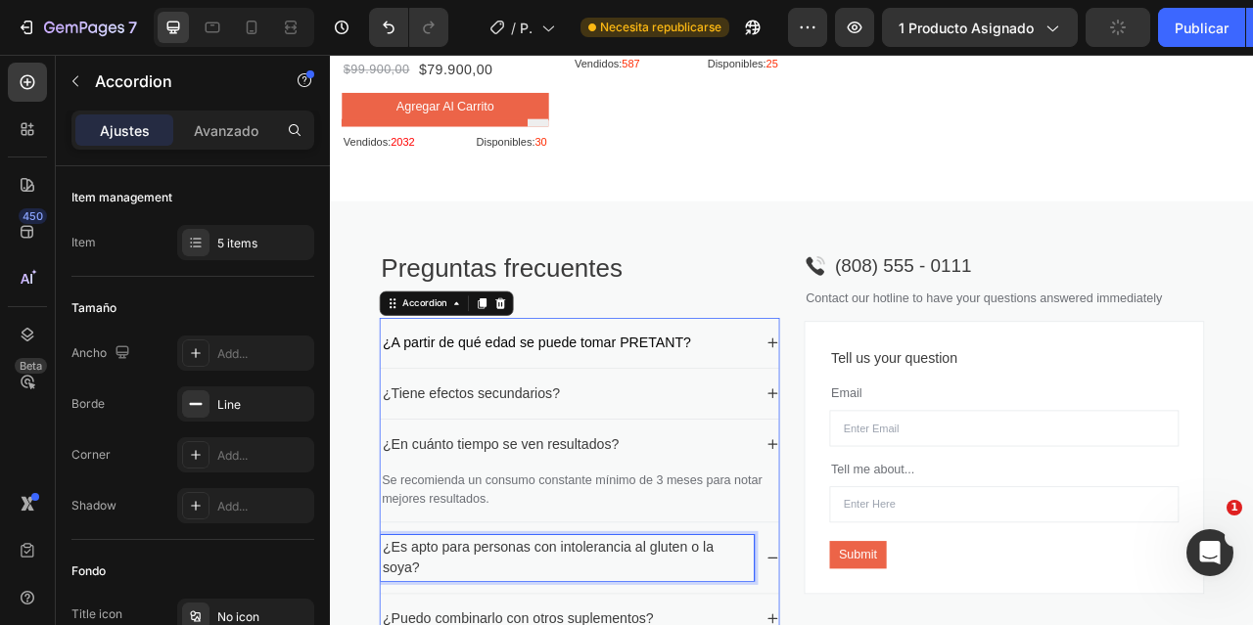
click at [885, 542] on icon at bounding box center [893, 550] width 16 height 16
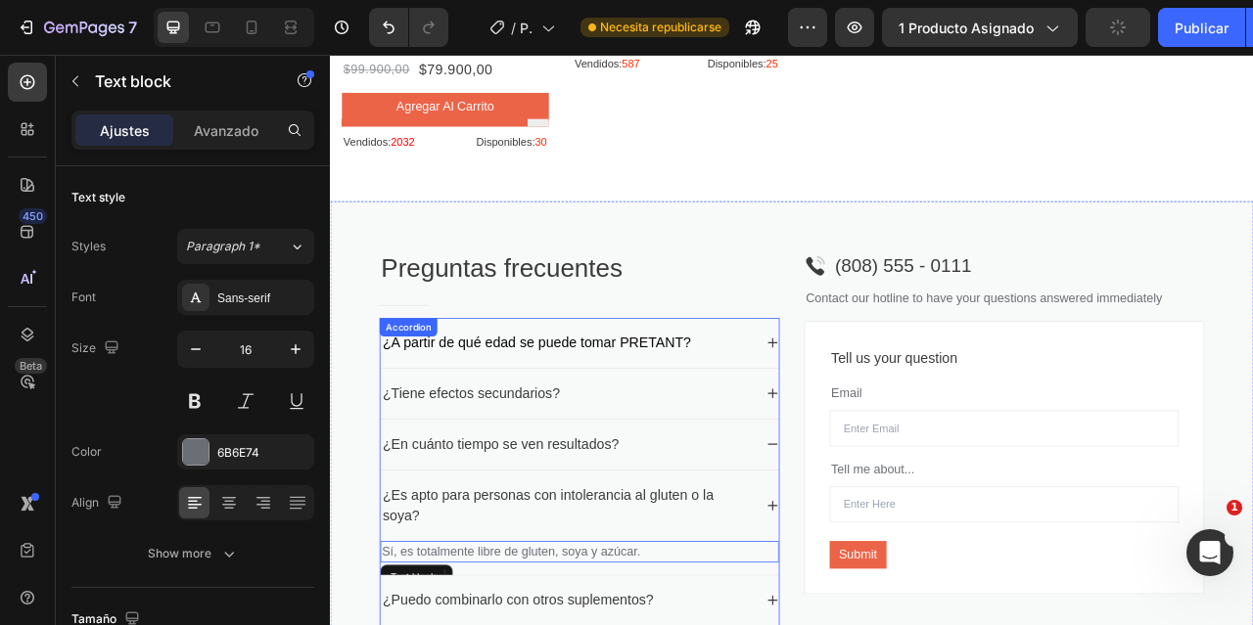
click at [867, 583] on div "¿Es apto para personas con intolerancia al gluten o la soya?" at bounding box center [646, 628] width 507 height 90
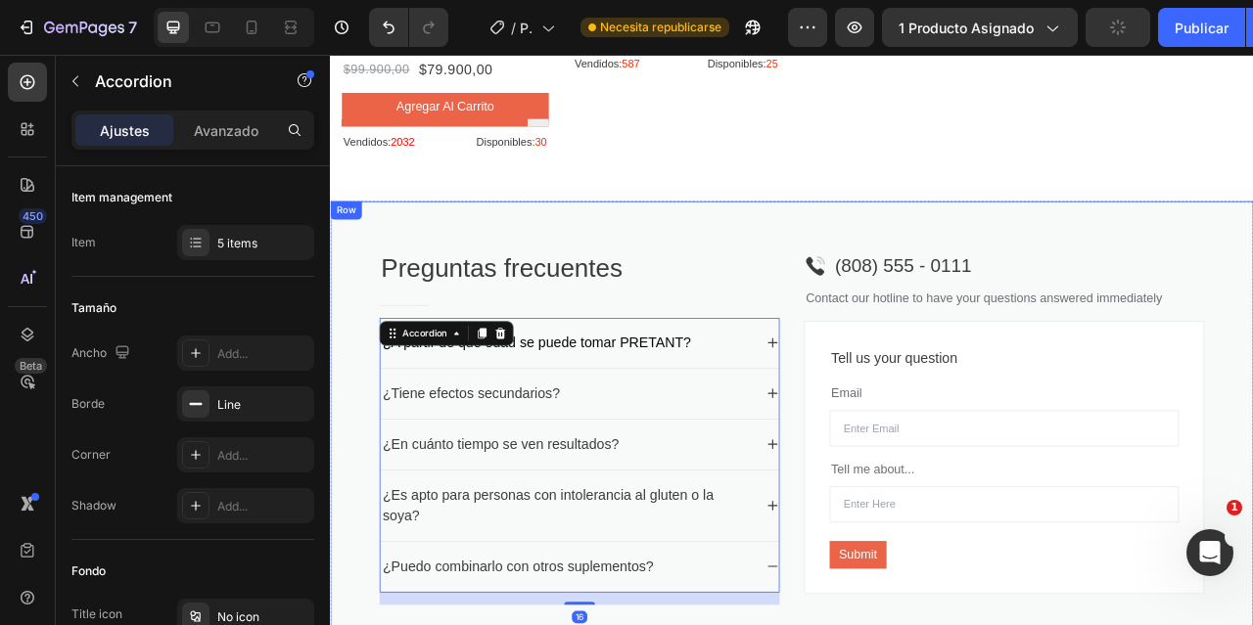
drag, startPoint x: 639, startPoint y: 481, endPoint x: 752, endPoint y: 558, distance: 136.6
click at [637, 492] on div "Preguntas frecuentes Heading Title Line ¿A partir de qué edad se puede tomar PR…" at bounding box center [917, 530] width 1175 height 578
click at [801, 458] on div "Preguntas frecuentes Heading Title Line ¿A partir de qué edad se puede tomar PR…" at bounding box center [646, 537] width 509 height 469
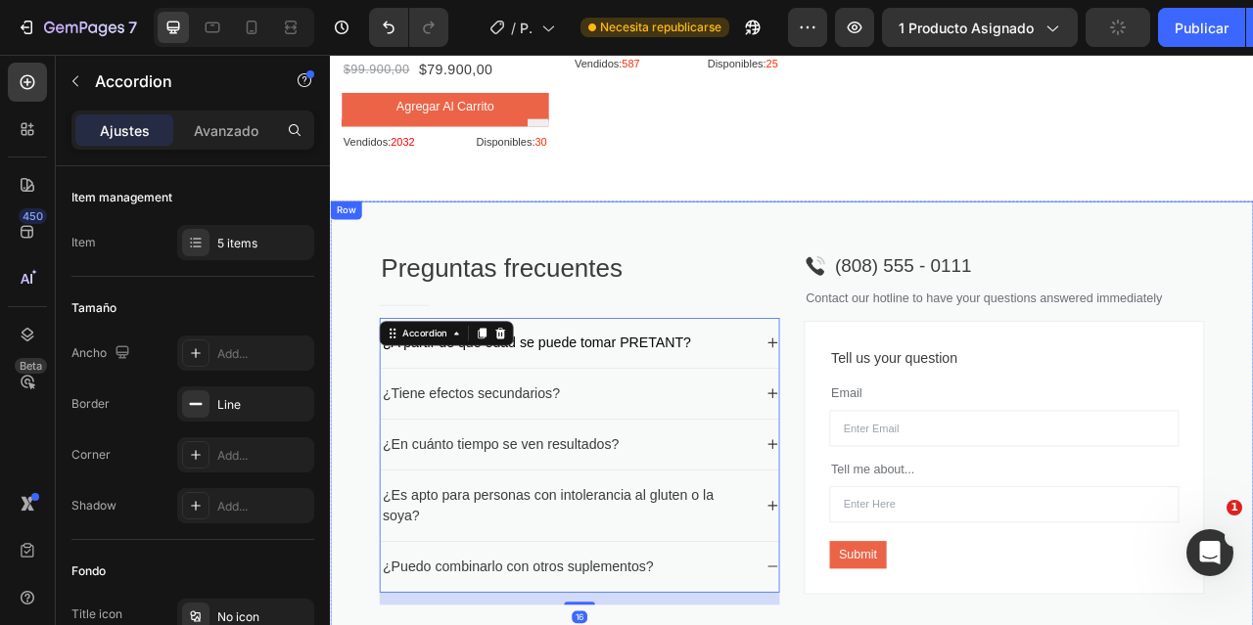
click at [780, 515] on div "Preguntas frecuentes Heading Title Line ¿A partir de qué edad se puede tomar PR…" at bounding box center [917, 530] width 1175 height 578
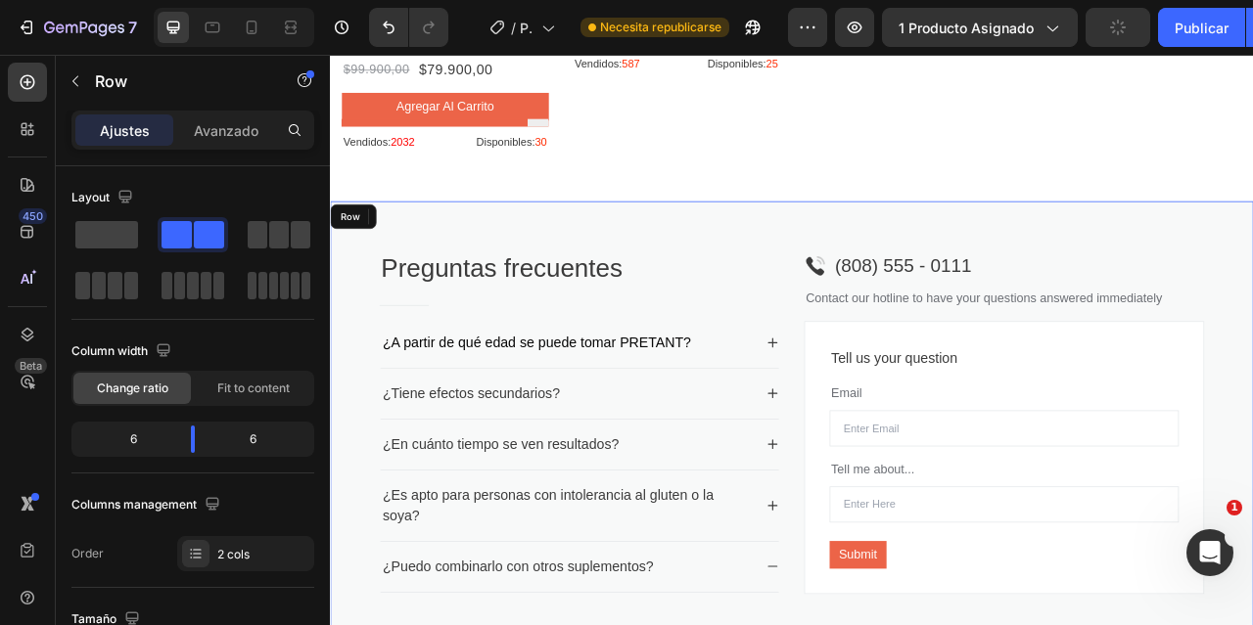
click at [1107, 305] on p "(808) 555 - 0111" at bounding box center [1058, 322] width 173 height 35
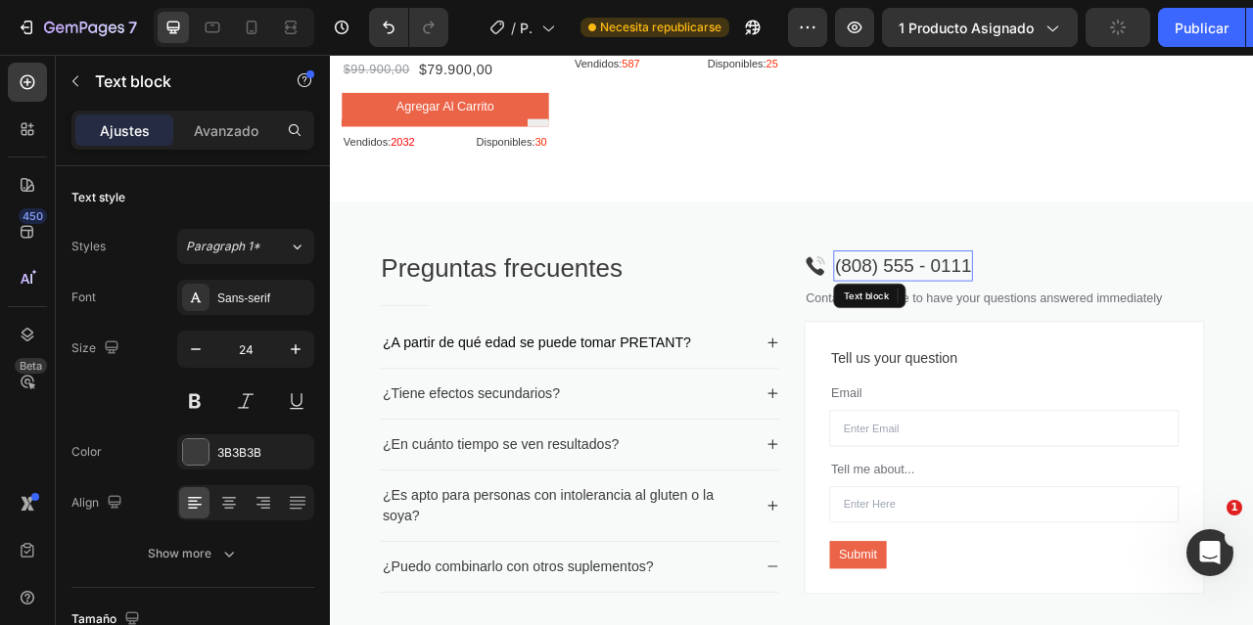
click at [1107, 305] on p "(808) 555 - 0111" at bounding box center [1058, 322] width 173 height 35
click at [1158, 352] on p "Contact our hotline to have your questions answered immediately" at bounding box center [1187, 363] width 505 height 23
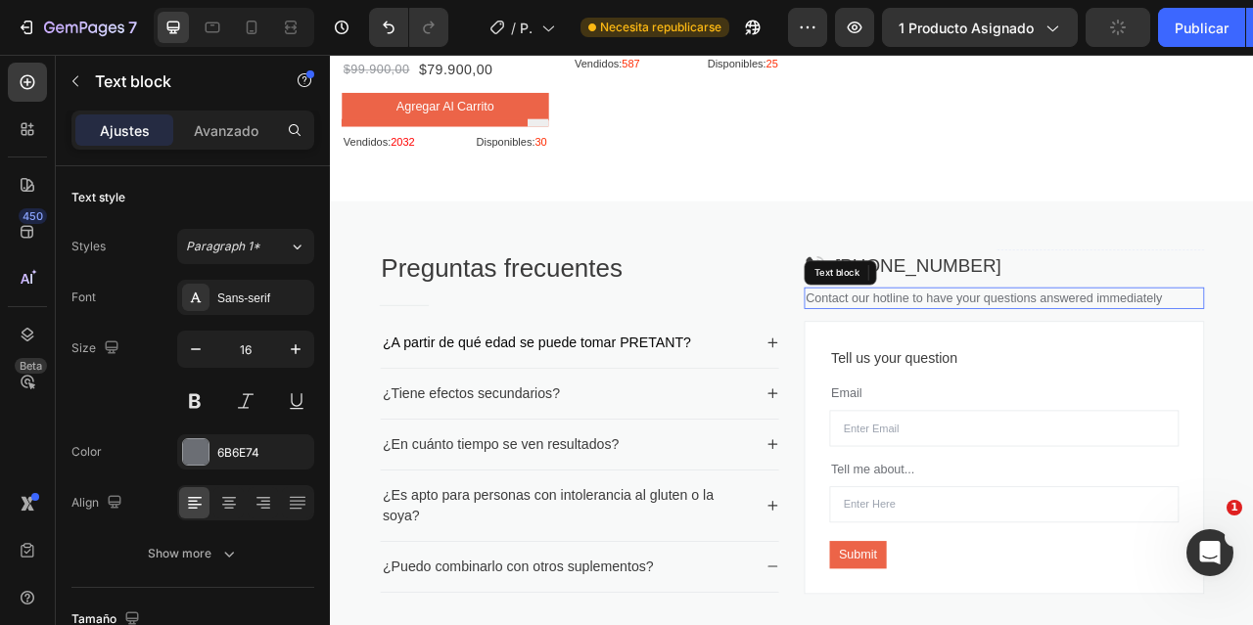
click at [1151, 352] on p "Contact our hotline to have your questions answered immediately" at bounding box center [1187, 363] width 505 height 23
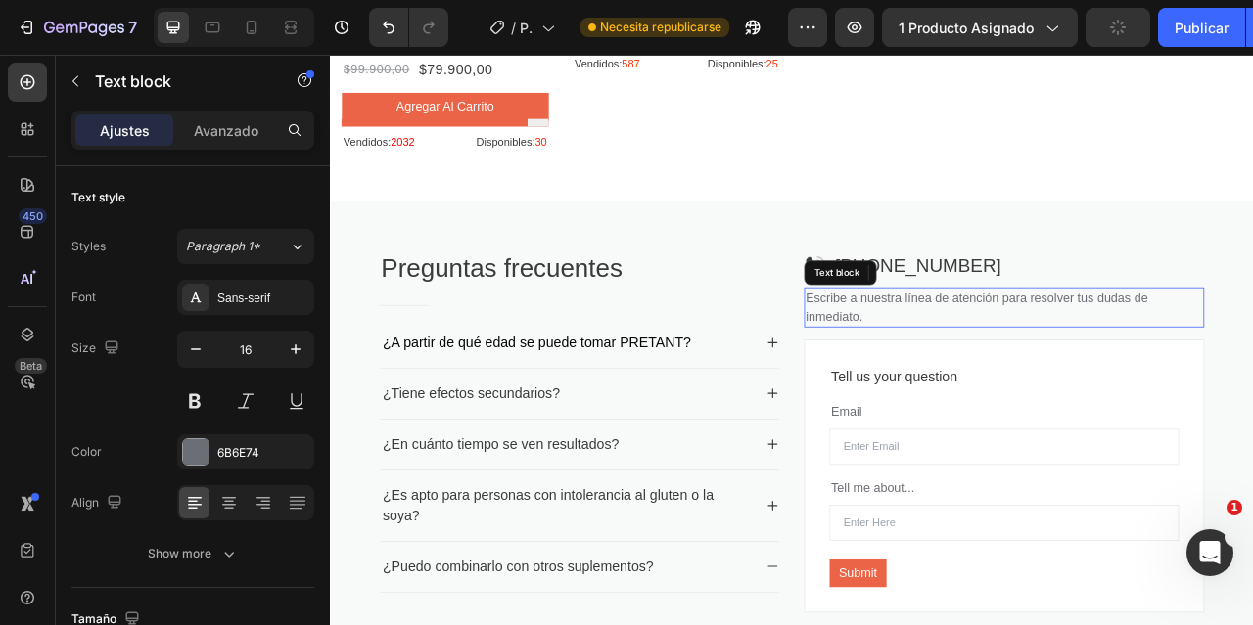
click at [1030, 451] on p "Tell us your question" at bounding box center [1187, 464] width 440 height 26
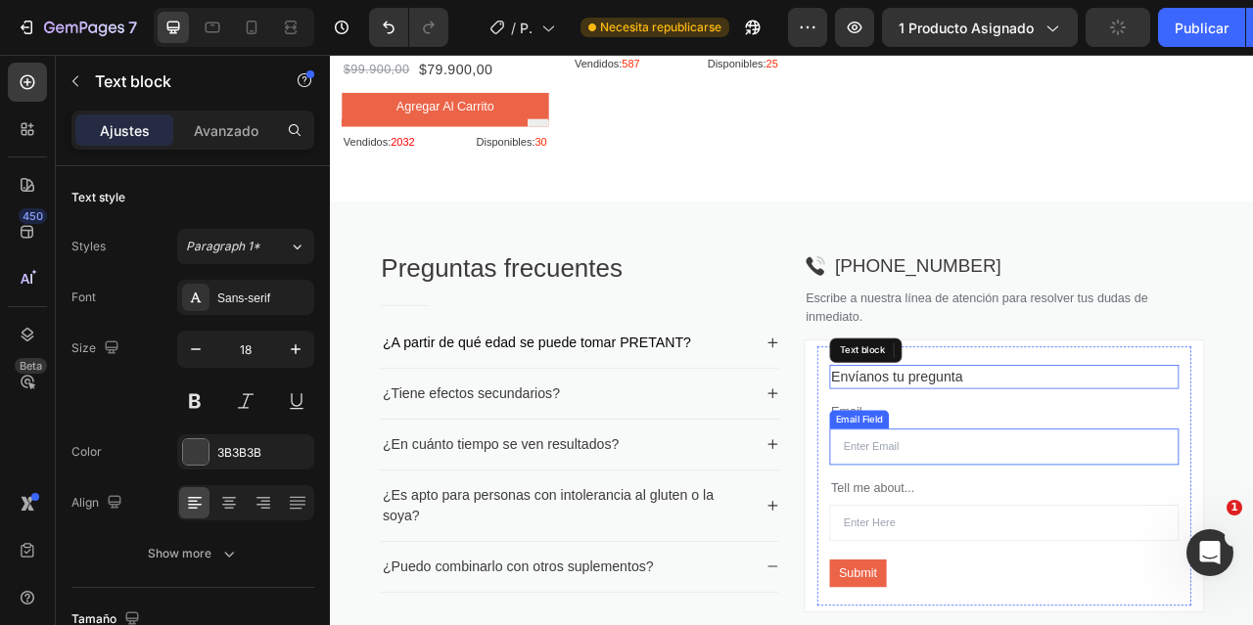
click at [975, 510] on div "Email Field" at bounding box center [1003, 519] width 68 height 18
click at [1096, 497] on p "Email" at bounding box center [1187, 508] width 440 height 23
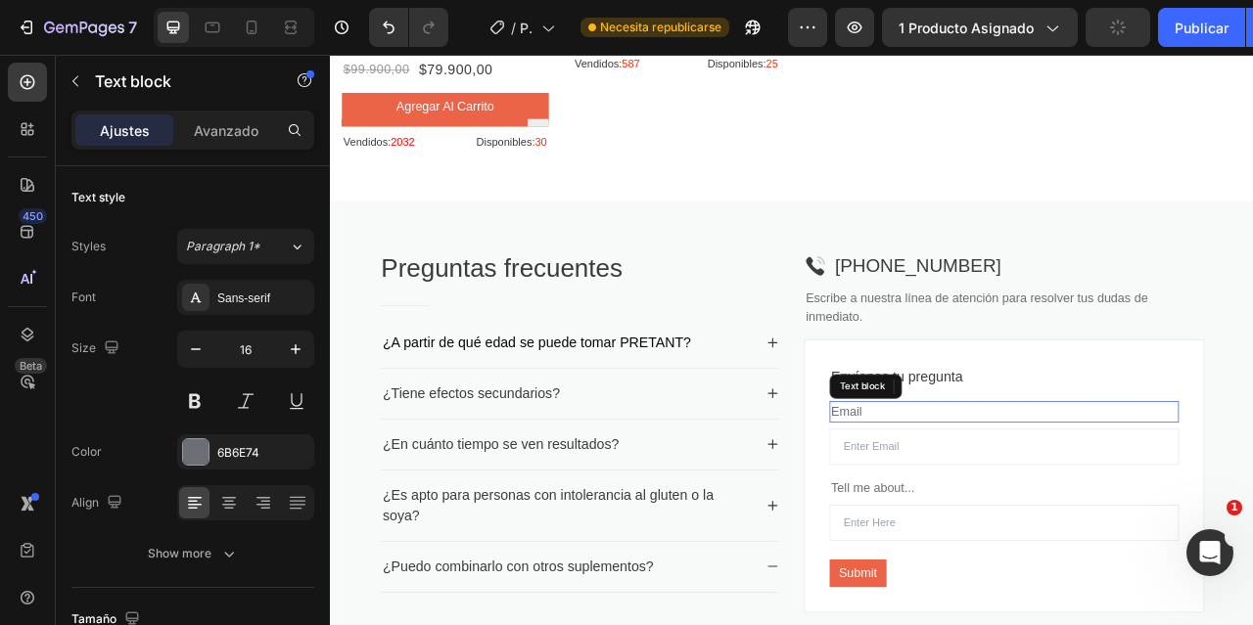
click at [987, 497] on p "Email" at bounding box center [1187, 508] width 440 height 23
click at [1025, 594] on p "Tell me about..." at bounding box center [1187, 605] width 440 height 23
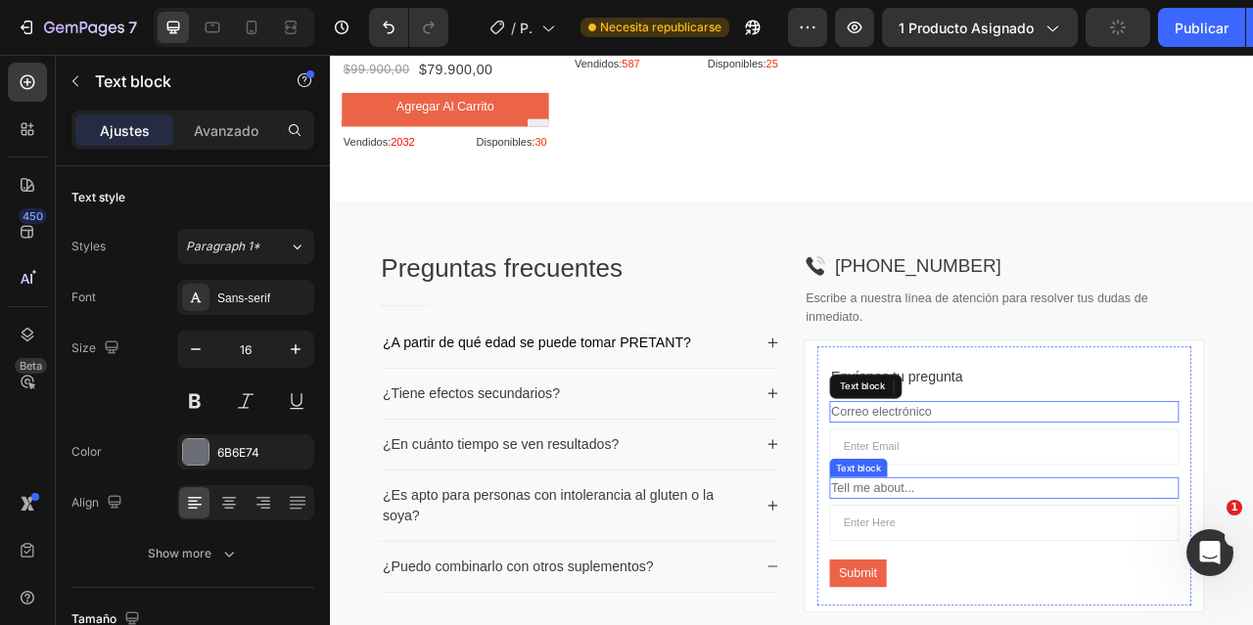
click at [1025, 594] on p "Tell me about..." at bounding box center [1187, 605] width 440 height 23
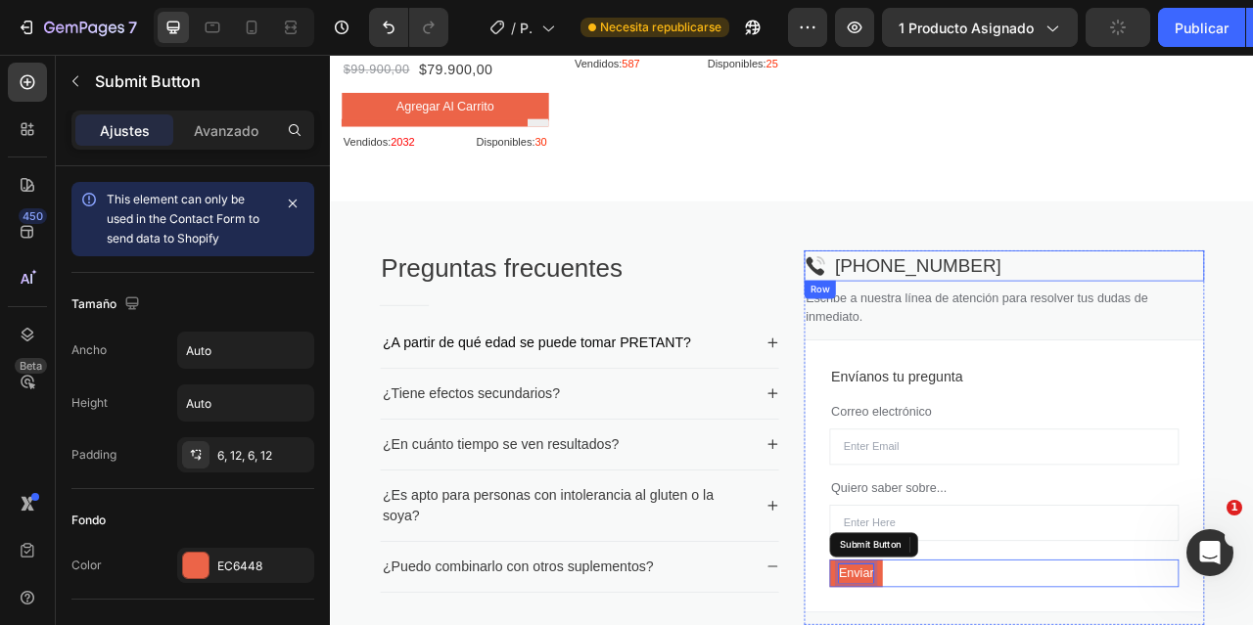
click at [1252, 303] on div "Image 313 477 1902 Text block Row" at bounding box center [1187, 322] width 509 height 39
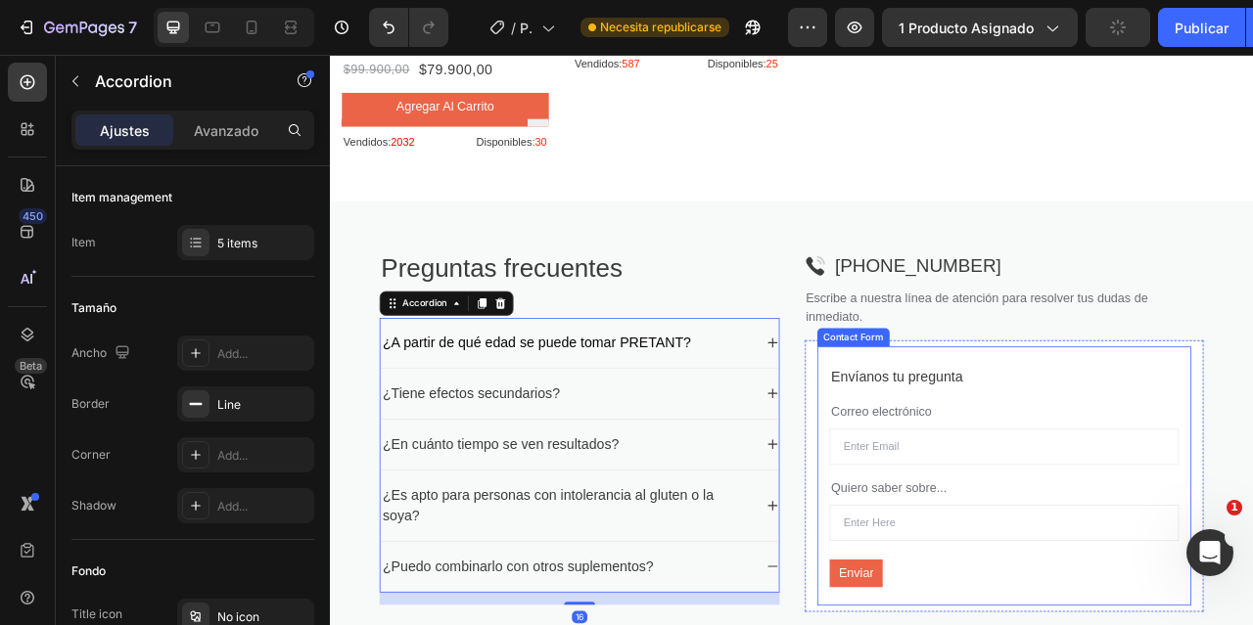
click at [1252, 363] on div "Preguntas frecuentes Heading Title Line ¿A partir de qué edad se puede tomar PR…" at bounding box center [917, 542] width 1175 height 602
